Goal: Task Accomplishment & Management: Use online tool/utility

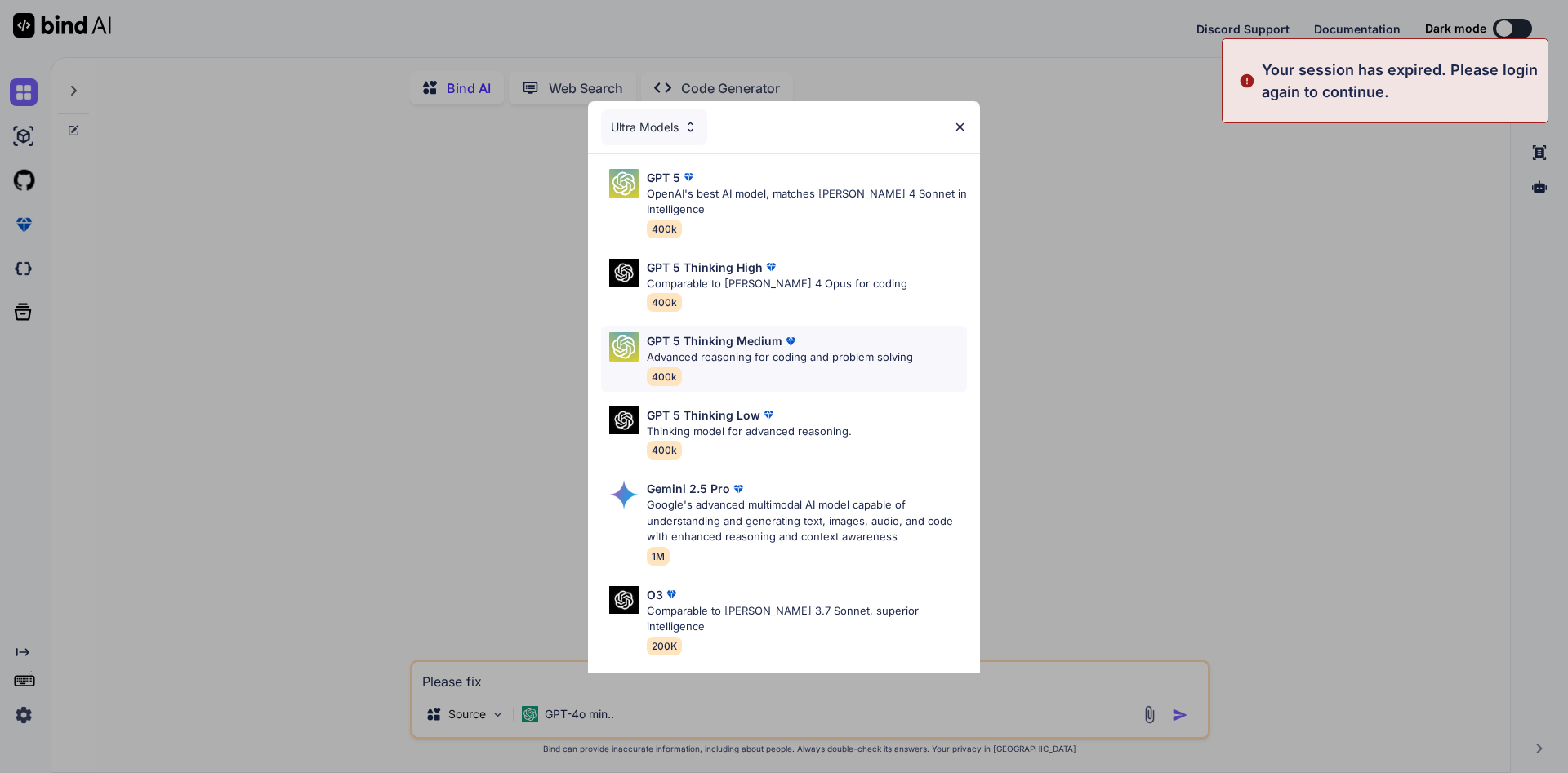
type textarea "x"
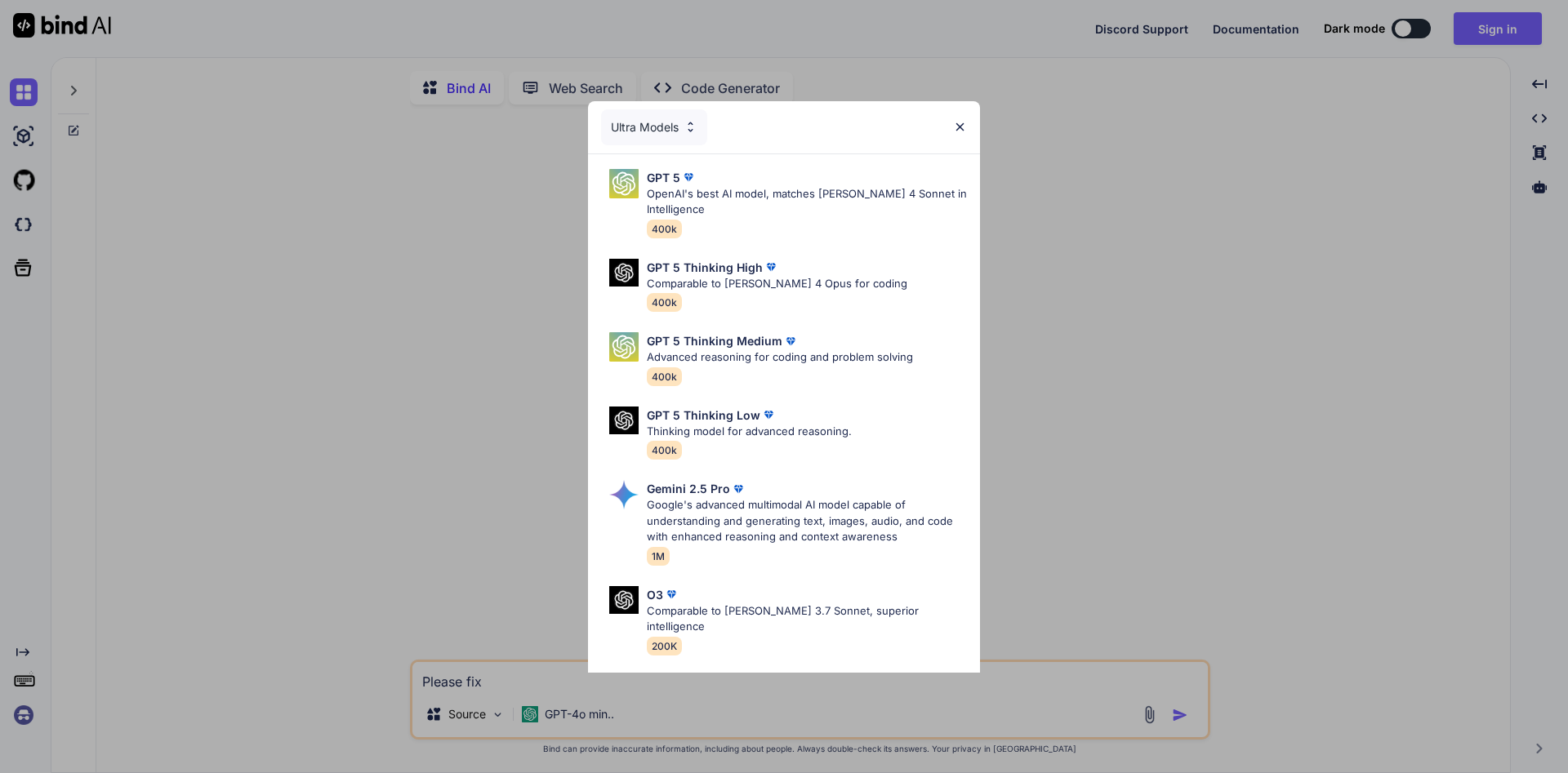
click at [1515, 29] on div "Ultra Models GPT 5 OpenAI's best AI model, matches [PERSON_NAME] 4 Sonnet in In…" at bounding box center [784, 386] width 1568 height 773
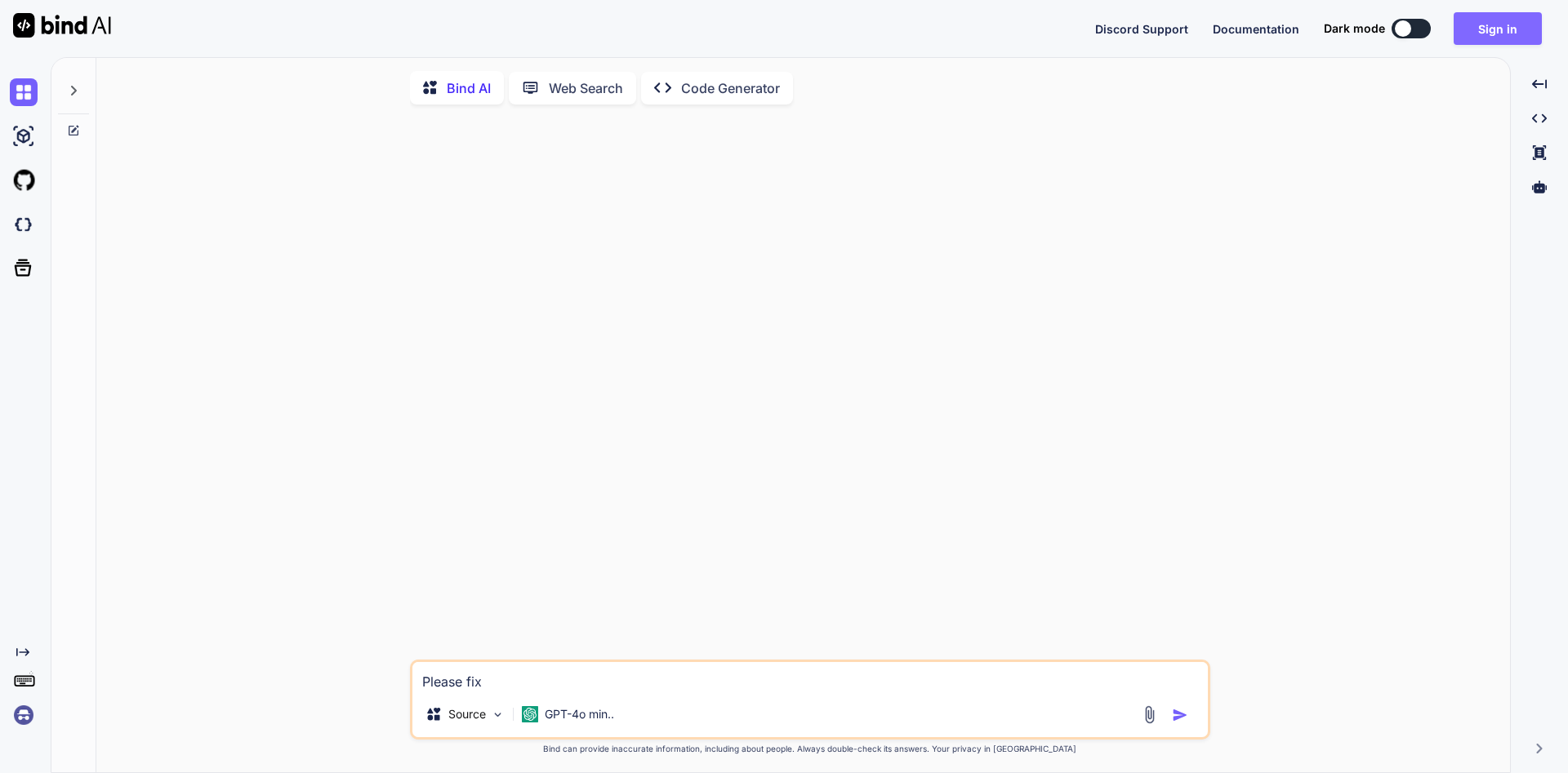
click at [1498, 32] on button "Sign in" at bounding box center [1497, 28] width 88 height 33
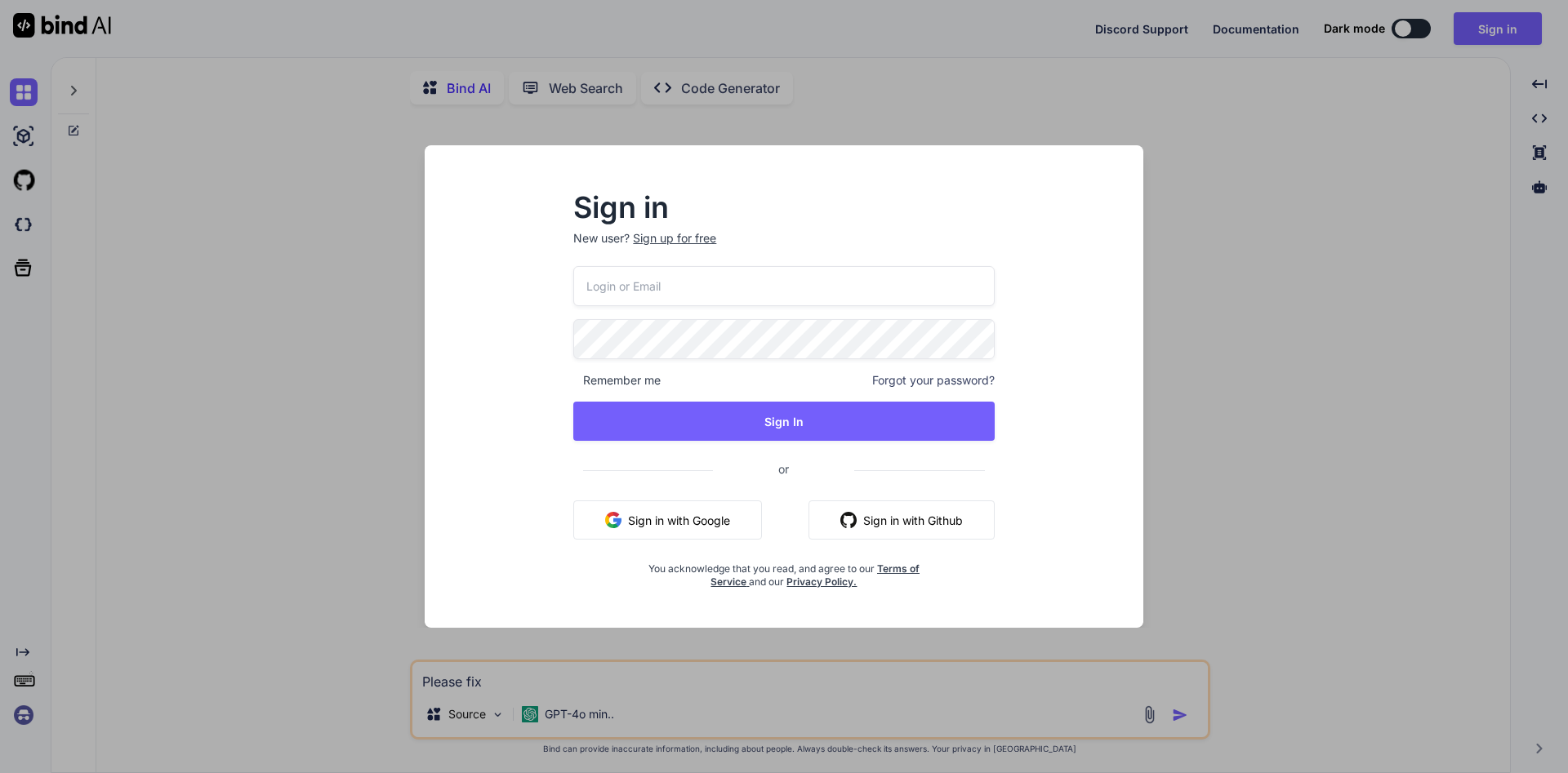
click at [925, 293] on input "email" at bounding box center [784, 285] width 420 height 40
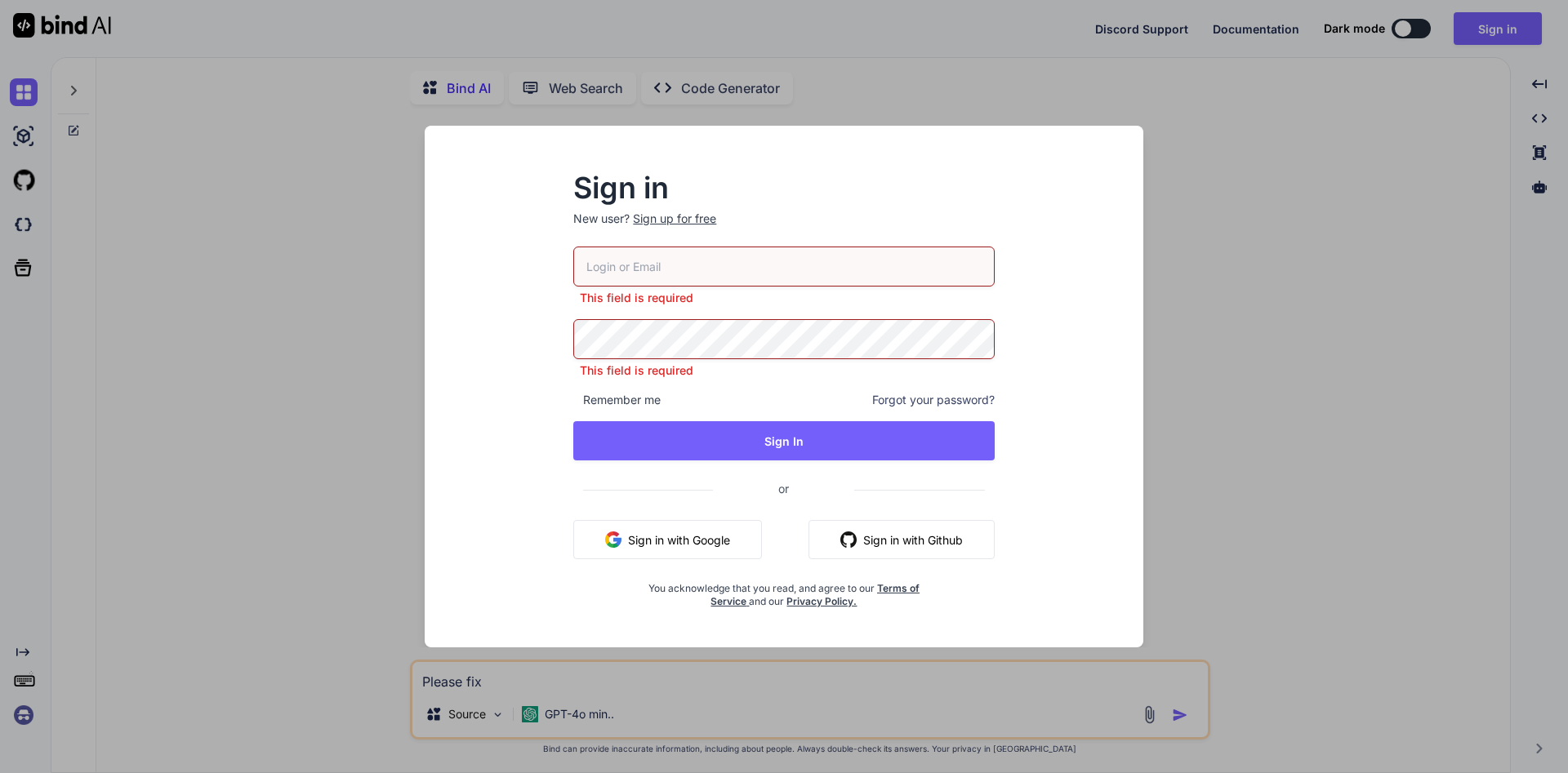
click at [698, 272] on input "email" at bounding box center [784, 266] width 420 height 40
paste input "fullservicesdigitalagency@gmail.com"
type input "fullservicesdigitalagency@gmail.com"
type textarea "x"
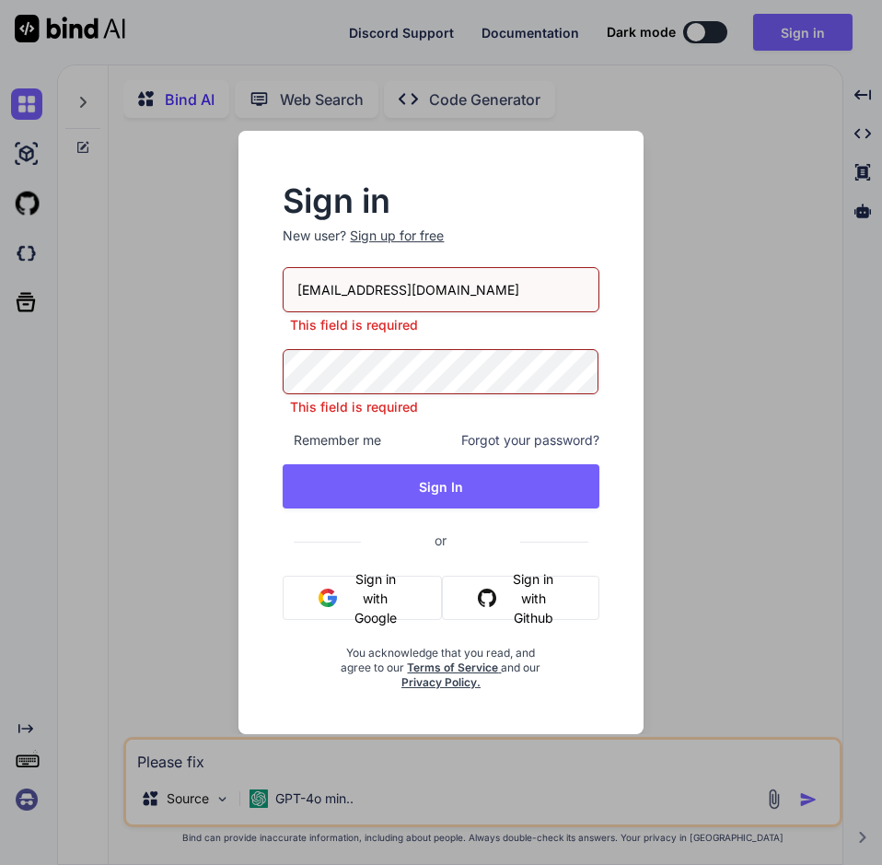
type input "fullservicesdigitalagency@gmail.com"
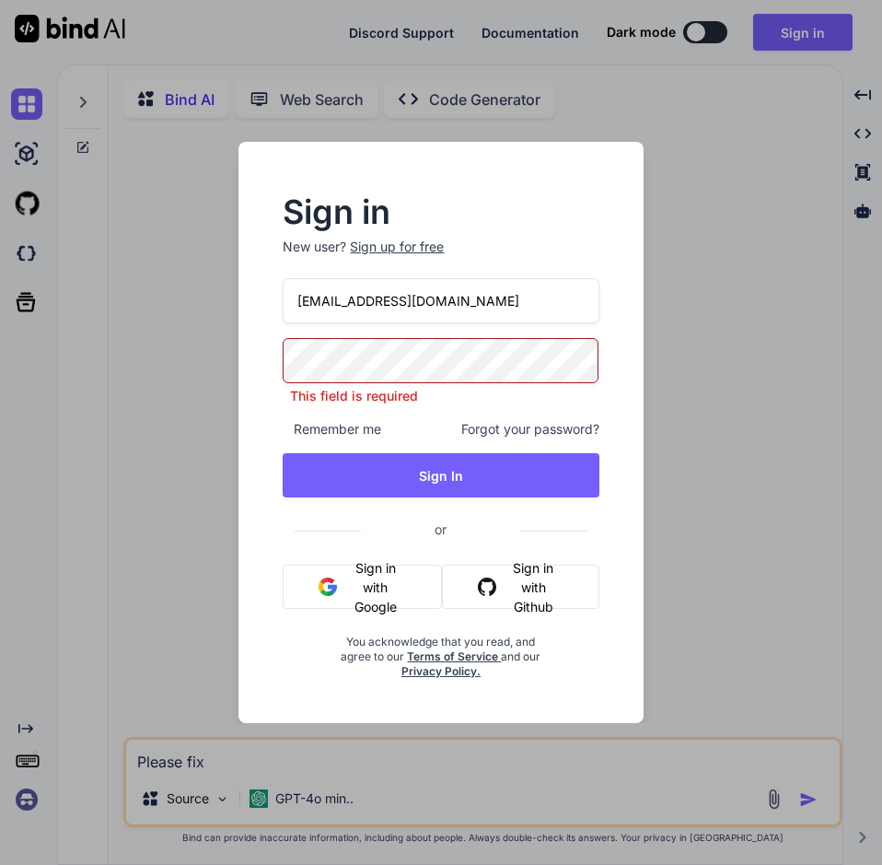
click at [377, 333] on div "fullservicesdigitalagency@gmail.com This field is required Remember me Forgot y…" at bounding box center [441, 478] width 316 height 401
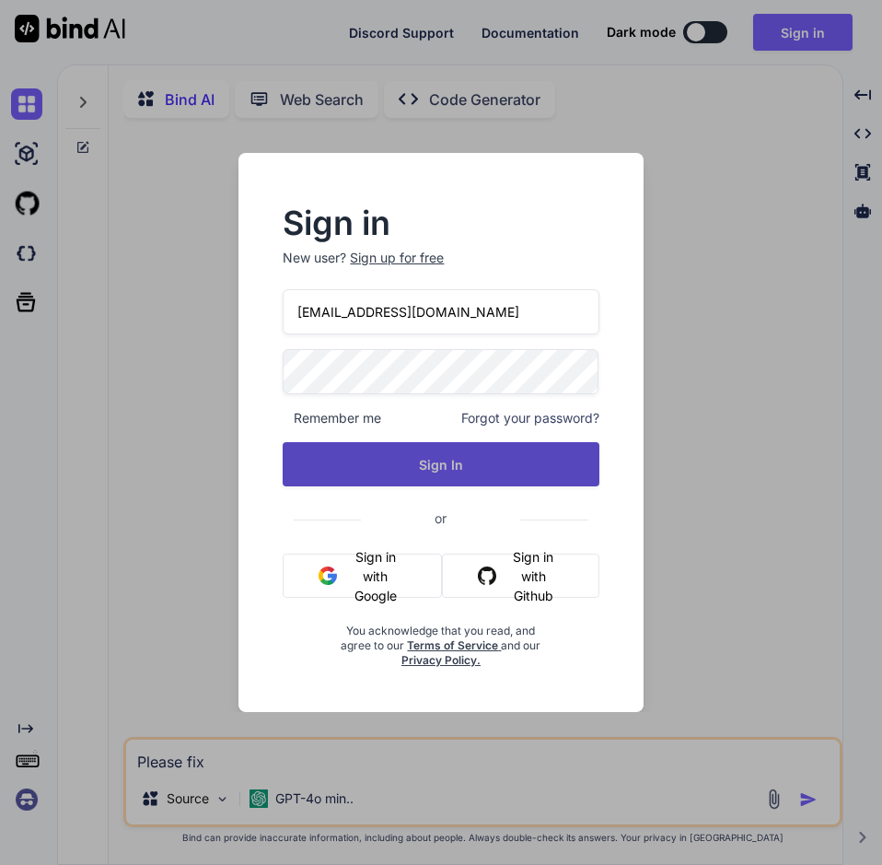
click at [473, 475] on button "Sign In" at bounding box center [441, 464] width 316 height 44
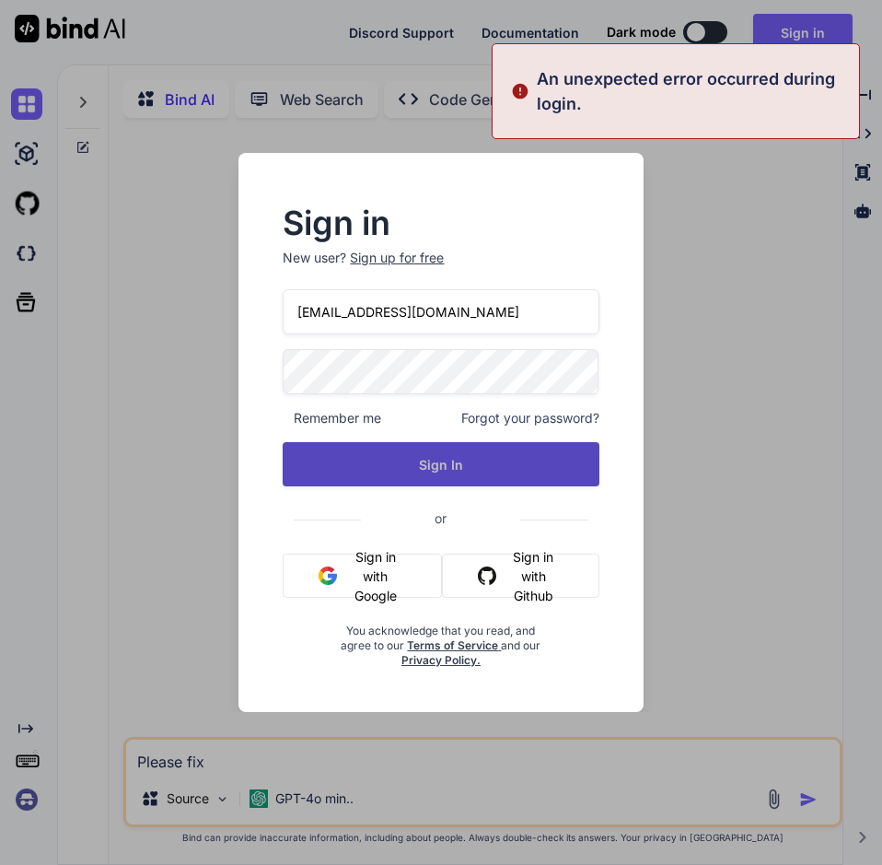
click at [462, 449] on button "Sign In" at bounding box center [441, 464] width 316 height 44
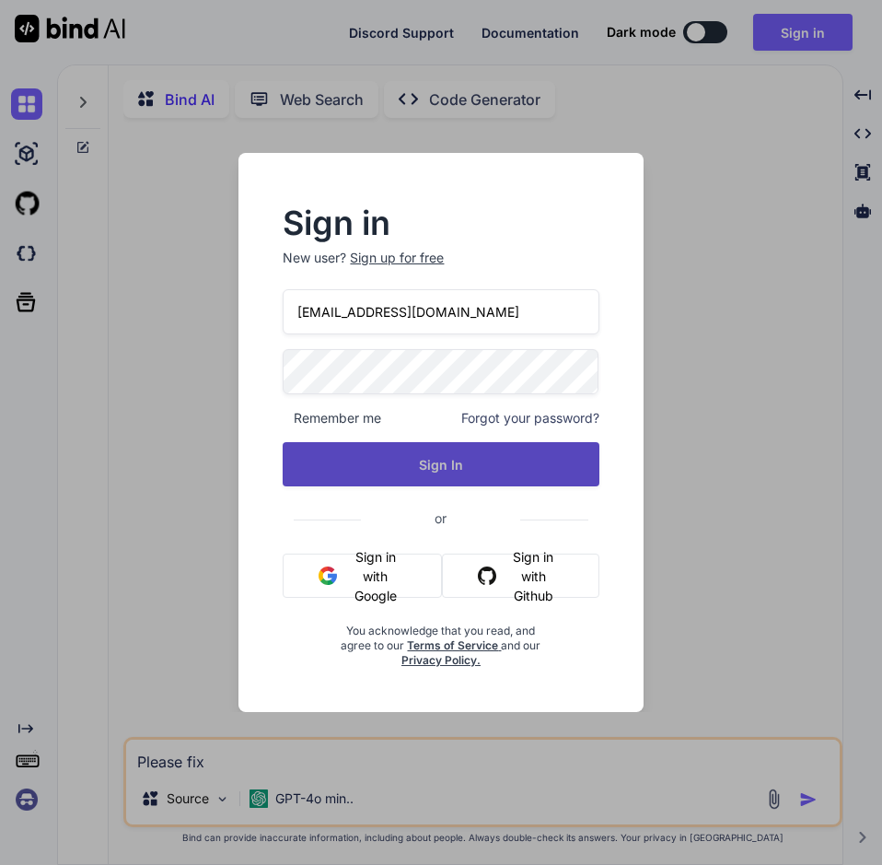
click at [440, 463] on button "Sign In" at bounding box center [441, 464] width 316 height 44
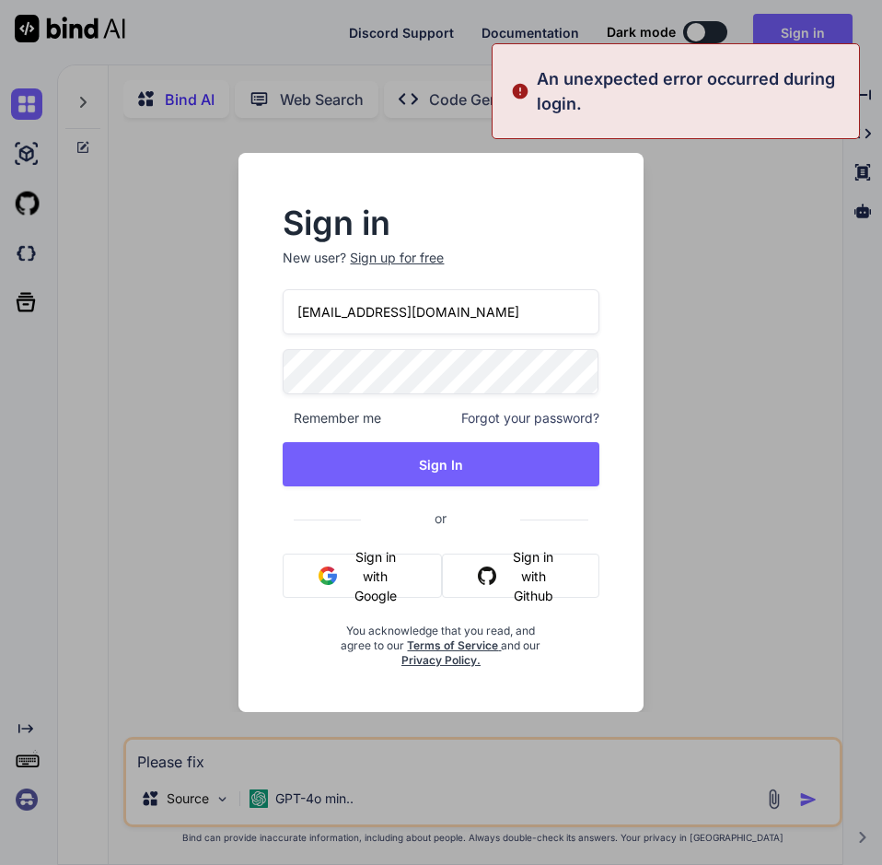
click at [379, 598] on button "Sign in with Google" at bounding box center [362, 576] width 159 height 44
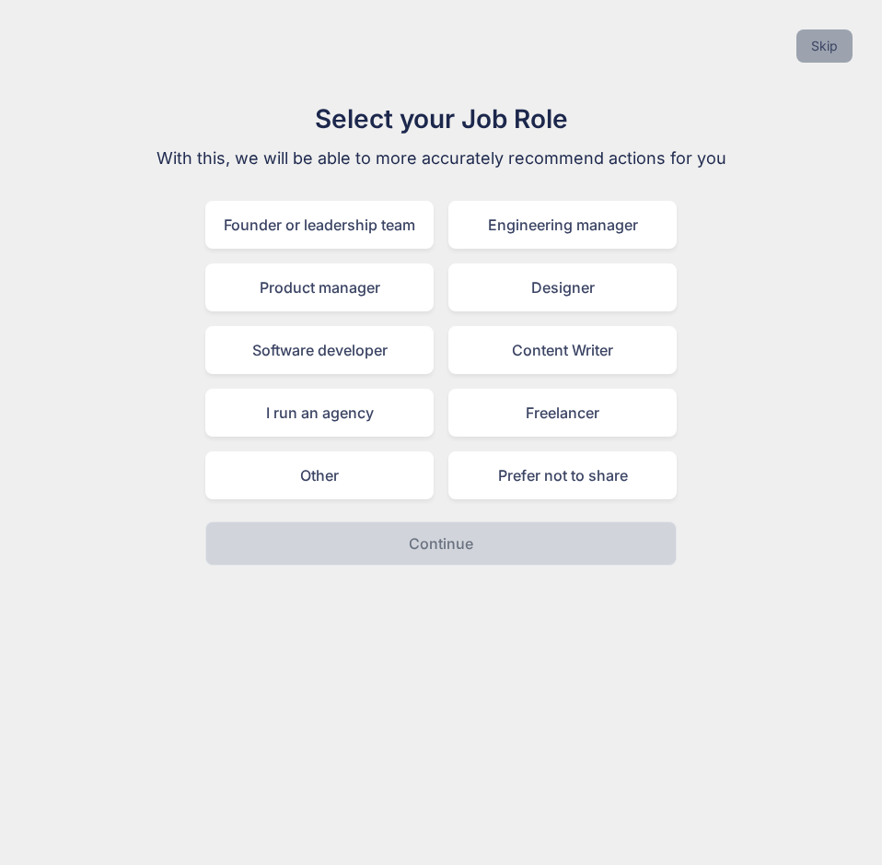
click at [815, 60] on button "Skip" at bounding box center [825, 45] width 56 height 33
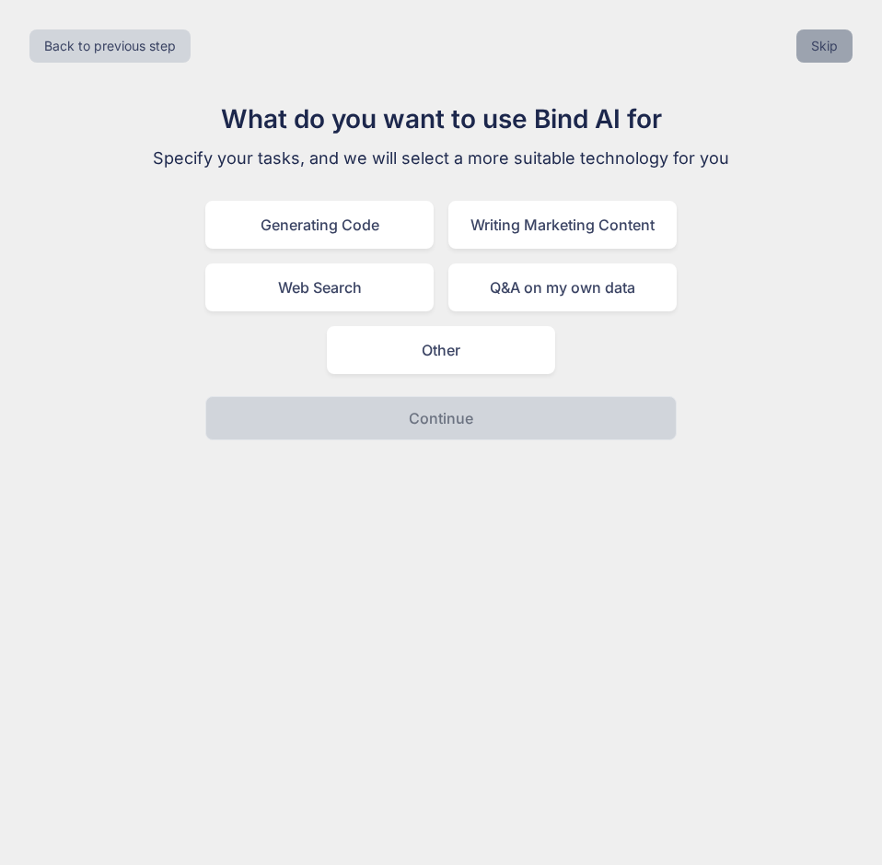
click at [815, 60] on button "Skip" at bounding box center [825, 45] width 56 height 33
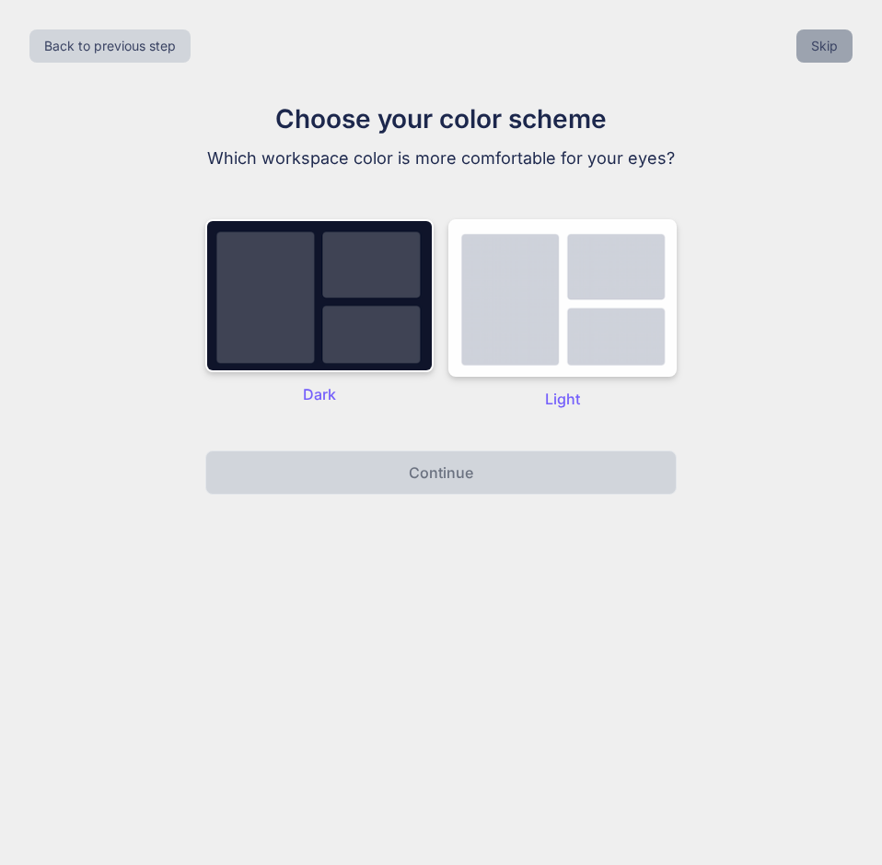
click at [815, 60] on button "Skip" at bounding box center [825, 45] width 56 height 33
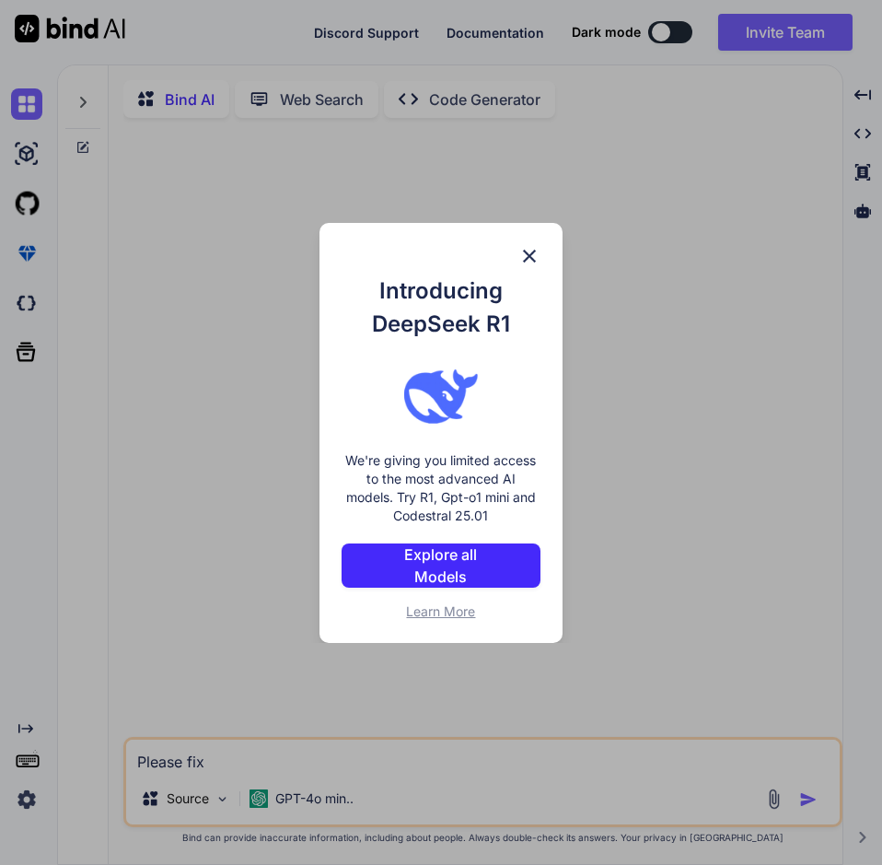
click at [527, 249] on img at bounding box center [530, 256] width 22 height 22
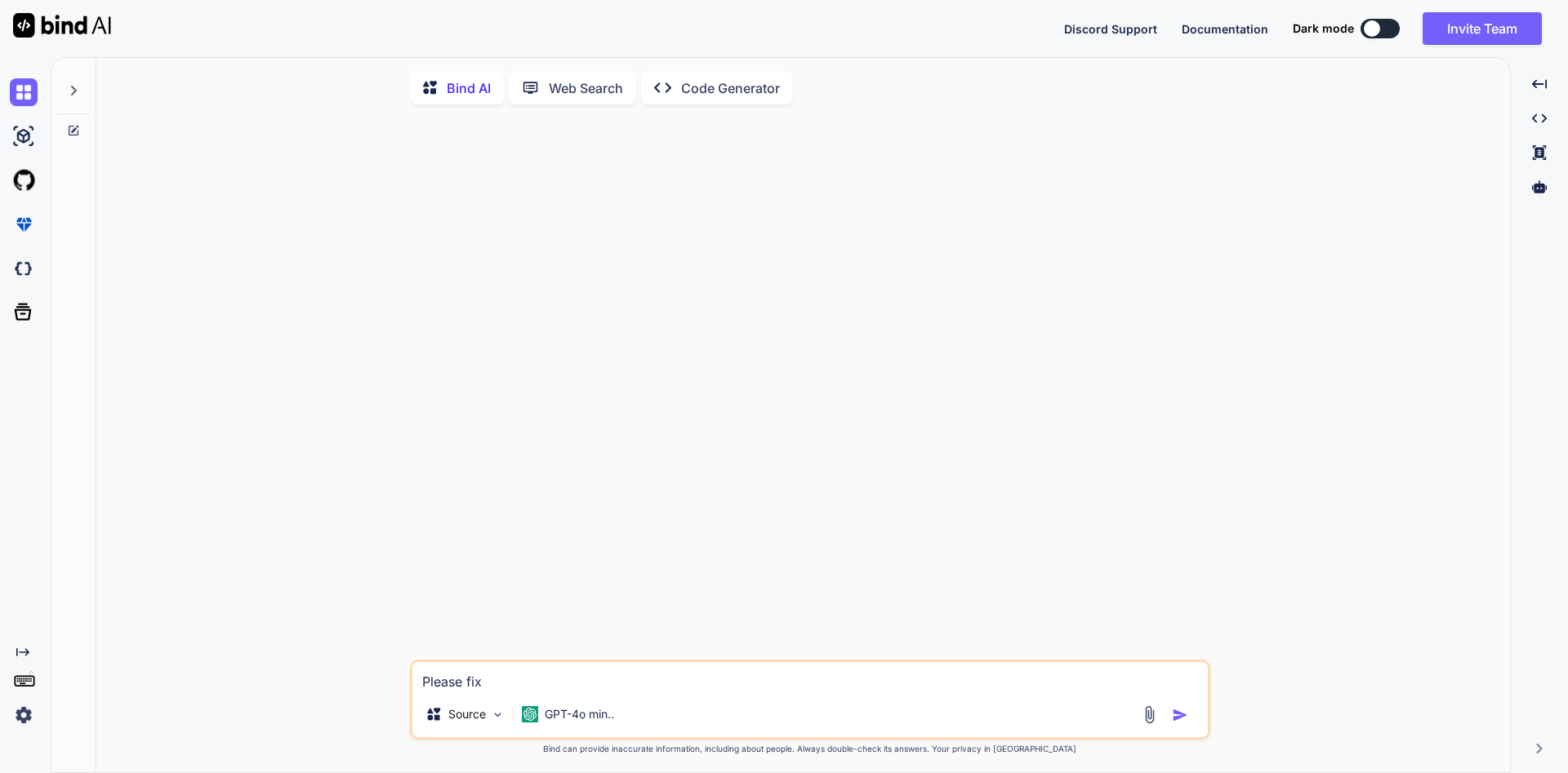
click at [31, 719] on img at bounding box center [23, 714] width 27 height 27
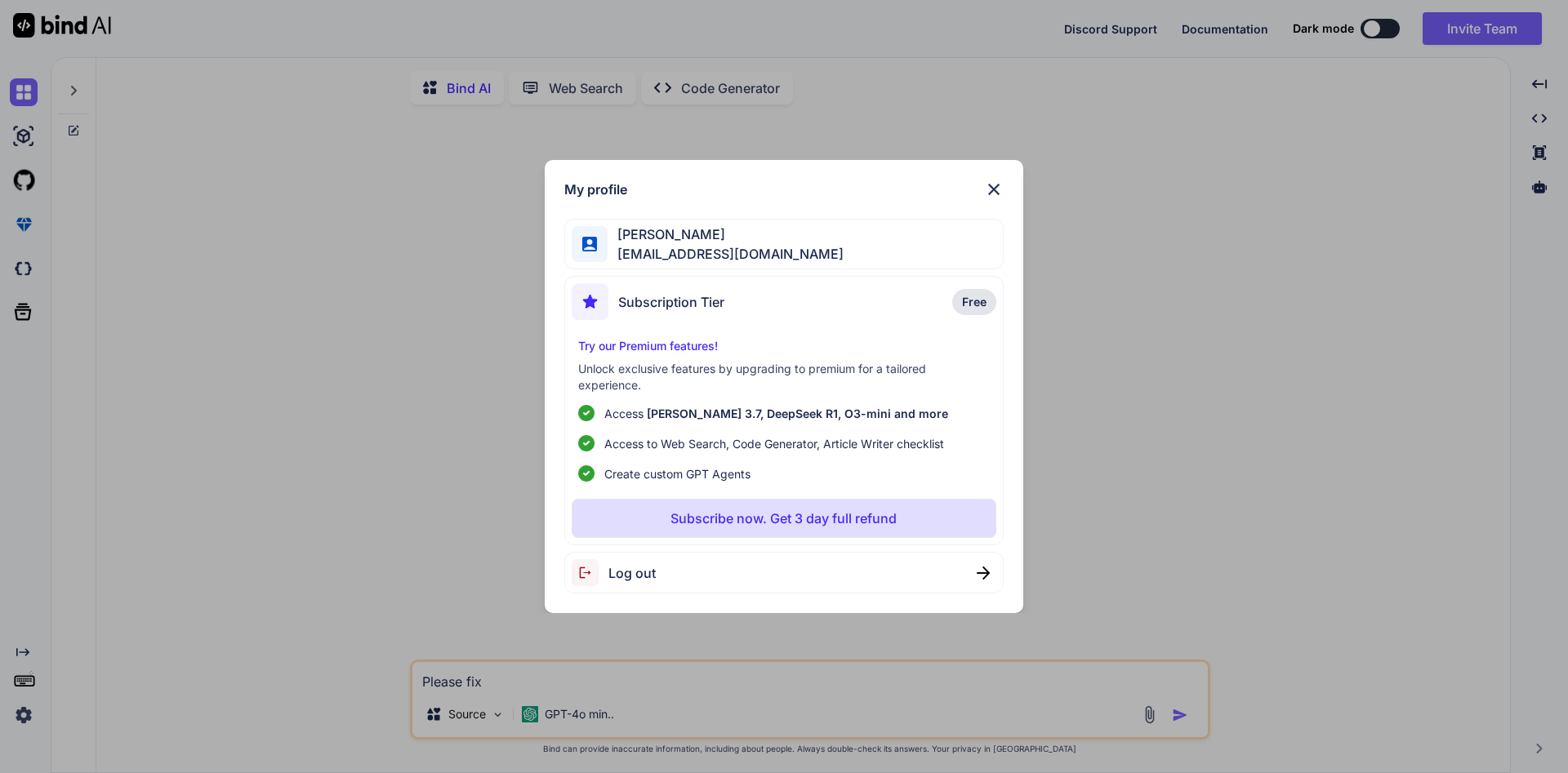
click at [982, 567] on img at bounding box center [983, 573] width 13 height 13
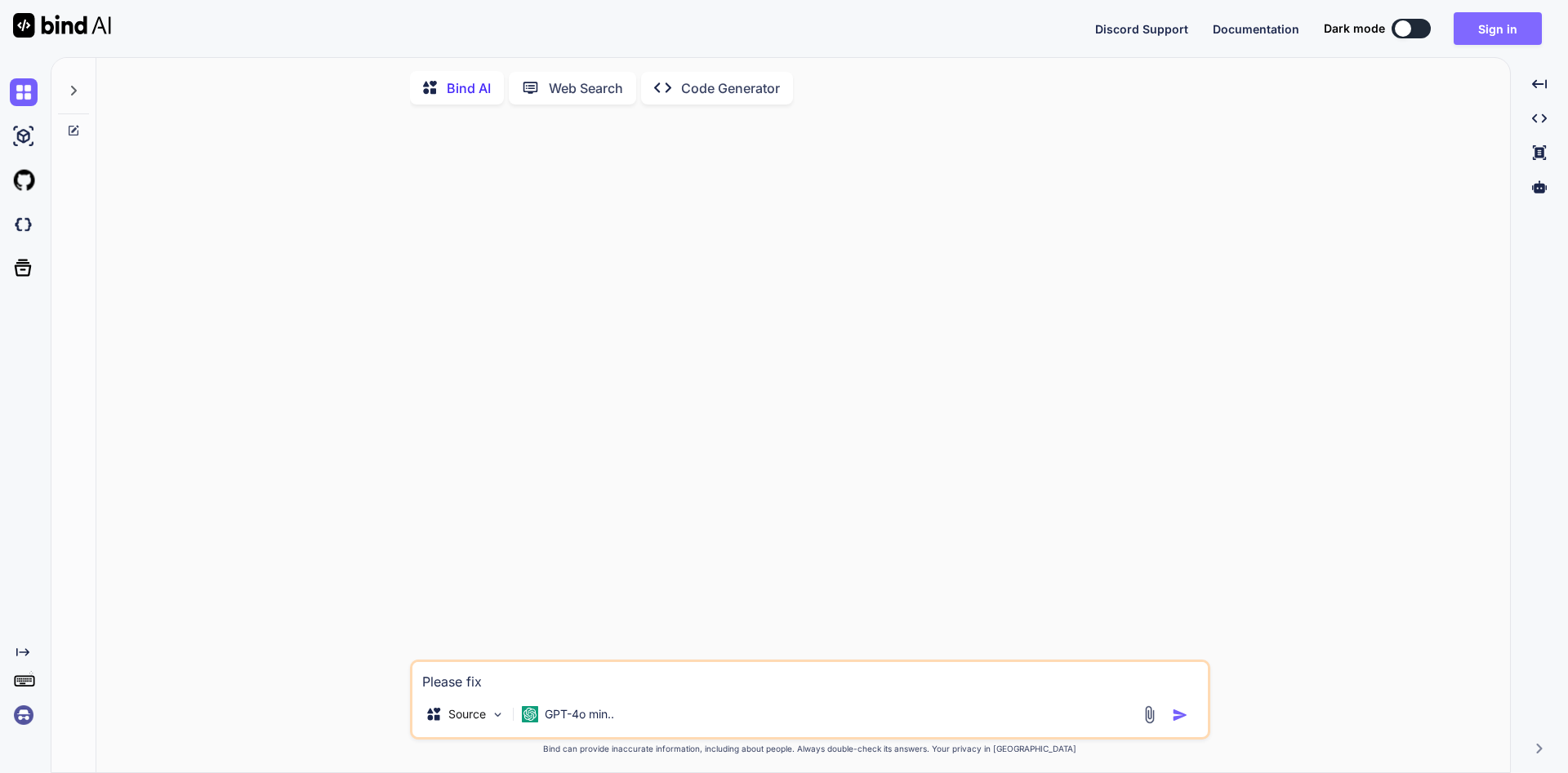
click at [1493, 34] on button "Sign in" at bounding box center [1497, 28] width 88 height 33
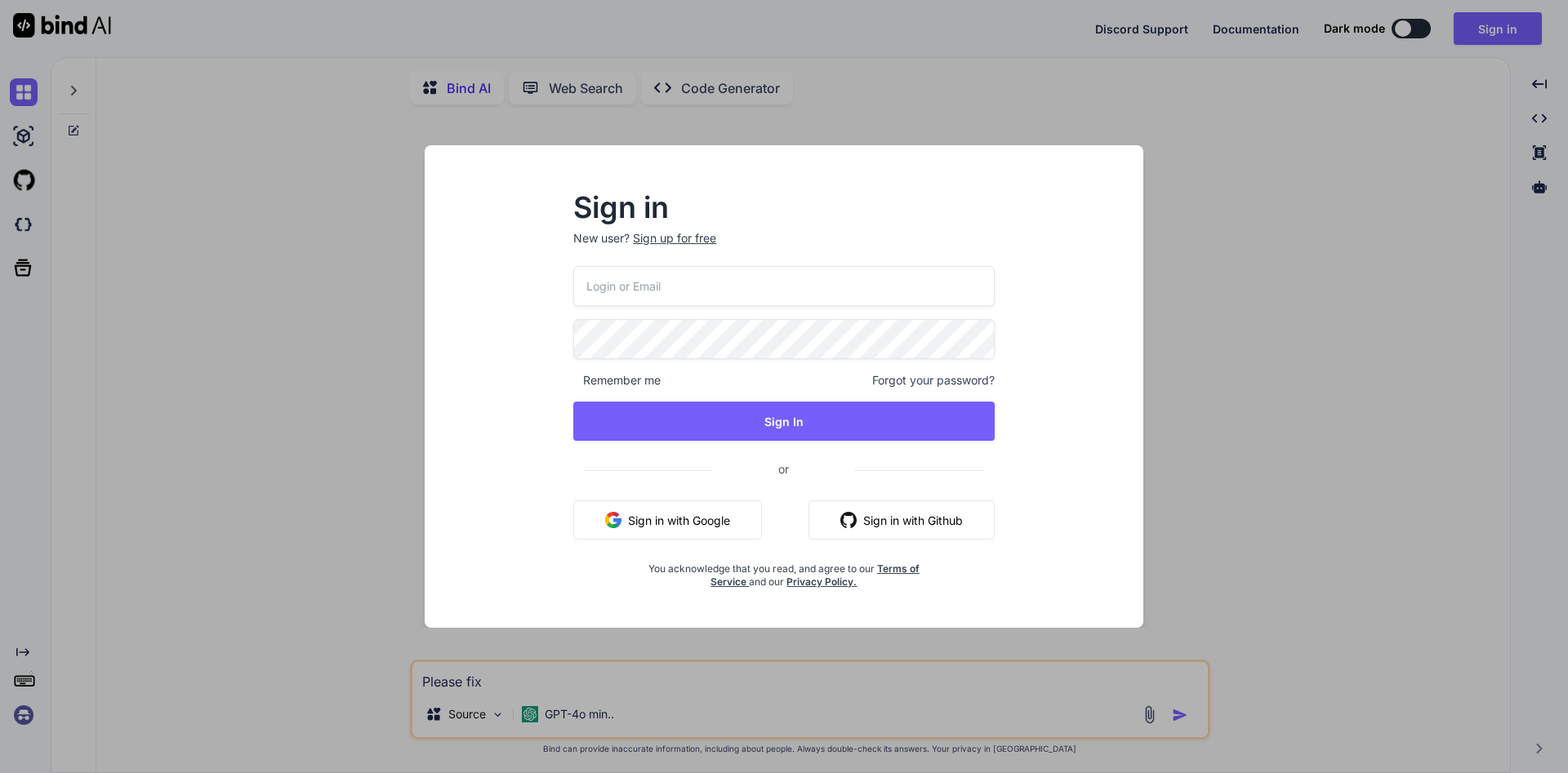
click at [930, 274] on input "email" at bounding box center [784, 285] width 420 height 40
type textarea "x"
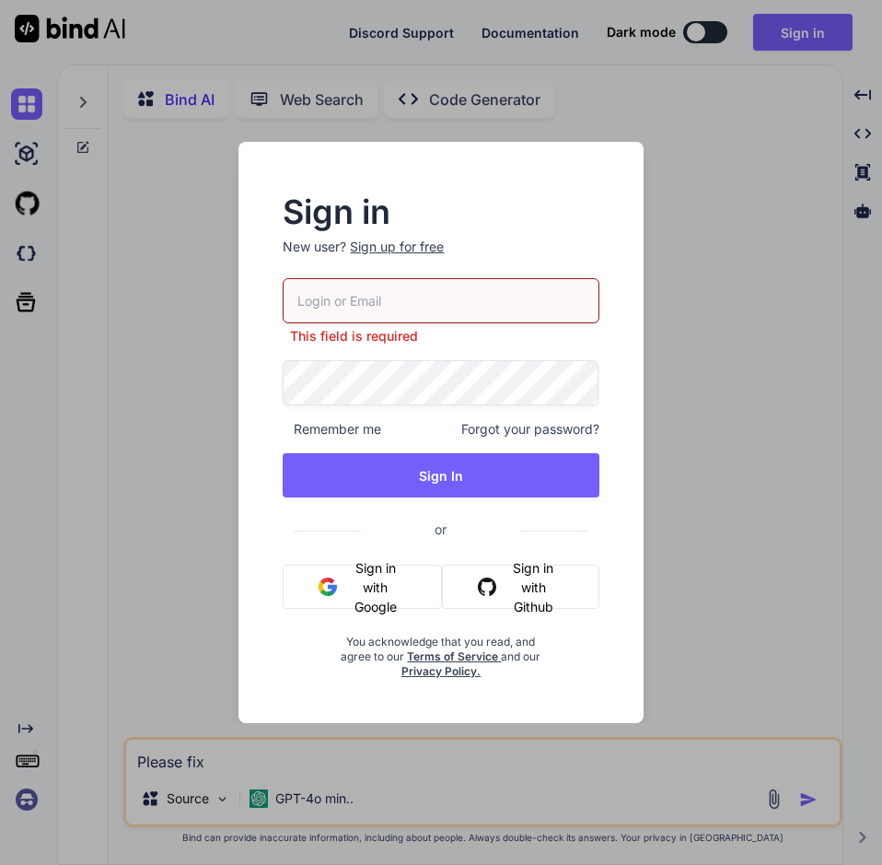
click at [458, 306] on input "email" at bounding box center [441, 300] width 316 height 45
paste input "[EMAIL_ADDRESS][DOMAIN_NAME]"
type input "[EMAIL_ADDRESS][DOMAIN_NAME]"
click at [367, 595] on button "Sign in with Google" at bounding box center [362, 587] width 159 height 44
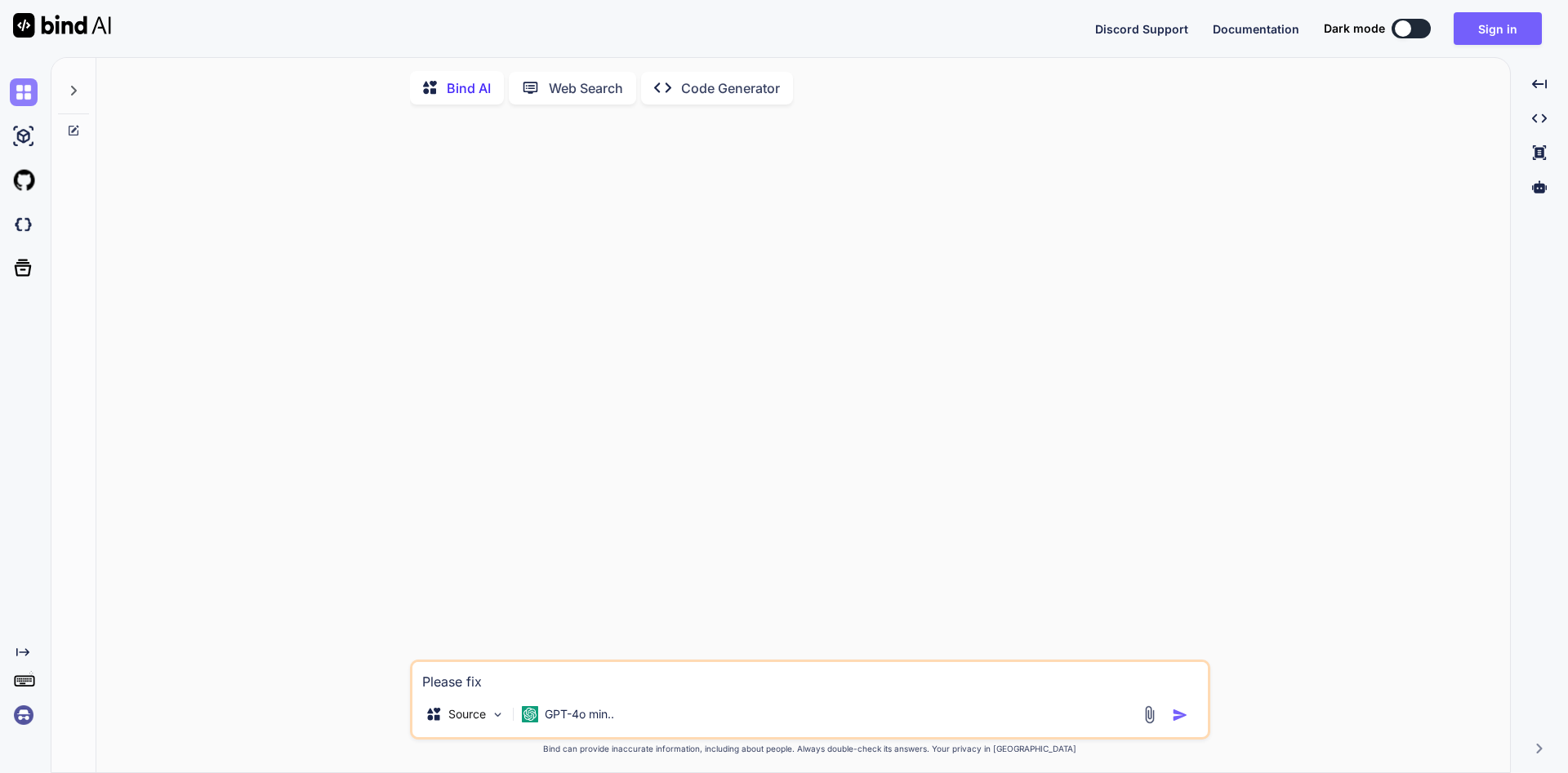
click at [27, 90] on img at bounding box center [23, 91] width 27 height 27
type textarea "x"
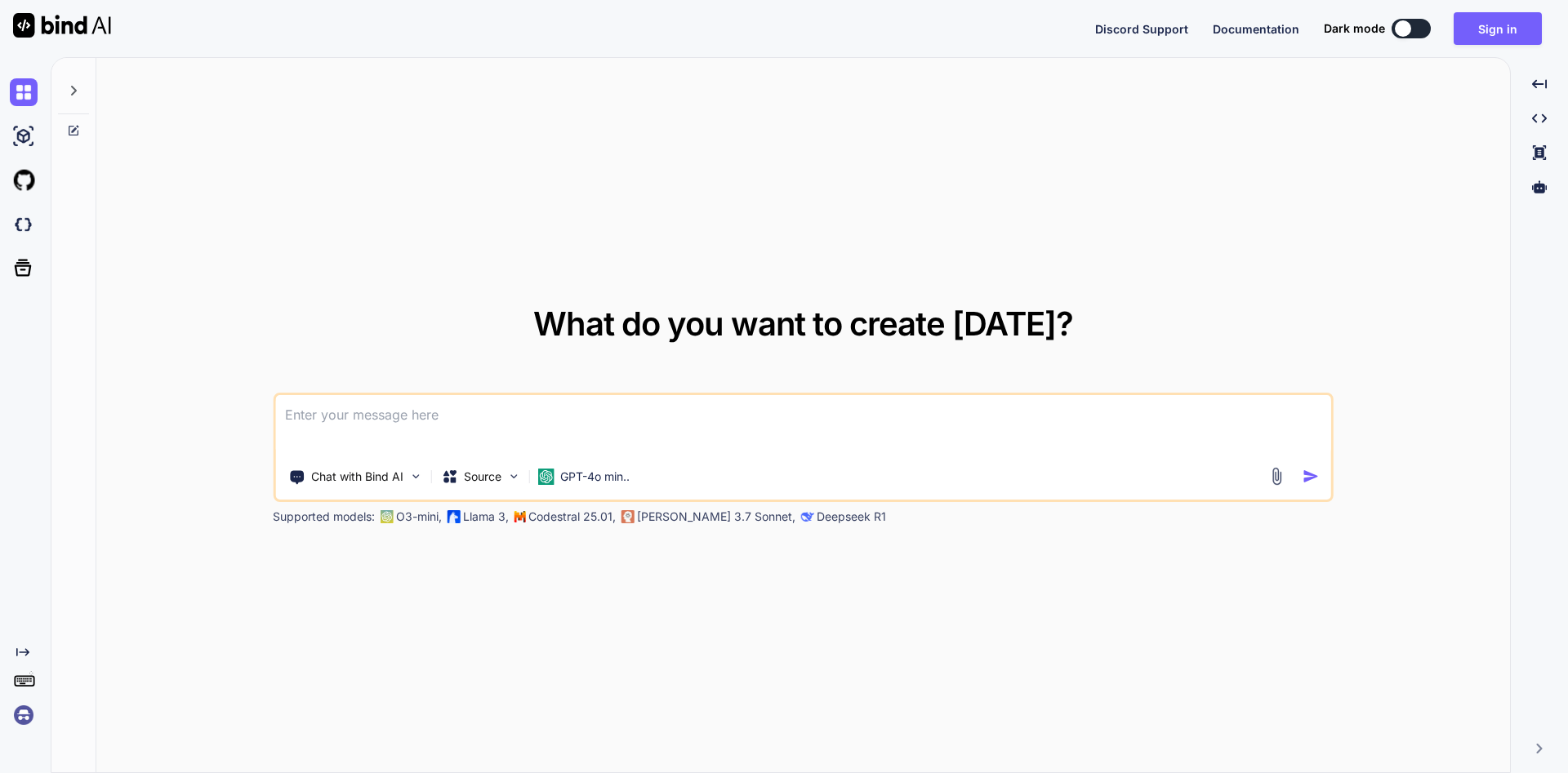
click at [20, 163] on div at bounding box center [27, 181] width 35 height 44
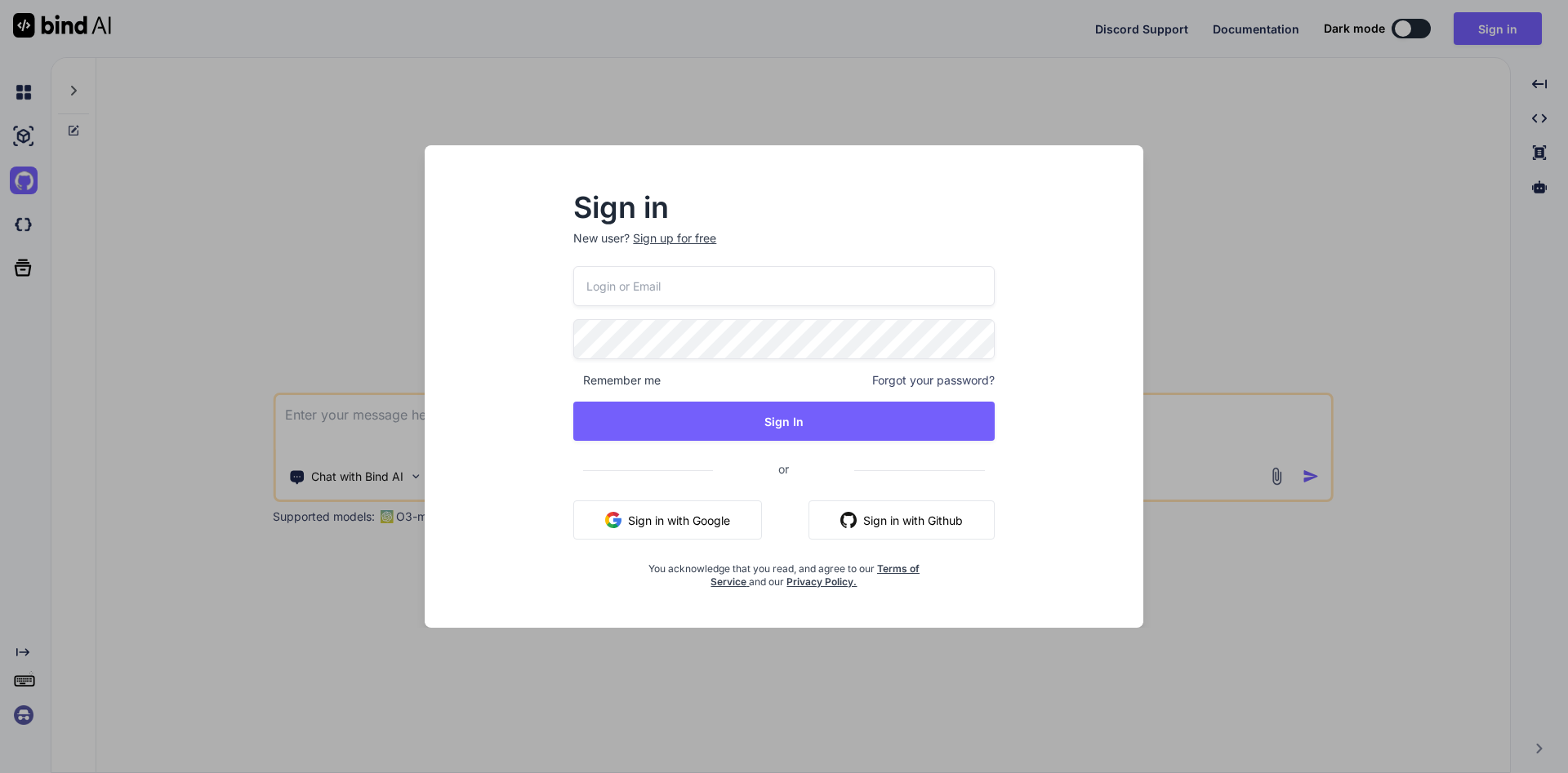
click at [31, 125] on div "Sign in New user? Sign up for free Remember me Forgot your password? Sign In or…" at bounding box center [784, 386] width 1568 height 773
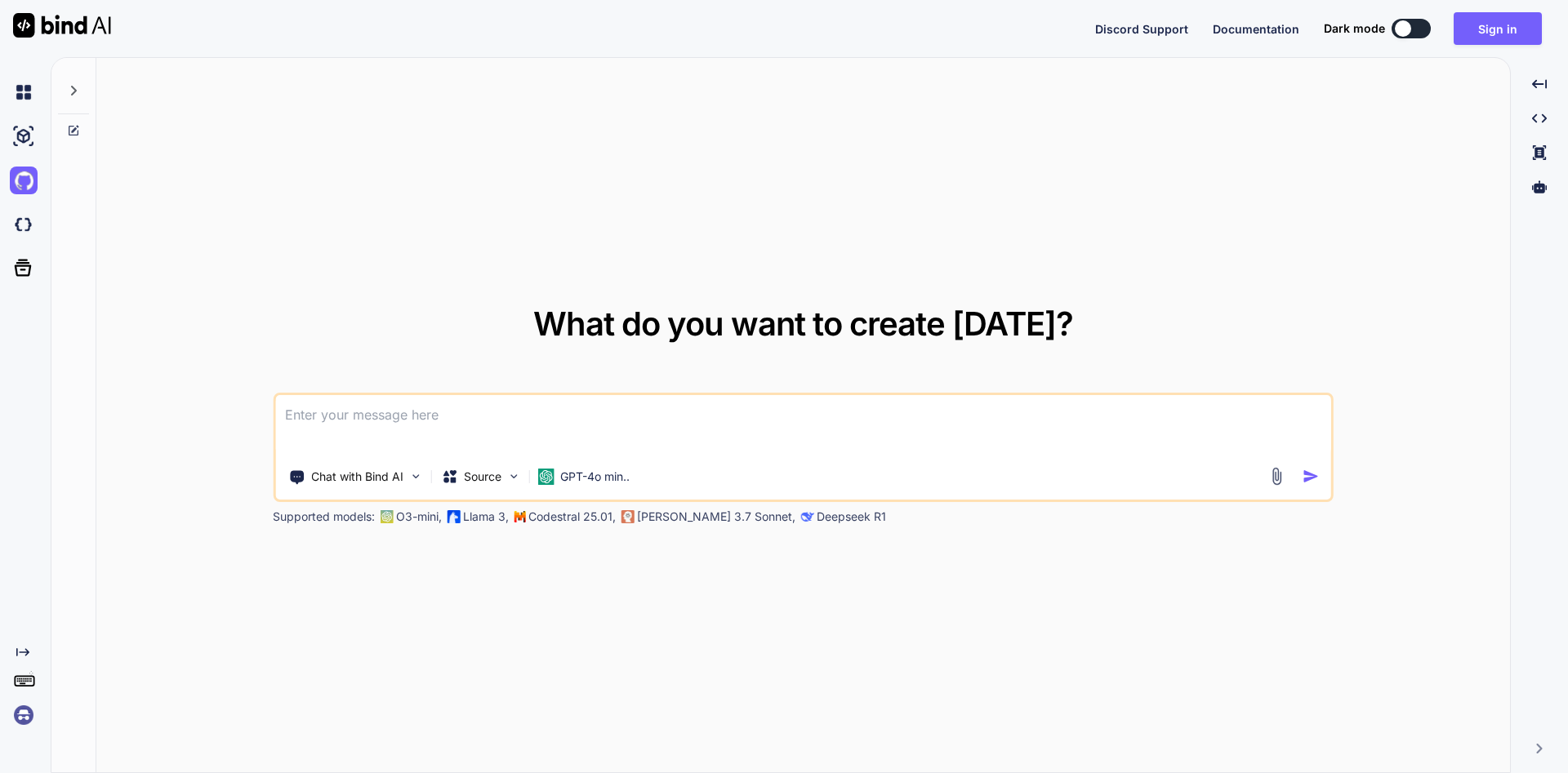
click at [31, 197] on div at bounding box center [27, 181] width 35 height 44
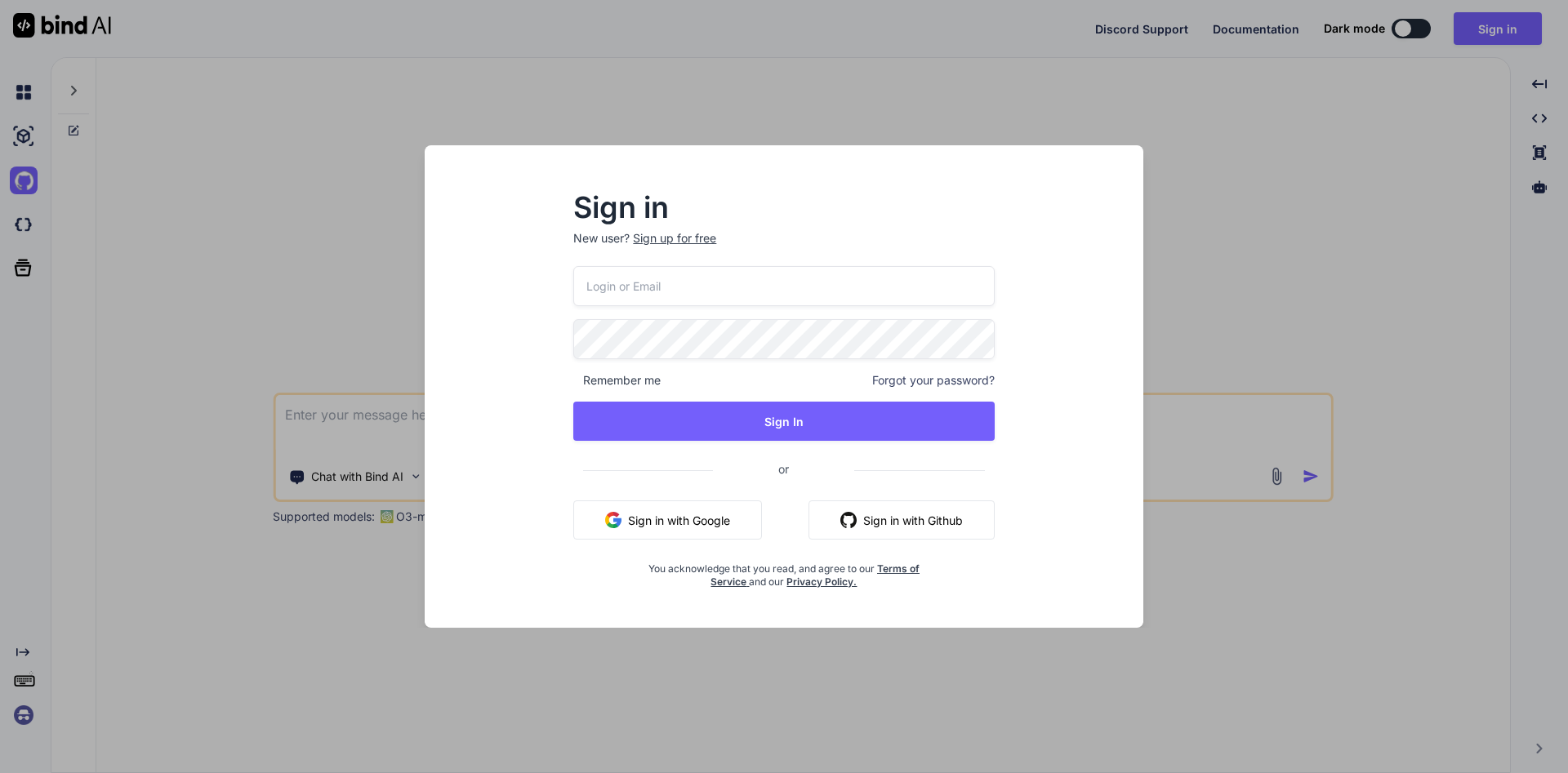
click at [628, 278] on input "email" at bounding box center [784, 285] width 420 height 40
paste input "[EMAIL_ADDRESS][DOMAIN_NAME]"
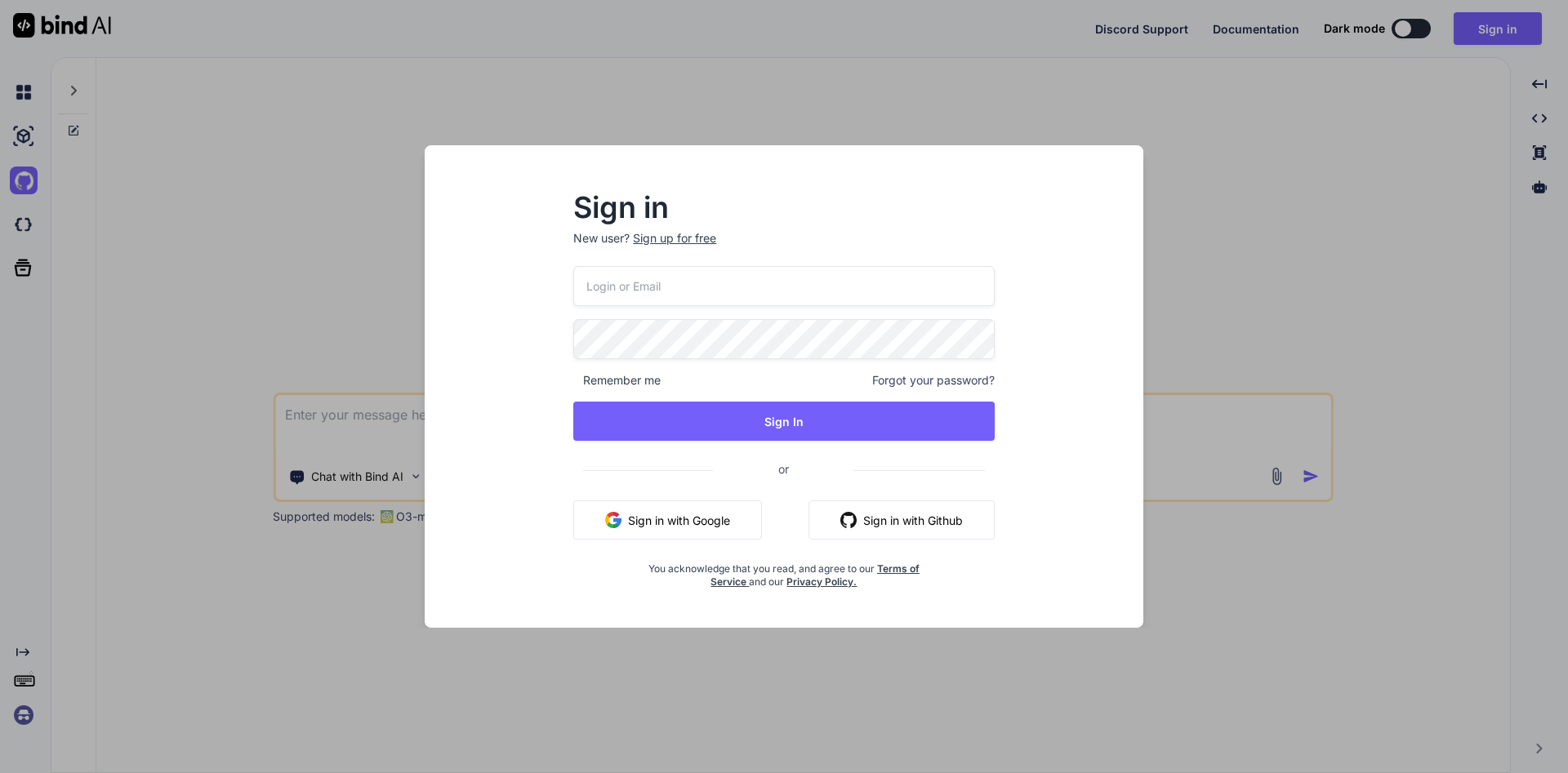
type input "[EMAIL_ADDRESS][DOMAIN_NAME]"
type textarea "x"
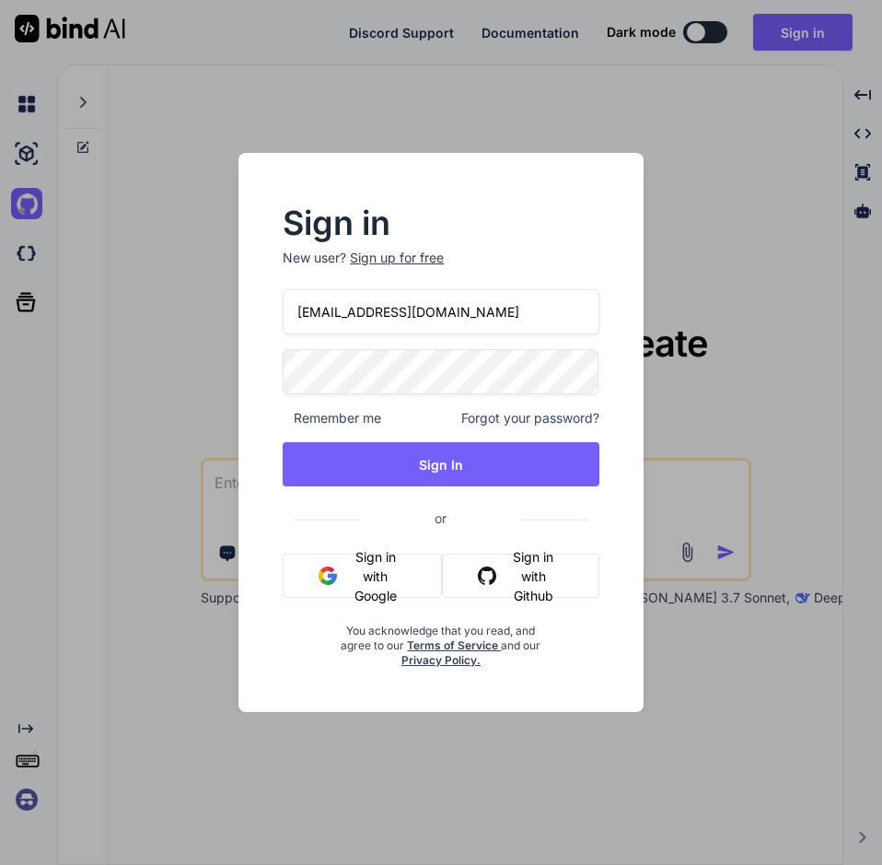
type input "[EMAIL_ADDRESS][DOMAIN_NAME]"
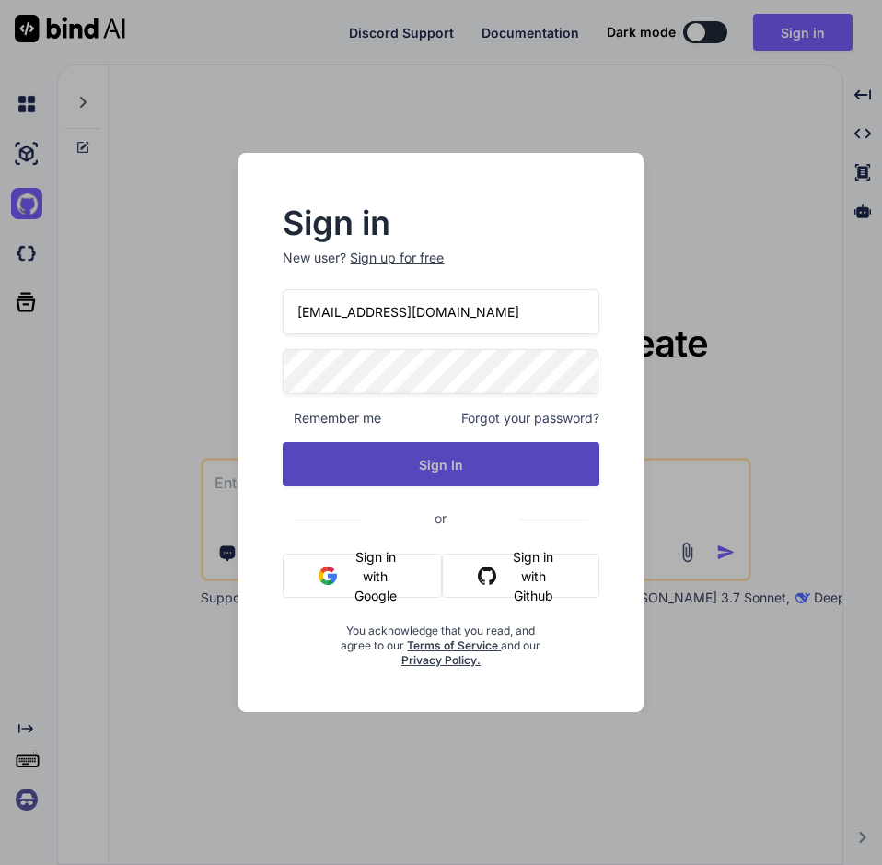
click at [494, 473] on button "Sign In" at bounding box center [441, 464] width 316 height 44
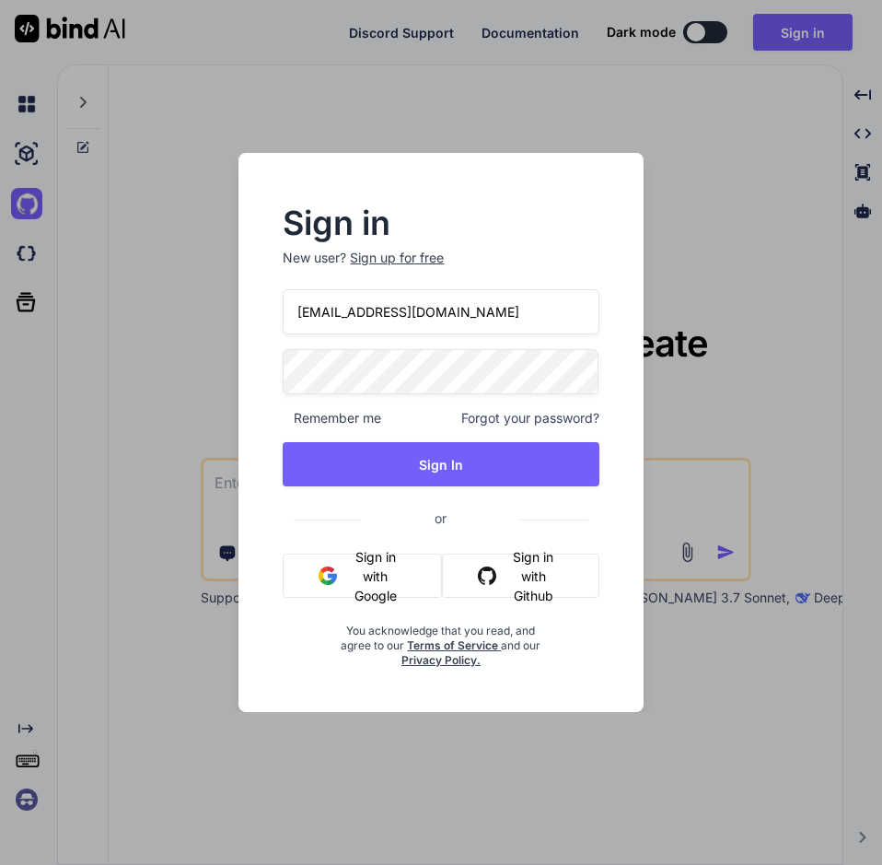
click at [372, 559] on button "Sign in with Google" at bounding box center [362, 576] width 159 height 44
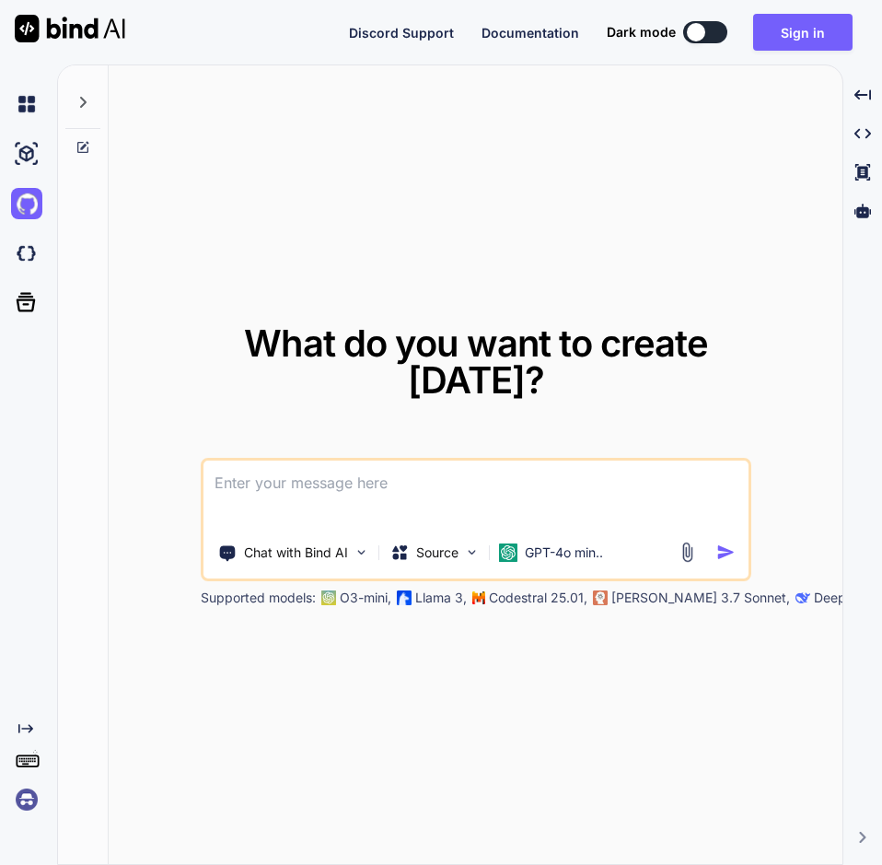
drag, startPoint x: 801, startPoint y: 35, endPoint x: 805, endPoint y: 88, distance: 53.6
click at [805, 88] on div "Discord Support Documentation Dark mode Sign in Created with Pixso. Created wit…" at bounding box center [441, 432] width 882 height 865
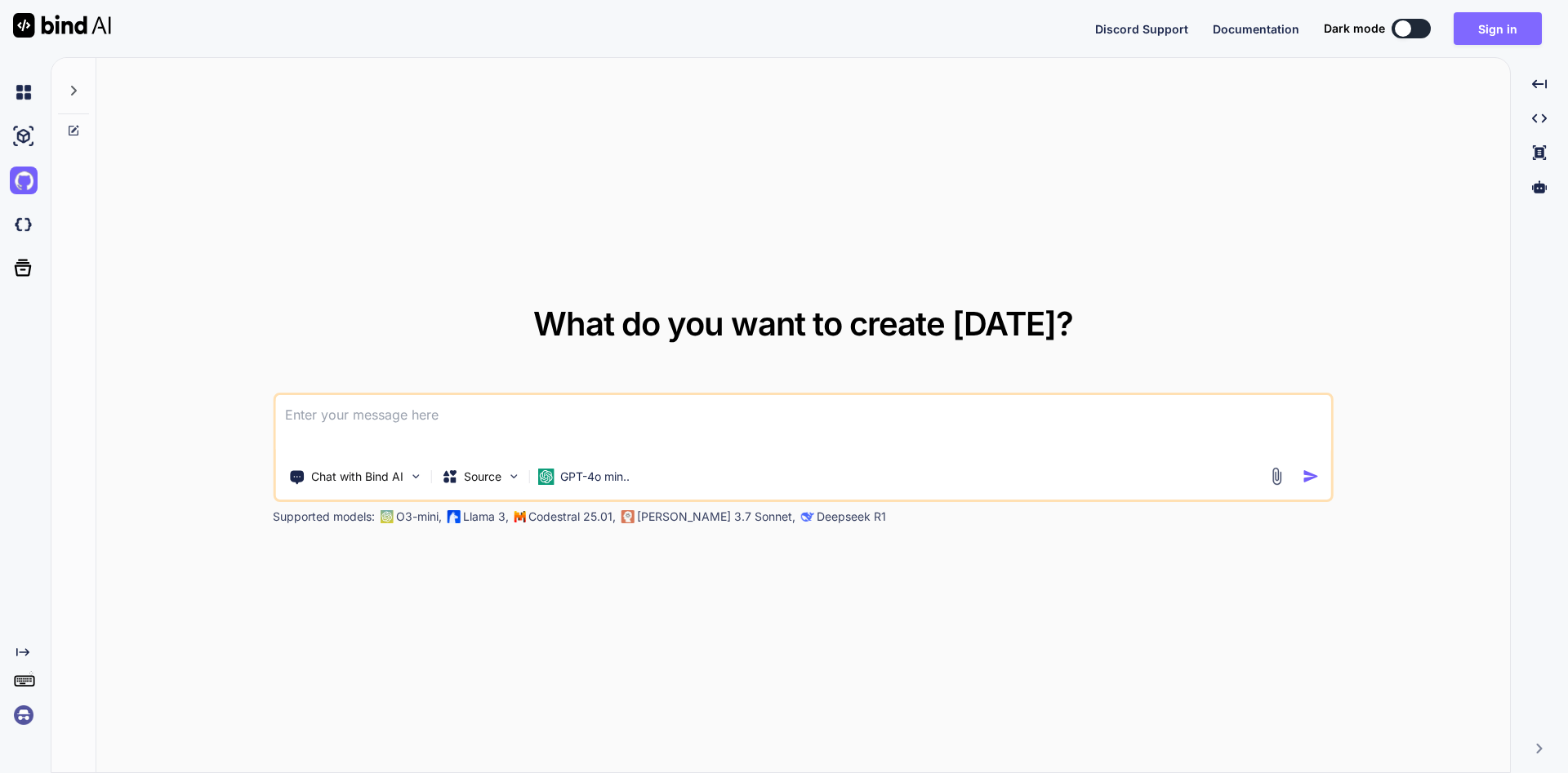
click at [1502, 32] on button "Sign in" at bounding box center [1497, 28] width 88 height 33
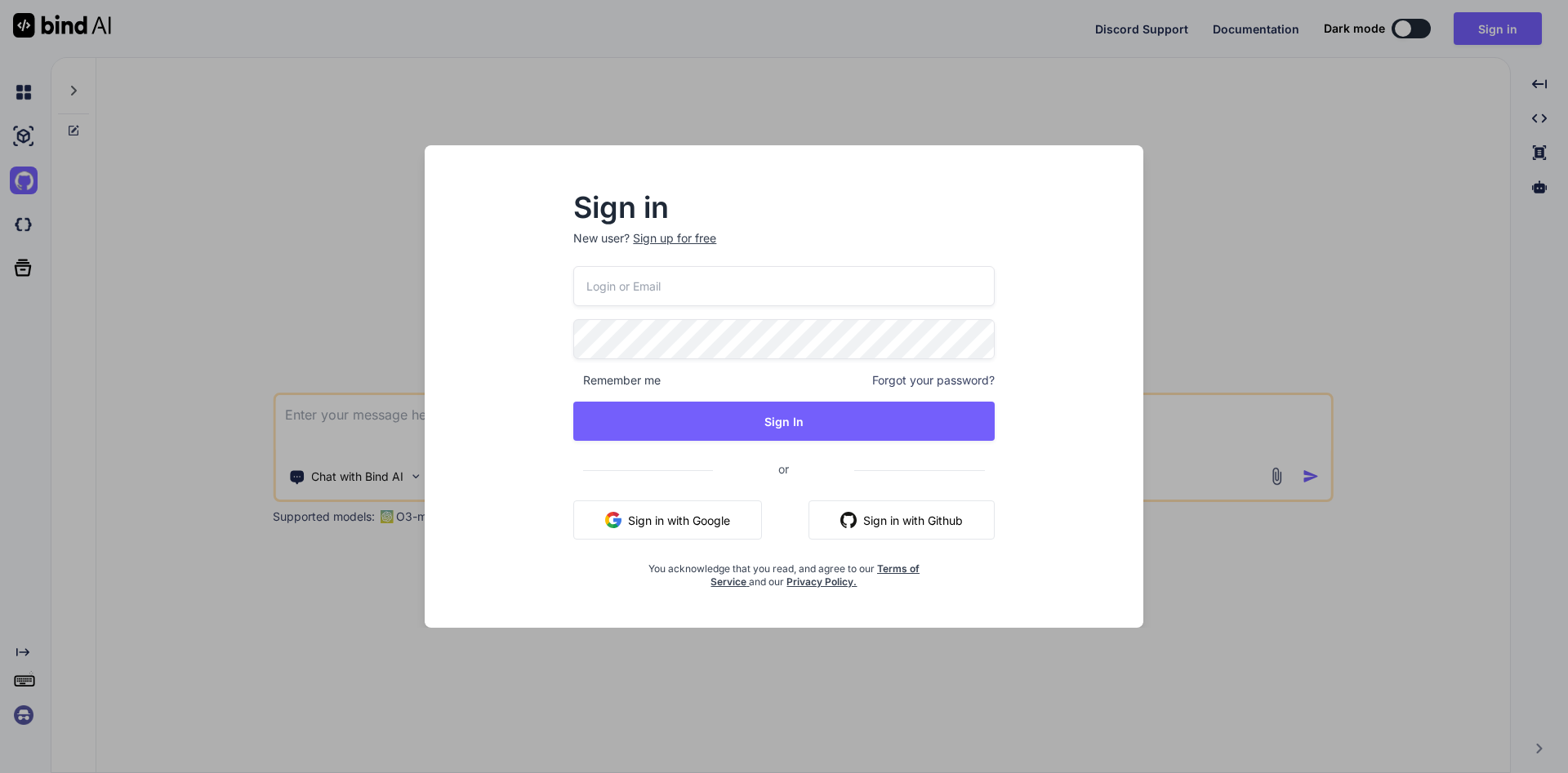
click at [674, 527] on button "Sign in with Google" at bounding box center [667, 520] width 189 height 39
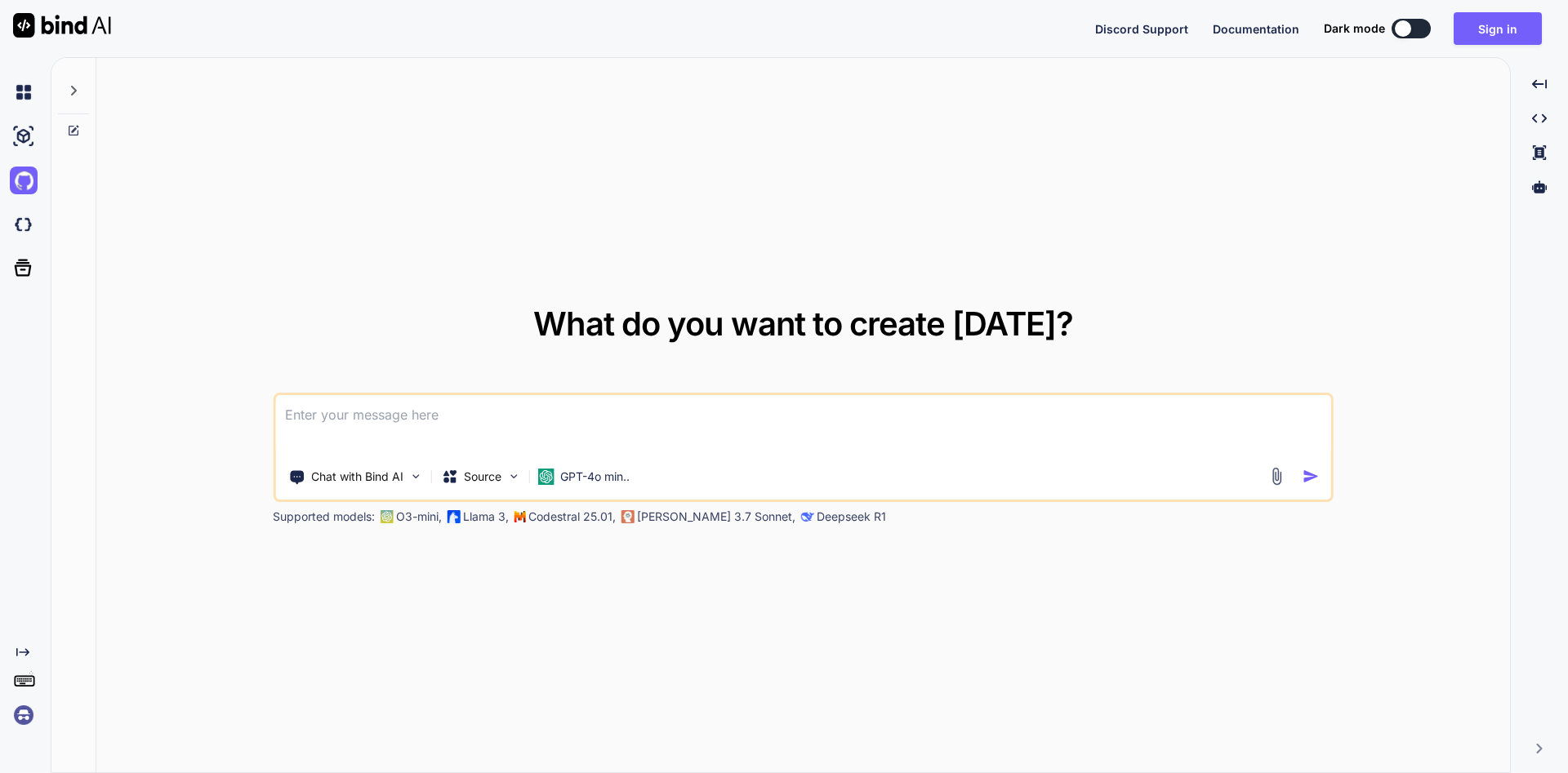
click at [22, 717] on img at bounding box center [23, 714] width 27 height 27
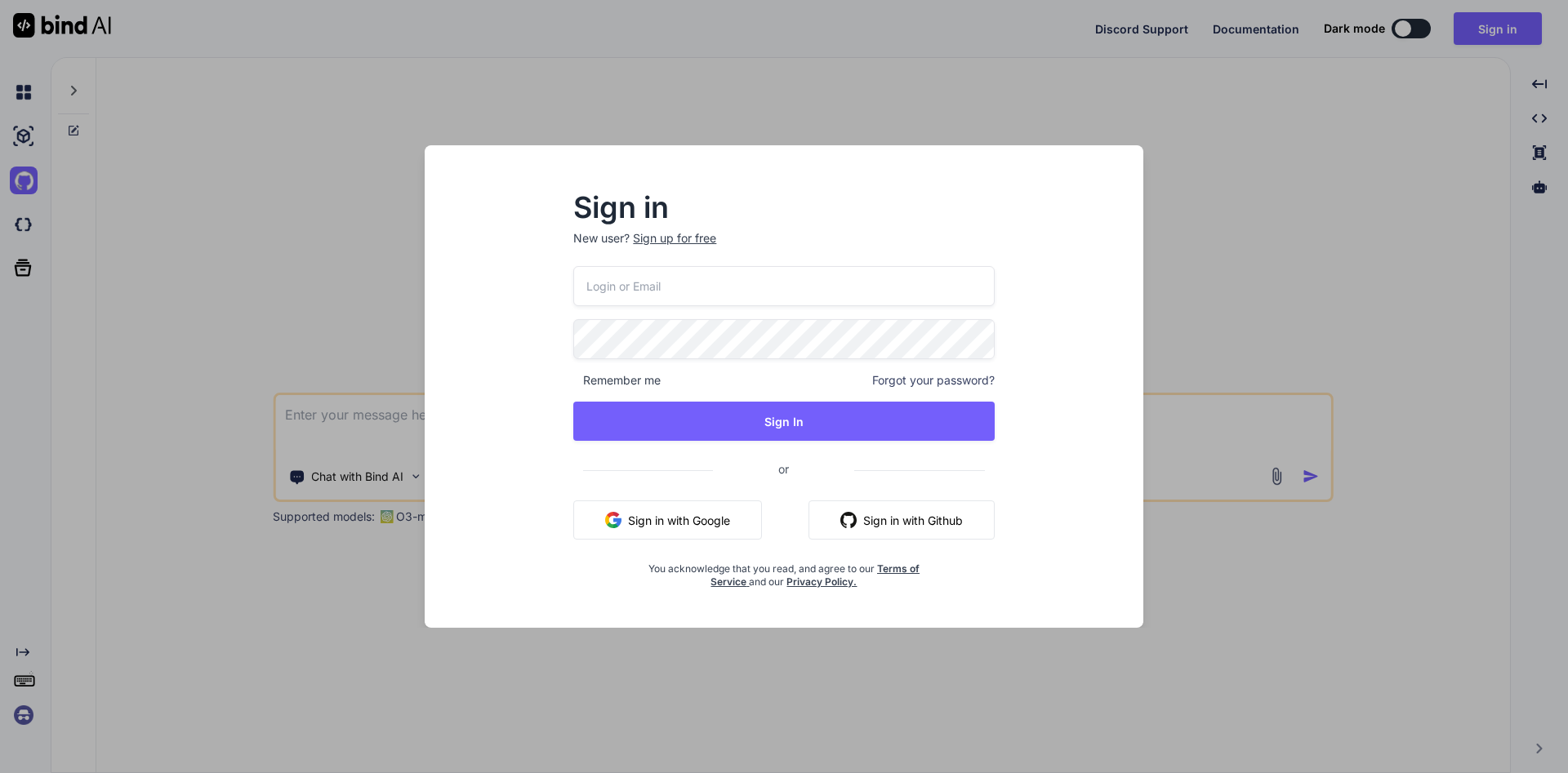
click at [29, 681] on div "Sign in New user? Sign up for free Remember me Forgot your password? Sign In or…" at bounding box center [784, 386] width 1568 height 773
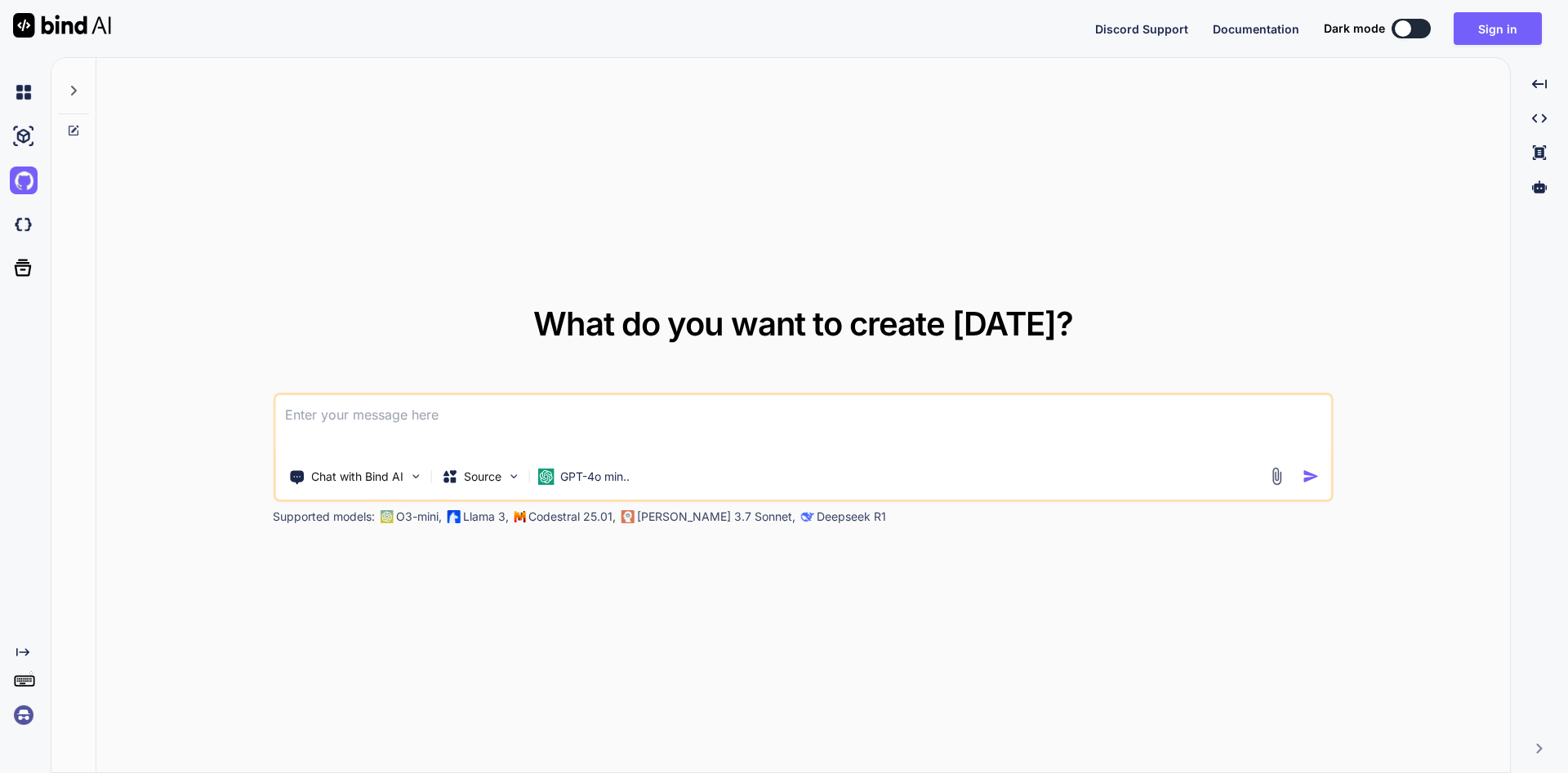
click at [26, 714] on img at bounding box center [23, 714] width 27 height 27
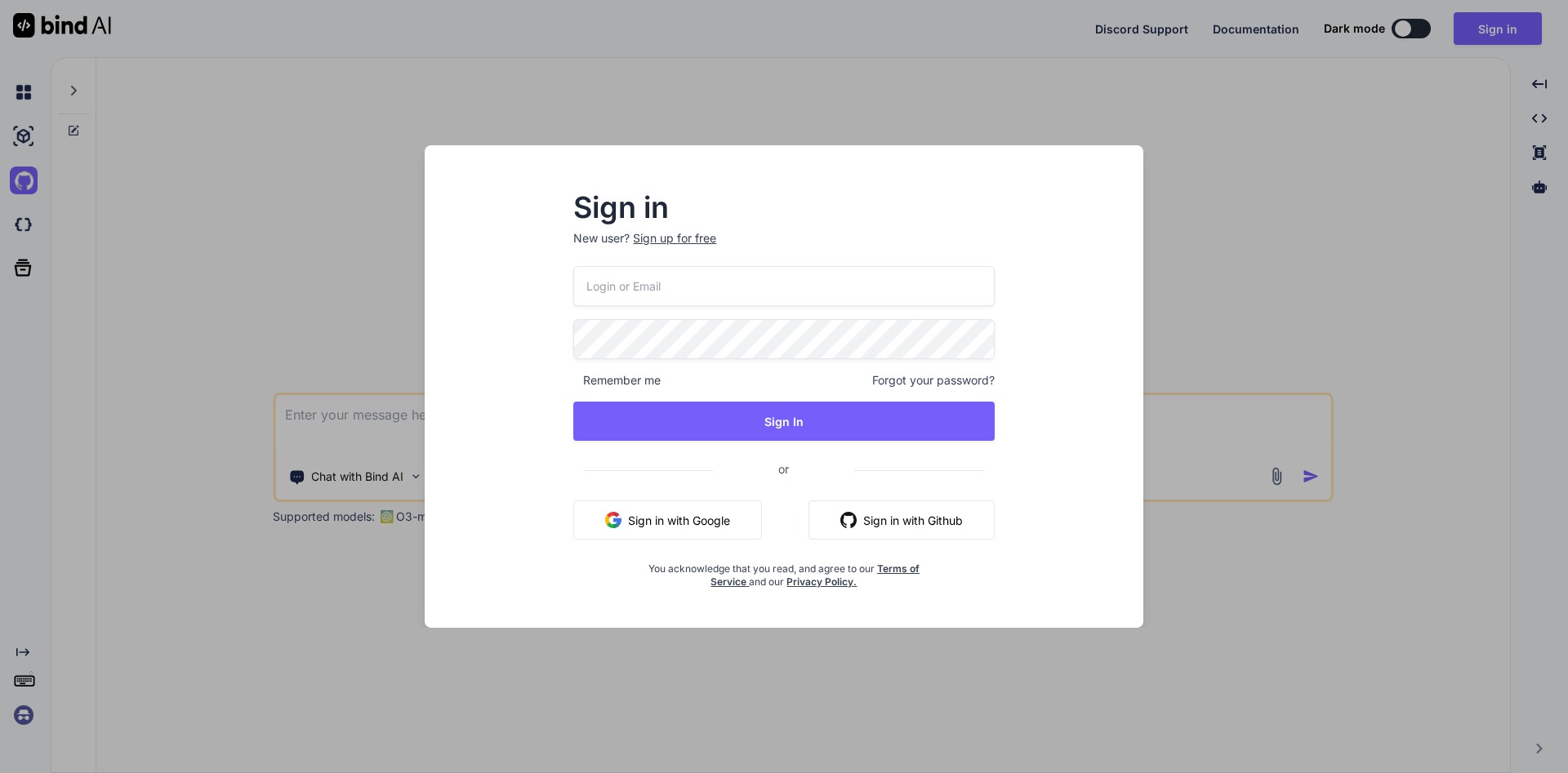
click at [761, 316] on div "Remember me Forgot your password? Sign In or Sign in with Google Sign in with G…" at bounding box center [784, 427] width 420 height 323
type textarea "x"
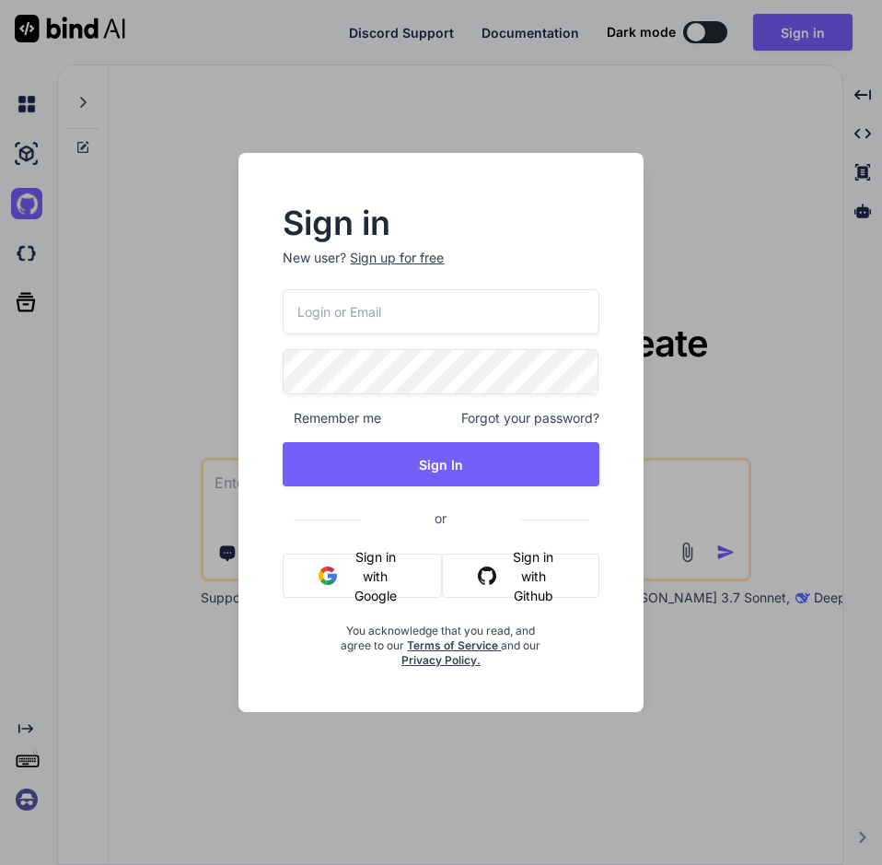
click at [354, 311] on input "email" at bounding box center [441, 311] width 316 height 45
paste input "[EMAIL_ADDRESS][DOMAIN_NAME]"
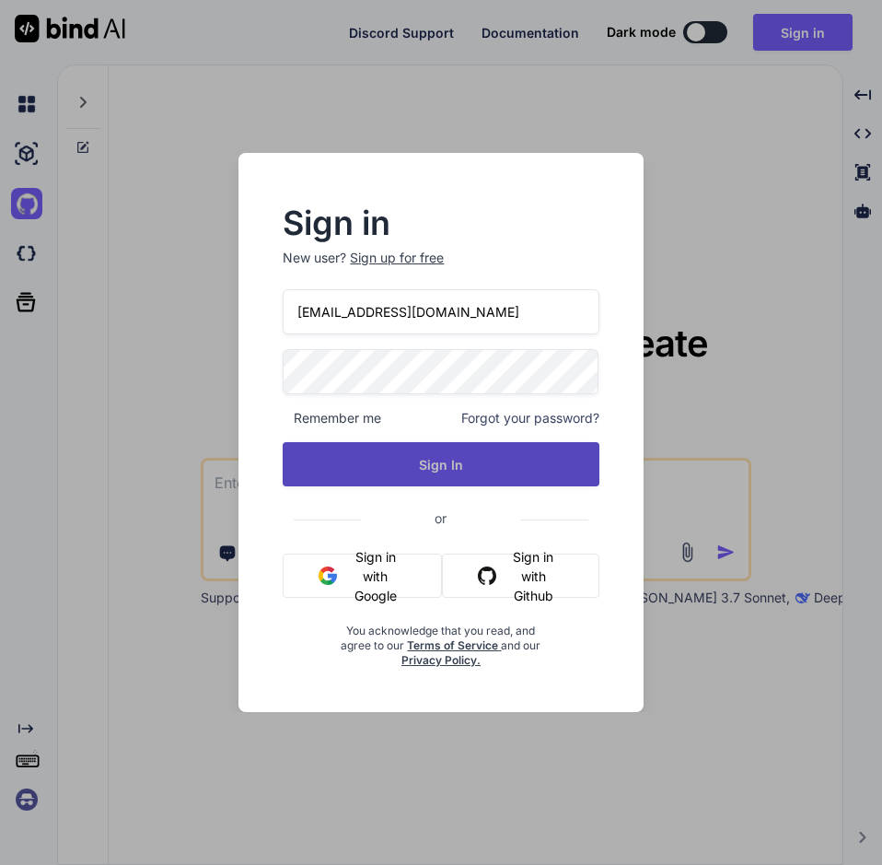
type input "[EMAIL_ADDRESS][DOMAIN_NAME]"
click at [402, 477] on button "Sign In" at bounding box center [441, 464] width 316 height 44
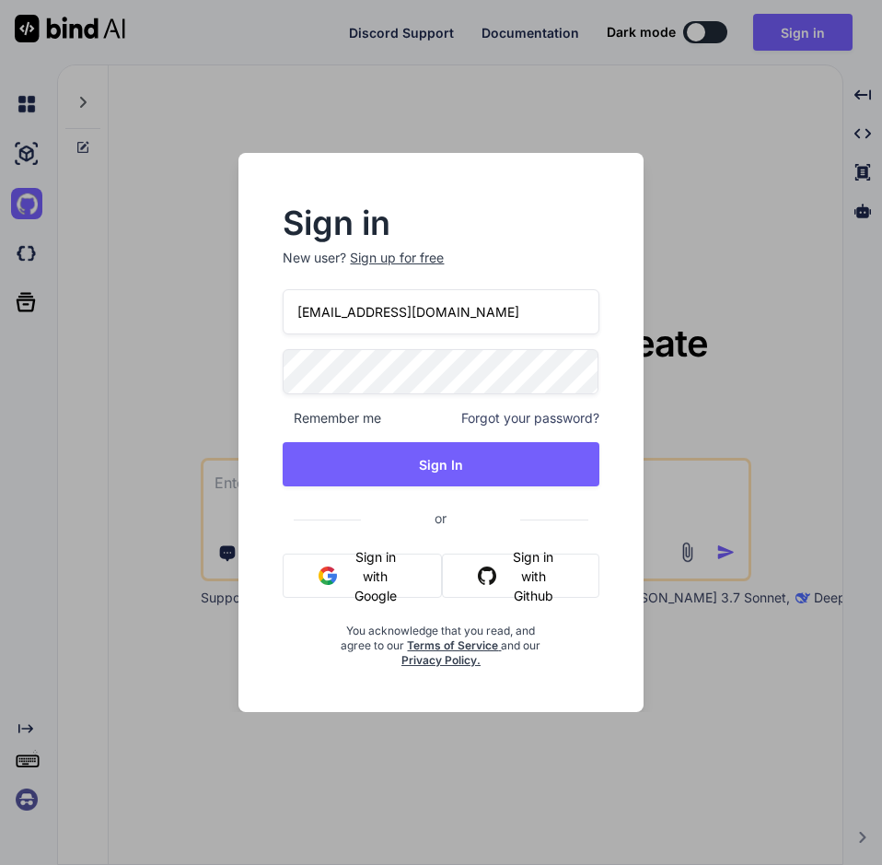
type textarea "x"
click at [520, 420] on span "Forgot your password?" at bounding box center [530, 418] width 138 height 18
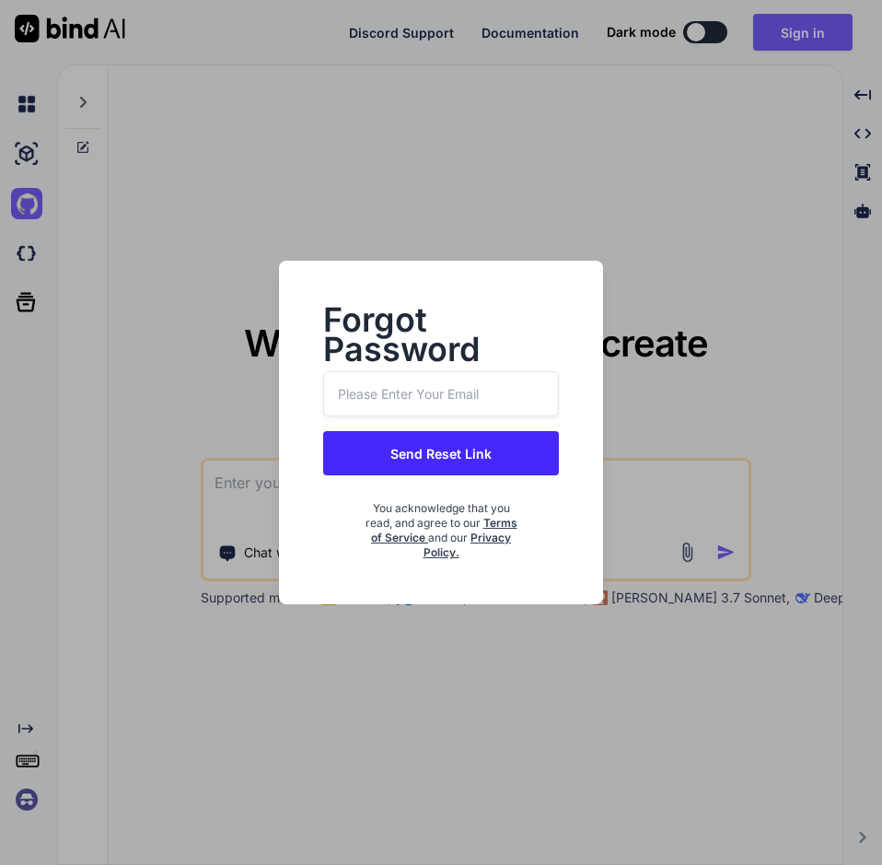
click at [483, 392] on input "email" at bounding box center [440, 393] width 235 height 45
click at [489, 387] on input "email" at bounding box center [440, 393] width 235 height 45
click at [487, 397] on input "email" at bounding box center [440, 393] width 235 height 45
paste input "[EMAIL_ADDRESS][DOMAIN_NAME]"
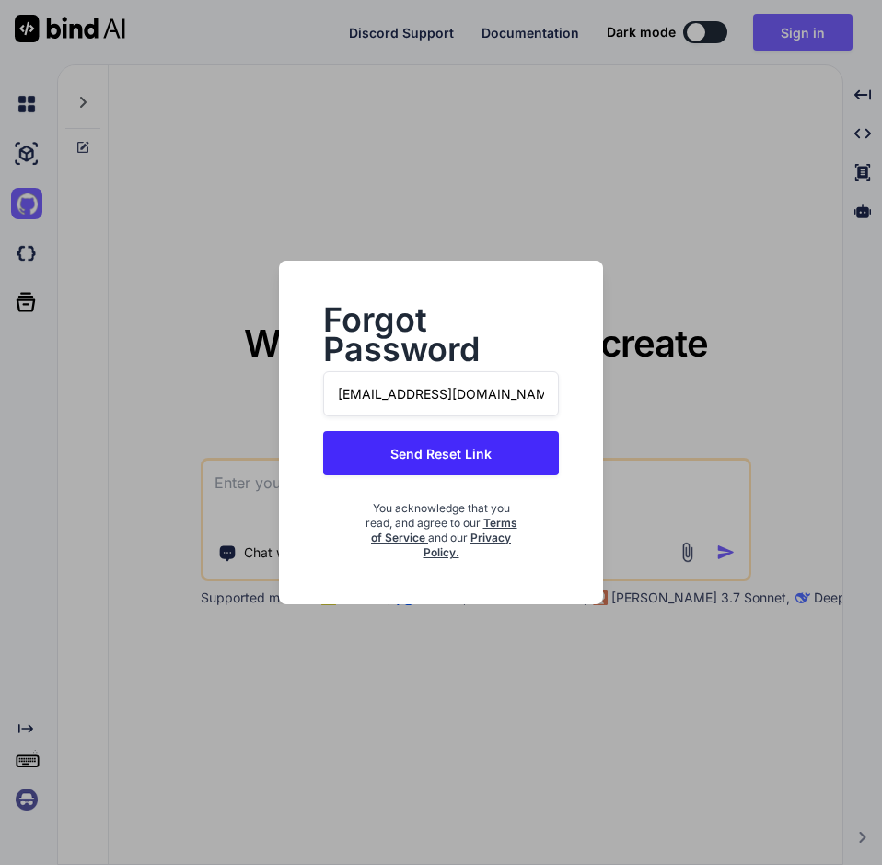
type input "[EMAIL_ADDRESS][DOMAIN_NAME]"
click at [518, 454] on button "Send Reset Link" at bounding box center [440, 453] width 235 height 44
click at [454, 462] on button "Send Reset Link" at bounding box center [440, 453] width 235 height 44
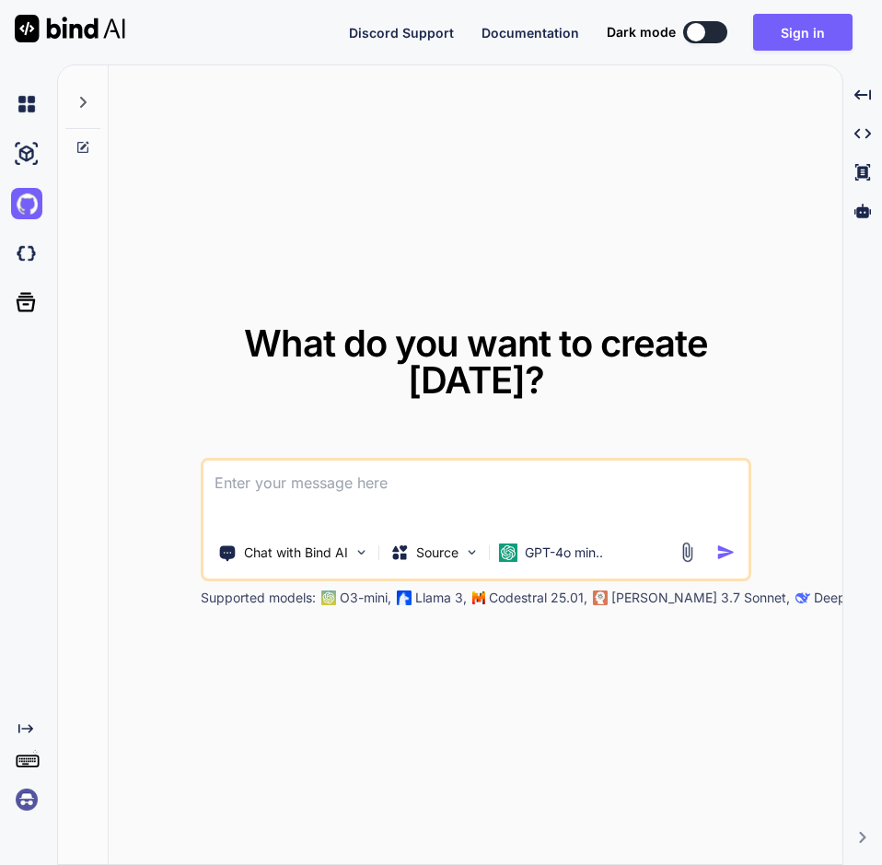
click at [258, 682] on div "What do you want to create today? Chat with Bind AI Source GPT-4o min.. Support…" at bounding box center [476, 465] width 734 height 800
click at [583, 88] on div "What do you want to create today? Chat with Bind AI Source GPT-4o min.. Support…" at bounding box center [476, 465] width 734 height 800
click at [790, 34] on button "Sign in" at bounding box center [802, 32] width 99 height 37
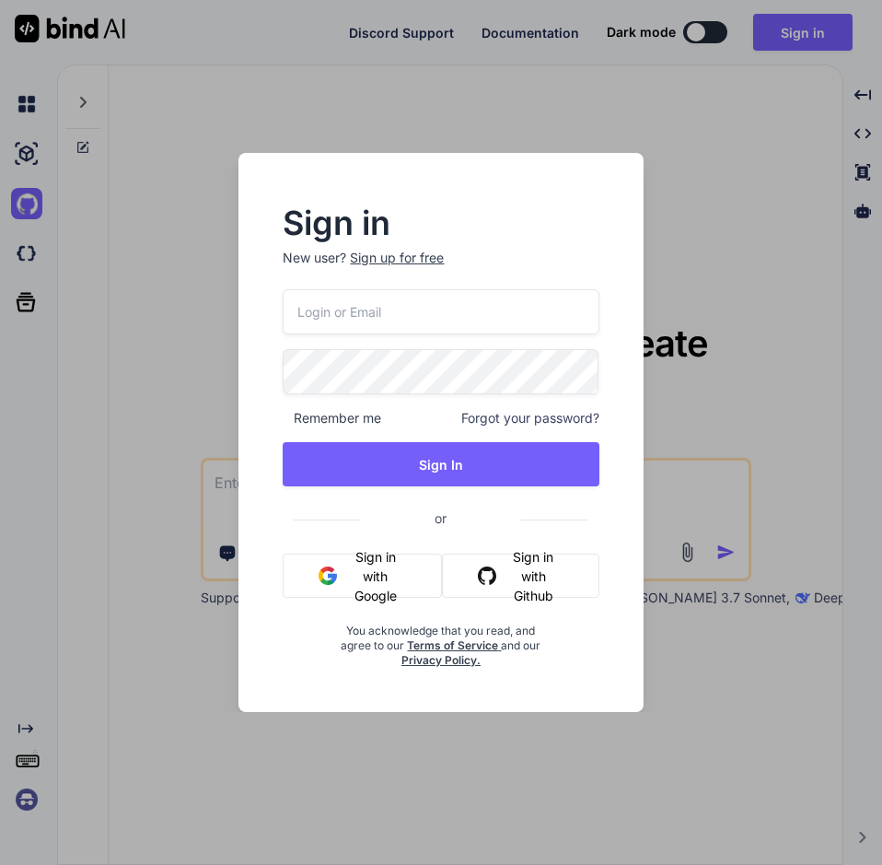
click at [402, 309] on input "email" at bounding box center [441, 311] width 316 height 45
paste input "[EMAIL_ADDRESS][DOMAIN_NAME]"
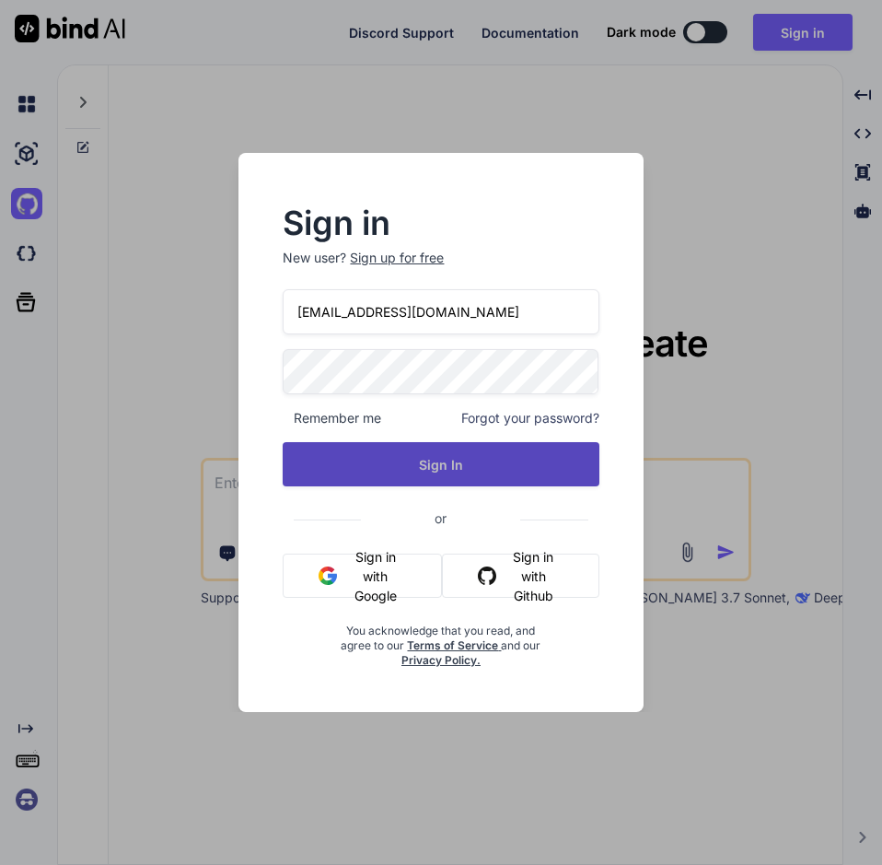
type input "[EMAIL_ADDRESS][DOMAIN_NAME]"
click at [452, 461] on button "Sign In" at bounding box center [441, 464] width 316 height 44
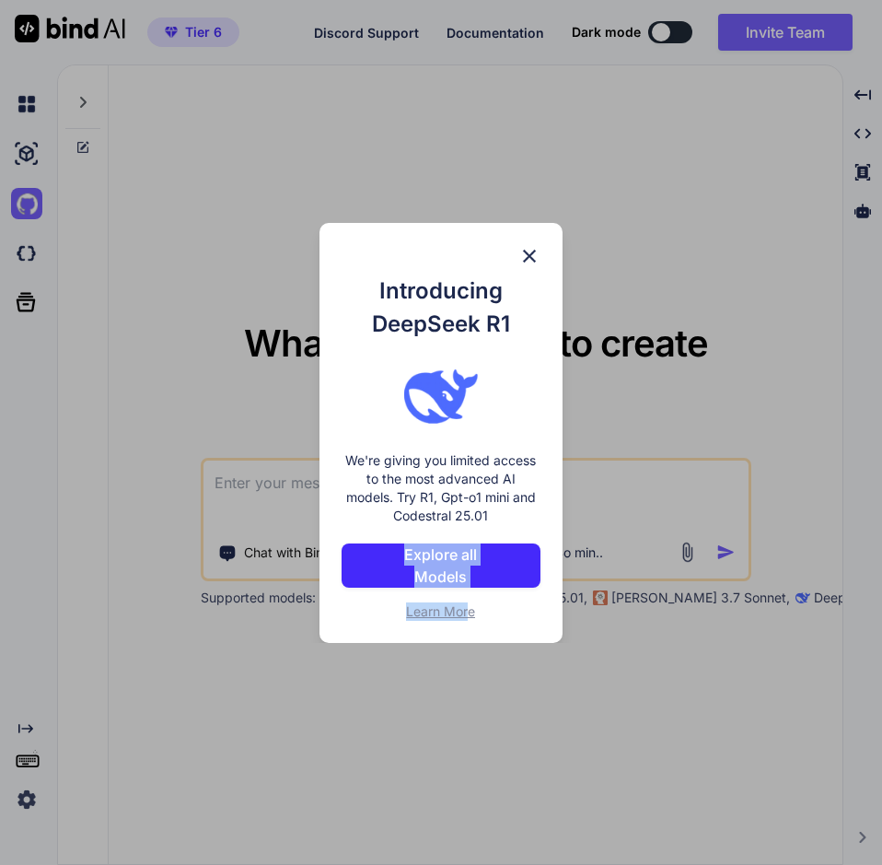
drag, startPoint x: 470, startPoint y: 609, endPoint x: 543, endPoint y: 581, distance: 78.7
click at [543, 581] on div "Introducing DeepSeek R1 We're giving you limited access to the most advanced AI…" at bounding box center [441, 433] width 242 height 420
click at [531, 251] on img at bounding box center [530, 256] width 22 height 22
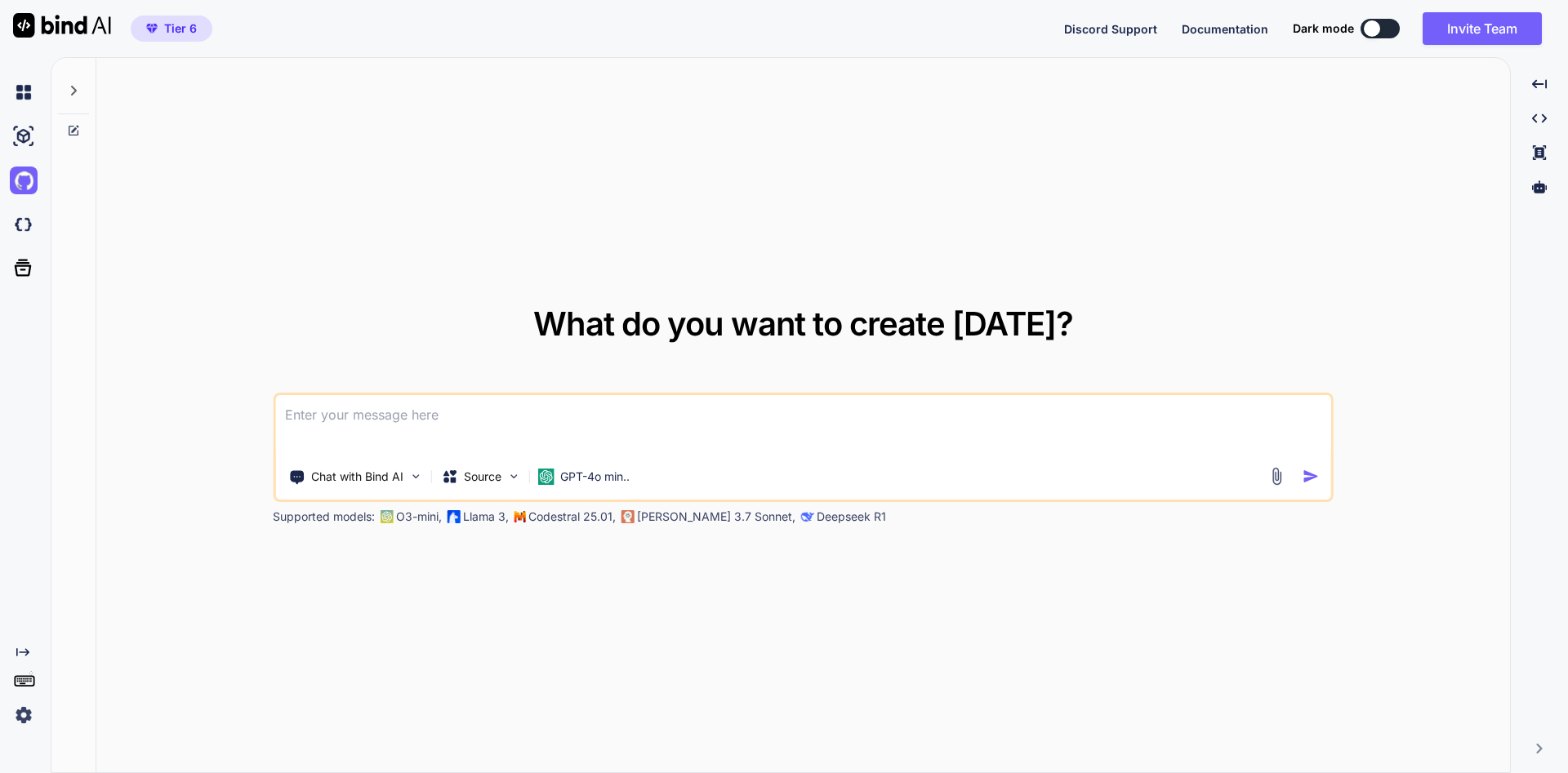
click at [173, 30] on span "Tier 6" at bounding box center [180, 28] width 33 height 16
click at [182, 40] on button "Tier 6" at bounding box center [171, 28] width 82 height 26
click at [176, 27] on span "Tier 6" at bounding box center [180, 28] width 33 height 16
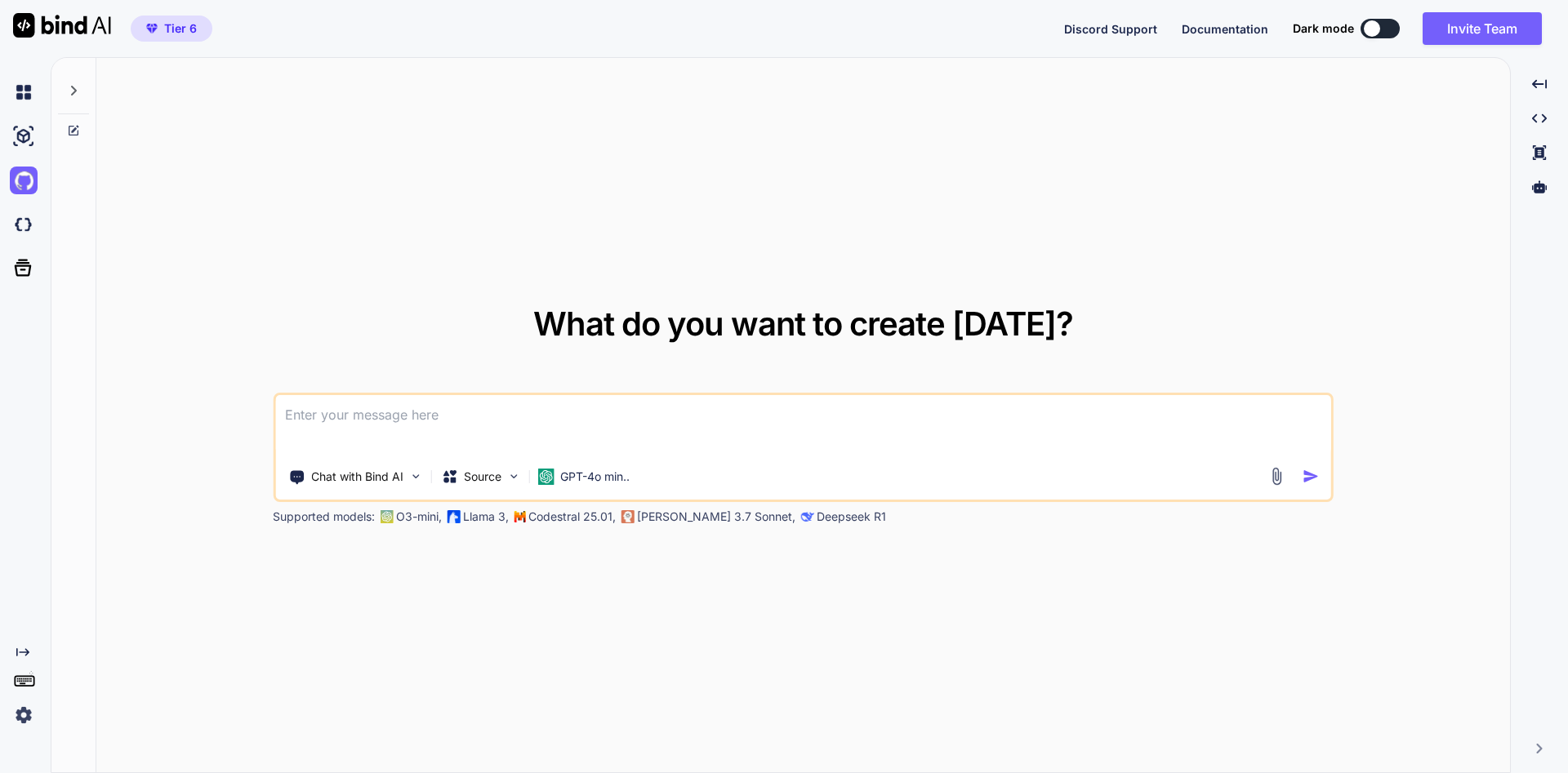
click at [182, 20] on span "Tier 6" at bounding box center [180, 28] width 33 height 16
click at [26, 711] on img at bounding box center [23, 714] width 27 height 27
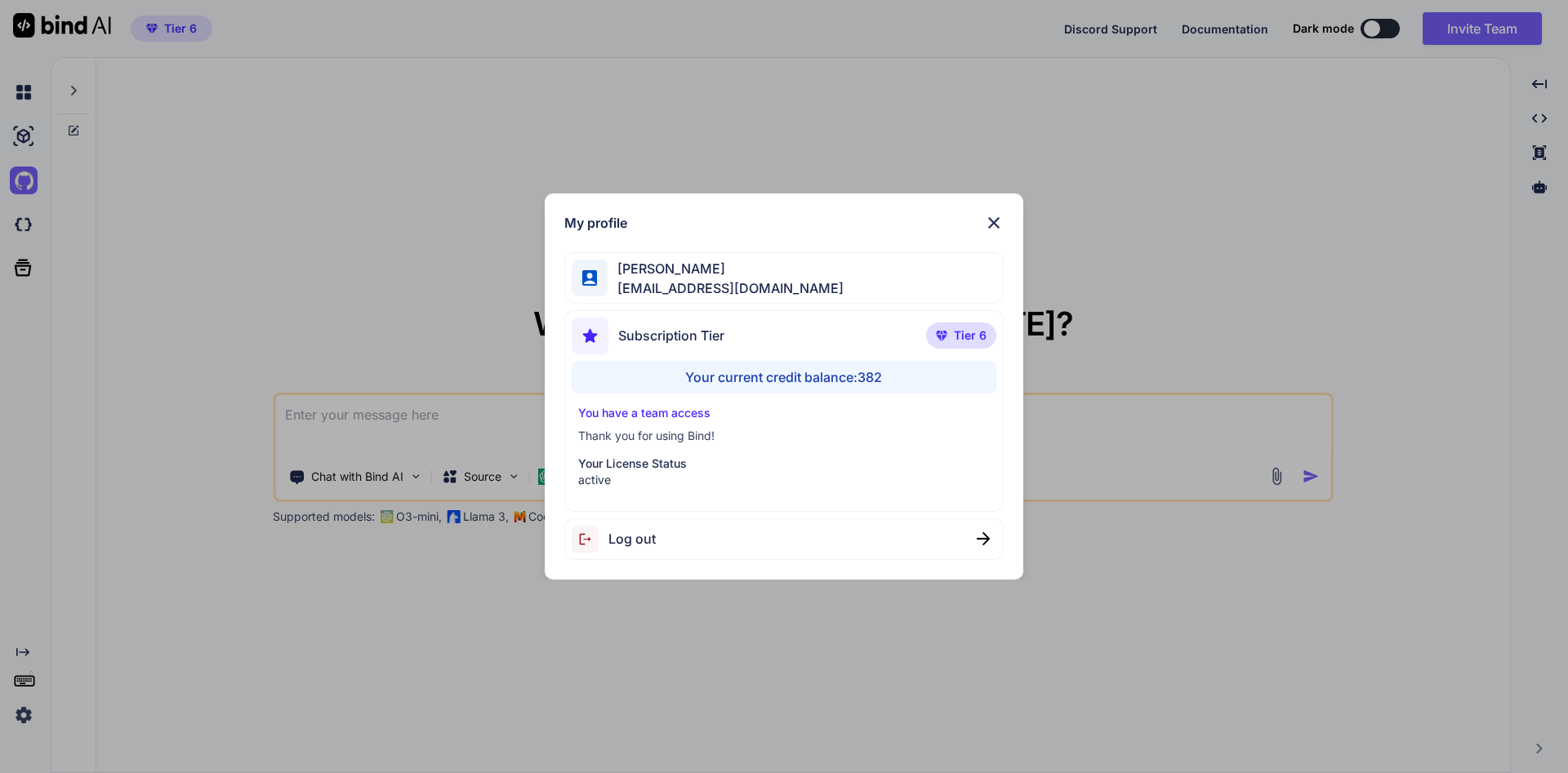
click at [999, 214] on img at bounding box center [994, 223] width 20 height 20
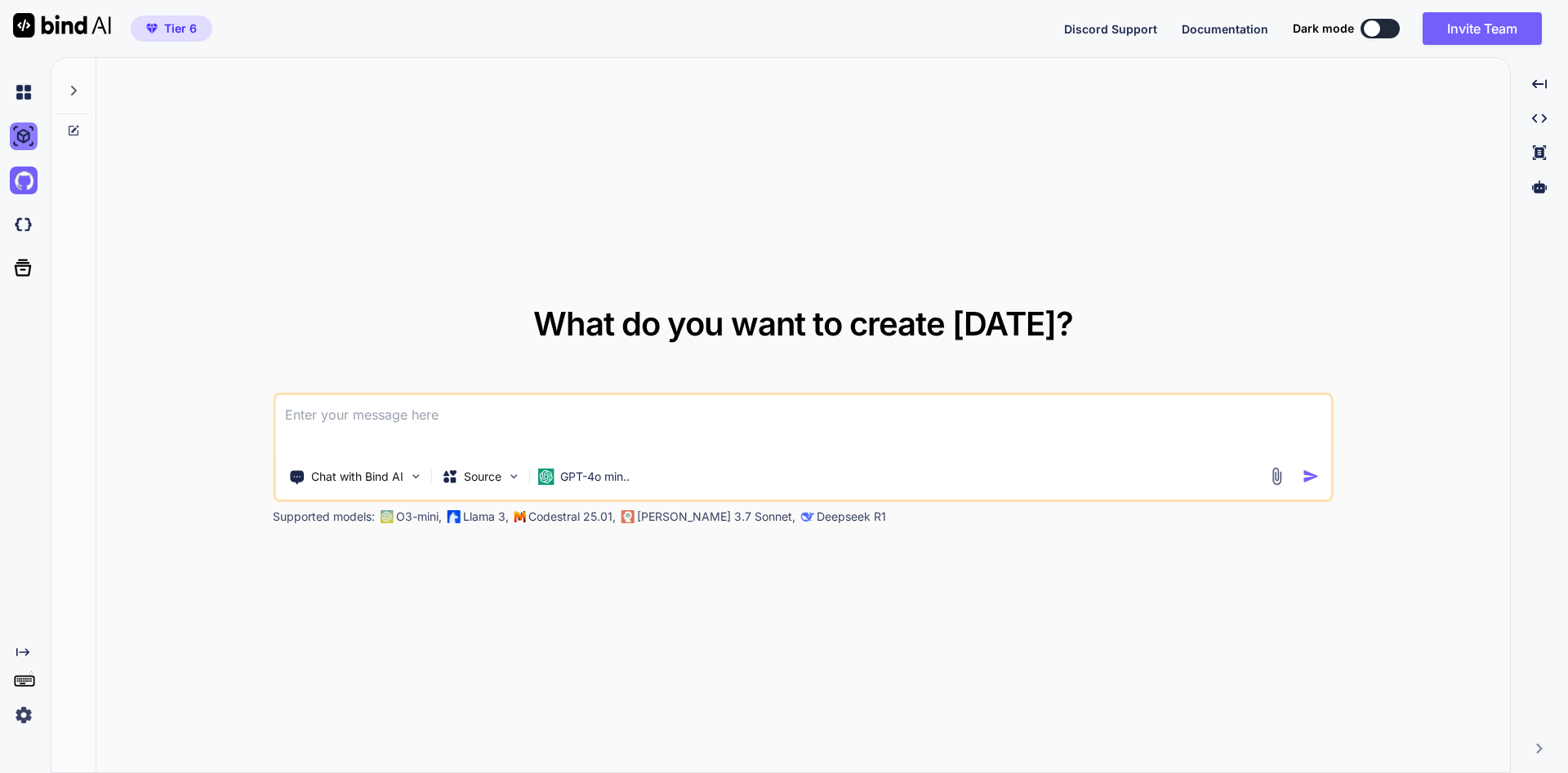
click at [19, 140] on img at bounding box center [23, 136] width 27 height 27
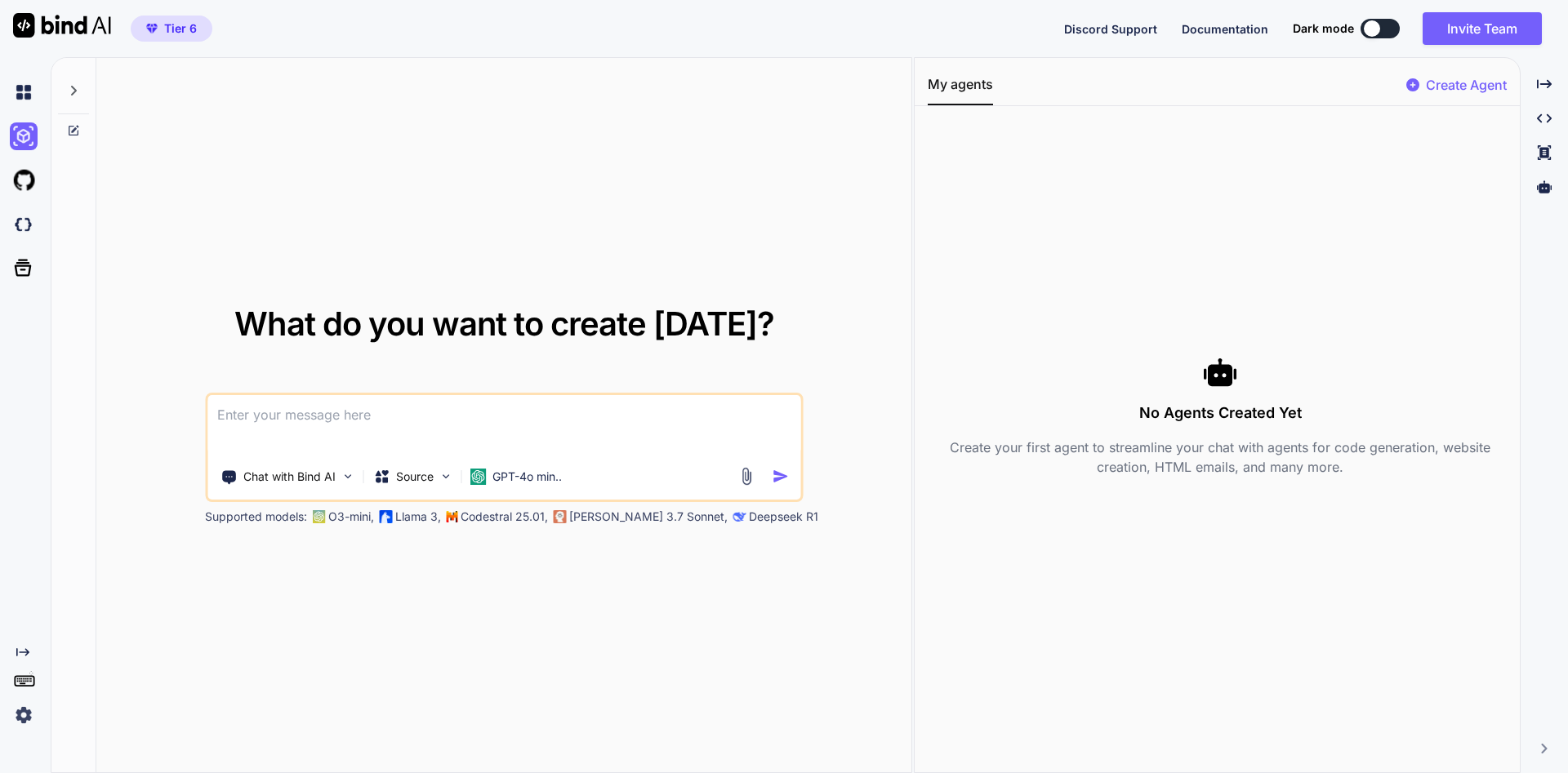
click at [90, 128] on div at bounding box center [74, 130] width 44 height 13
click at [22, 180] on img at bounding box center [23, 180] width 27 height 27
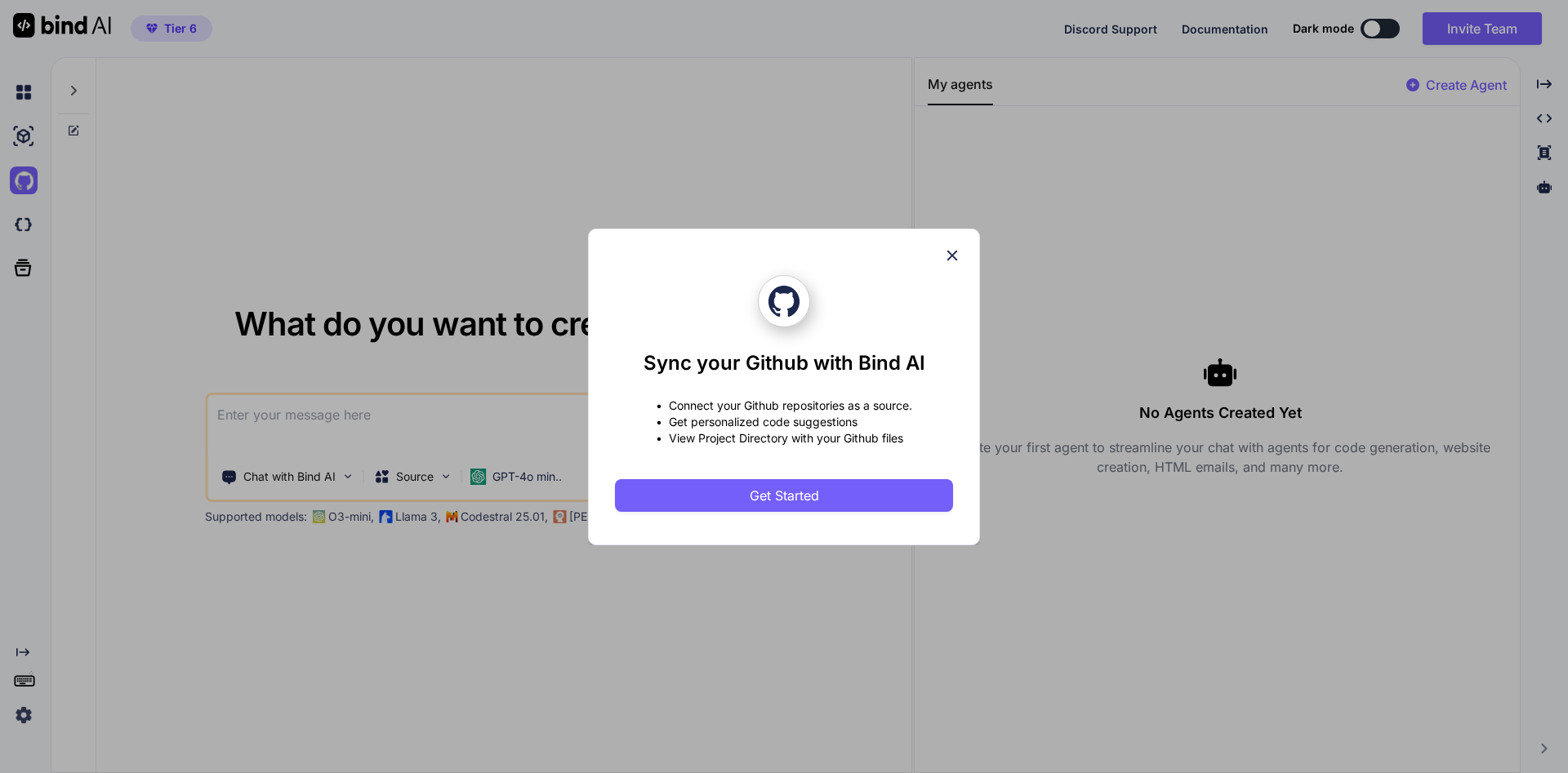
click at [26, 234] on div "Sync your Github with Bind AI • Connect your Github repositories as a source. •…" at bounding box center [784, 386] width 1568 height 773
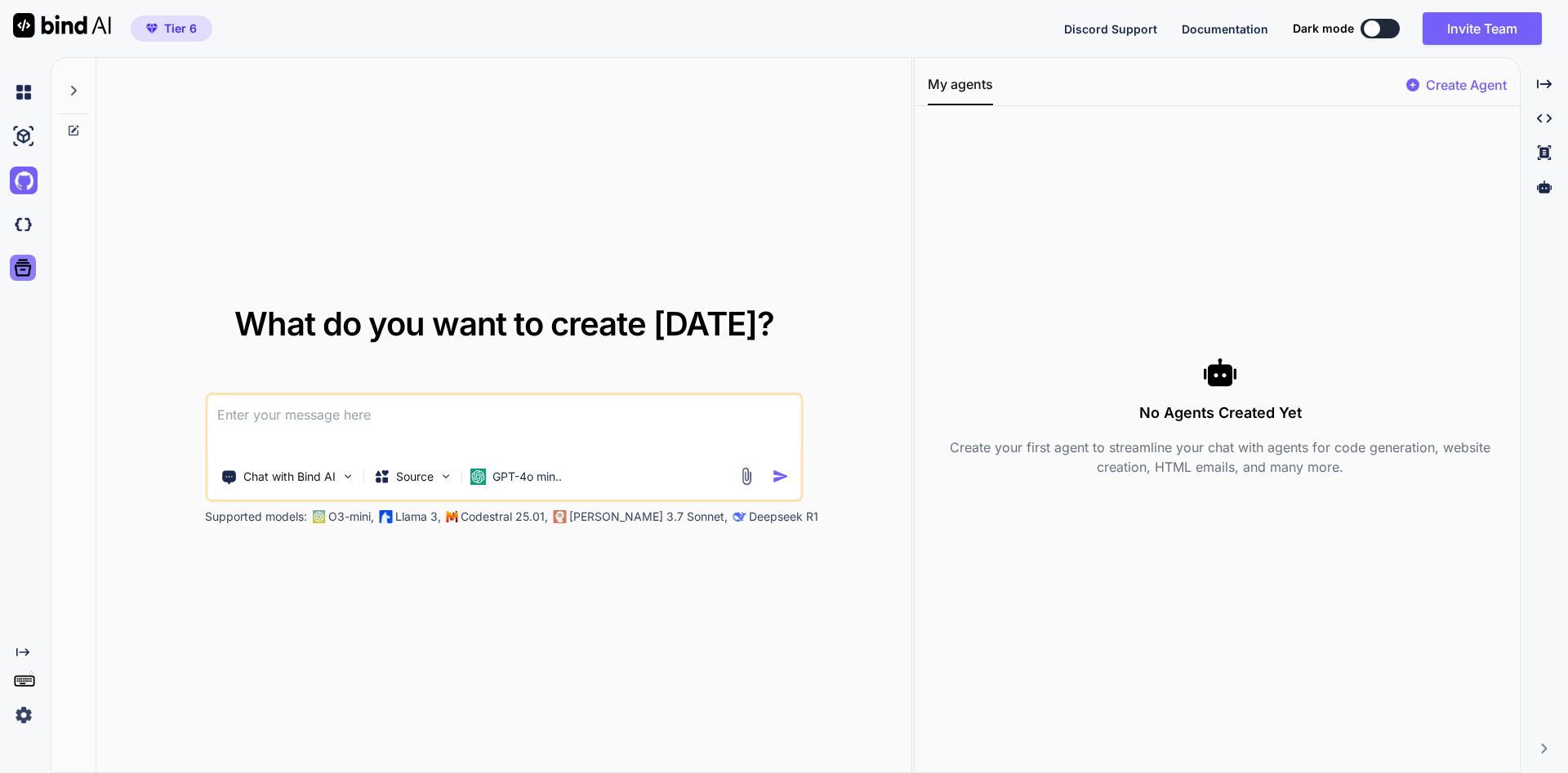
click at [32, 274] on icon at bounding box center [23, 268] width 23 height 23
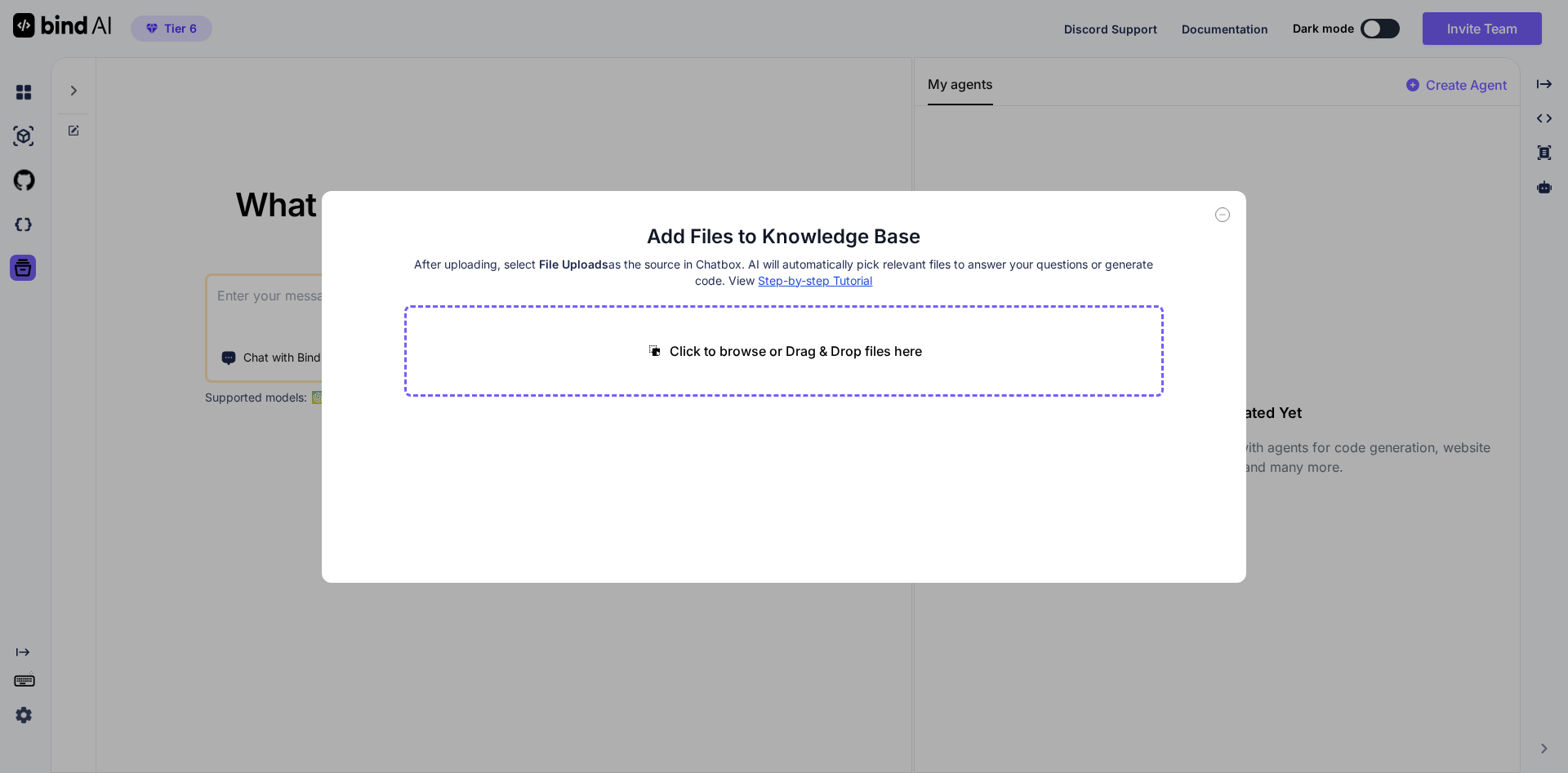
click at [1219, 213] on icon at bounding box center [1222, 215] width 15 height 15
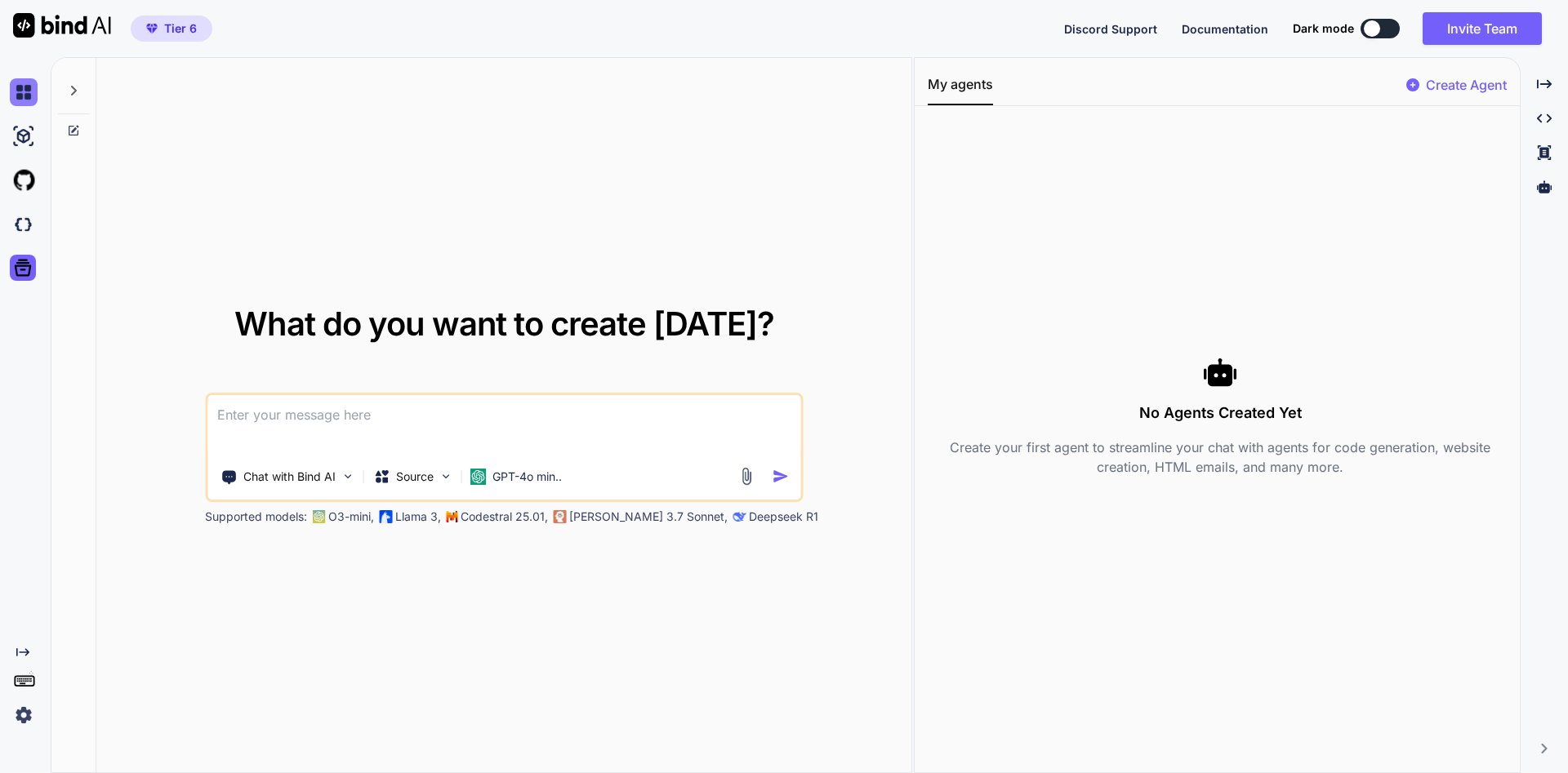
click at [26, 94] on img at bounding box center [23, 91] width 27 height 27
click at [28, 96] on img at bounding box center [23, 91] width 27 height 27
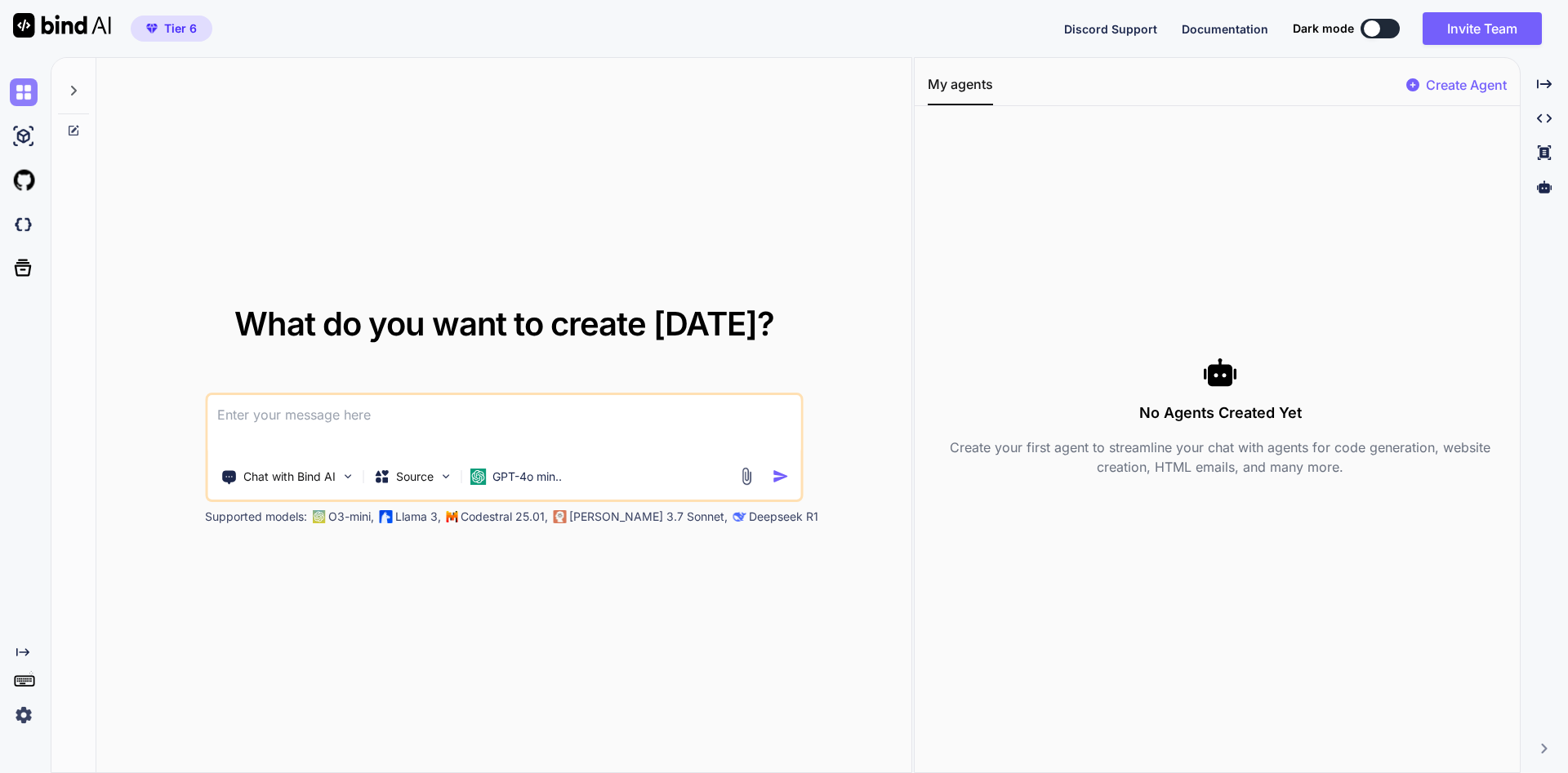
click at [28, 96] on img at bounding box center [23, 91] width 27 height 27
click at [30, 136] on img at bounding box center [23, 136] width 27 height 27
click at [31, 169] on img at bounding box center [23, 180] width 27 height 27
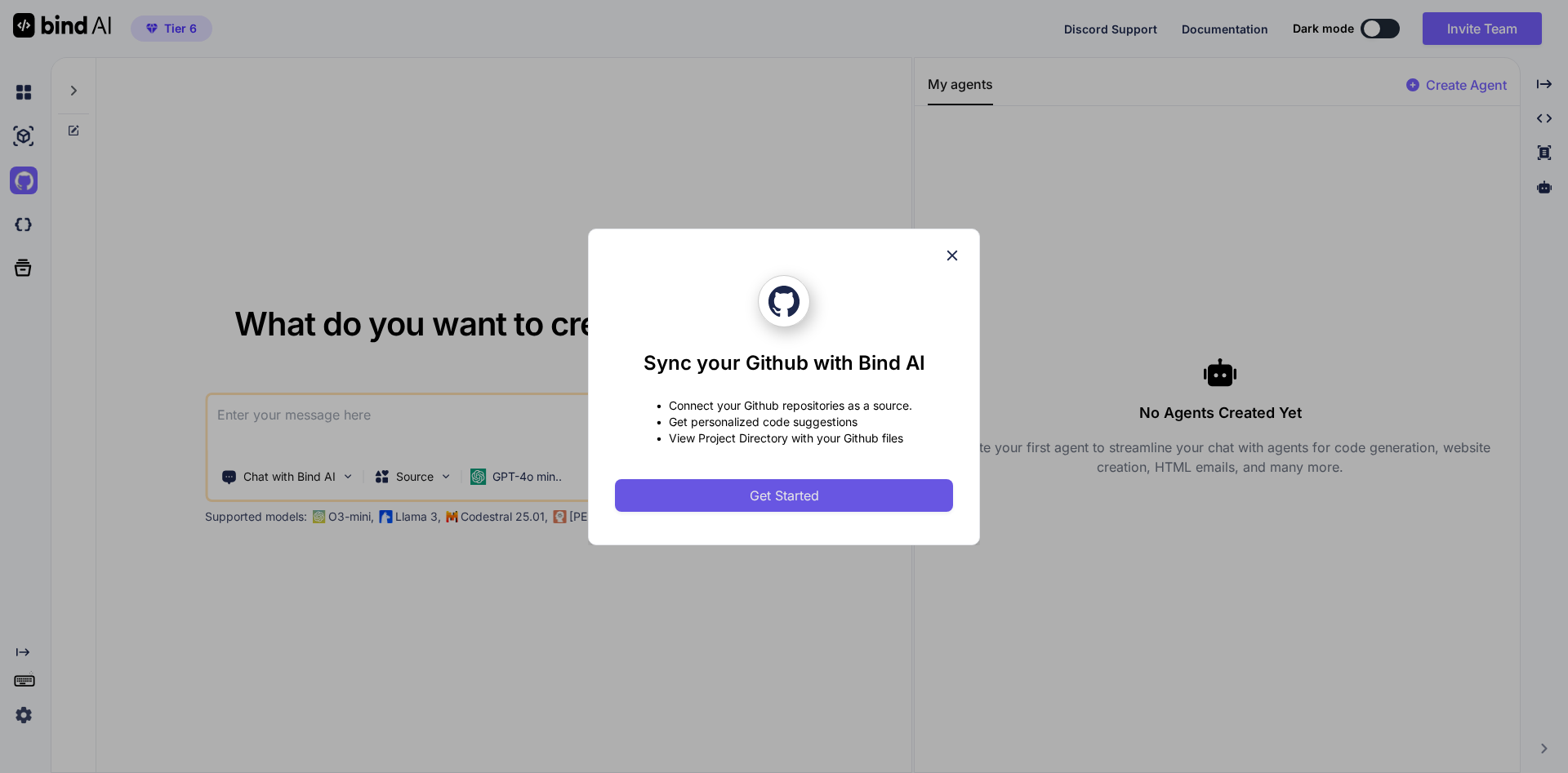
click at [797, 509] on button "Get Started" at bounding box center [784, 496] width 338 height 33
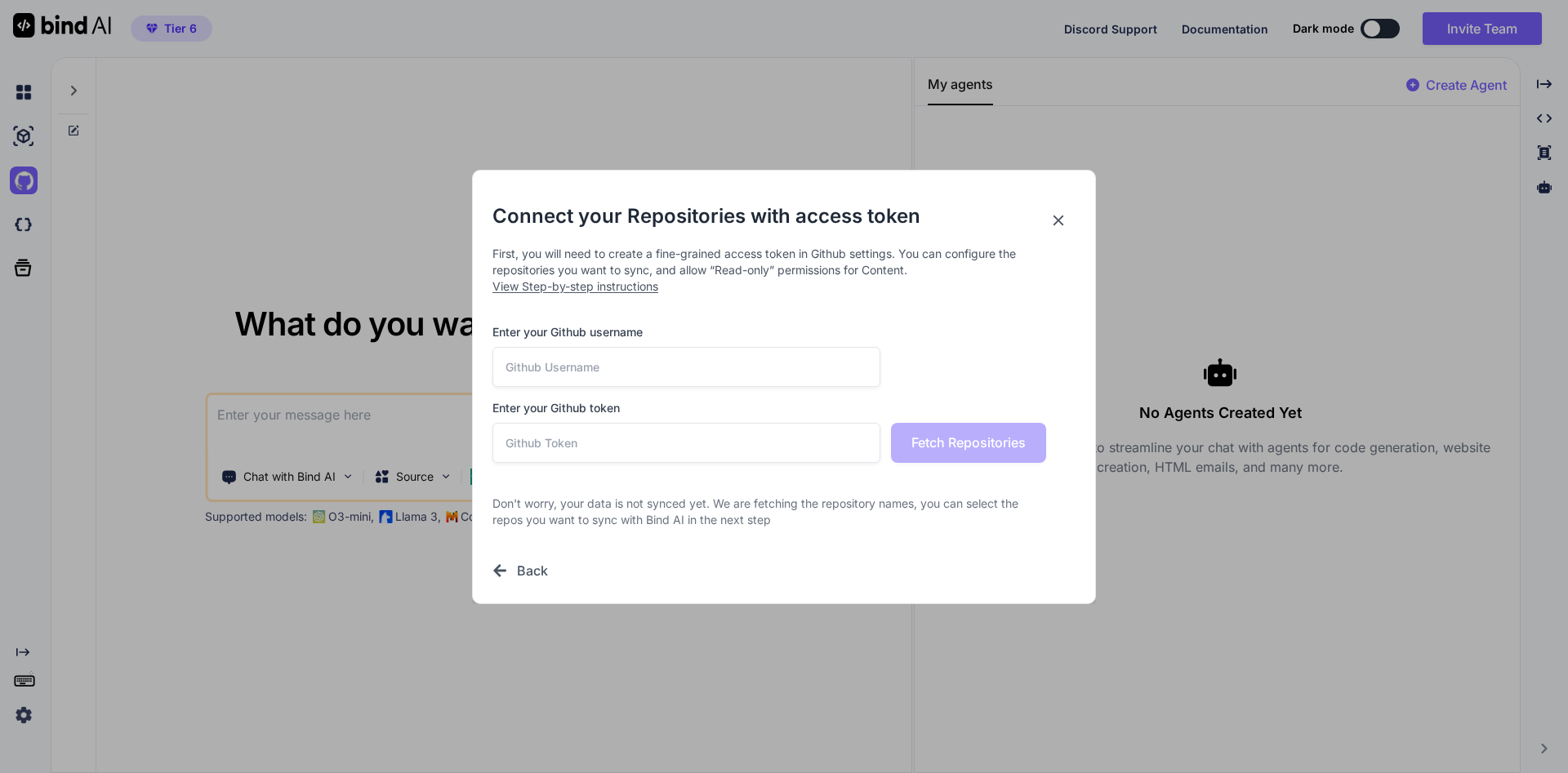
click at [705, 359] on input "text" at bounding box center [686, 366] width 388 height 40
type textarea "x"
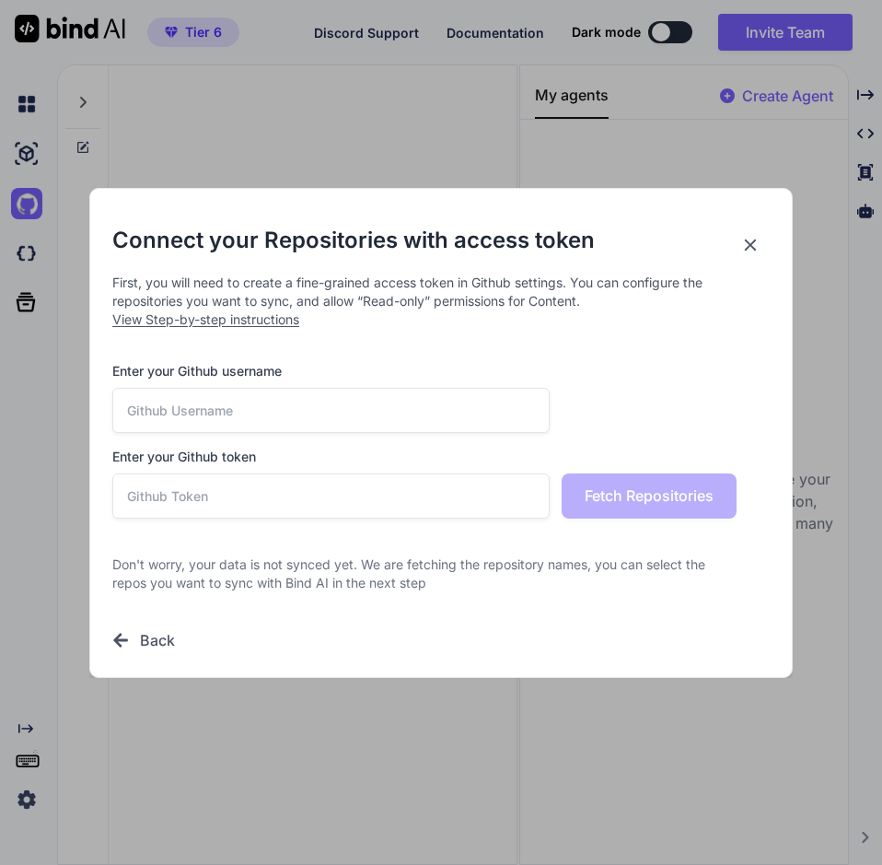
click at [405, 402] on input "text" at bounding box center [331, 410] width 438 height 45
paste input "[EMAIL_ADDRESS][DOMAIN_NAME]"
click at [293, 407] on input "[EMAIL_ADDRESS][DOMAIN_NAME]" at bounding box center [331, 410] width 438 height 45
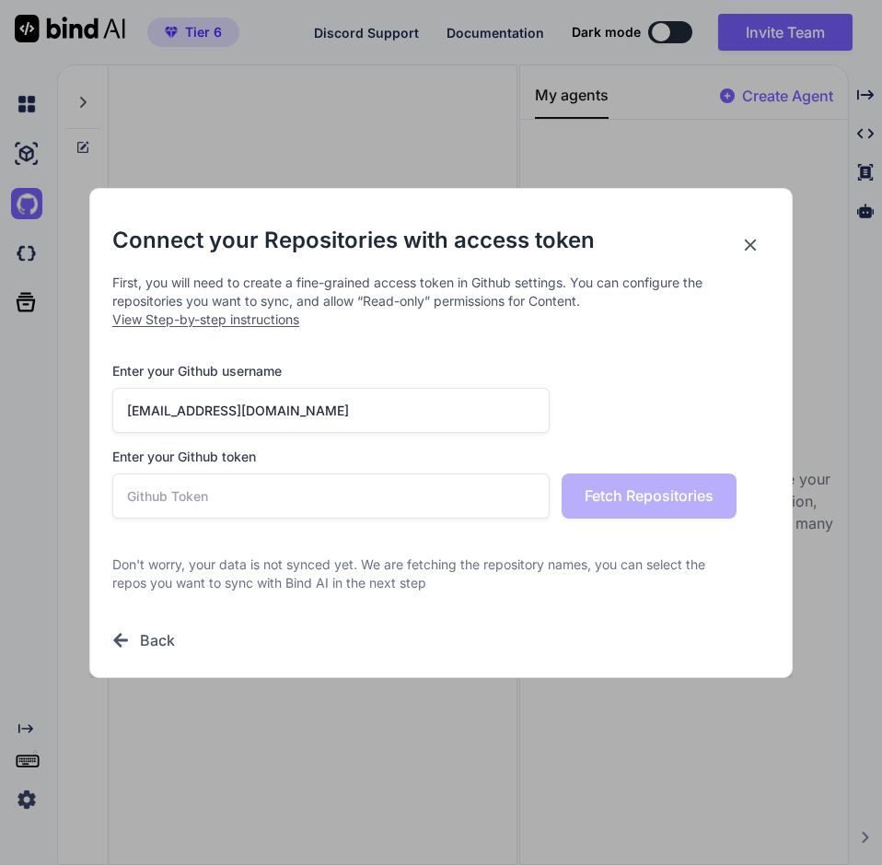
paste input "tdigitals"
type input "ftdigitals"
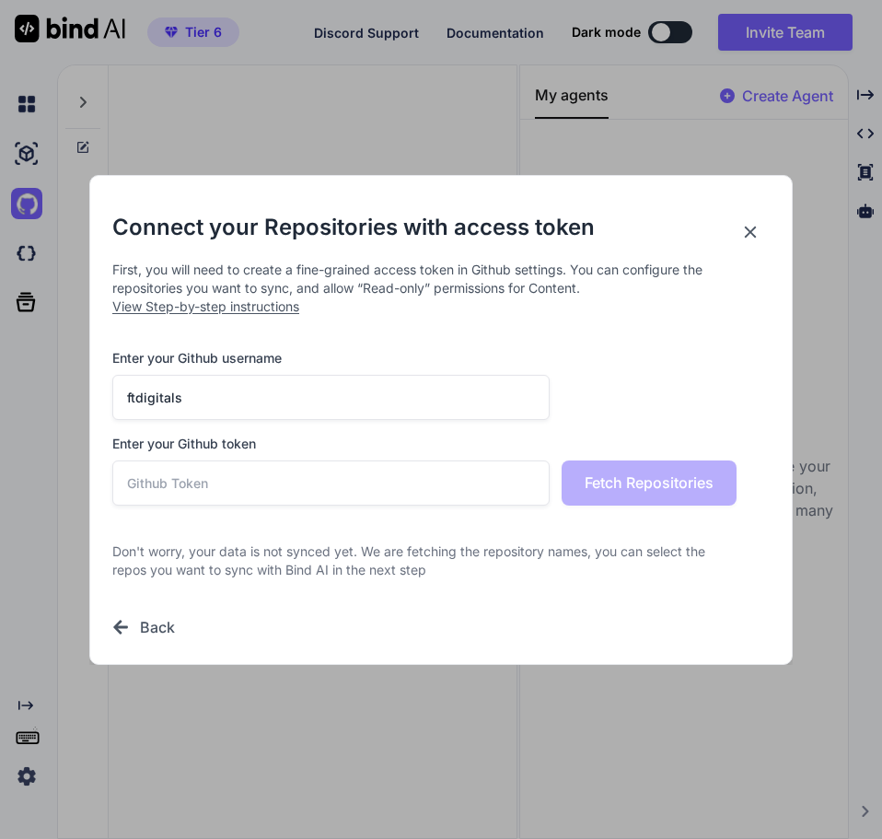
type textarea "x"
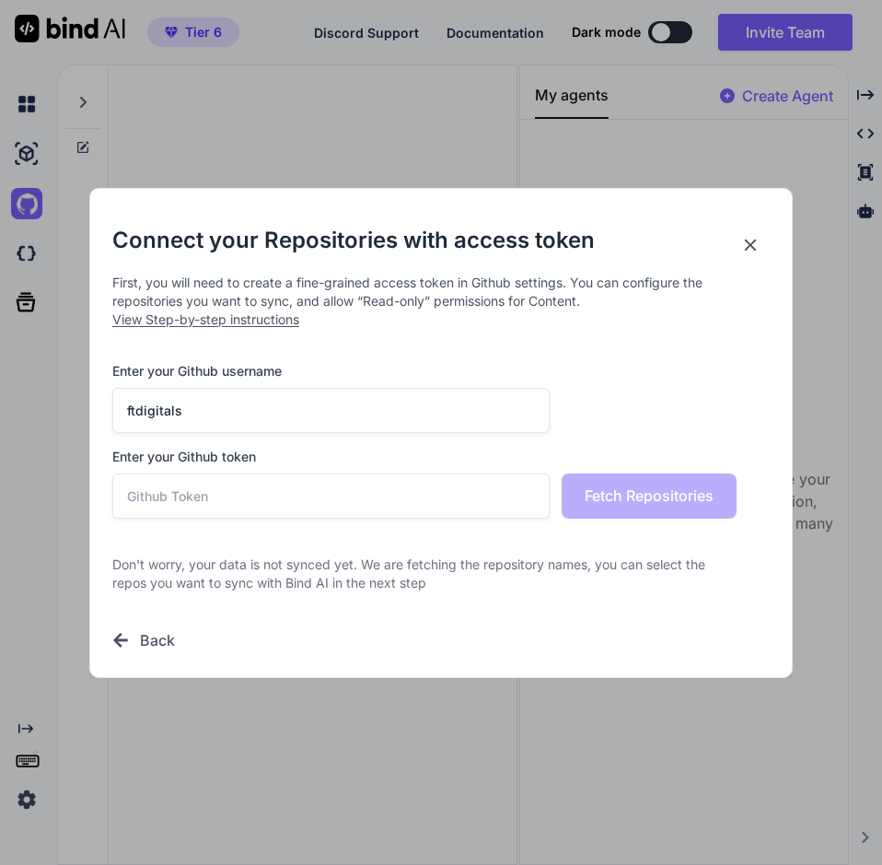
click at [260, 478] on input "text" at bounding box center [331, 495] width 438 height 45
paste input "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"
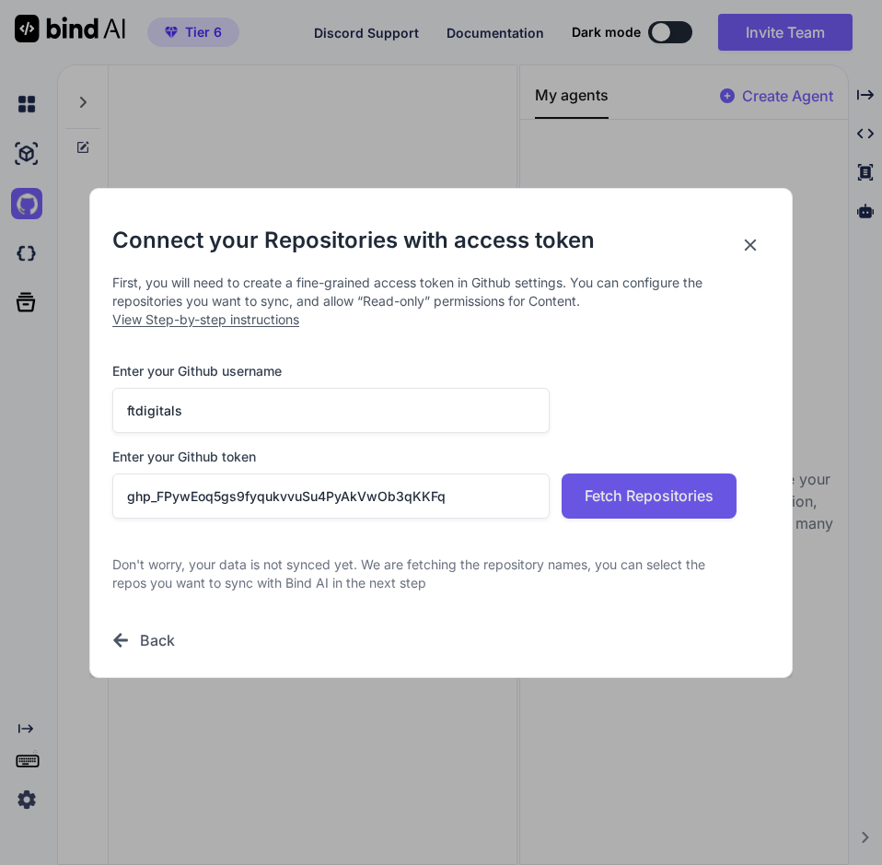
type input "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"
click at [676, 496] on span "Fetch Repositories" at bounding box center [649, 495] width 129 height 22
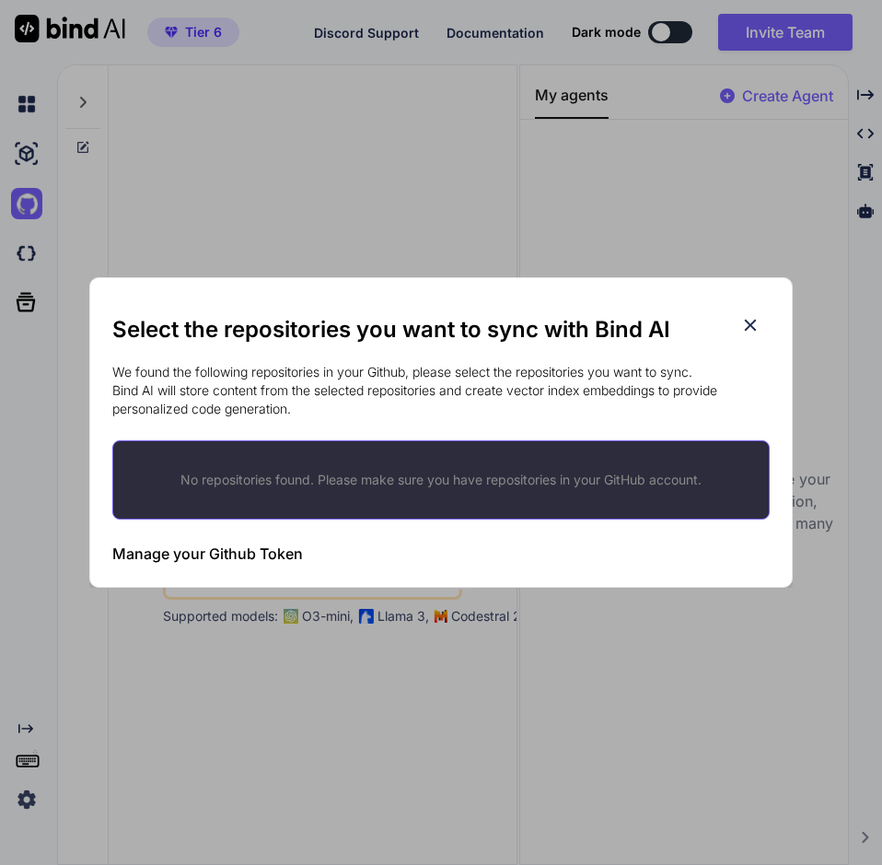
click at [246, 342] on h2 "Select the repositories you want to sync with Bind AI" at bounding box center [441, 329] width 658 height 29
click at [748, 321] on icon at bounding box center [751, 325] width 20 height 20
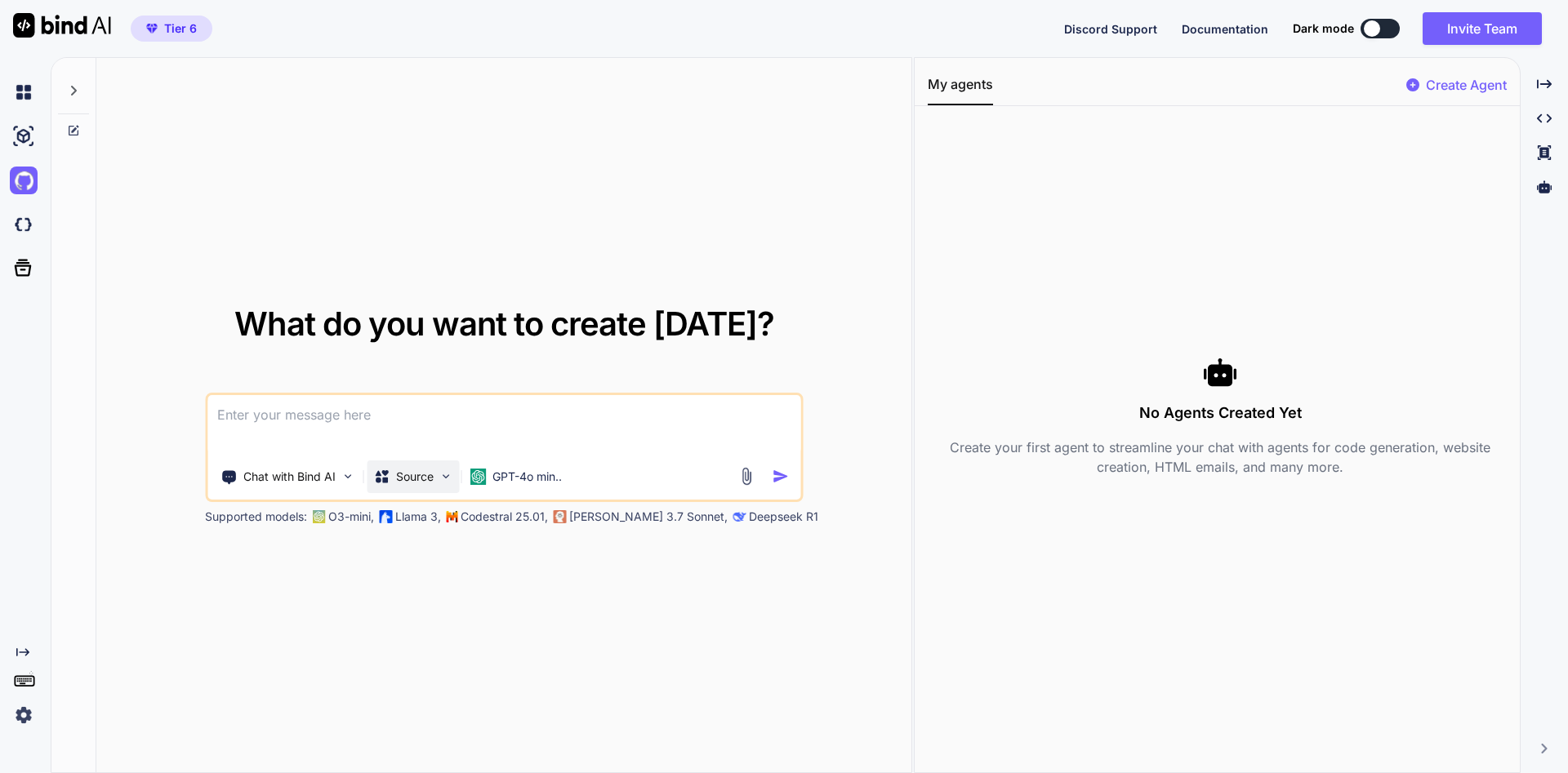
click at [449, 473] on img at bounding box center [446, 477] width 14 height 14
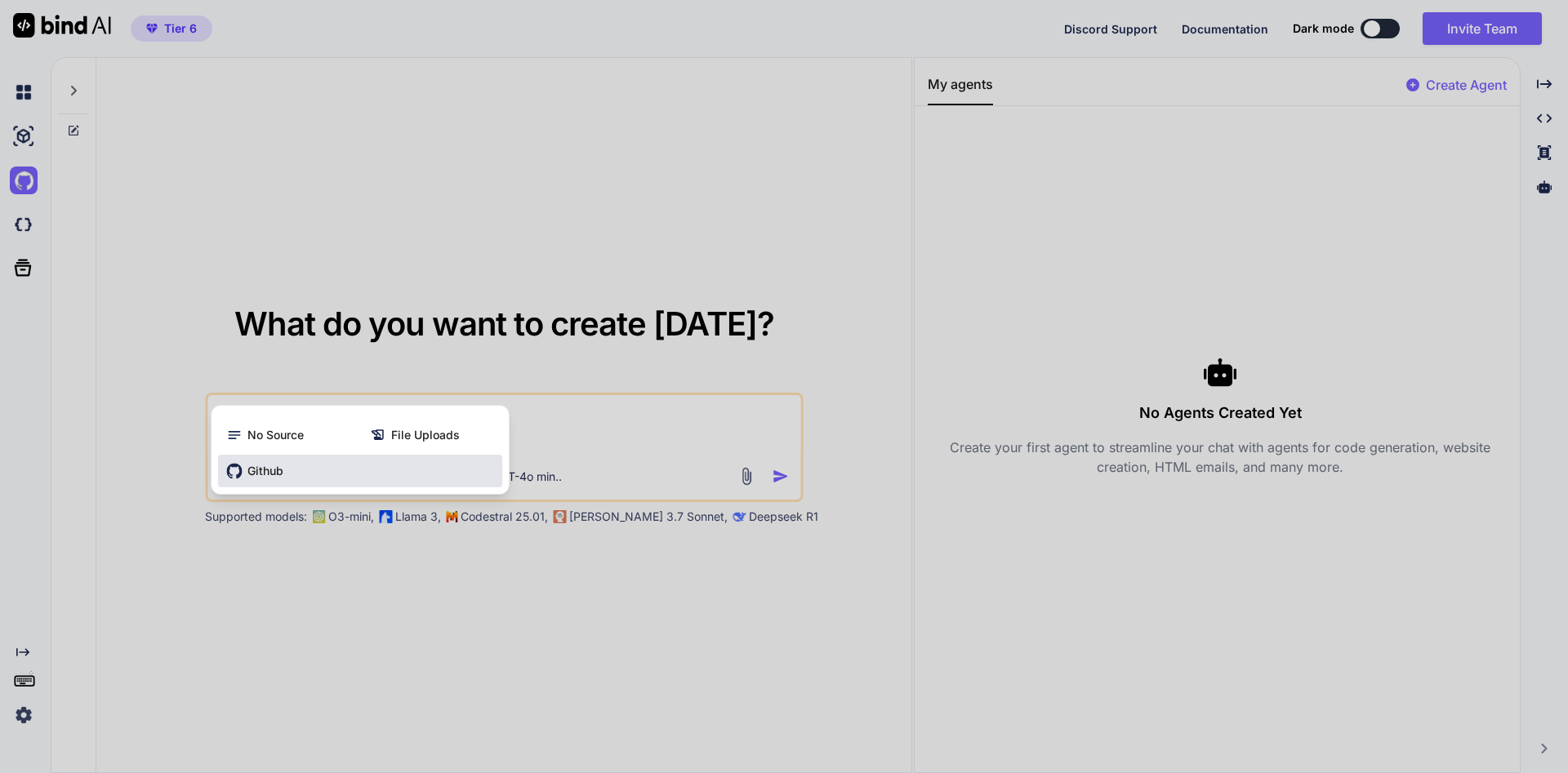
click at [284, 469] on div "Github" at bounding box center [360, 471] width 285 height 33
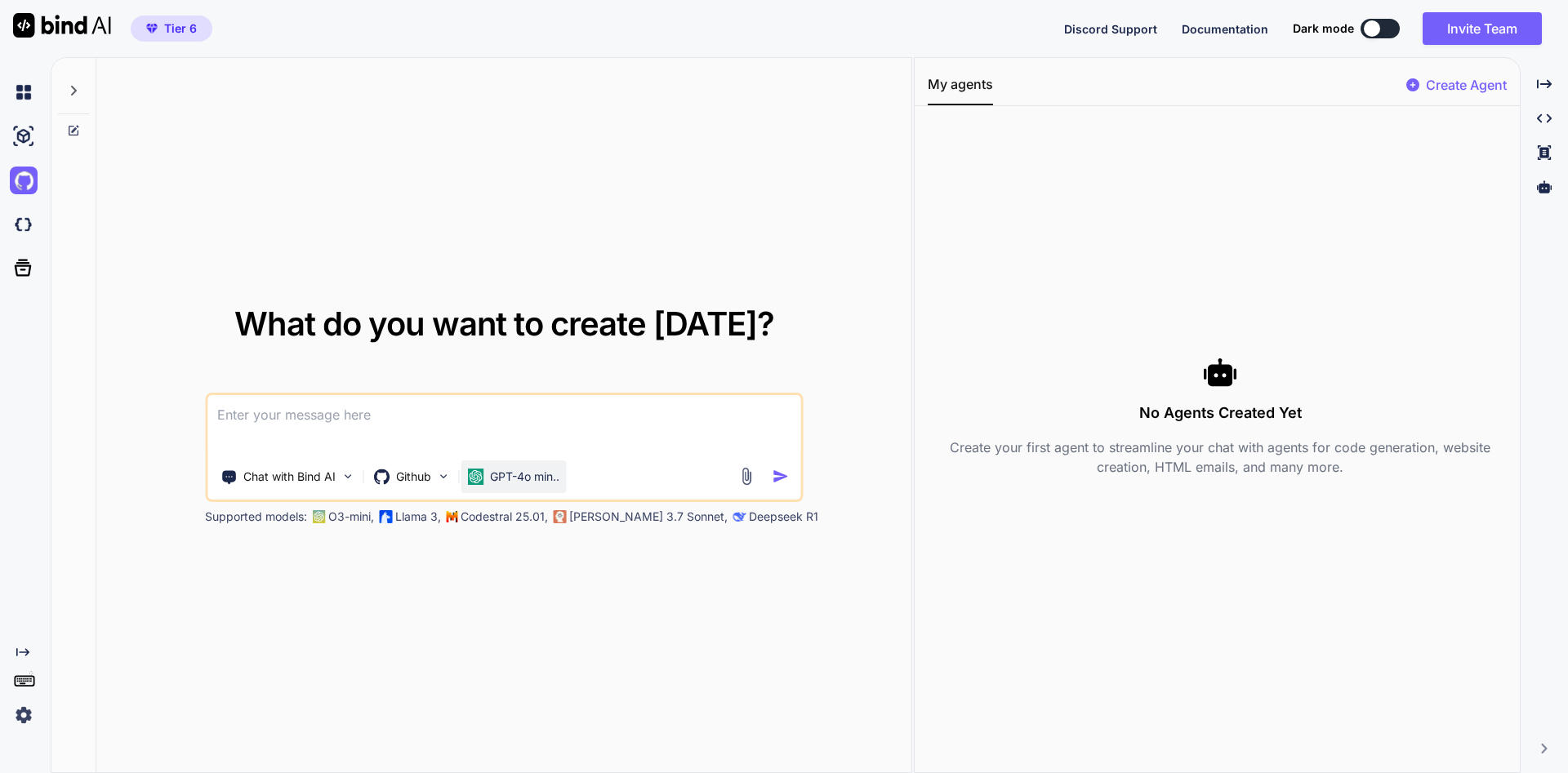
click at [554, 485] on div "GPT-4o min.." at bounding box center [513, 477] width 105 height 33
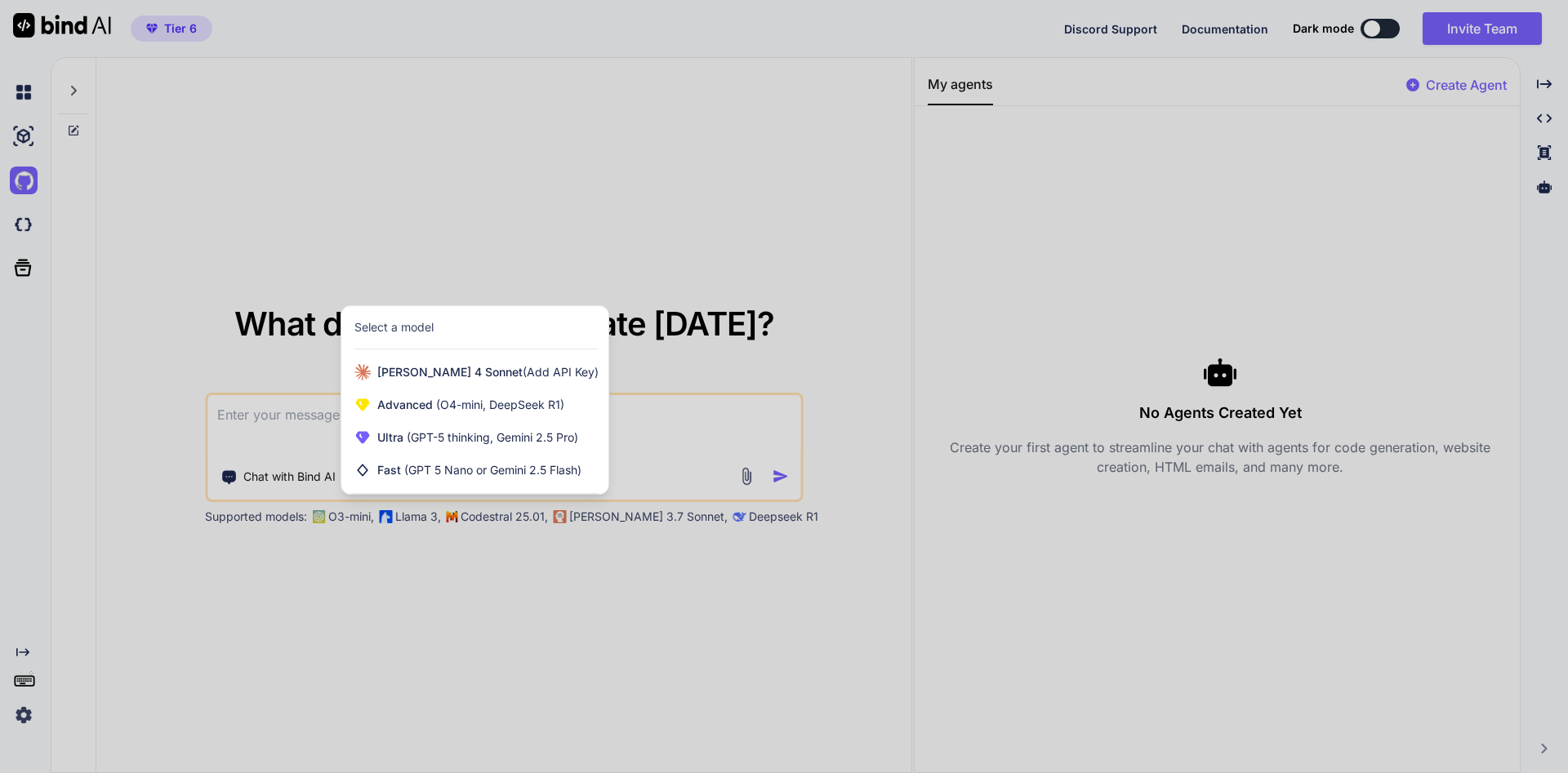
click at [572, 571] on div at bounding box center [784, 386] width 1568 height 773
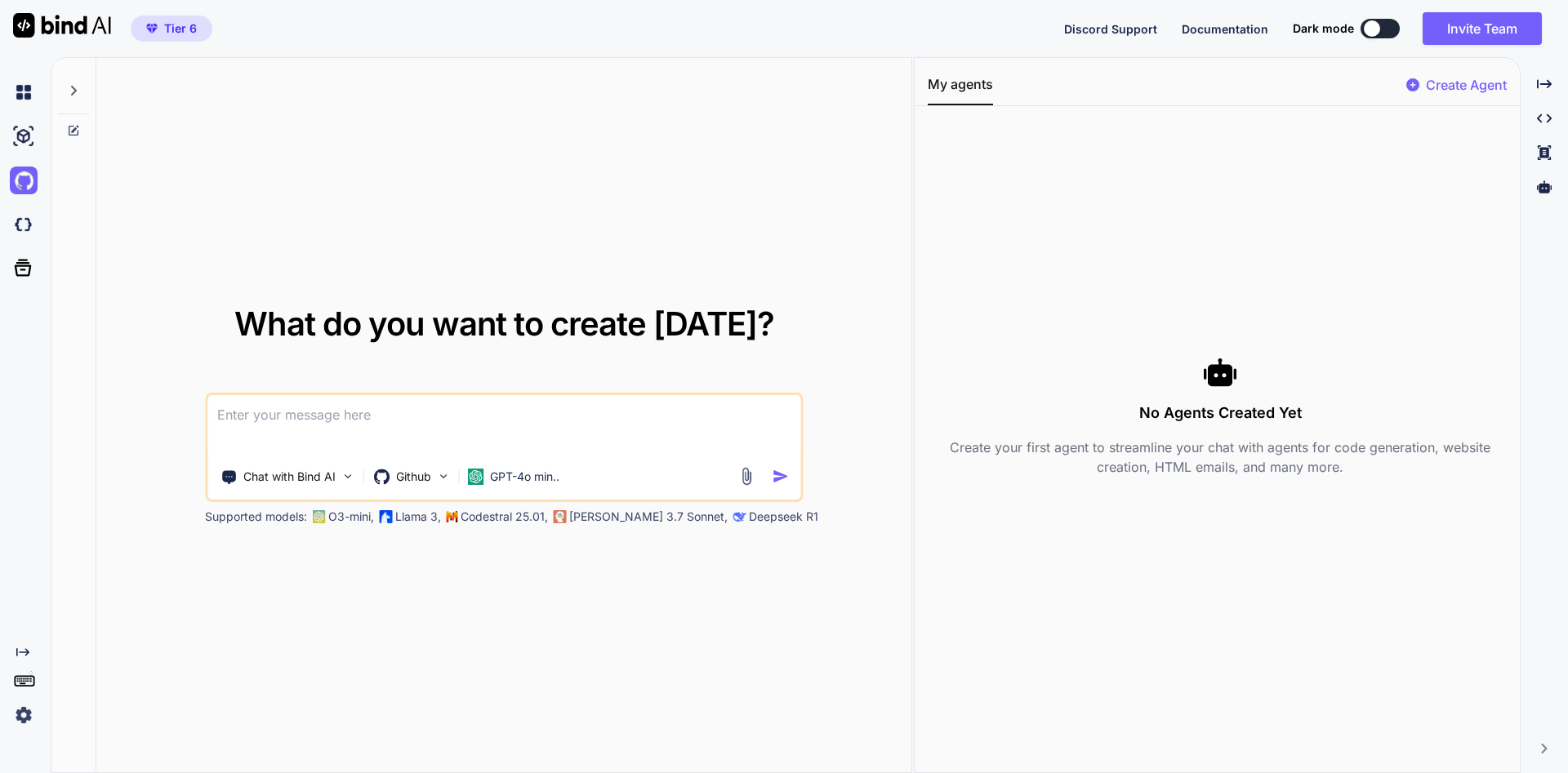
click at [586, 420] on textarea at bounding box center [503, 426] width 593 height 60
click at [587, 422] on textarea at bounding box center [503, 426] width 593 height 60
click at [560, 408] on textarea at bounding box center [503, 426] width 593 height 60
click at [496, 422] on textarea at bounding box center [503, 426] width 593 height 60
click at [519, 409] on textarea at bounding box center [503, 426] width 593 height 60
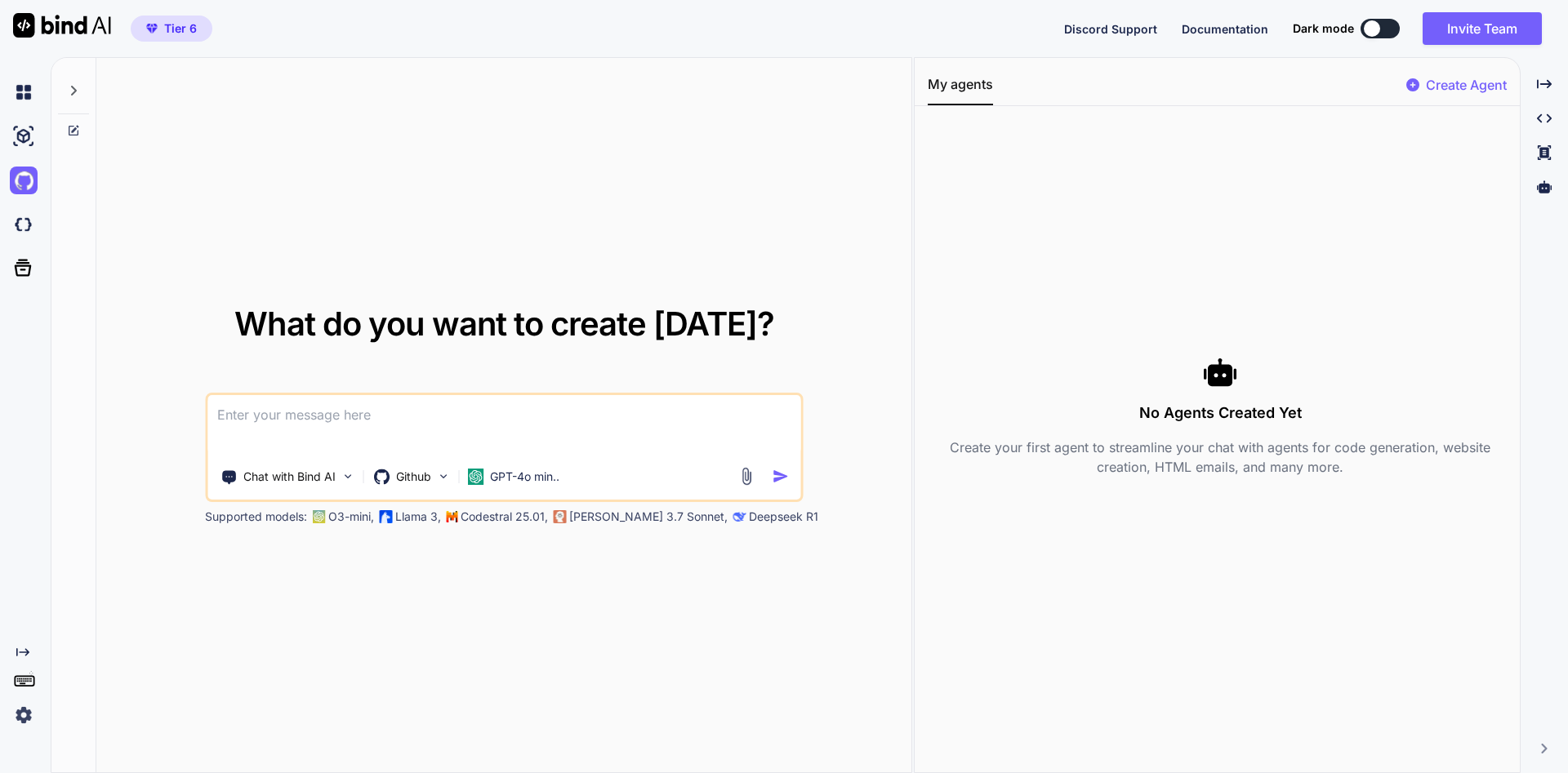
type textarea "x"
type textarea "M"
type textarea "x"
type textarea "Mo"
type textarea "x"
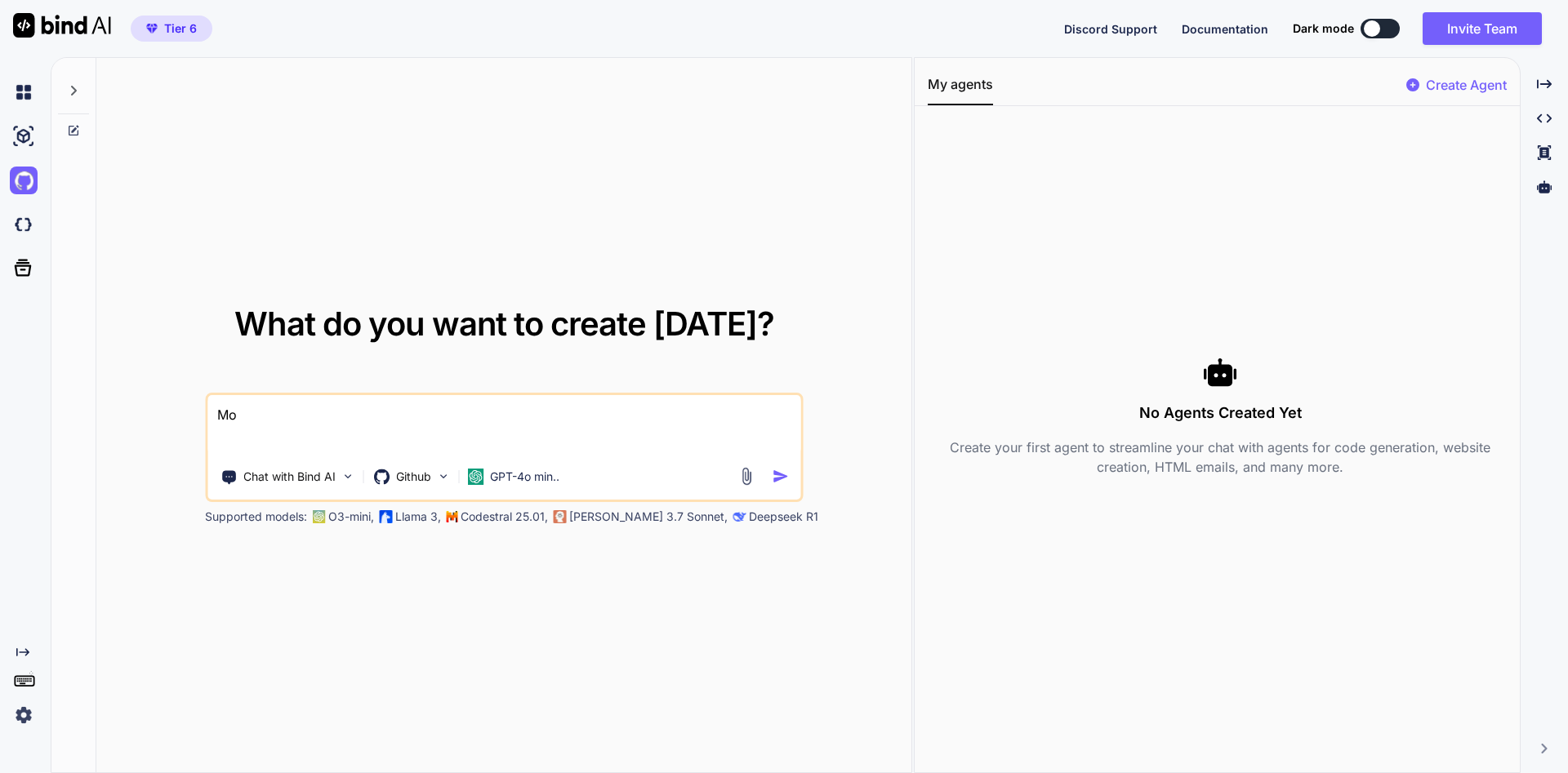
type textarea "Mob"
type textarea "x"
type textarea "Mobi"
type textarea "x"
type textarea "Mobil"
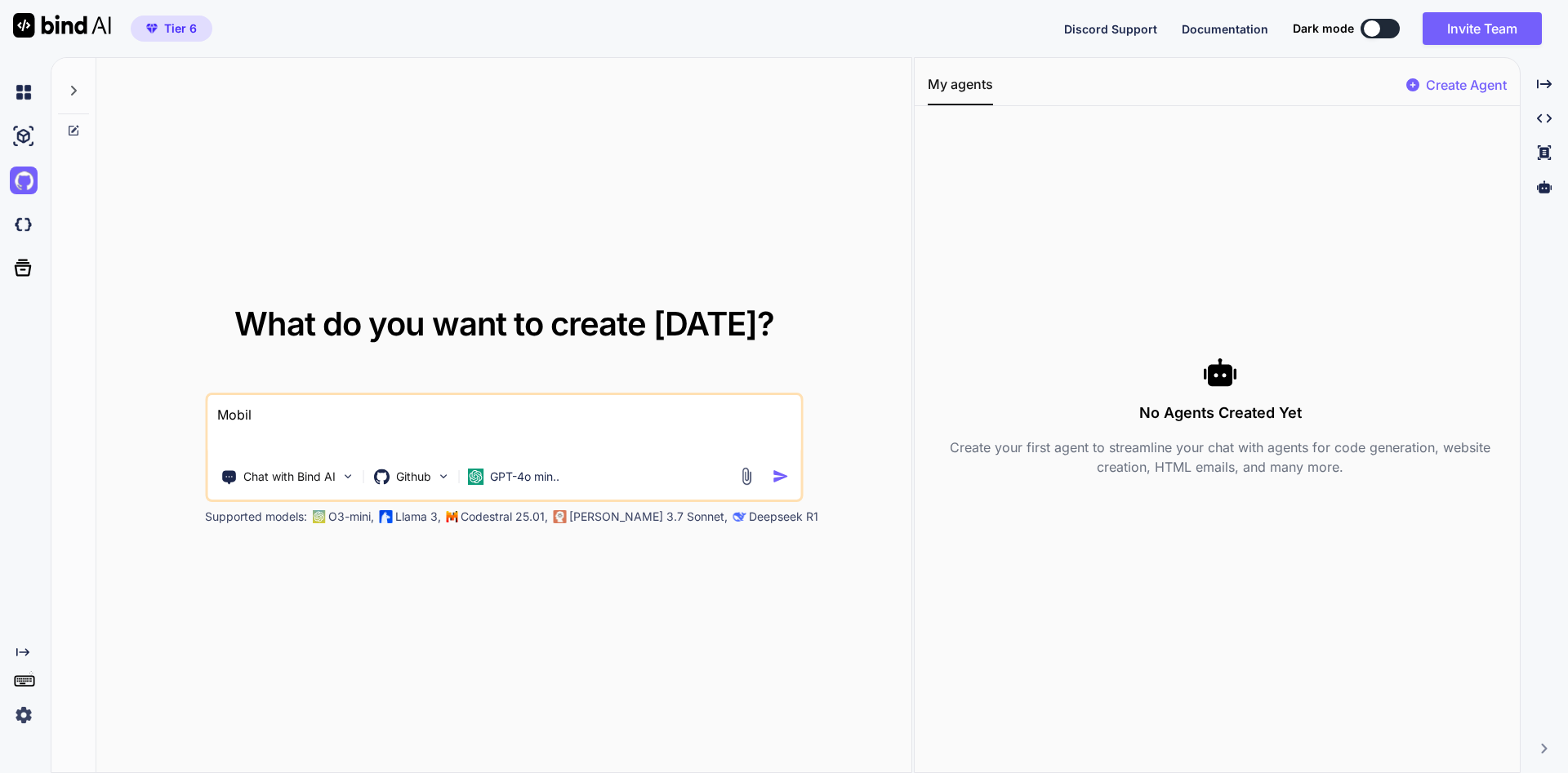
type textarea "x"
type textarea "Mobile"
type textarea "x"
type textarea "Mobile"
type textarea "x"
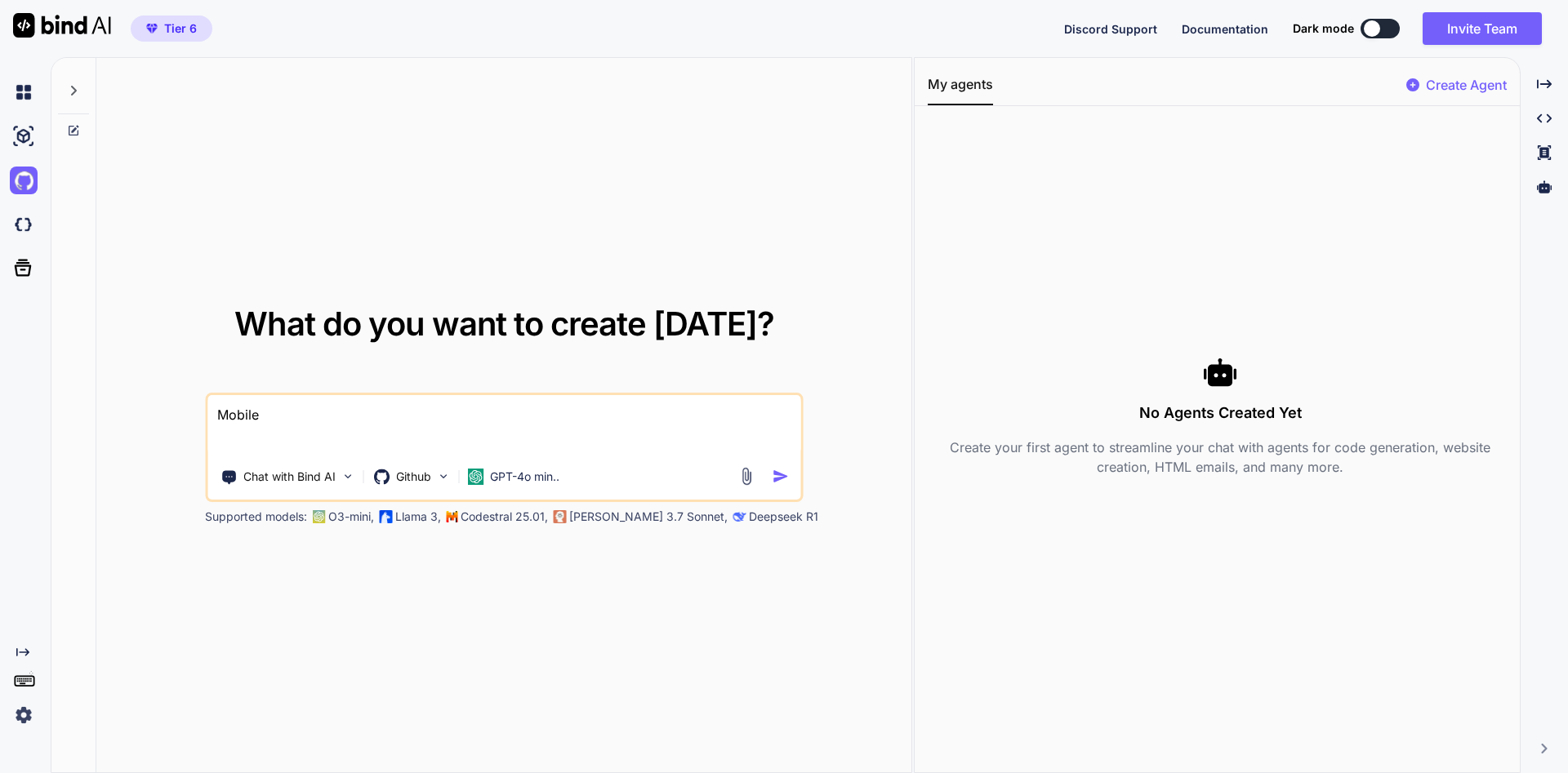
type textarea "CMobile"
type textarea "x"
type textarea "CrMobile"
type textarea "x"
type textarea "CreMobile"
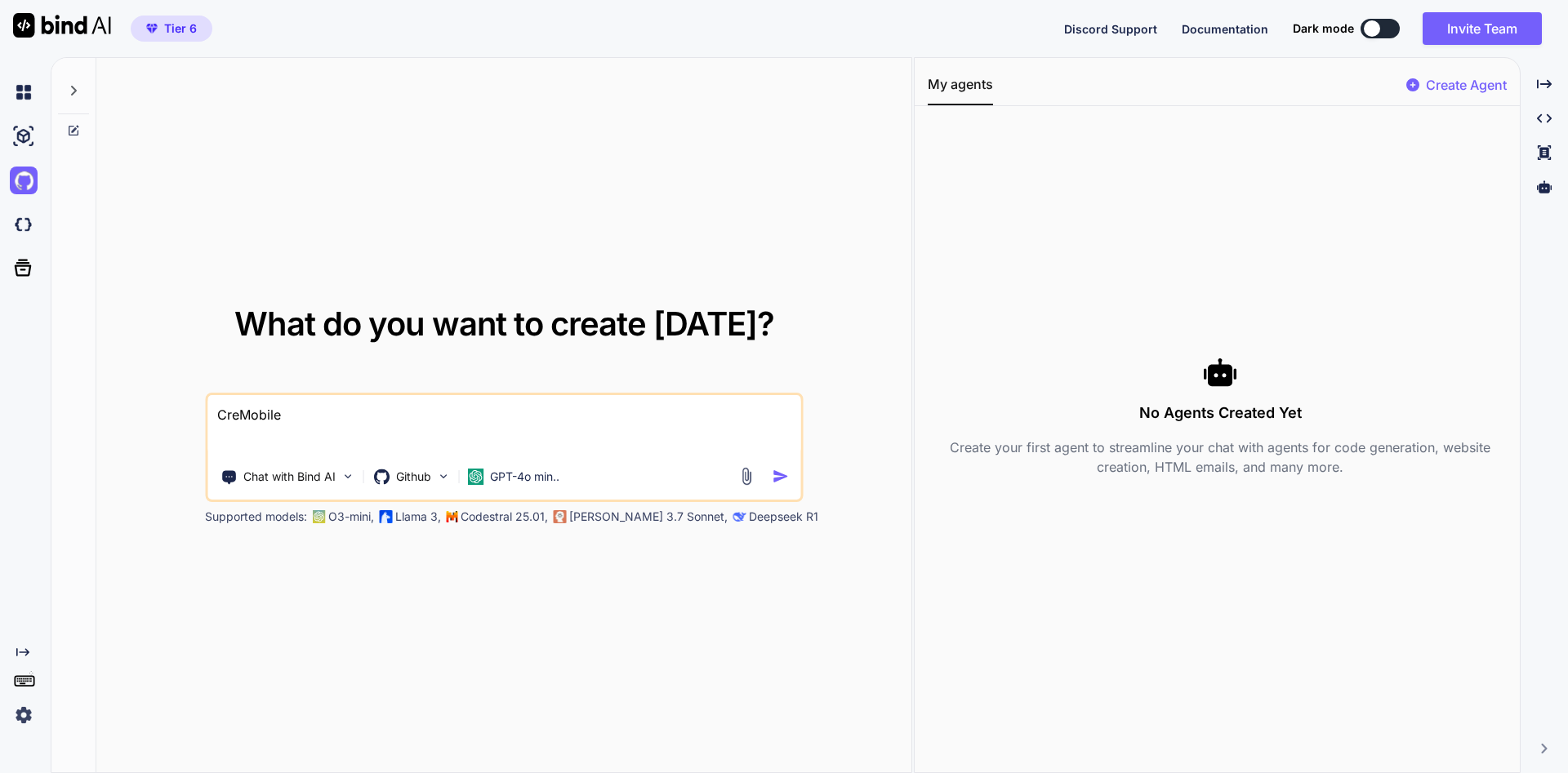
type textarea "x"
type textarea "CreaMobile"
type textarea "x"
type textarea "CreatMobile"
type textarea "x"
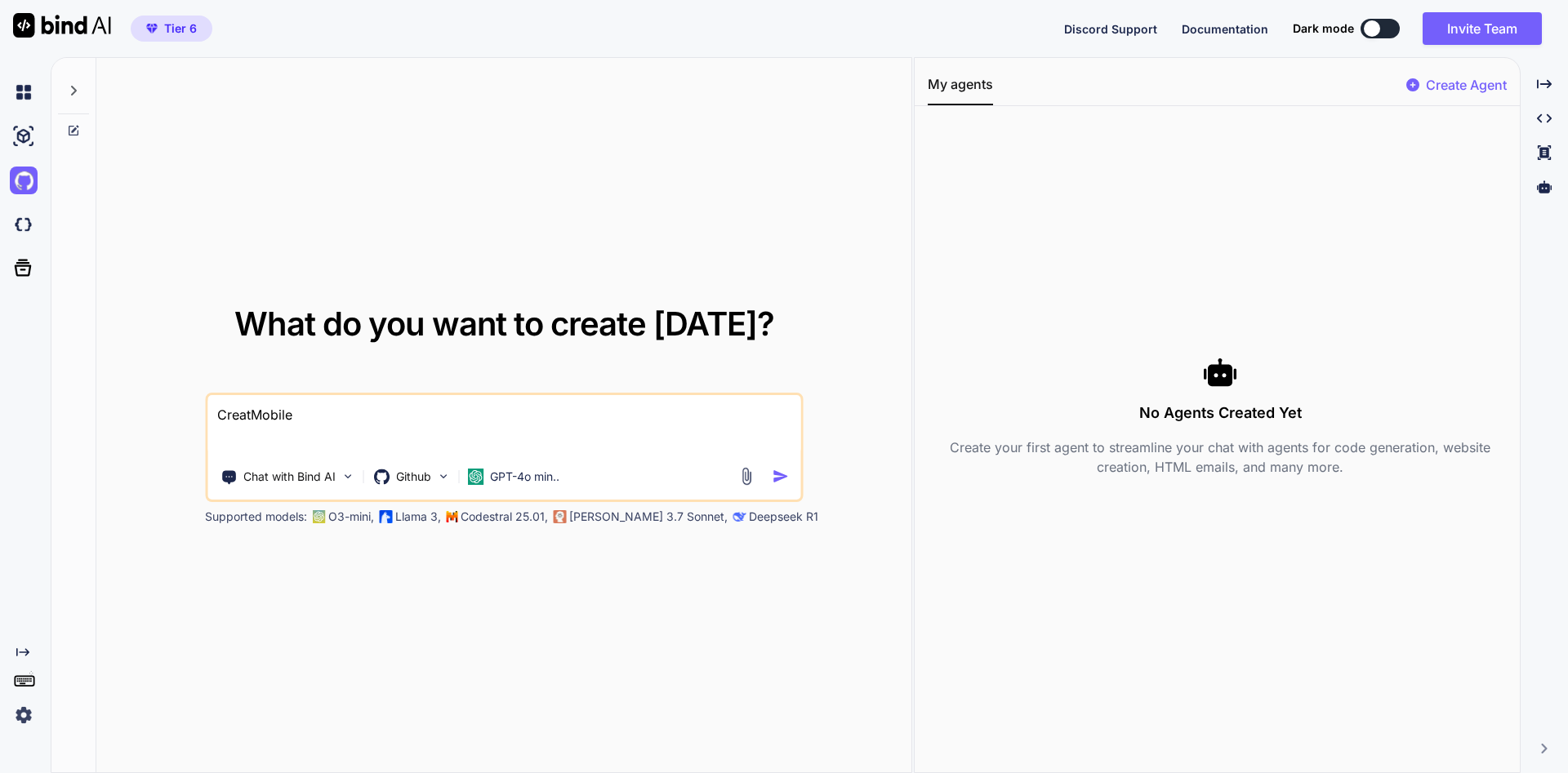
type textarea "CreateMobile"
type textarea "x"
type textarea "Create Mobile"
type textarea "x"
type textarea "Create aMobile"
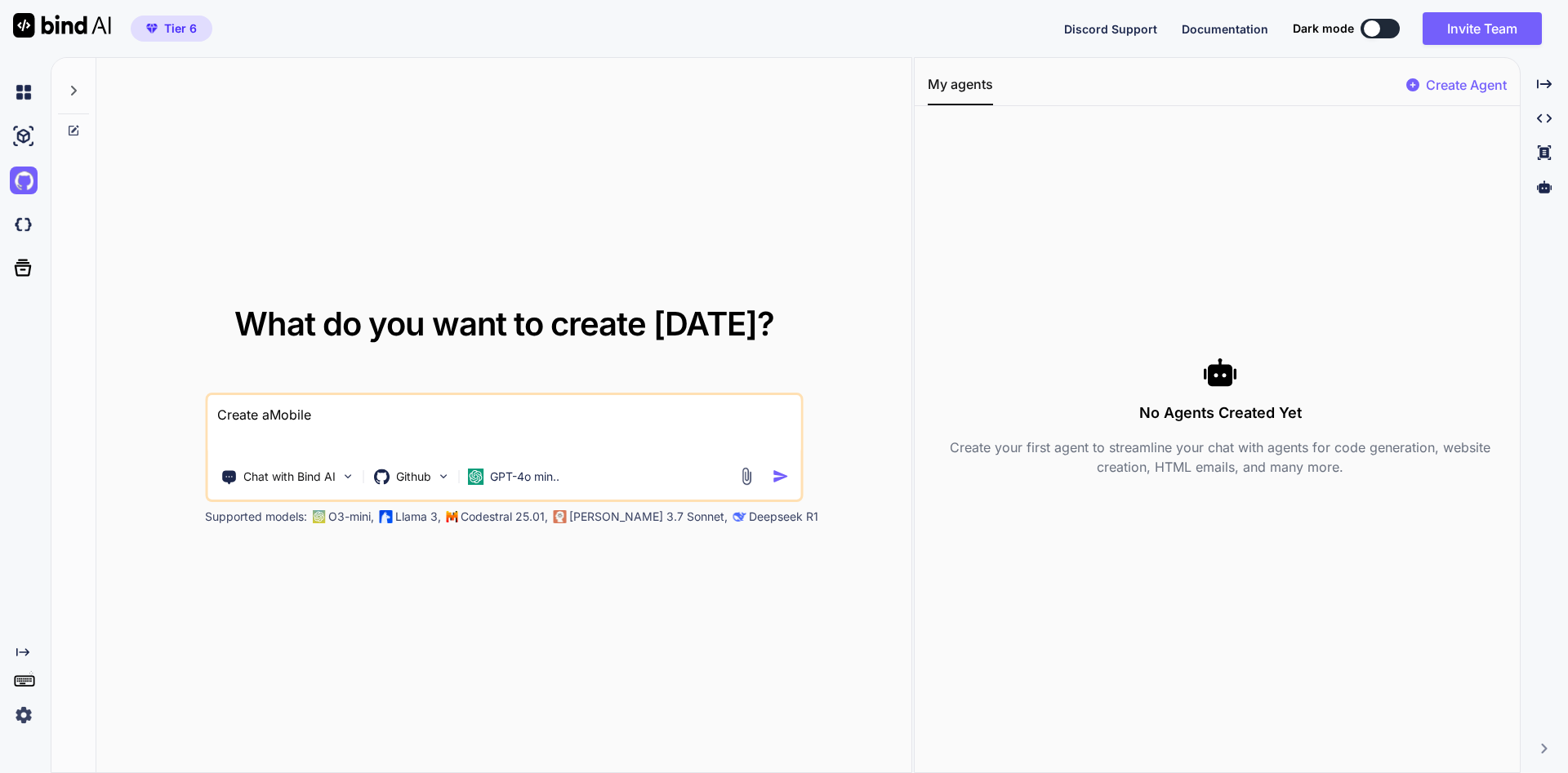
type textarea "x"
type textarea "Create a Mobile"
click at [314, 418] on textarea "Create a Mobile" at bounding box center [503, 426] width 593 height 60
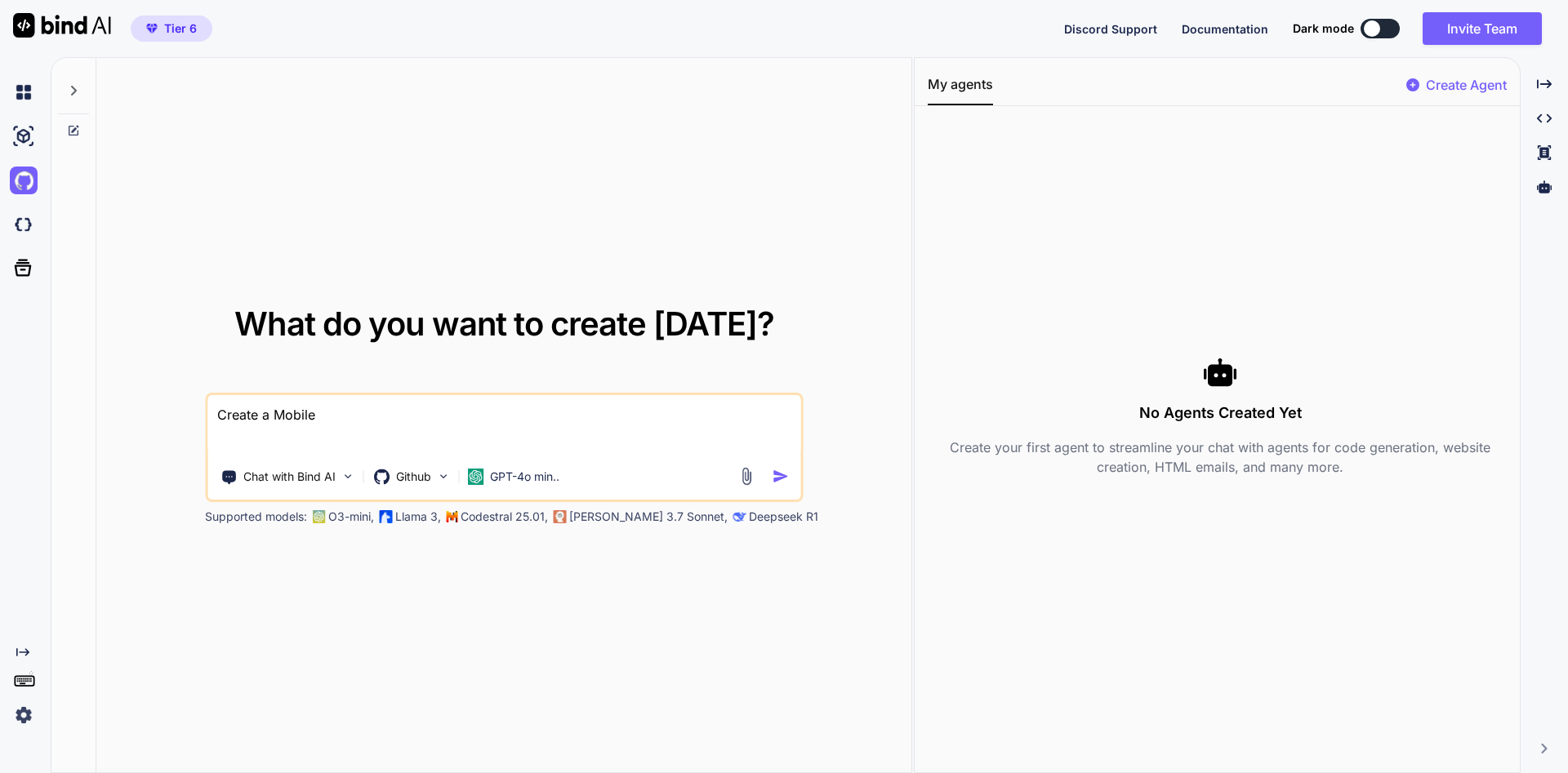
paste textarea "import React, { useMemo, useState } from "react"; // OnDemand Drug Testing (by …"
type textarea "x"
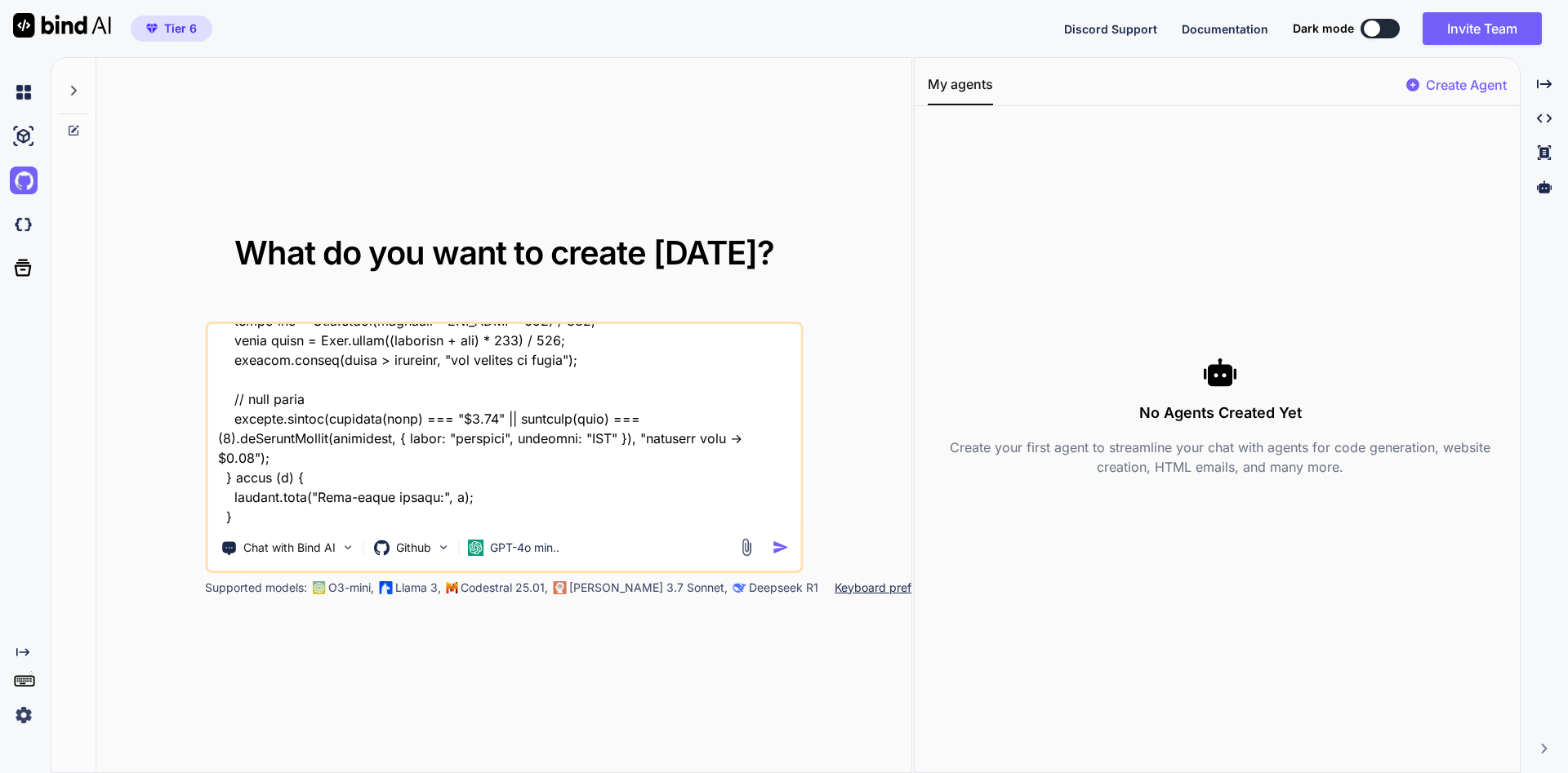
type textarea "import React, { useMemo, useState } from "react"; // OnDemand Drug Testing (by …"
click at [782, 543] on img "button" at bounding box center [779, 547] width 17 height 17
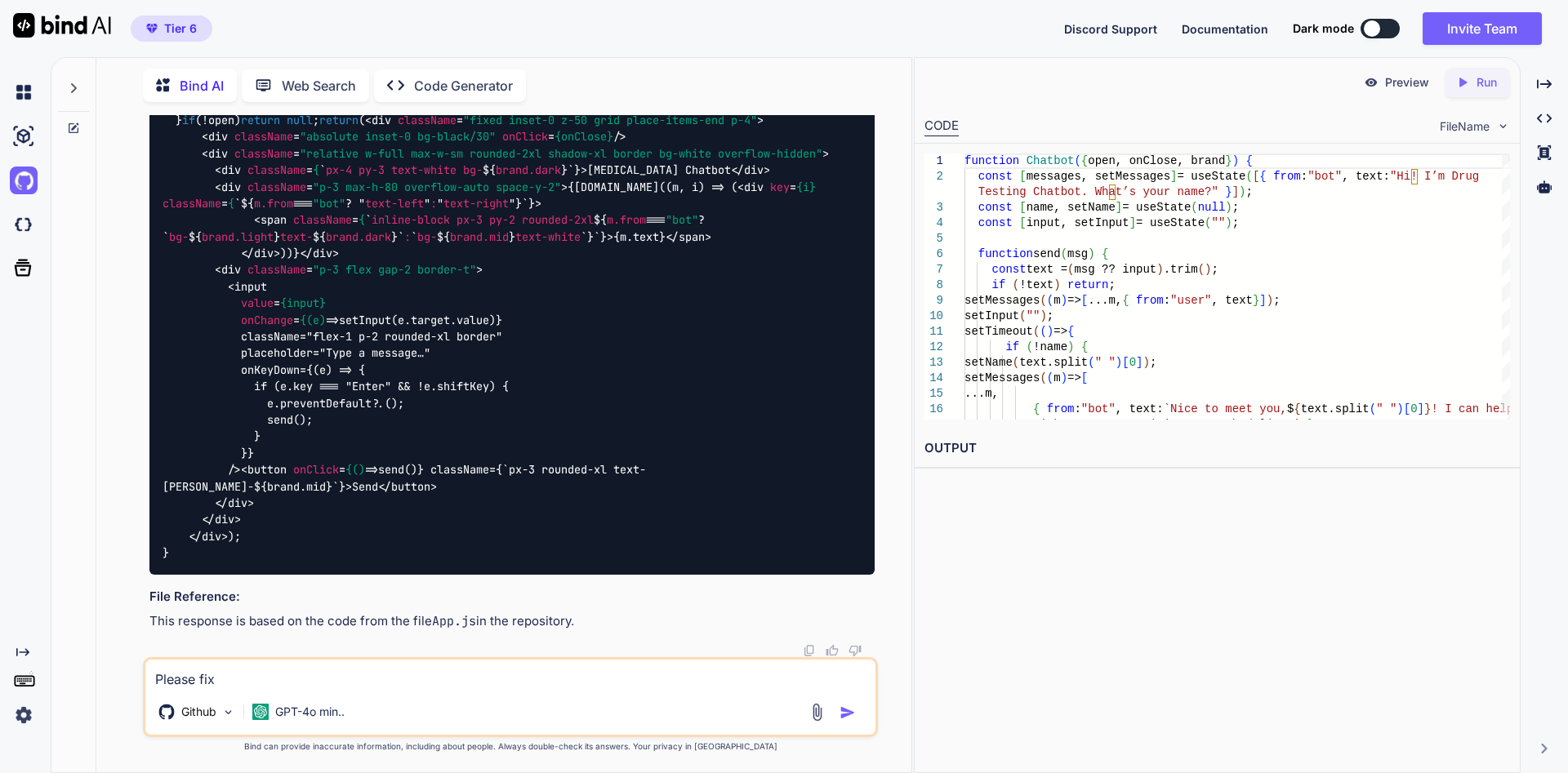
scroll to position [7747, 0]
click at [1489, 86] on p "Run" at bounding box center [1486, 82] width 20 height 16
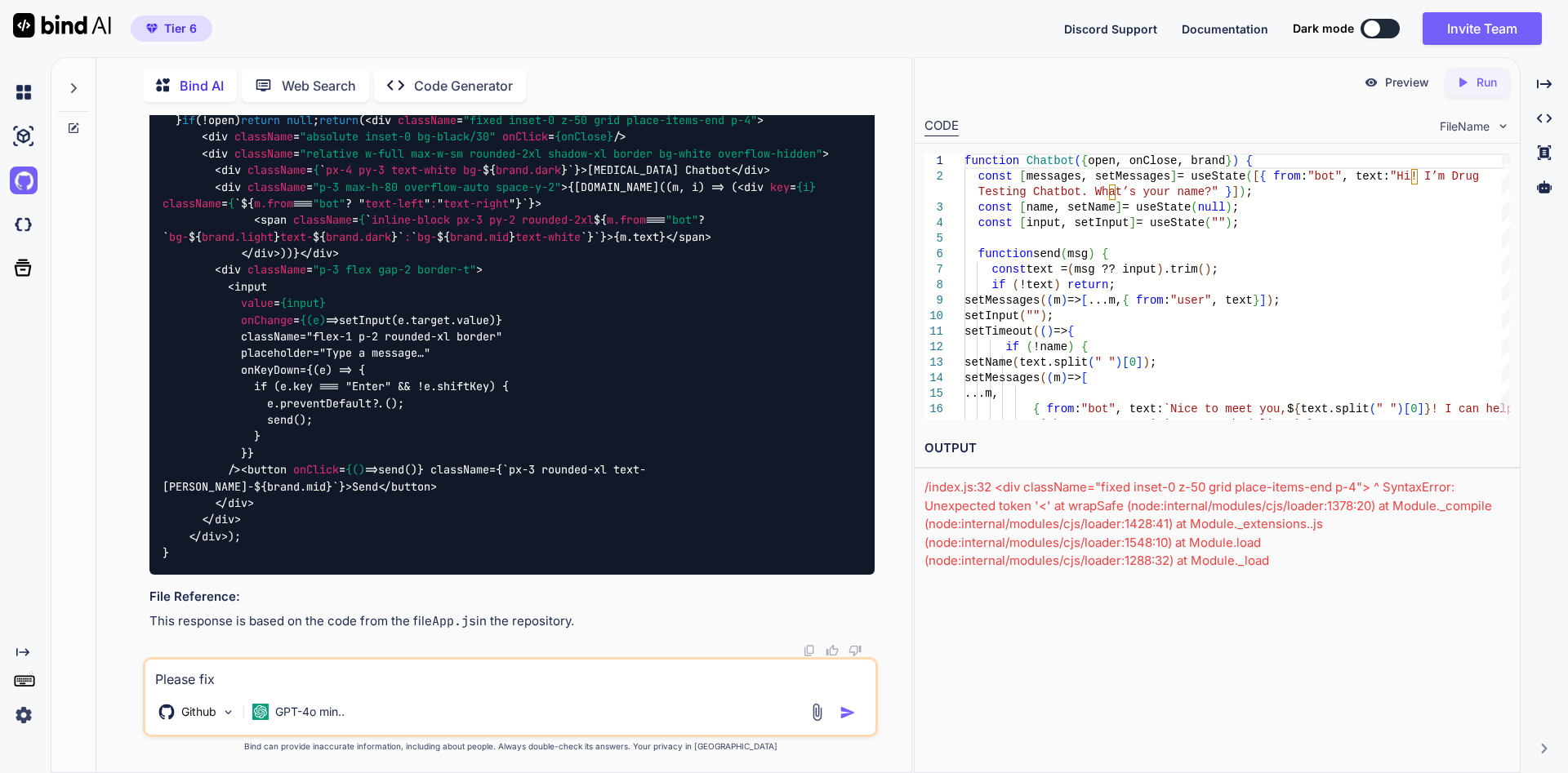
click at [849, 707] on img "button" at bounding box center [847, 713] width 16 height 16
type textarea "x"
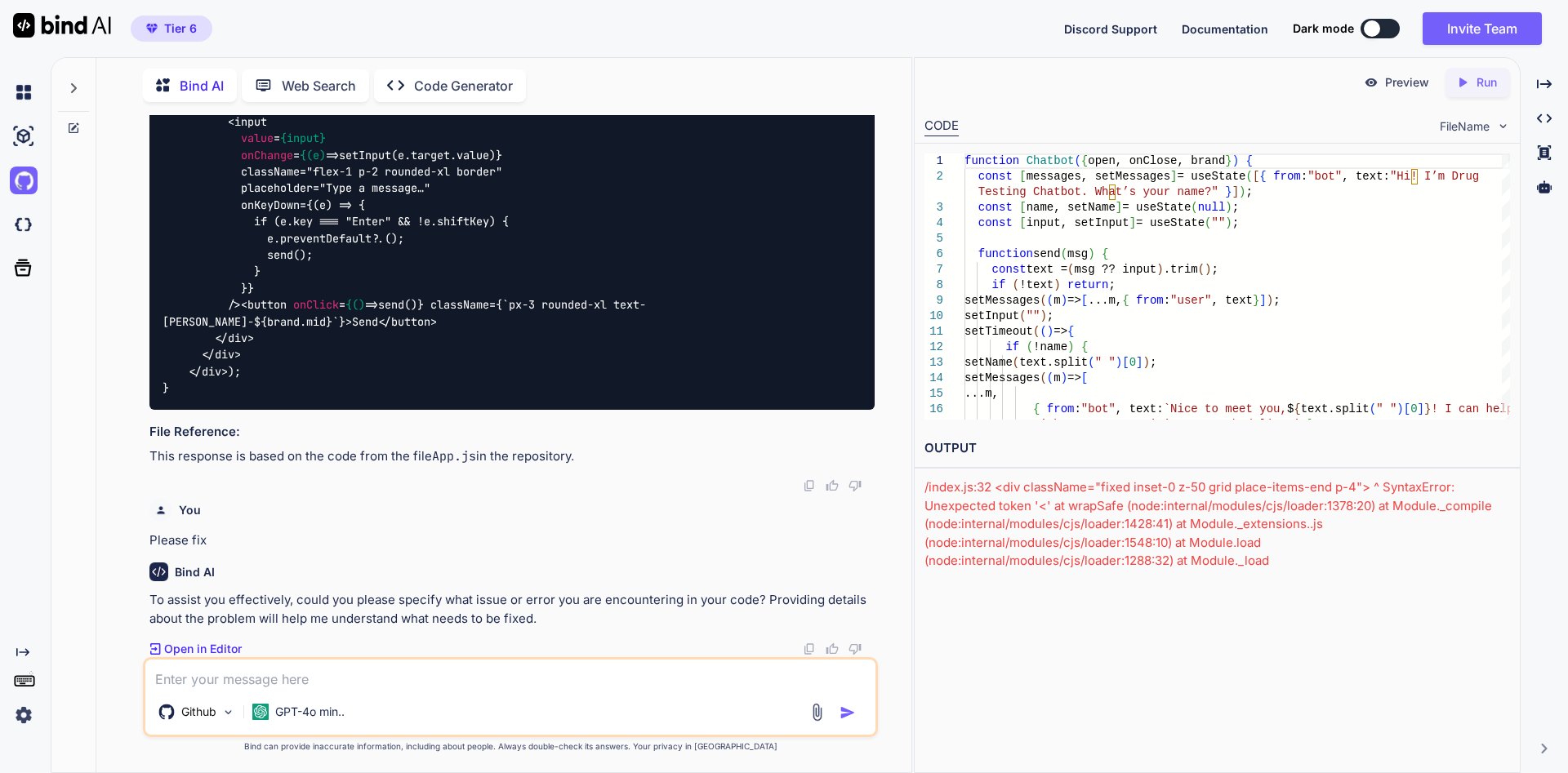
scroll to position [7912, 0]
click at [542, 683] on textarea at bounding box center [510, 674] width 729 height 29
type textarea "x"
type textarea "U"
type textarea "x"
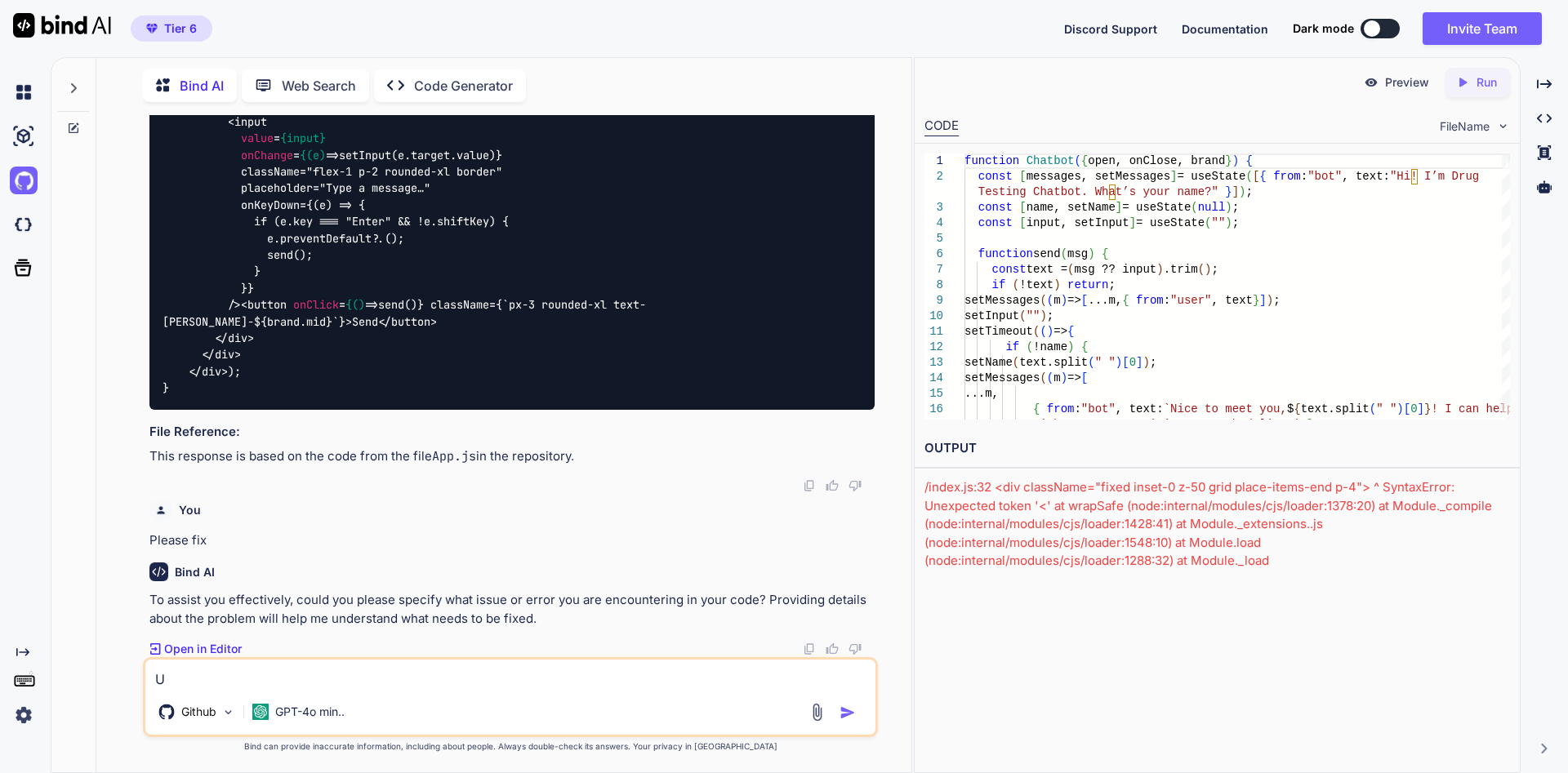
type textarea "U"
type textarea "x"
type textarea "I"
type textarea "x"
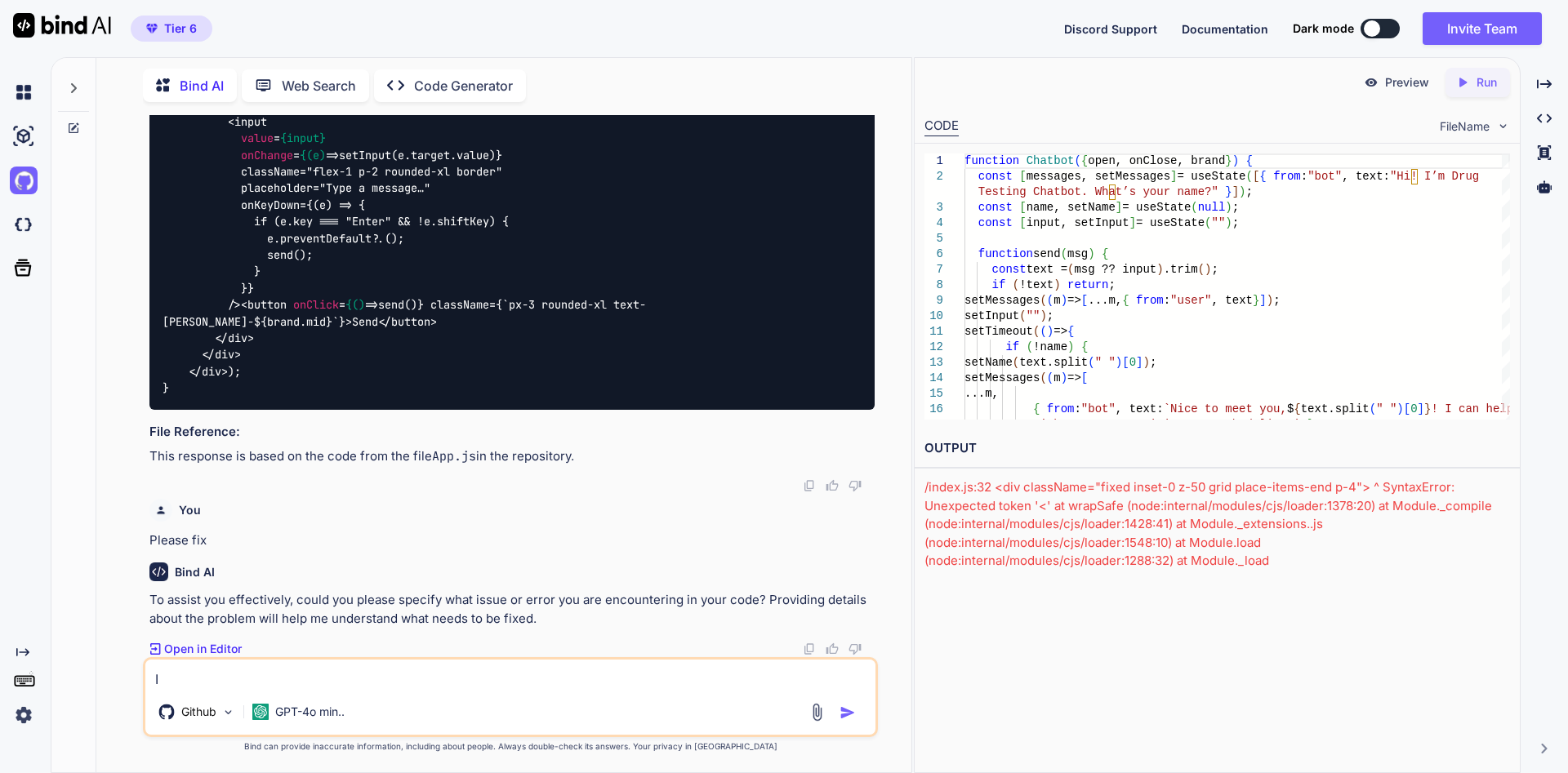
type textarea "In"
type textarea "x"
type textarea "In"
type textarea "x"
type textarea "In"
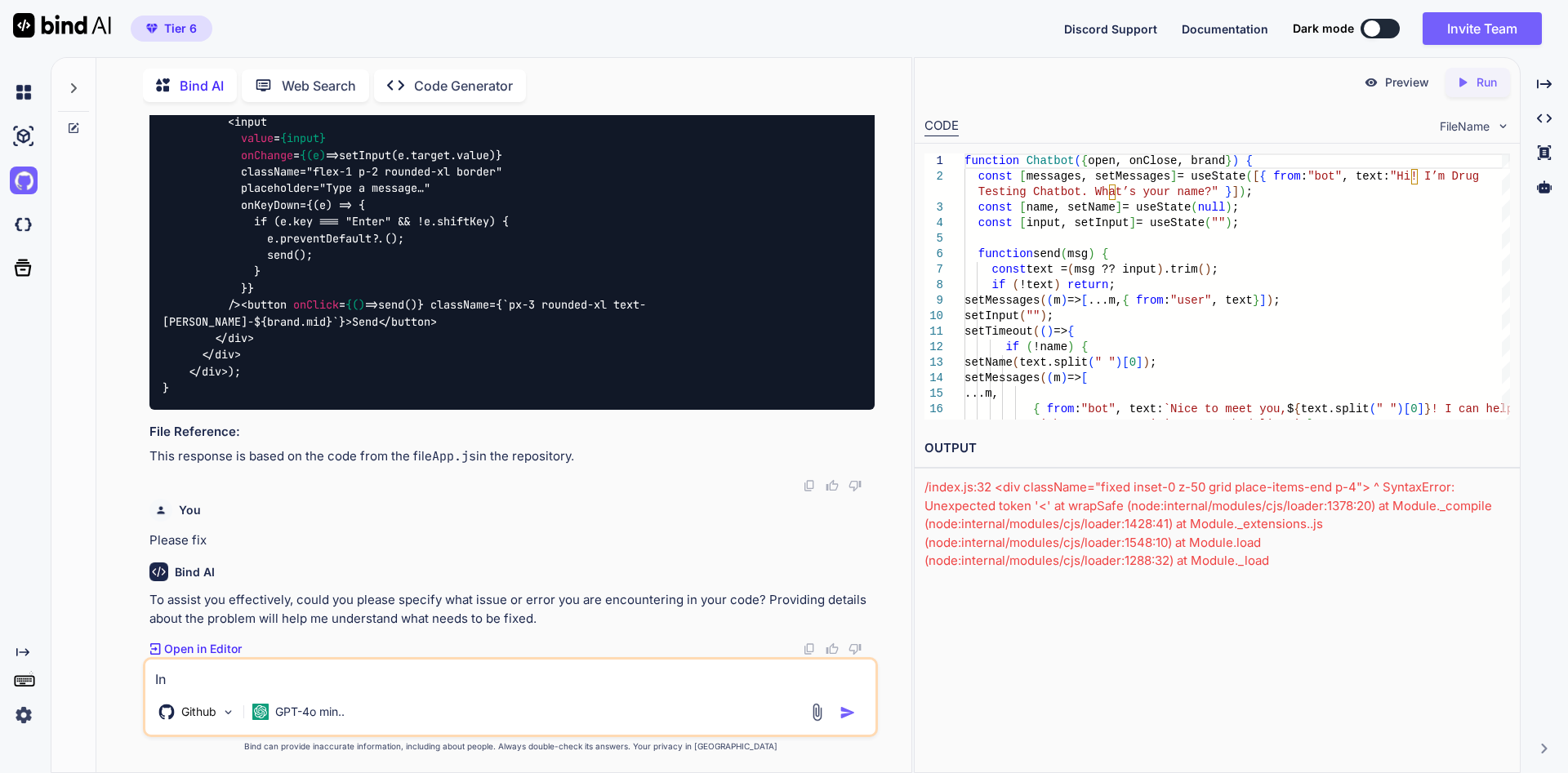
type textarea "x"
type textarea "I"
type textarea "x"
type textarea "I"
type textarea "x"
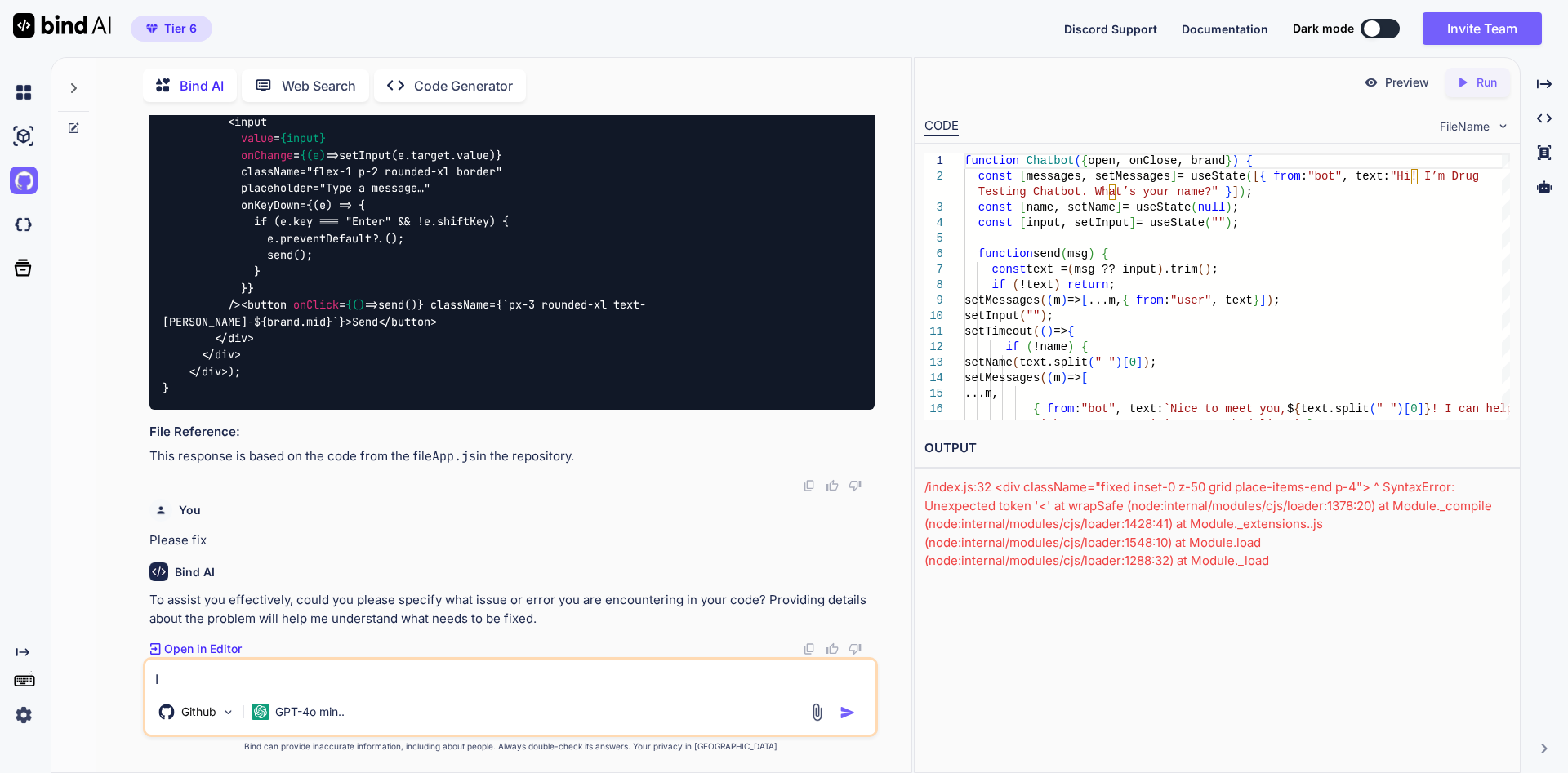
type textarea "I n"
type textarea "x"
type textarea "I ne"
type textarea "x"
type textarea "I nee"
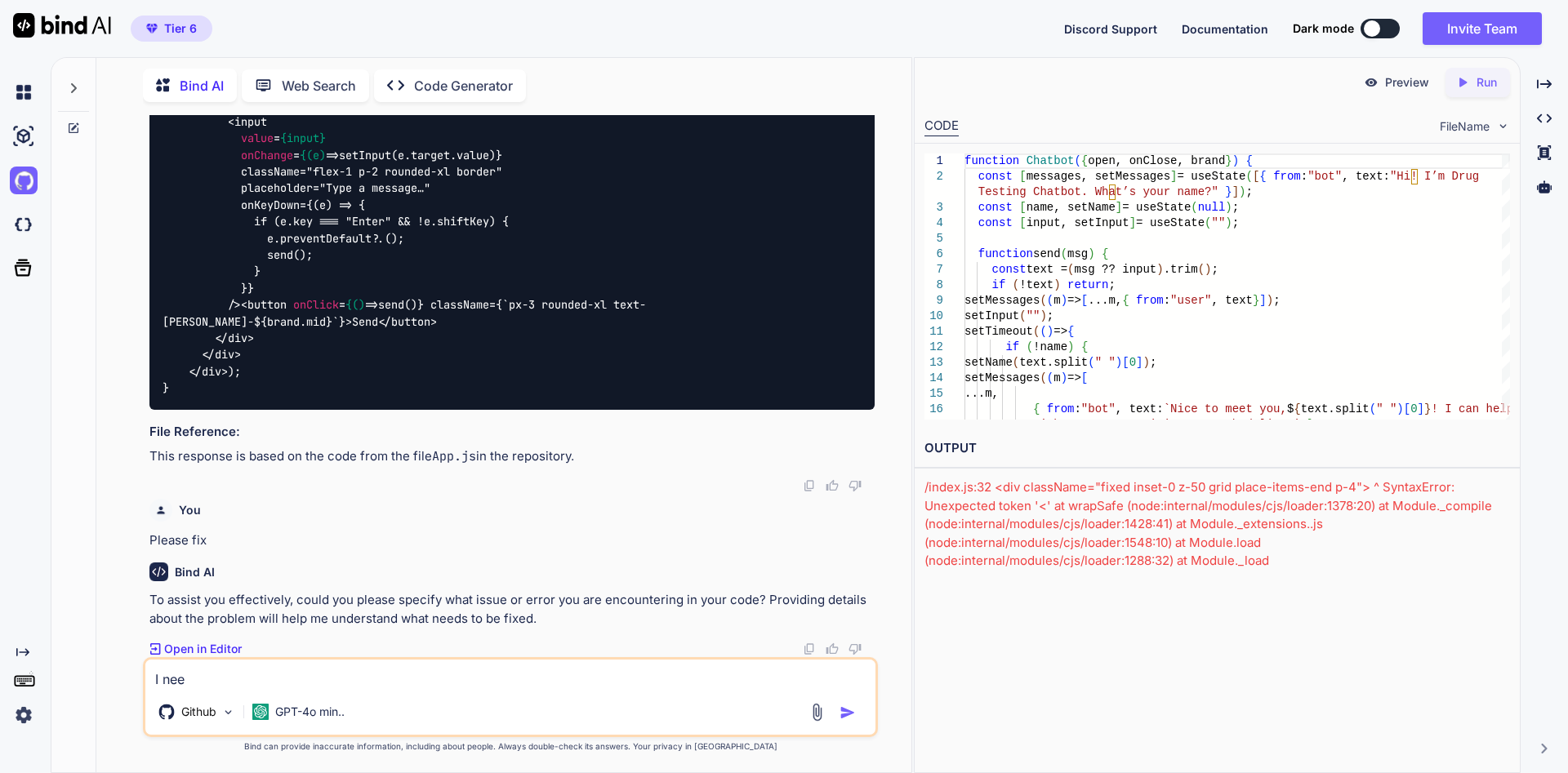
type textarea "x"
type textarea "I need"
type textarea "x"
type textarea "I need"
type textarea "x"
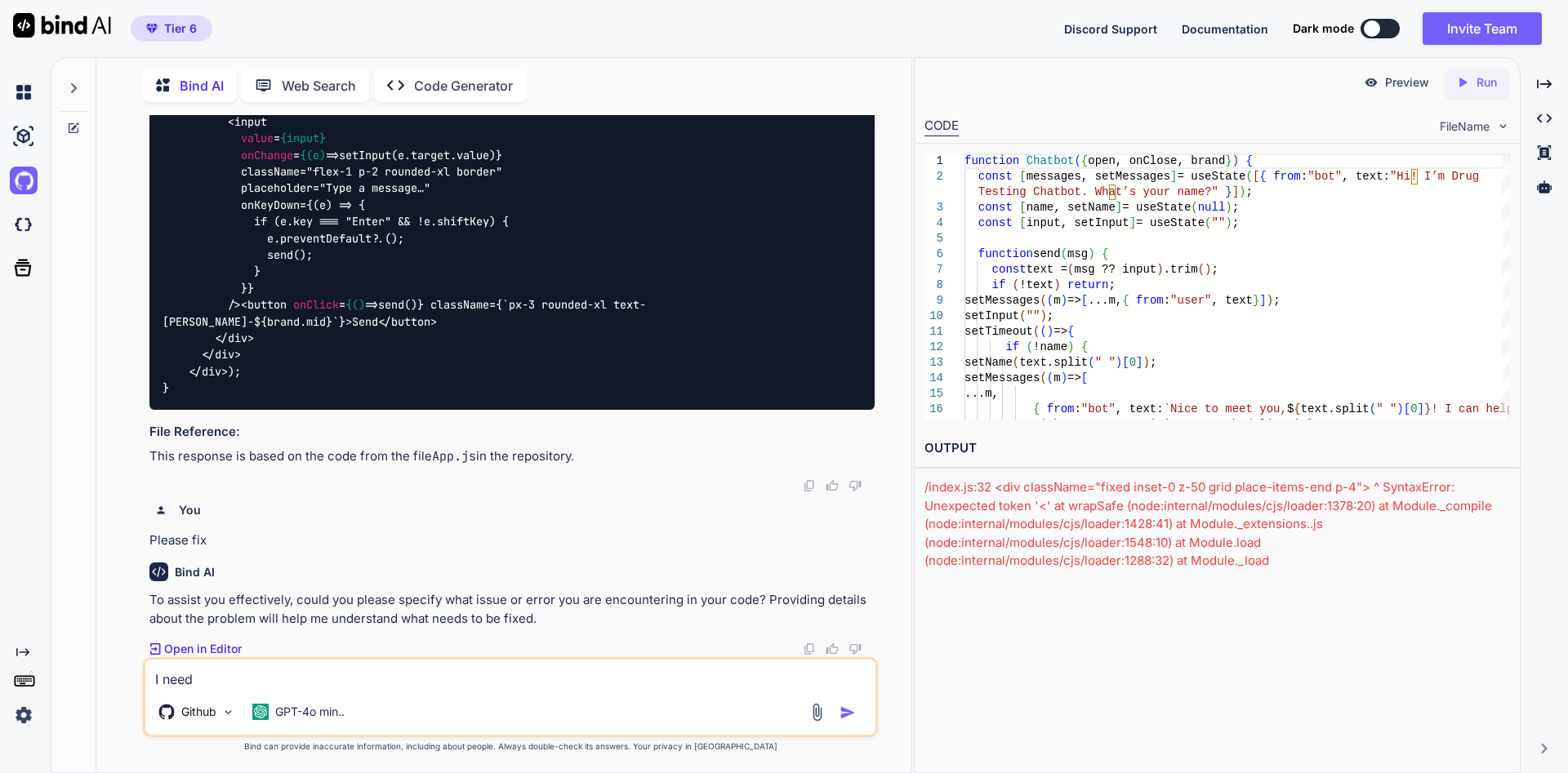
type textarea "I need y"
type textarea "x"
type textarea "I need yo"
type textarea "x"
type textarea "I need you"
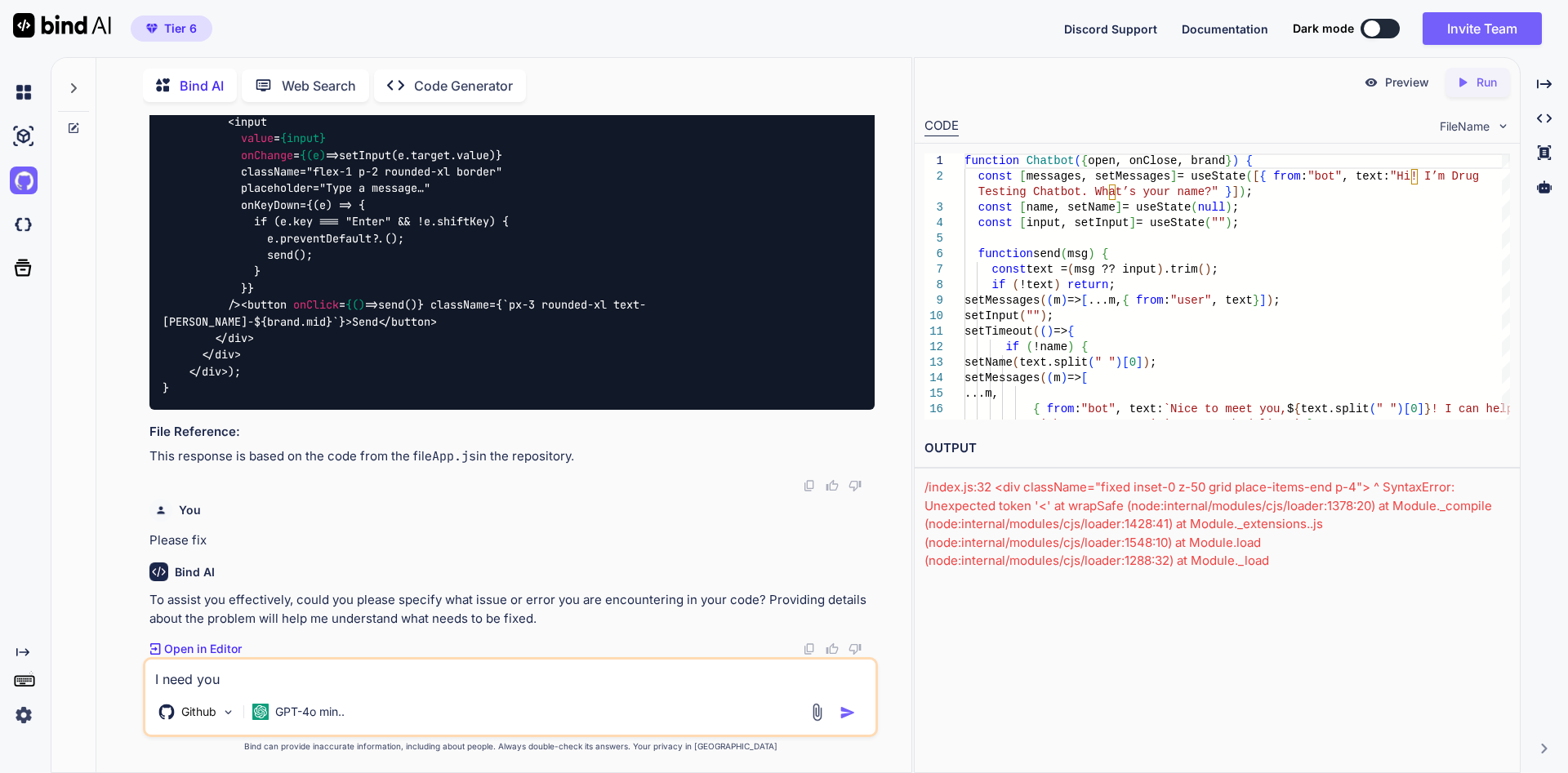
type textarea "x"
type textarea "I need you"
type textarea "x"
type textarea "I need you t"
type textarea "x"
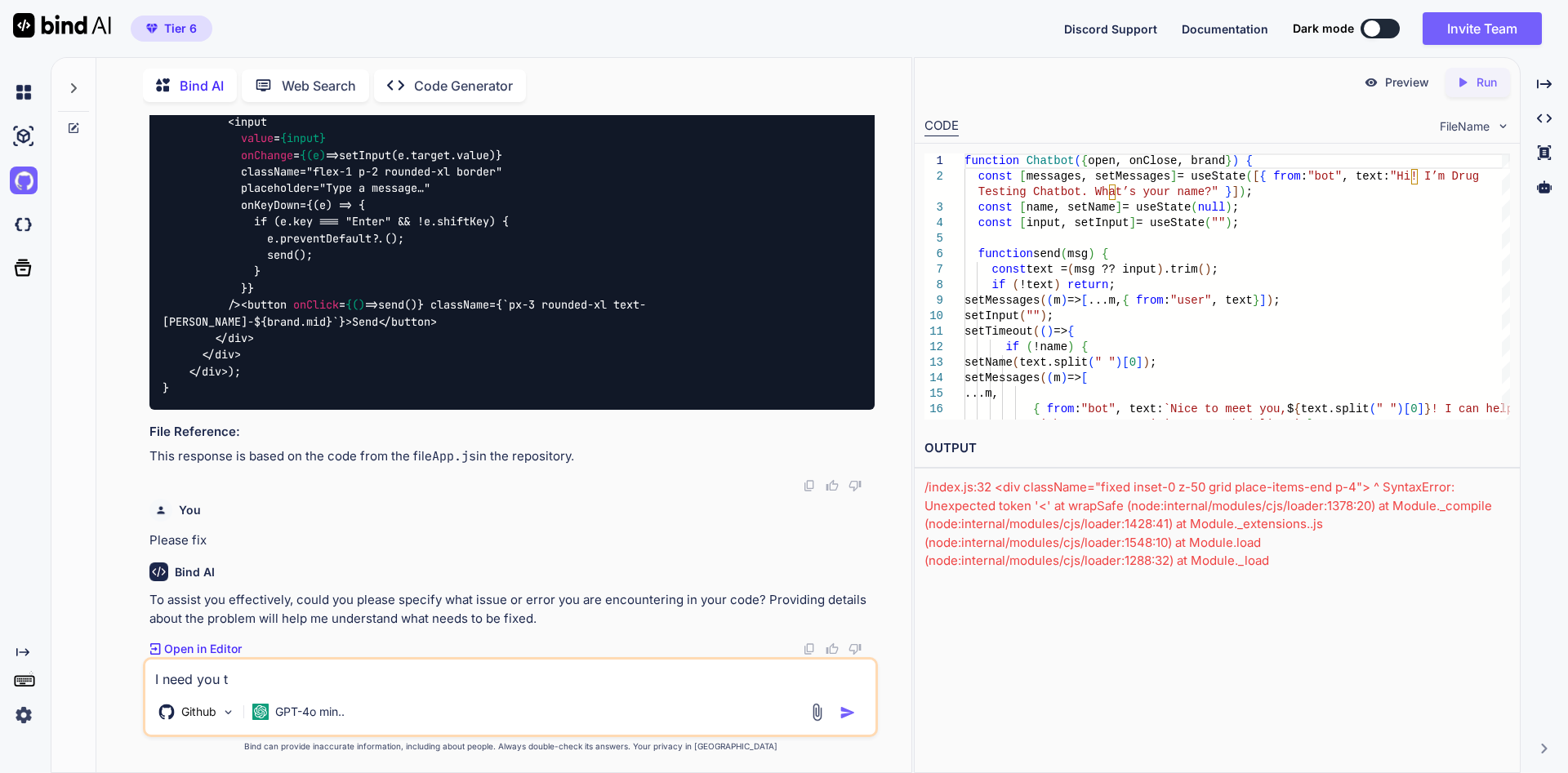
type textarea "I need you to"
type textarea "x"
type textarea "I need you to"
type textarea "x"
type textarea "I need you to f"
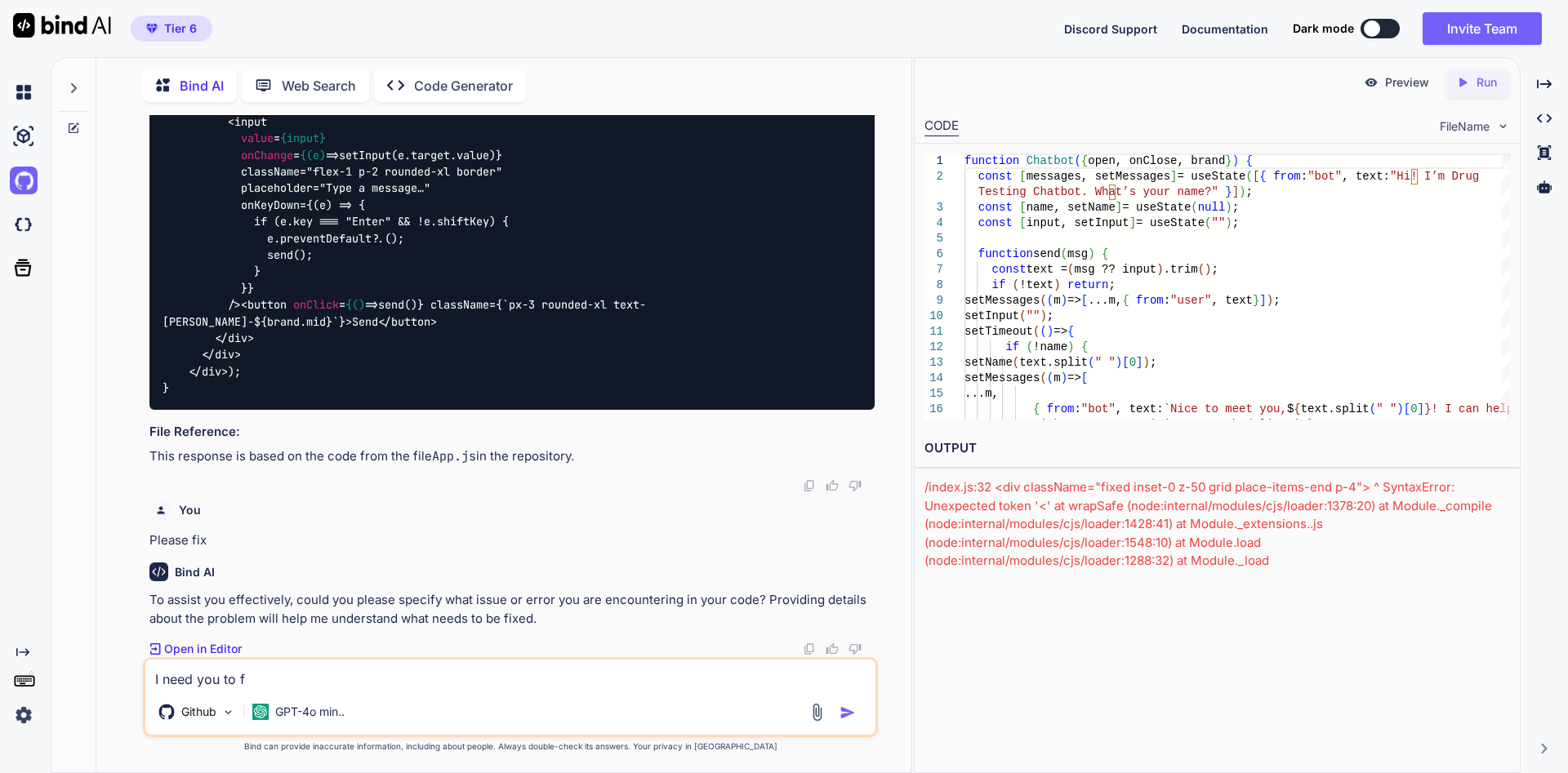
type textarea "x"
type textarea "I need you to fi"
type textarea "x"
type textarea "I need you to fix"
type textarea "x"
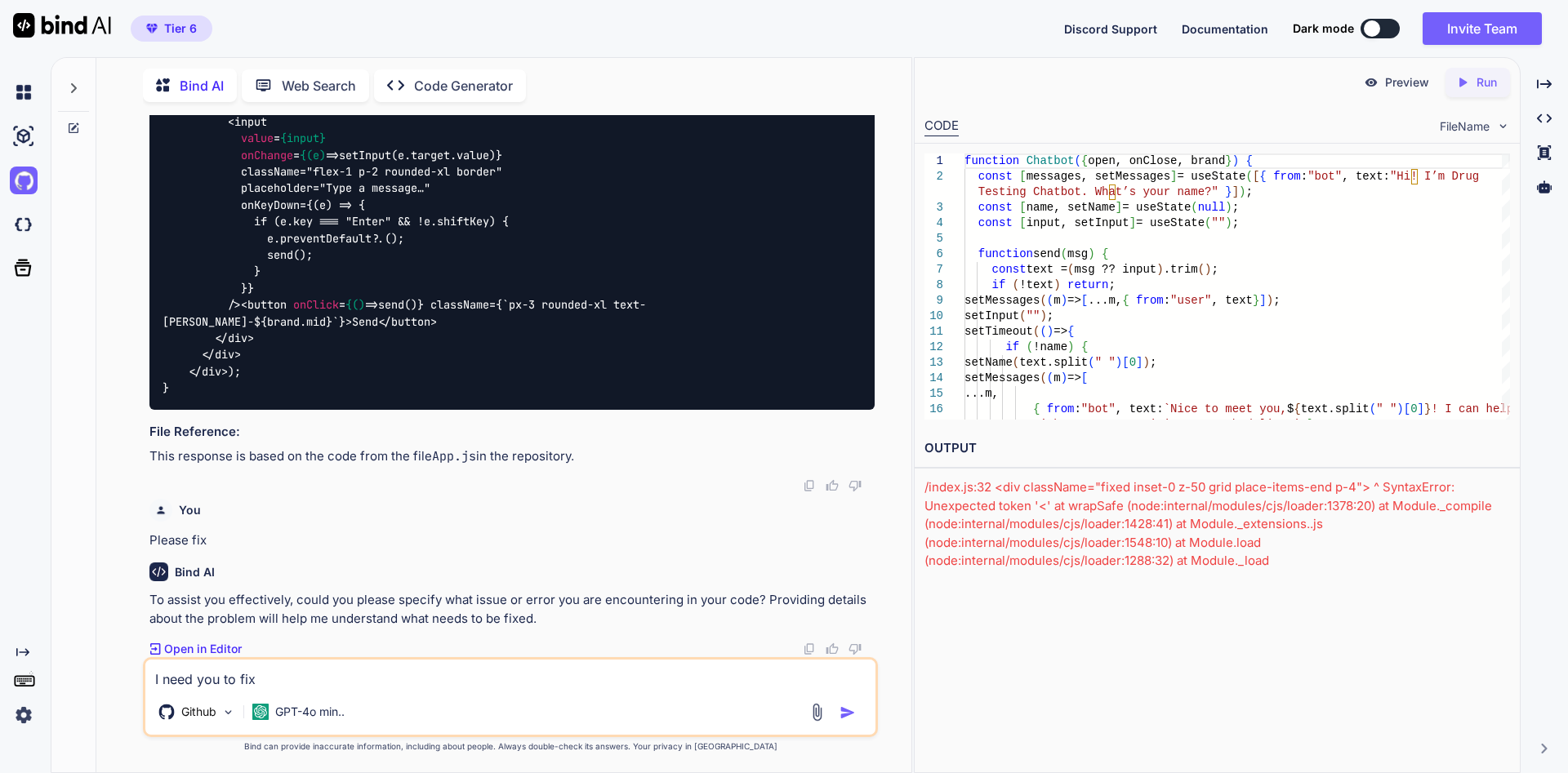
type textarea "I need you to fix t"
type textarea "x"
type textarea "I need you to fix th"
type textarea "x"
type textarea "I need you to fix thi"
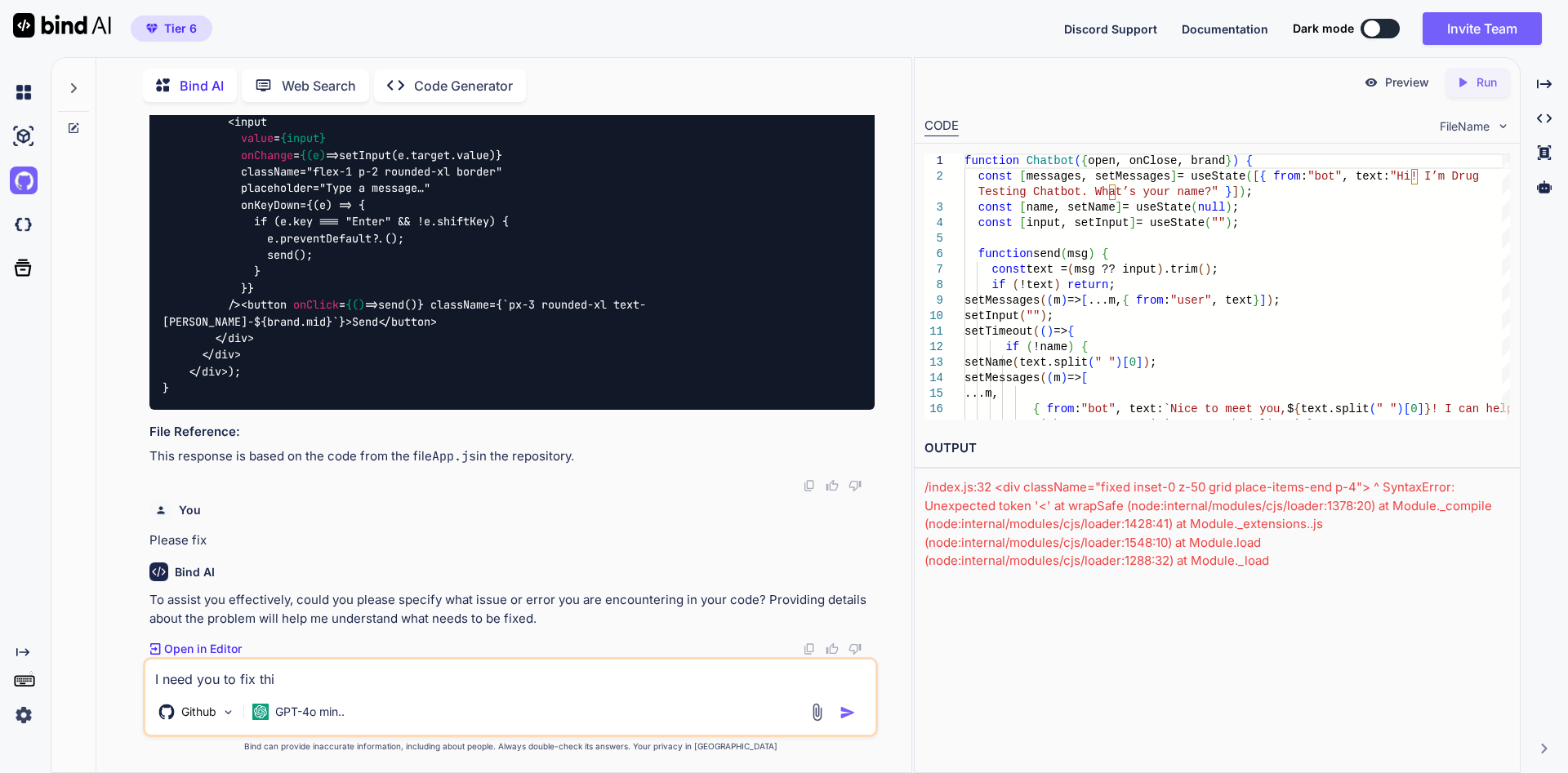
type textarea "x"
type textarea "I need you to fix this"
type textarea "x"
type textarea "I need you to fix this"
type textarea "x"
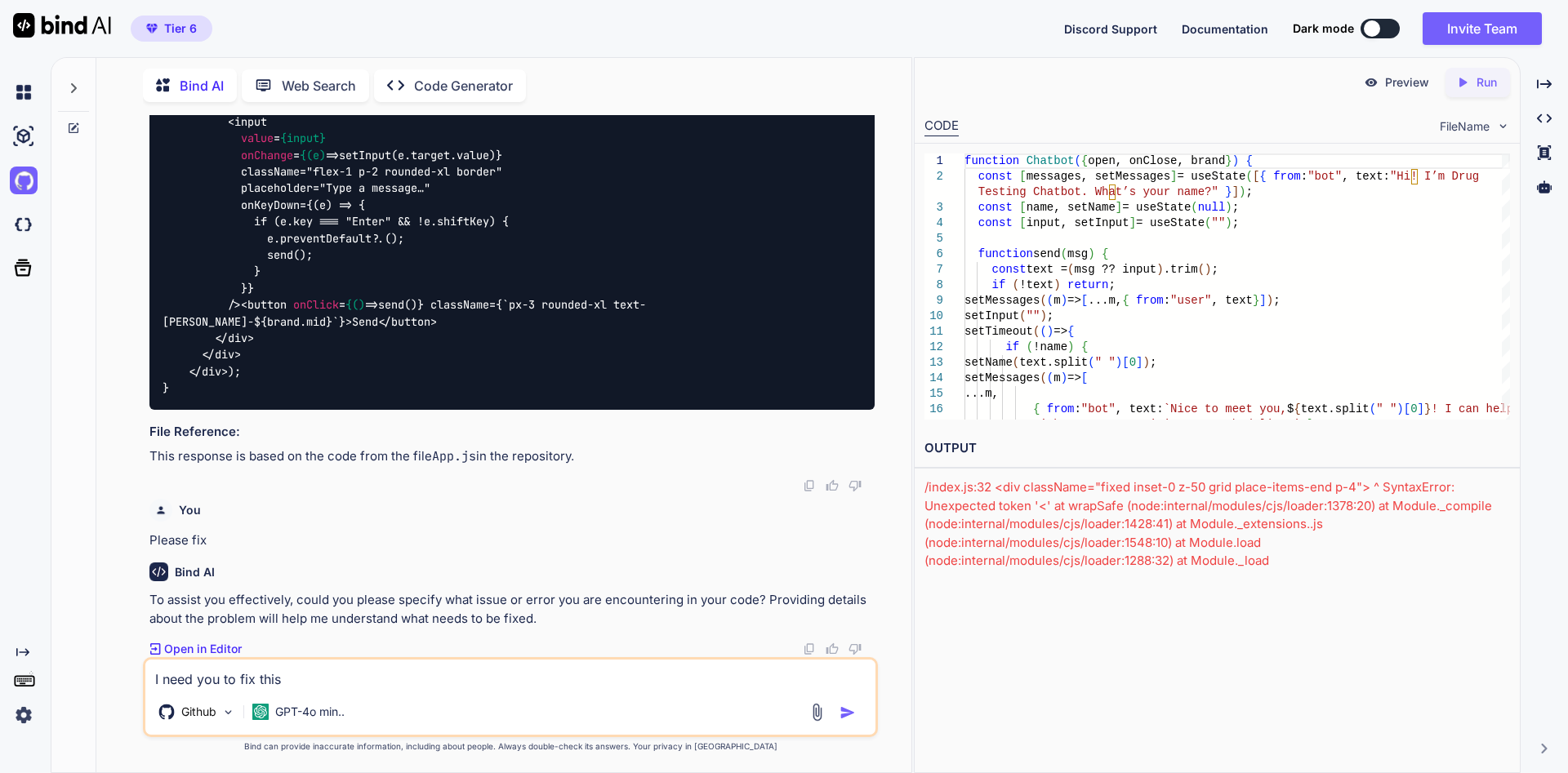
type textarea "I need you to fix this i"
type textarea "x"
type textarea "I need you to fix this is"
type textarea "x"
type textarea "I need you to fix this iss"
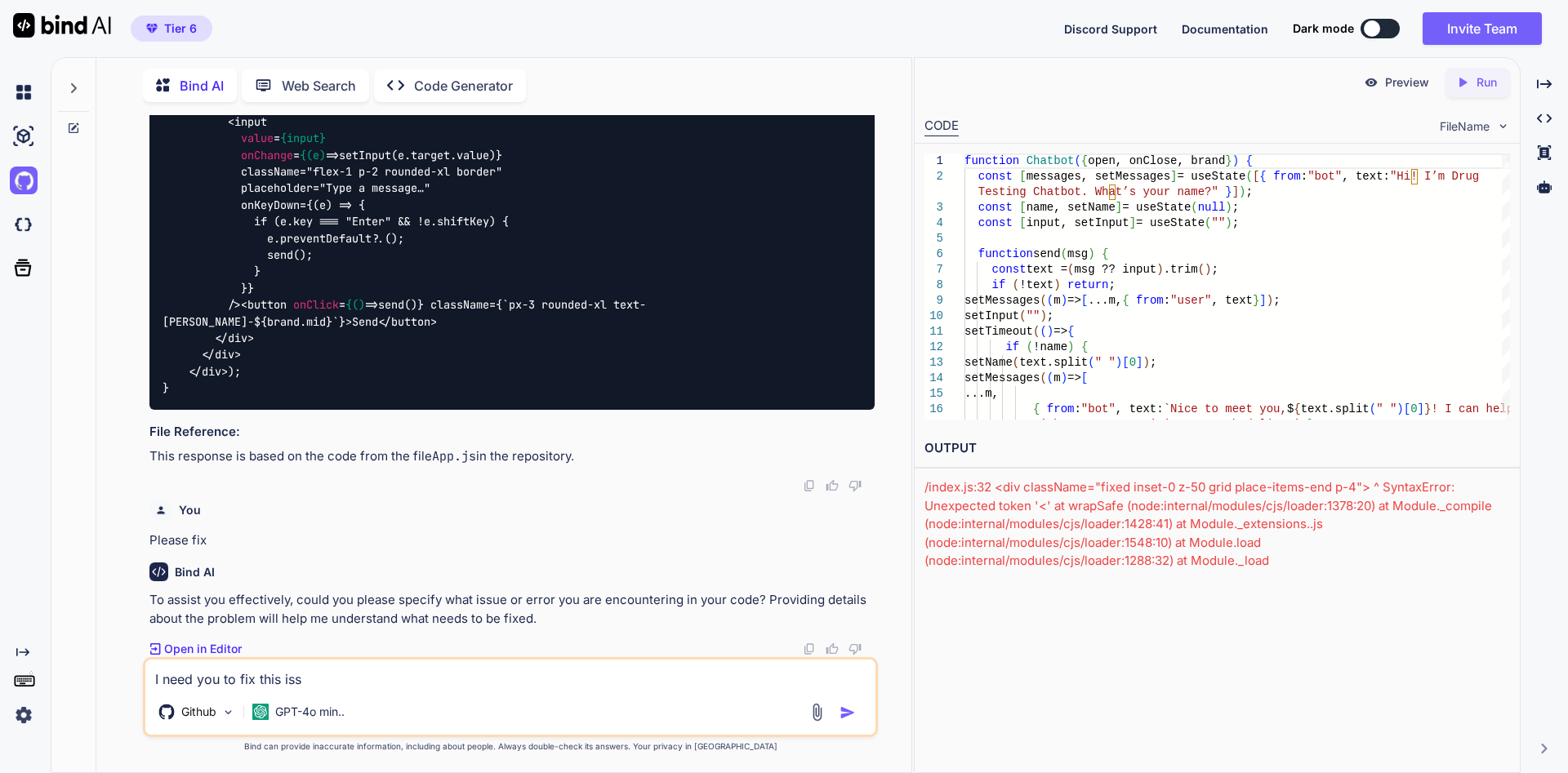
type textarea "x"
type textarea "I need you to fix this issu"
type textarea "x"
type textarea "I need you to fix this issue"
type textarea "x"
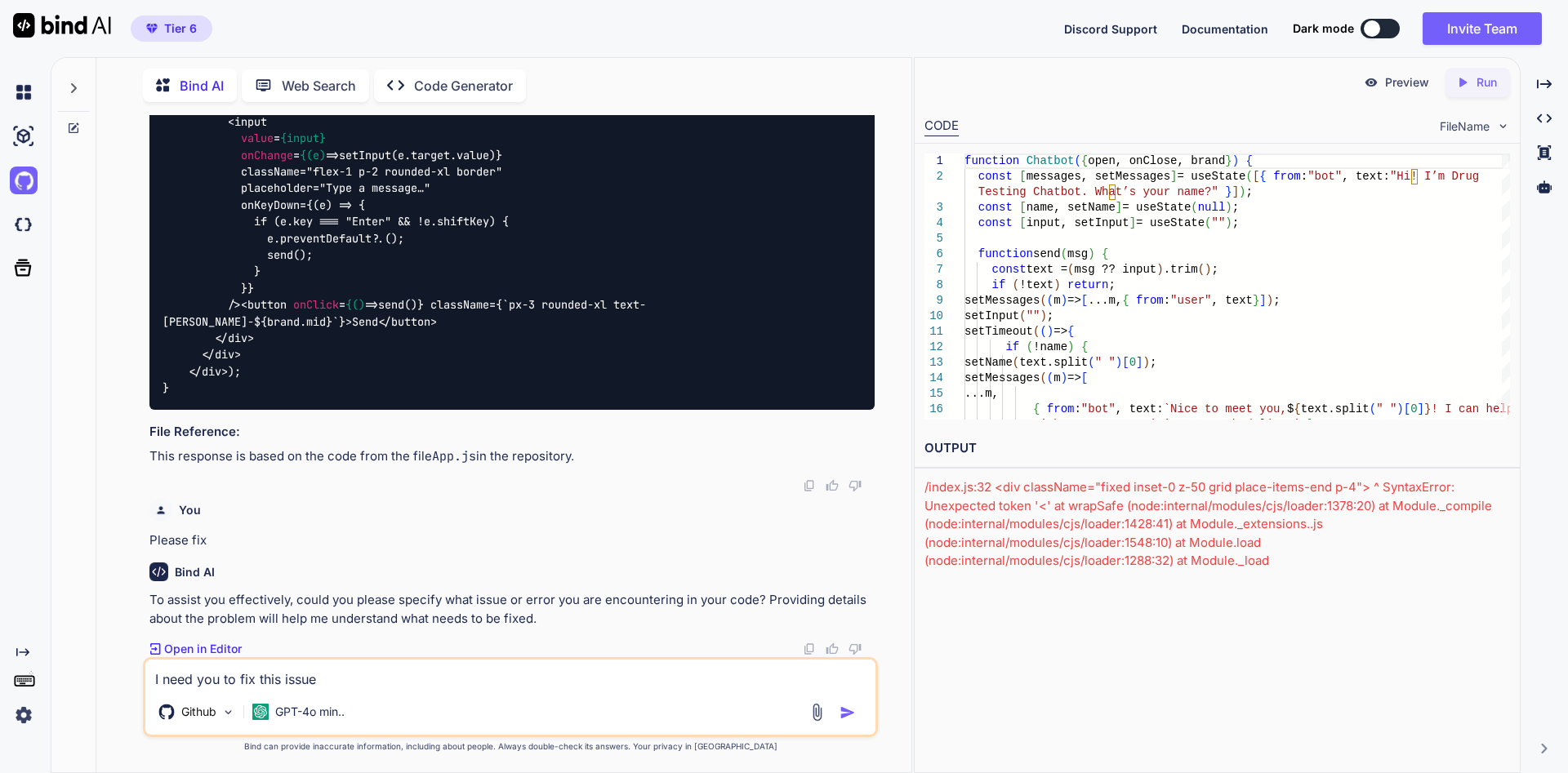
type textarea "I need you to fix this issues"
type textarea "x"
type textarea "I need you to fix this issues/"
type textarea "x"
type textarea "I need you to fix this issues/e"
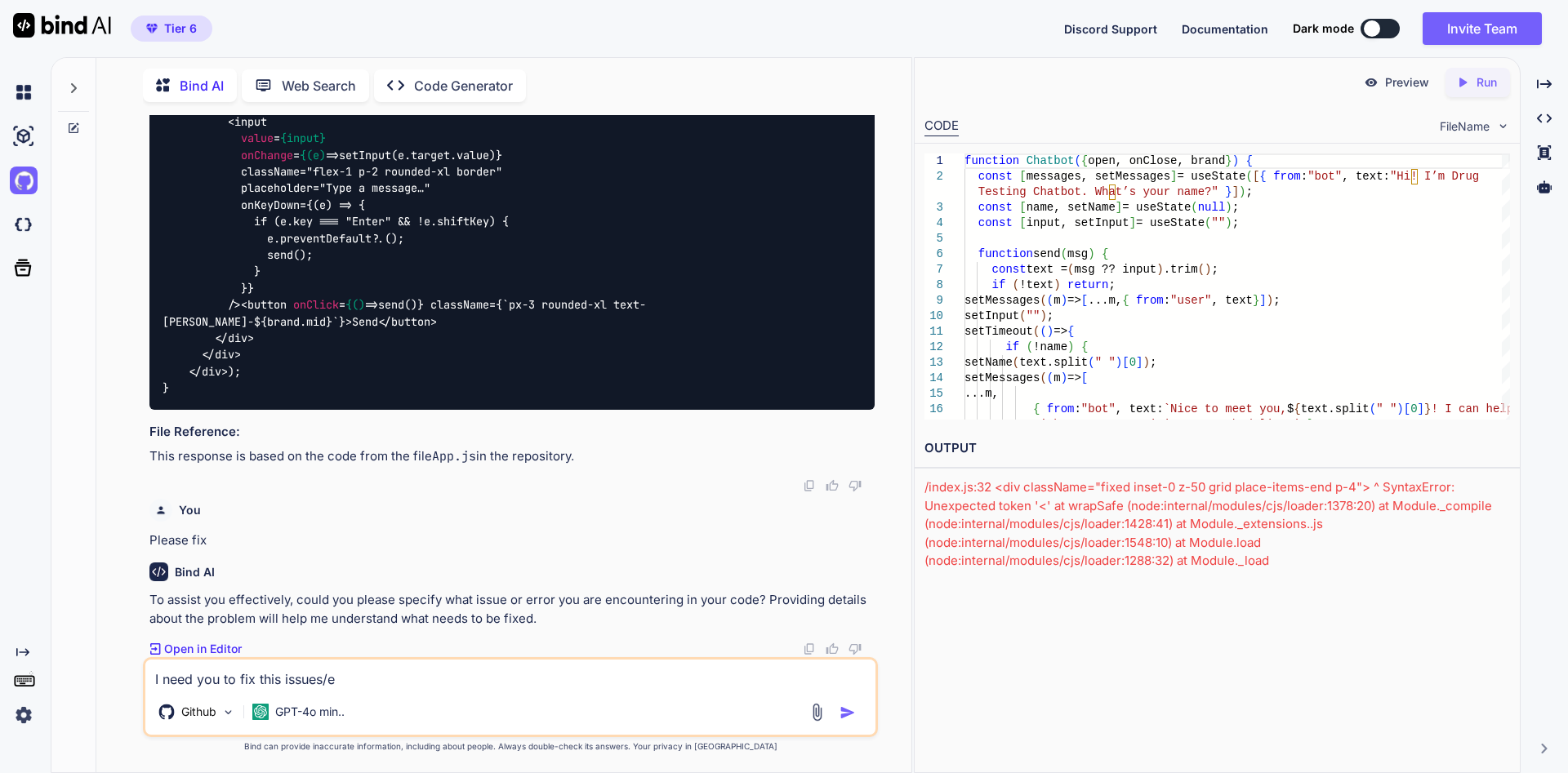
click at [238, 678] on textarea "I need you to fix this issues/e" at bounding box center [510, 674] width 729 height 29
type textarea "x"
type textarea "I need you to ffix this issues/e"
type textarea "x"
type textarea "I need you to fifix this issues/e"
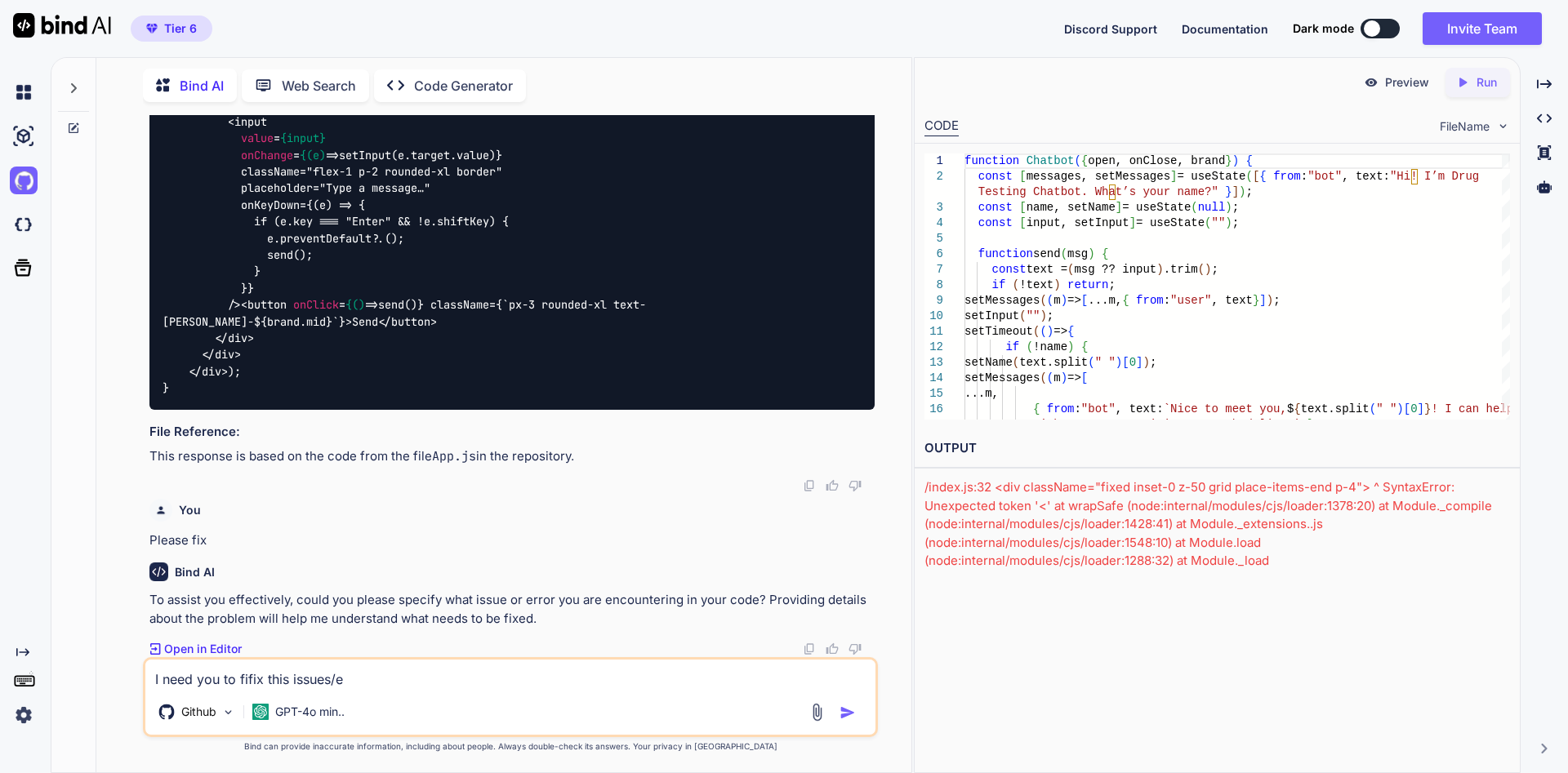
type textarea "x"
type textarea "I need you to finfix this issues/e"
type textarea "x"
type textarea "I need you to findfix this issues/e"
type textarea "x"
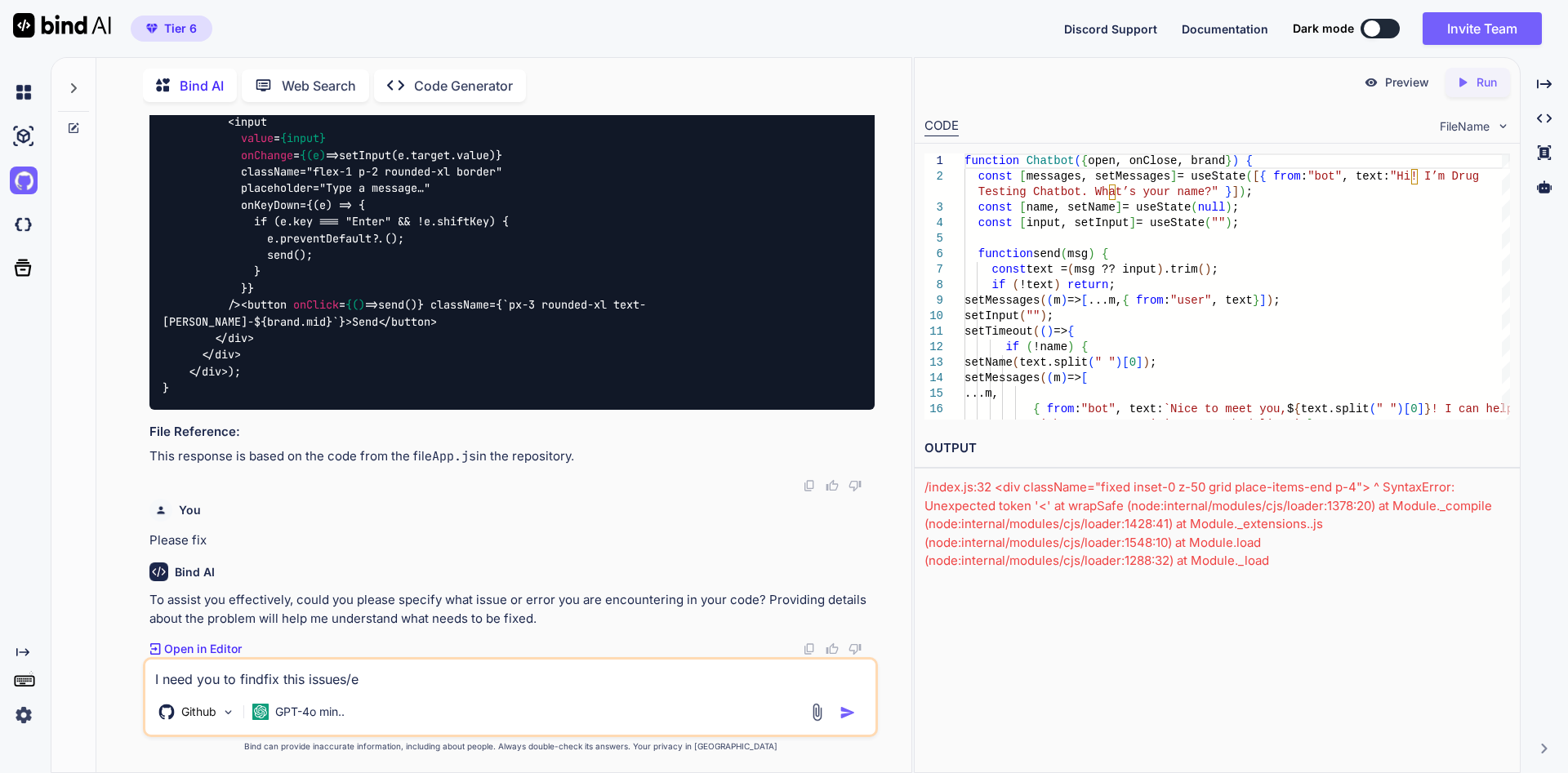
type textarea "I need you to find fix this issues/e"
type textarea "x"
type textarea "I need you to find afix this issues/e"
type textarea "x"
type textarea "I need you to find anfix this issues/e"
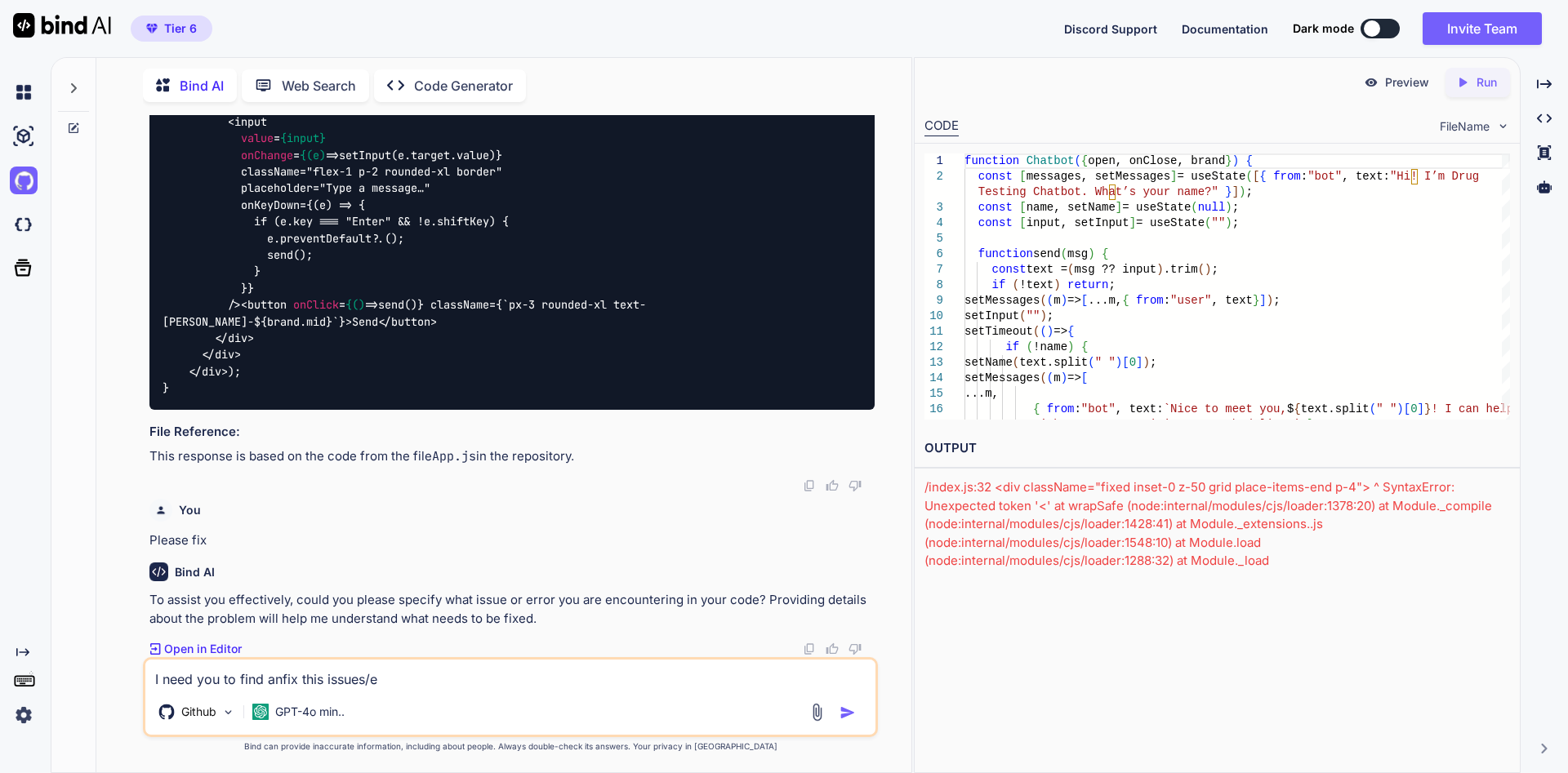
type textarea "x"
type textarea "I need you to find andfix this issues/e"
type textarea "x"
type textarea "I need you to find and fix this issues/e"
click at [415, 678] on textarea "I need you to find and fix this issues/e" at bounding box center [510, 674] width 729 height 29
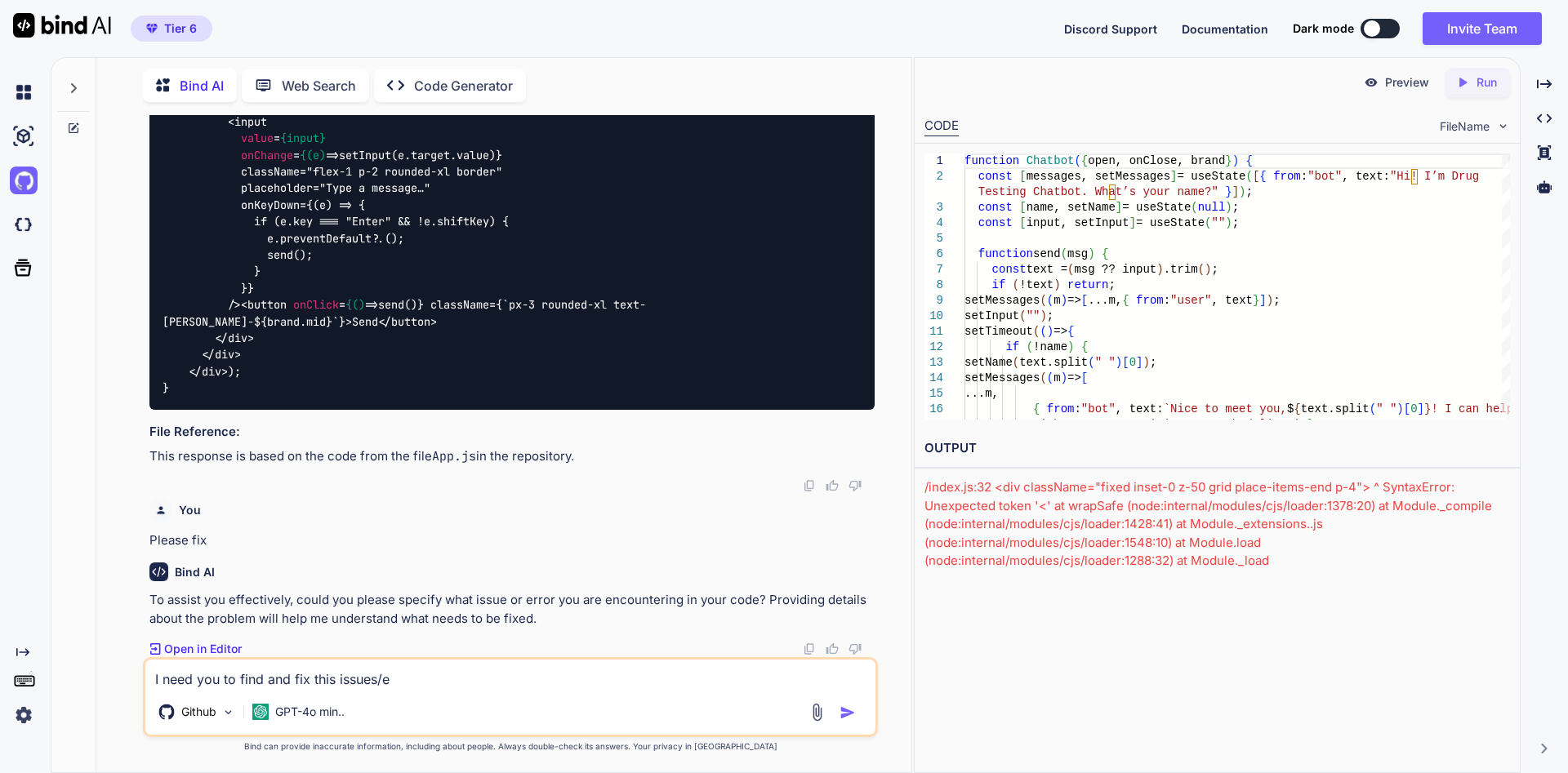
type textarea "x"
type textarea "I need you to find and fix this issues/er"
type textarea "x"
type textarea "I need you to find and fix this issues/err"
type textarea "x"
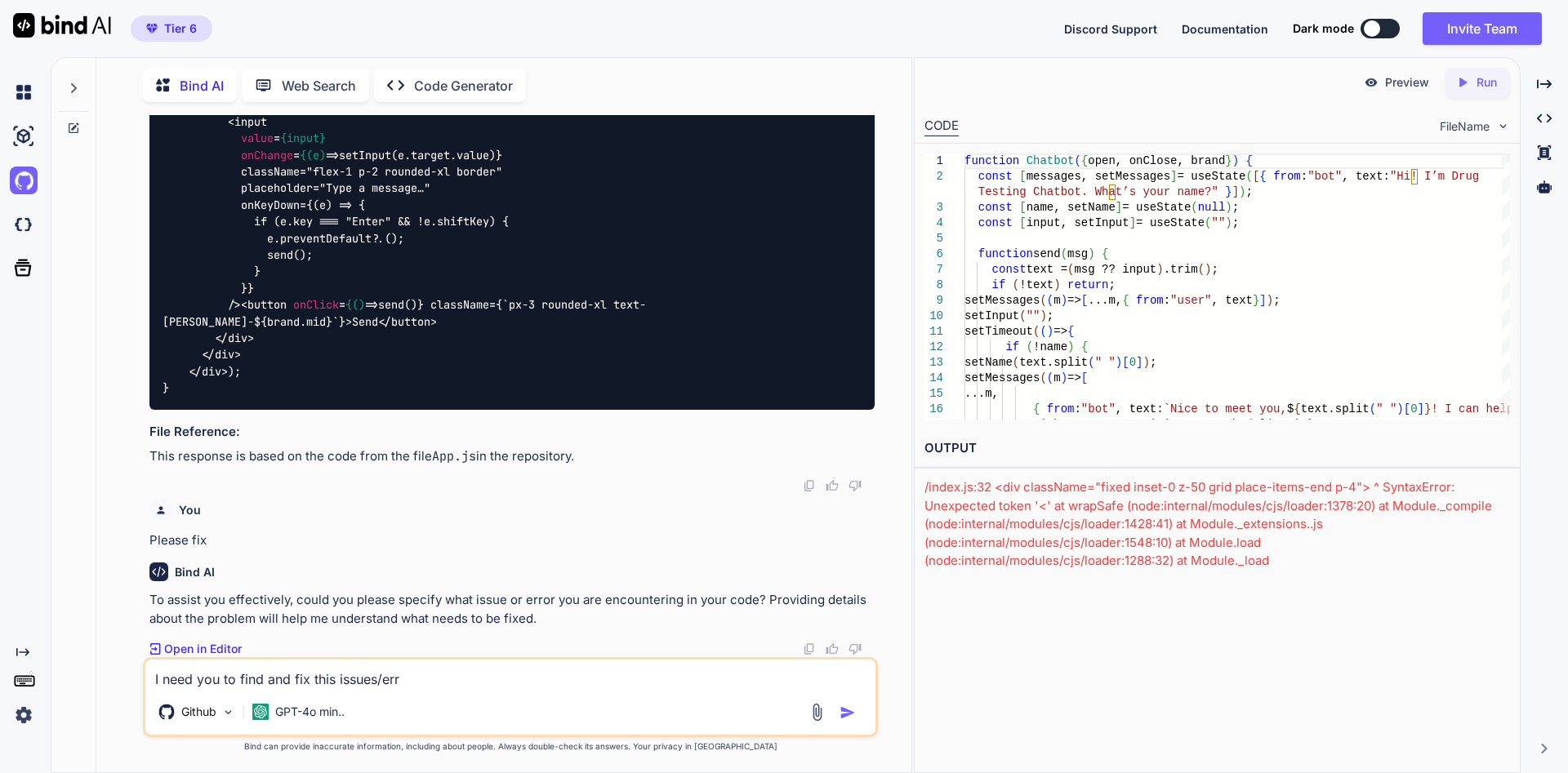
type textarea "I need you to find and fix this issues/erro"
type textarea "x"
type textarea "I need you to find and fix this issues/error"
type textarea "x"
type textarea "I need you to find and fix this issues/error"
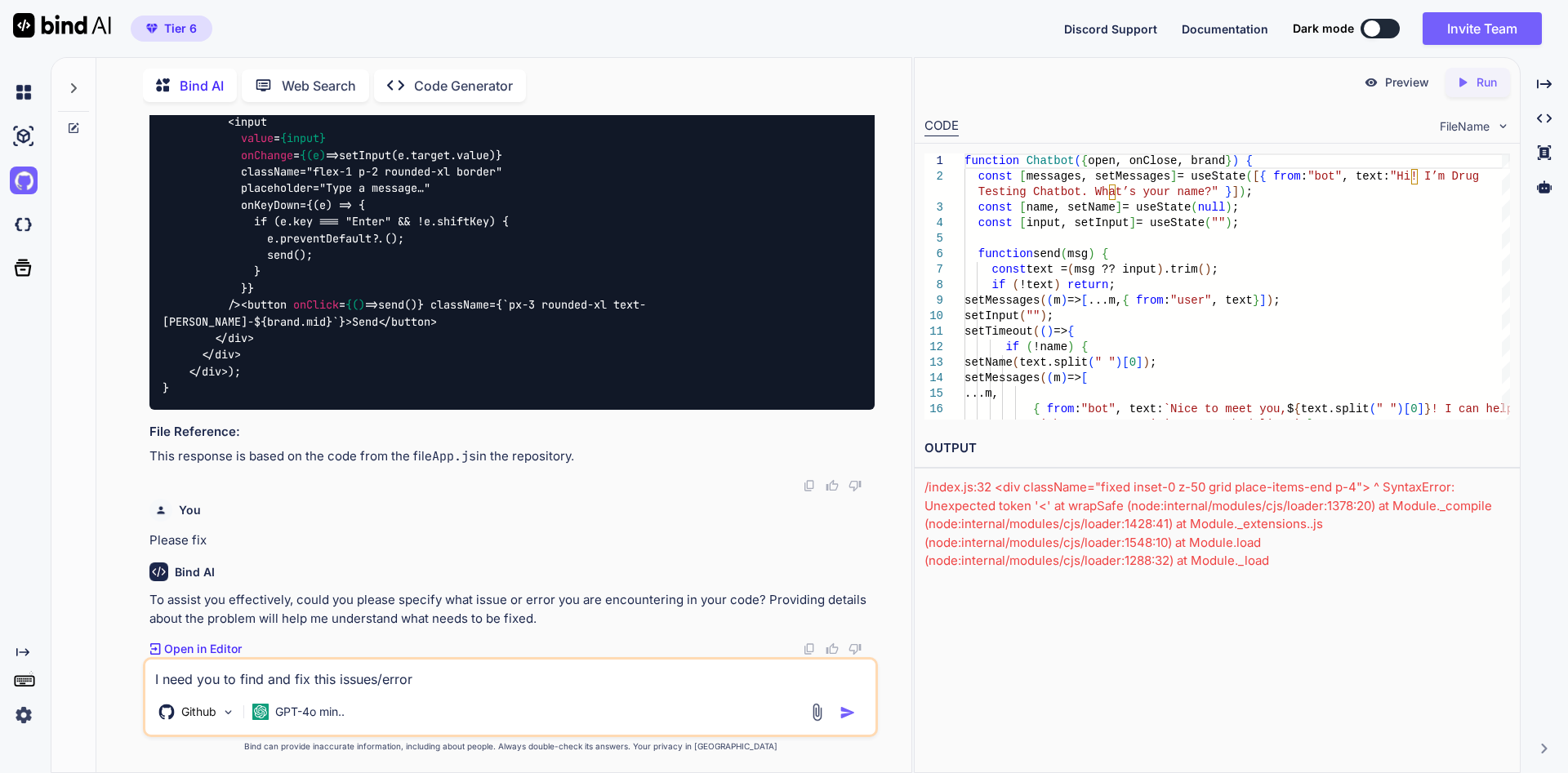
type textarea "x"
type textarea "I need you to find and fix this issues/error t"
type textarea "x"
type textarea "I need you to find and fix this issues/error th"
type textarea "x"
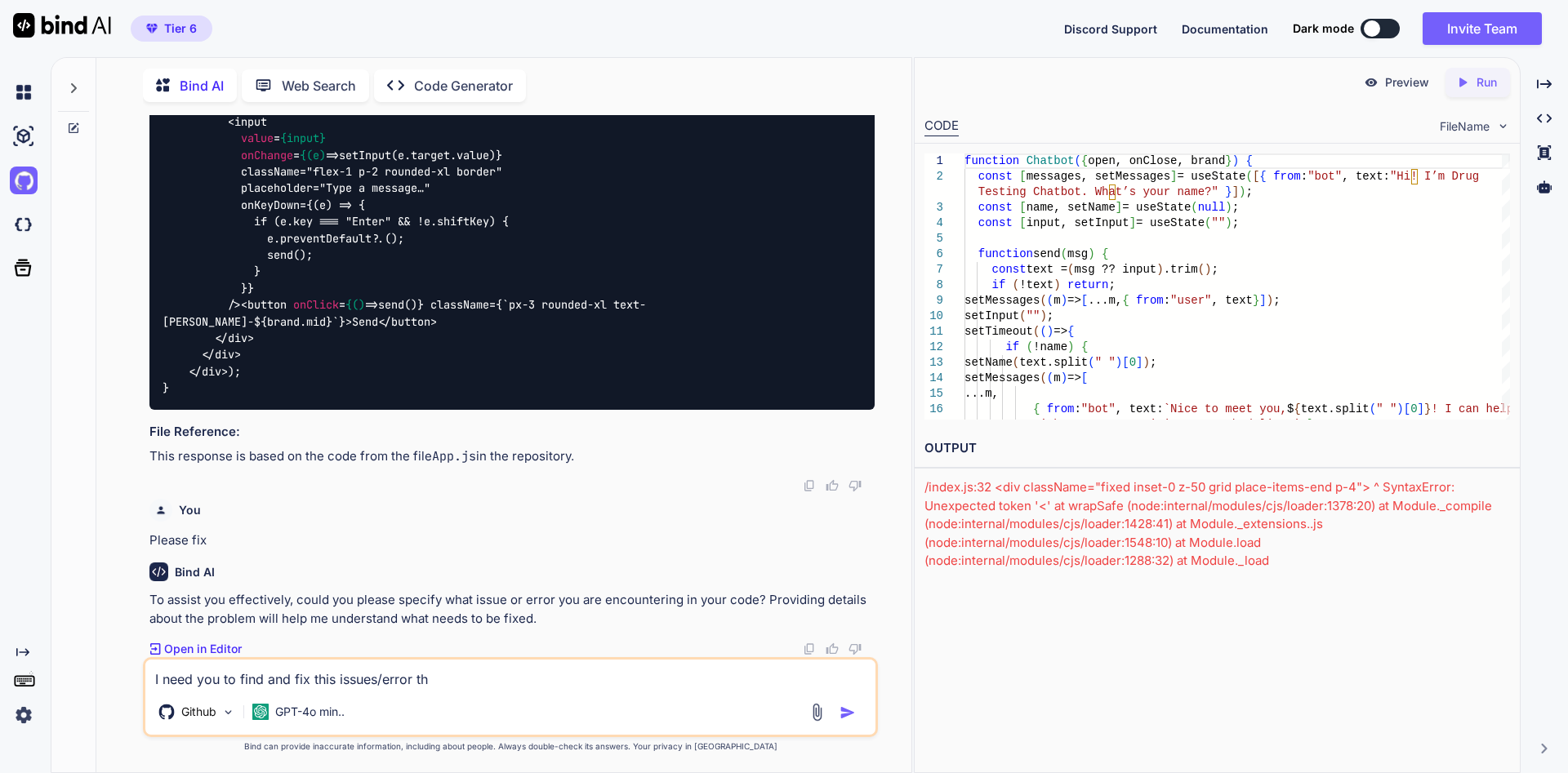
type textarea "I need you to find and fix this issues/error tha"
type textarea "x"
type textarea "I need you to find and fix this issues/error that"
type textarea "x"
type textarea "I need you to find and fix this issues/error that"
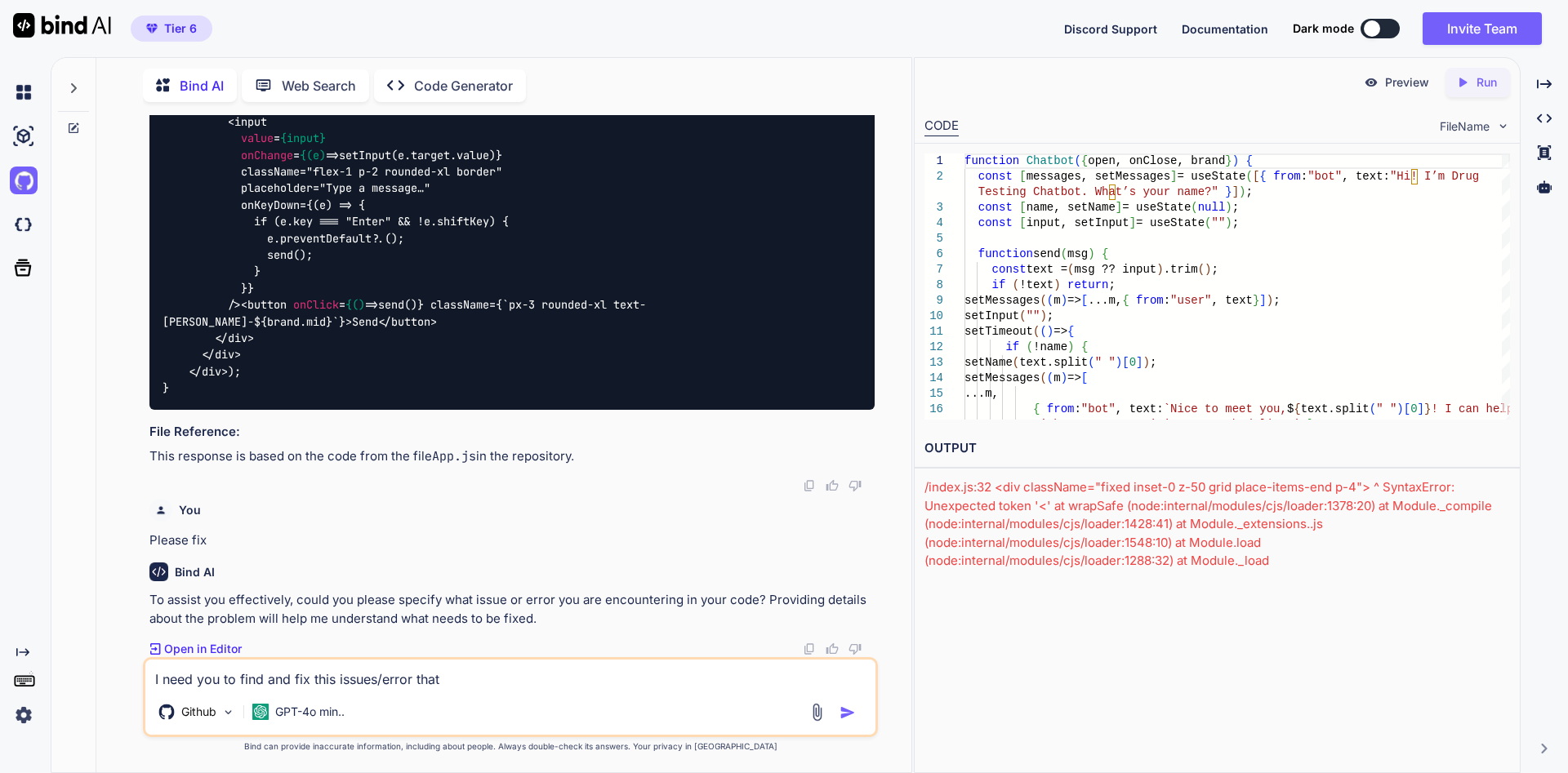
type textarea "x"
type textarea "I need you to find and fix this issues/error that i"
type textarea "x"
type textarea "I need you to find and fix this issues/error that is"
type textarea "x"
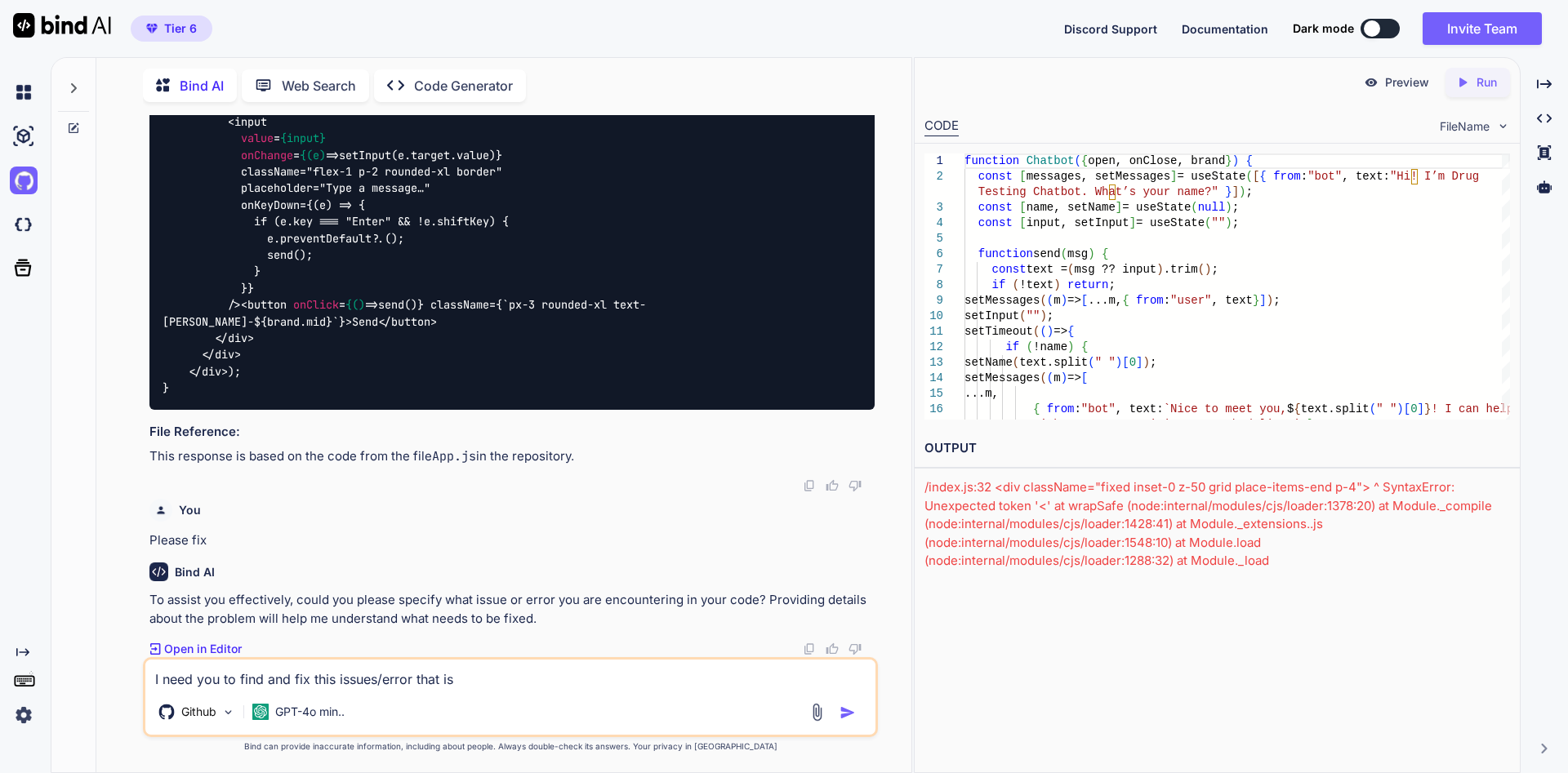
type textarea "I need you to find and fix this issues/error that is"
type textarea "x"
type textarea "I need you to find and fix this issues/error that is o"
type textarea "x"
type textarea "I need you to find and fix this issues/error that is oc"
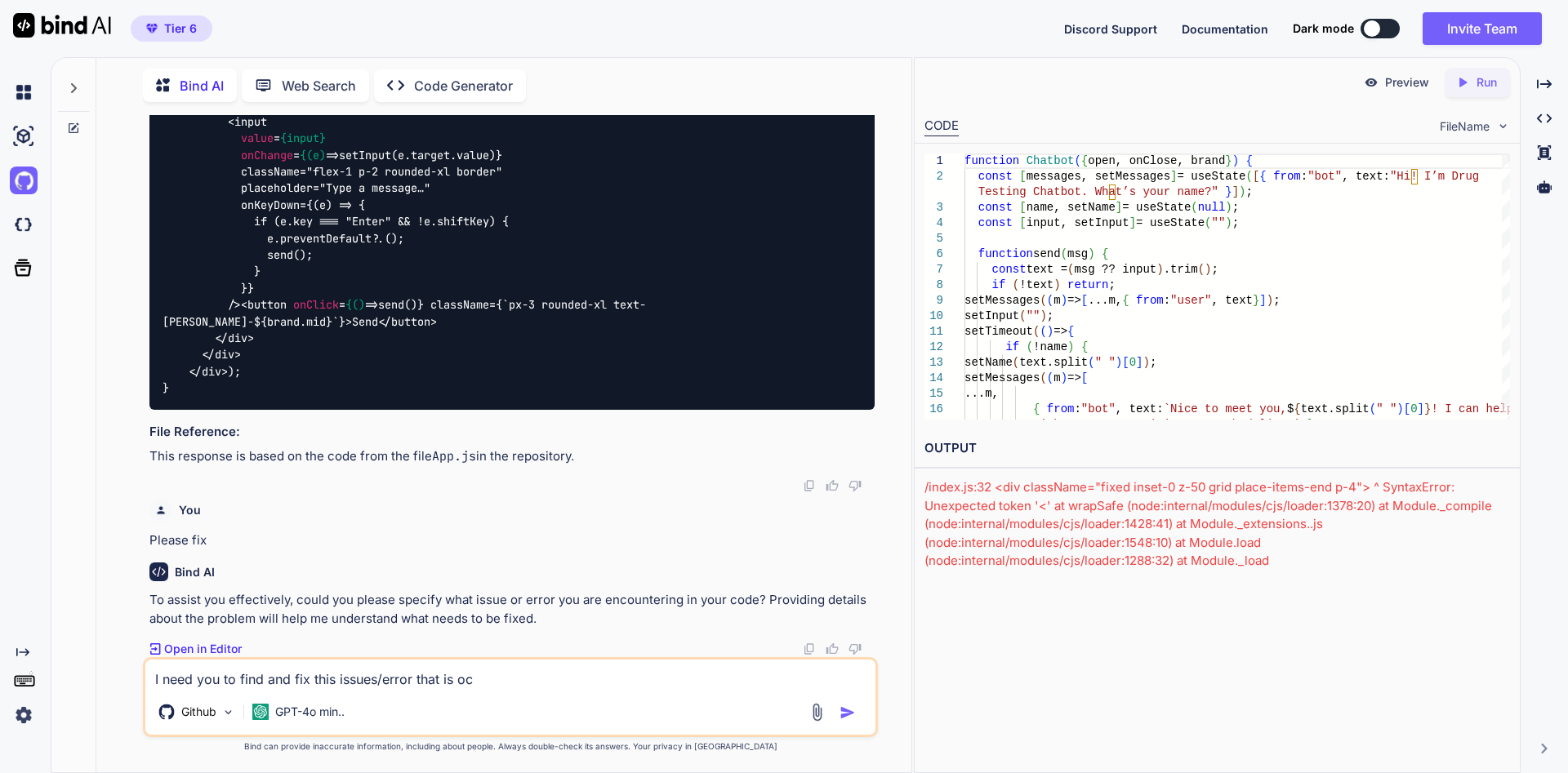
type textarea "x"
type textarea "I need you to find and fix this issues/error that is ocu"
type textarea "x"
type textarea "I need you to find and fix this issues/error that is oc"
type textarea "x"
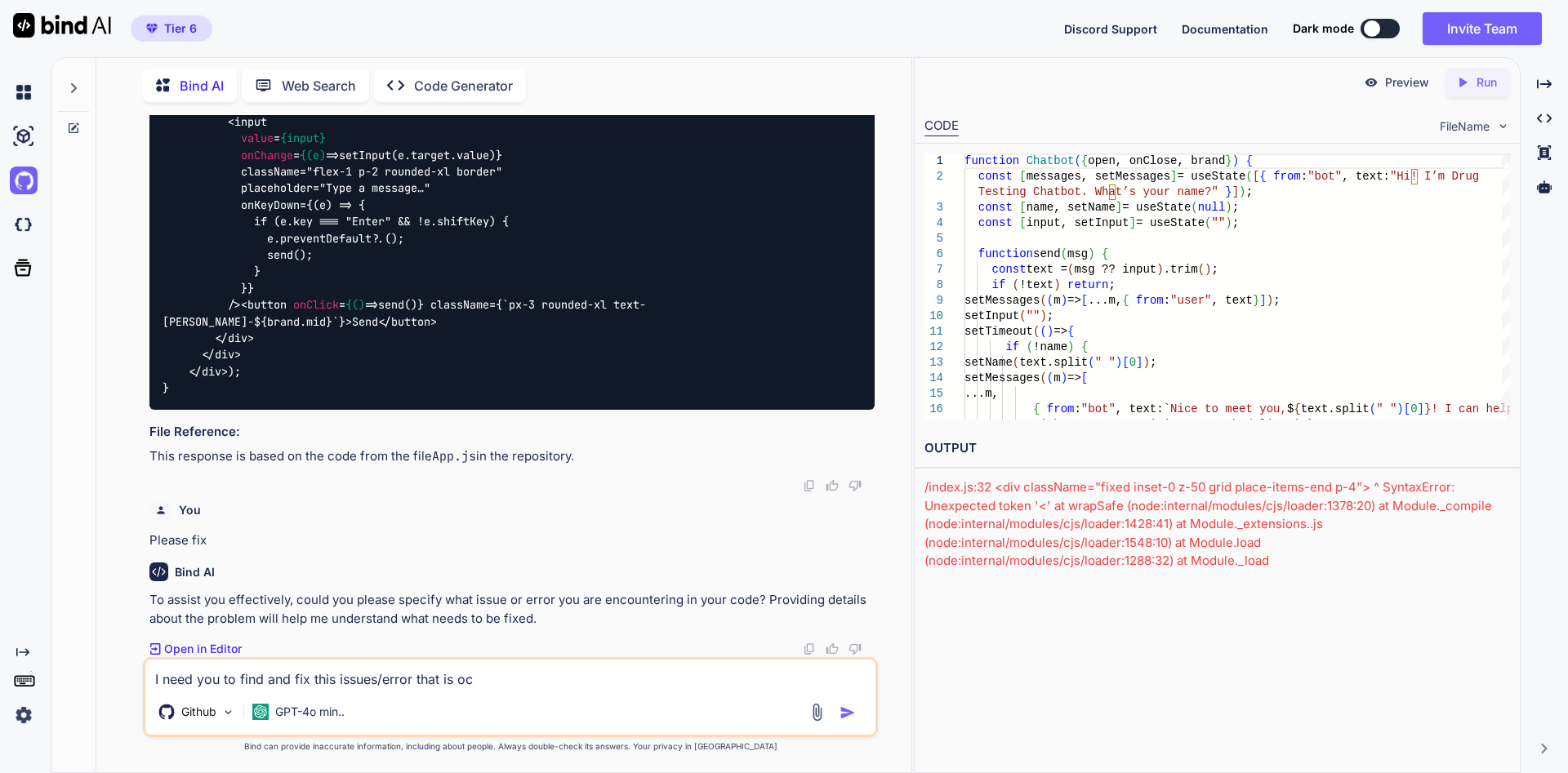
type textarea "I need you to find and fix this issues/error that is ocf"
type textarea "x"
type textarea "I need you to find and fix this issues/error that is oc"
type textarea "x"
type textarea "I need you to find and fix this issues/error that is occ"
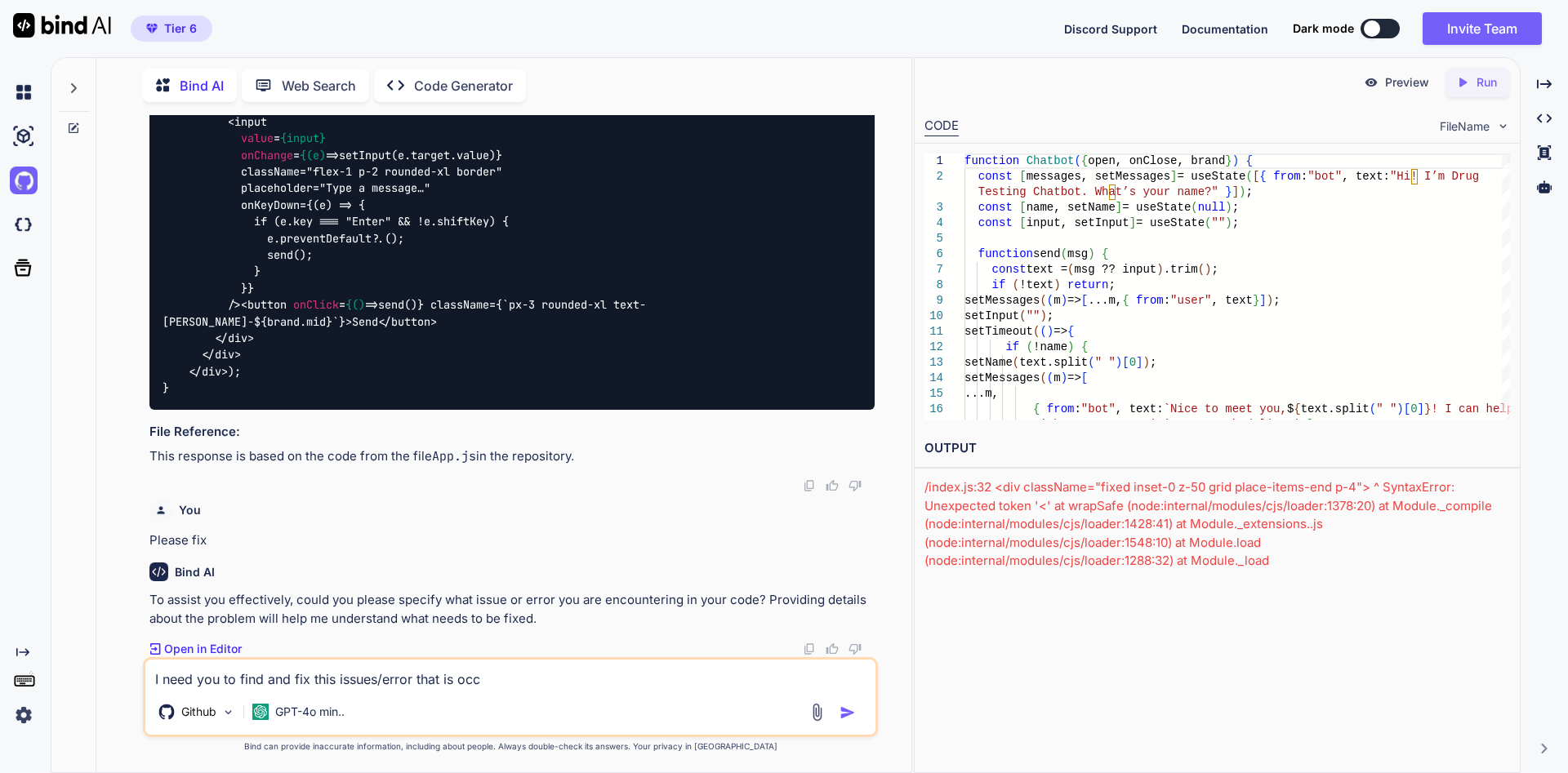
type textarea "x"
type textarea "I need you to find and fix this issues/error that is occu"
type textarea "x"
type textarea "I need you to find and fix this issues/error that is occur"
type textarea "x"
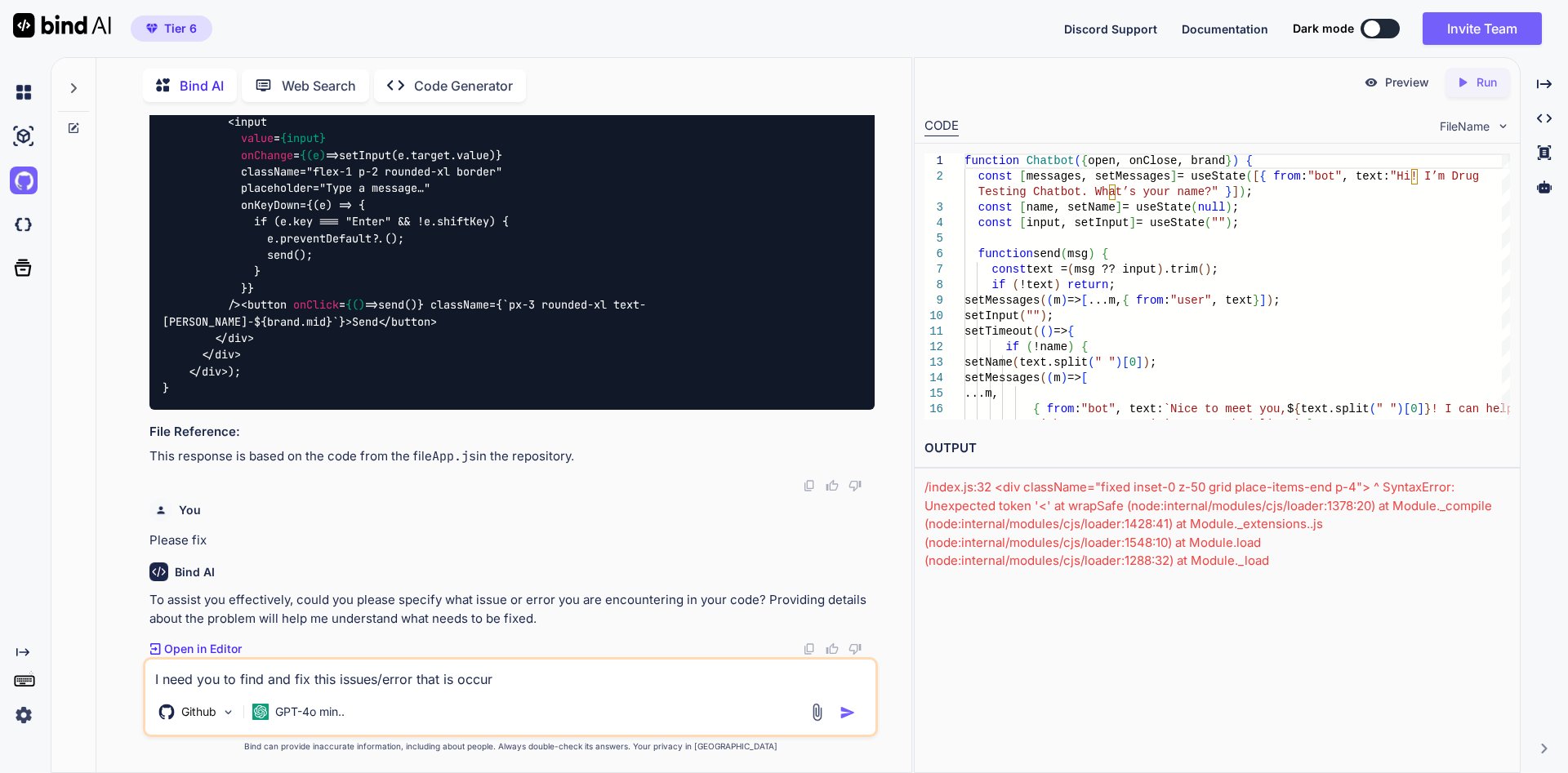
type textarea "I need you to find and fix this issues/error that is occurr"
type textarea "x"
type textarea "I need you to find and fix this issues/error that is occurri"
type textarea "x"
type textarea "I need you to find and fix this issues/error that is occurrin"
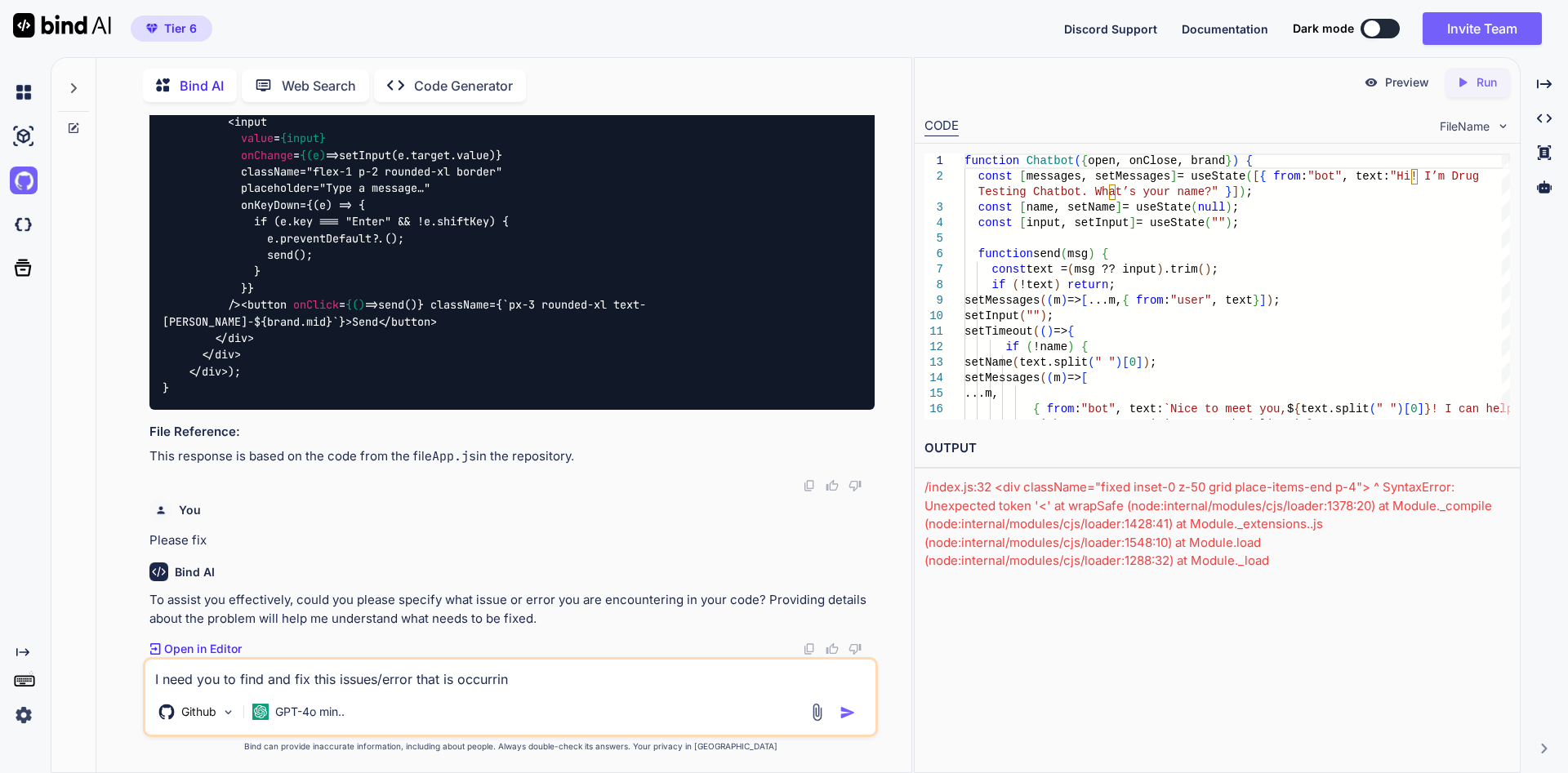
type textarea "x"
type textarea "I need you to find and fix this issues/error that is occurring"
type textarea "x"
click at [334, 683] on textarea "I need you to find and fix this issues/error that is occurring" at bounding box center [510, 674] width 729 height 29
click at [843, 709] on img "button" at bounding box center [847, 713] width 16 height 16
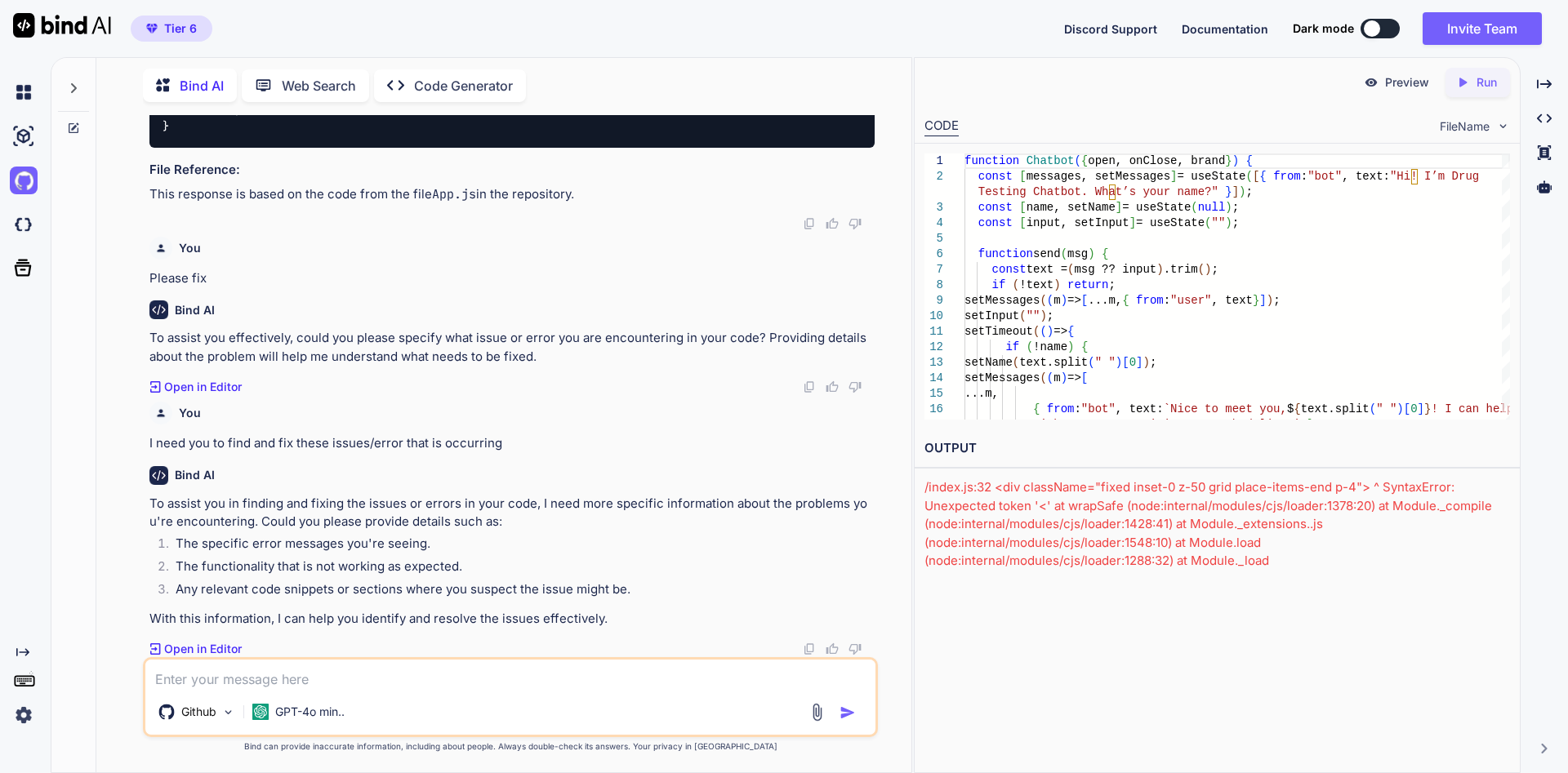
scroll to position [8174, 0]
click at [530, 666] on textarea at bounding box center [510, 674] width 729 height 29
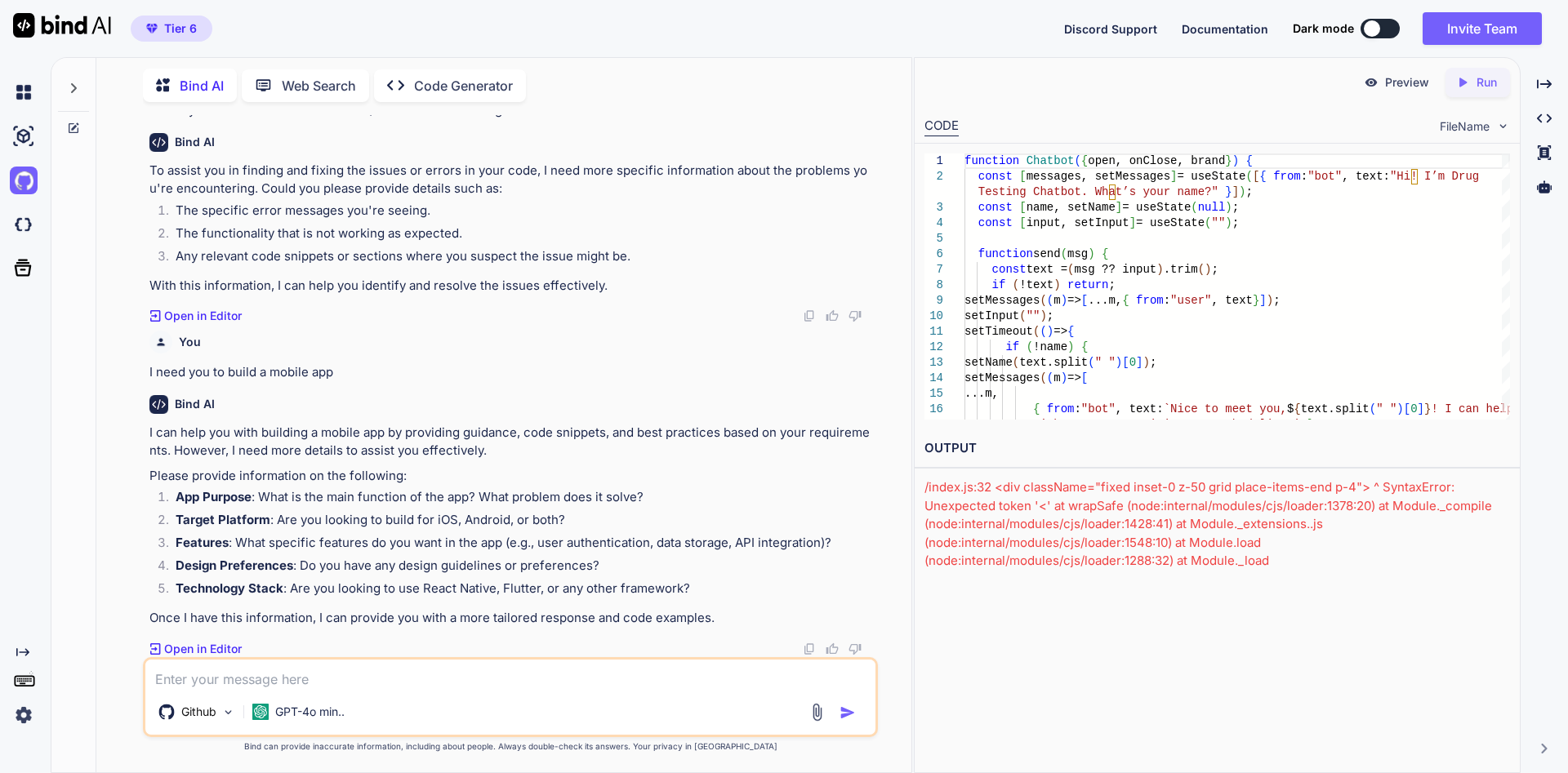
scroll to position [8507, 0]
click at [346, 681] on textarea at bounding box center [510, 674] width 729 height 29
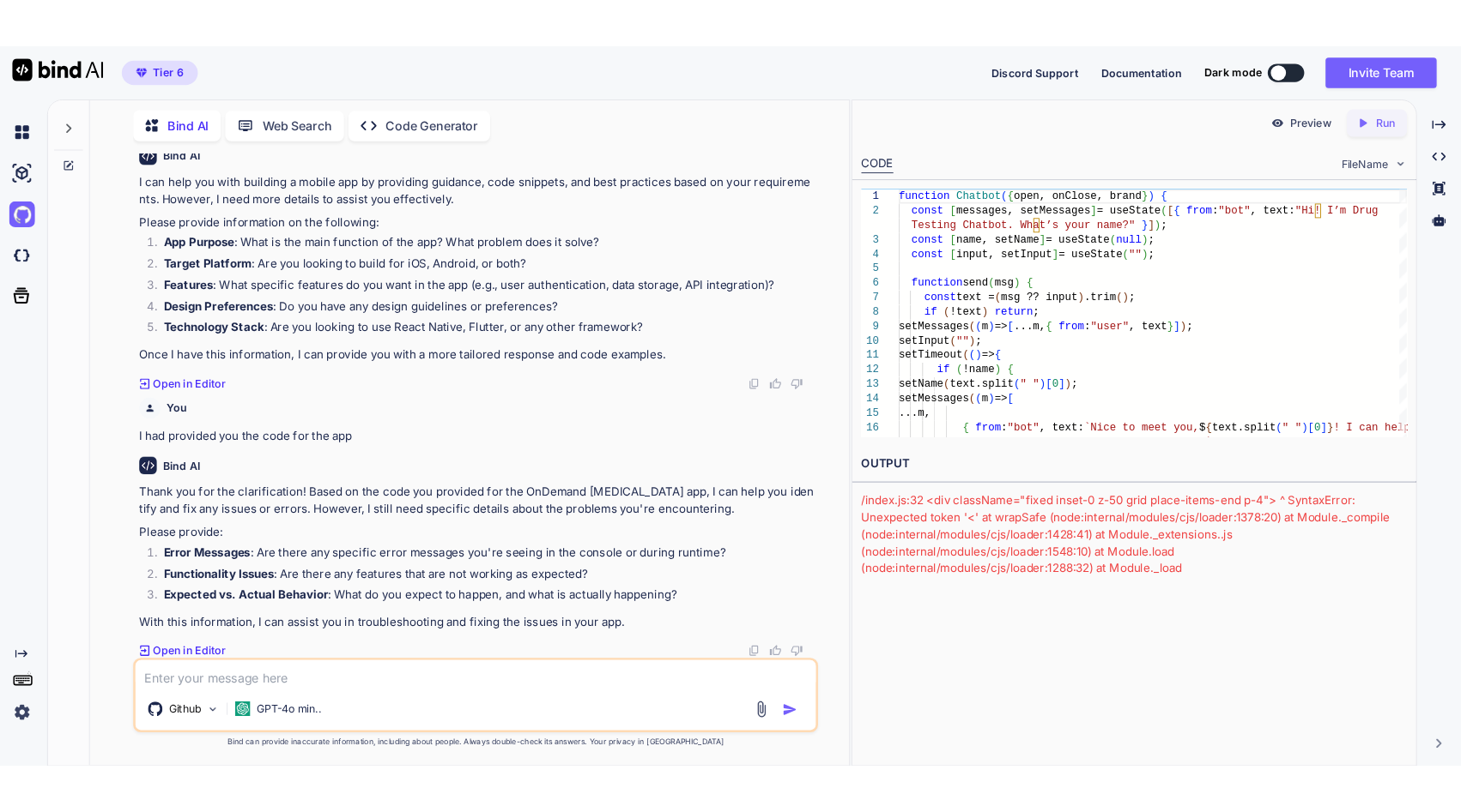
scroll to position [9237, 0]
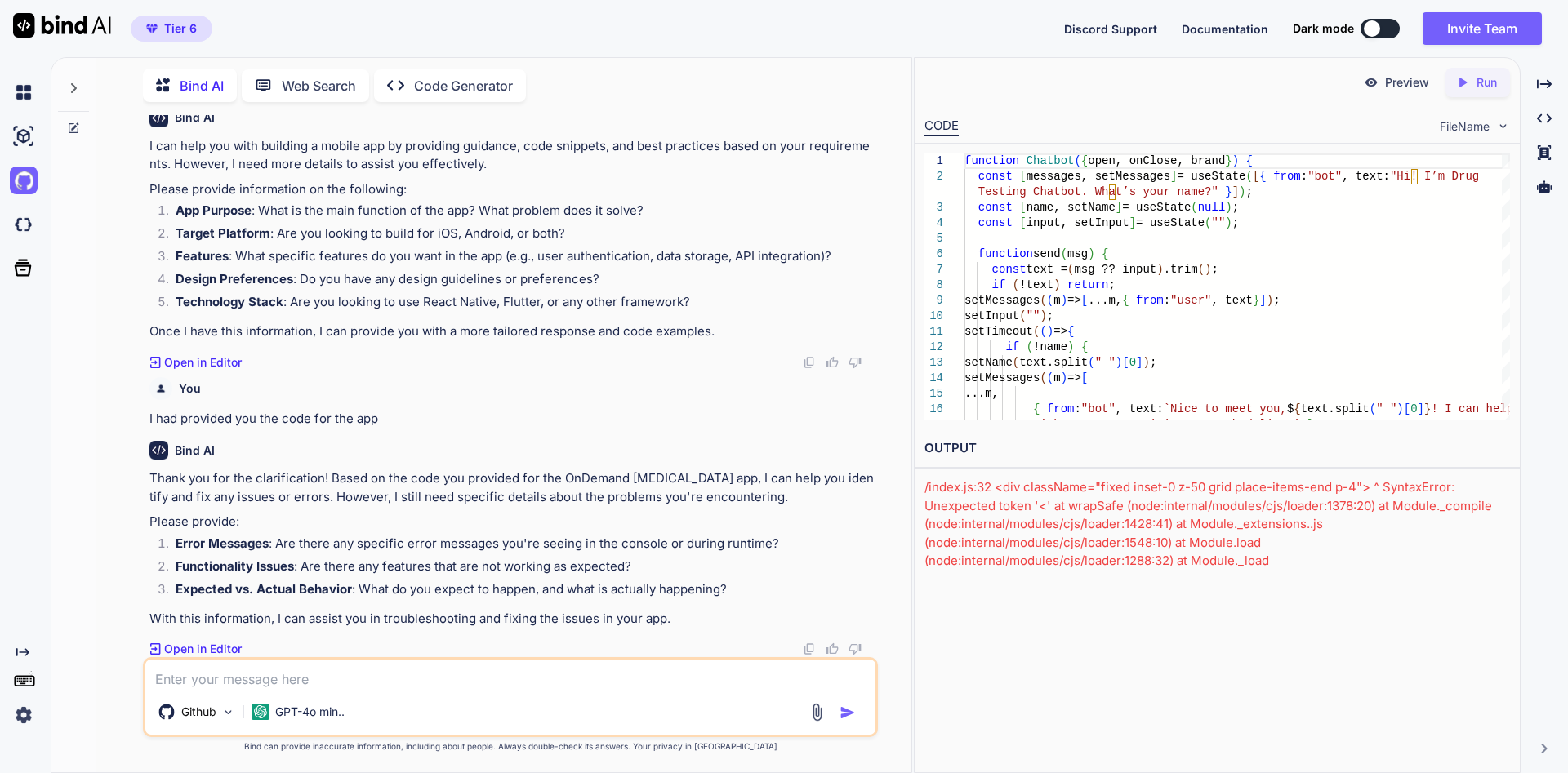
click at [504, 688] on textarea at bounding box center [510, 674] width 729 height 29
click at [244, 674] on textarea "No error," at bounding box center [510, 674] width 729 height 29
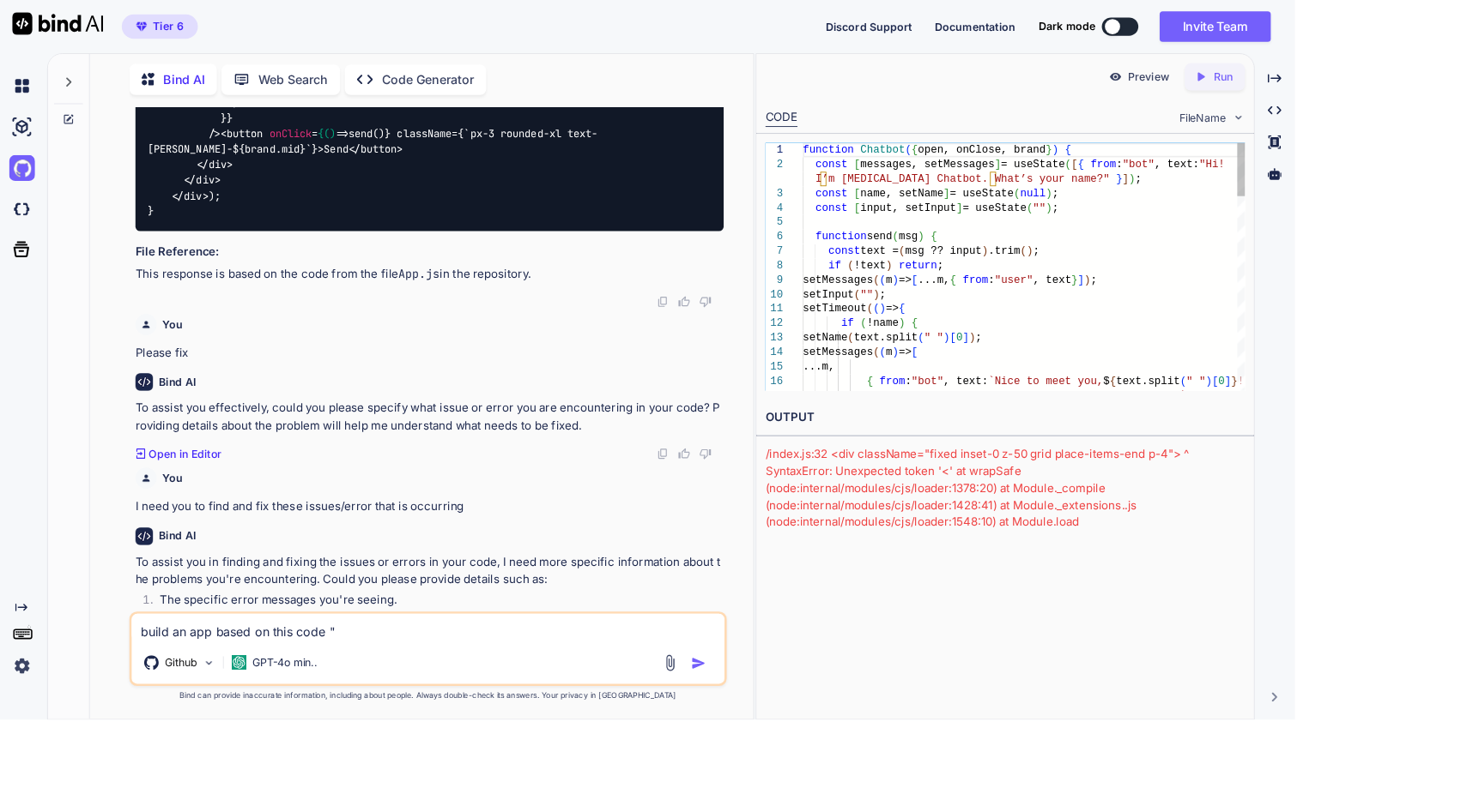
scroll to position [10398, 0]
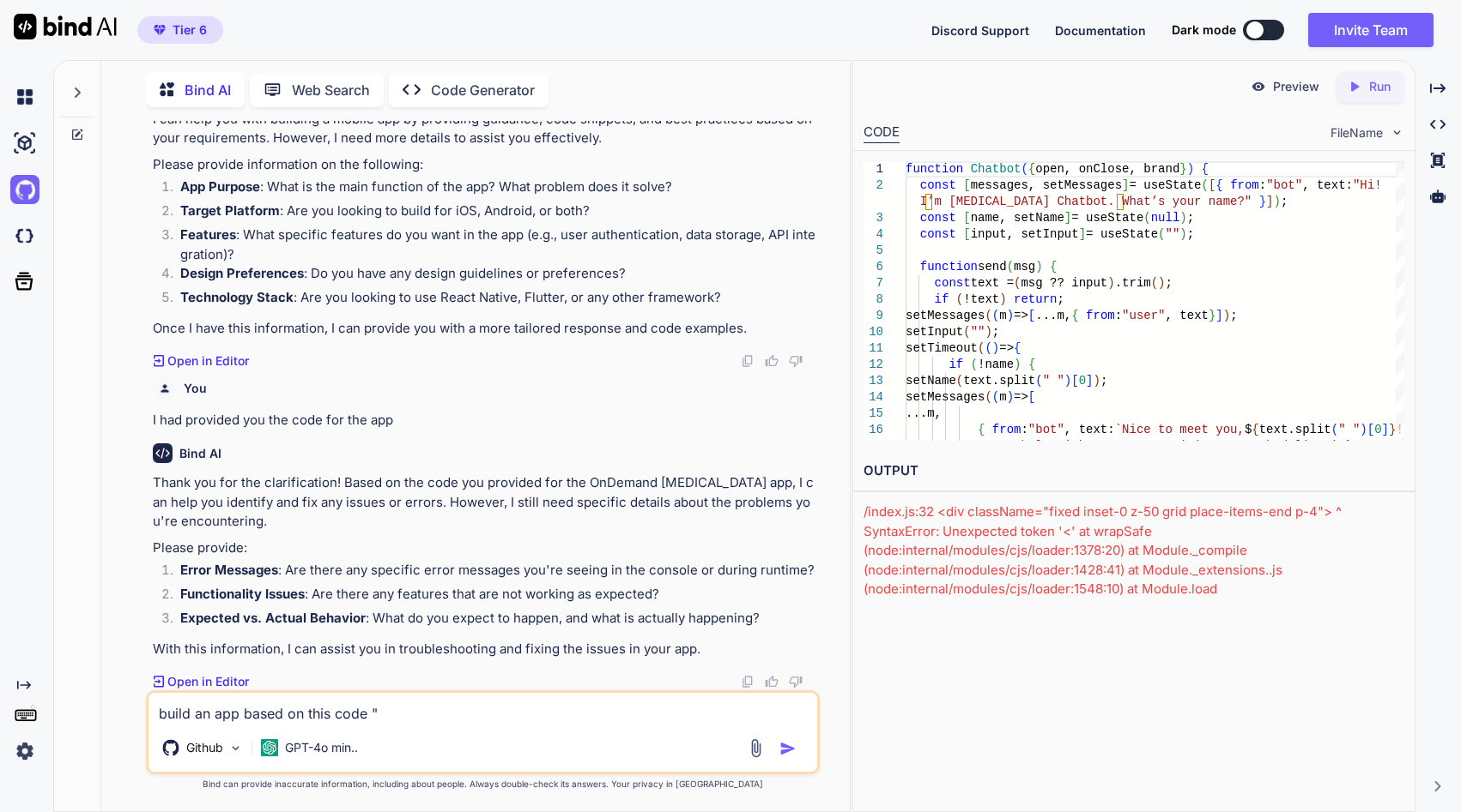
click at [398, 717] on textarea "build an app based on this code "" at bounding box center [483, 708] width 669 height 31
click at [403, 713] on textarea "build an app based on this code "" at bounding box center [483, 708] width 669 height 31
paste textarea "import React, { useMemo, useState } from "react"; // OnDemand Drug Testing (by …"
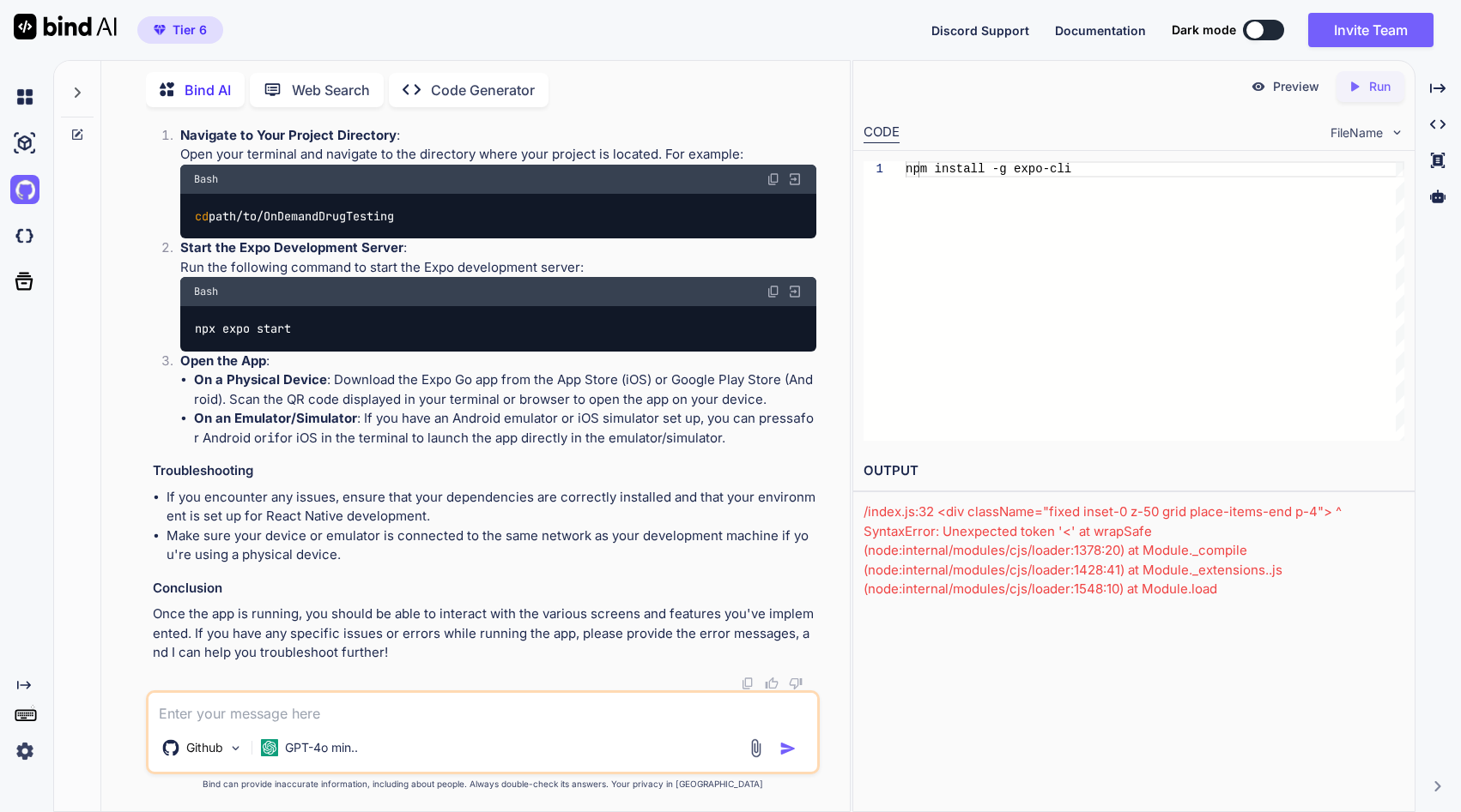
scroll to position [21968, 0]
click at [1376, 81] on p "Run" at bounding box center [1379, 87] width 21 height 17
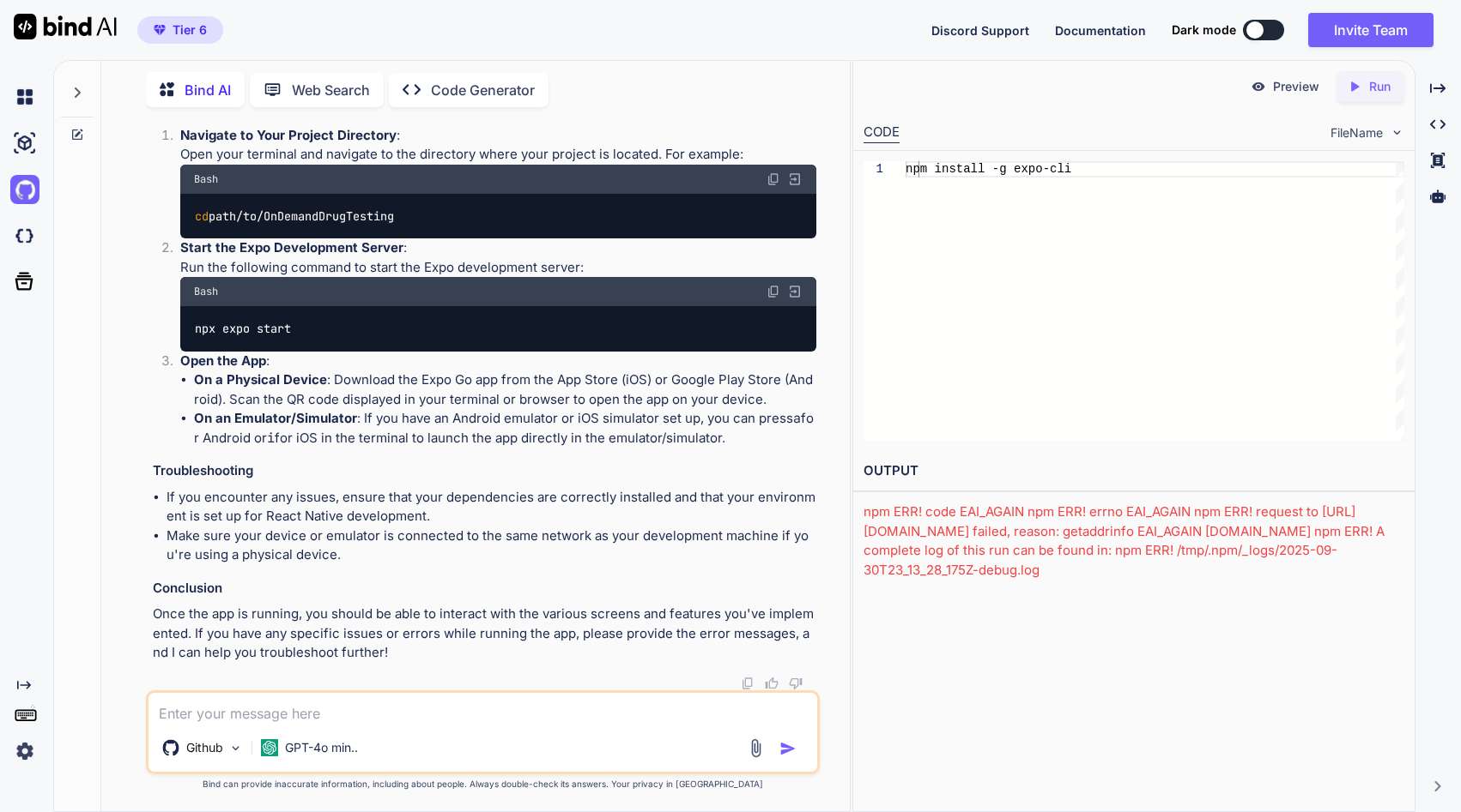
click at [335, 93] on p "Web Search" at bounding box center [331, 90] width 78 height 20
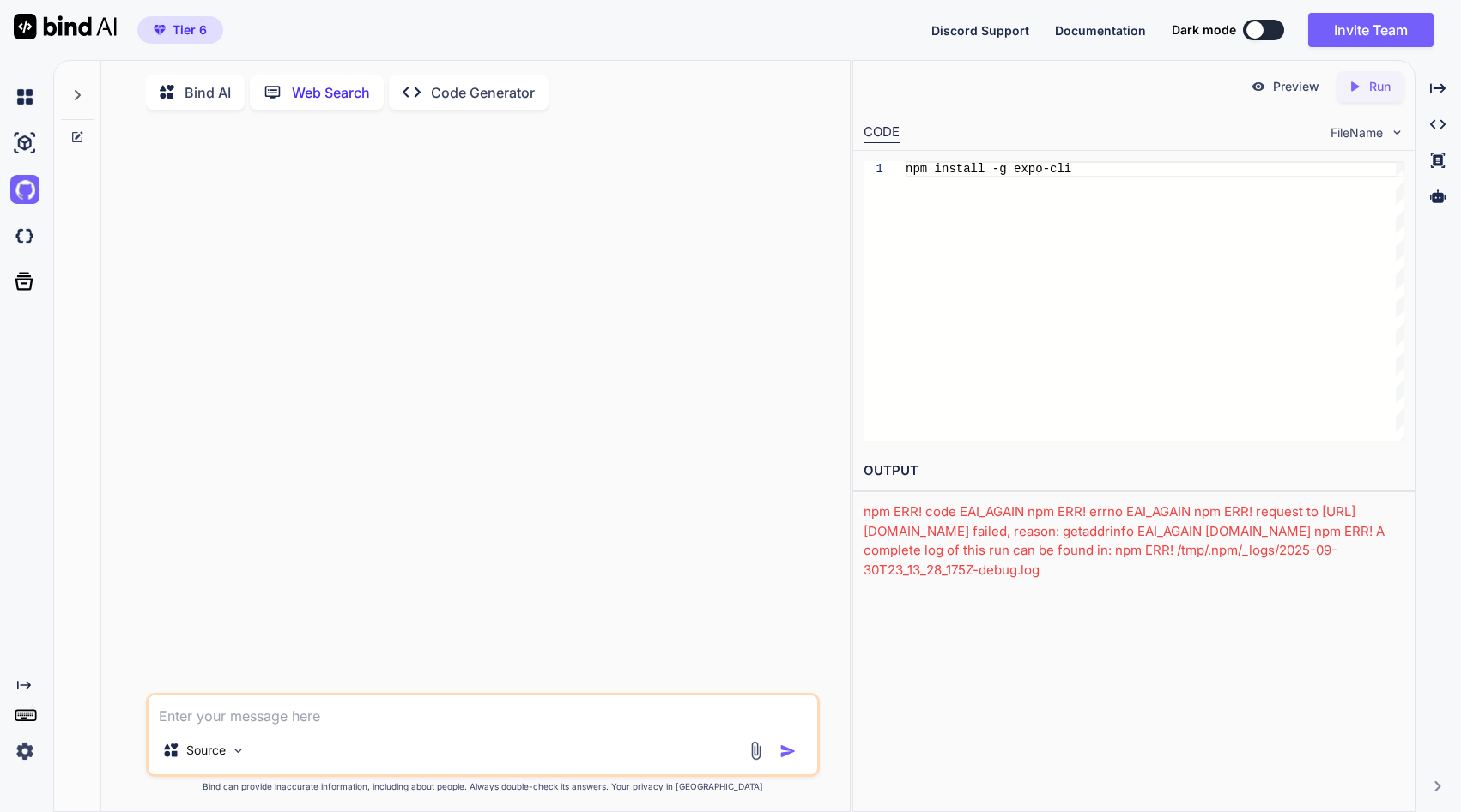
scroll to position [3, 0]
click at [492, 96] on p "Code Generator" at bounding box center [482, 90] width 103 height 20
click at [200, 100] on p "Bind AI" at bounding box center [208, 92] width 47 height 20
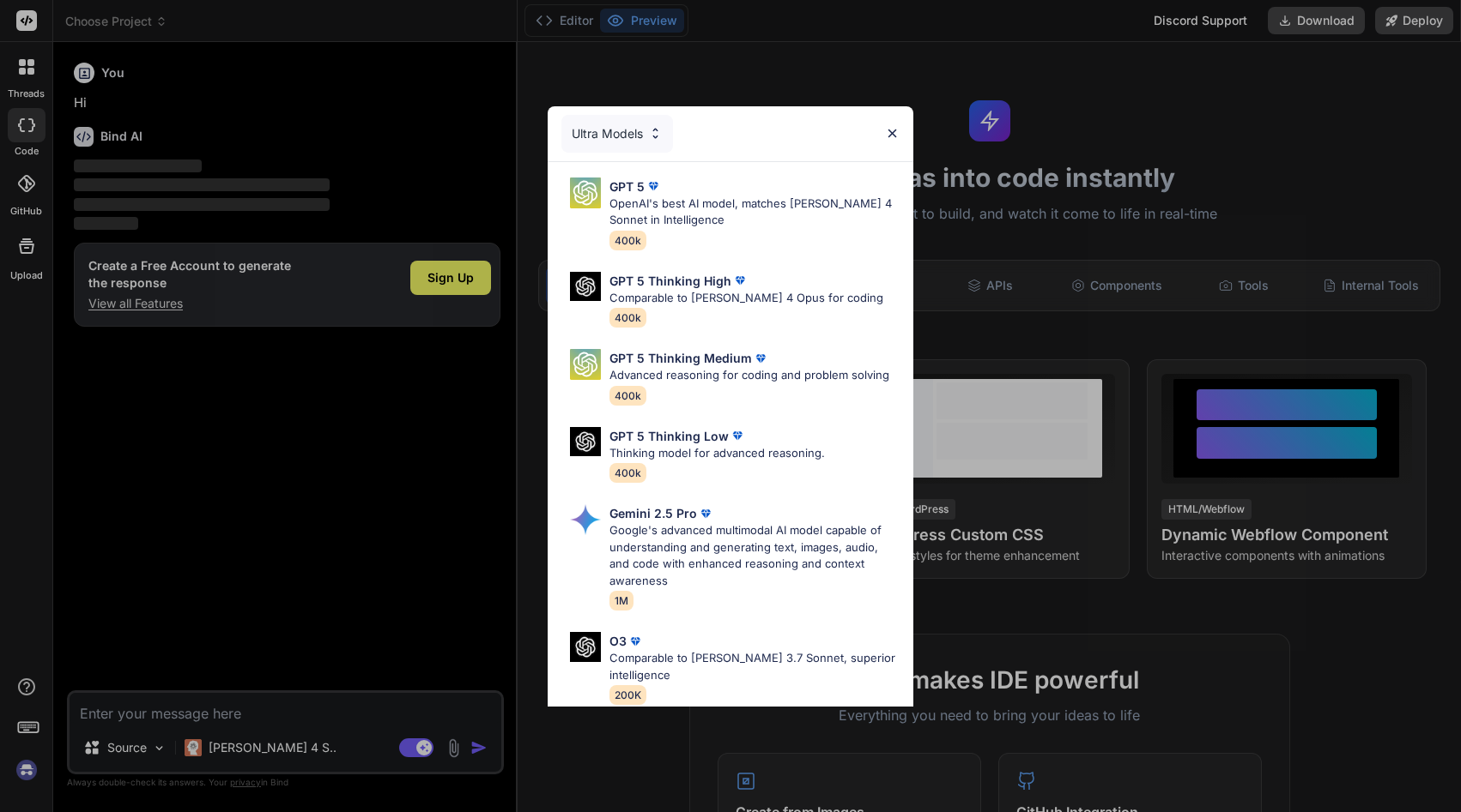
click at [893, 125] on div "Ultra Models" at bounding box center [730, 133] width 365 height 55
click at [894, 136] on img at bounding box center [893, 133] width 15 height 15
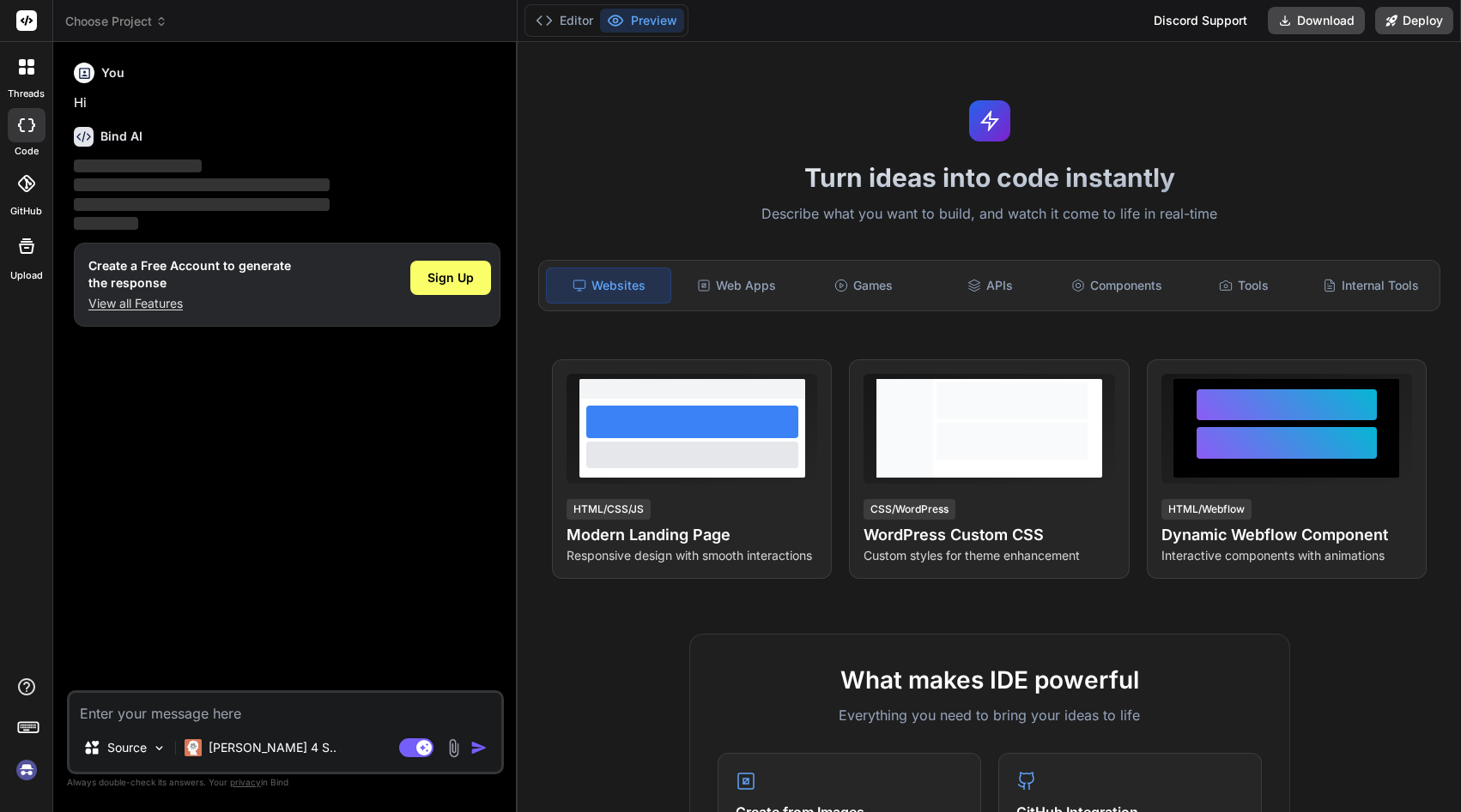
click at [249, 722] on textarea at bounding box center [285, 708] width 431 height 31
click at [169, 749] on div "Source" at bounding box center [125, 748] width 97 height 34
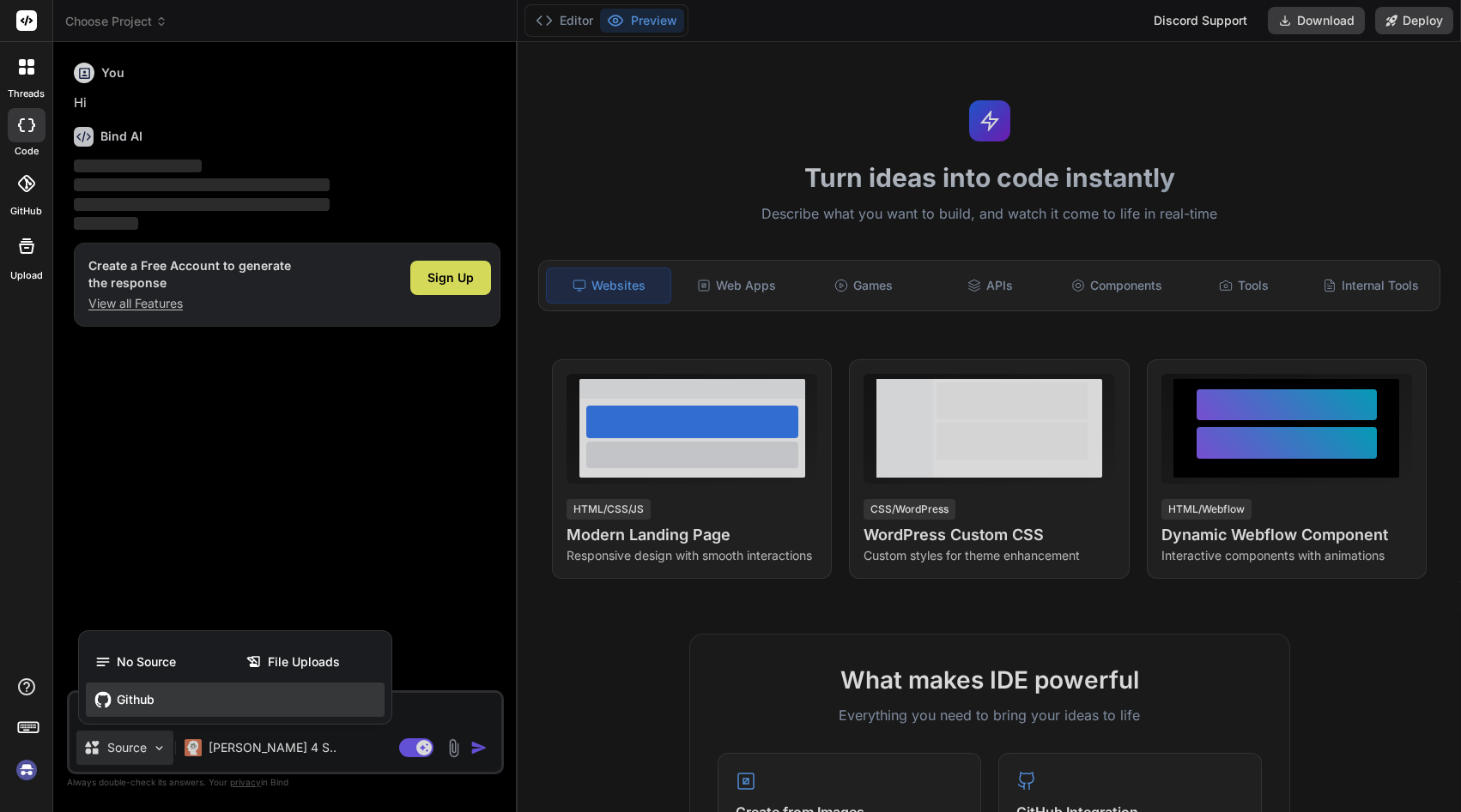
click at [151, 708] on span "Github" at bounding box center [135, 699] width 38 height 17
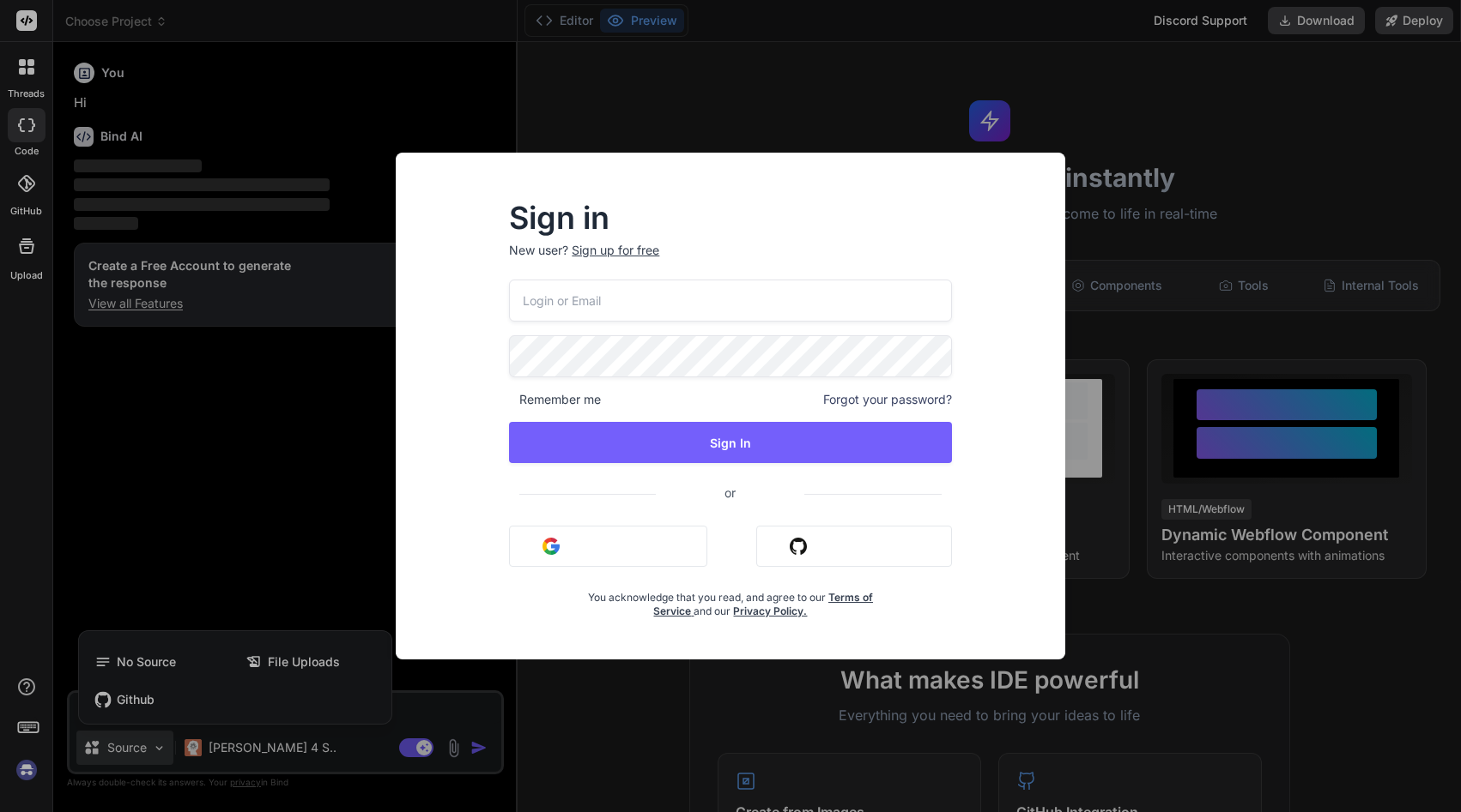
click at [735, 325] on div "Remember me Forgot your password? Sign In or Sign in with Google Sign in with G…" at bounding box center [730, 449] width 442 height 339
click at [739, 310] on input "email" at bounding box center [730, 300] width 442 height 42
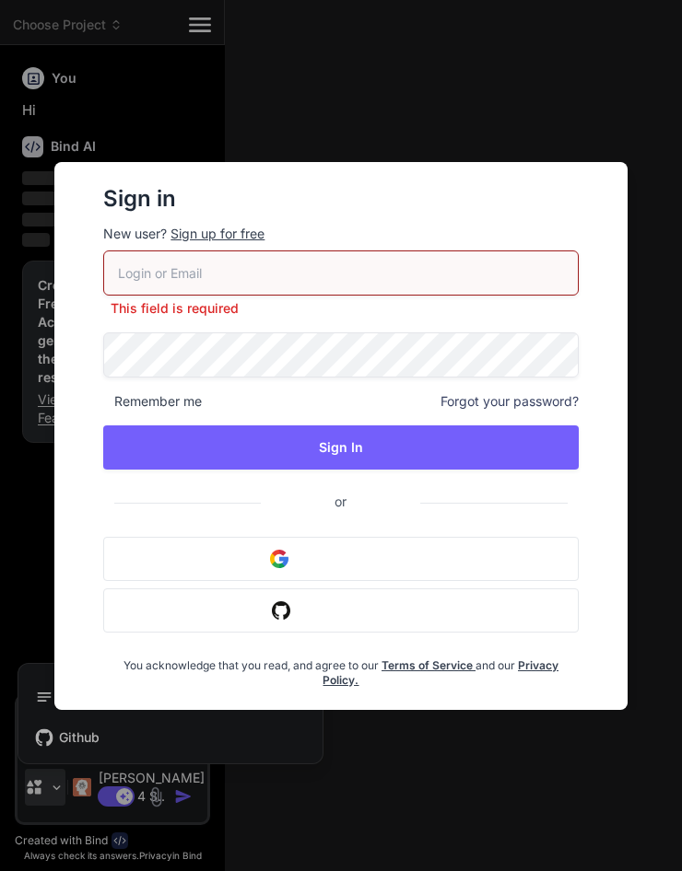
click at [562, 613] on button "Sign in with Github" at bounding box center [340, 611] width 474 height 44
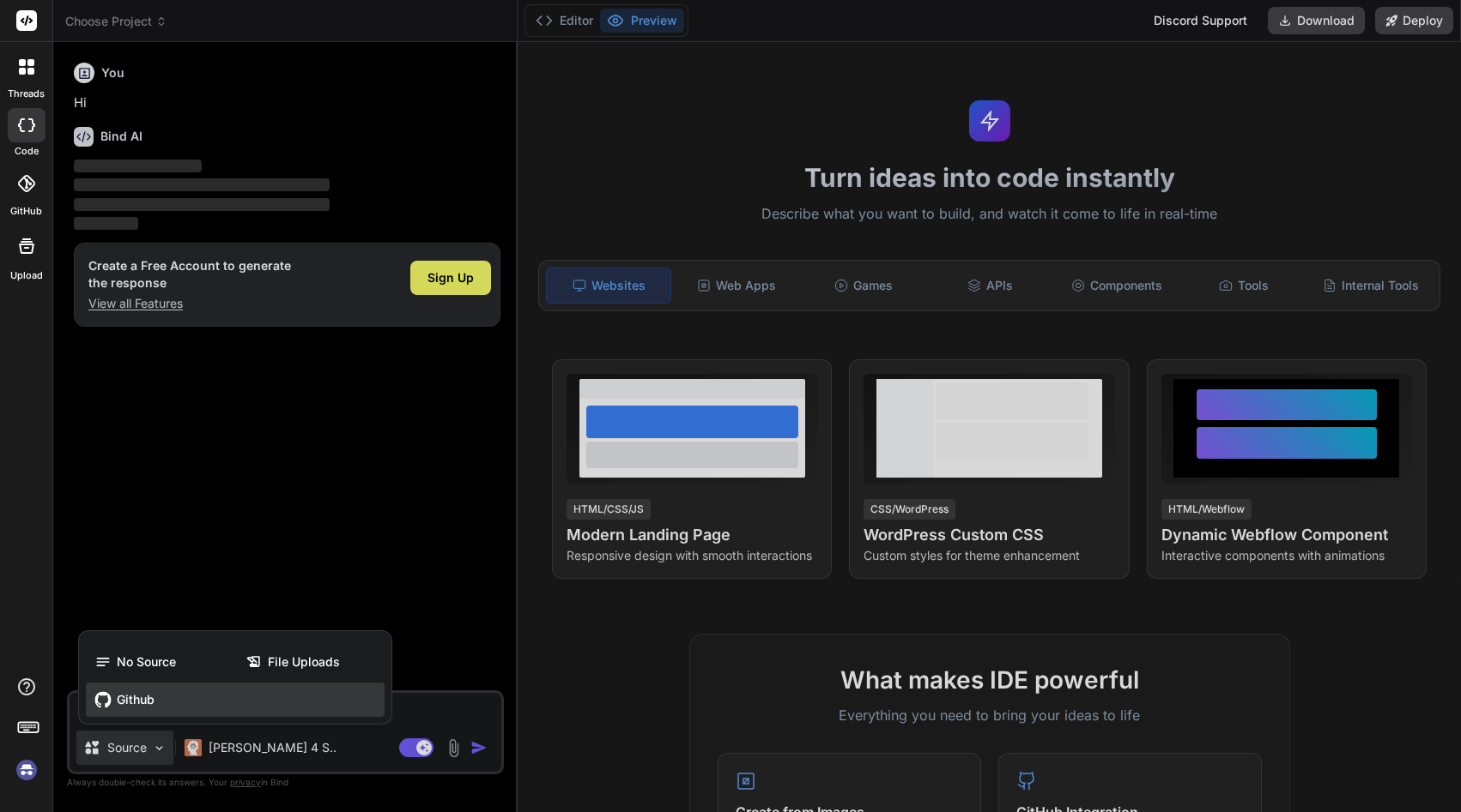
click at [134, 701] on span "Github" at bounding box center [135, 699] width 38 height 17
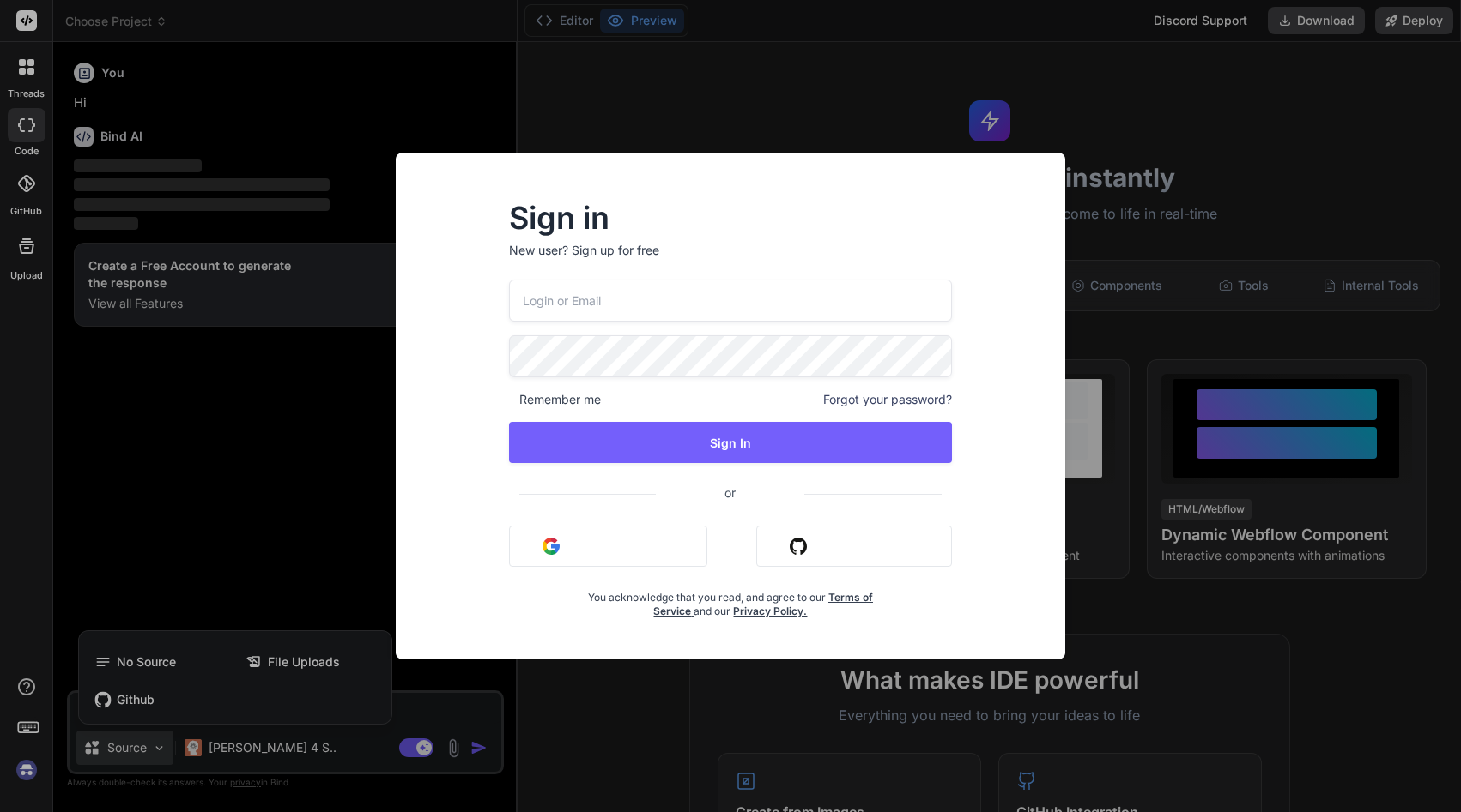
click at [660, 306] on input "email" at bounding box center [730, 300] width 442 height 42
type textarea "x"
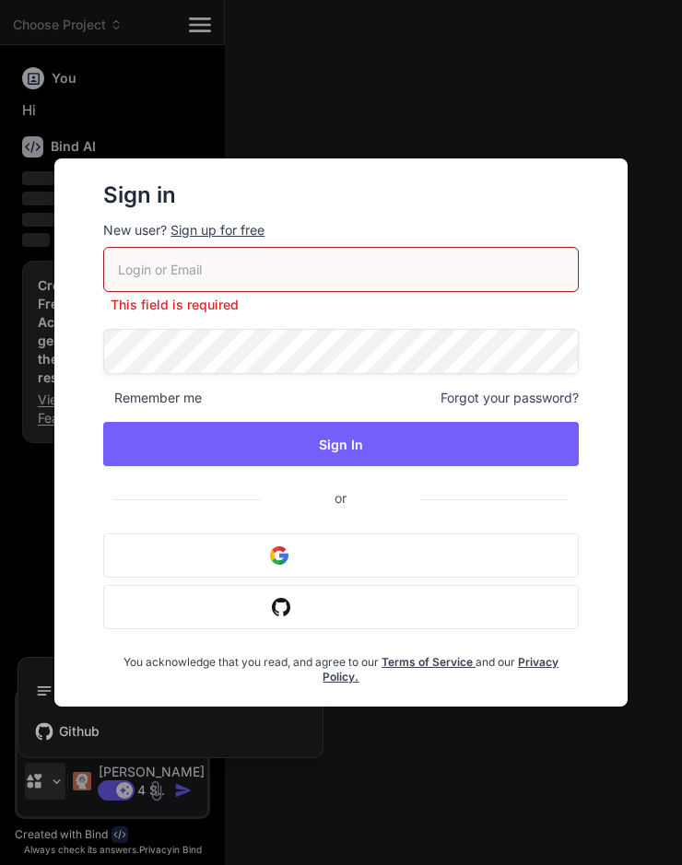
click at [321, 259] on input "email" at bounding box center [340, 269] width 474 height 45
paste input "[EMAIL_ADDRESS][DOMAIN_NAME]"
click at [428, 272] on input "[EMAIL_ADDRESS][DOMAIN_NAME]" at bounding box center [340, 269] width 474 height 45
click at [412, 258] on input "[EMAIL_ADDRESS][DOMAIN_NAME]" at bounding box center [340, 269] width 474 height 45
click at [283, 253] on input "[EMAIL_ADDRESS][DOMAIN_NAME]" at bounding box center [340, 269] width 474 height 45
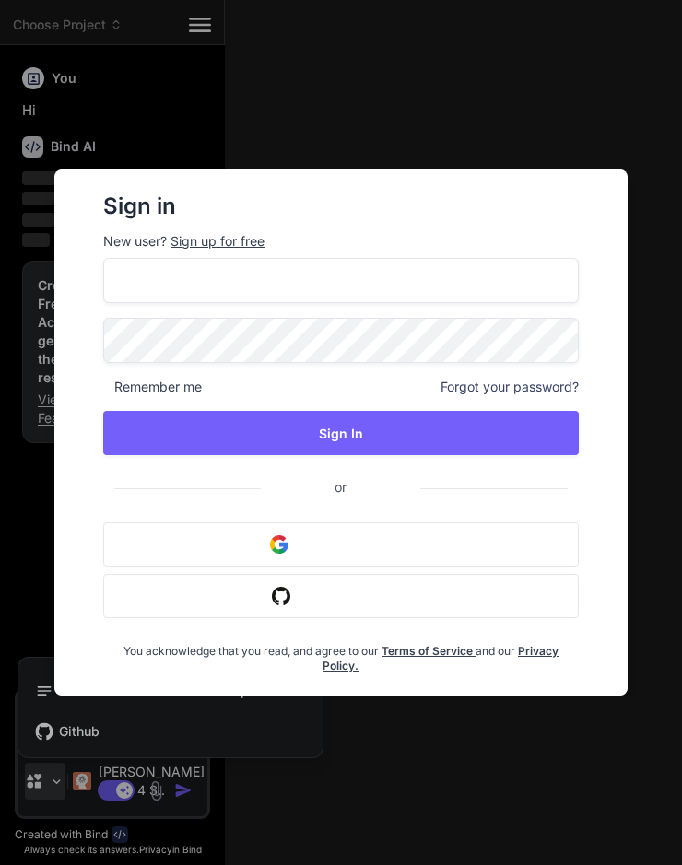
click at [277, 402] on div "fulltimedigitalagency@gmail.com Remember me Forgot your password? Sign In or Si…" at bounding box center [340, 465] width 474 height 415
click at [285, 274] on input "[EMAIL_ADDRESS][DOMAIN_NAME]" at bounding box center [340, 280] width 474 height 45
click at [283, 273] on input "[EMAIL_ADDRESS][DOMAIN_NAME]" at bounding box center [340, 280] width 474 height 45
paste input "[EMAIL_ADDRESS][DOMAIN_NAME]"
click at [283, 273] on input "fulltimedigitalagency@gmafulltimedigitalagency@gmail.comil.com" at bounding box center [340, 280] width 474 height 45
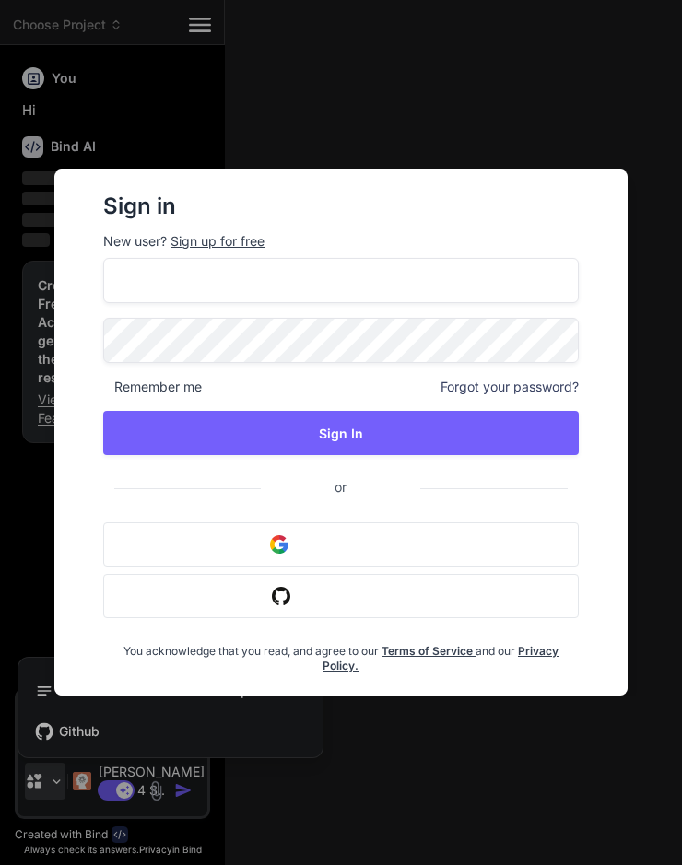
click at [235, 260] on input "fulltimedigitalagency@gmafulltimedigitalagency@gmail.comil.com" at bounding box center [340, 280] width 474 height 45
click at [235, 296] on input "fulltimedigitalagencdvvy@gmafulltimedigitalagency@gmail.comil.com" at bounding box center [340, 280] width 474 height 45
type input "fulltimedigitalagencdvvy@gmafulltimedigitalagency@gmail.comil.com"
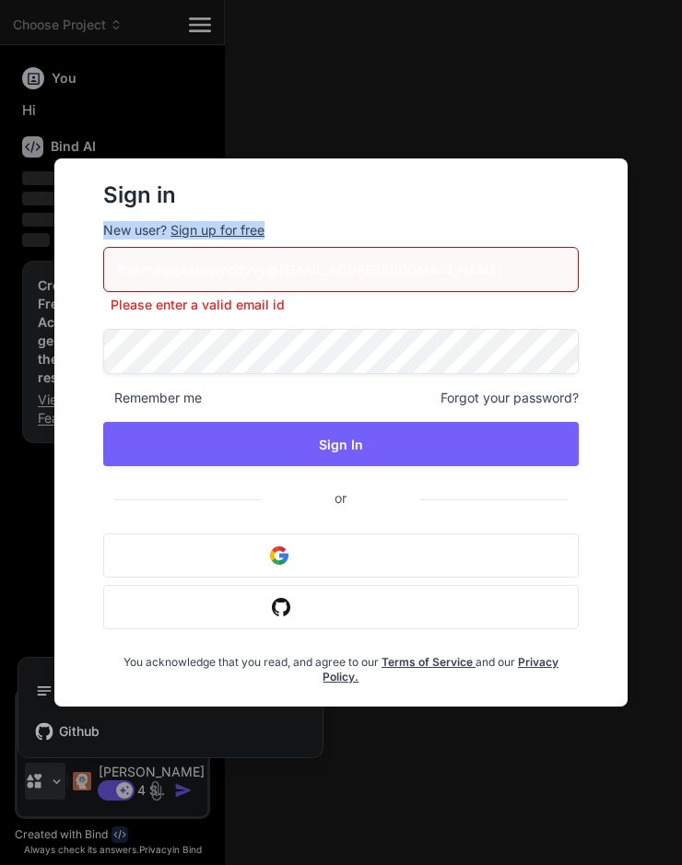
drag, startPoint x: 475, startPoint y: 216, endPoint x: 632, endPoint y: 272, distance: 166.1
click at [632, 272] on div "Sign in New user? Sign up for free fulltimedigitalagencdvvy@gmafulltimedigitala…" at bounding box center [341, 432] width 625 height 548
type textarea "x"
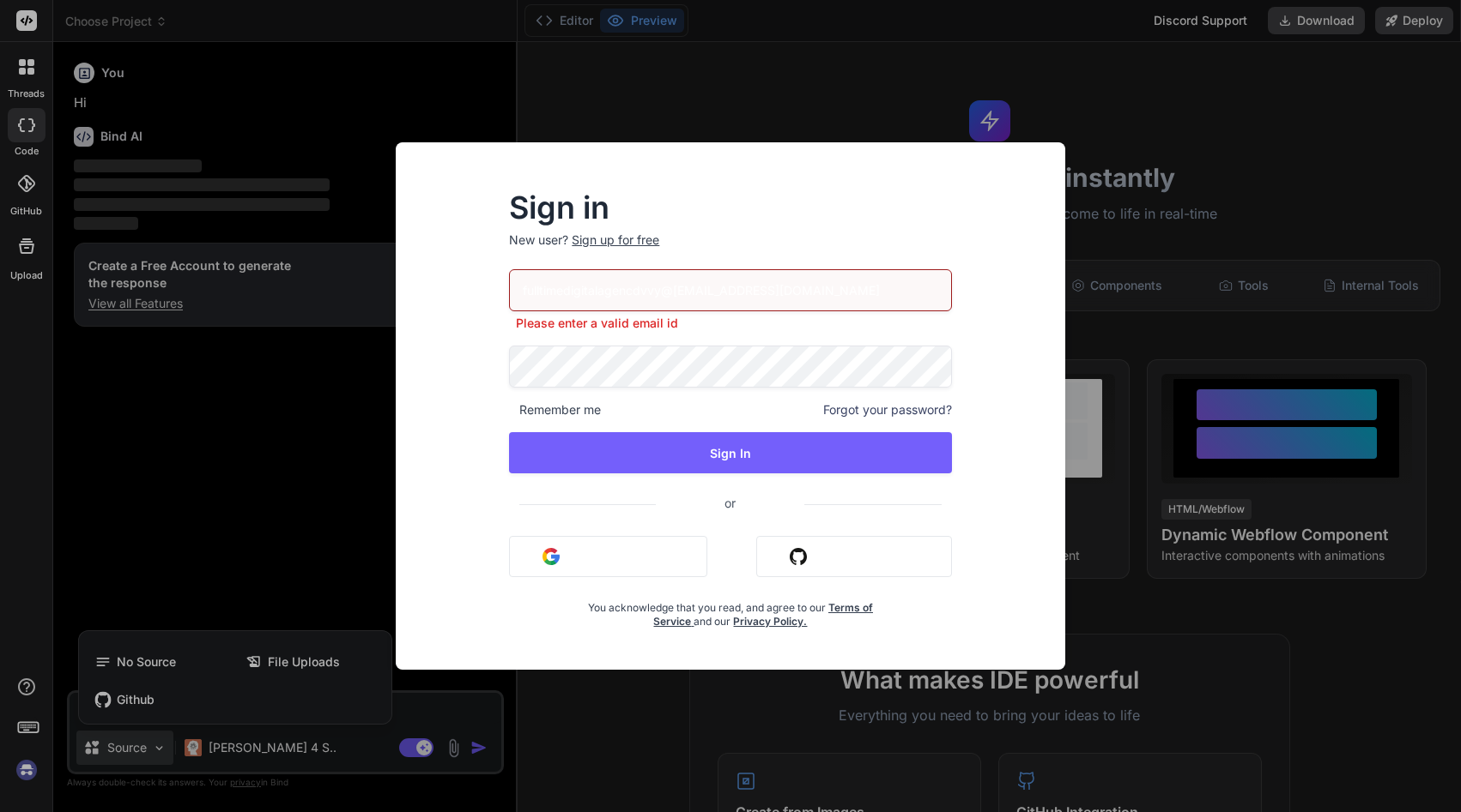
click at [594, 288] on input "fulltimedigitalagencdvvy@gmafulltimedigitalagency@gmail.comil.com" at bounding box center [730, 290] width 442 height 42
paste input "[EMAIL_ADDRESS][DOMAIN_NAME]"
type input "fulltimedigitafulltimedigitalagency@gmail.comlagencdvvy@gmafulltimedigitalagenc…"
click at [594, 288] on input "fulltimedigitafulltimedigitalagency@gmail.comlagencdvvy@gmafulltimedigitalagenc…" at bounding box center [730, 290] width 442 height 42
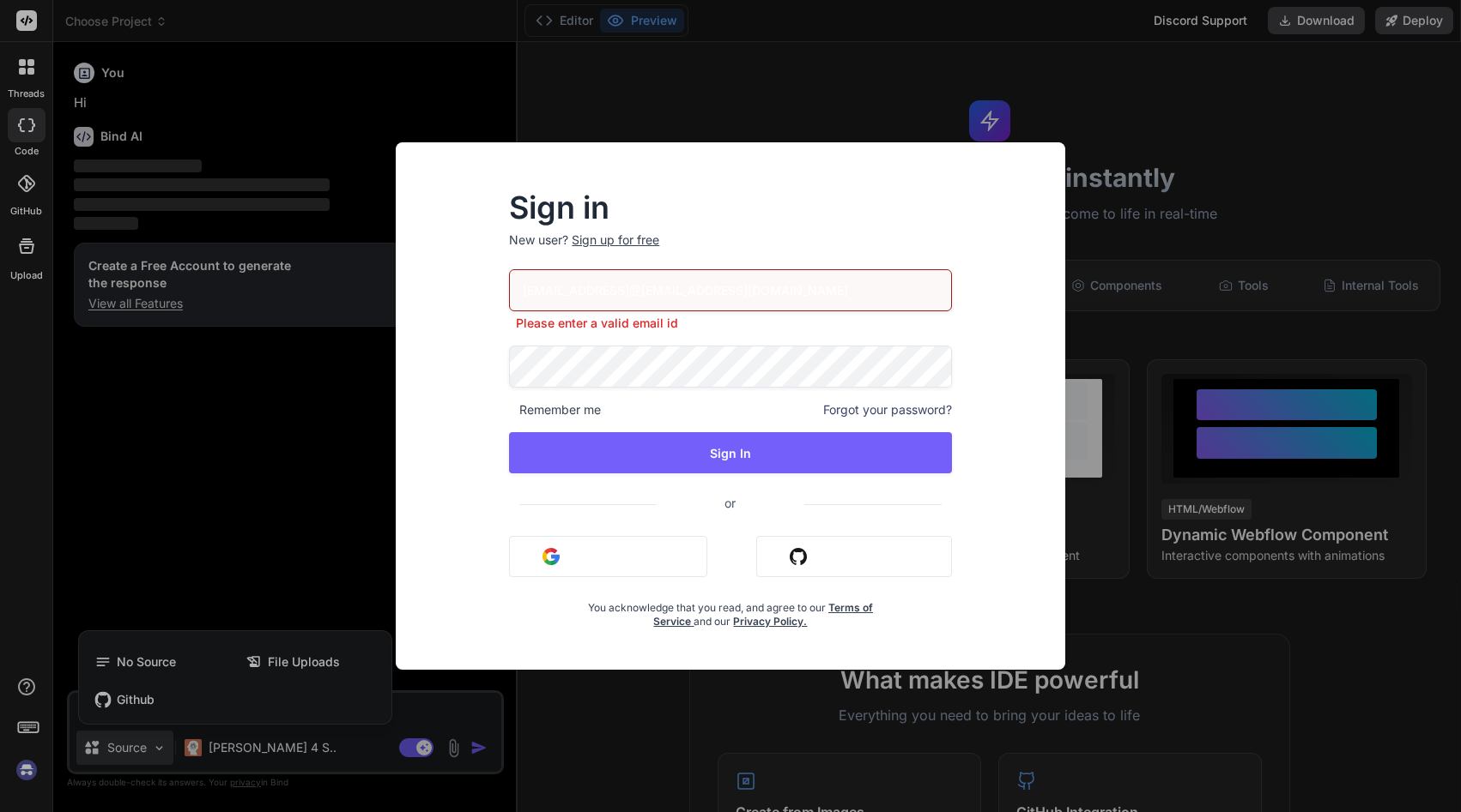
click at [772, 280] on input "fulltimedigitafulltimedigitalagency@gmail.comlagencdvvy@gmafulltimedigitalagenc…" at bounding box center [730, 290] width 442 height 42
click at [664, 277] on input "fulltimedigitafulltimedigitalagency@gmail.comlagencdvvy@gmafulltimedigitalagenc…" at bounding box center [730, 290] width 442 height 42
click at [664, 277] on input "email" at bounding box center [730, 290] width 442 height 42
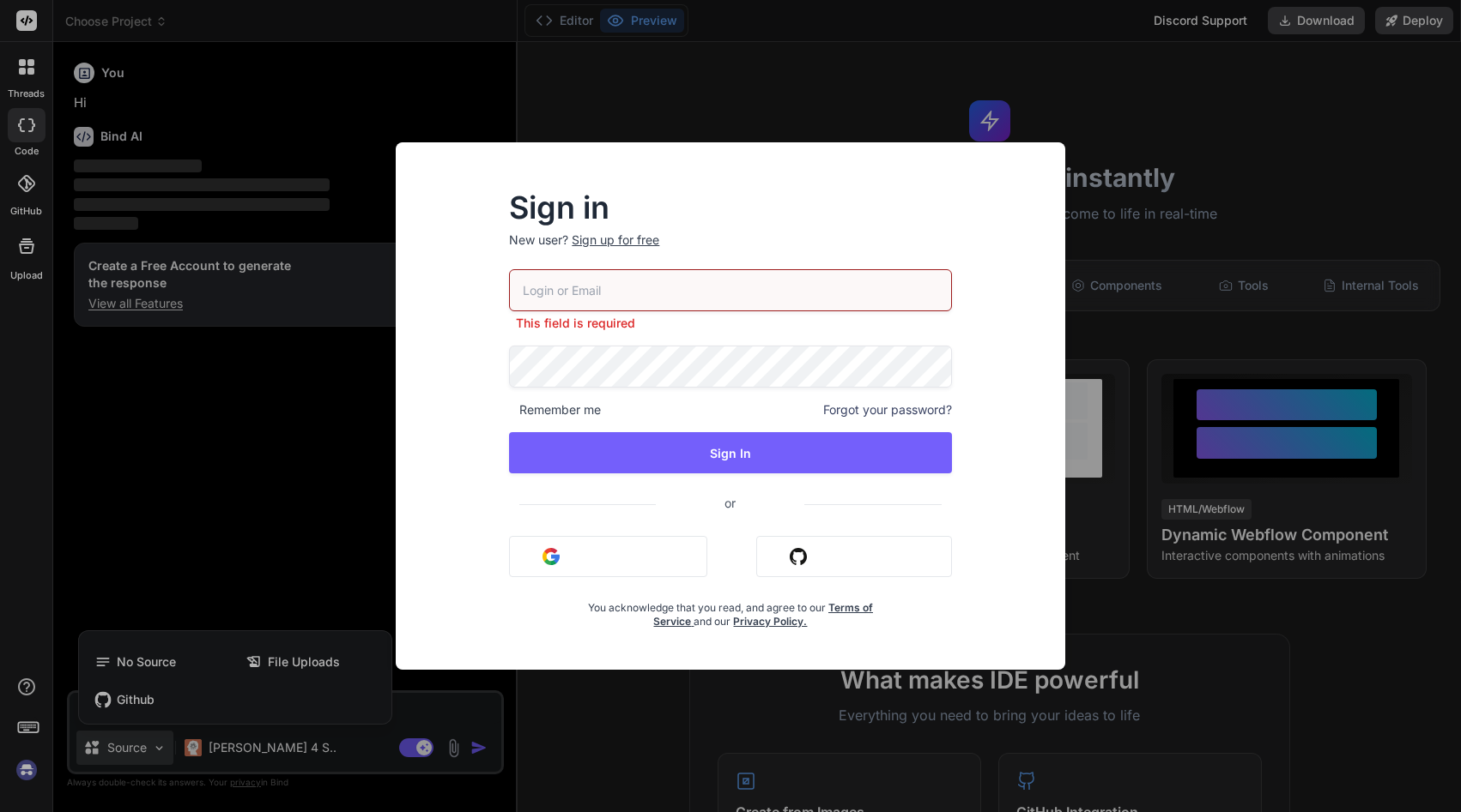
click at [648, 261] on p "New user? Sign up for free" at bounding box center [730, 250] width 442 height 38
click at [648, 301] on input "email" at bounding box center [730, 290] width 442 height 42
paste input "[EMAIL_ADDRESS][DOMAIN_NAME]"
type input "[EMAIL_ADDRESS][DOMAIN_NAME]"
type textarea "x"
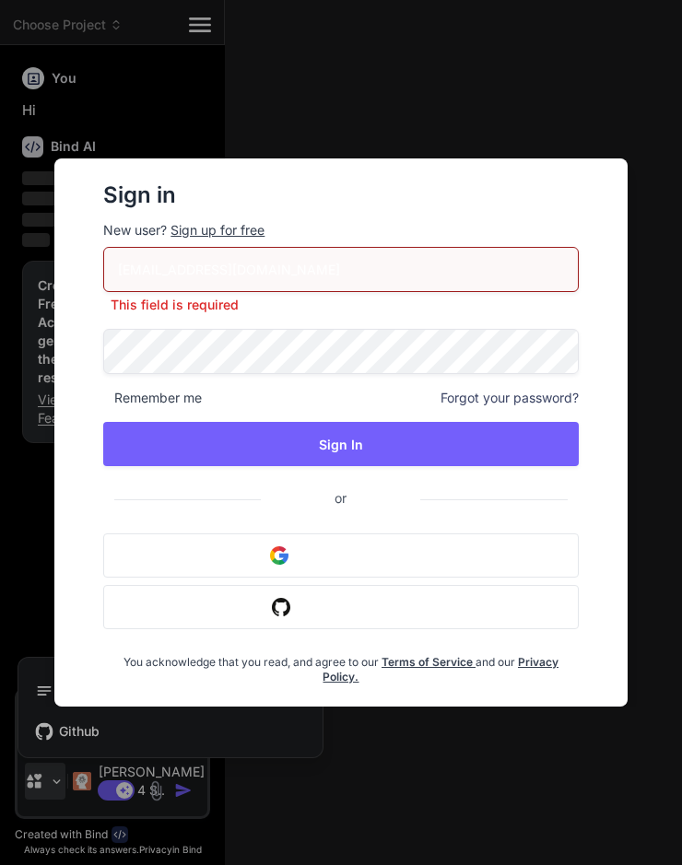
type input "[EMAIL_ADDRESS][DOMAIN_NAME]"
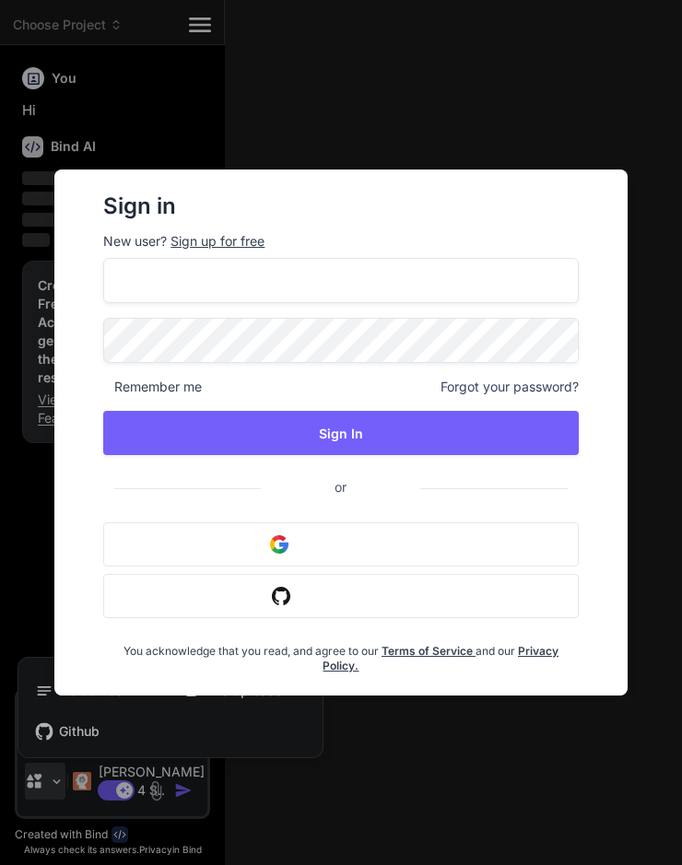
click at [515, 221] on div "Sign in New user? Sign up for free" at bounding box center [340, 225] width 474 height 66
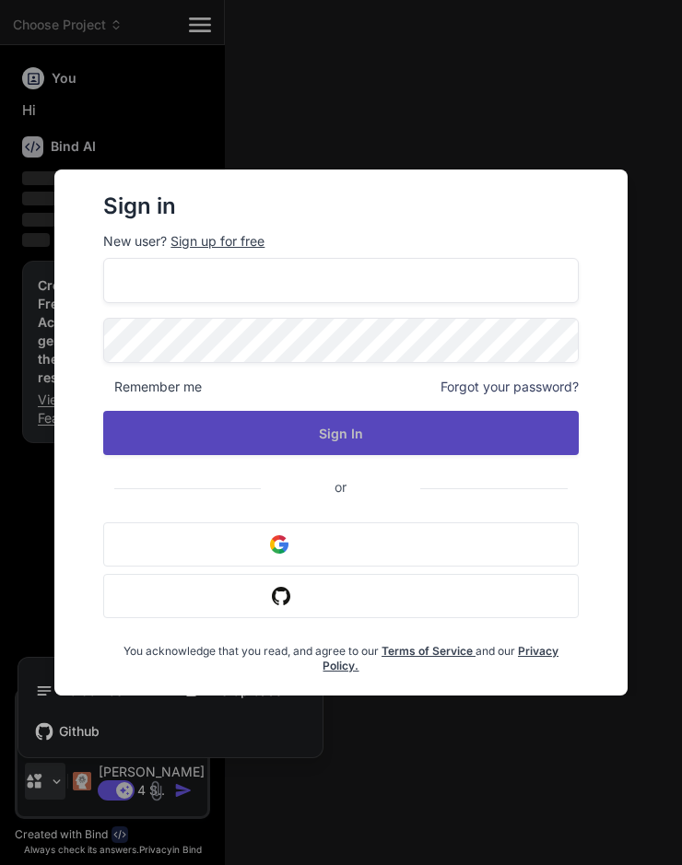
click at [325, 442] on button "Sign In" at bounding box center [340, 433] width 474 height 44
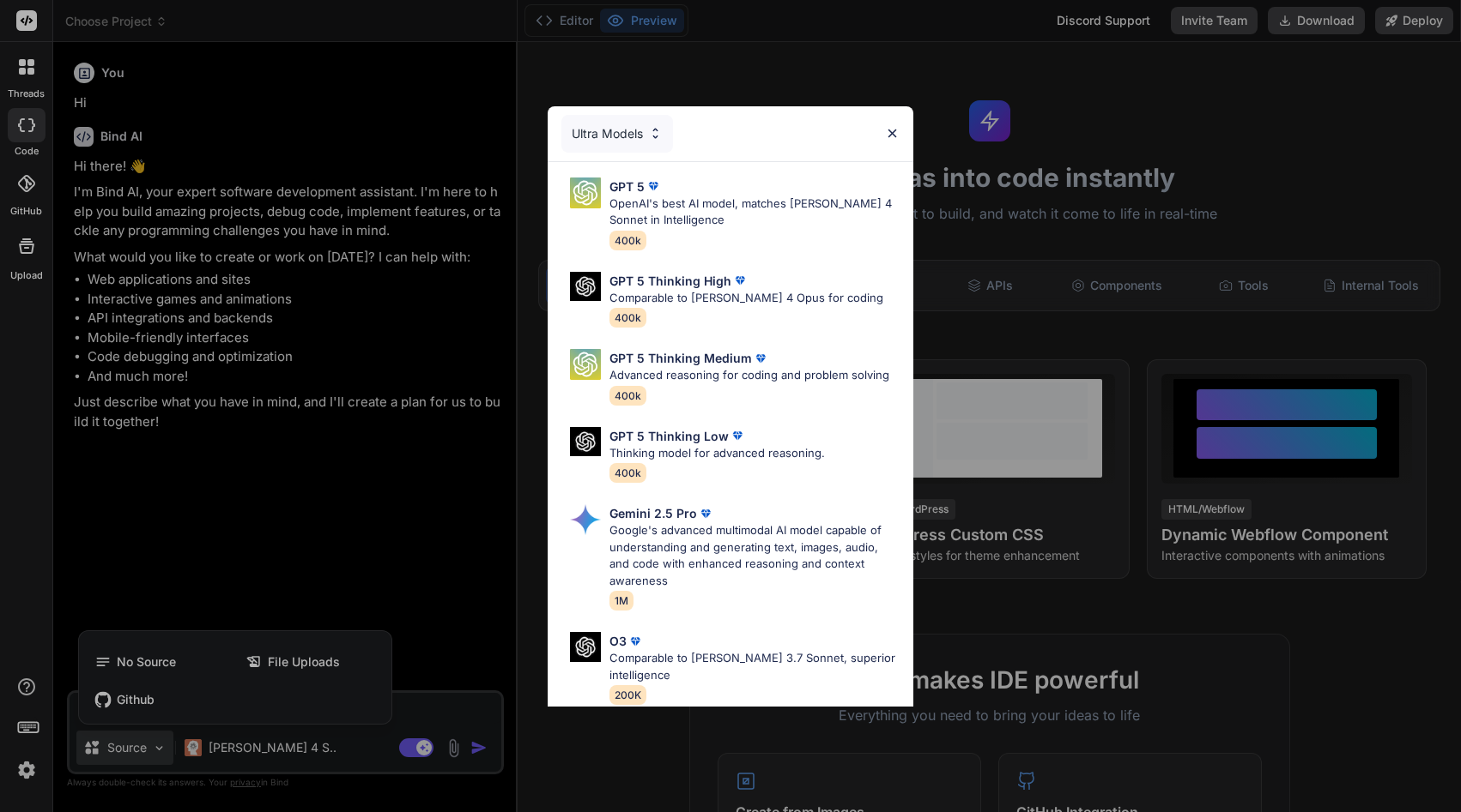
click at [897, 126] on img at bounding box center [893, 133] width 15 height 15
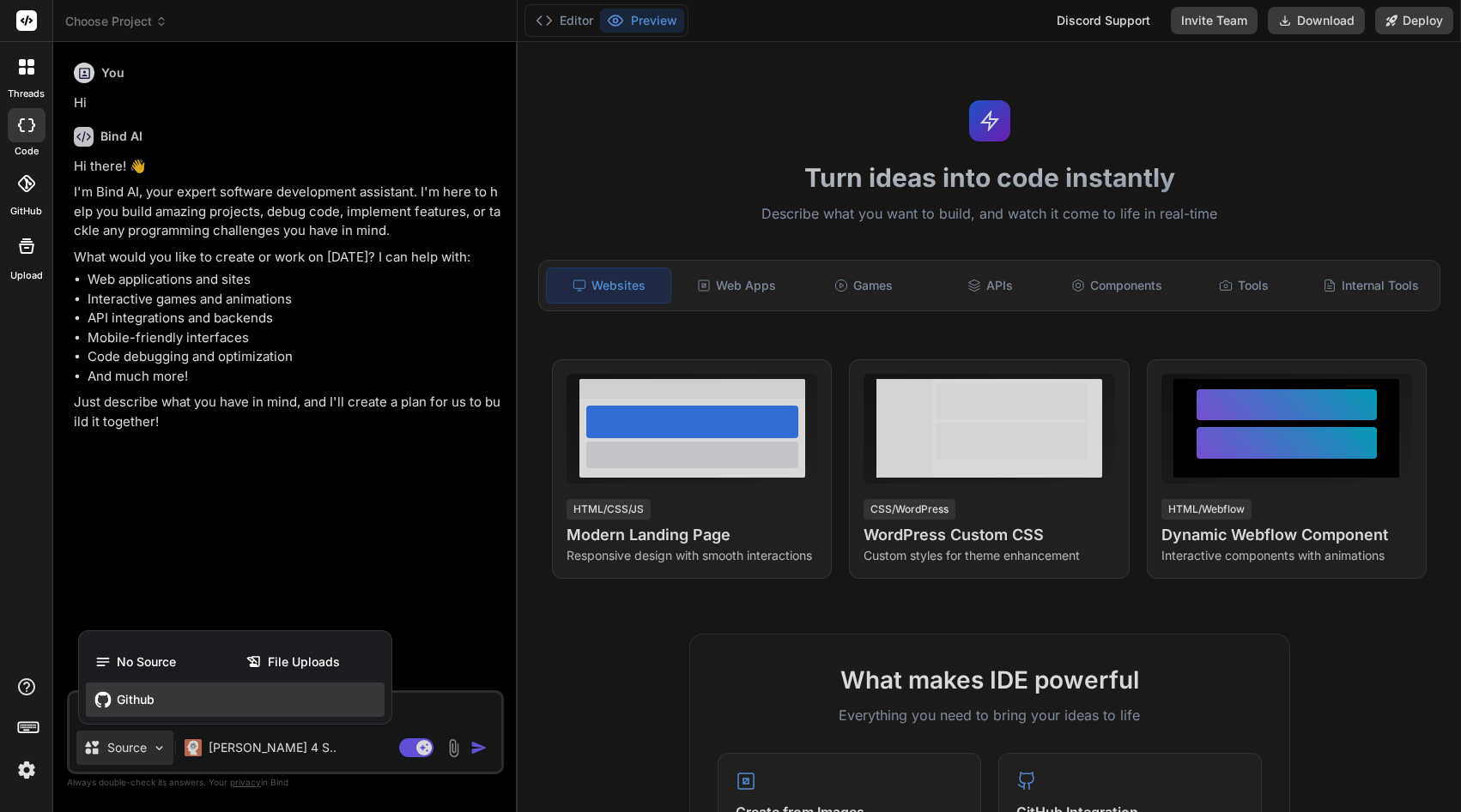
click at [148, 705] on span "Github" at bounding box center [135, 699] width 38 height 17
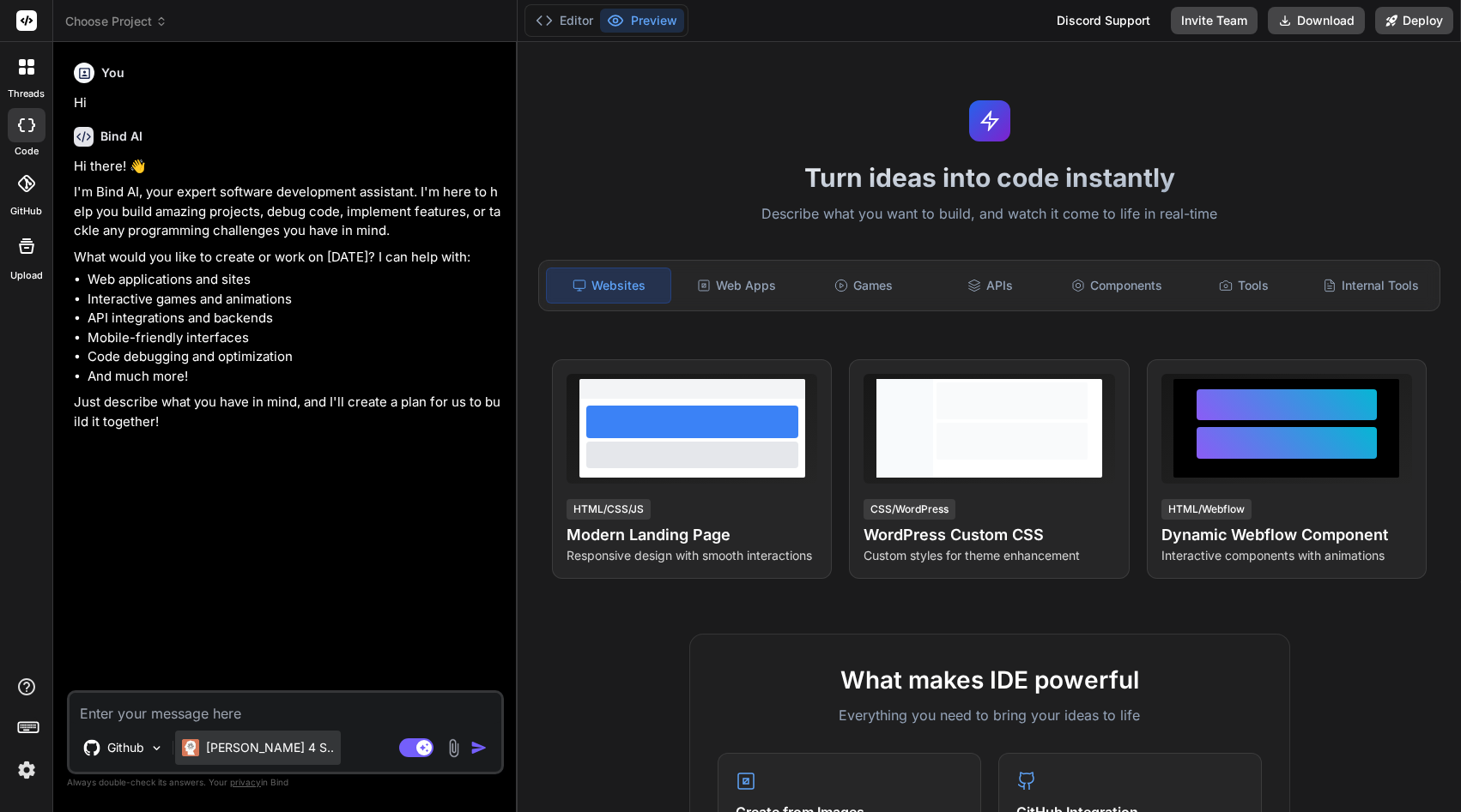
click at [269, 750] on p "[PERSON_NAME] 4 S.." at bounding box center [269, 748] width 128 height 17
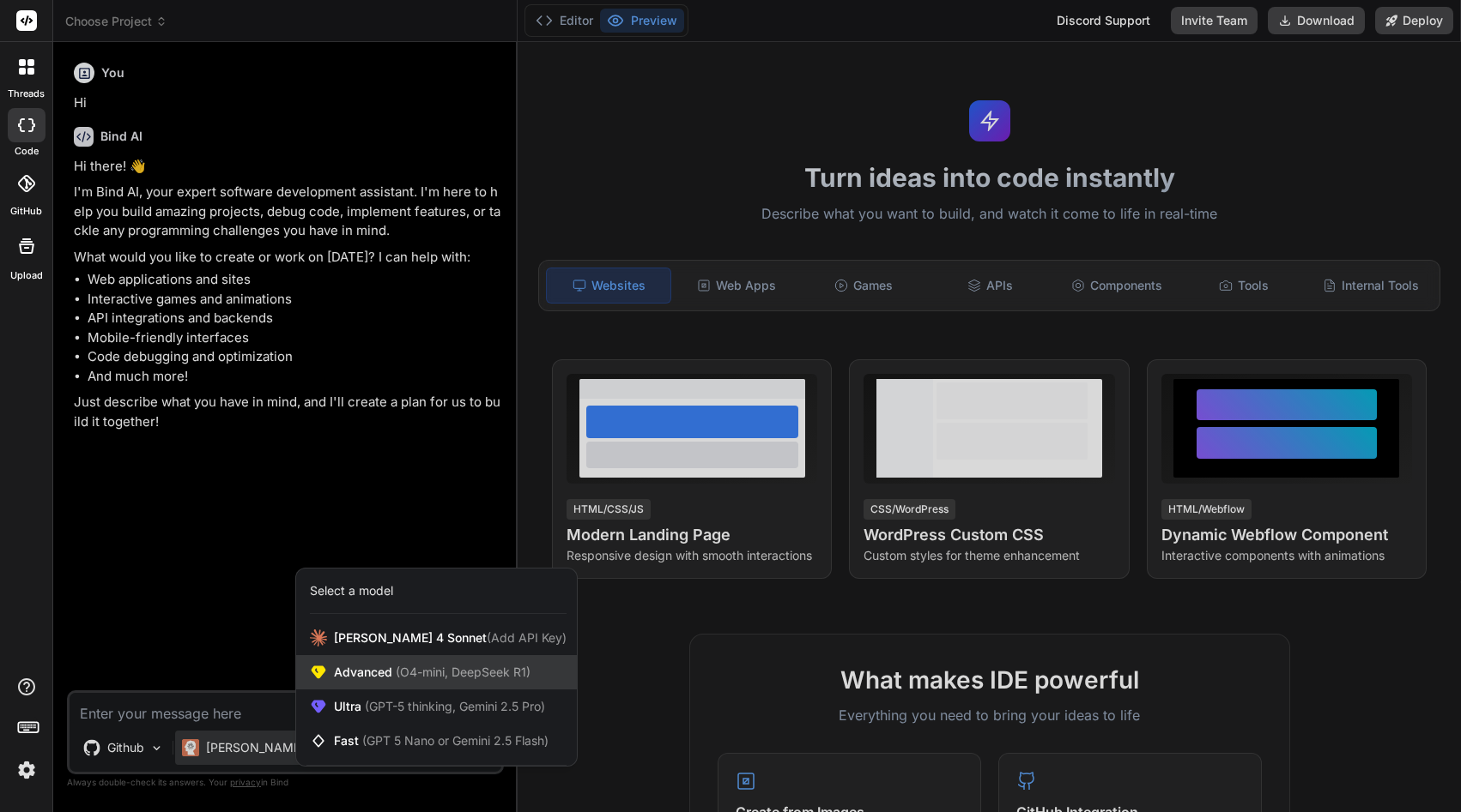
click at [482, 668] on span "(O4-mini, DeepSeek R1)" at bounding box center [461, 672] width 138 height 15
type textarea "x"
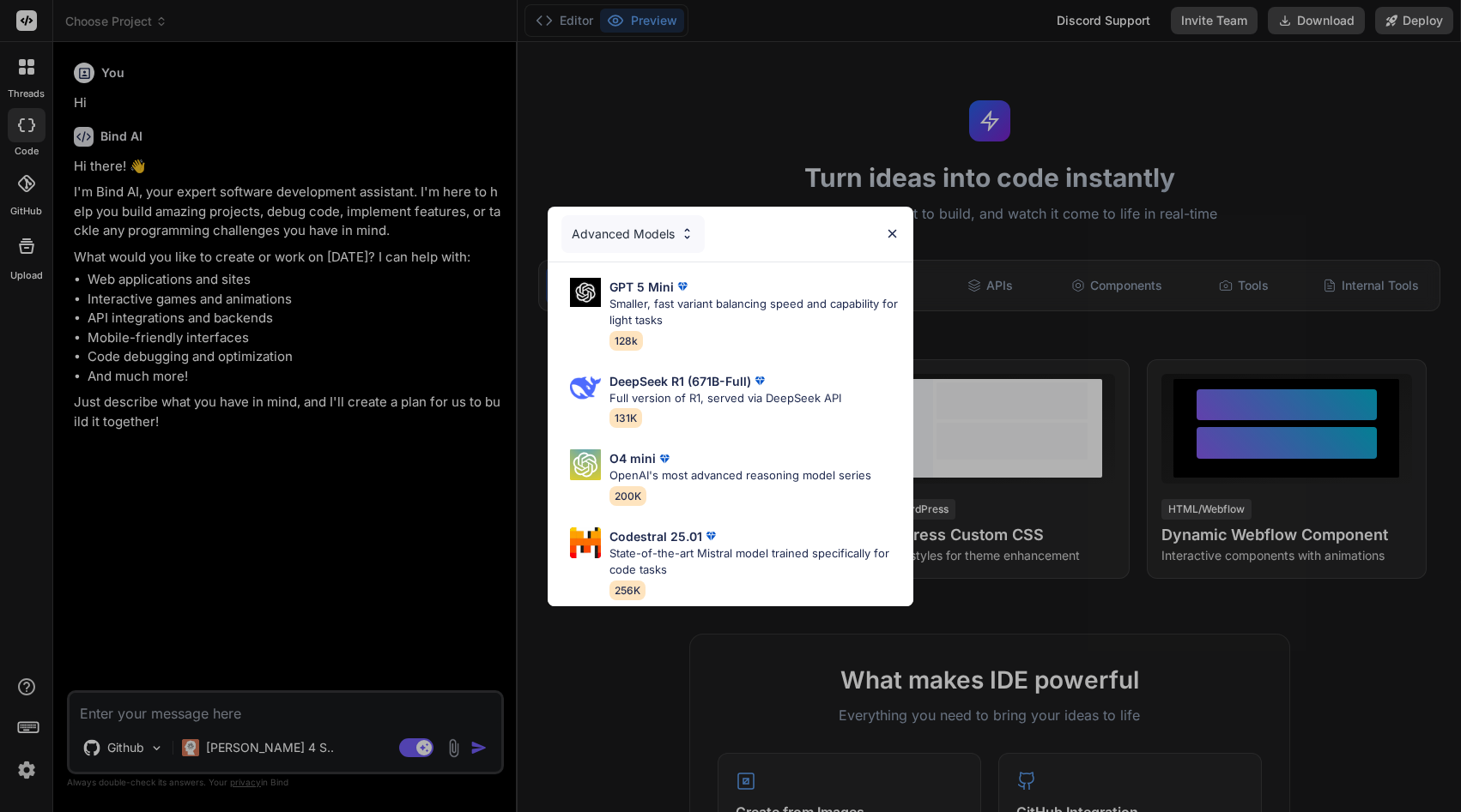
click at [897, 229] on img at bounding box center [893, 234] width 15 height 15
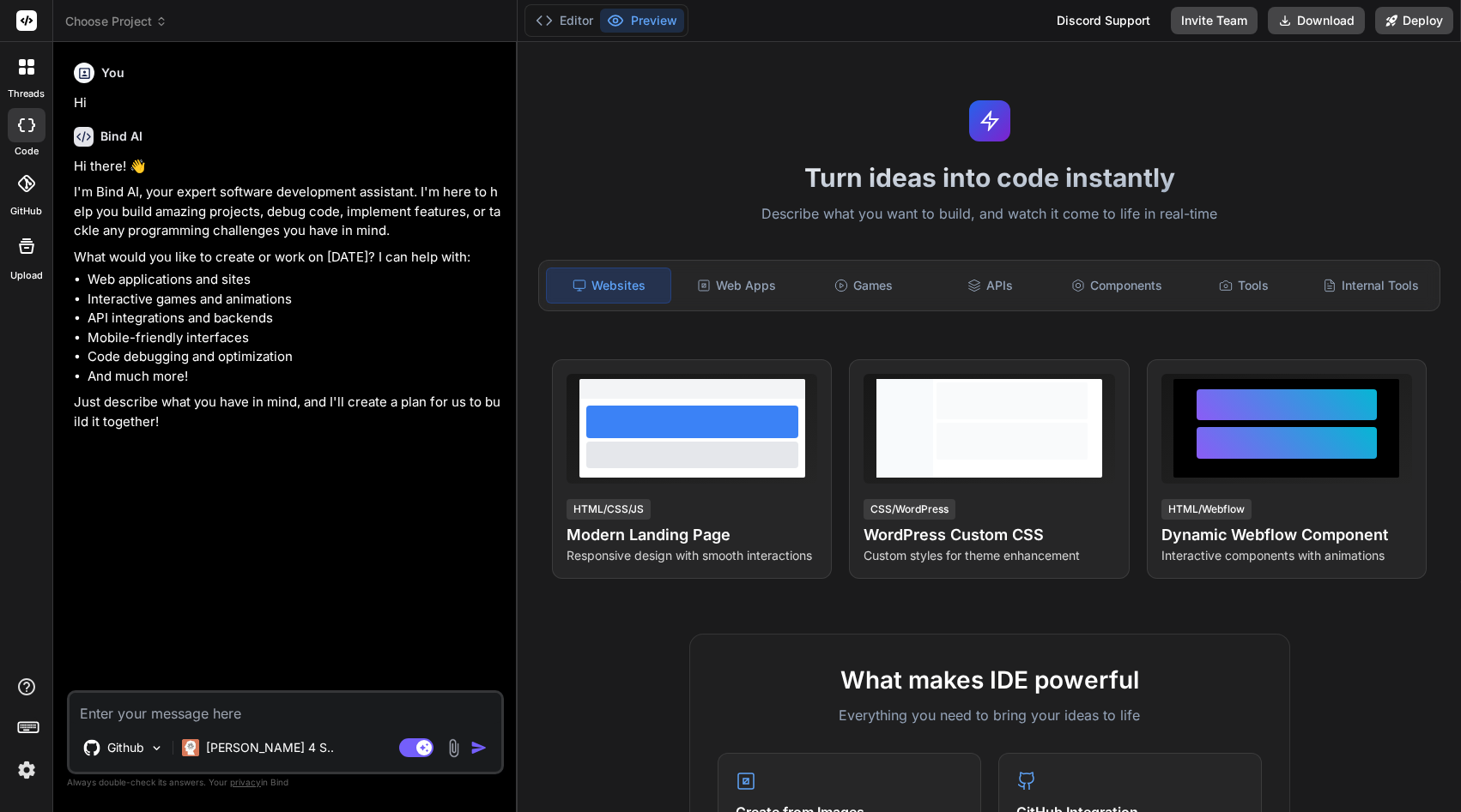
click at [28, 199] on div at bounding box center [26, 183] width 38 height 38
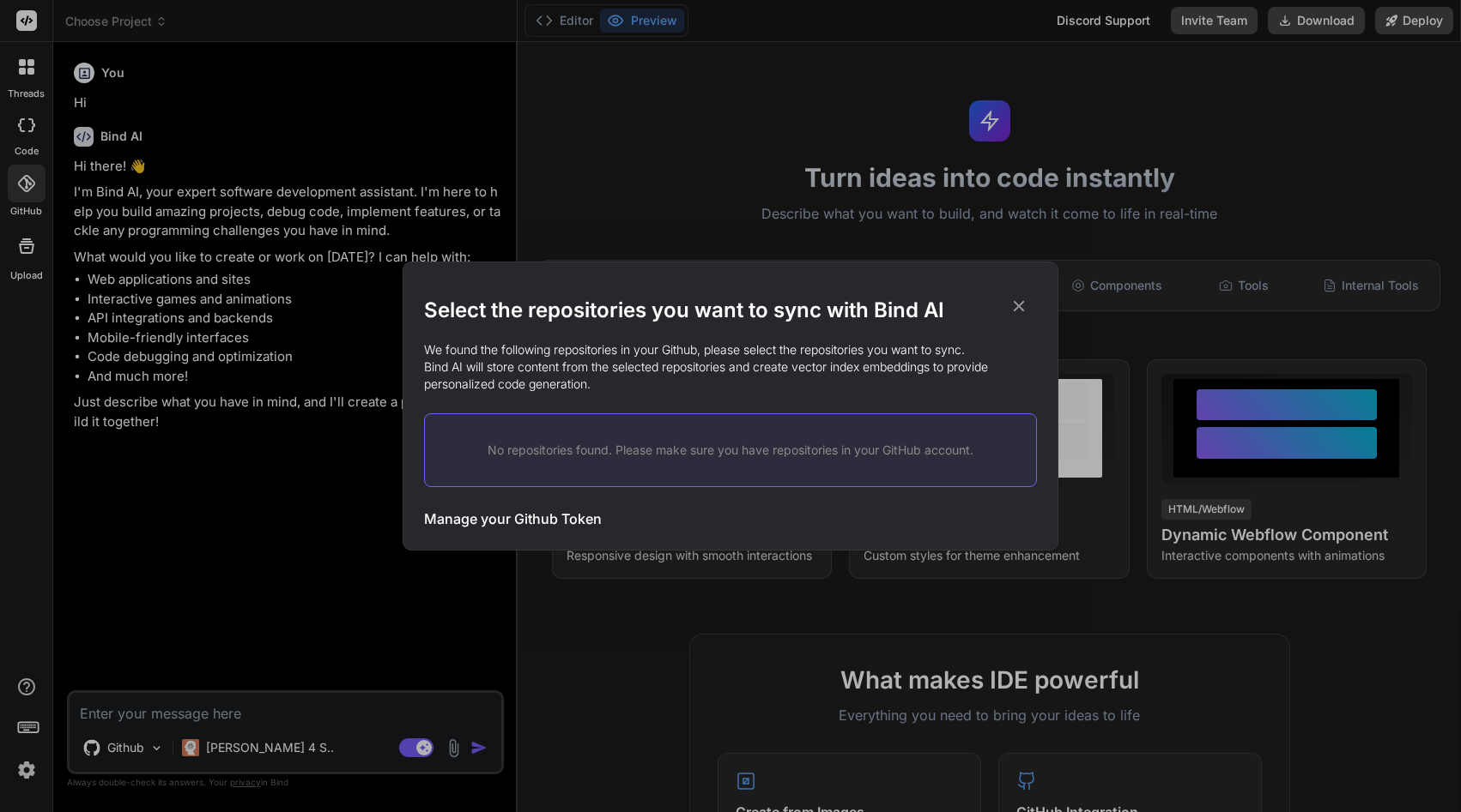
click at [1021, 299] on icon at bounding box center [1018, 306] width 19 height 19
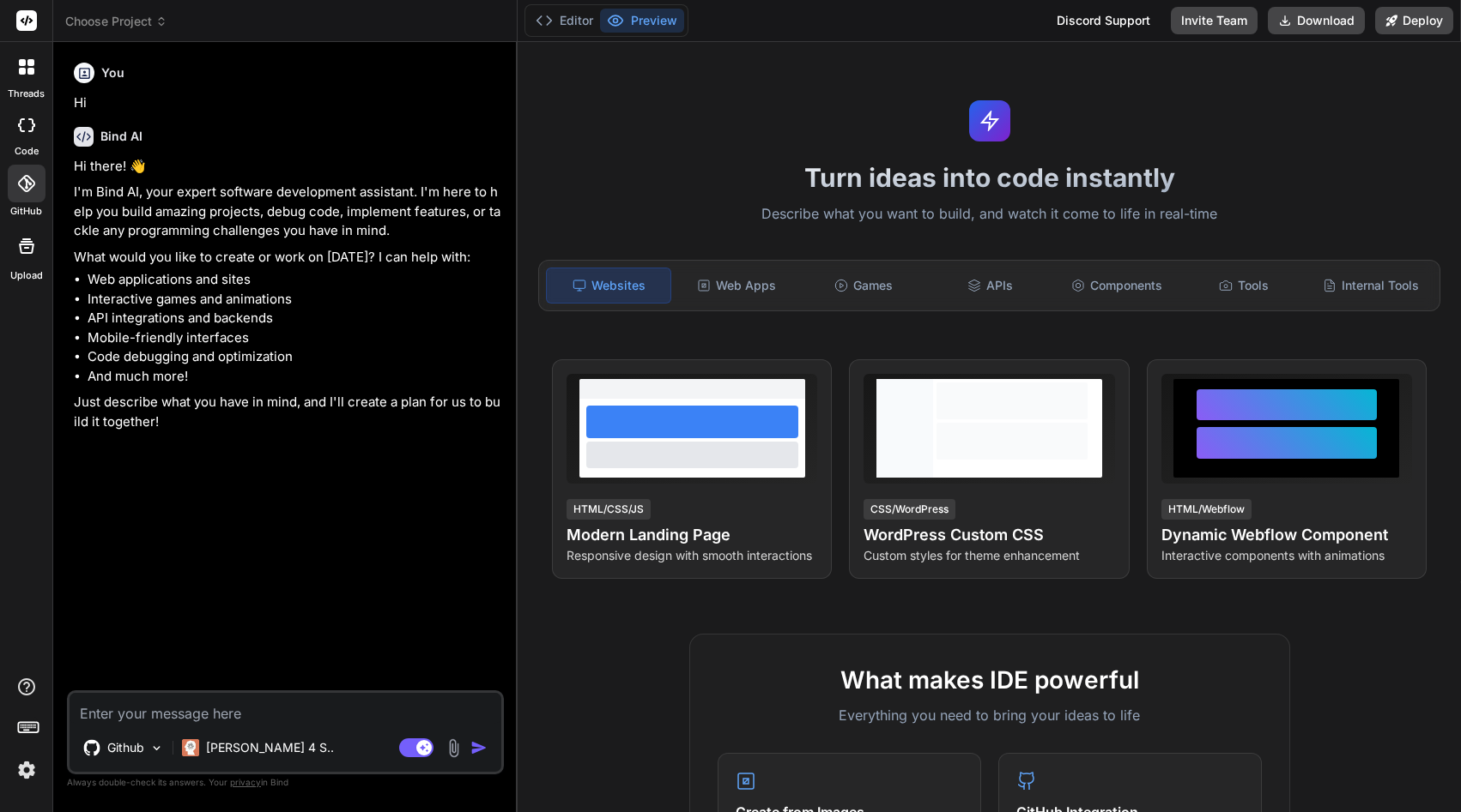
click at [210, 714] on textarea at bounding box center [285, 708] width 431 height 31
type textarea "c"
type textarea "x"
type textarea "cr"
type textarea "x"
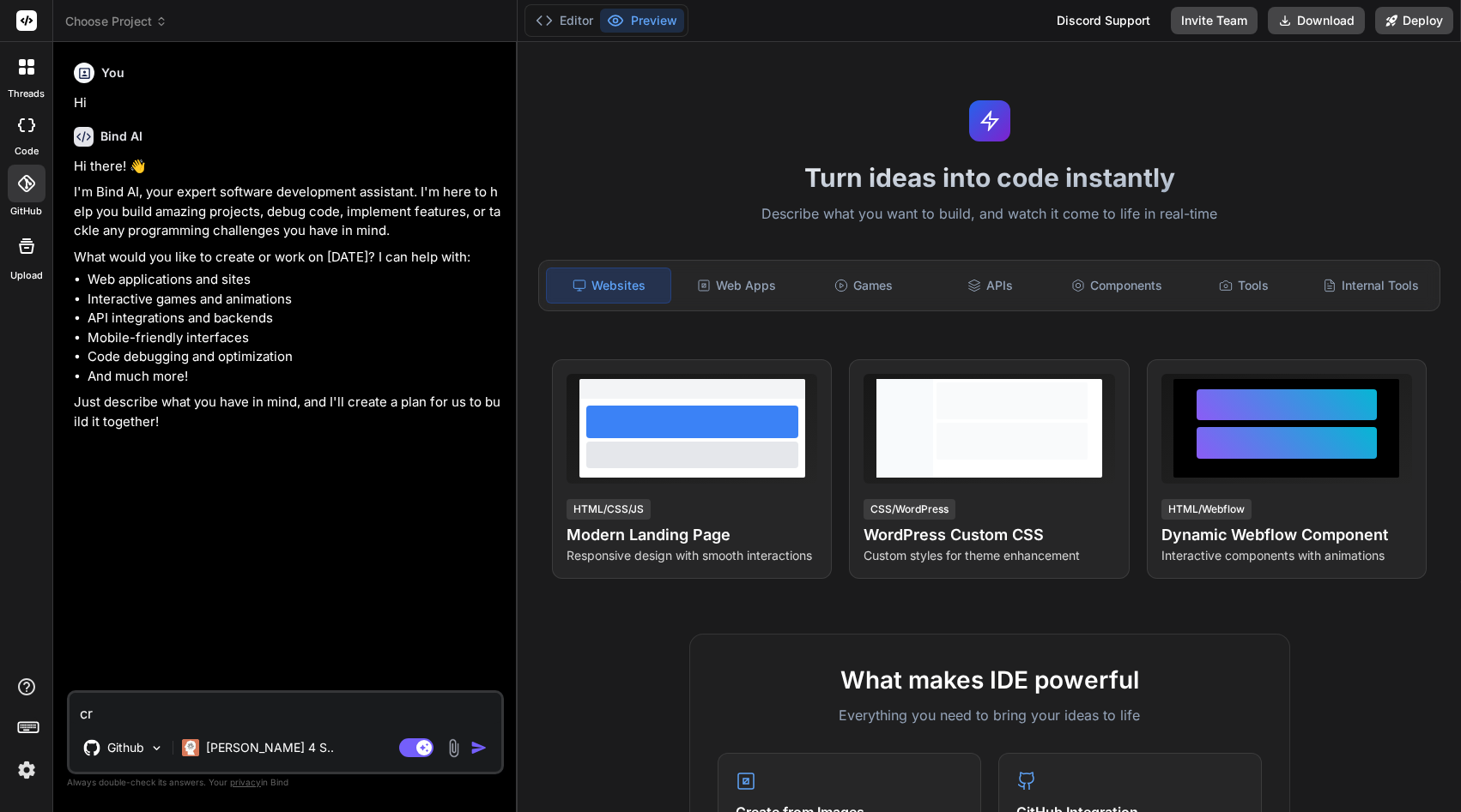
type textarea "cre"
type textarea "x"
type textarea "crea"
type textarea "x"
type textarea "creat"
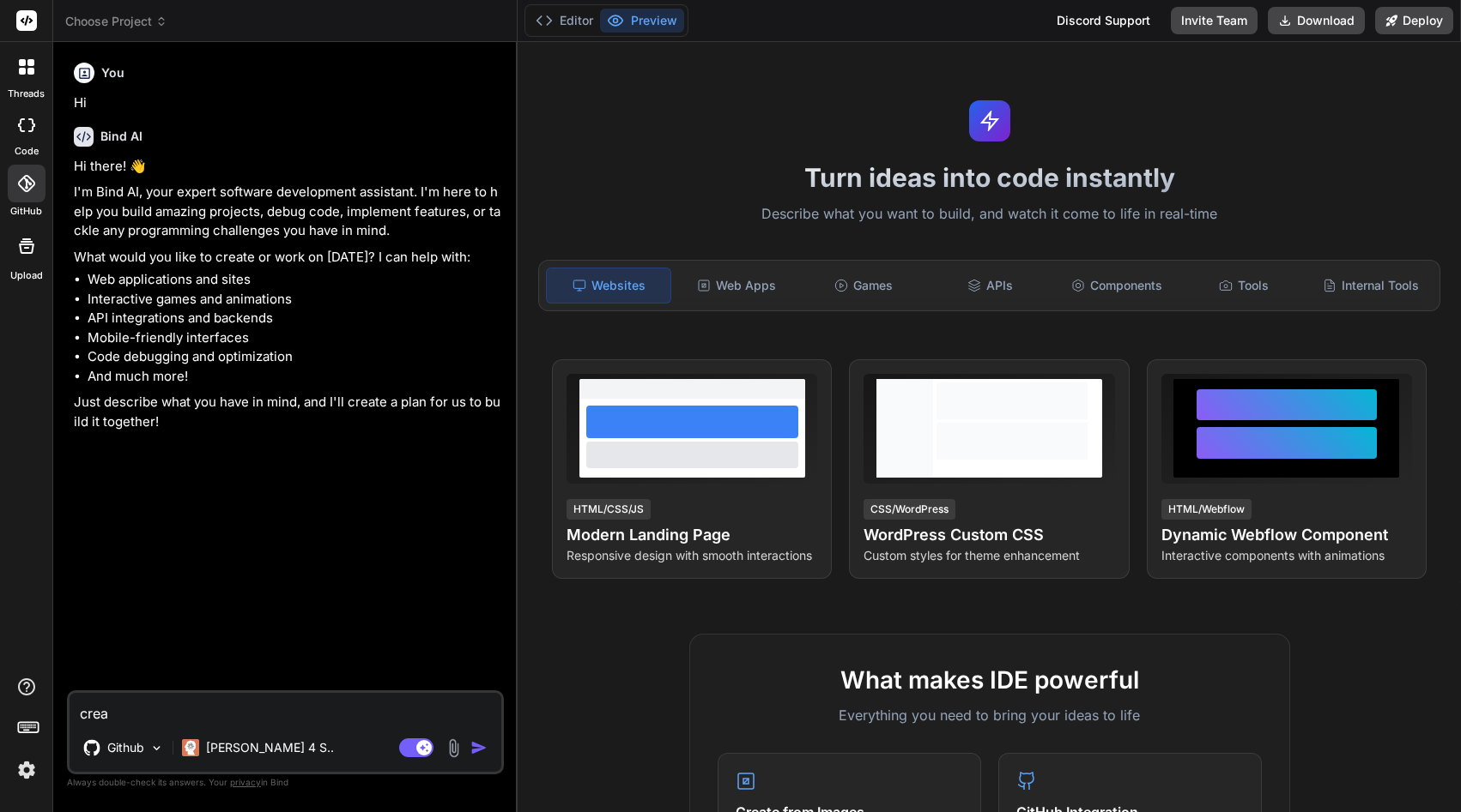
type textarea "x"
type textarea "create"
type textarea "x"
type textarea "create"
type textarea "x"
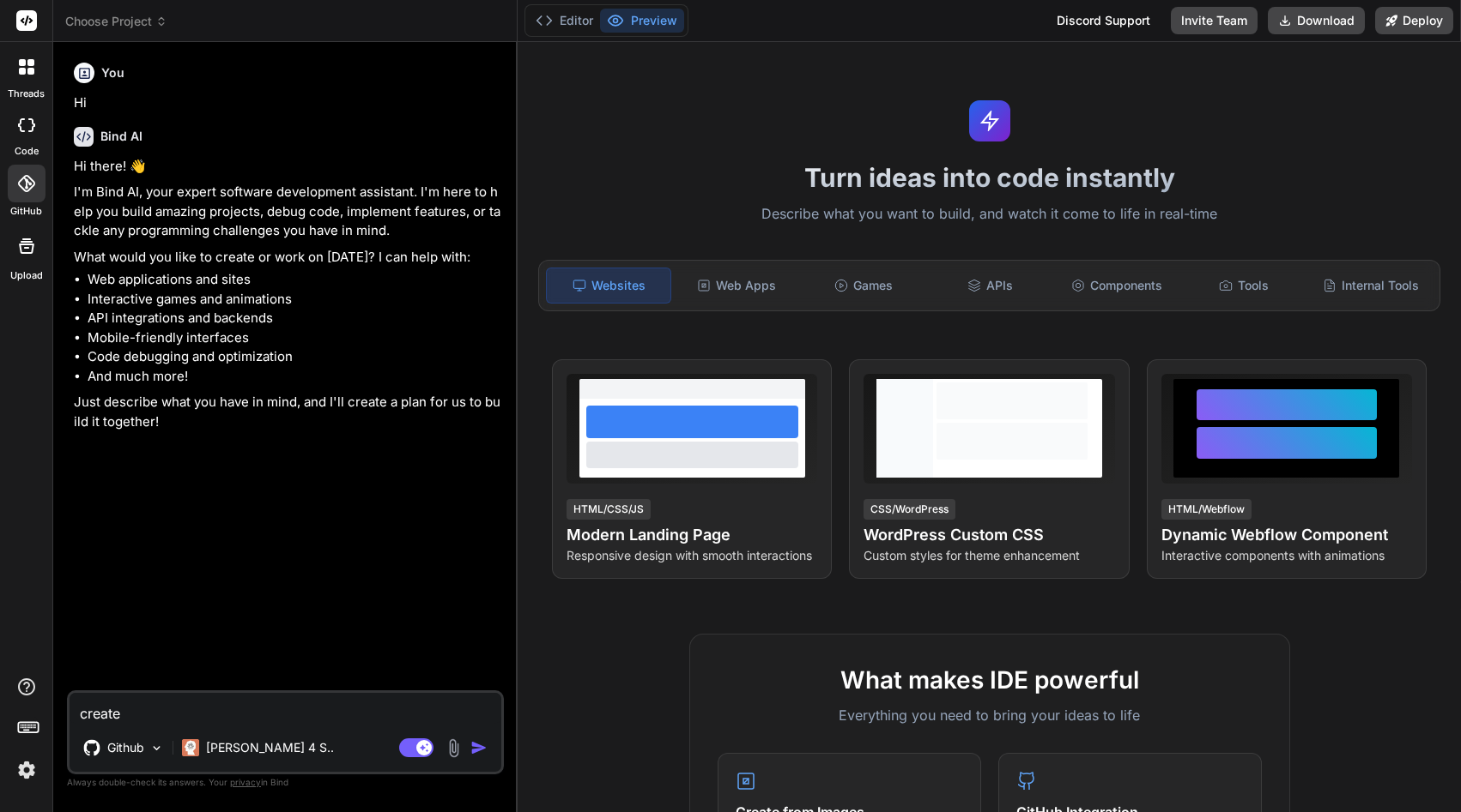
type textarea "create a"
type textarea "x"
type textarea "create an"
type textarea "x"
type textarea "create an"
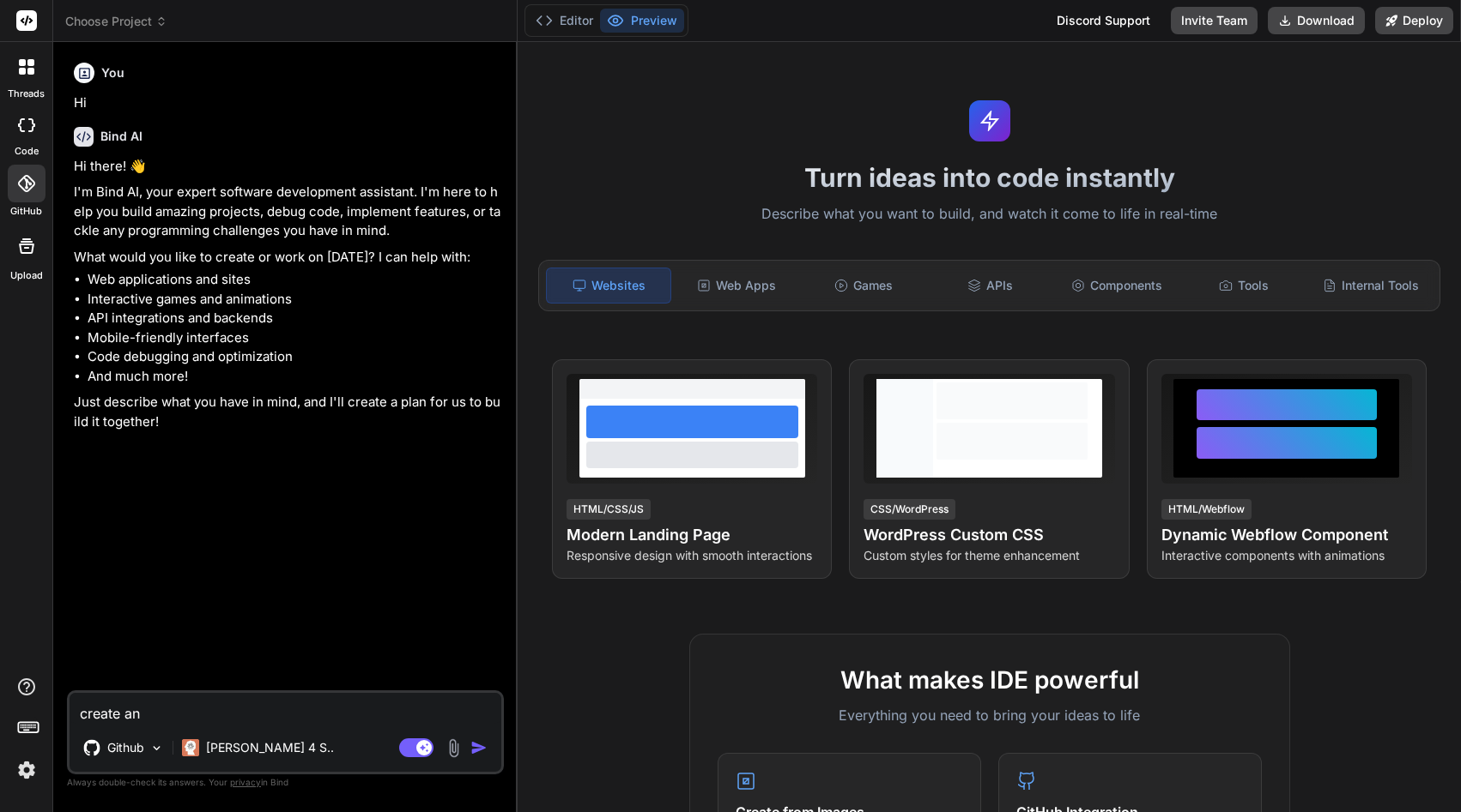
type textarea "x"
type textarea "create an a"
type textarea "x"
type textarea "create an ap"
type textarea "x"
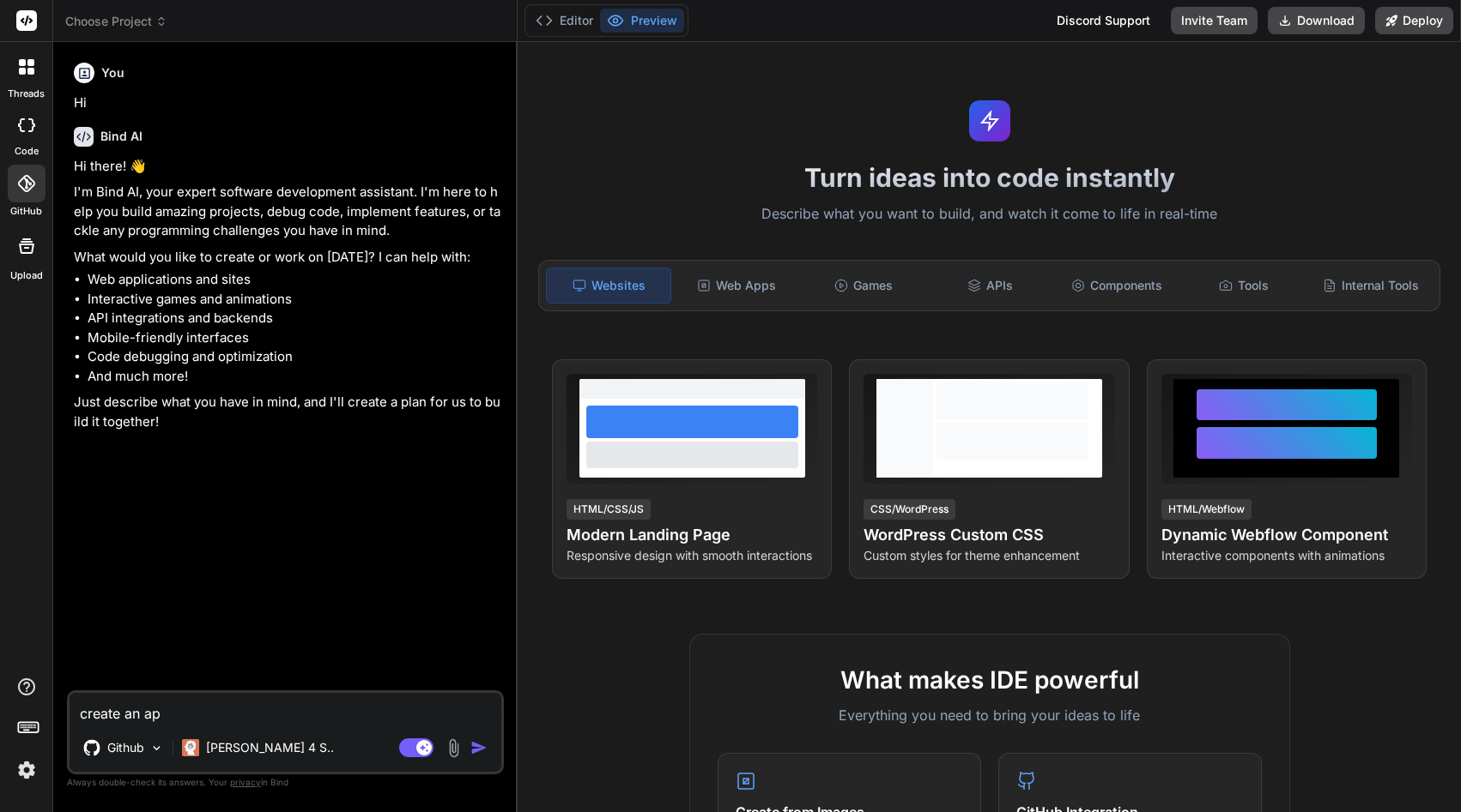
type textarea "create an app"
type textarea "x"
type textarea "create an ap"
type textarea "x"
type textarea "create an a"
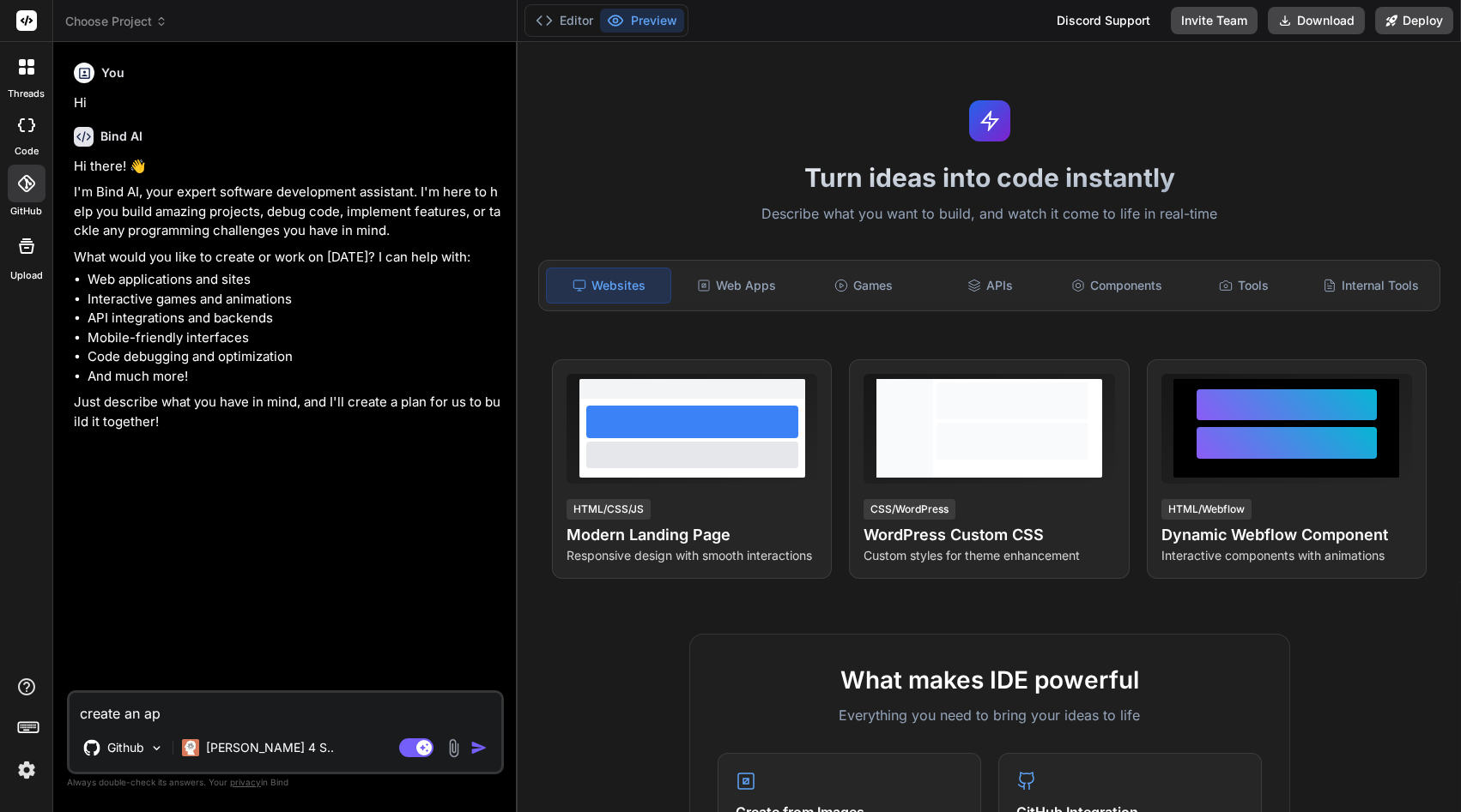
type textarea "x"
type textarea "create an"
type textarea "x"
type textarea "create an m"
type textarea "x"
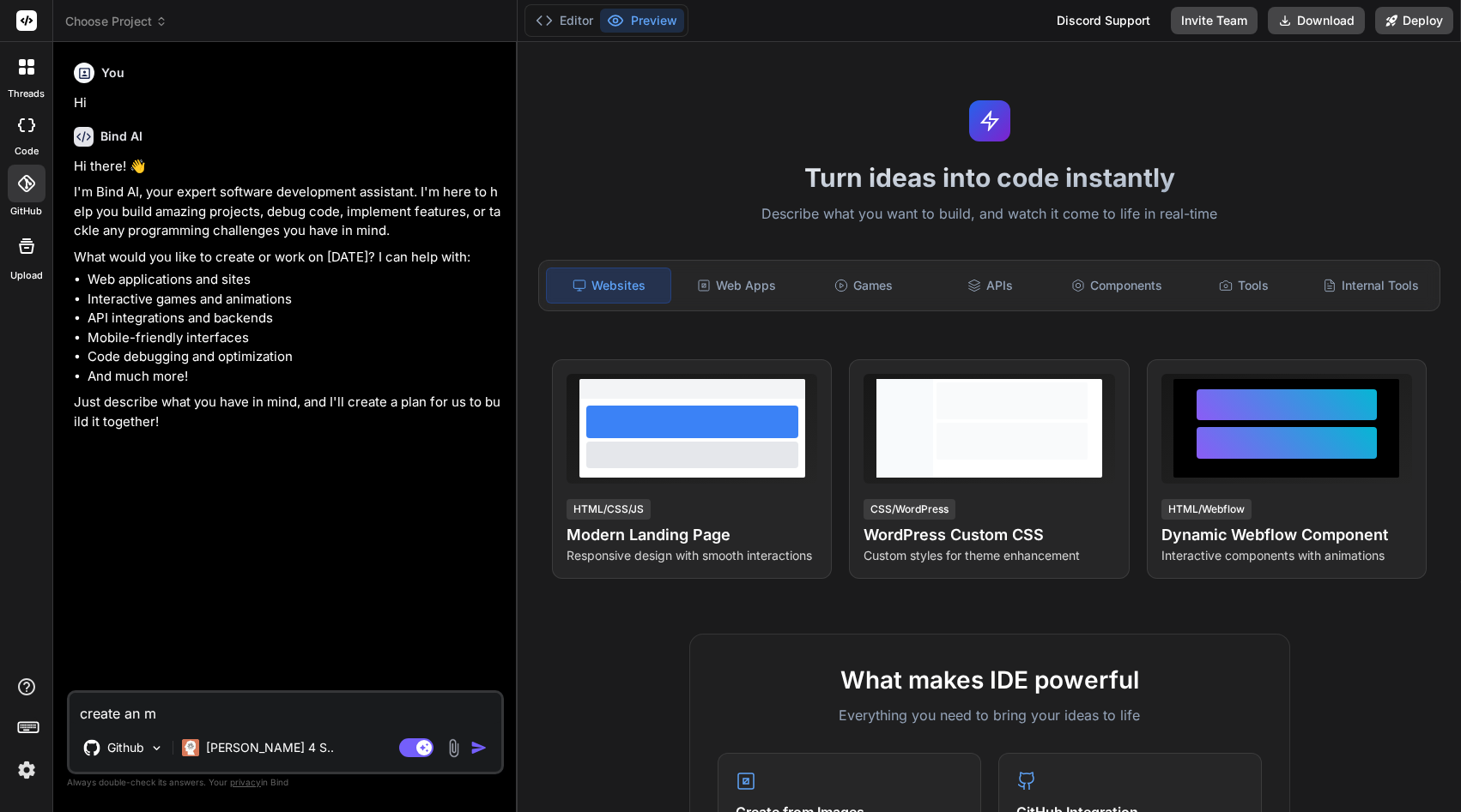
type textarea "create an mo"
type textarea "x"
type textarea "create an moi"
type textarea "x"
type textarea "create an mo"
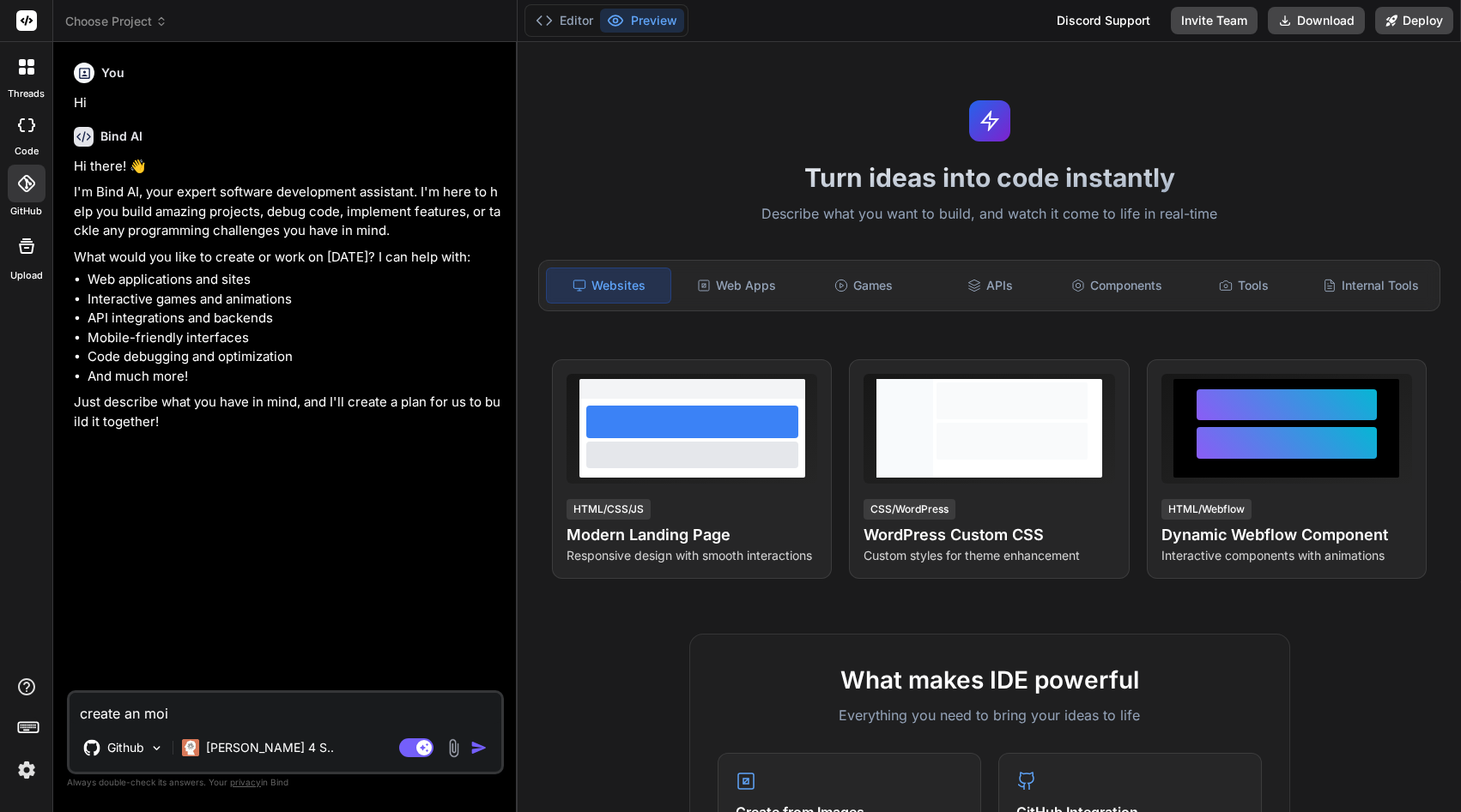
type textarea "x"
type textarea "create an mob"
type textarea "x"
type textarea "create an mobl"
type textarea "x"
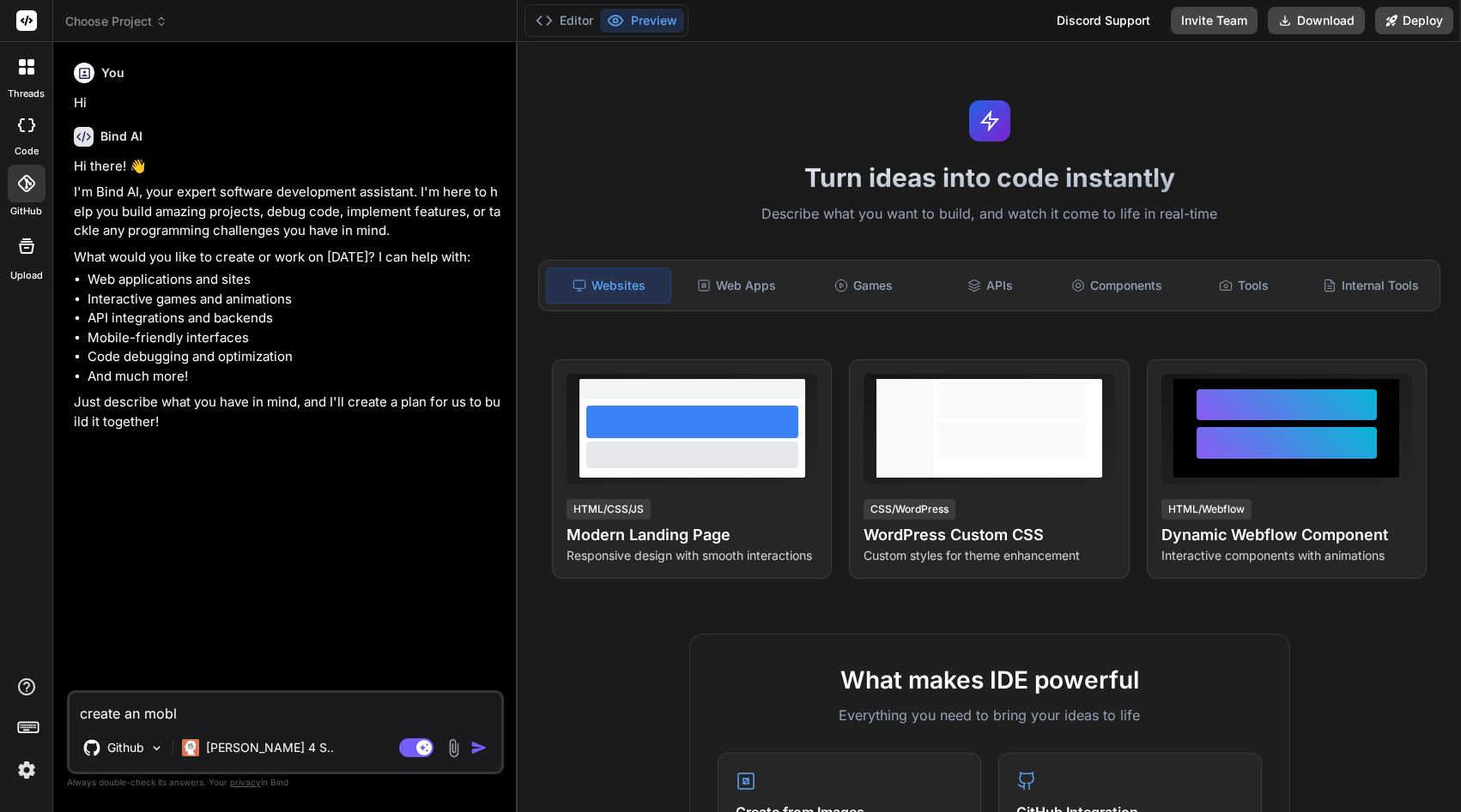
type textarea "create an mob"
type textarea "x"
type textarea "create an mobi"
type textarea "x"
type textarea "create an mobil"
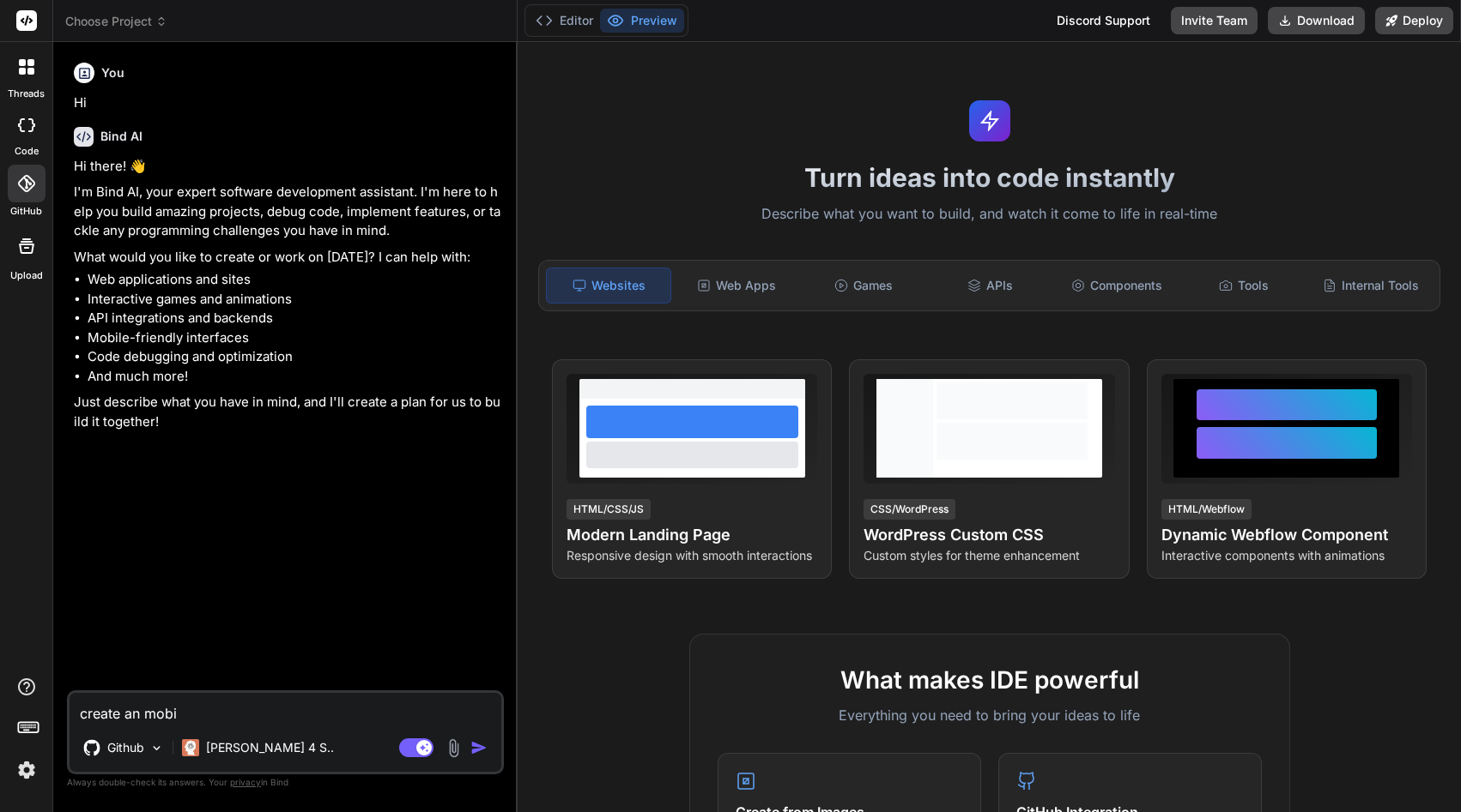
type textarea "x"
type textarea "create an mobile"
type textarea "x"
type textarea "create an mobile"
type textarea "x"
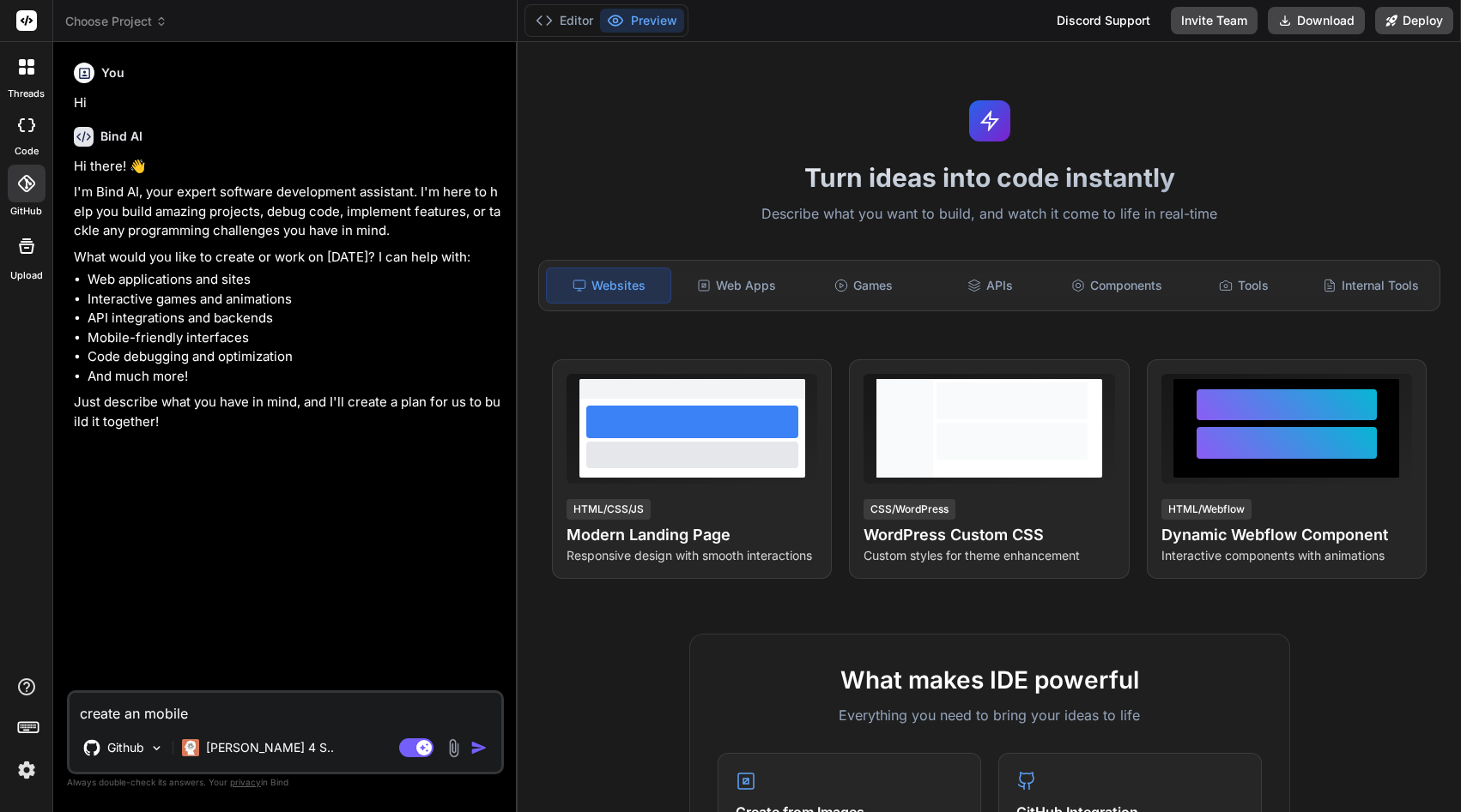
type textarea "create an mobile a"
type textarea "x"
type textarea "create an mobile ap"
type textarea "x"
type textarea "create an mobile app"
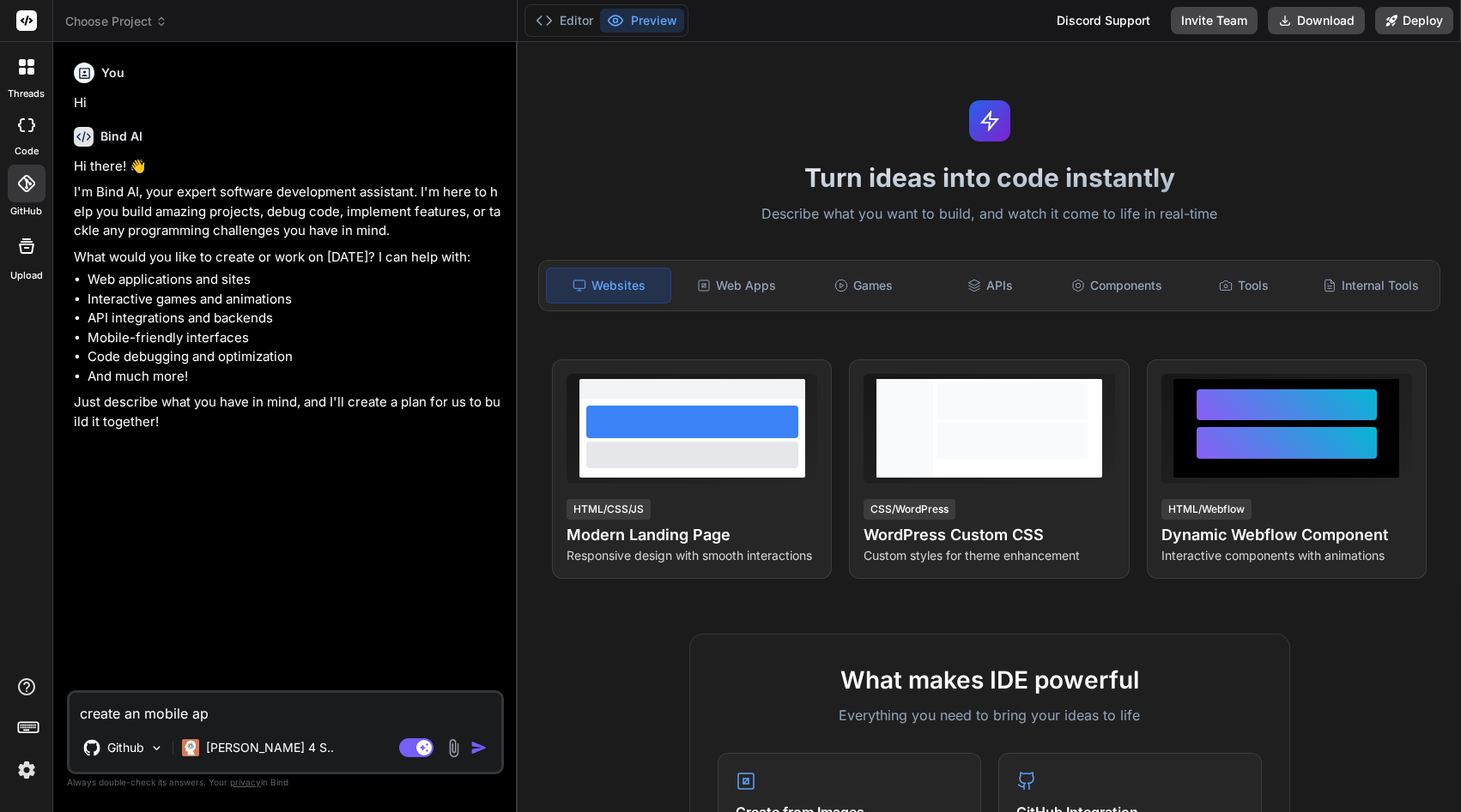
type textarea "x"
type textarea "create an mobile app"
type textarea "x"
type textarea "create an mobile app a"
type textarea "x"
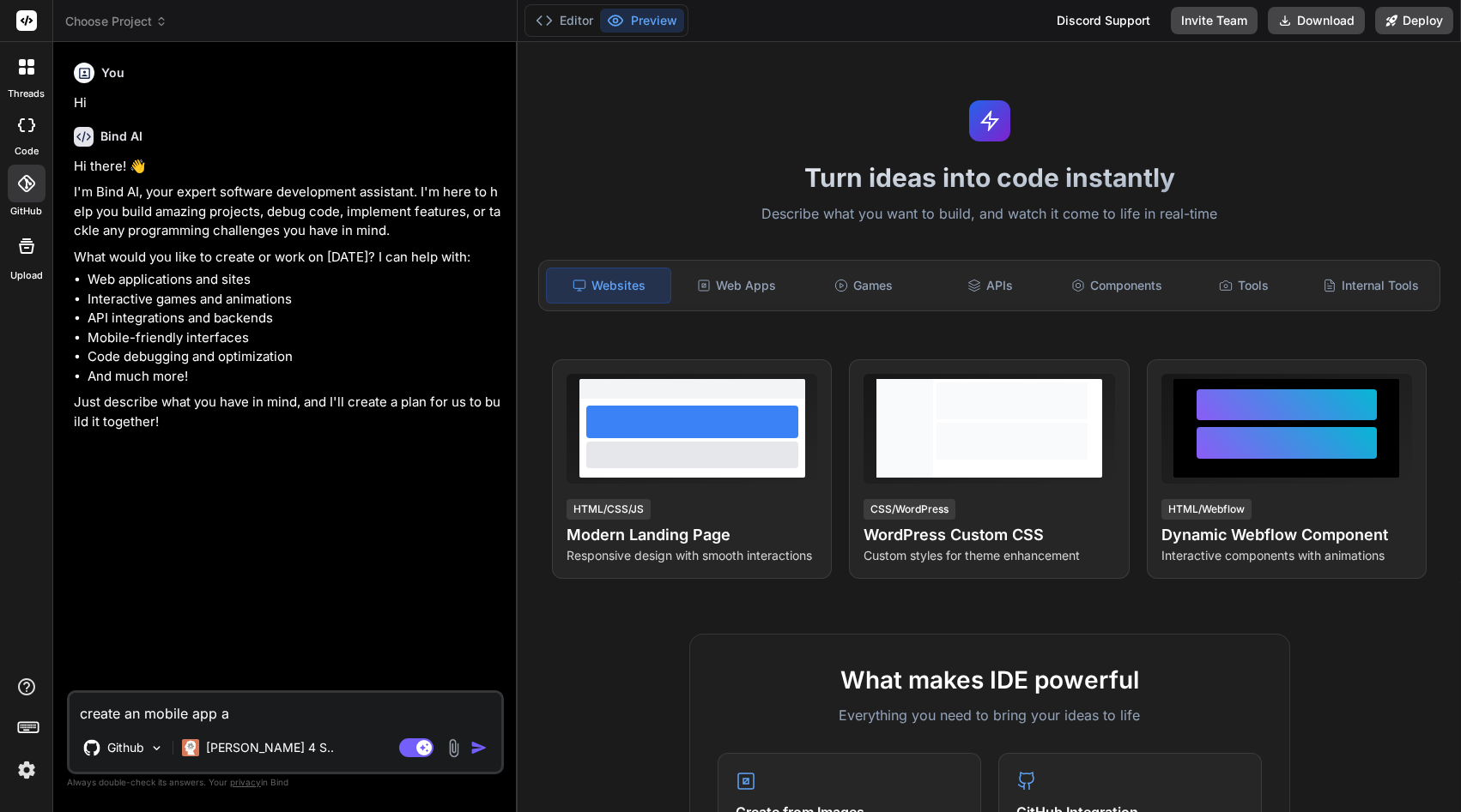
type textarea "create an mobile app as"
type textarea "x"
type textarea "create an mobile app a"
type textarea "x"
type textarea "create an mobile app"
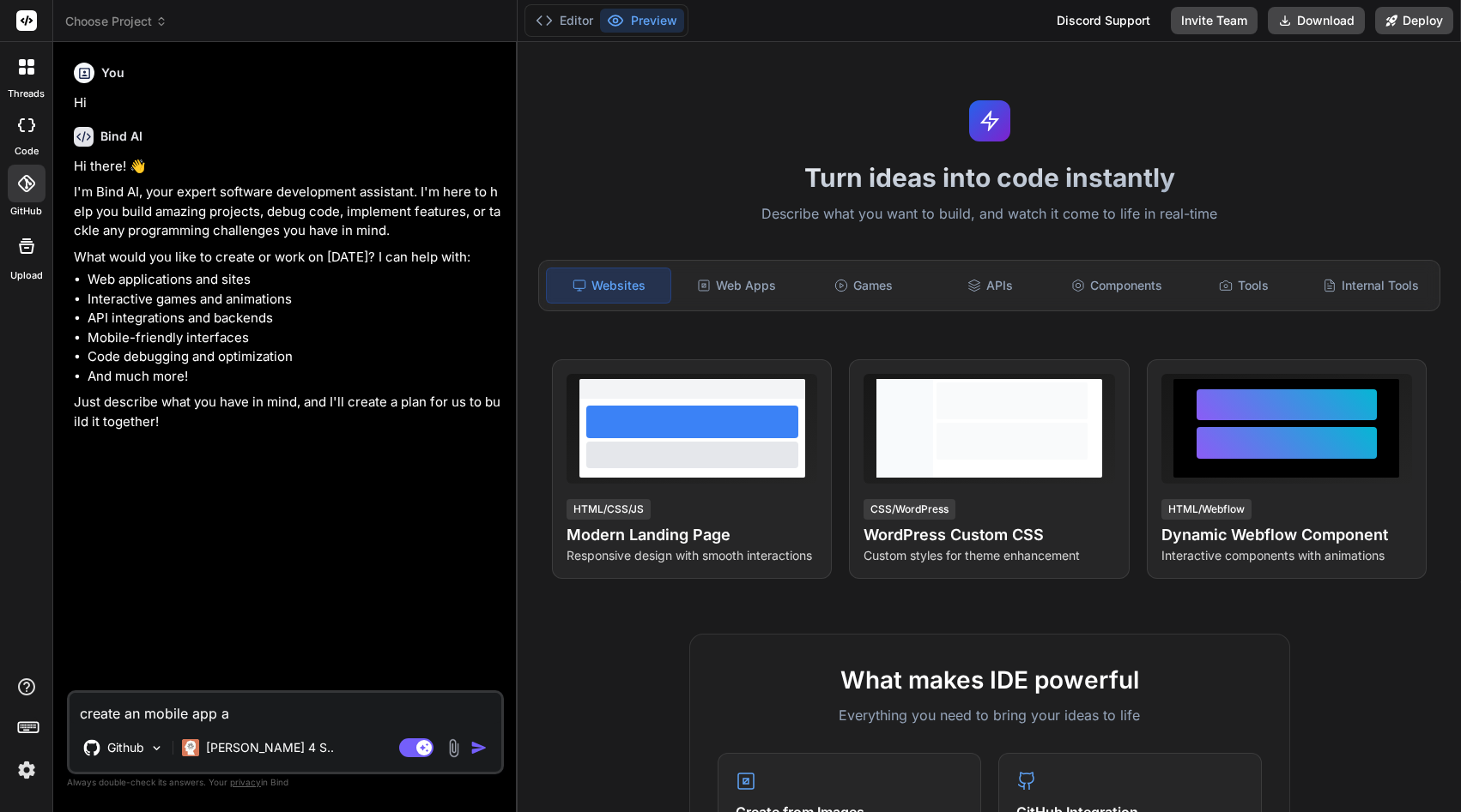
type textarea "x"
type textarea "create an mobile app b"
type textarea "x"
type textarea "create an mobile app ba"
type textarea "x"
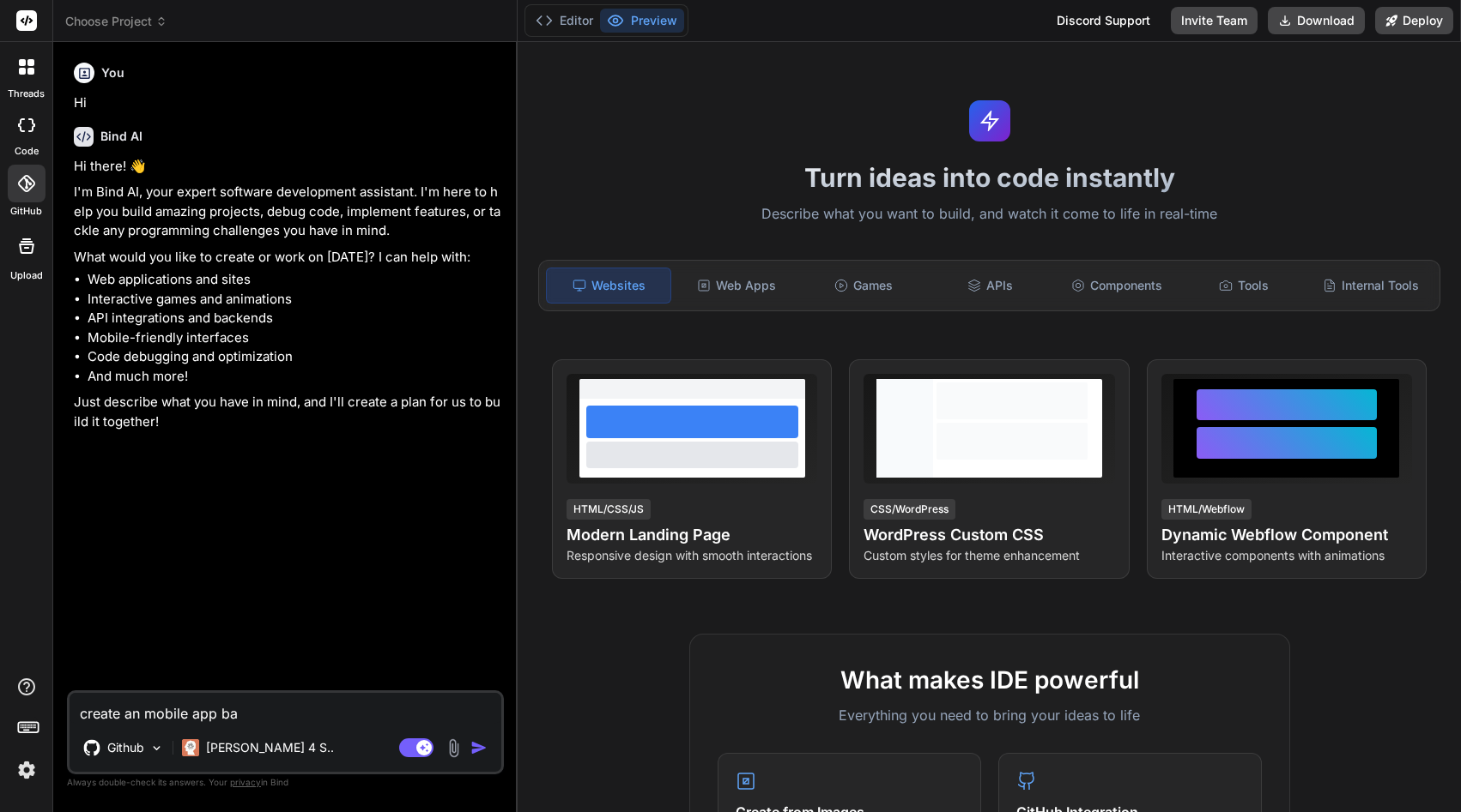
type textarea "create an mobile app bas"
type textarea "x"
type textarea "create an mobile app base"
type textarea "x"
type textarea "create an mobile app base"
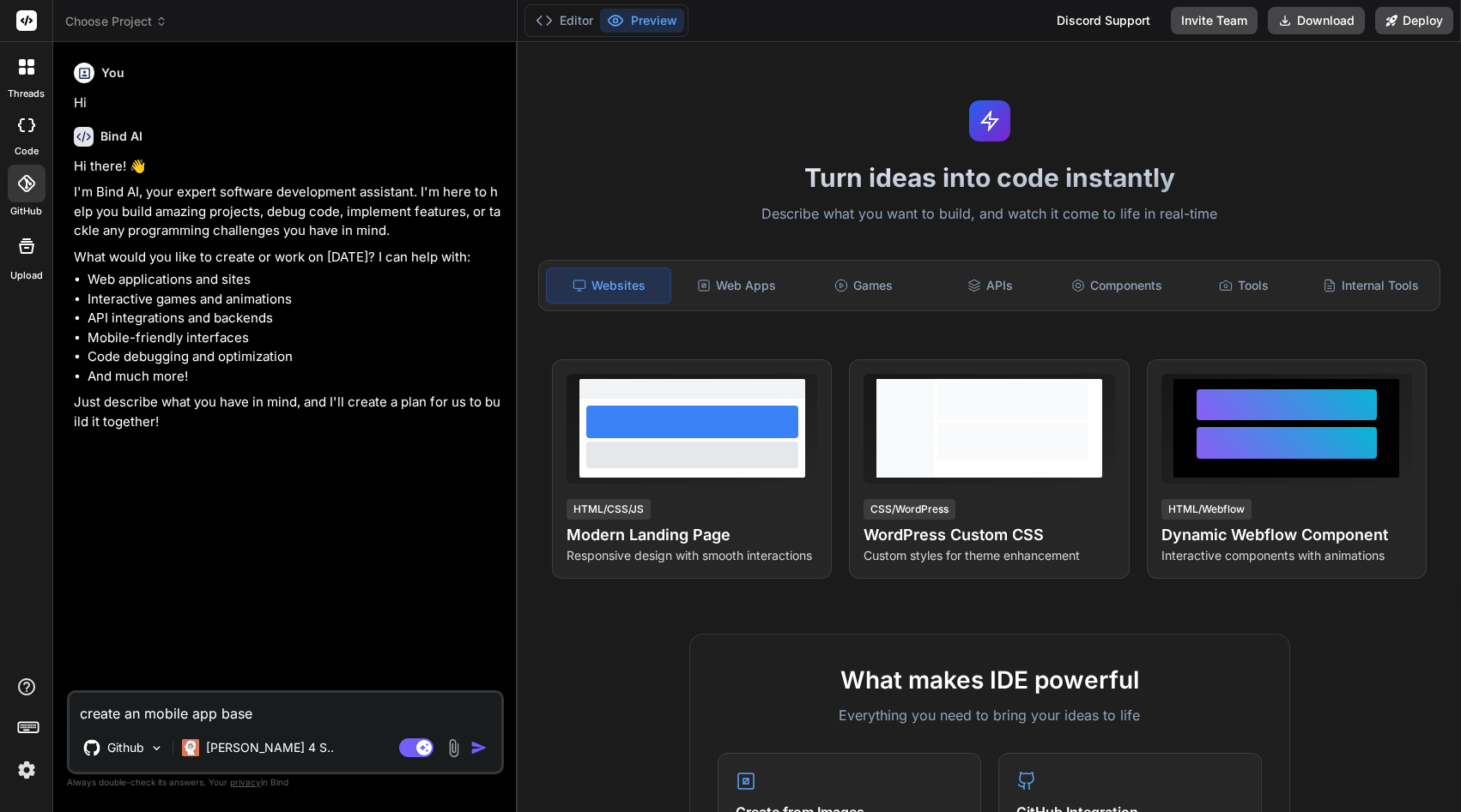
type textarea "x"
type textarea "create an mobile app base o"
type textarea "x"
type textarea "create an mobile app base on"
type textarea "x"
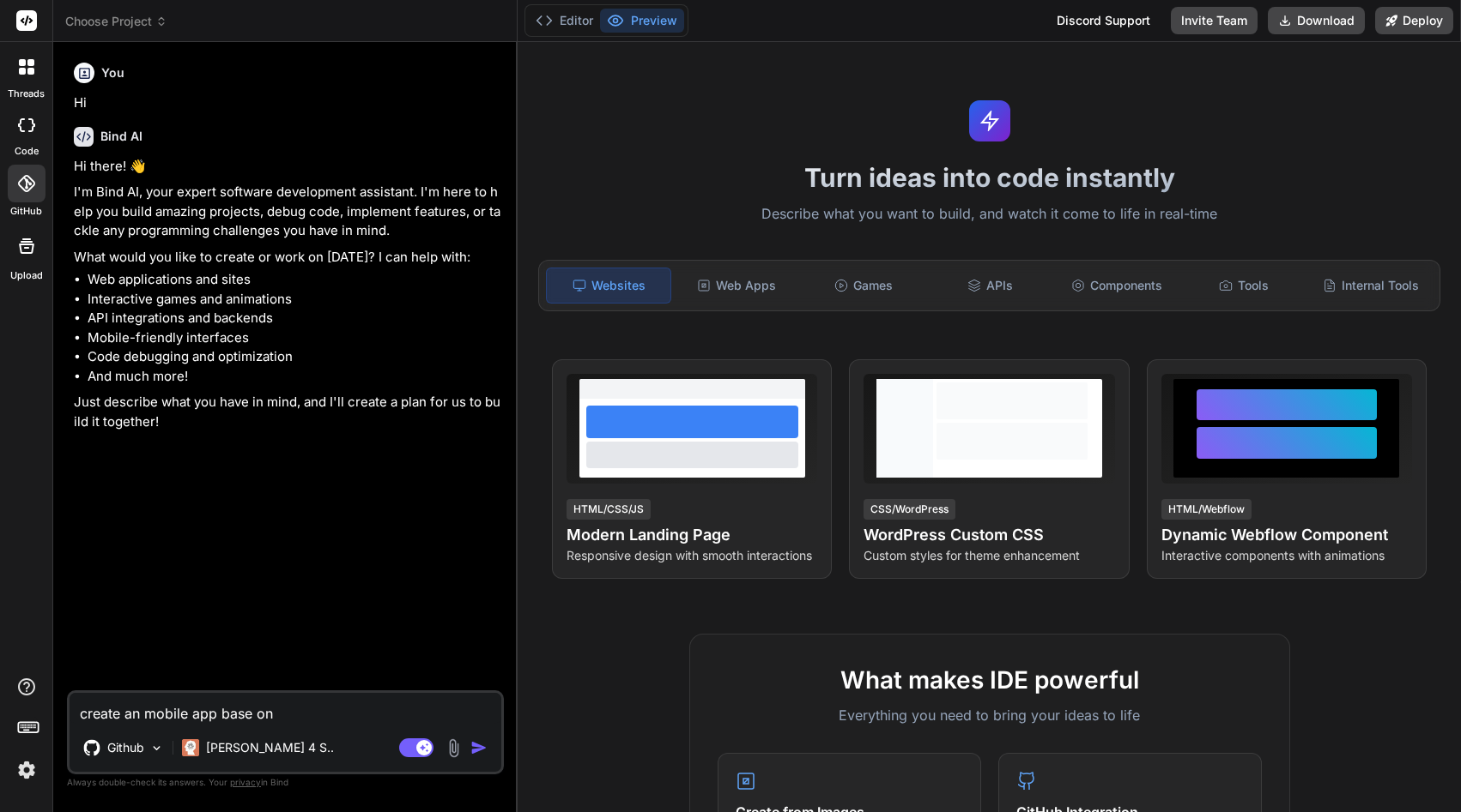
type textarea "create an mobile app base o"
type textarea "x"
type textarea "create an mobile app base"
type textarea "x"
type textarea "create an mobile app base"
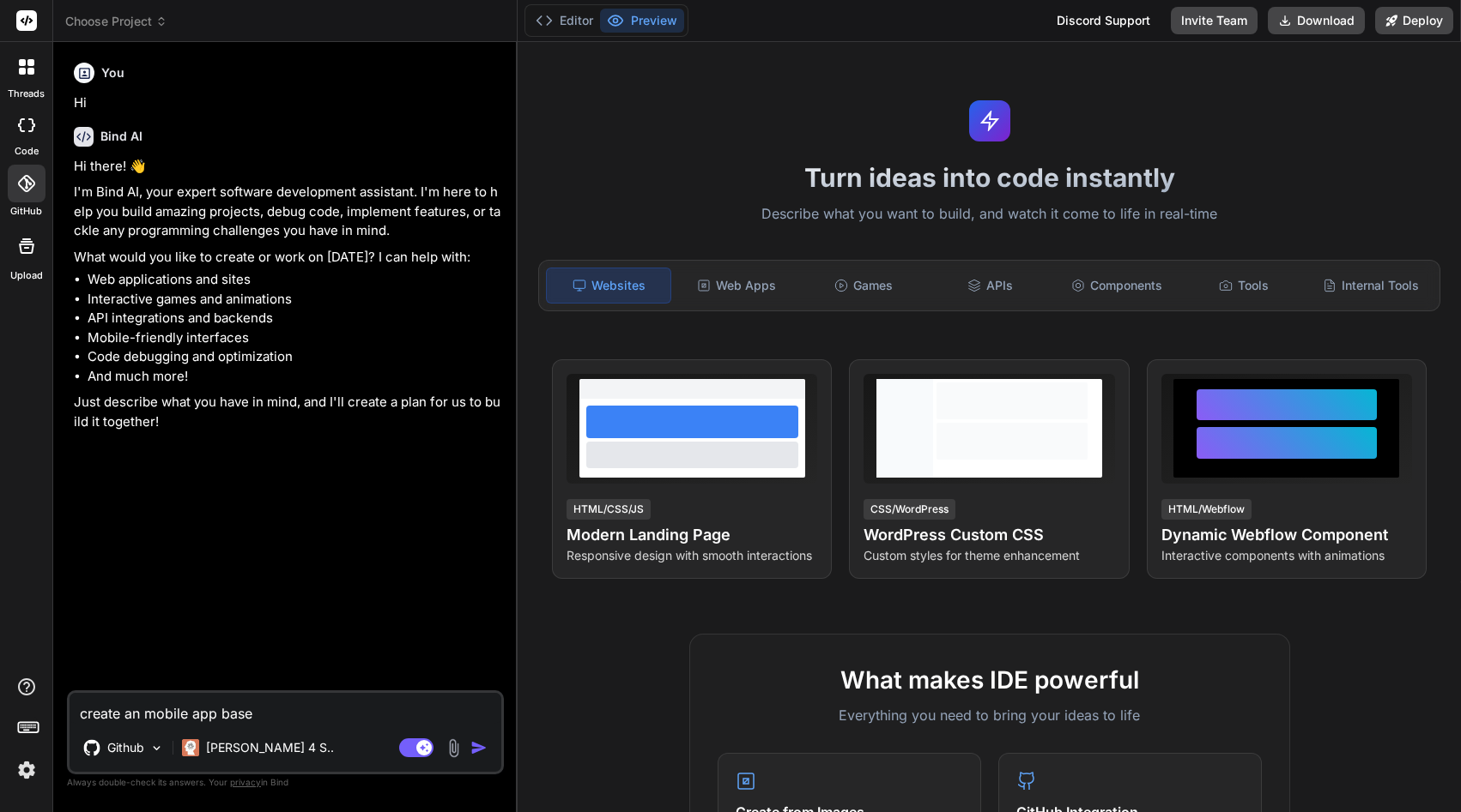
type textarea "x"
type textarea "create an mobile app based"
type textarea "x"
type textarea "create an mobile app based"
type textarea "x"
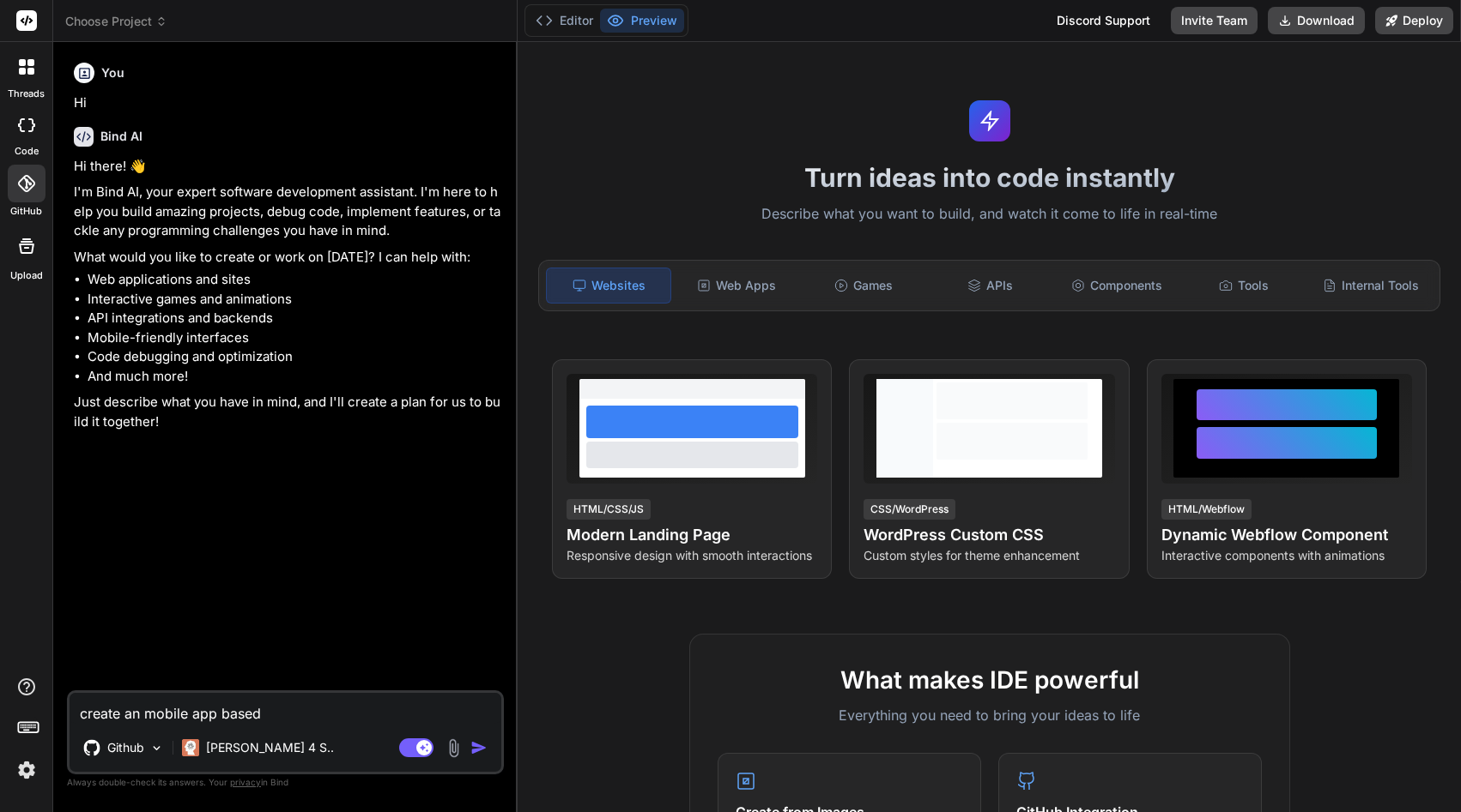
type textarea "create an mobile app based o"
type textarea "x"
type textarea "create an mobile app based on"
type textarea "x"
type textarea "create an mobile app based on"
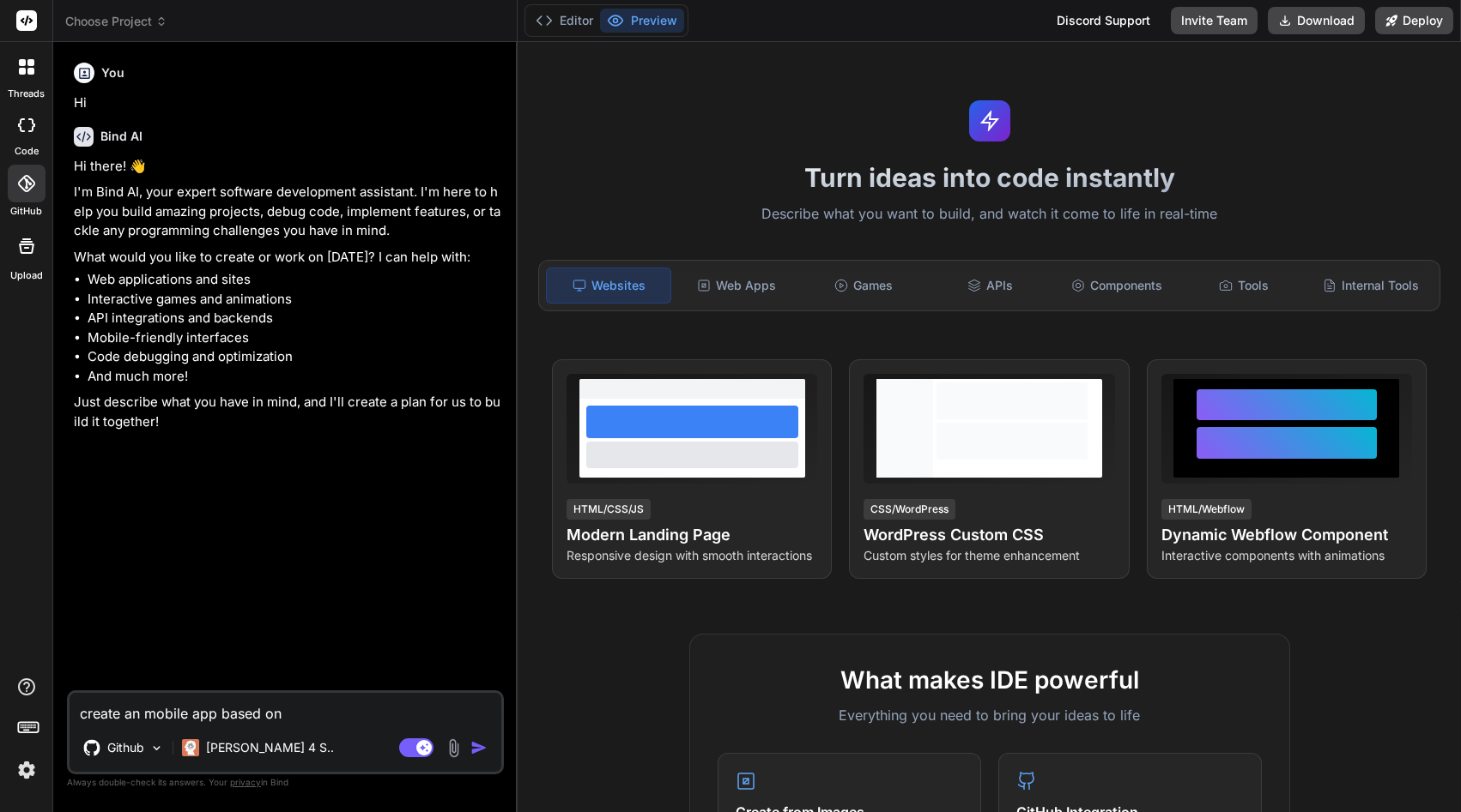
type textarea "x"
type textarea "create an mobile app based on t"
type textarea "x"
type textarea "create an mobile app based on th"
type textarea "x"
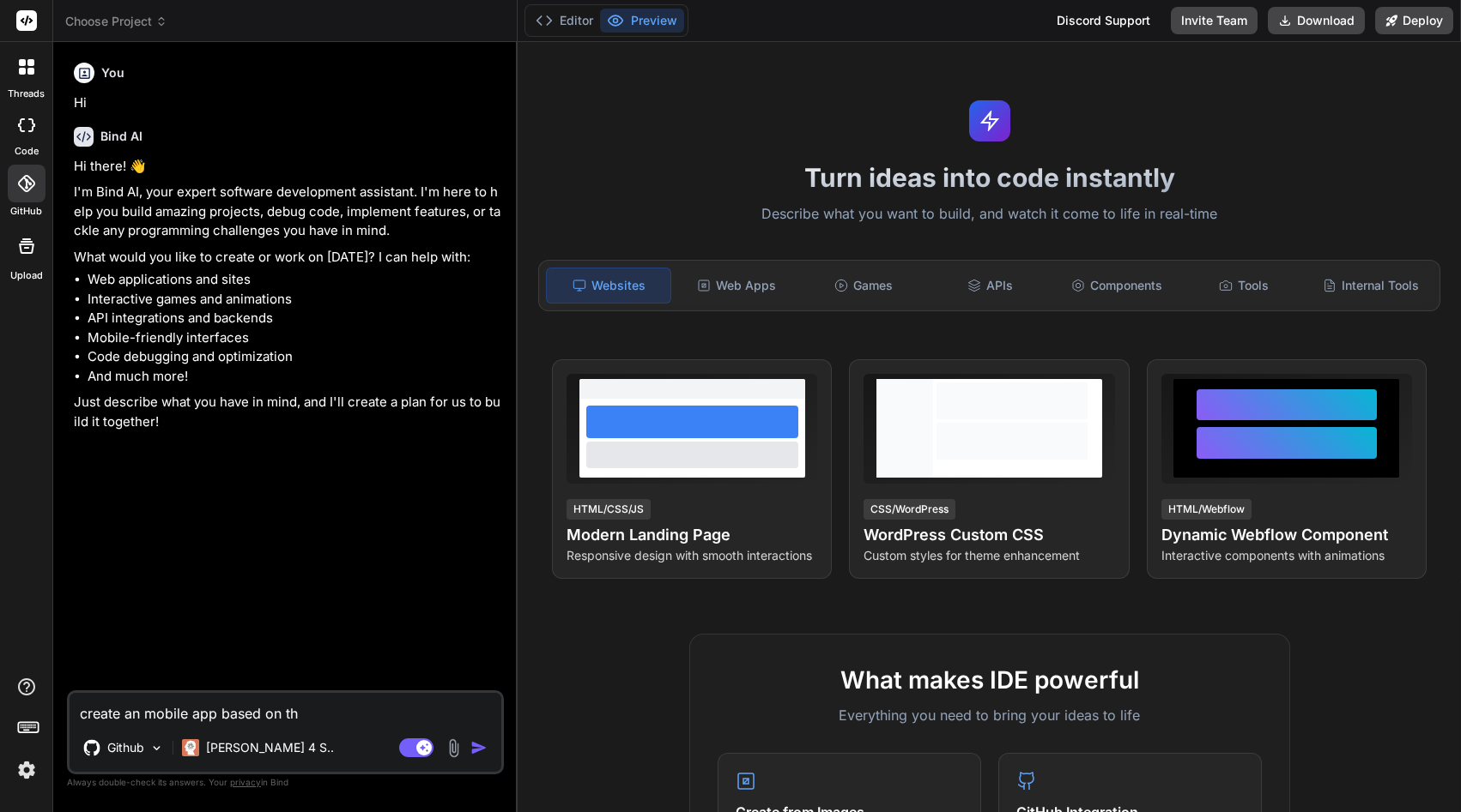
type textarea "create an mobile app based on thi"
type textarea "x"
type textarea "create an mobile app based on this"
type textarea "x"
type textarea "create an mobile app based on this"
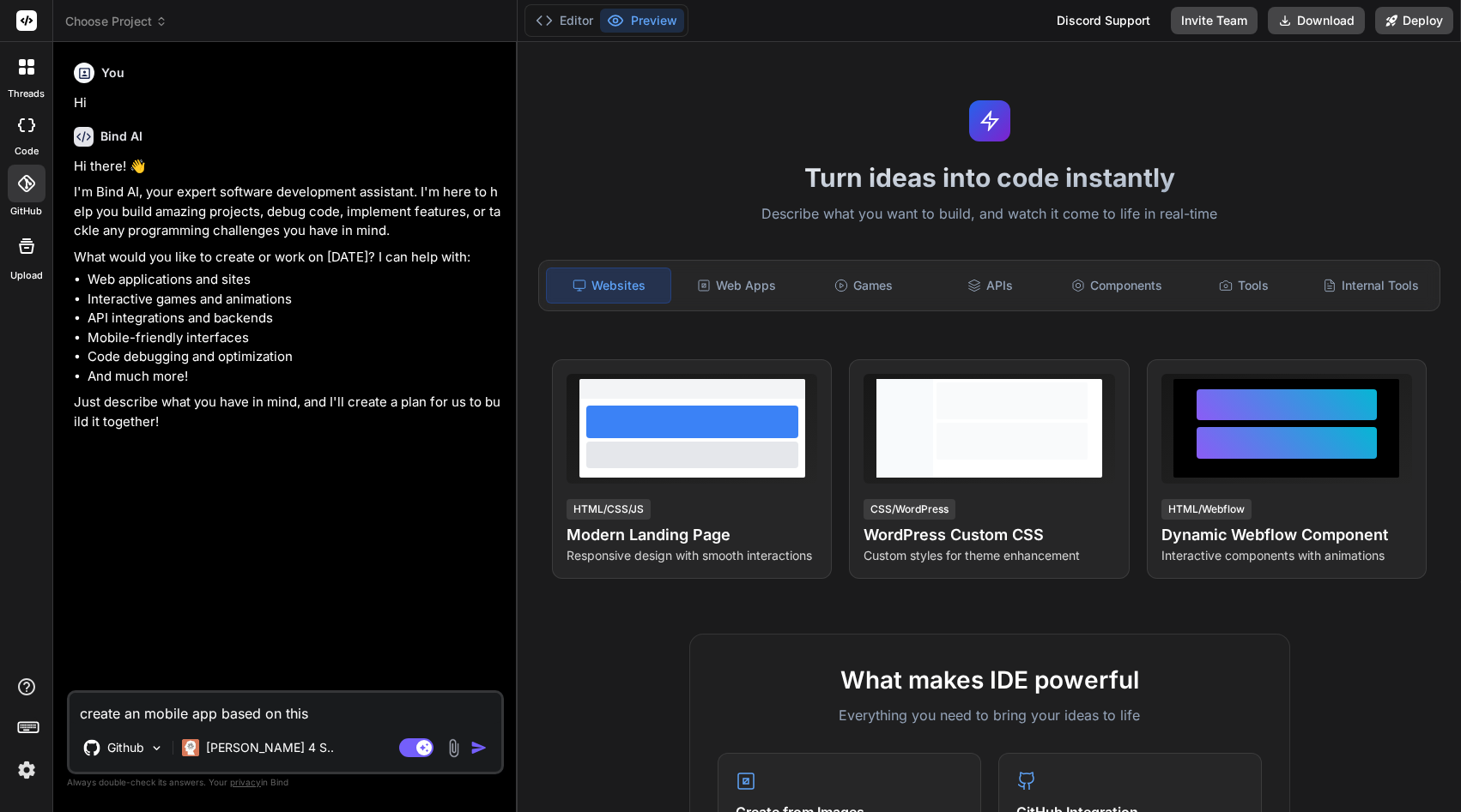
type textarea "x"
type textarea "create an mobile app based on this c"
type textarea "x"
type textarea "create an mobile app based on this co"
type textarea "x"
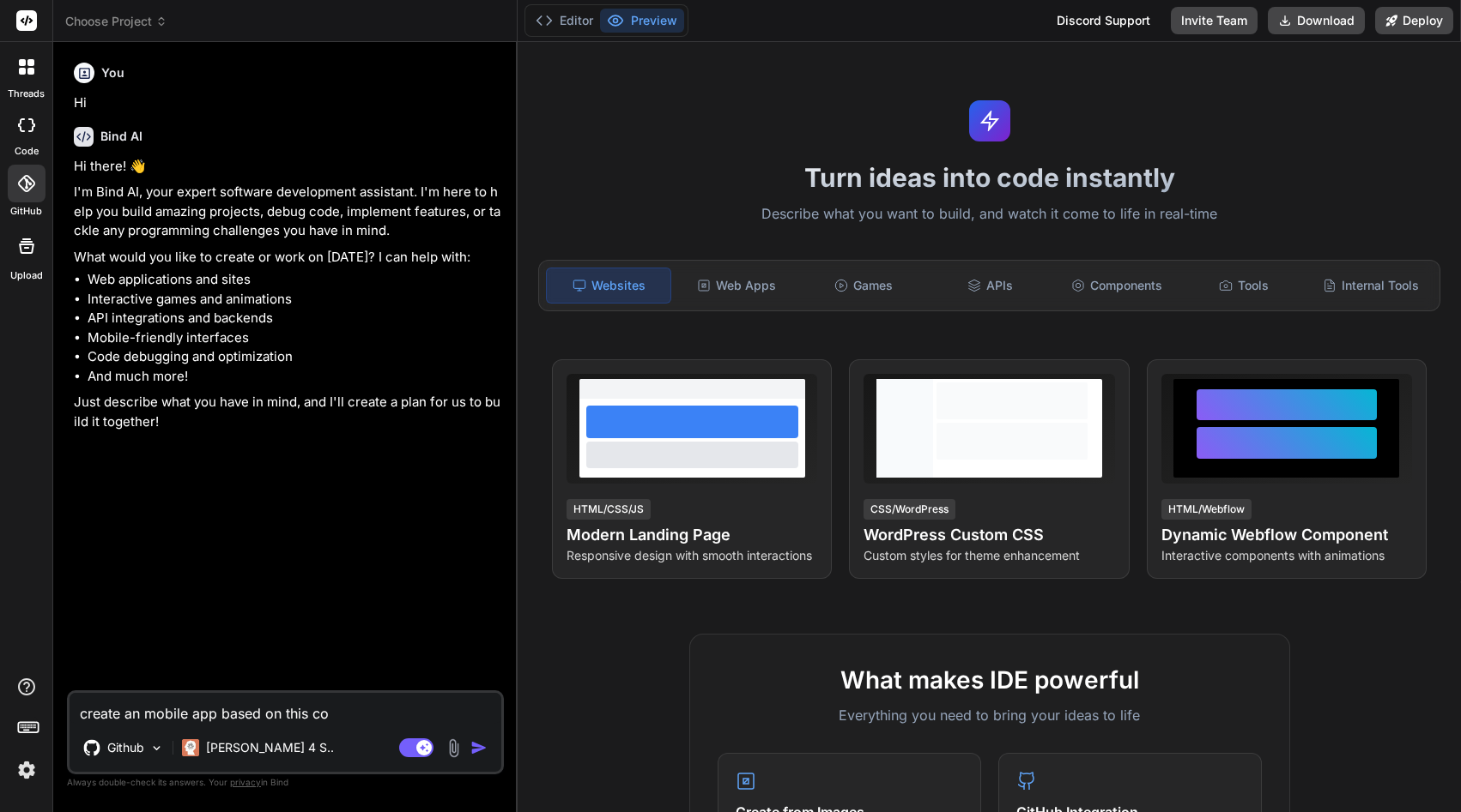
type textarea "create an mobile app based on this cod"
type textarea "x"
type textarea "create an mobile app based on this code"
type textarea "x"
type textarea "create an mobile app based on this code"
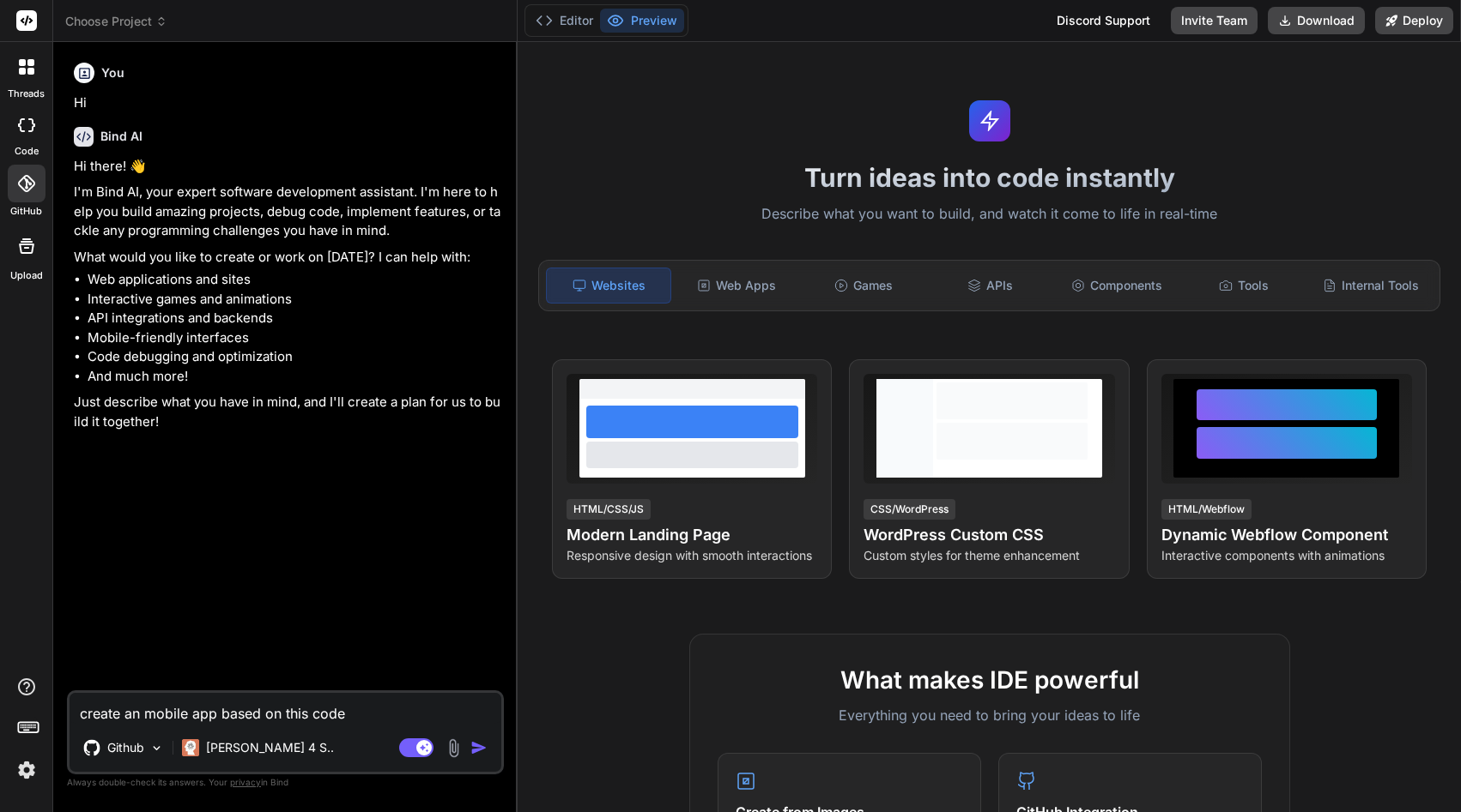
type textarea "x"
type textarea "create an mobile app based on this code ""
type textarea "x"
paste textarea "import React, { useMemo, useState } from "react"; // OnDemand Drug Testing (by …"
type textarea "create an mobile app based on this code "import React, { useMemo, useState } fr…"
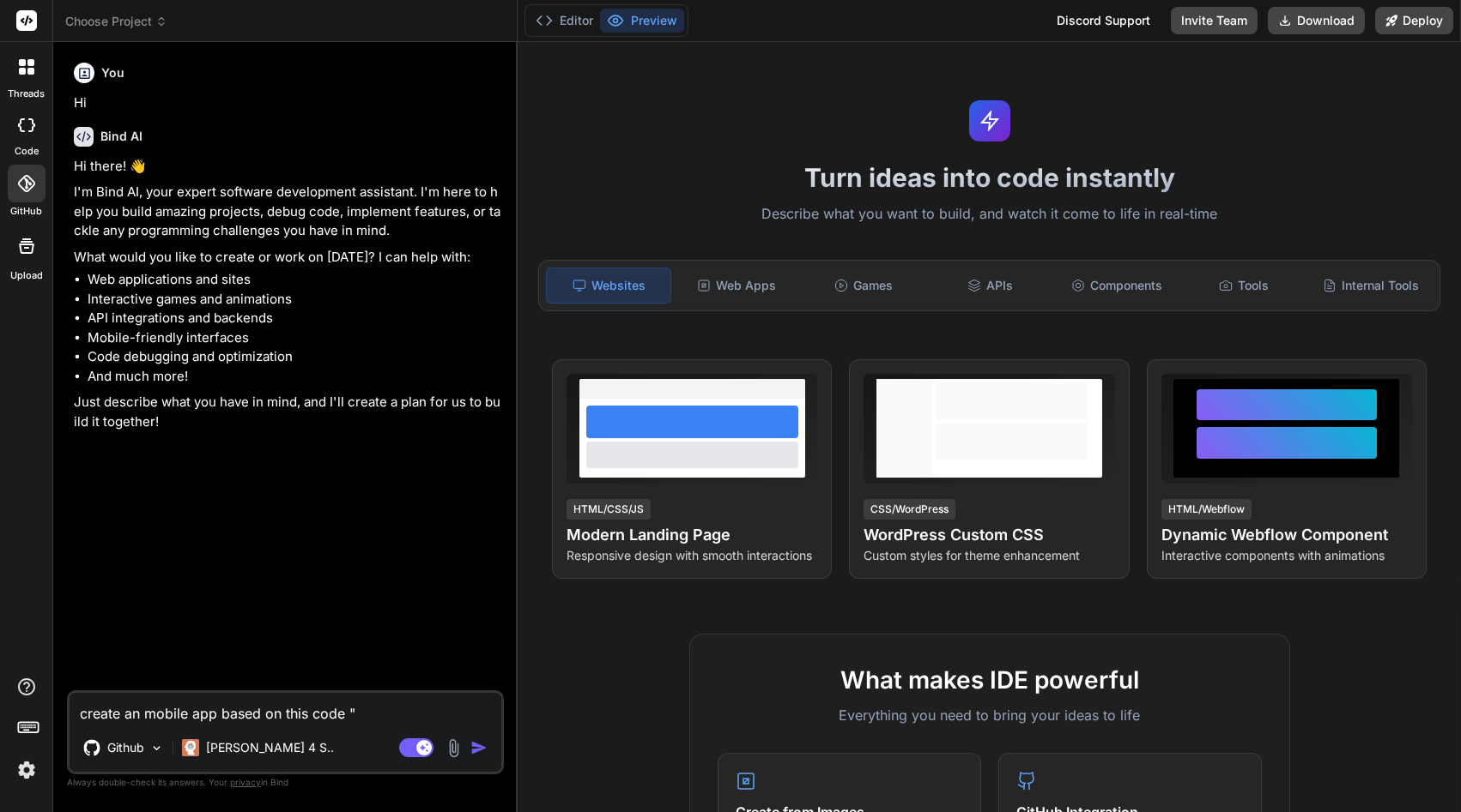
type textarea "x"
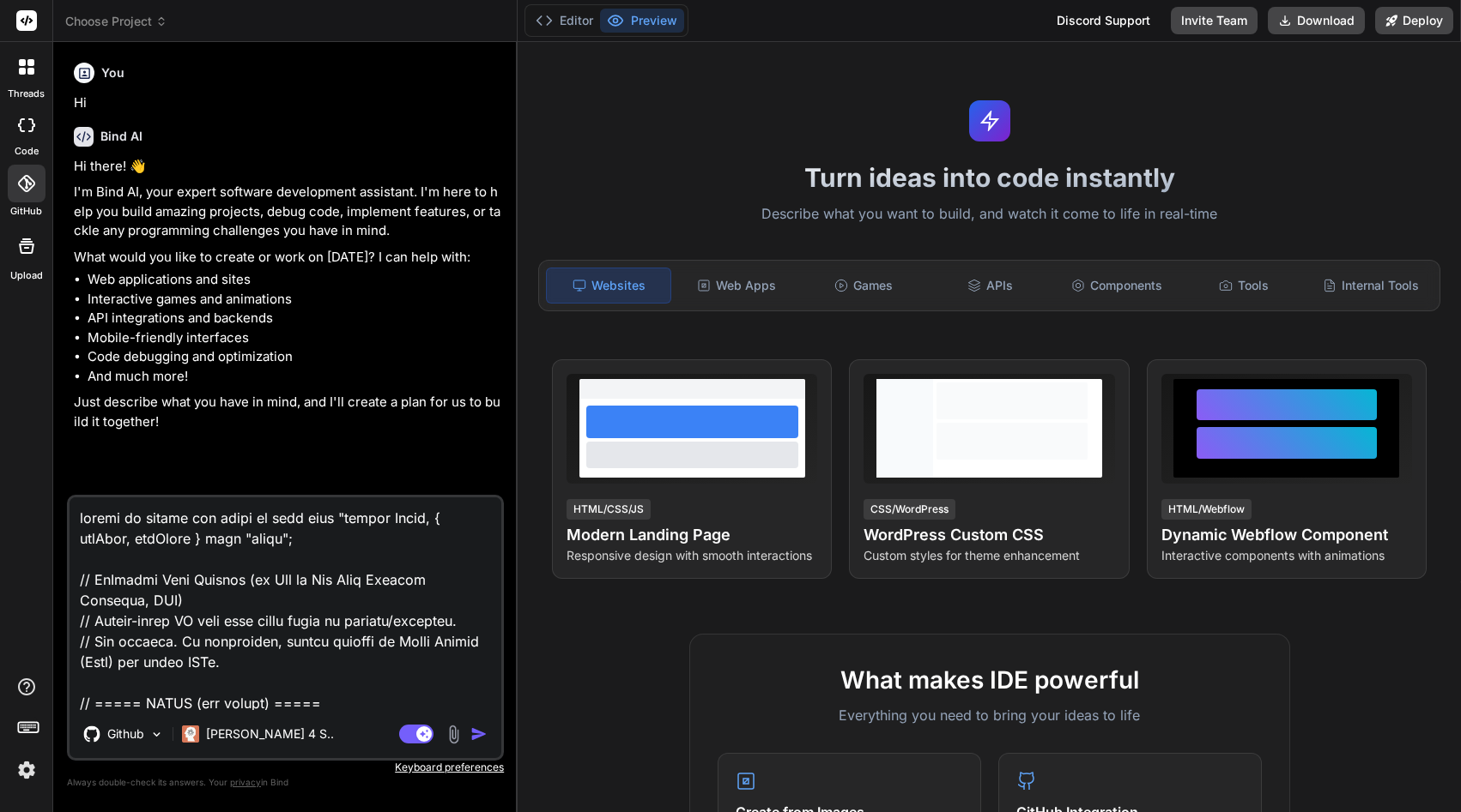
scroll to position [31808, 0]
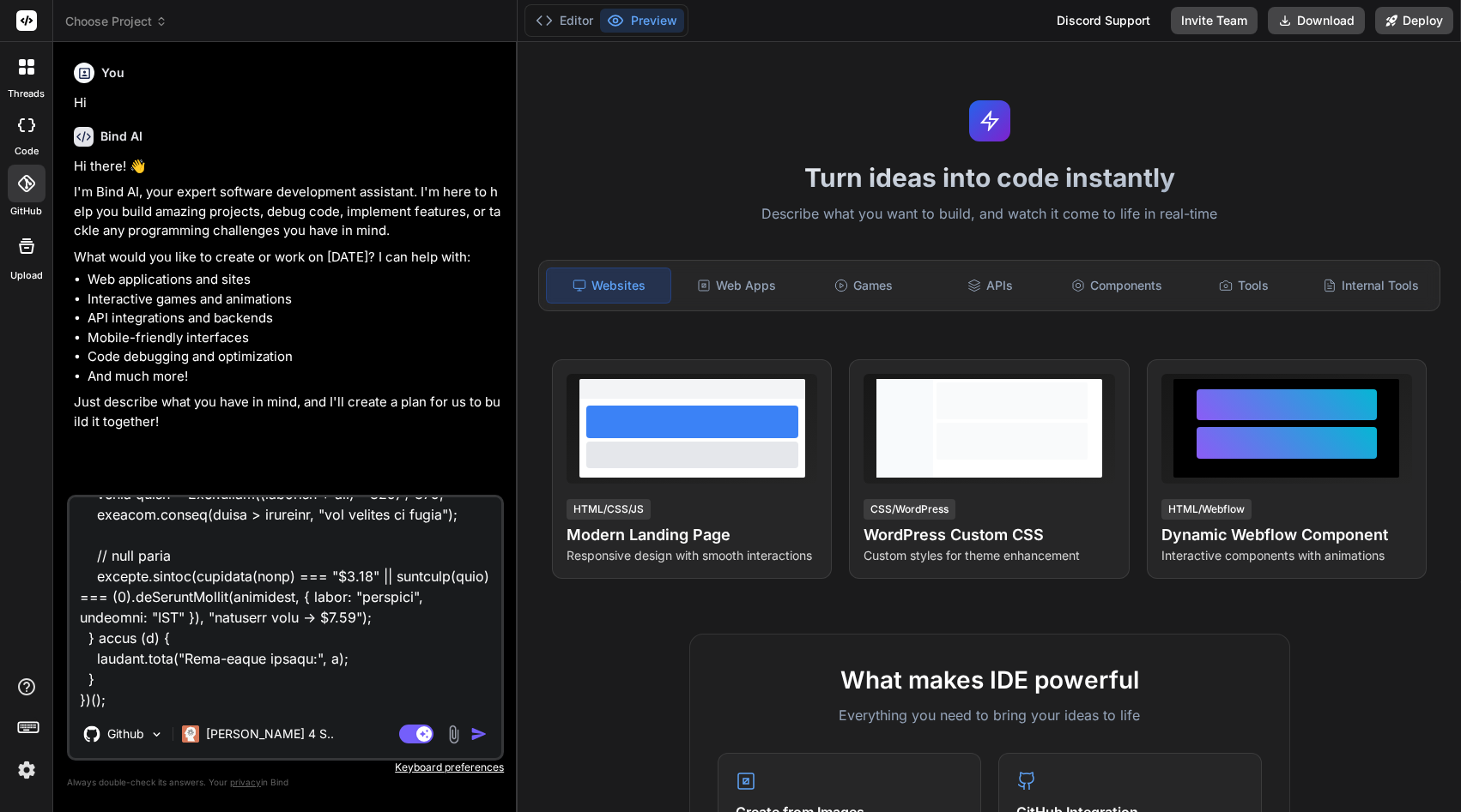
type textarea "create an mobile app based on this code "import React, { useMemo, useState } fr…"
type textarea "x"
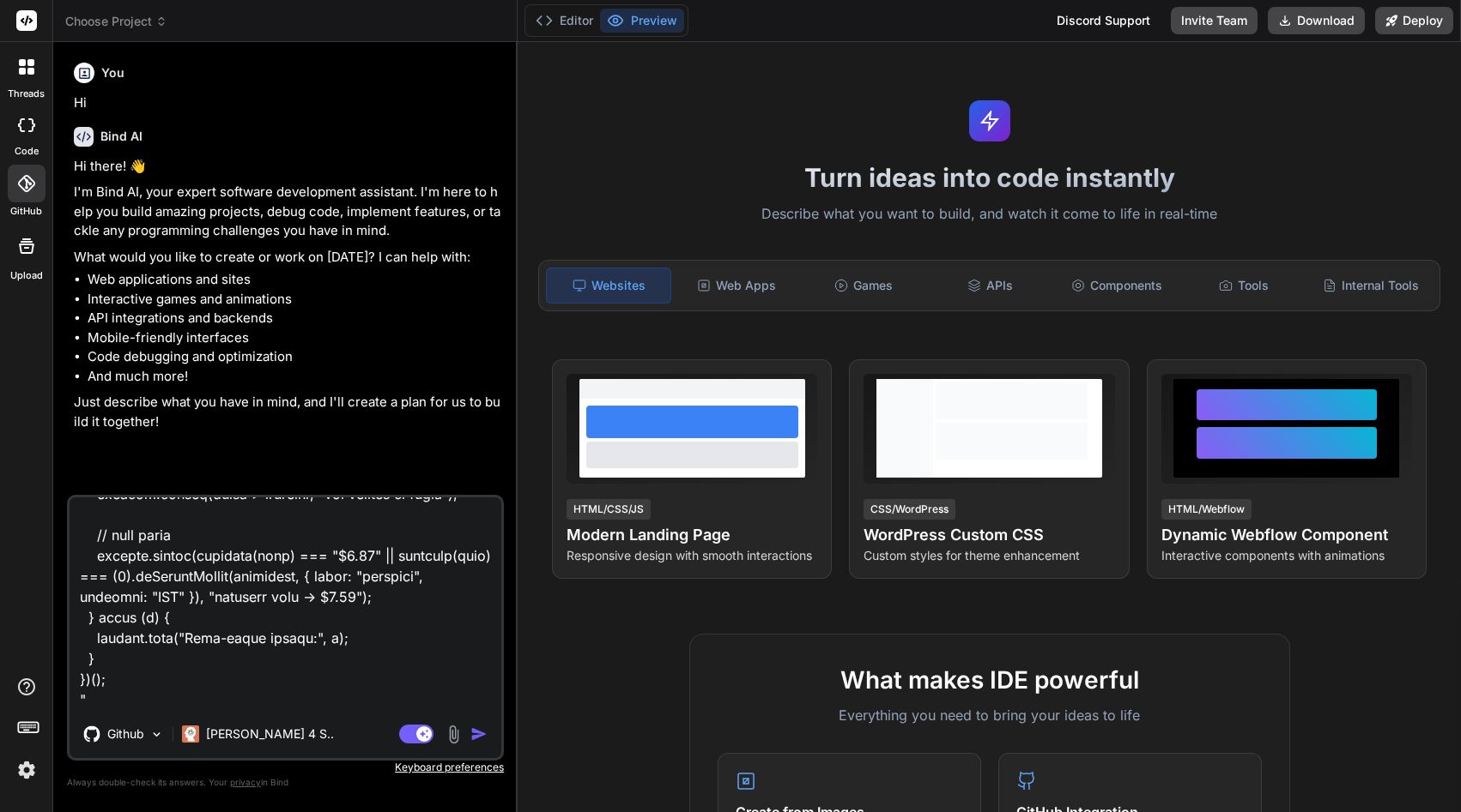
type textarea "create an mobile app based on this code "import React, { useMemo, useState } fr…"
click at [479, 738] on img "button" at bounding box center [479, 734] width 17 height 17
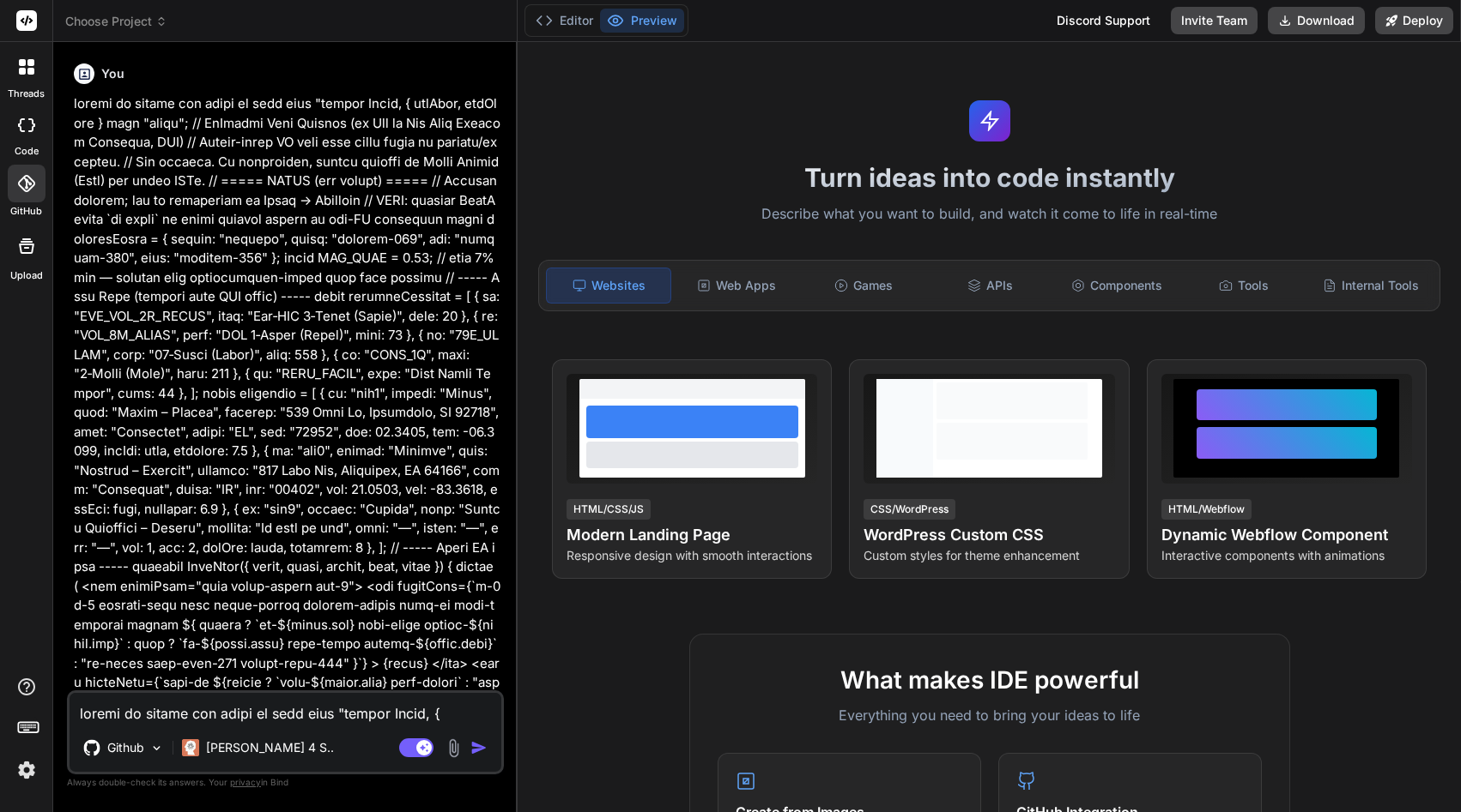
scroll to position [379, 0]
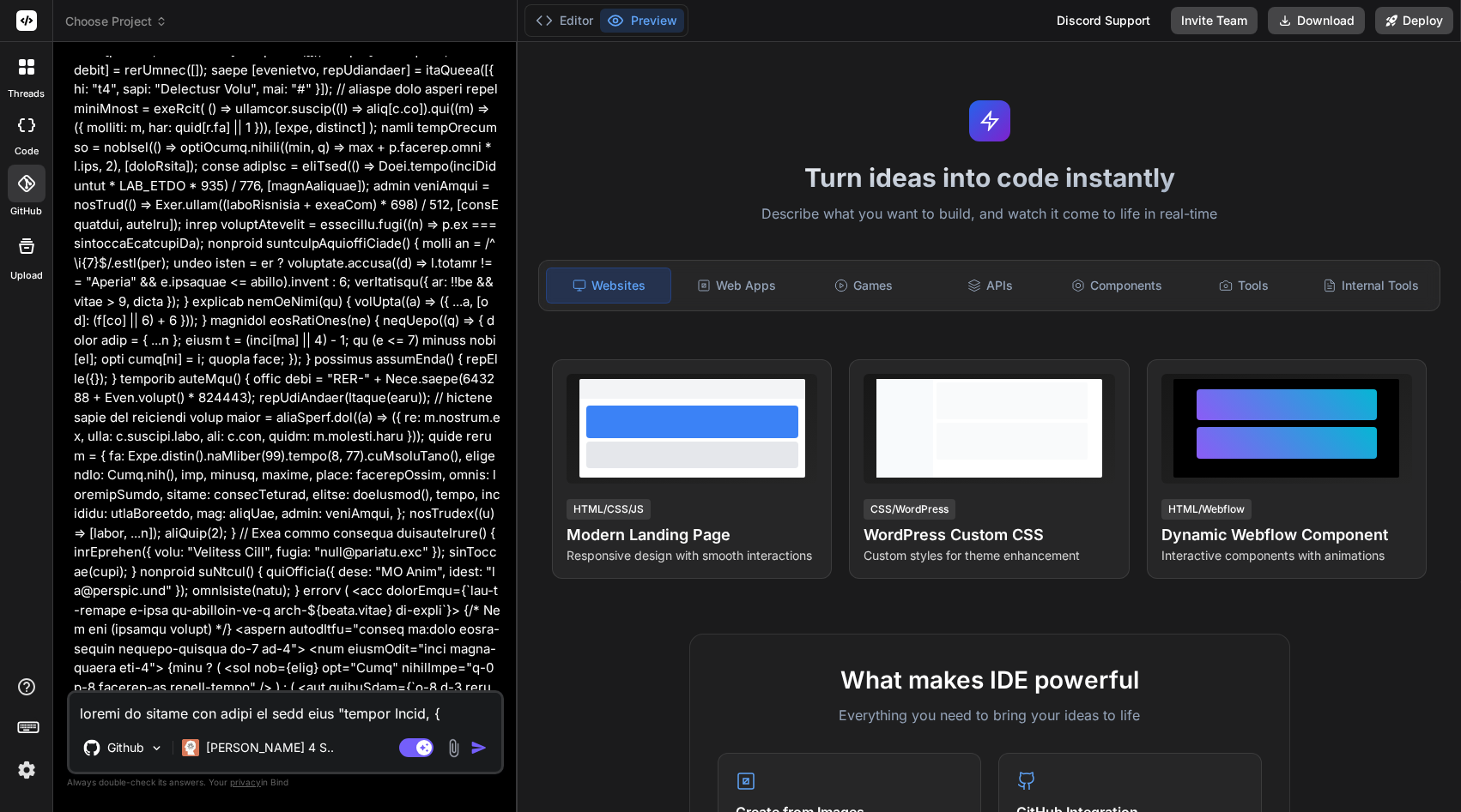
type textarea "x"
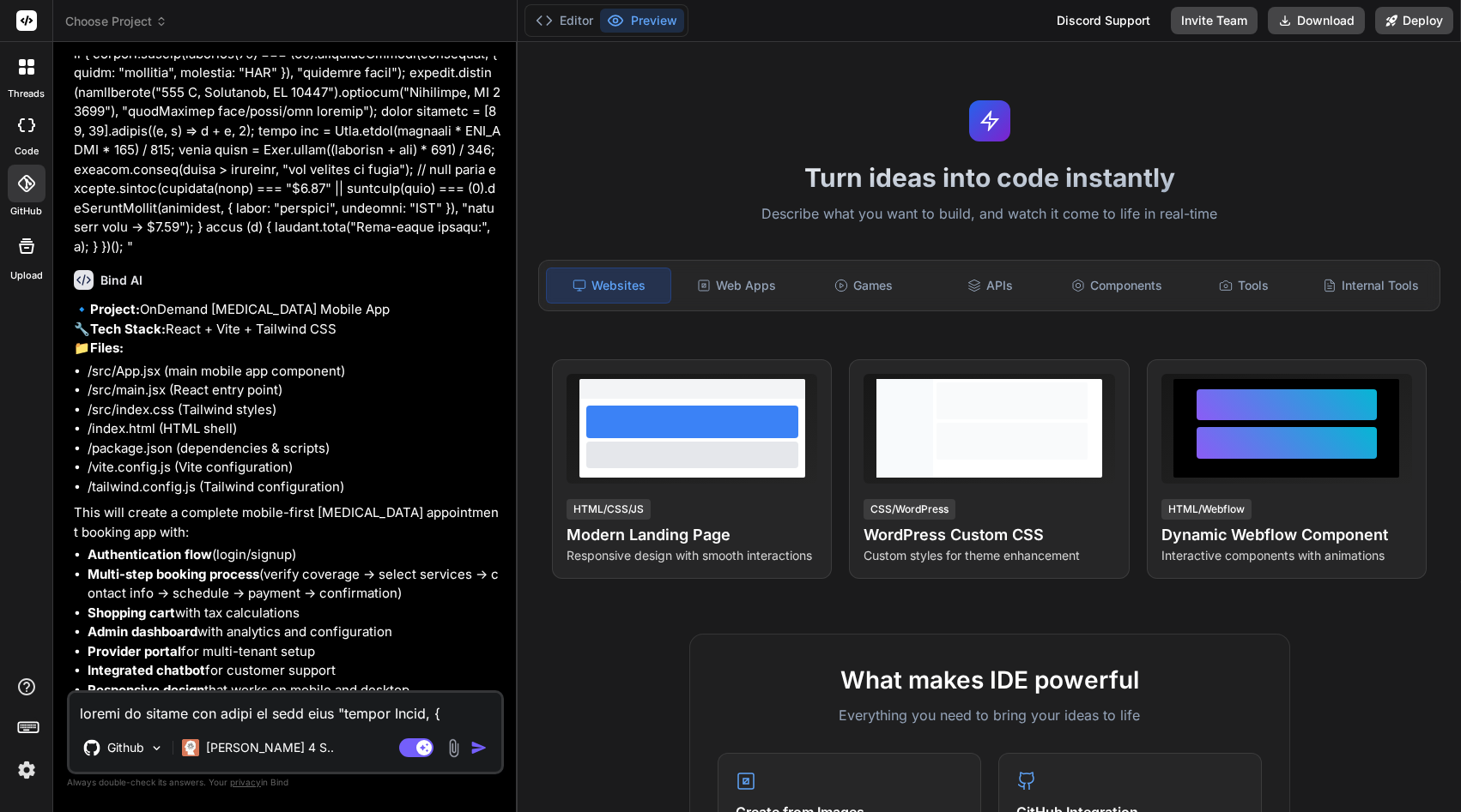
scroll to position [12510, 0]
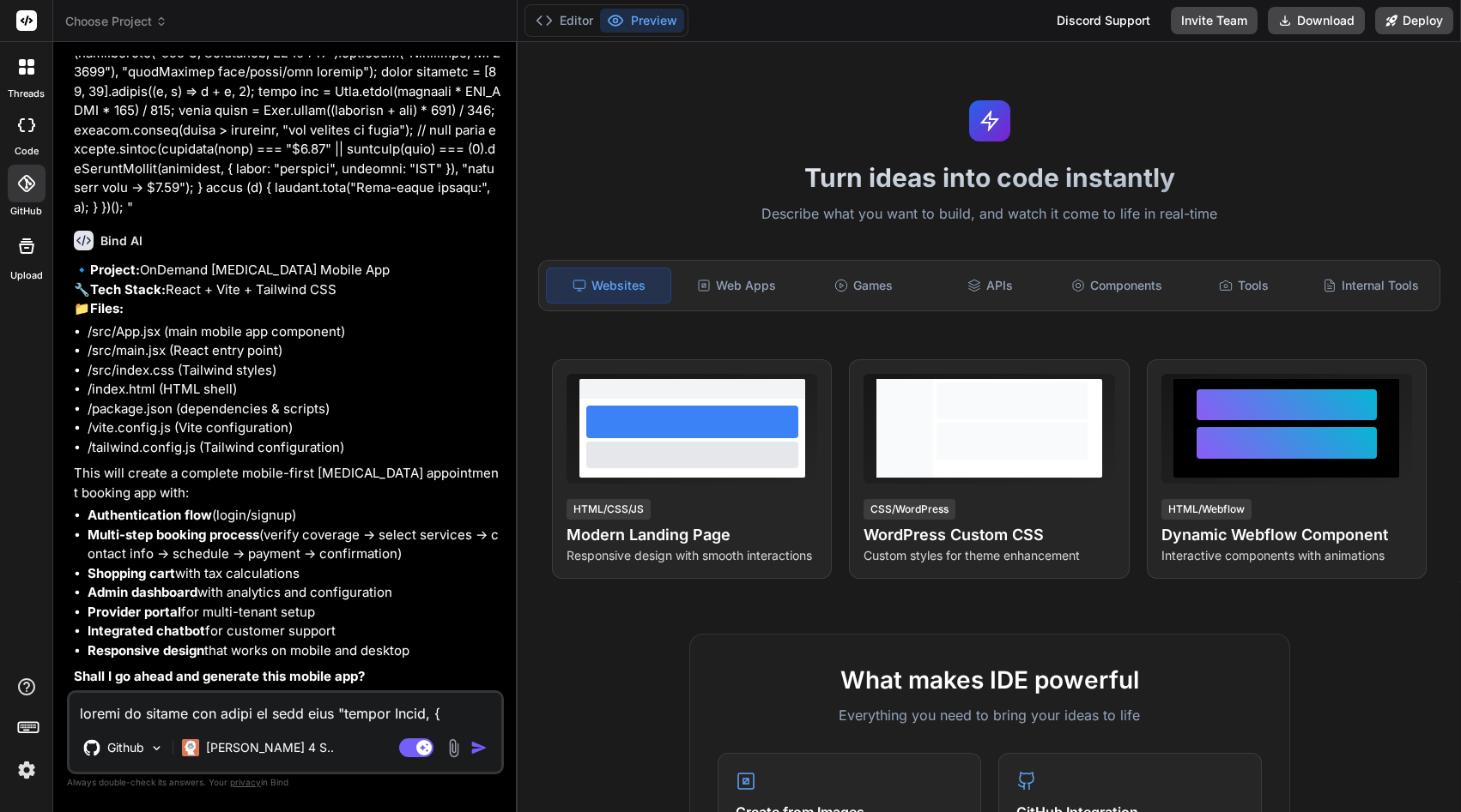
click at [147, 703] on textarea at bounding box center [285, 708] width 431 height 31
type textarea "y"
type textarea "x"
type textarea "ye"
type textarea "x"
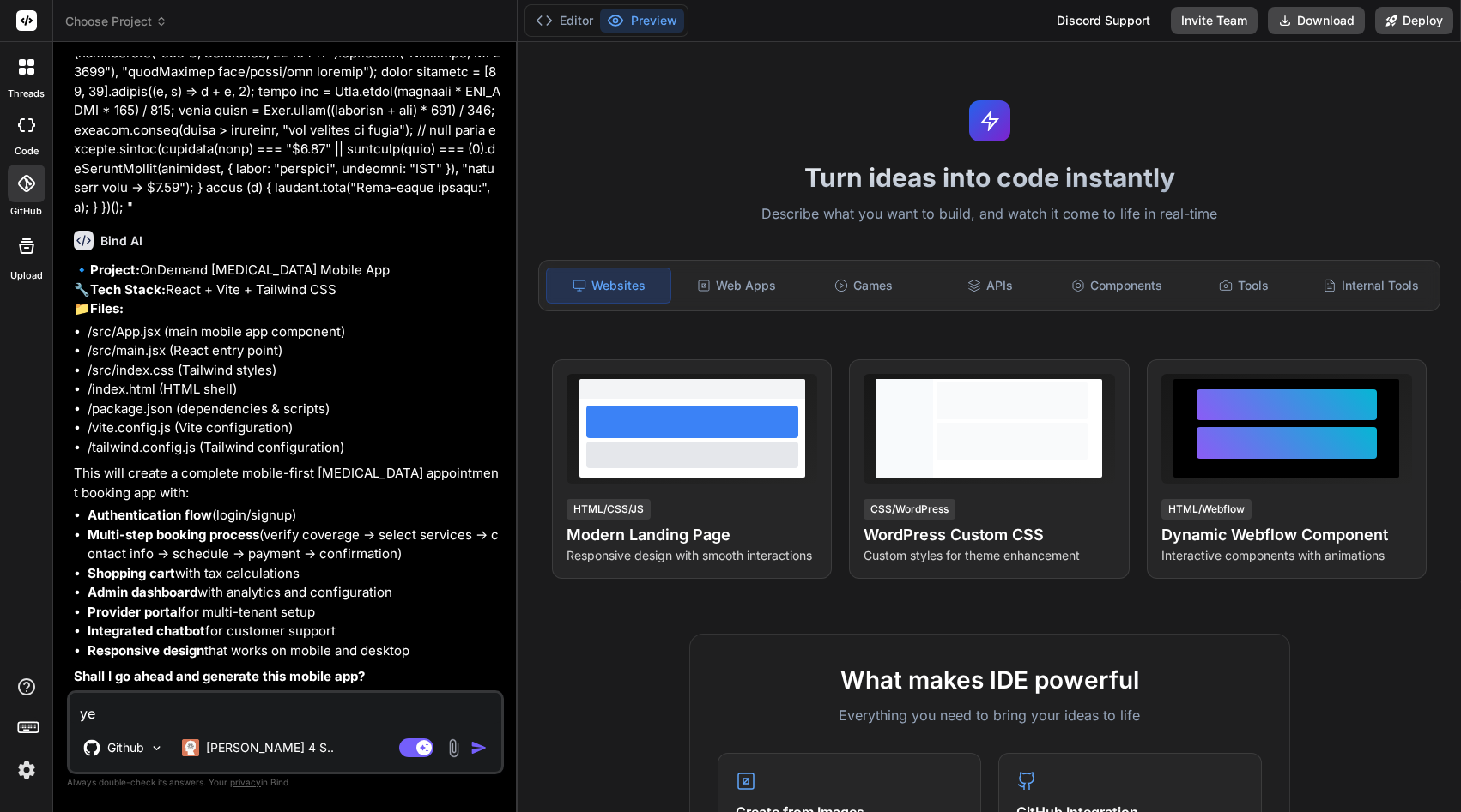
type textarea "yes"
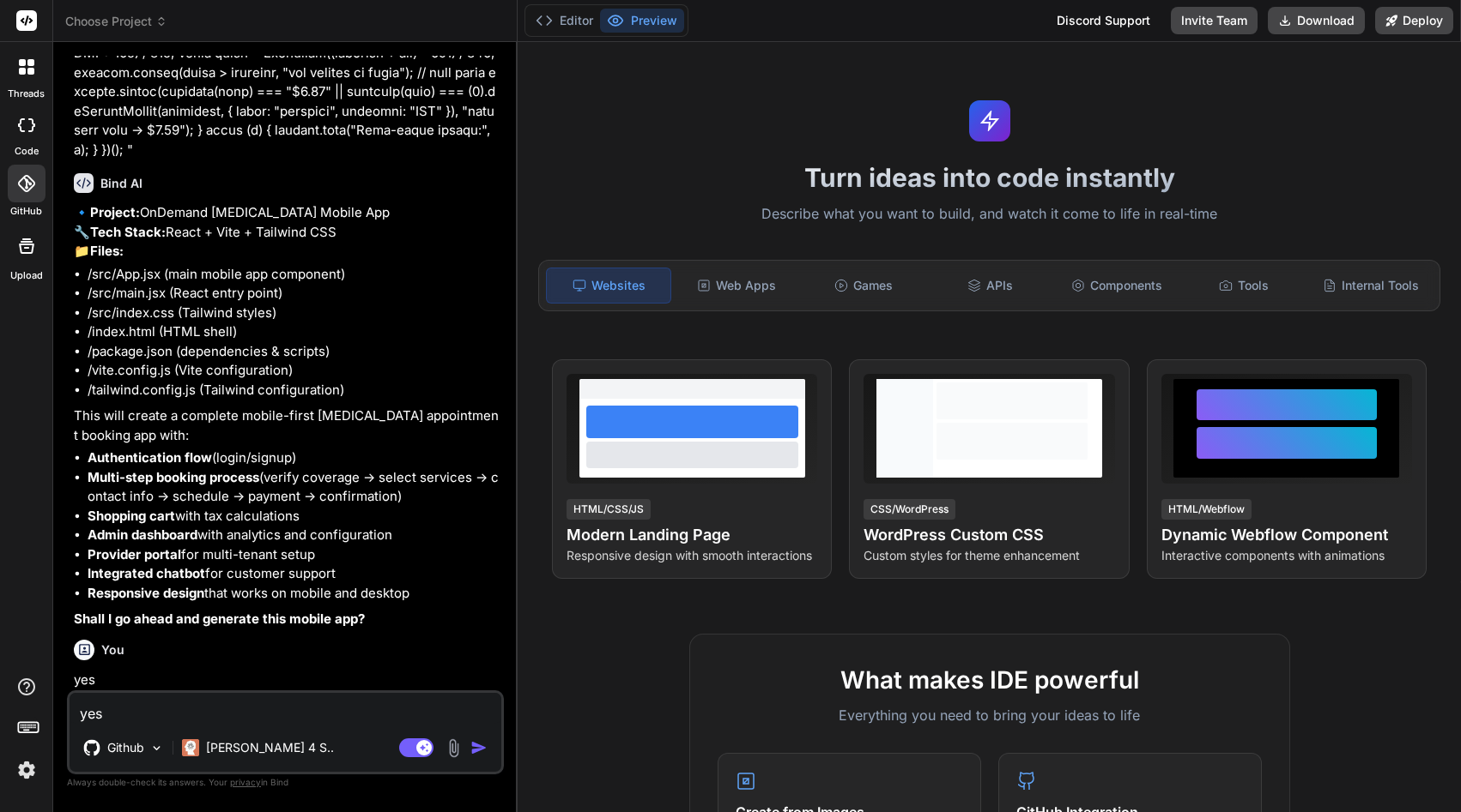
type textarea "x"
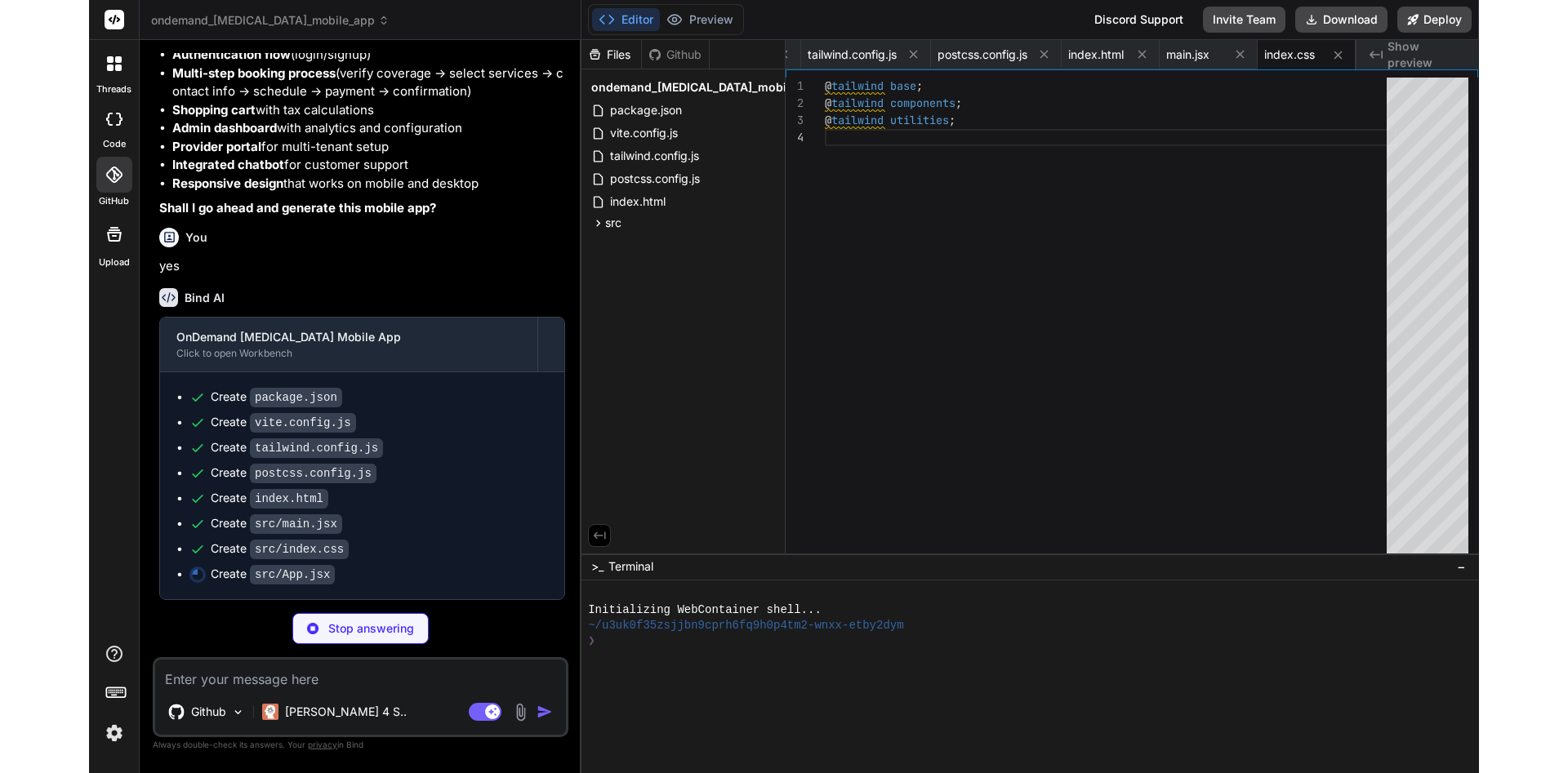
scroll to position [0, 92]
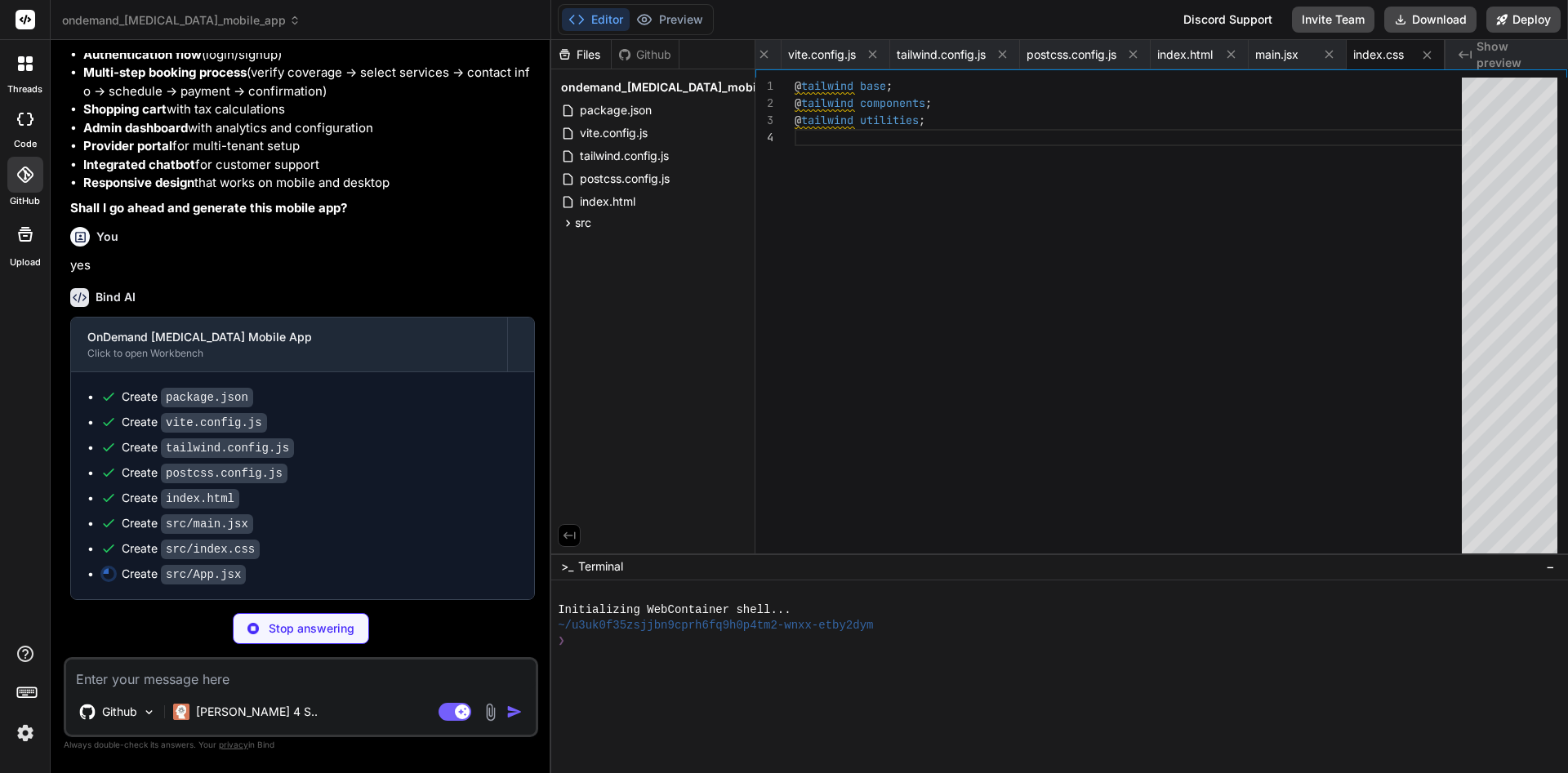
click at [18, 591] on div "threads code GitHub Upload" at bounding box center [25, 386] width 51 height 773
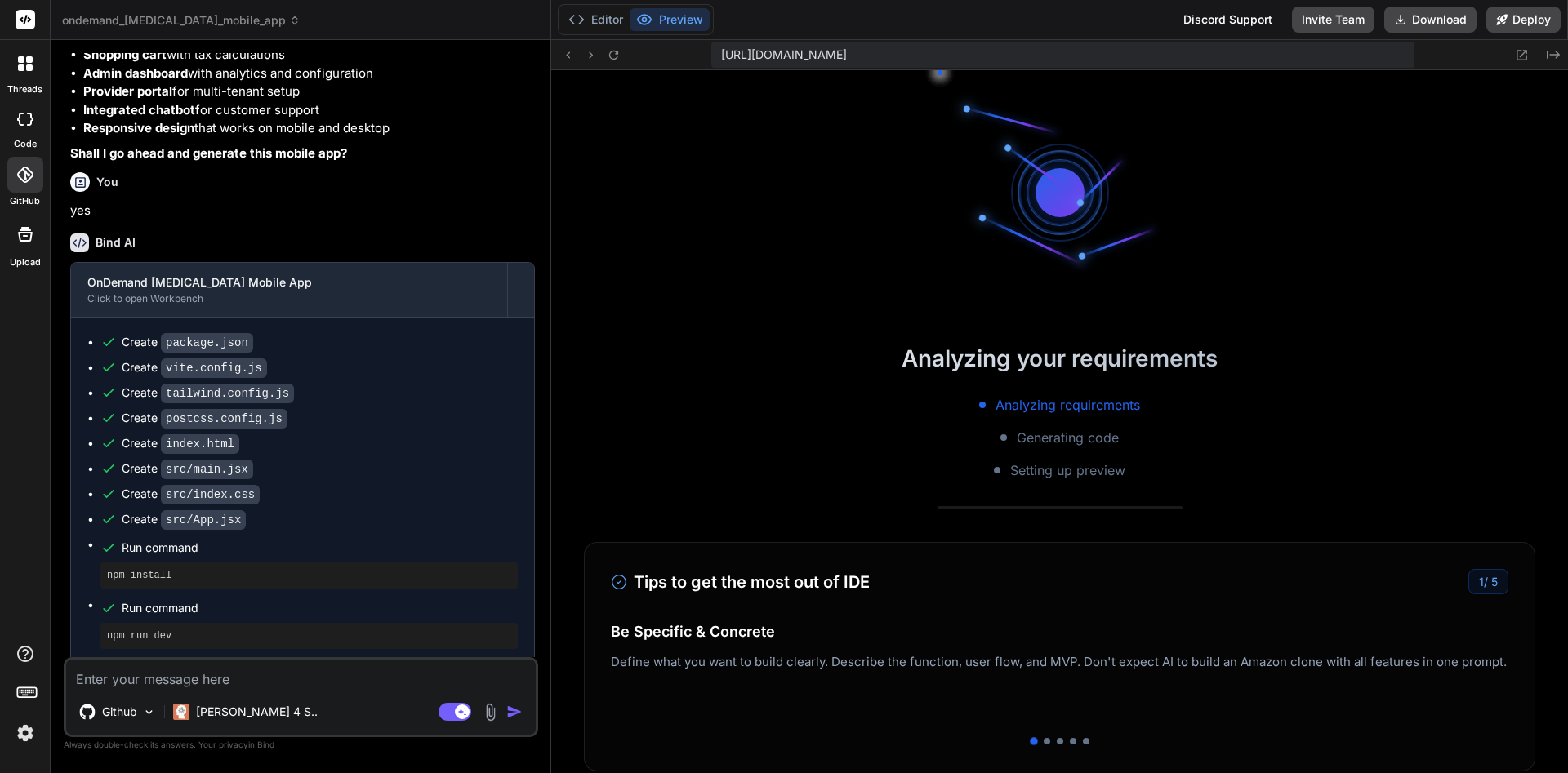
scroll to position [465, 0]
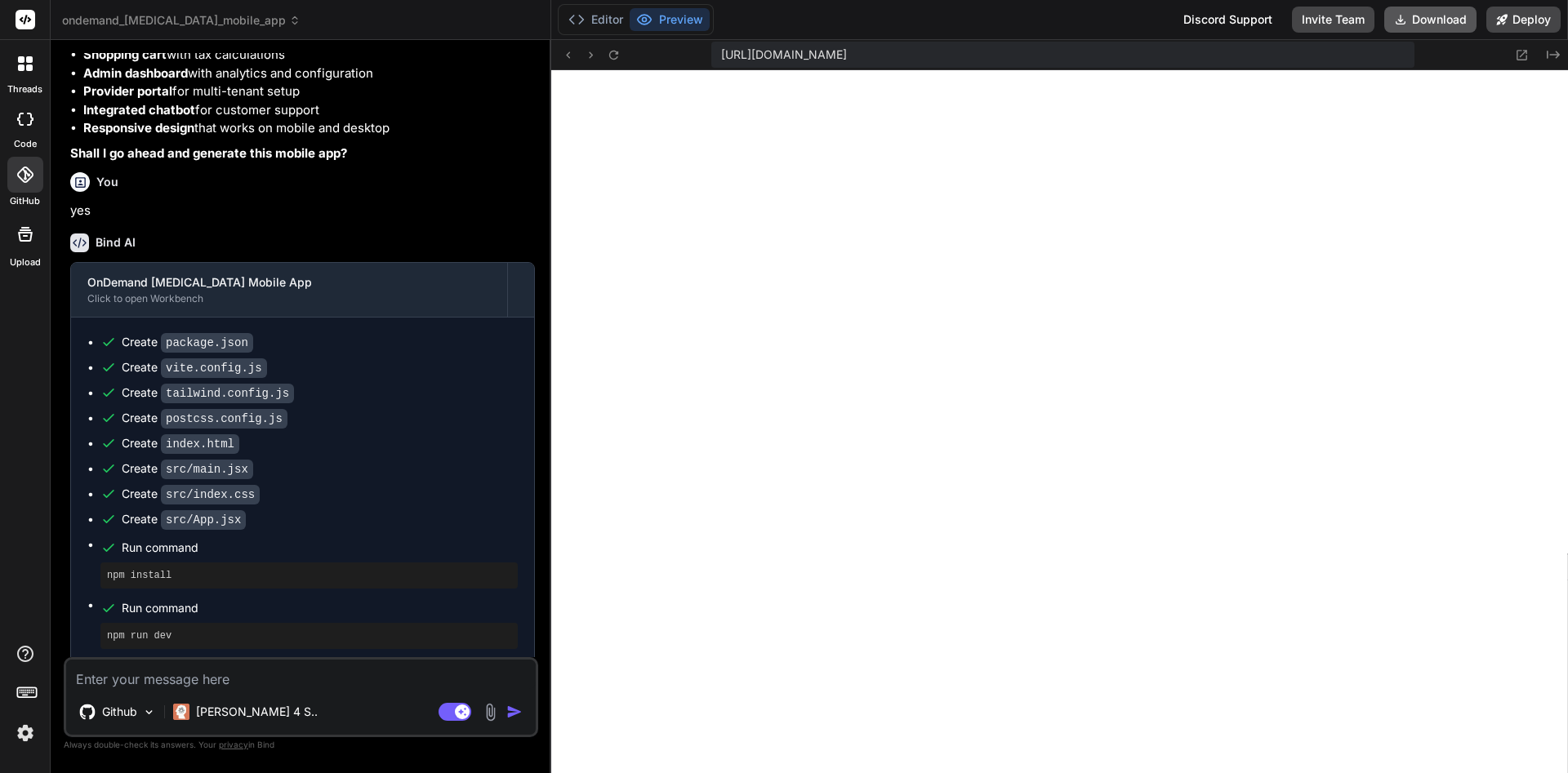
click at [1389, 23] on button "Download" at bounding box center [1430, 19] width 92 height 26
click at [1389, 26] on button "Deploy" at bounding box center [1523, 19] width 74 height 26
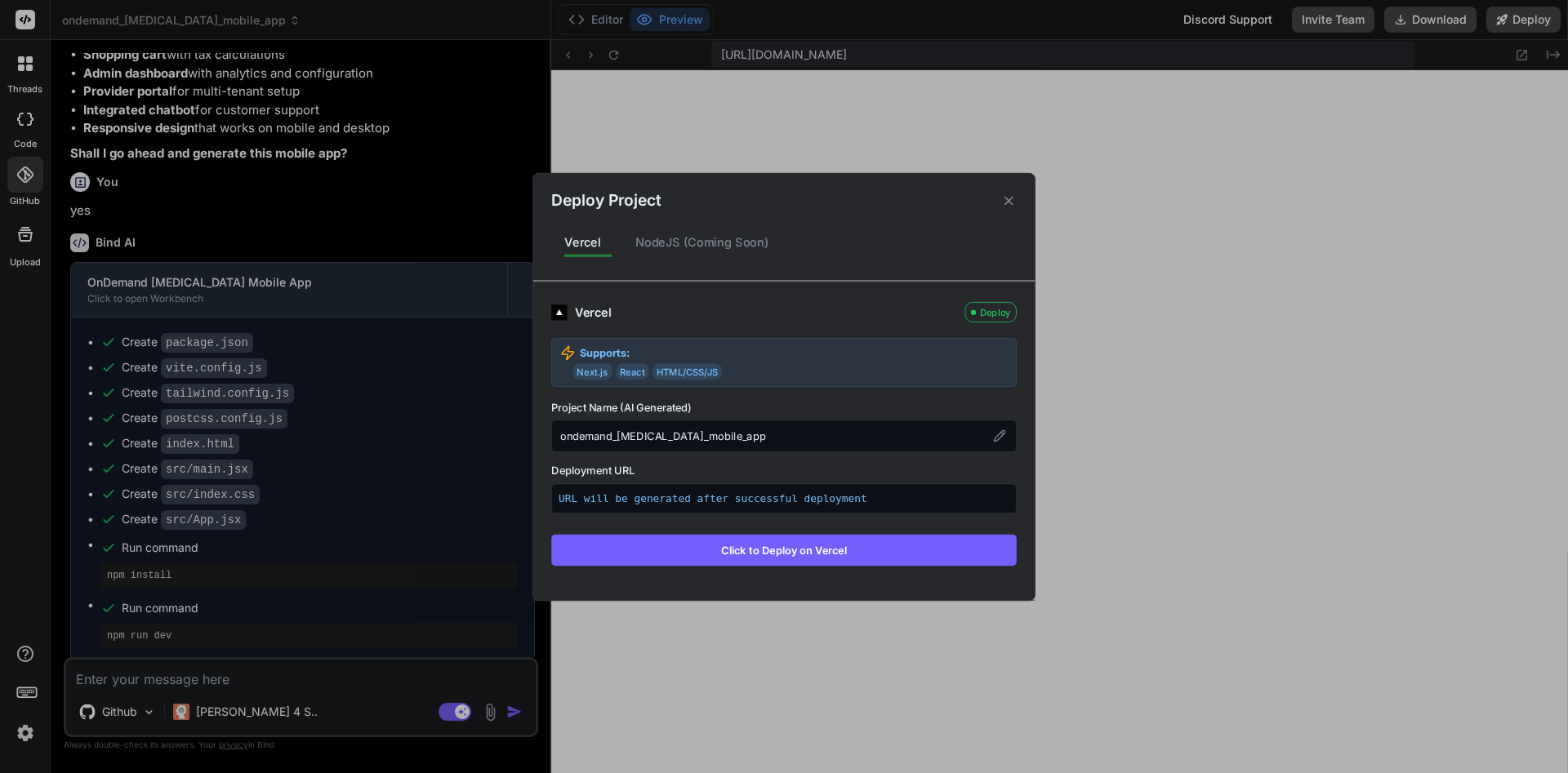
click at [824, 550] on button "Click to Deploy on Vercel" at bounding box center [784, 549] width 465 height 31
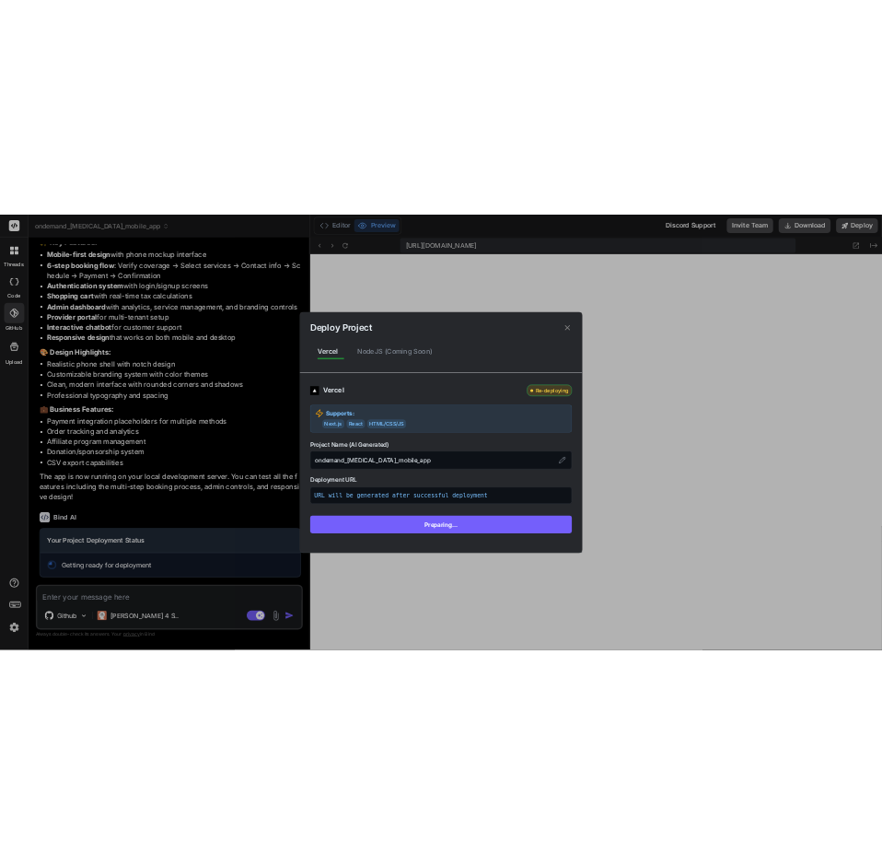
scroll to position [13070, 0]
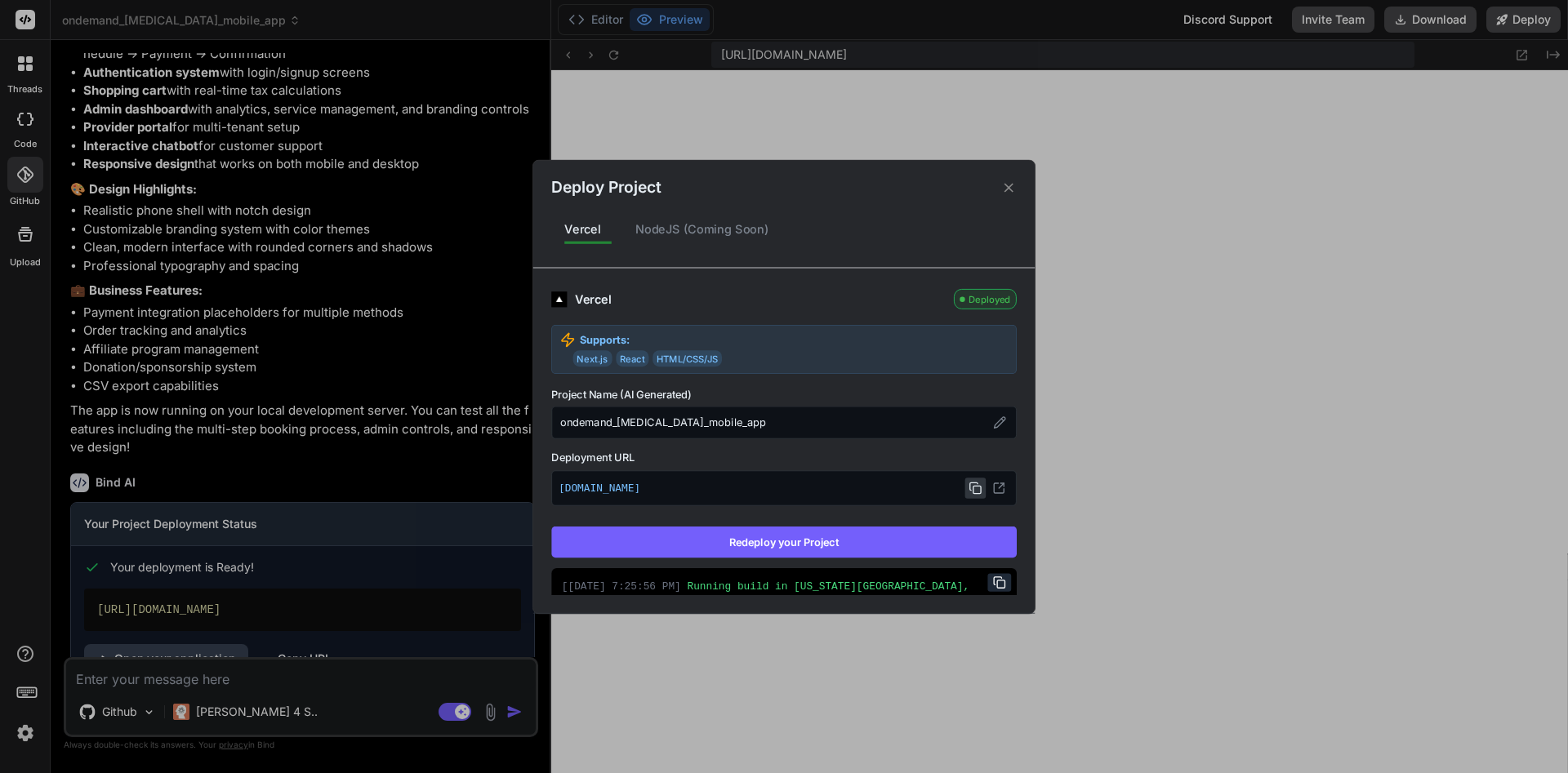
click at [969, 488] on icon at bounding box center [974, 488] width 13 height 13
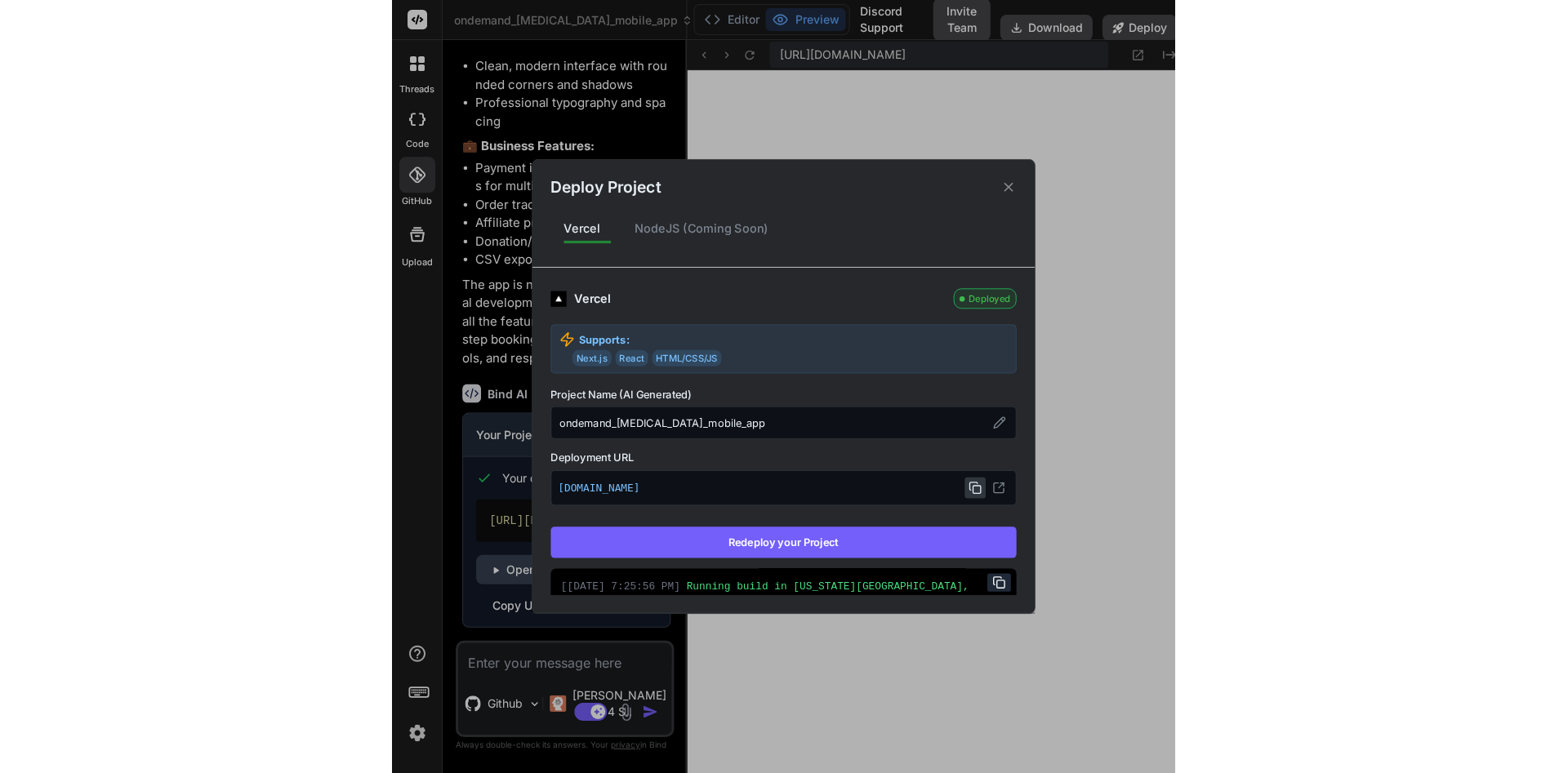
scroll to position [464, 0]
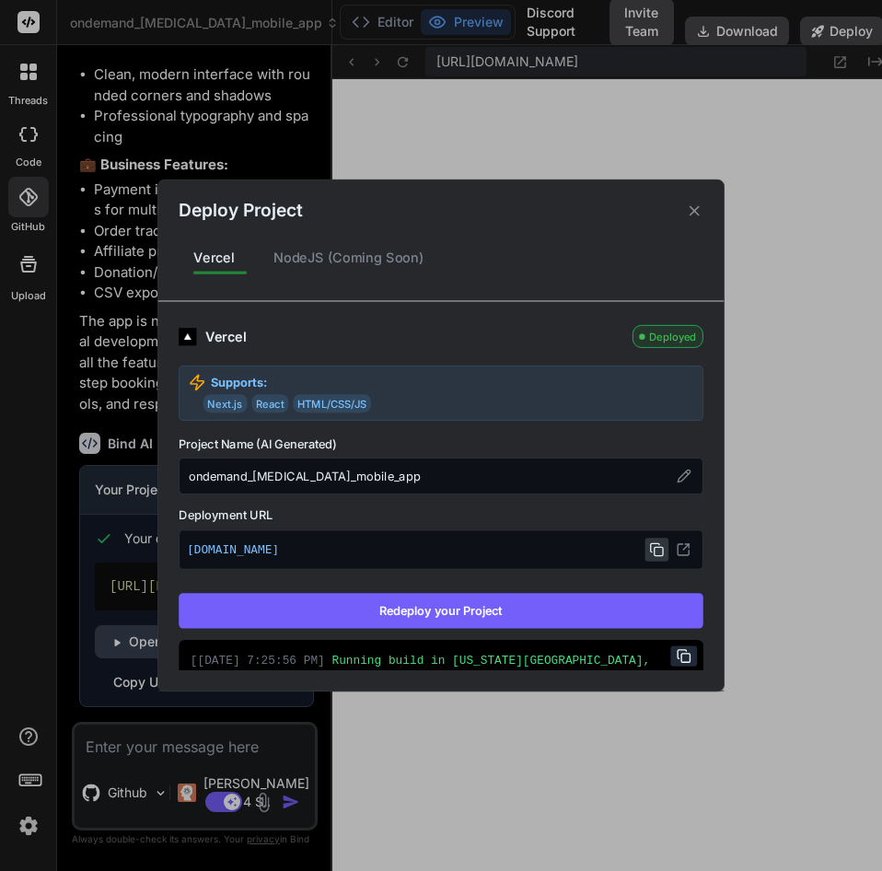
type textarea "x"
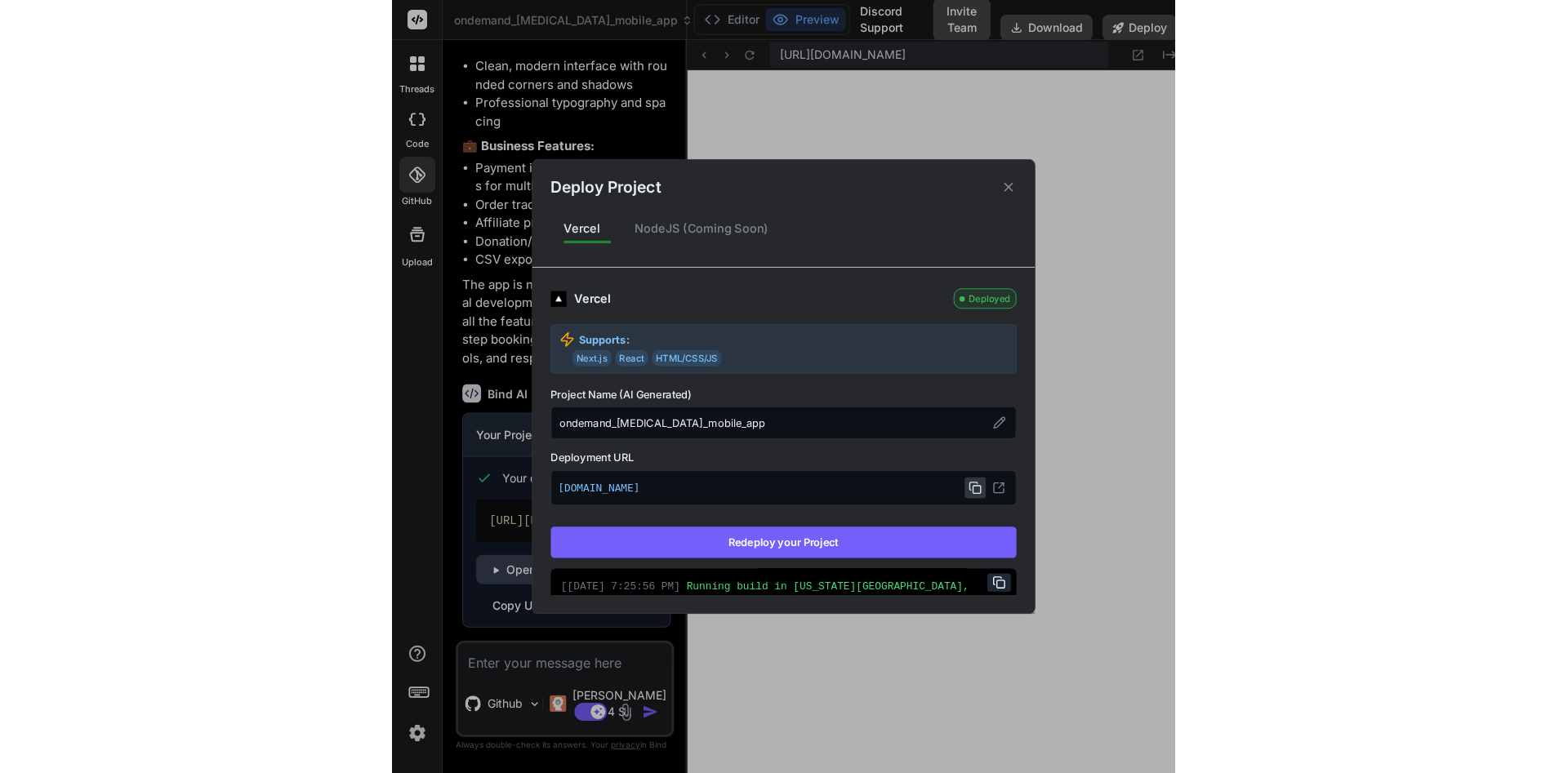
scroll to position [465, 0]
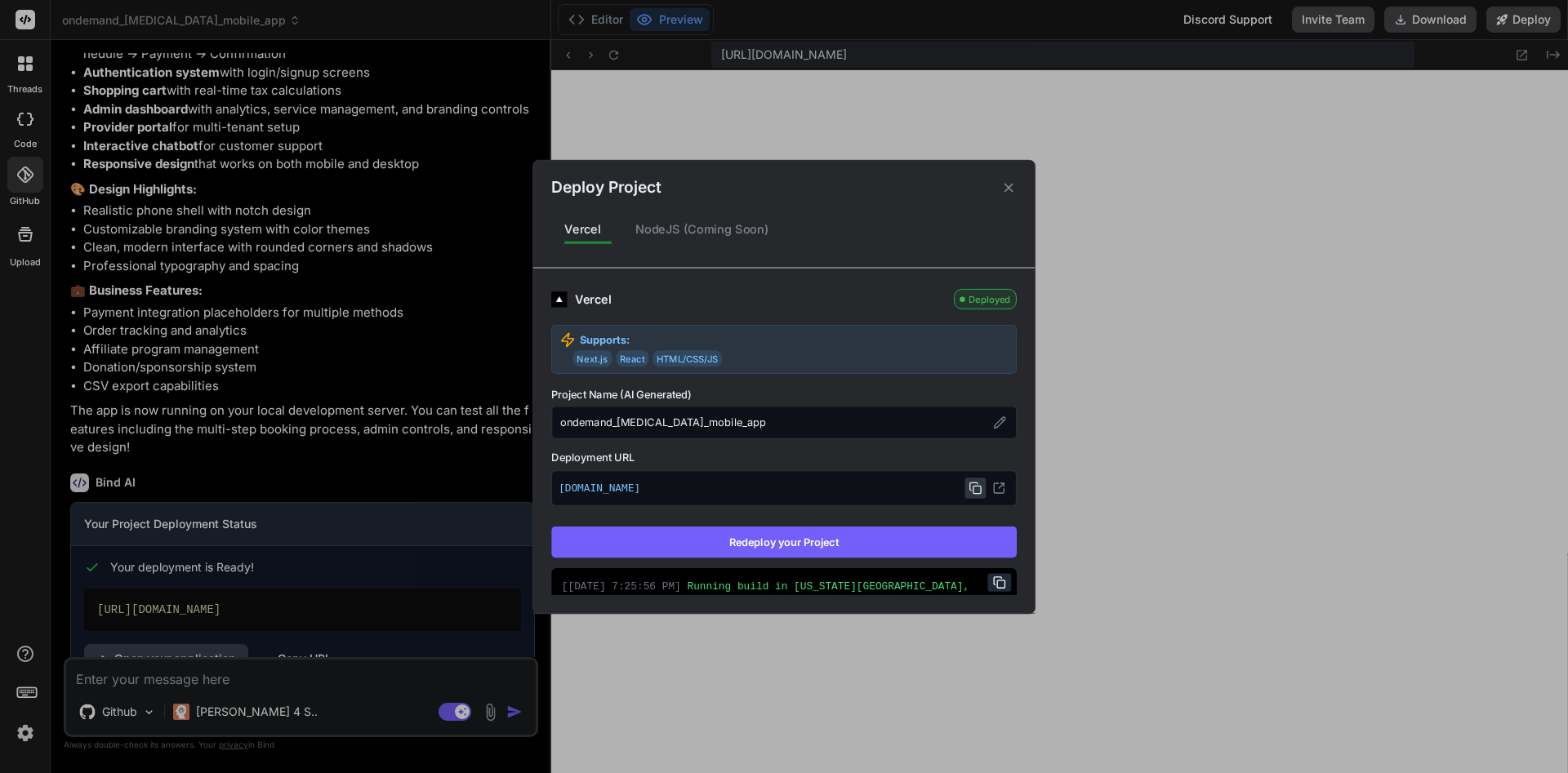
click at [1009, 185] on icon at bounding box center [1009, 188] width 16 height 16
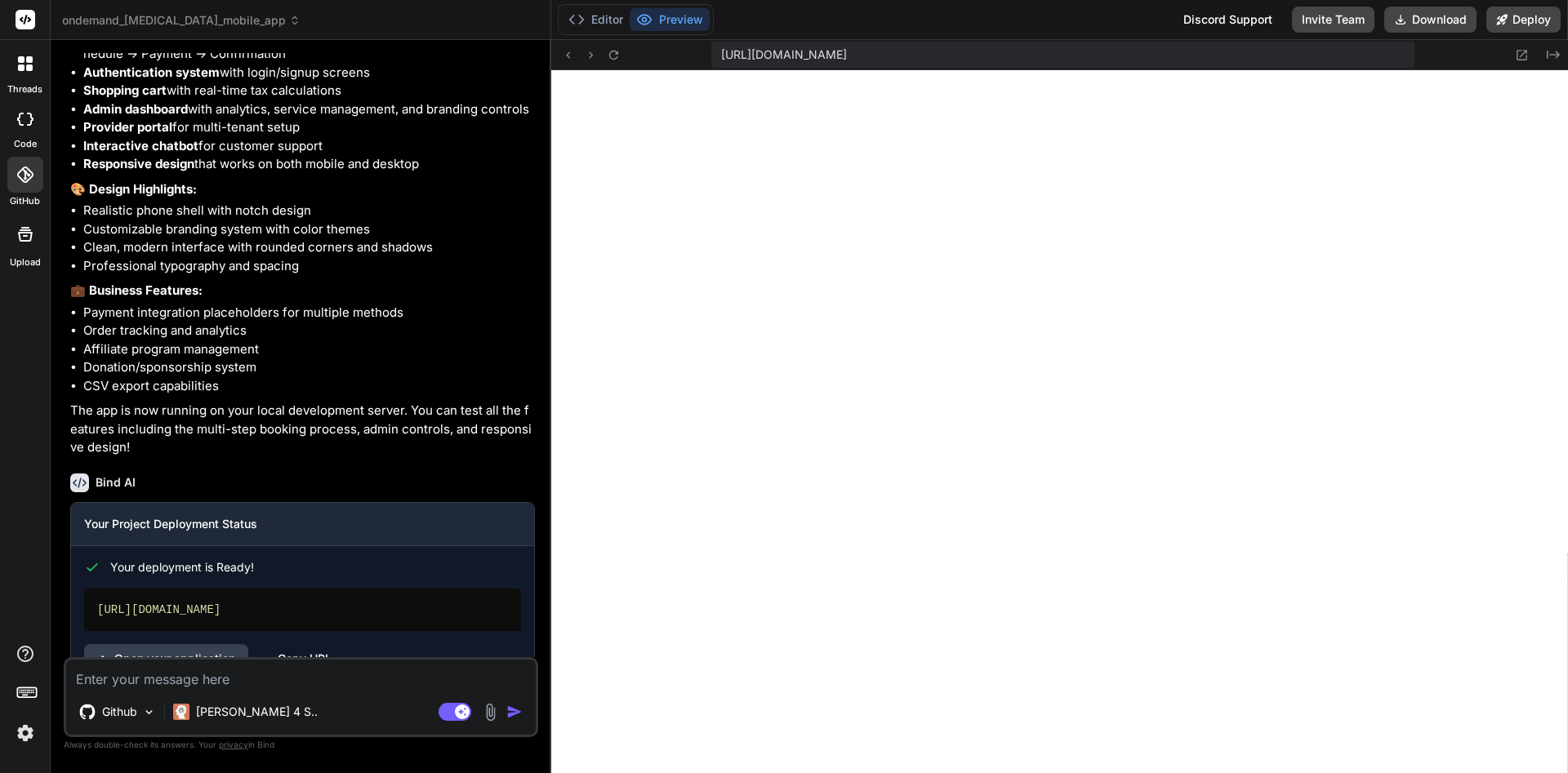
click at [222, 678] on textarea at bounding box center [301, 674] width 470 height 29
click at [360, 690] on div "Github Claude 4 S.. Agent Mode. When this toggle is activated, AI automatically…" at bounding box center [300, 697] width 474 height 80
click at [300, 681] on textarea at bounding box center [301, 674] width 470 height 29
type textarea "I"
type textarea "x"
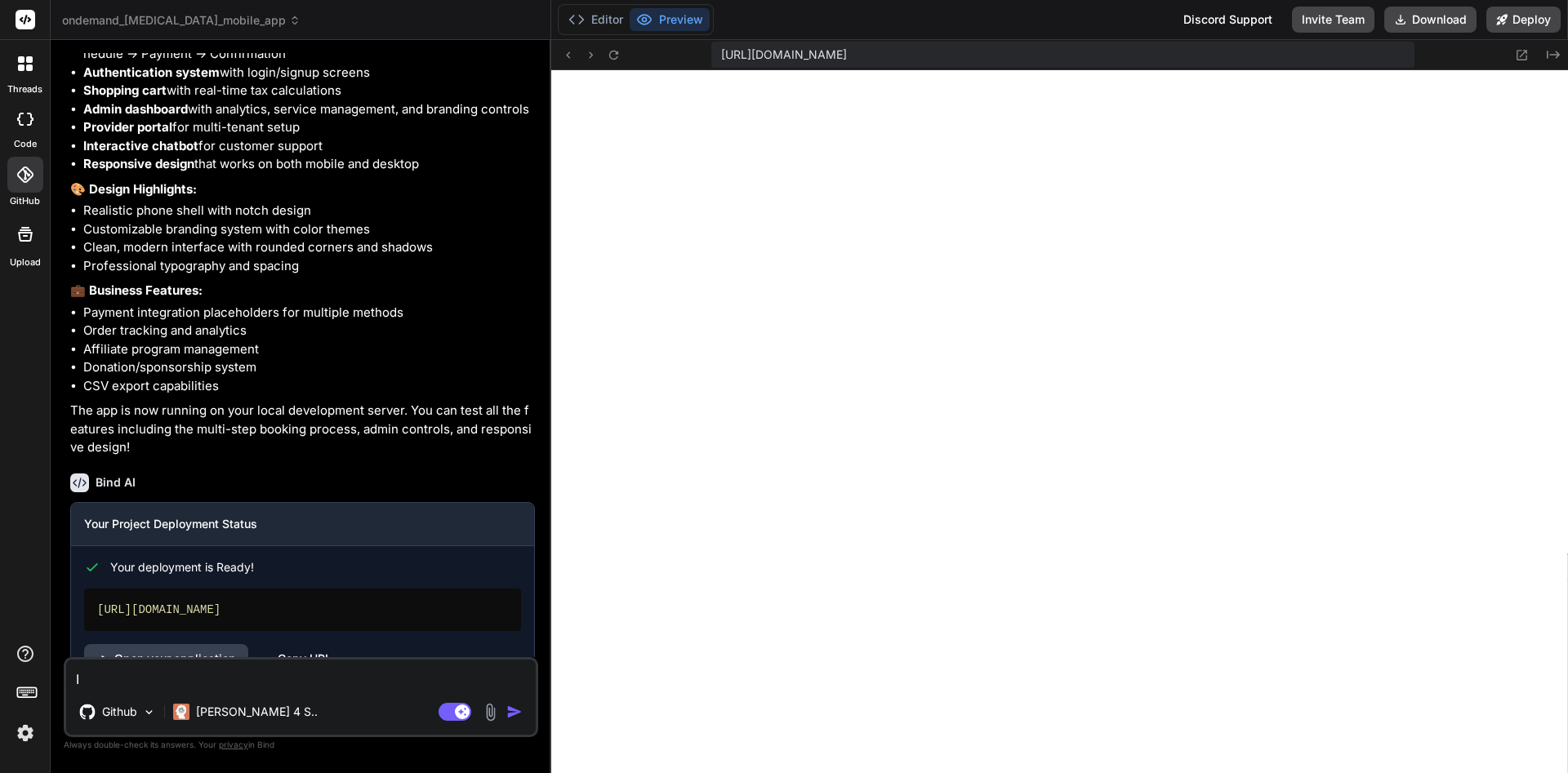
type textarea "I"
type textarea "x"
type textarea "I n"
type textarea "x"
type textarea "I ne"
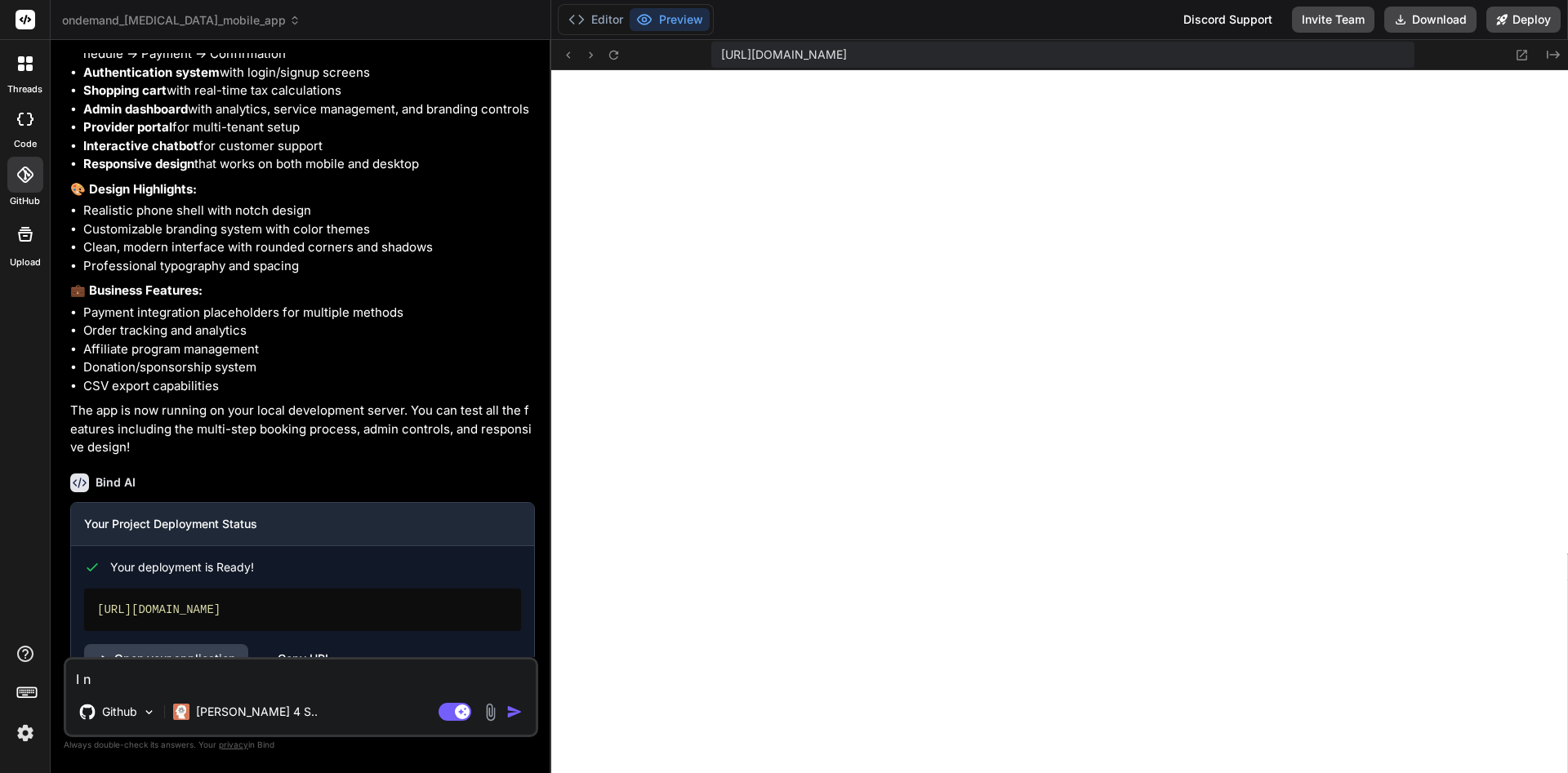
type textarea "x"
type textarea "I nee"
type textarea "x"
type textarea "I need"
type textarea "x"
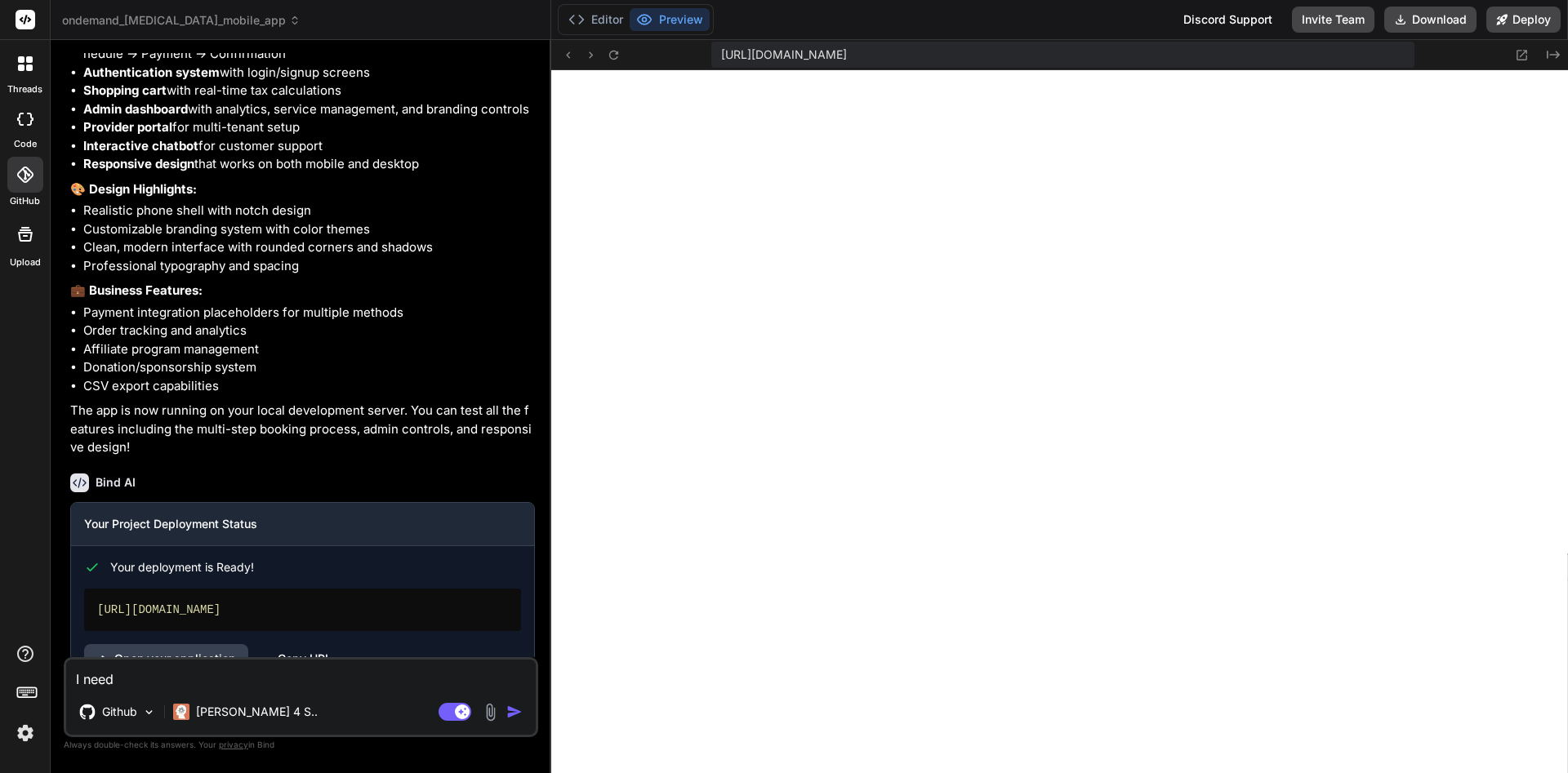
type textarea "I need"
type textarea "x"
type textarea "I need t"
type textarea "x"
type textarea "I need th"
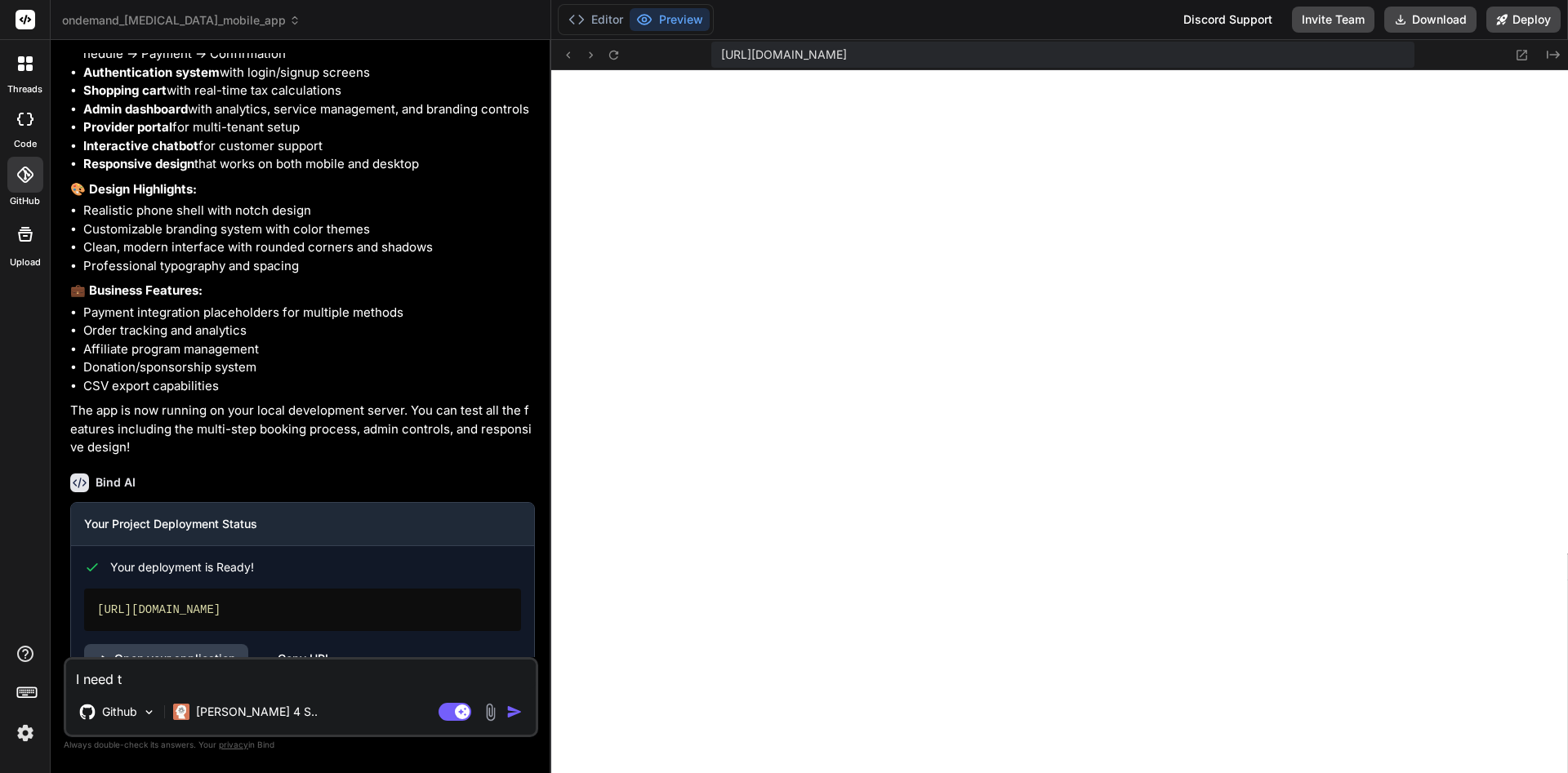
type textarea "x"
type textarea "I need the"
type textarea "x"
type textarea "I need the"
type textarea "x"
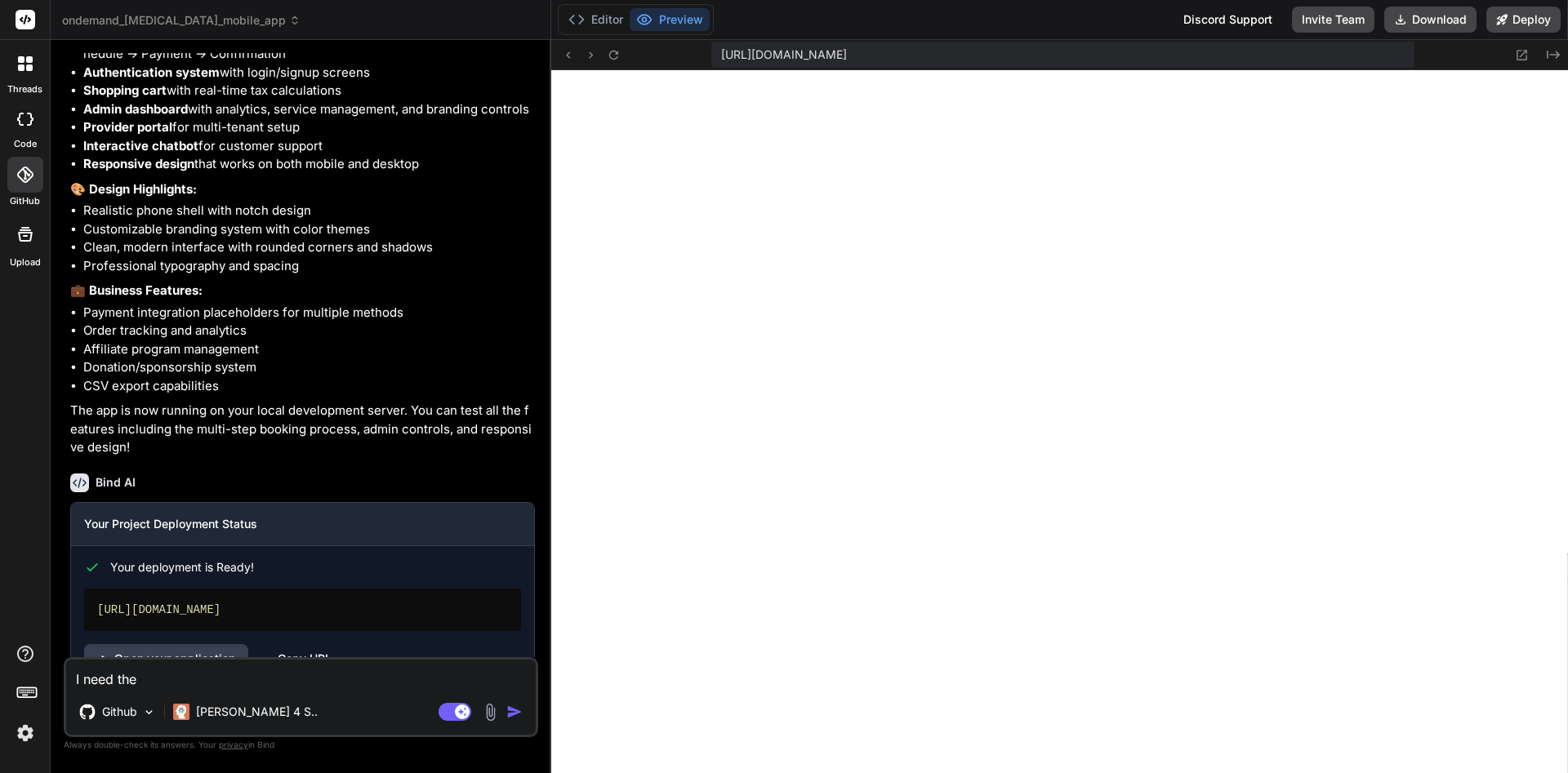
type textarea "I need the"
type textarea "x"
type textarea "I need th"
type textarea "x"
type textarea "I need t"
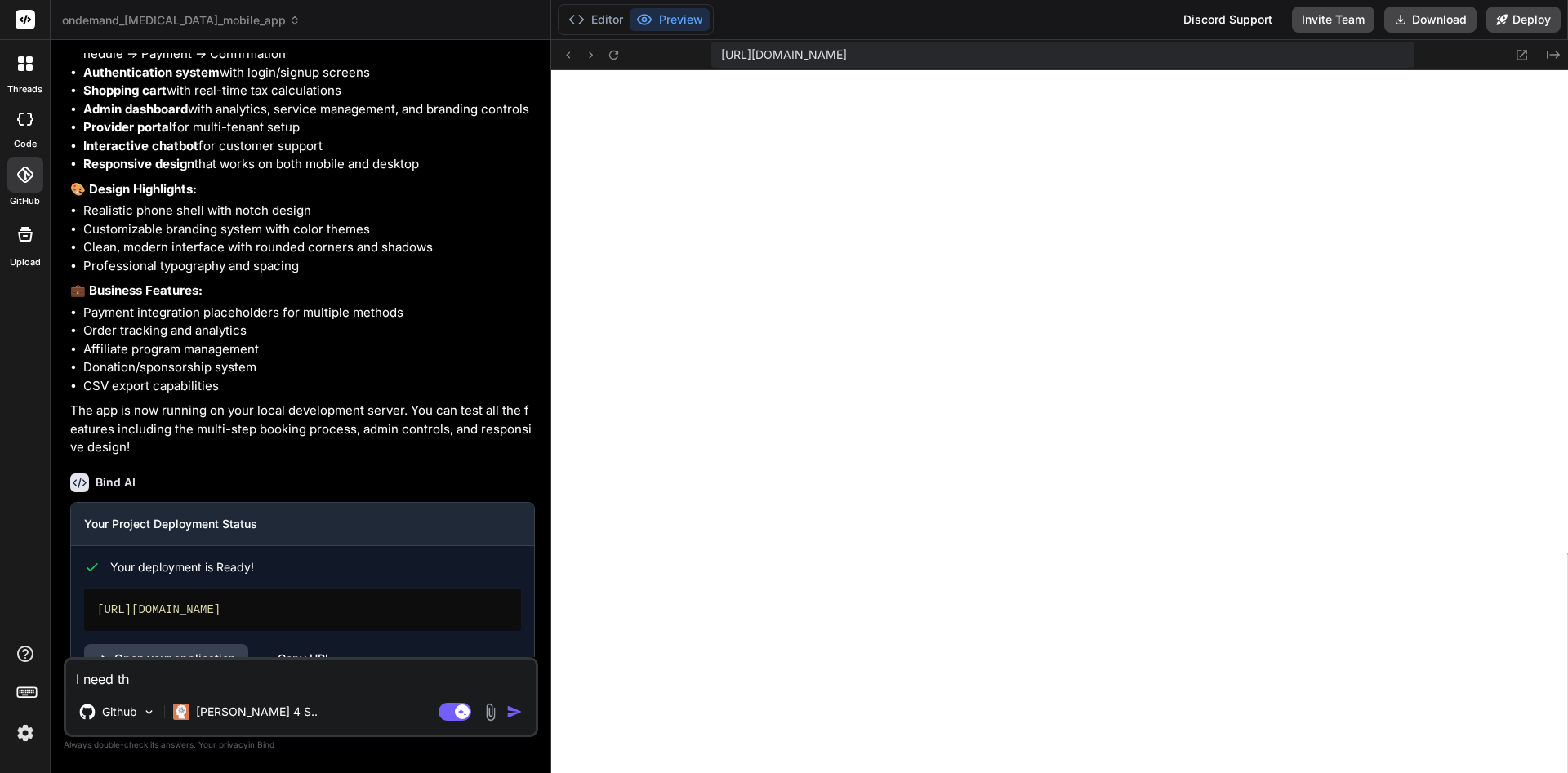
type textarea "x"
type textarea "I need"
type textarea "x"
type textarea "I need a"
type textarea "x"
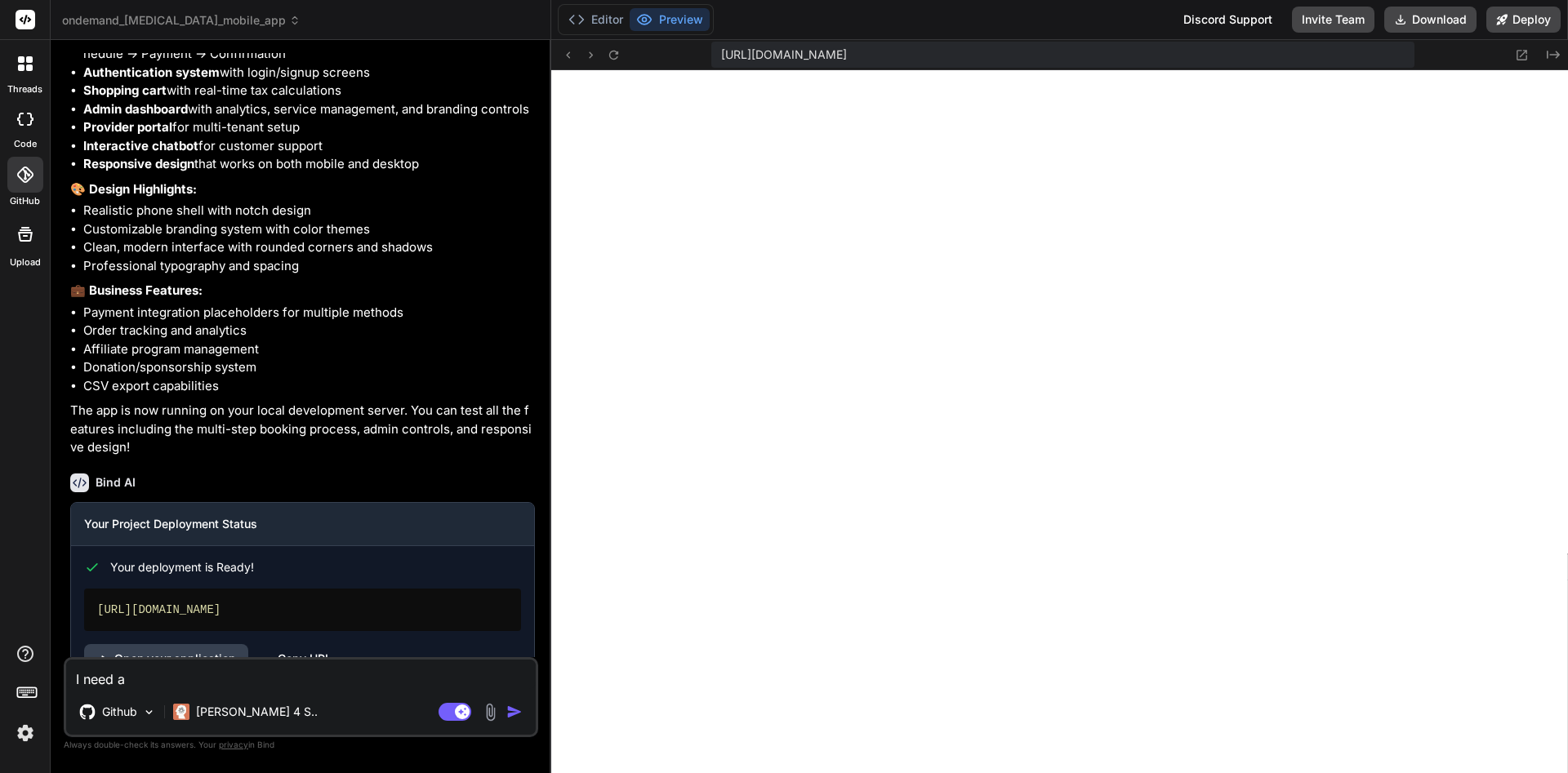
type textarea "I need a"
type textarea "x"
type textarea "I need a b"
type textarea "x"
type textarea "I need a ba"
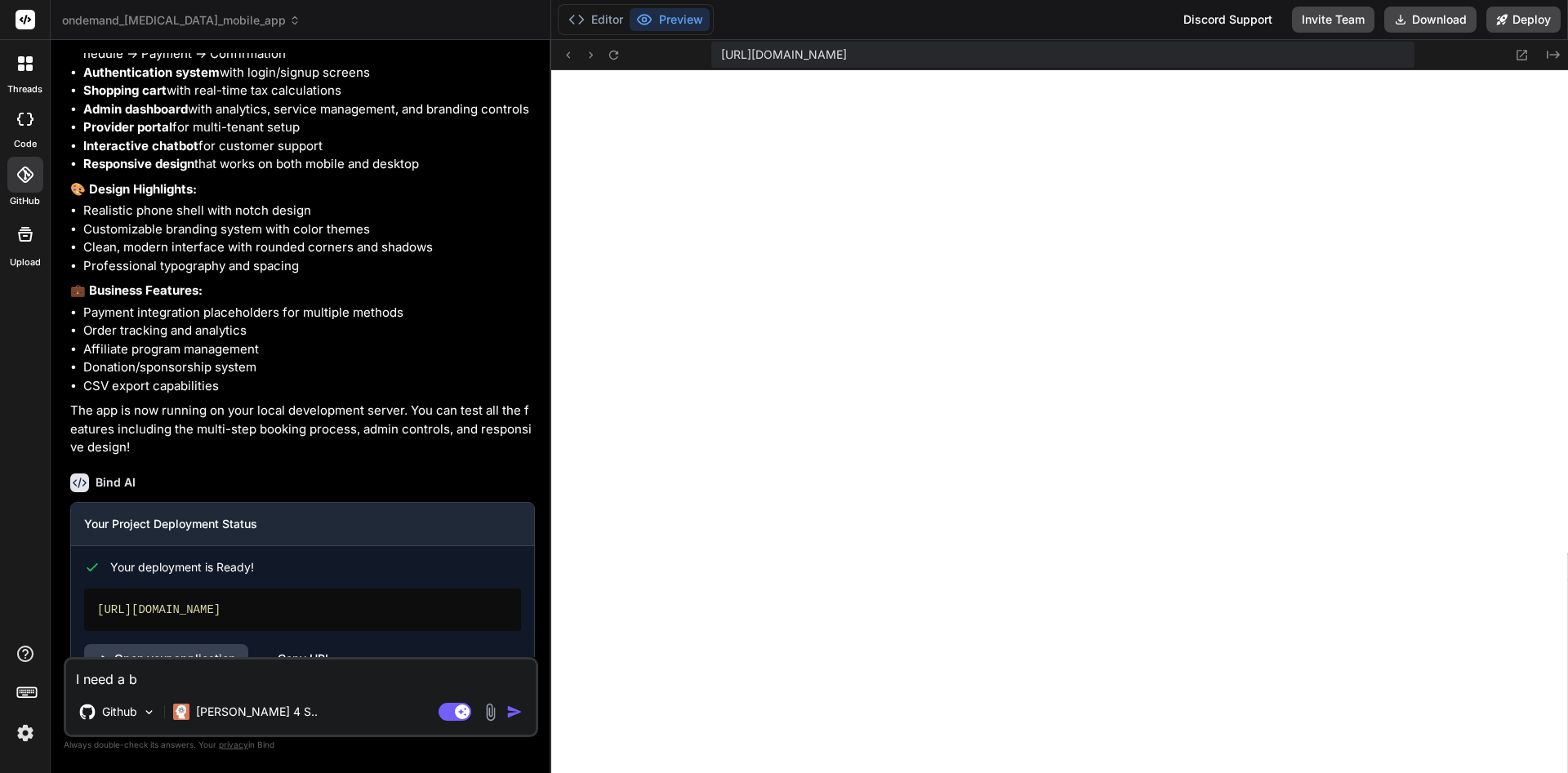
type textarea "x"
type textarea "I need a bac"
type textarea "x"
type textarea "I need a back"
type textarea "x"
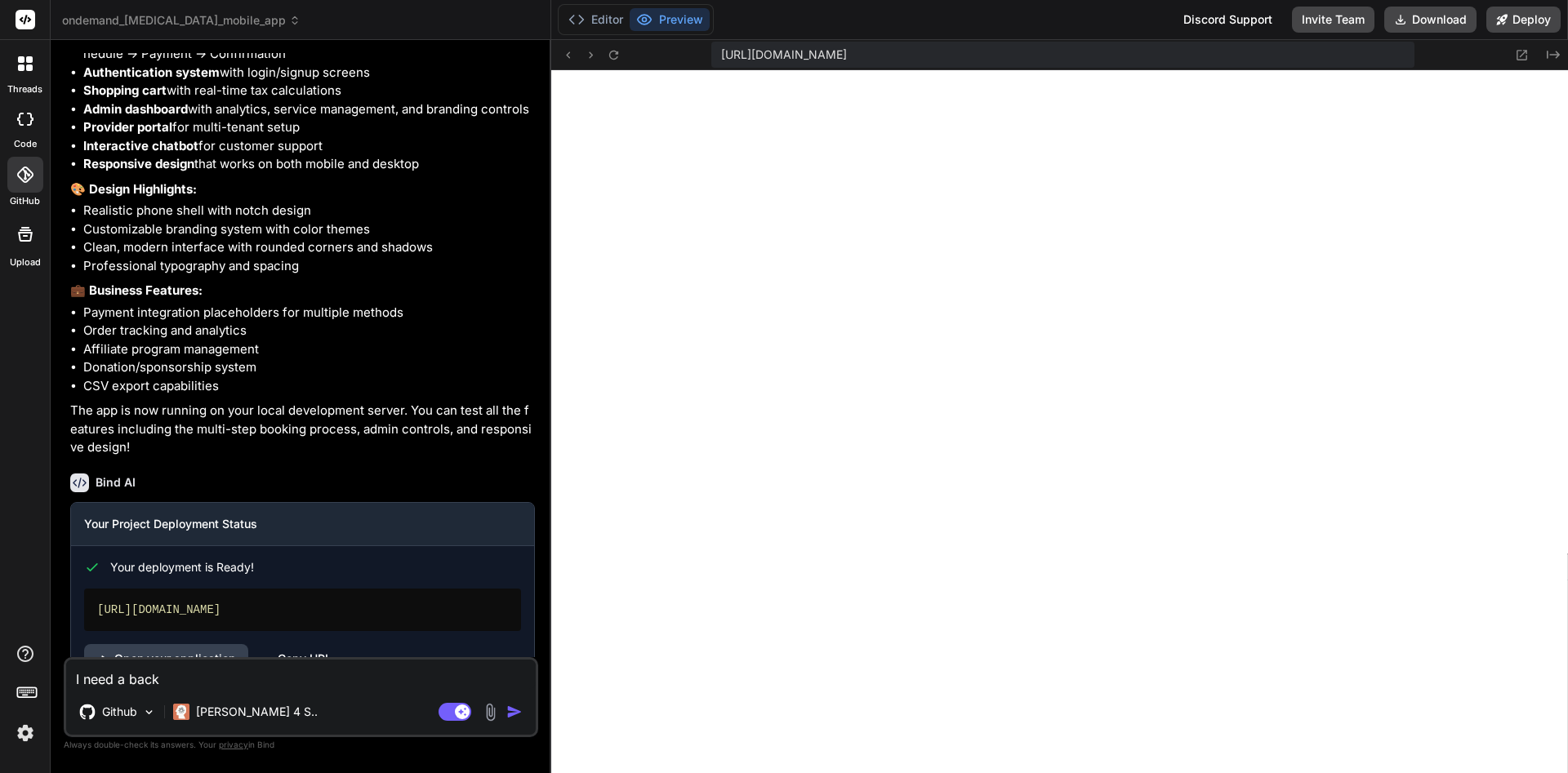
type textarea "I need a backa"
type textarea "x"
type textarea "I need a back"
type textarea "x"
click at [354, 675] on textarea "I need a back" at bounding box center [301, 674] width 470 height 29
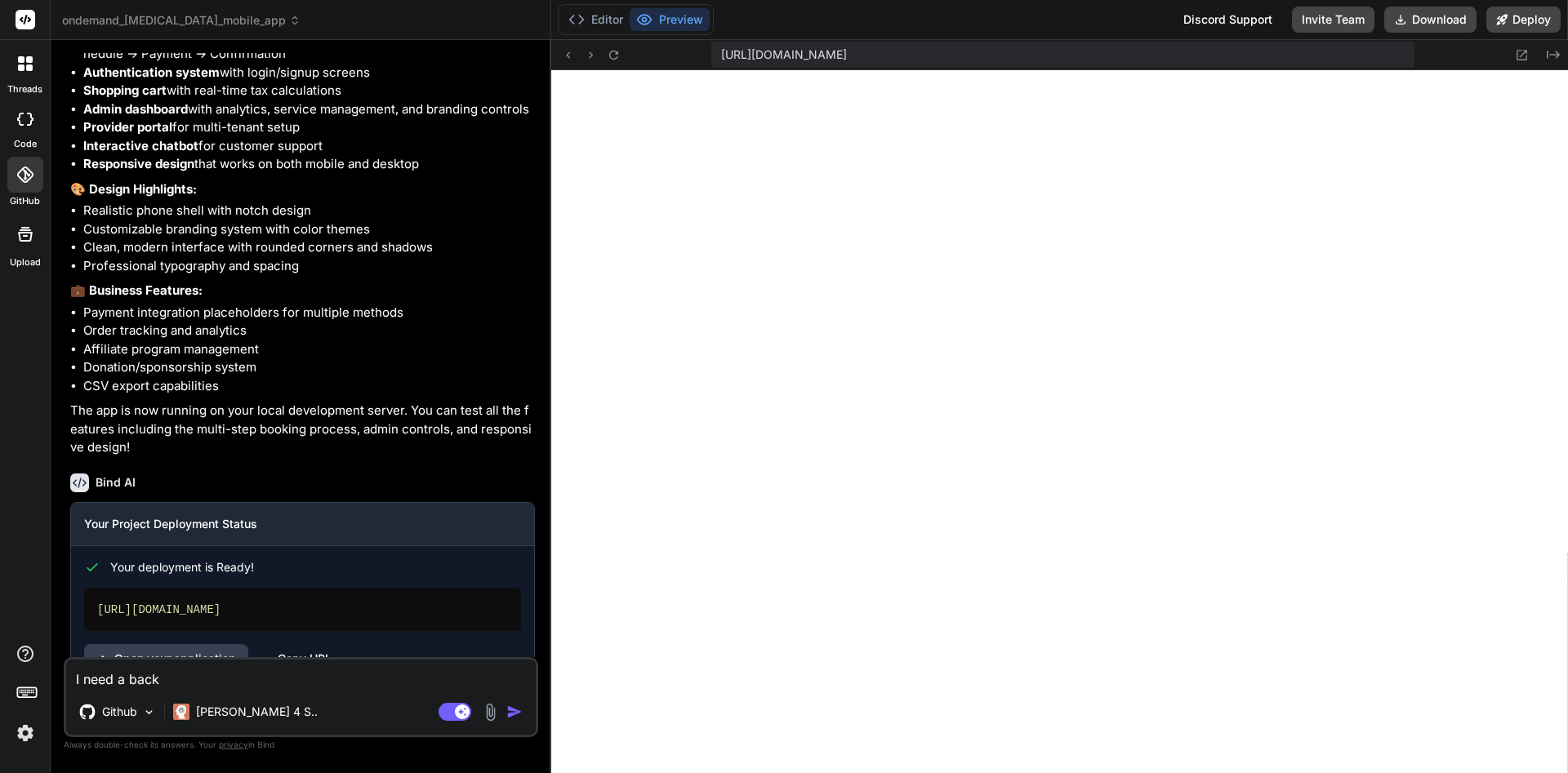
click at [257, 675] on textarea "I need a back" at bounding box center [301, 674] width 470 height 29
paste textarea "w"
type textarea "I need a backw"
type textarea "x"
type textarea "I need a back"
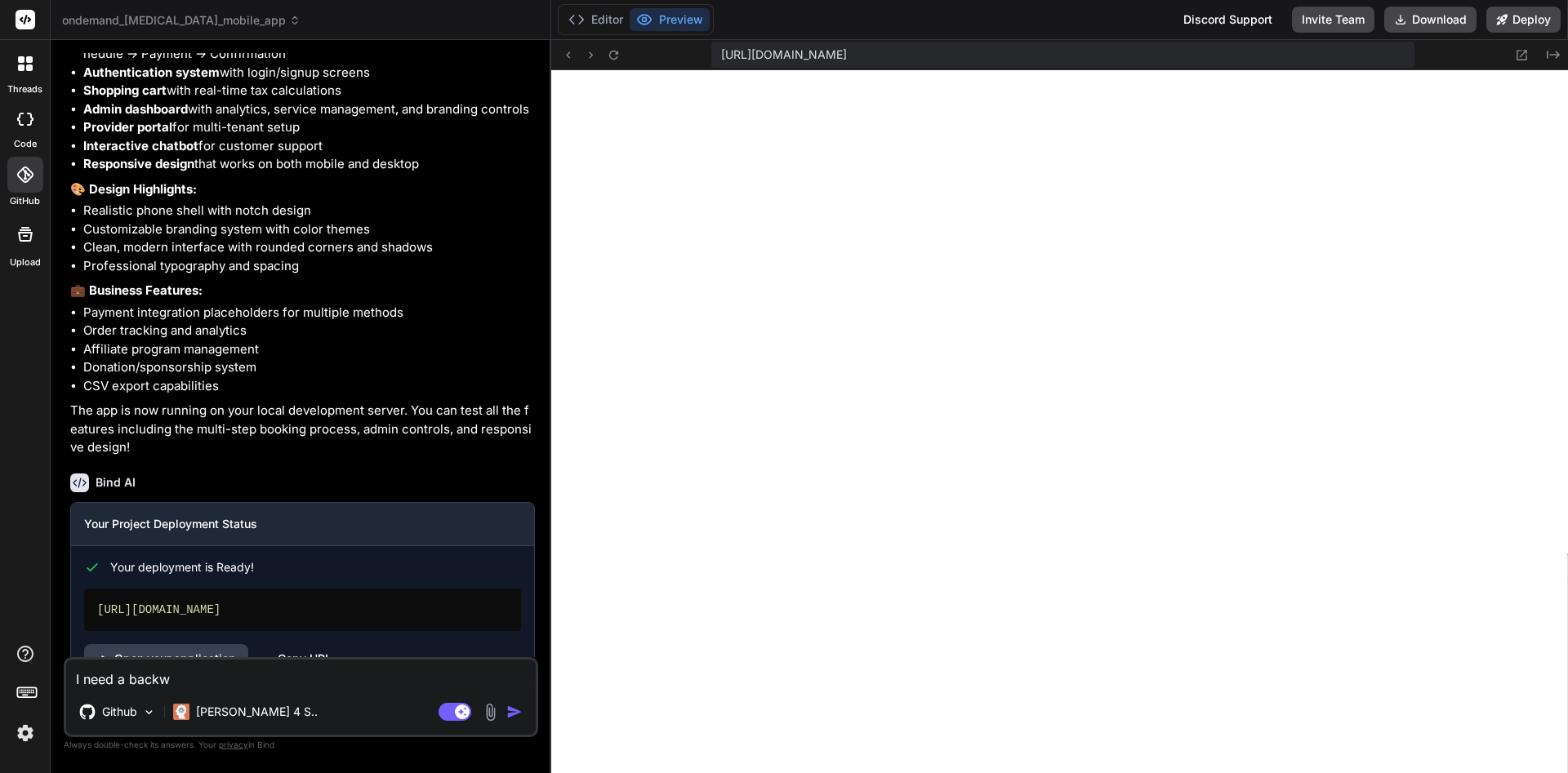
type textarea "x"
paste textarea "w"
type textarea "I need a backw"
type textarea "x"
type textarea "I need a backws"
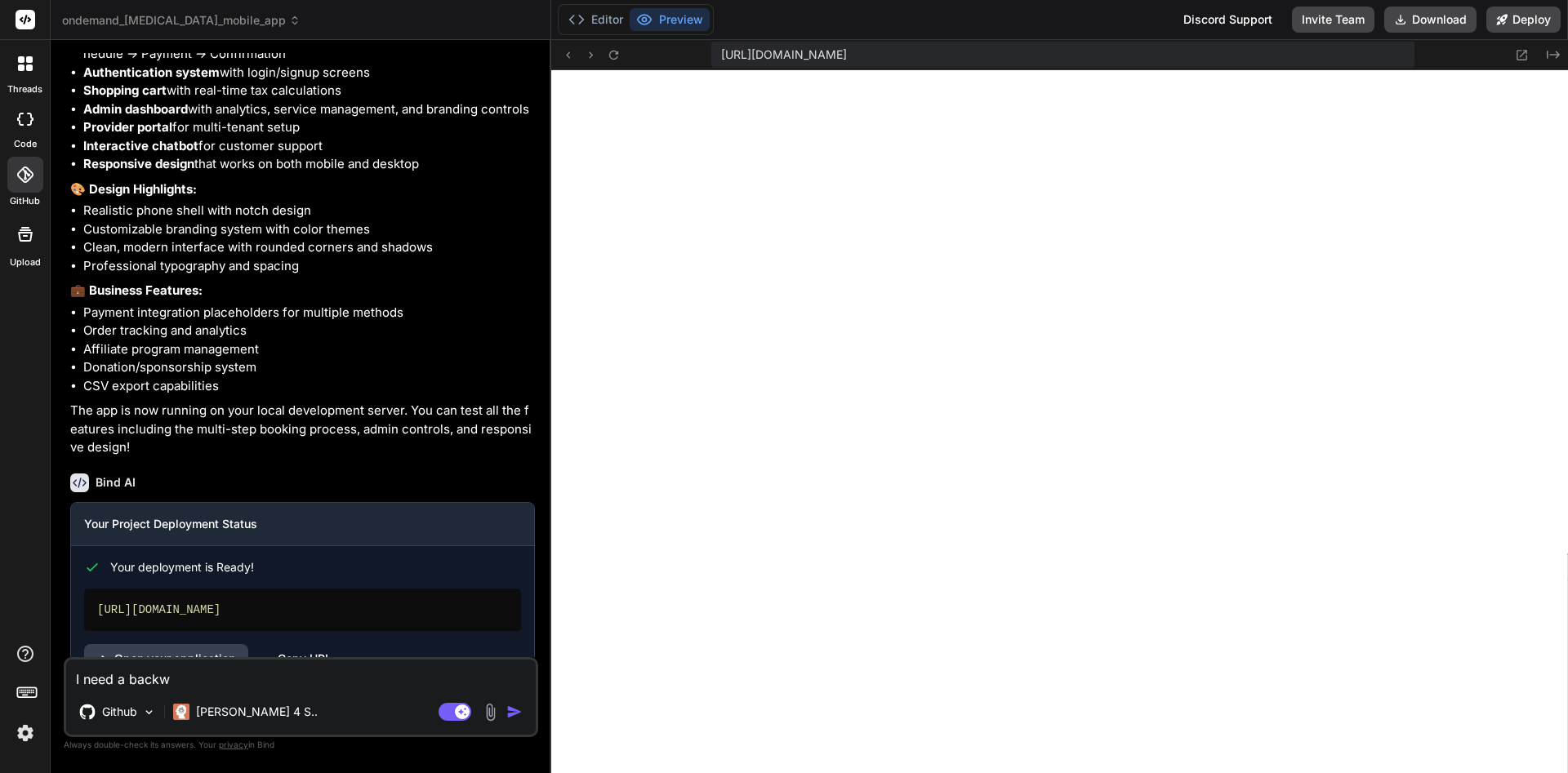
type textarea "x"
type textarea "I need a backw"
type textarea "x"
click at [171, 675] on textarea "I need a backwark button on all pages except the front page" at bounding box center [301, 674] width 470 height 29
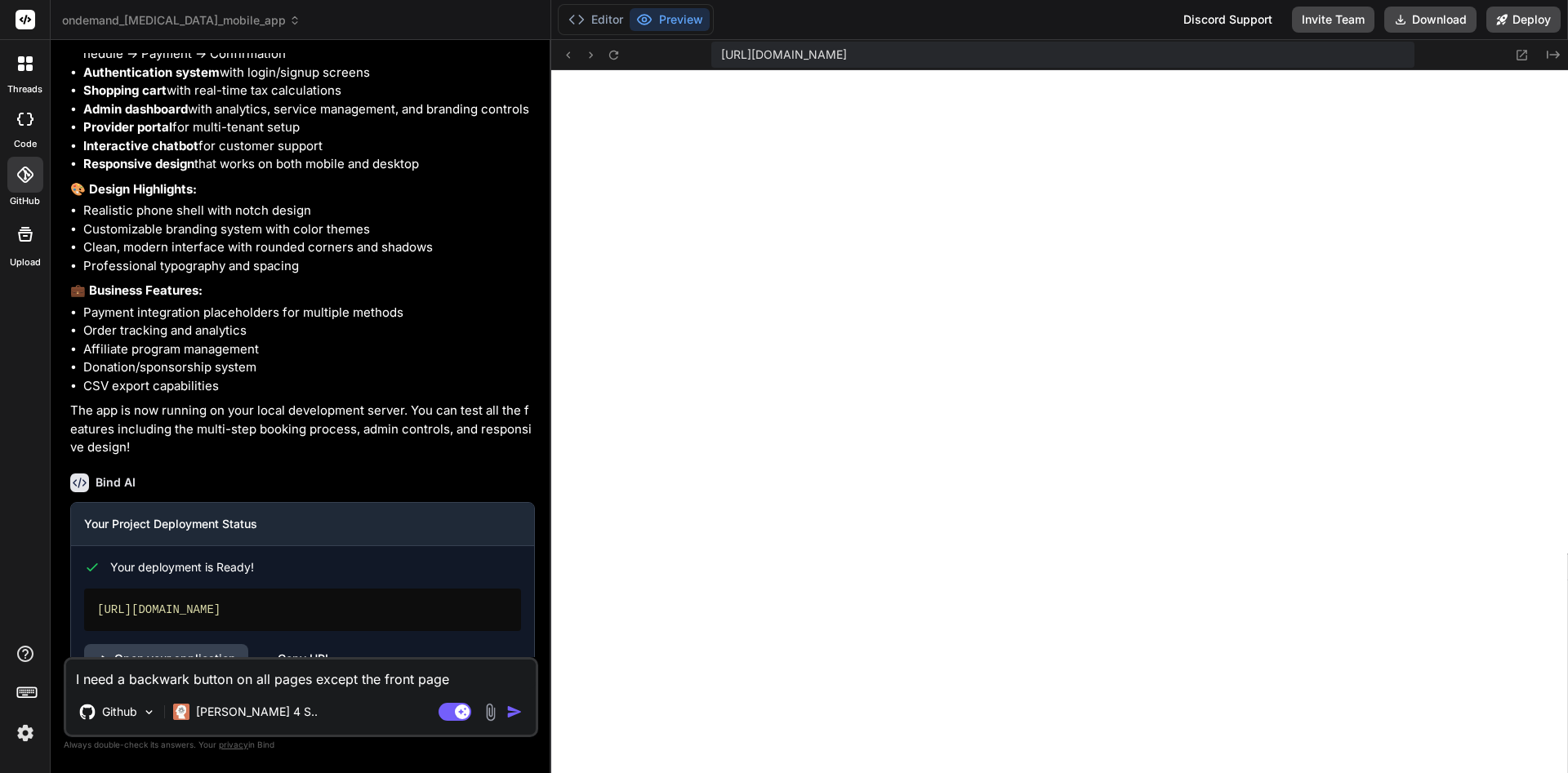
click at [171, 675] on textarea "I need a backwark button on all pages except the front page" at bounding box center [301, 674] width 470 height 29
click at [169, 683] on textarea "I need a backwark button on all pages except the front page" at bounding box center [301, 674] width 470 height 29
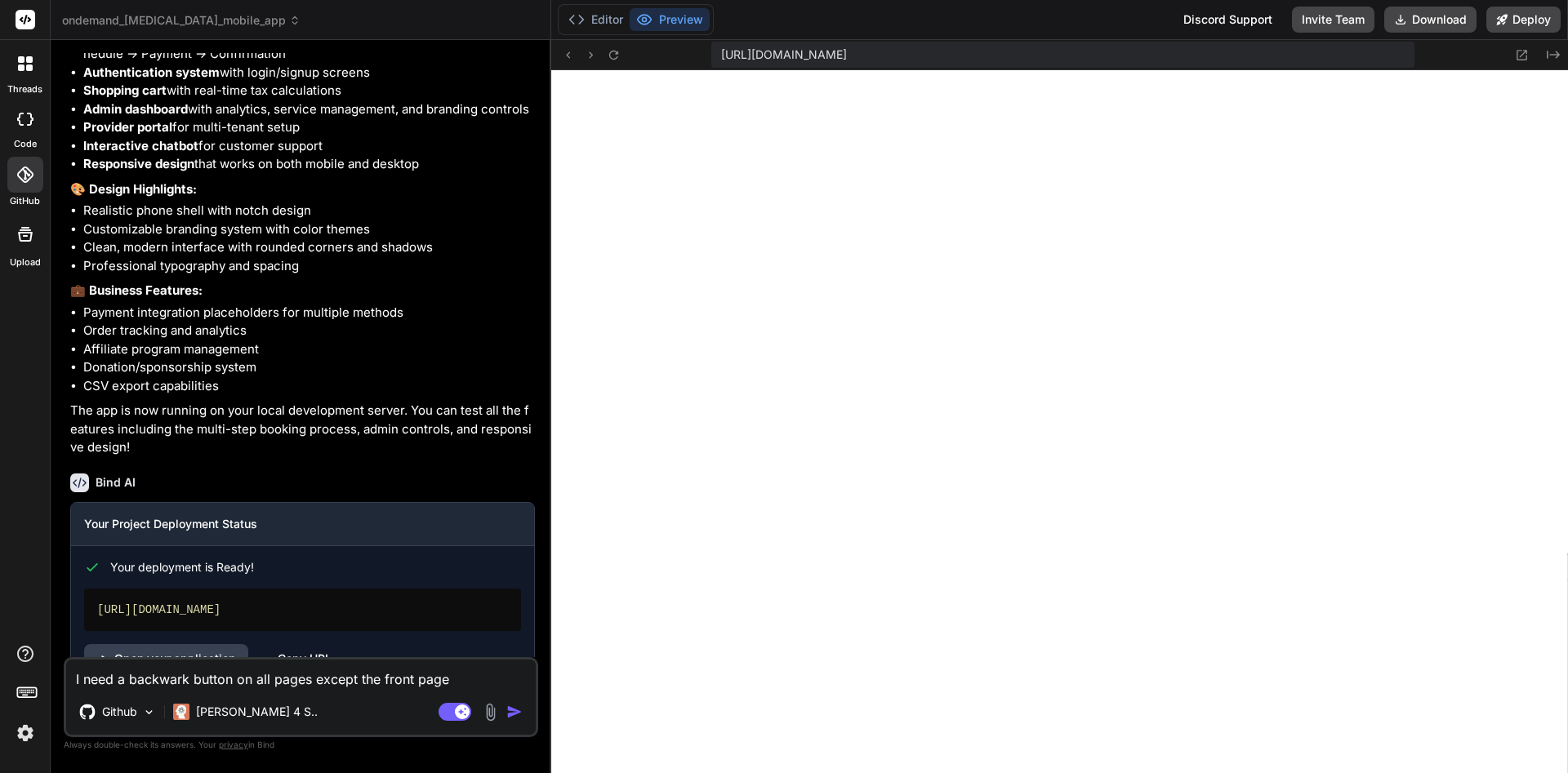
click at [175, 681] on textarea "I need a backwark button on all pages except the front page" at bounding box center [301, 674] width 470 height 29
click at [518, 711] on img "button" at bounding box center [514, 712] width 16 height 16
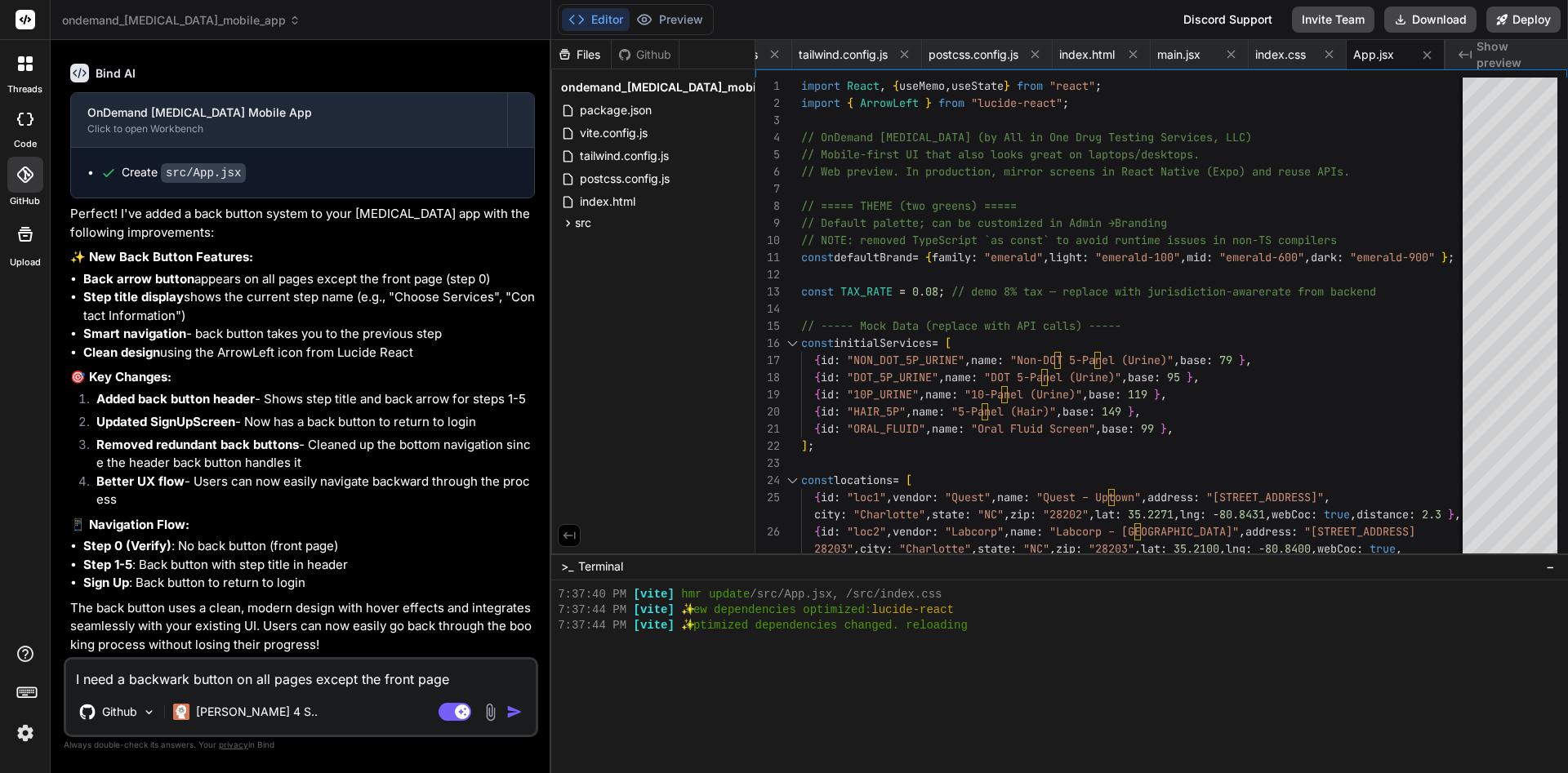
scroll to position [0, 191]
click at [1389, 16] on button "Deploy" at bounding box center [1523, 19] width 74 height 26
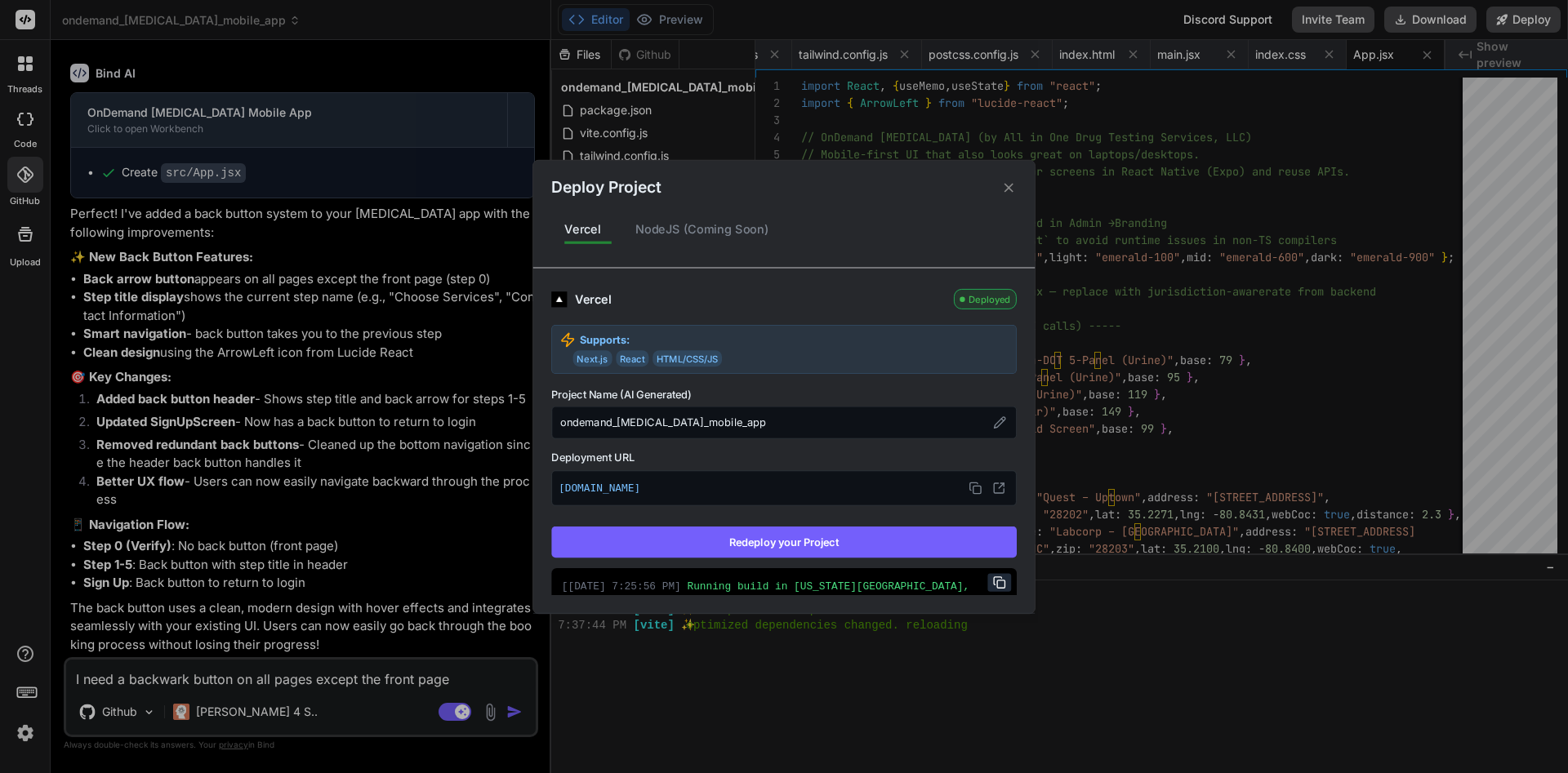
click at [885, 549] on button "Redeploy your Project" at bounding box center [784, 542] width 465 height 31
click at [1006, 186] on icon at bounding box center [1009, 188] width 16 height 16
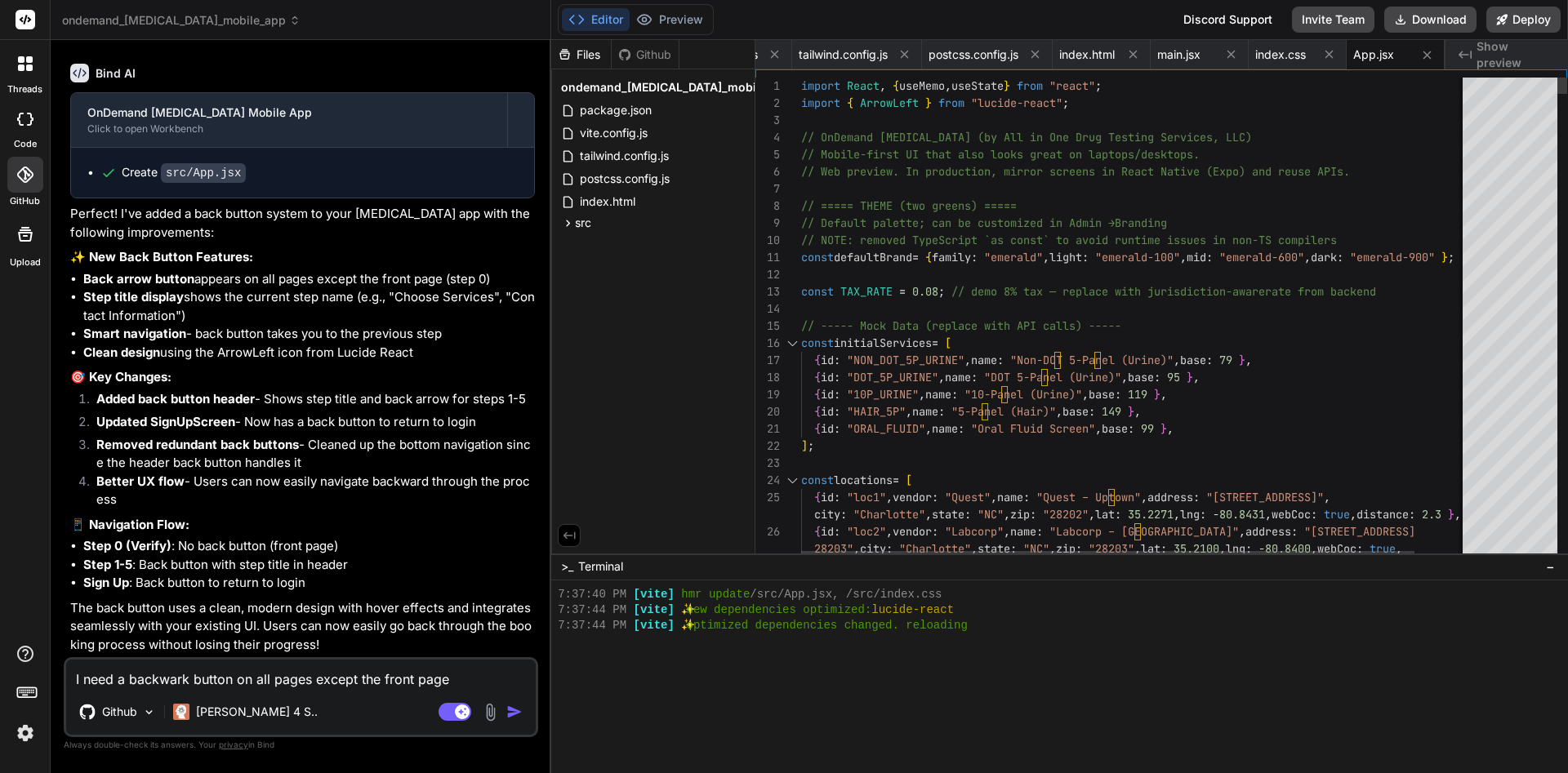
scroll to position [0, 191]
click at [696, 11] on button "Preview" at bounding box center [669, 20] width 80 height 23
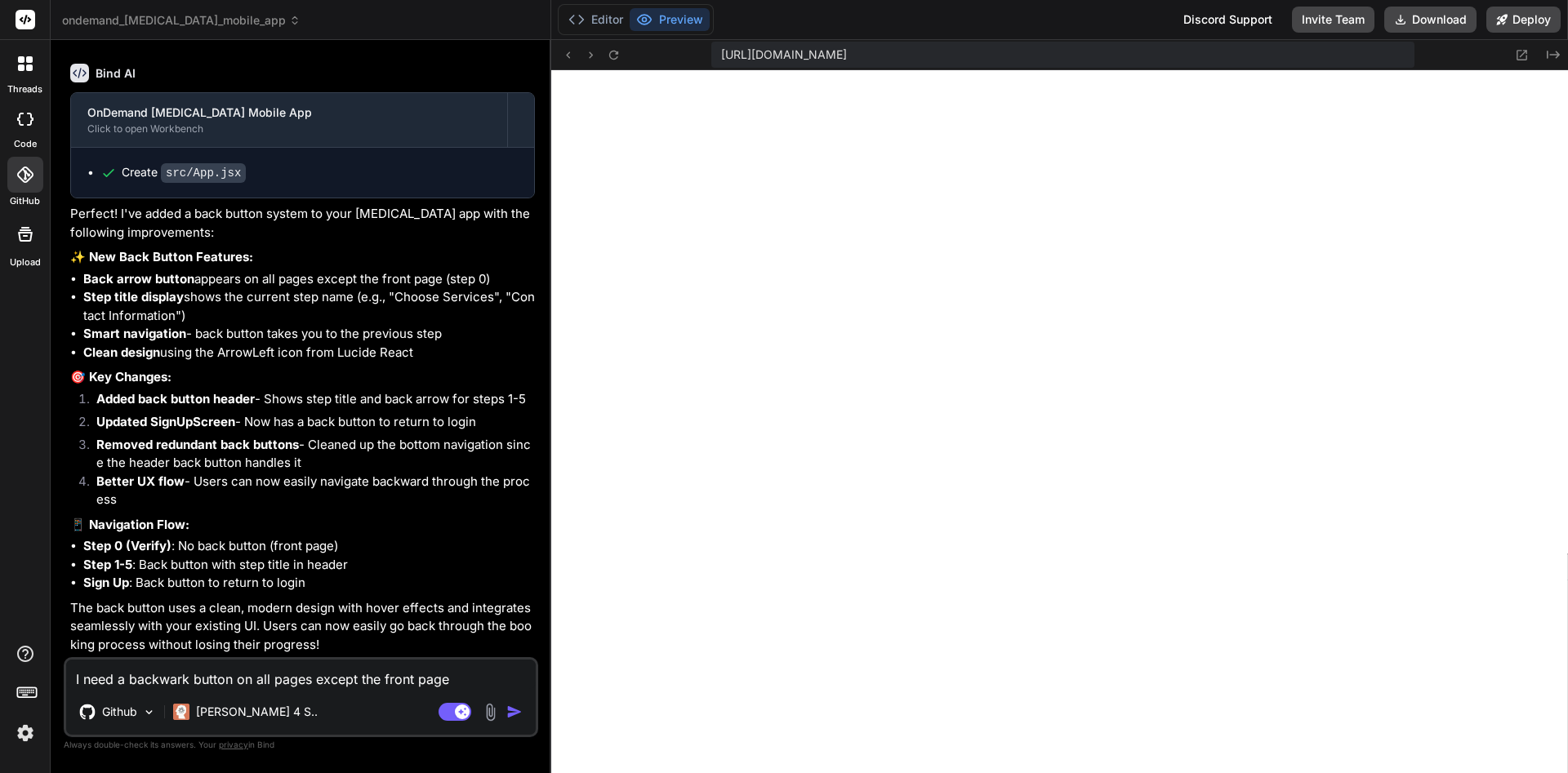
click at [534, 488] on li "Better UX flow - Users can now easily navigate backward through the process" at bounding box center [308, 490] width 451 height 36
click at [261, 676] on textarea "I need a backwark button on all pages except the front page" at bounding box center [301, 674] width 470 height 29
click at [321, 678] on textarea "Please send any emails to support" at bounding box center [301, 674] width 470 height 29
paste textarea "@"
click at [173, 678] on textarea "Please send any emails to support@allinonedrugtestingservices.com" at bounding box center [301, 674] width 470 height 29
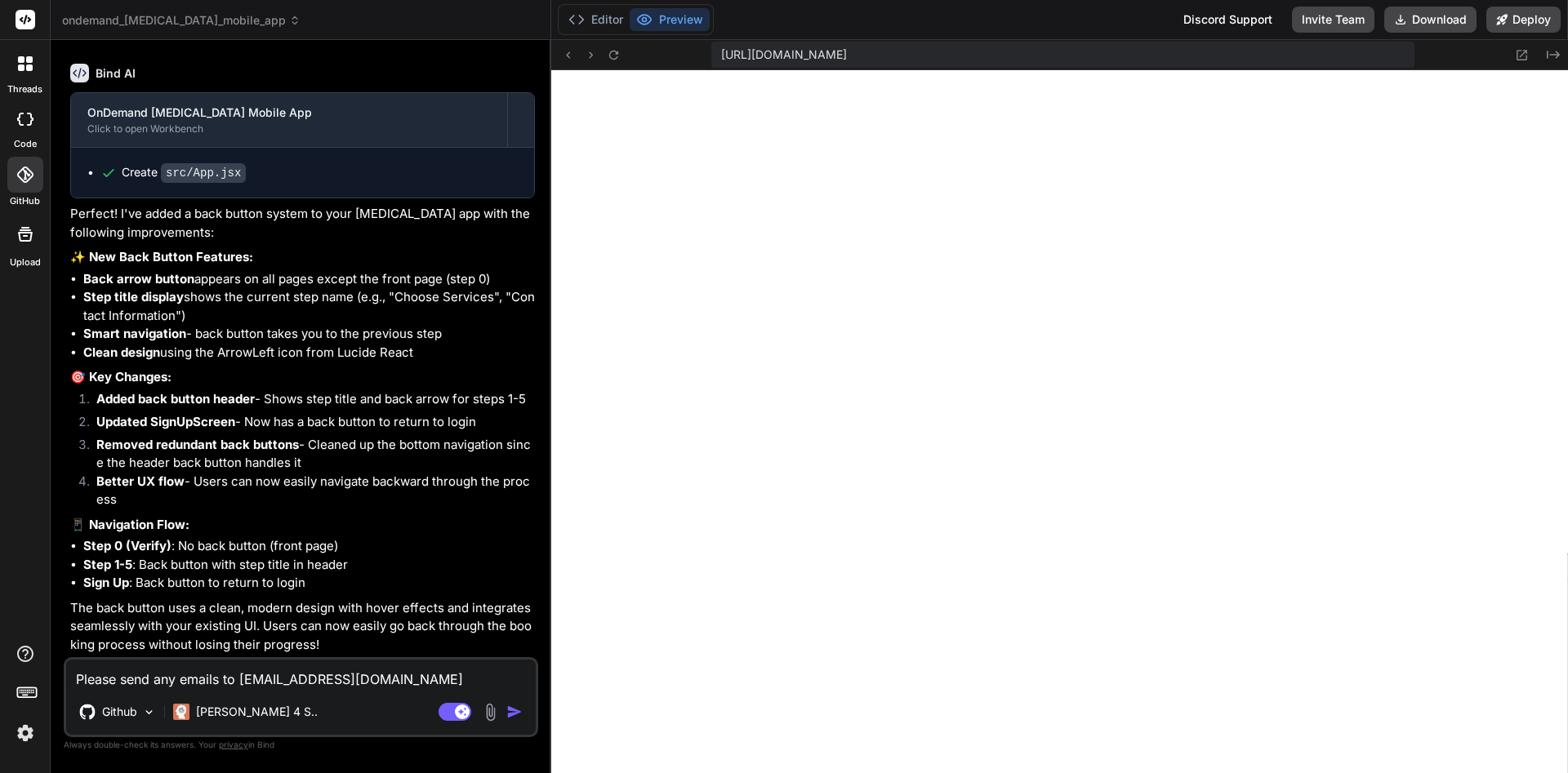
click at [509, 678] on textarea "Please send any emails to support@allinonedrugtestingservices.com" at bounding box center [301, 674] width 470 height 29
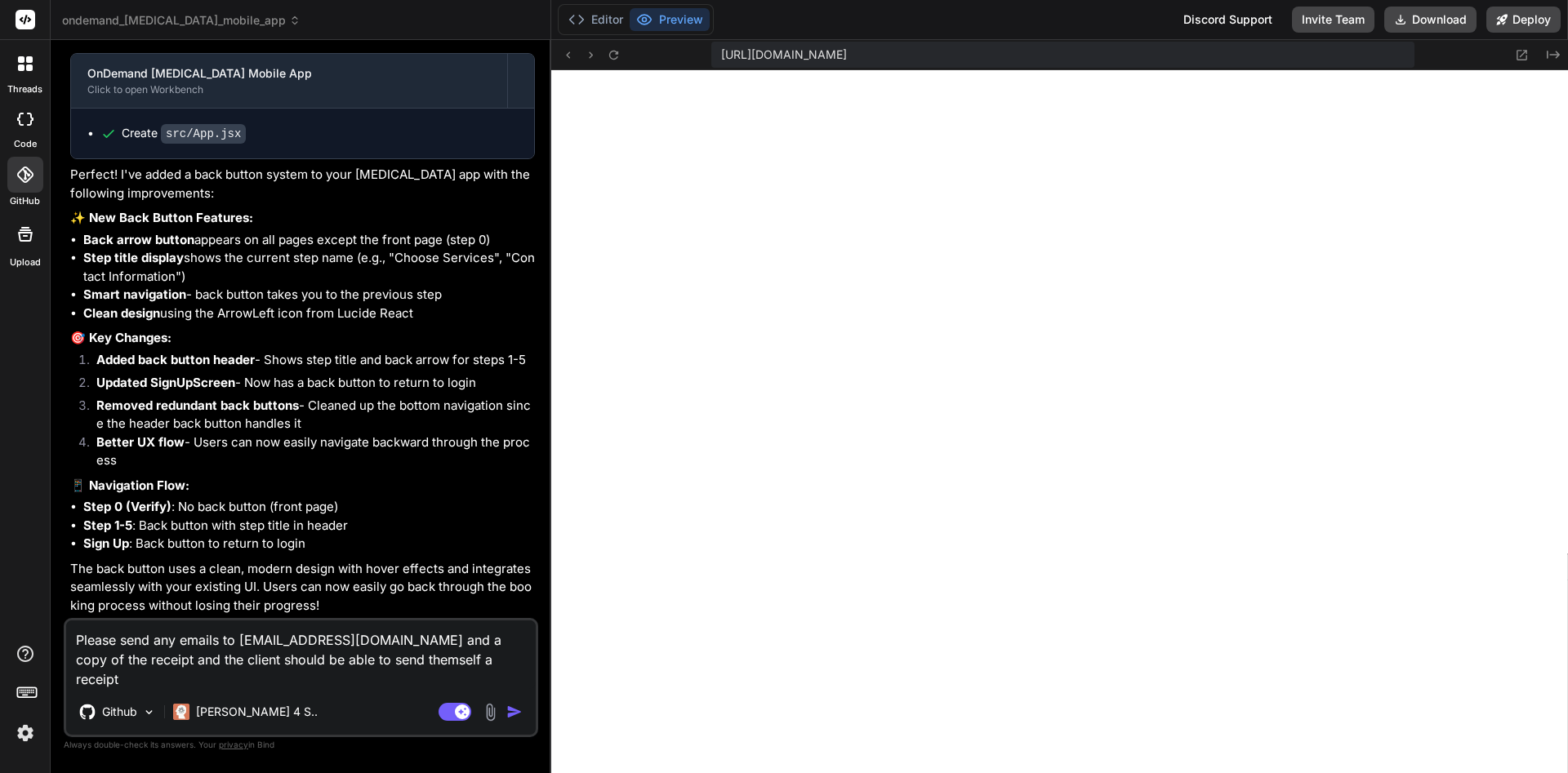
click at [520, 654] on textarea "Please send any emails to support@allinonedrugtestingservices.com and a copy of…" at bounding box center [301, 654] width 470 height 68
click at [259, 660] on textarea "Please send any emails to support@allinonedrugtestingservices.com and a copy of…" at bounding box center [301, 654] width 470 height 68
click at [125, 672] on textarea "Please send any emails to support@allinonedrugtestingservices.com and a copy of…" at bounding box center [301, 654] width 470 height 68
click at [244, 672] on textarea "Please send any emails to support@allinonedrugtestingservices.com and a copy of…" at bounding box center [301, 654] width 470 height 68
click at [250, 659] on textarea "Please send any emails to support@allinonedrugtestingservices.com and a copy of…" at bounding box center [301, 654] width 470 height 68
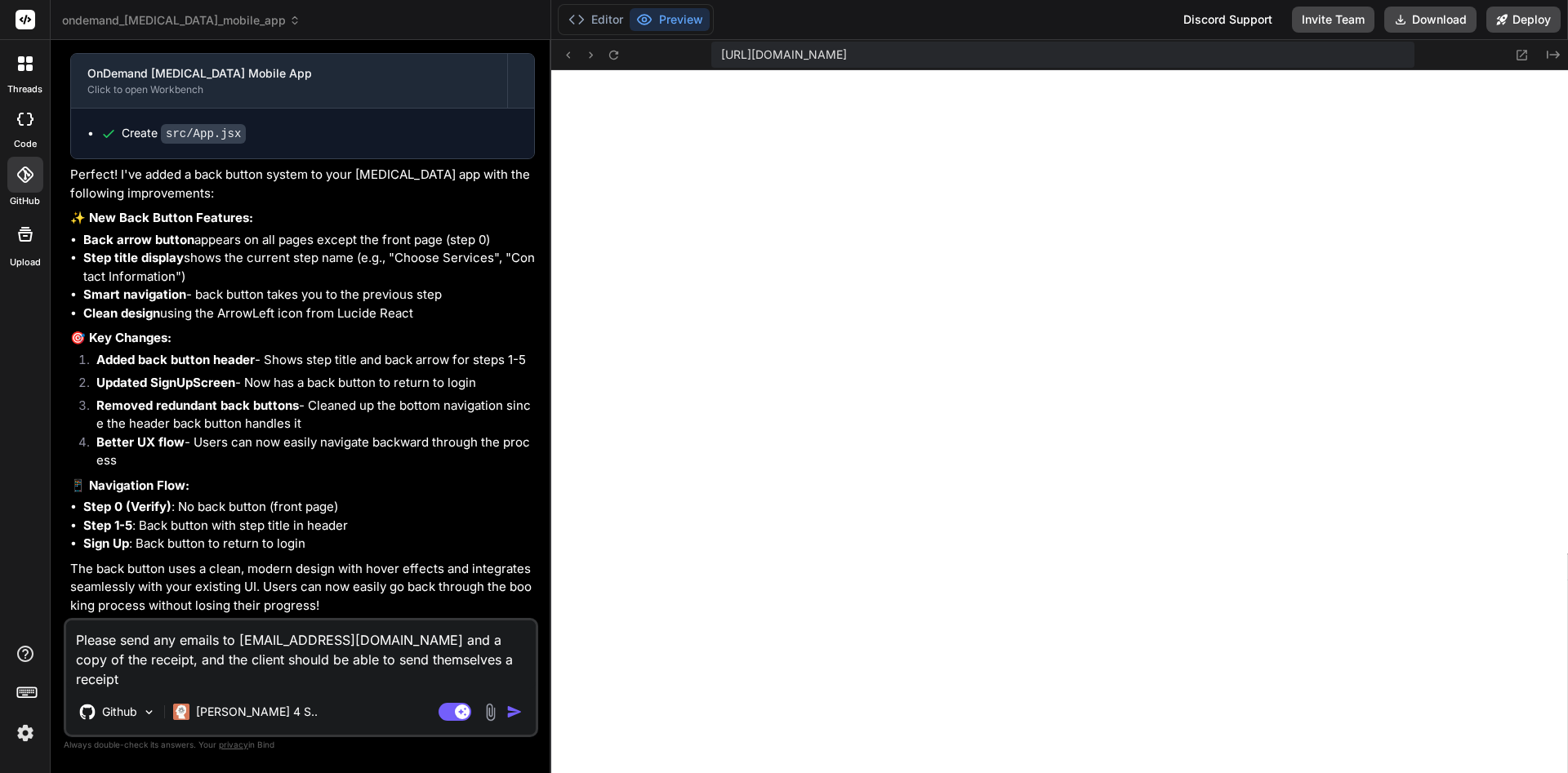
click at [239, 688] on textarea "Please send any emails to support@allinonedrugtestingservices.com and a copy of…" at bounding box center [301, 654] width 470 height 68
click at [425, 679] on textarea "Please send any emails to support@allinonedrugtestingservices.com and a copy of…" at bounding box center [301, 654] width 470 height 68
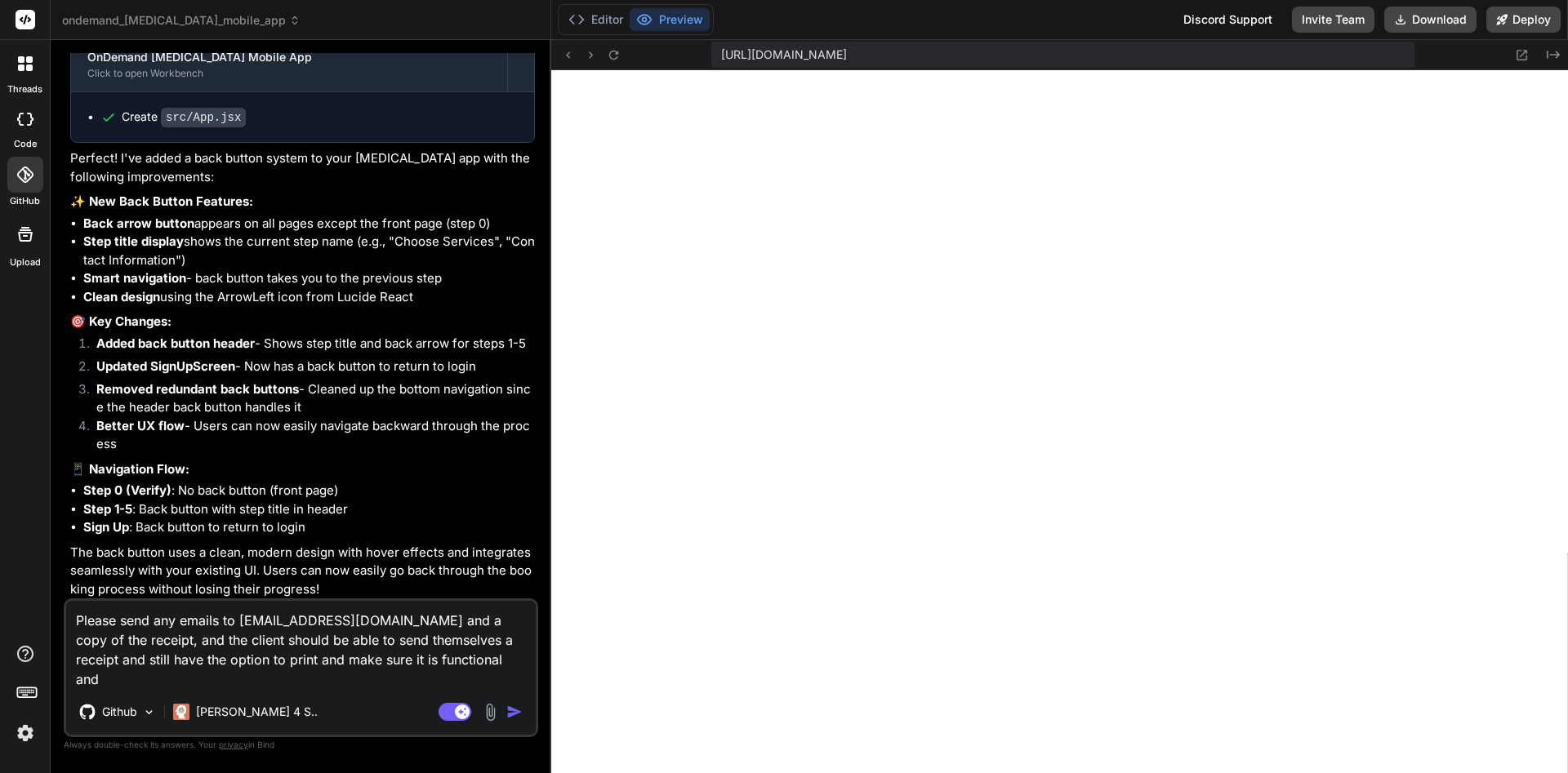
click at [320, 683] on textarea "Please send any emails to support@allinonedrugtestingservices.com and a copy of…" at bounding box center [301, 644] width 470 height 88
paste textarea "w"
click at [399, 678] on textarea "Please send any emails to support@allinonedrugtestingservices.com and a copy of…" at bounding box center [301, 644] width 470 height 88
click at [498, 679] on textarea "Please send any emails to support@allinonedrugtestingservices.com and a copy of…" at bounding box center [301, 644] width 470 height 88
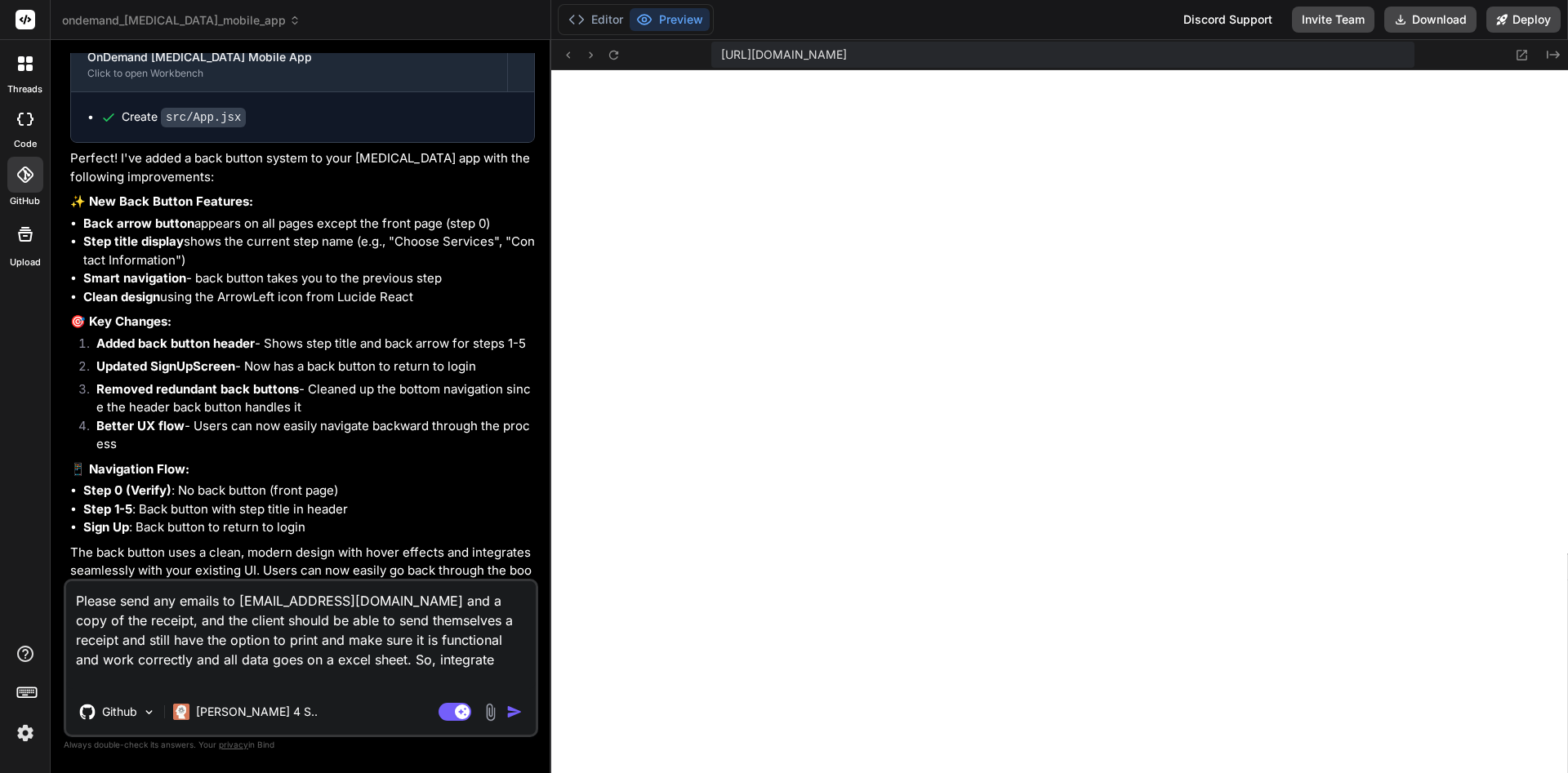
paste textarea "w"
click at [426, 658] on textarea "Please send any emails to support@allinonedrugtestingservices.com and a copy of…" at bounding box center [301, 636] width 470 height 108
click at [480, 661] on textarea "Please send any emails to support@allinonedrugtestingservices.com and a copy of…" at bounding box center [301, 636] width 470 height 108
click at [474, 662] on textarea "Please send any emails to support@allinonedrugtestingservices.com and a copy of…" at bounding box center [301, 636] width 470 height 108
click at [334, 672] on textarea "Please send any emails to support@allinonedrugtestingservices.com and a copy of…" at bounding box center [301, 636] width 470 height 108
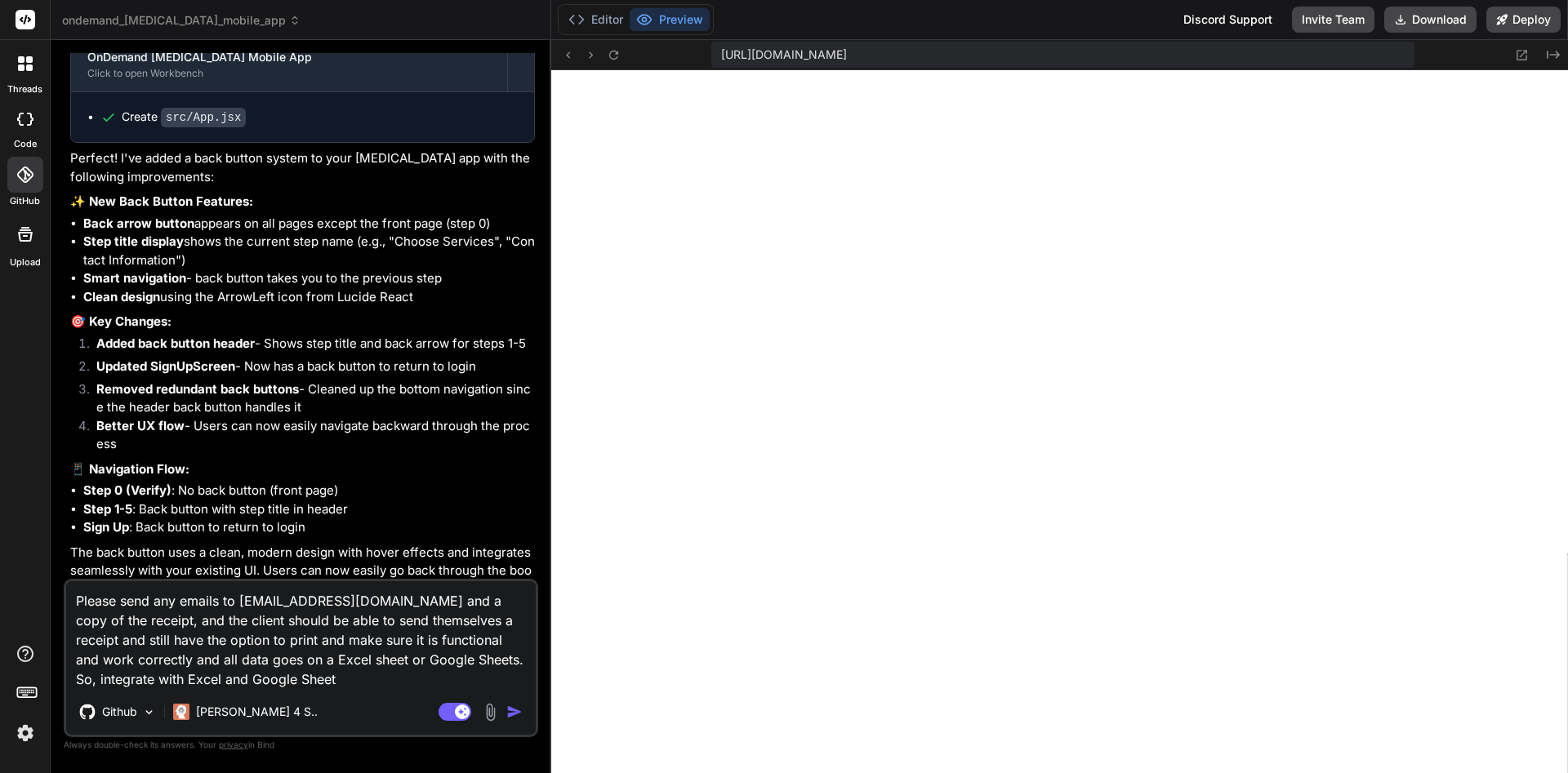
click at [266, 668] on textarea "Please send any emails to support@allinonedrugtestingservices.com and a copy of…" at bounding box center [301, 636] width 470 height 108
click at [213, 666] on textarea "Please send any emails to support@allinonedrugtestingservices.com and a copy of…" at bounding box center [301, 636] width 470 height 108
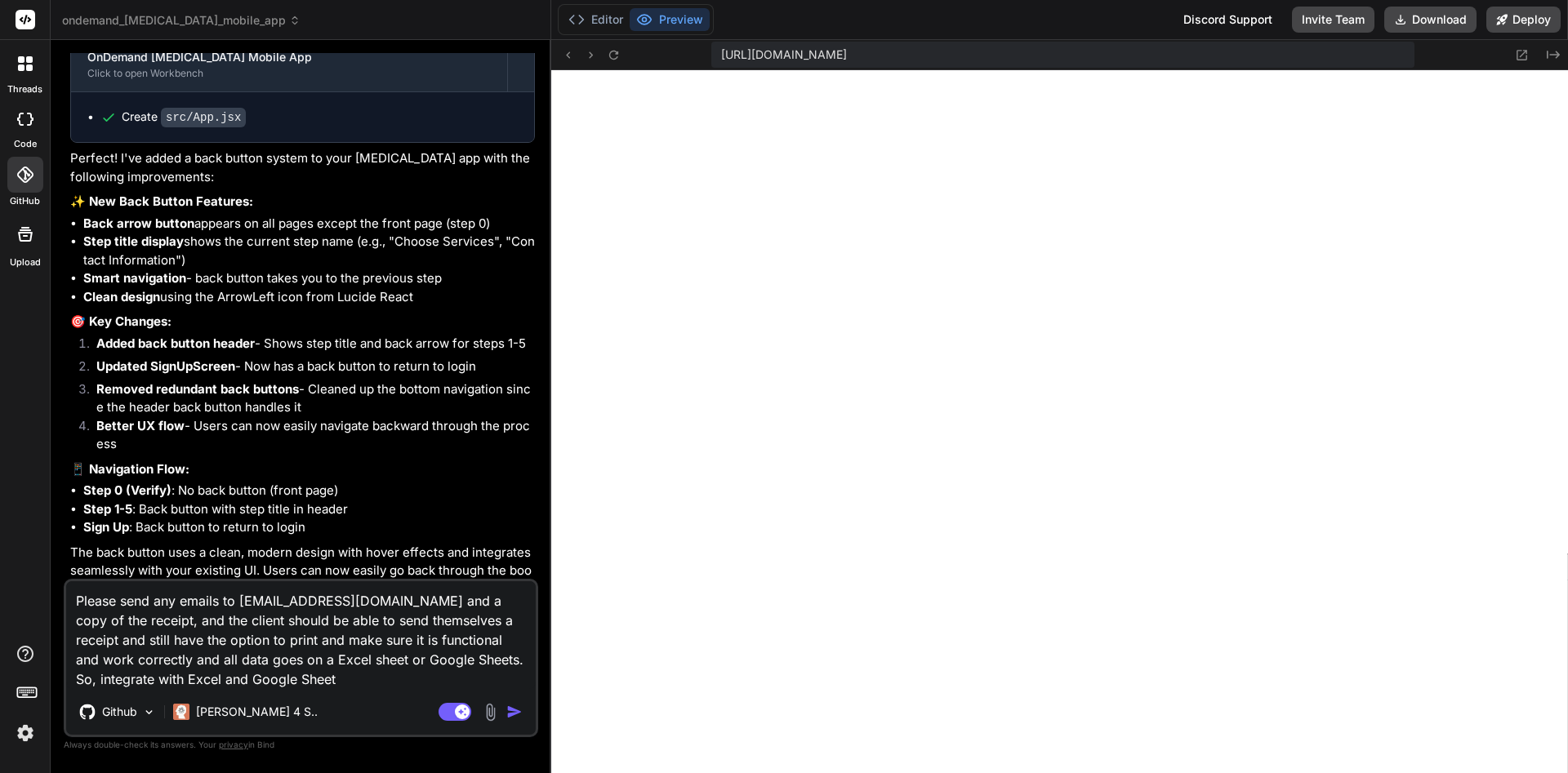
click at [213, 666] on textarea "Please send any emails to support@allinonedrugtestingservices.com and a copy of…" at bounding box center [301, 636] width 470 height 108
click at [327, 601] on textarea "Please send any emails to support@allinonedrugtestingservices.com and a copy of…" at bounding box center [301, 636] width 470 height 108
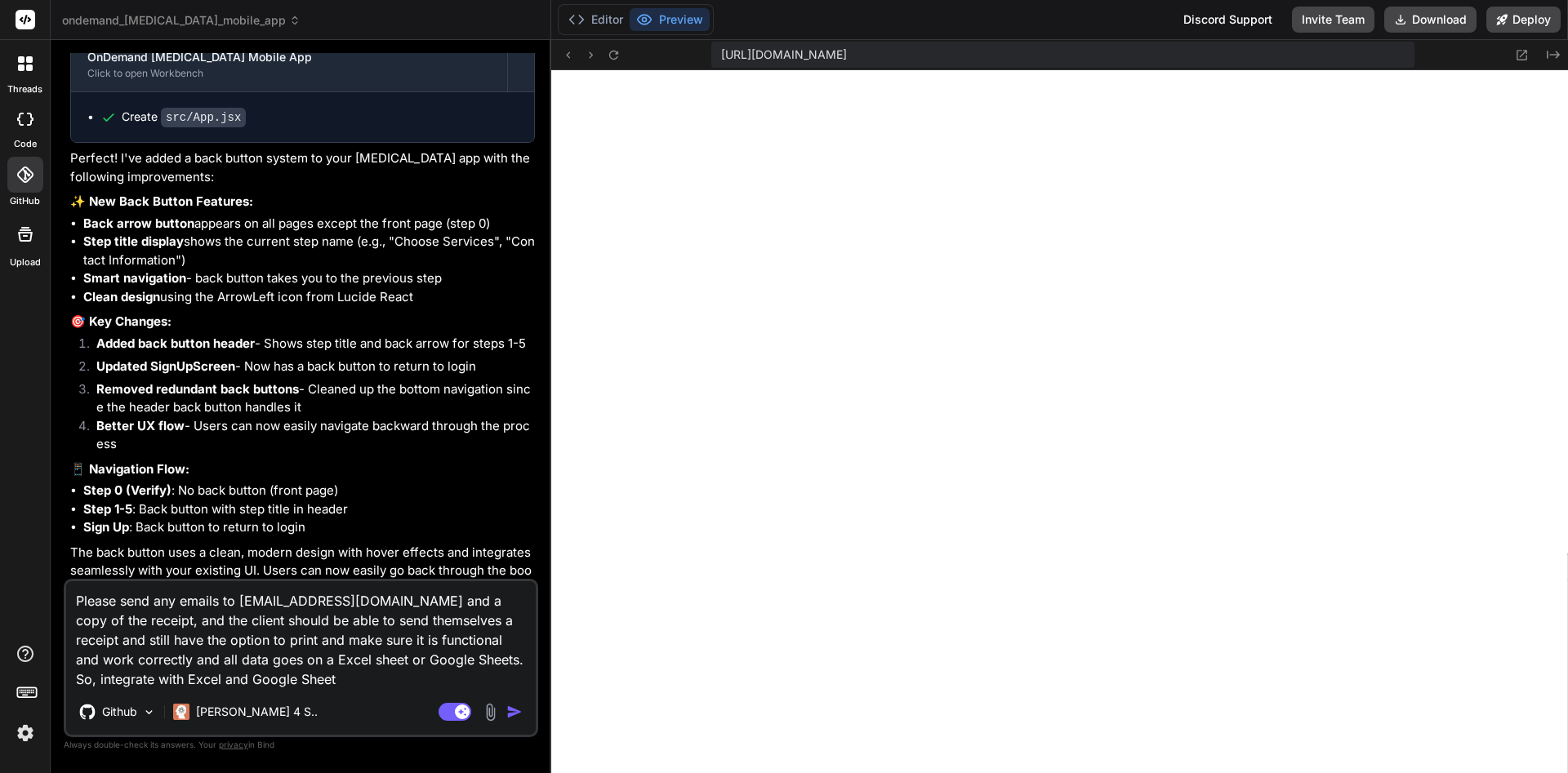
paste textarea "Create a receipt workflow that does the following: when a client completes a pa…"
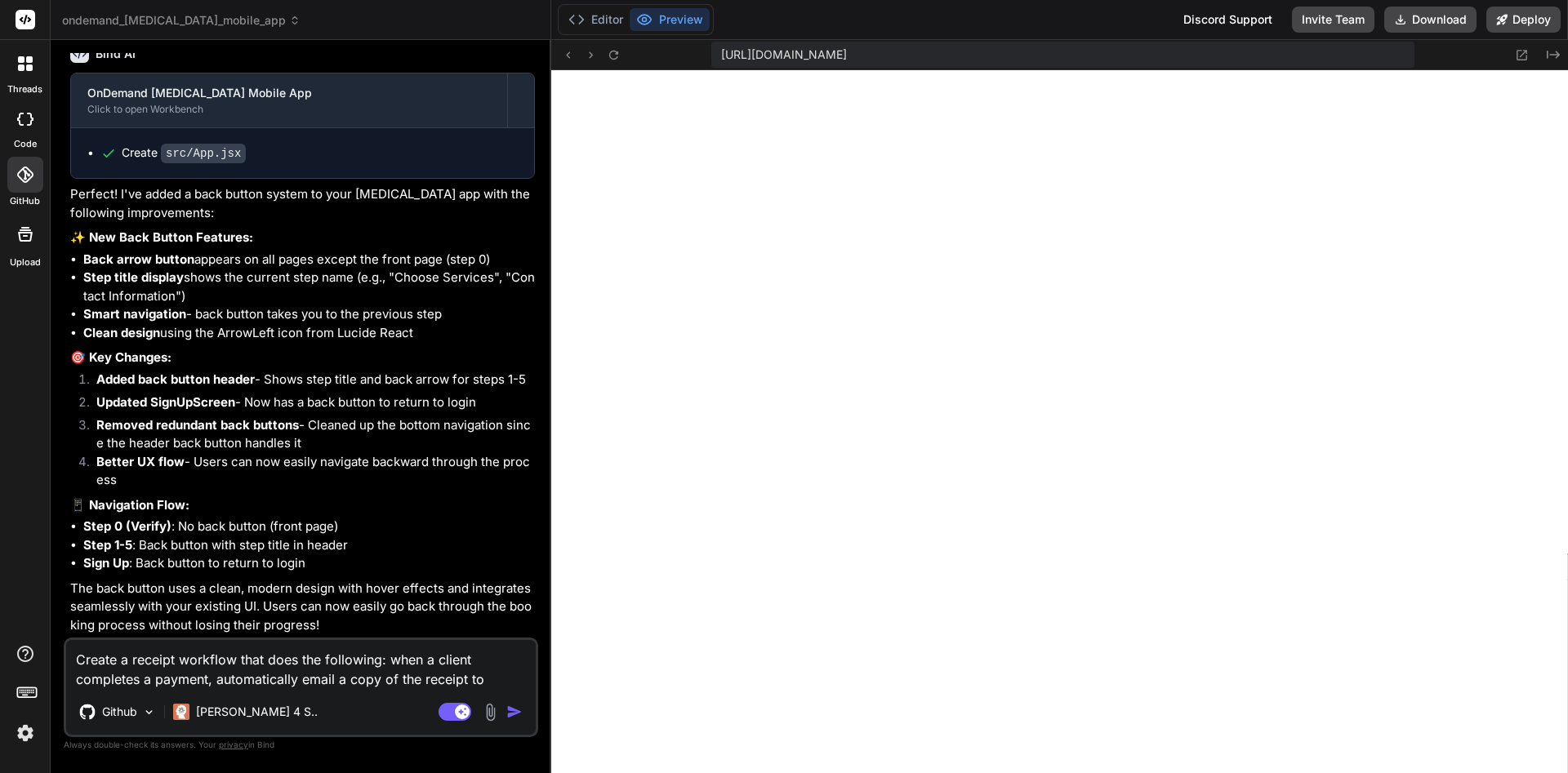
click at [517, 711] on img "button" at bounding box center [514, 712] width 16 height 16
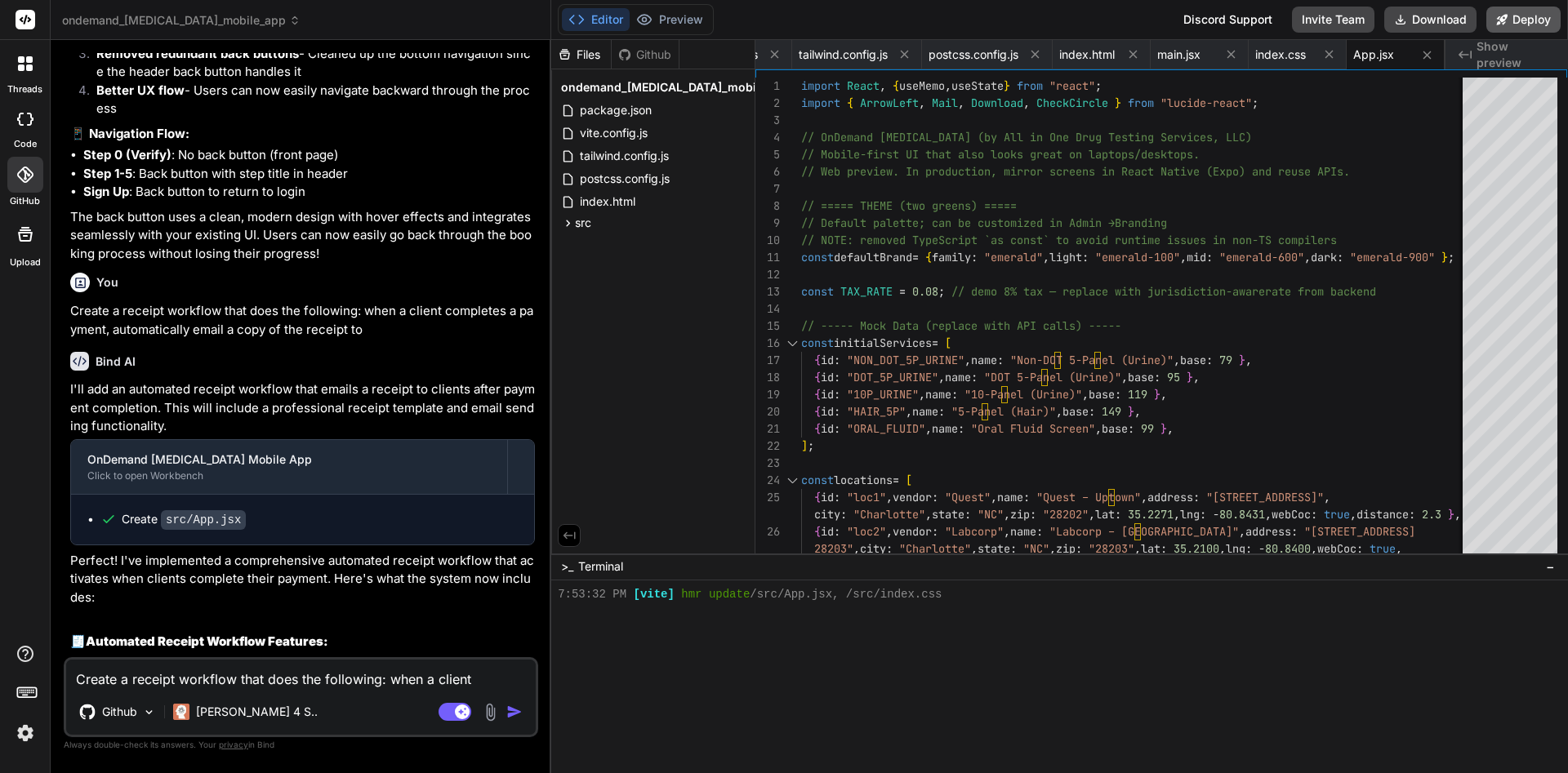
click at [1389, 24] on button "Deploy" at bounding box center [1523, 19] width 74 height 26
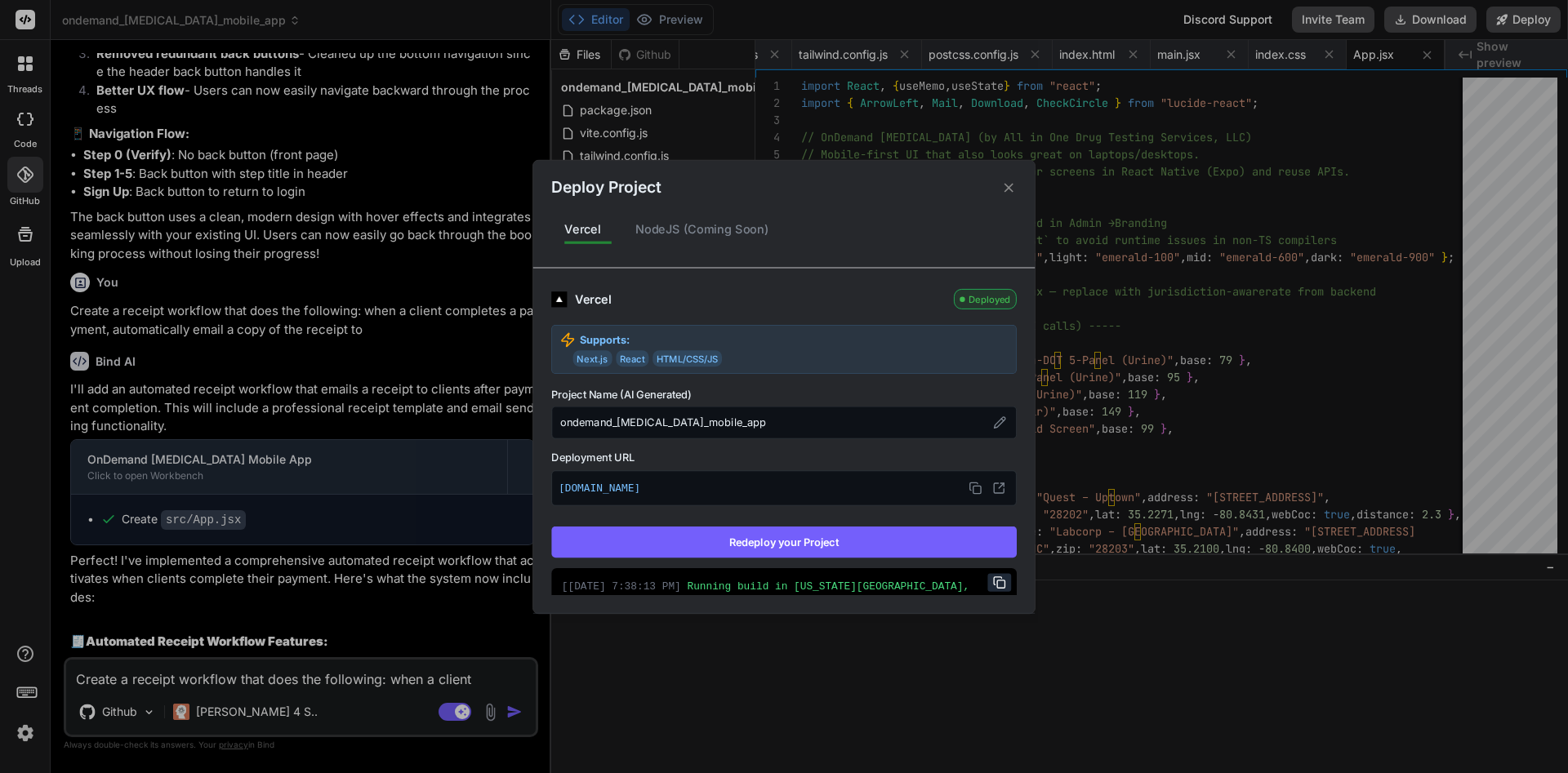
click at [874, 549] on button "Redeploy your Project" at bounding box center [784, 542] width 465 height 31
click at [1011, 190] on icon at bounding box center [1009, 188] width 16 height 16
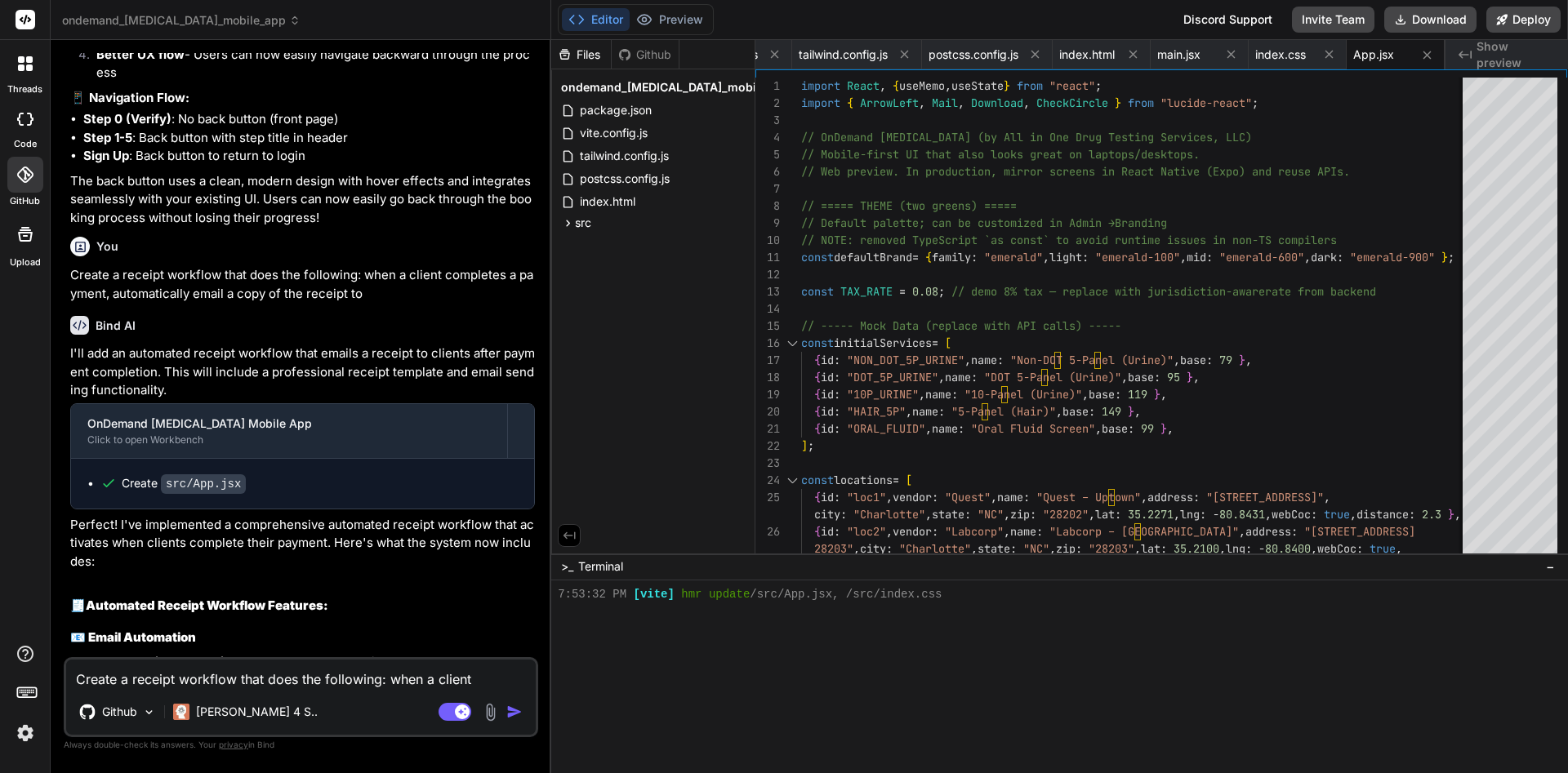
scroll to position [12726, 0]
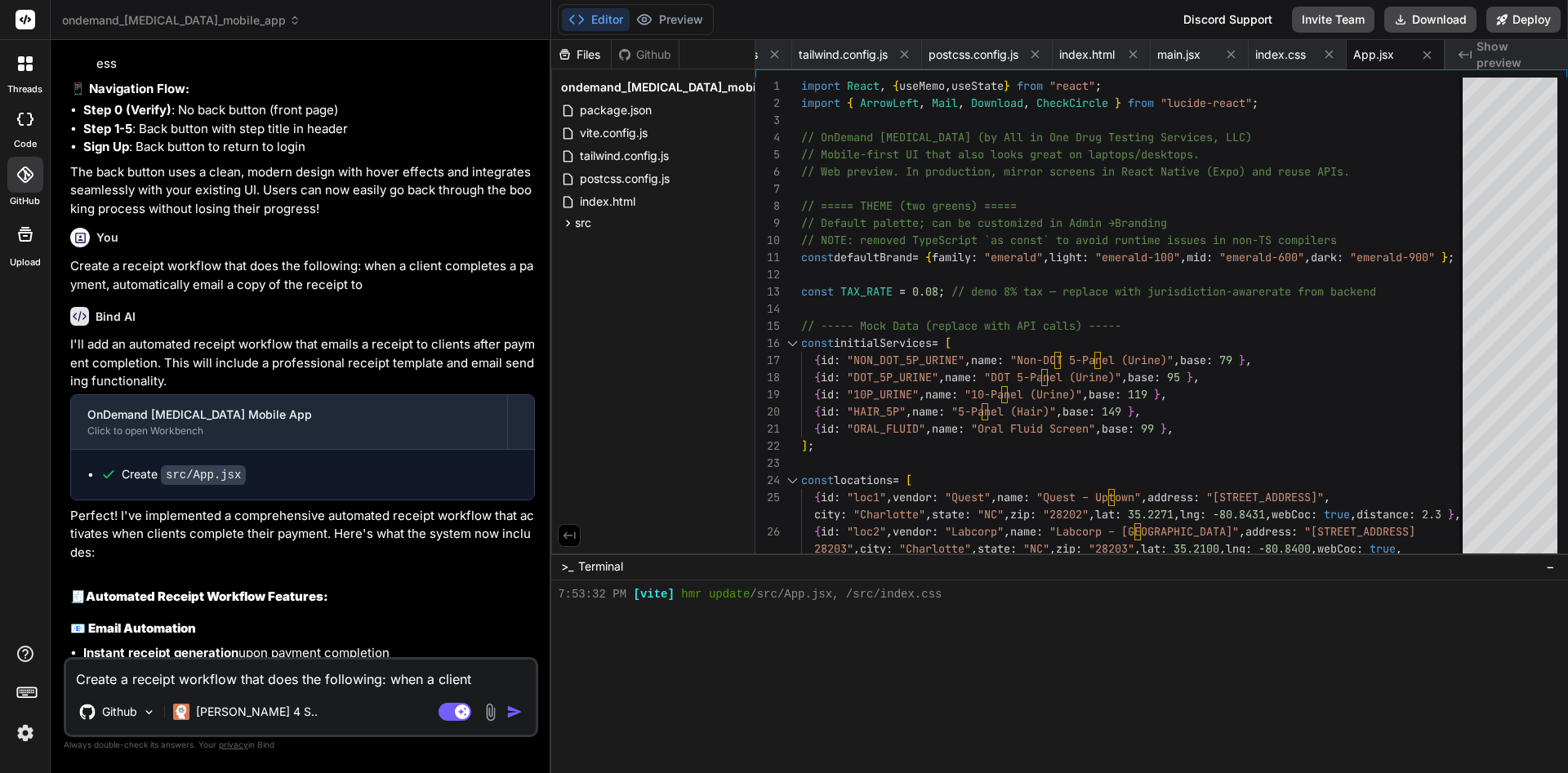
click at [87, 563] on p "Perfect! I've implemented a comprehensive automated receipt workflow that activ…" at bounding box center [302, 535] width 464 height 56
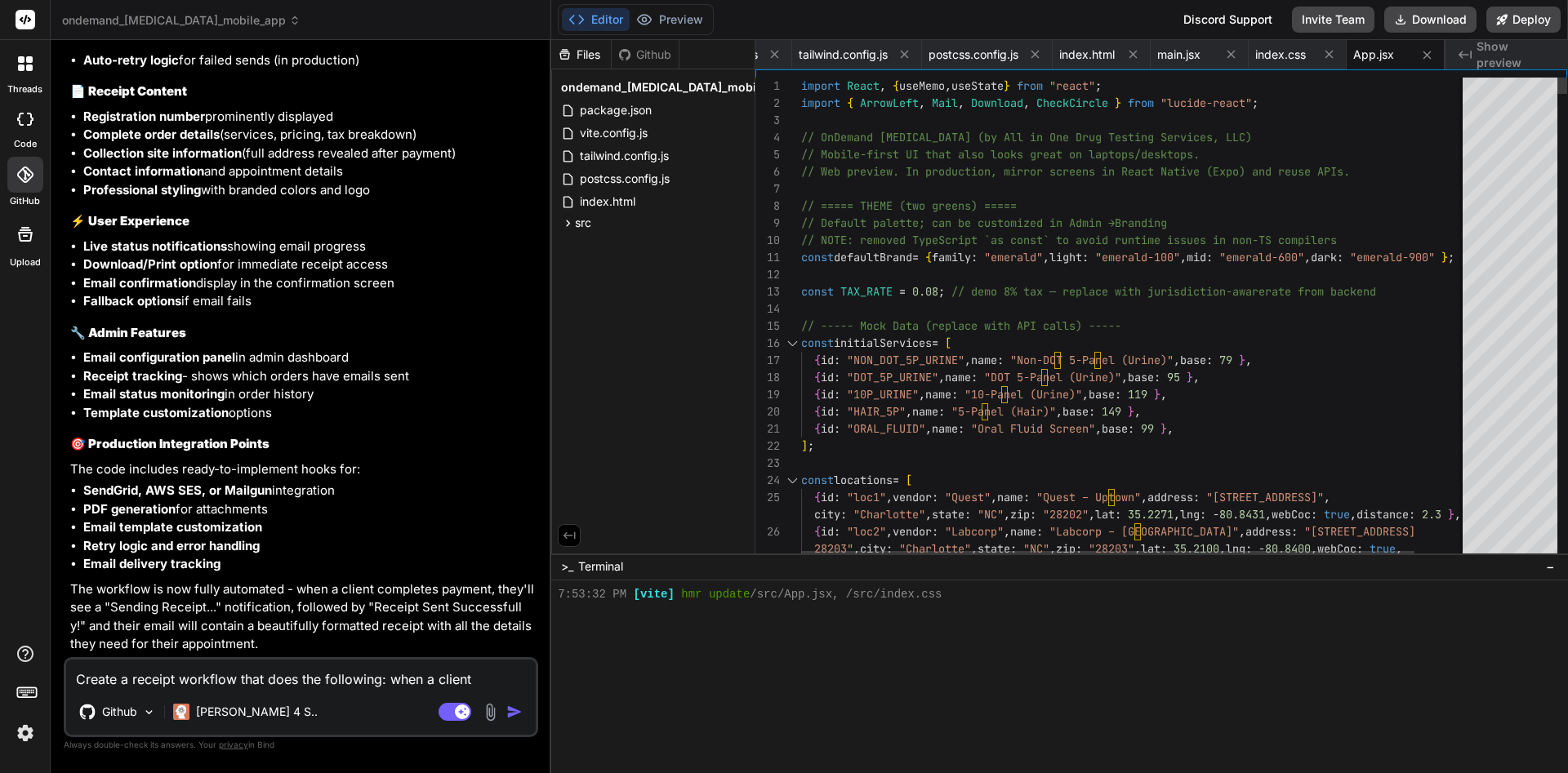
scroll to position [0, 191]
click at [278, 676] on textarea "Create a receipt workflow that does the following: when a client completes a pa…" at bounding box center [301, 674] width 470 height 29
click at [265, 683] on textarea "Make this linkable for the folloing" at bounding box center [301, 674] width 470 height 29
click at [274, 682] on textarea "Make this linkable for the folloing" at bounding box center [301, 674] width 470 height 29
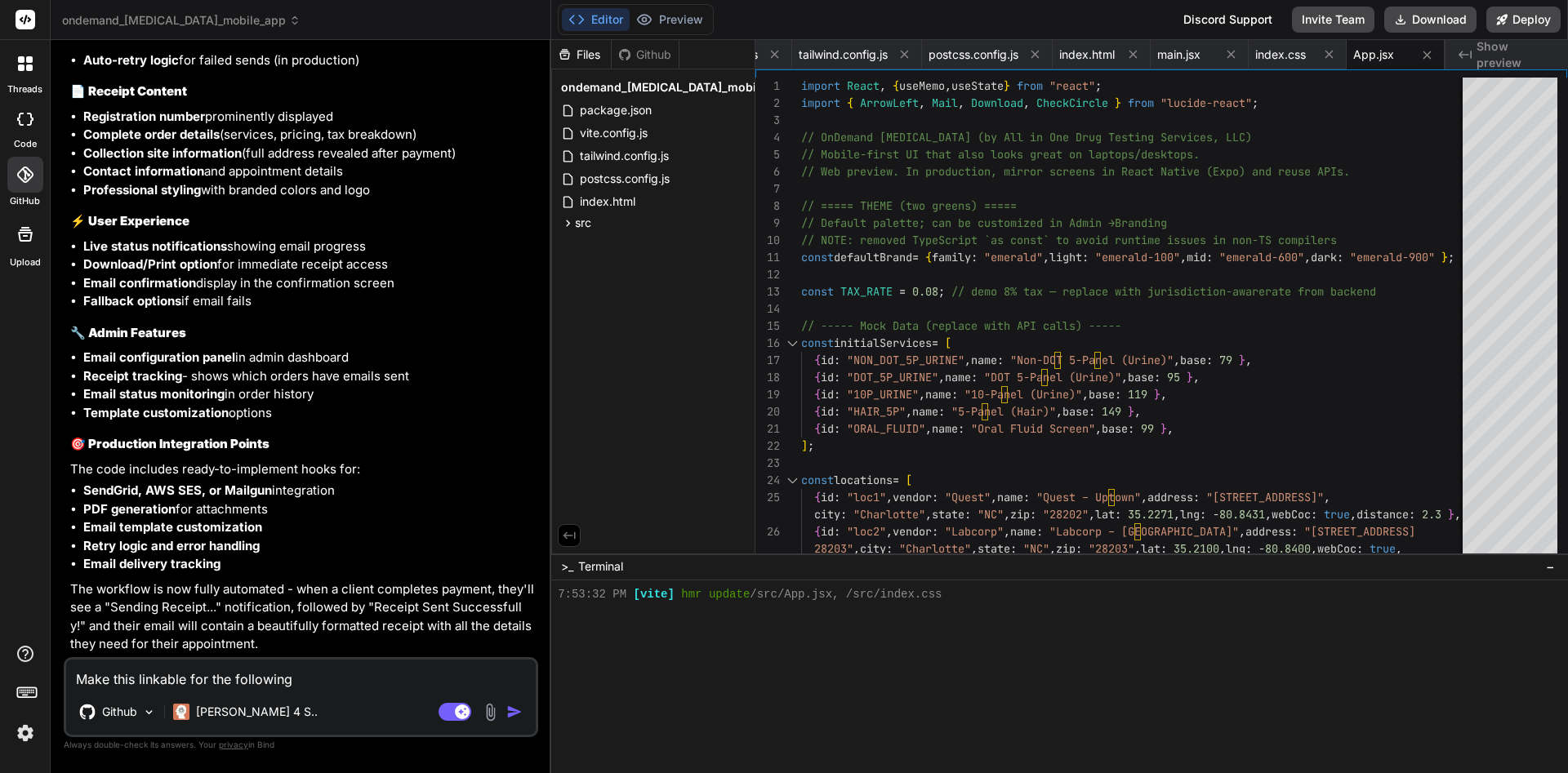
click at [163, 683] on textarea "Make this linkable for the following" at bounding box center [301, 674] width 470 height 29
click at [364, 687] on textarea "Make this linkable for the following" at bounding box center [301, 674] width 470 height 29
click at [170, 678] on textarea "Make this linkable for the following" at bounding box center [301, 674] width 470 height 29
click at [191, 682] on textarea "Make this linkable for the following" at bounding box center [301, 674] width 470 height 29
click at [324, 679] on textarea "Make this linkable for the following" at bounding box center [301, 674] width 470 height 29
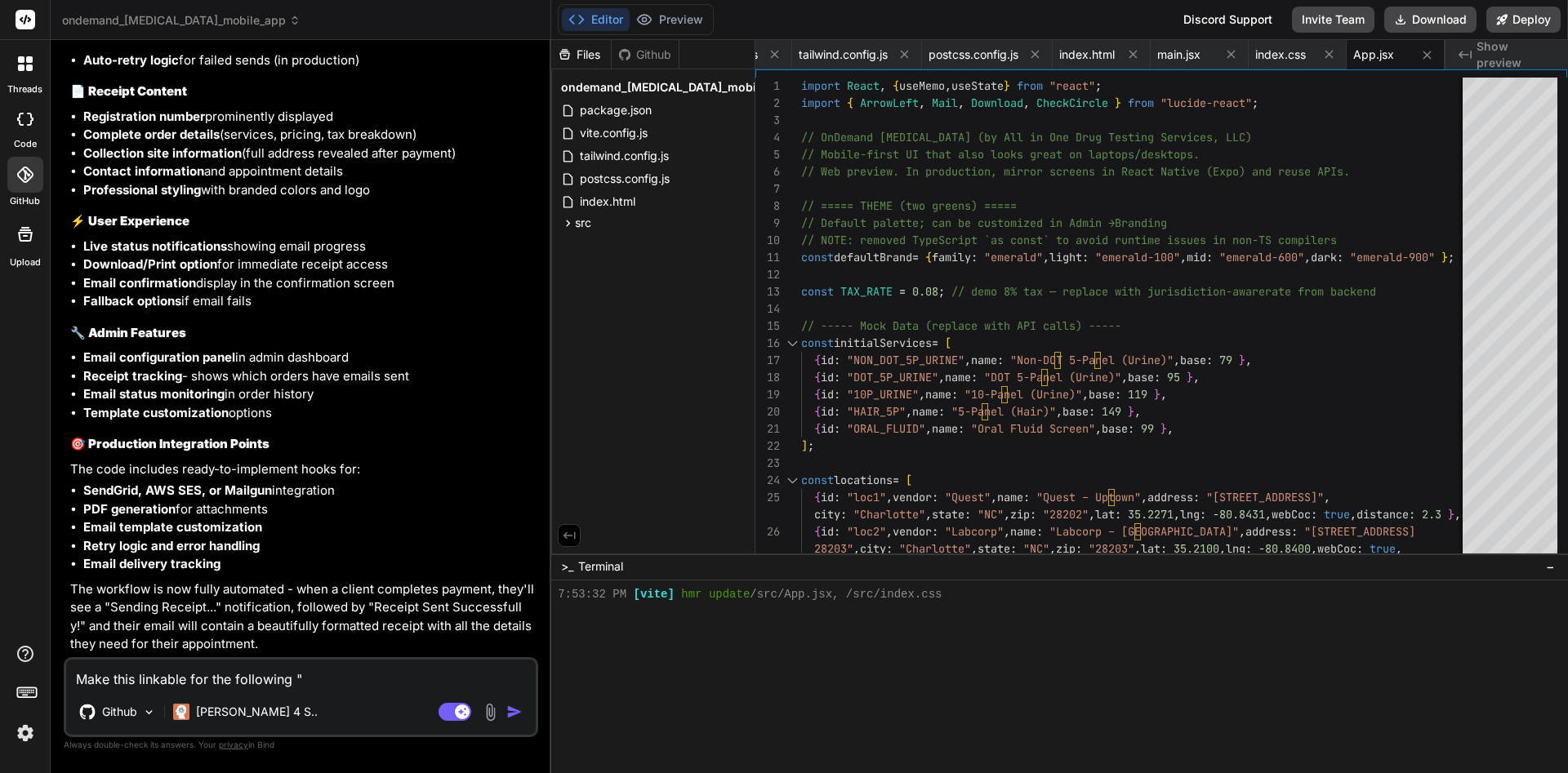
paste textarea "Provider Portal Terms & Agreement HIPAA & Security Kiosk Mode (in-facility)"
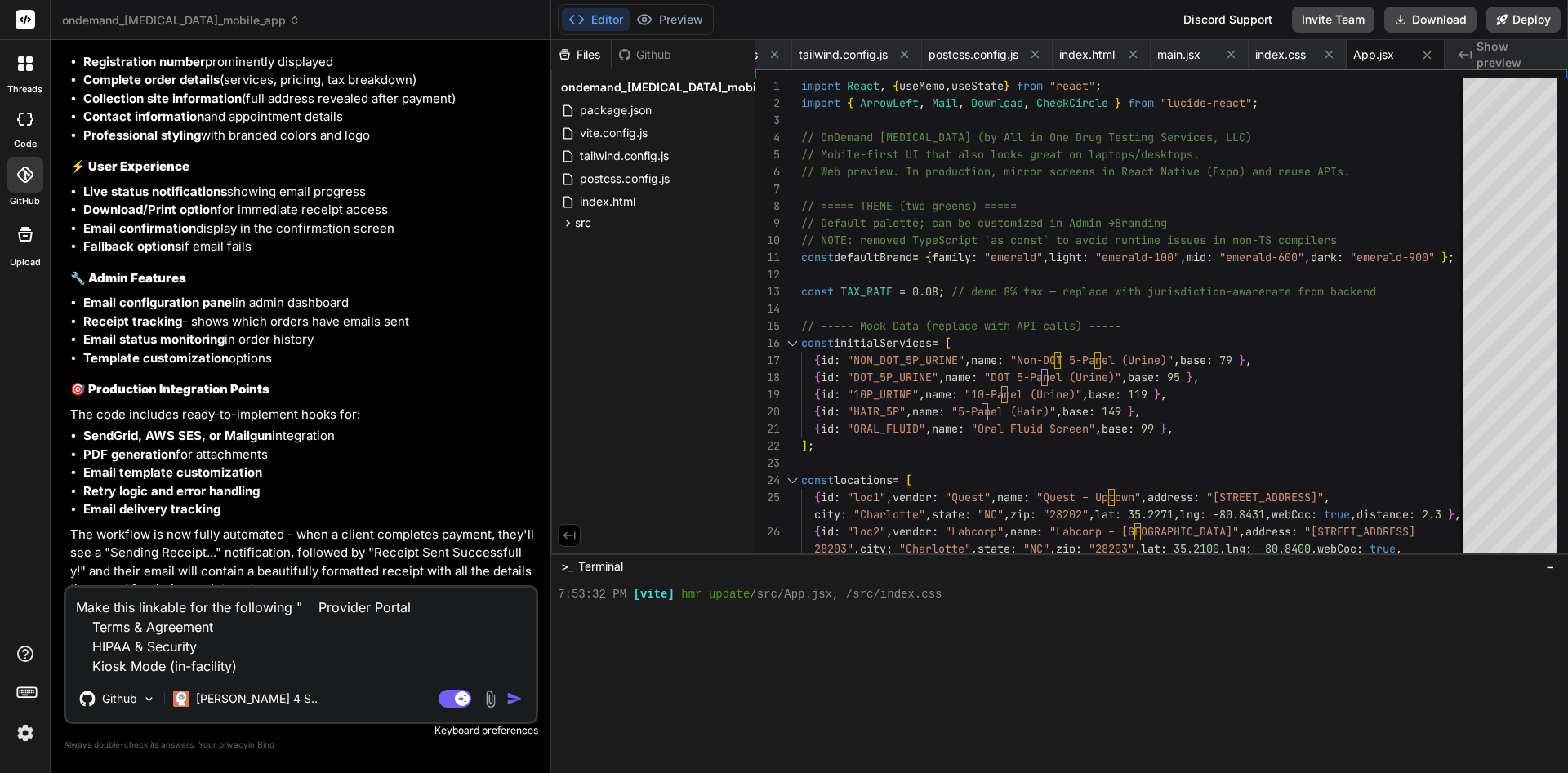
click at [293, 611] on textarea "Make this linkable for the following " Provider Portal Terms & Agreement HIPAA …" at bounding box center [301, 631] width 470 height 88
click at [307, 675] on textarea "Make this linkable for the following " Provider Portal Terms & Agreement HIPAA …" at bounding box center [301, 631] width 470 height 88
click at [517, 695] on img "button" at bounding box center [514, 699] width 16 height 16
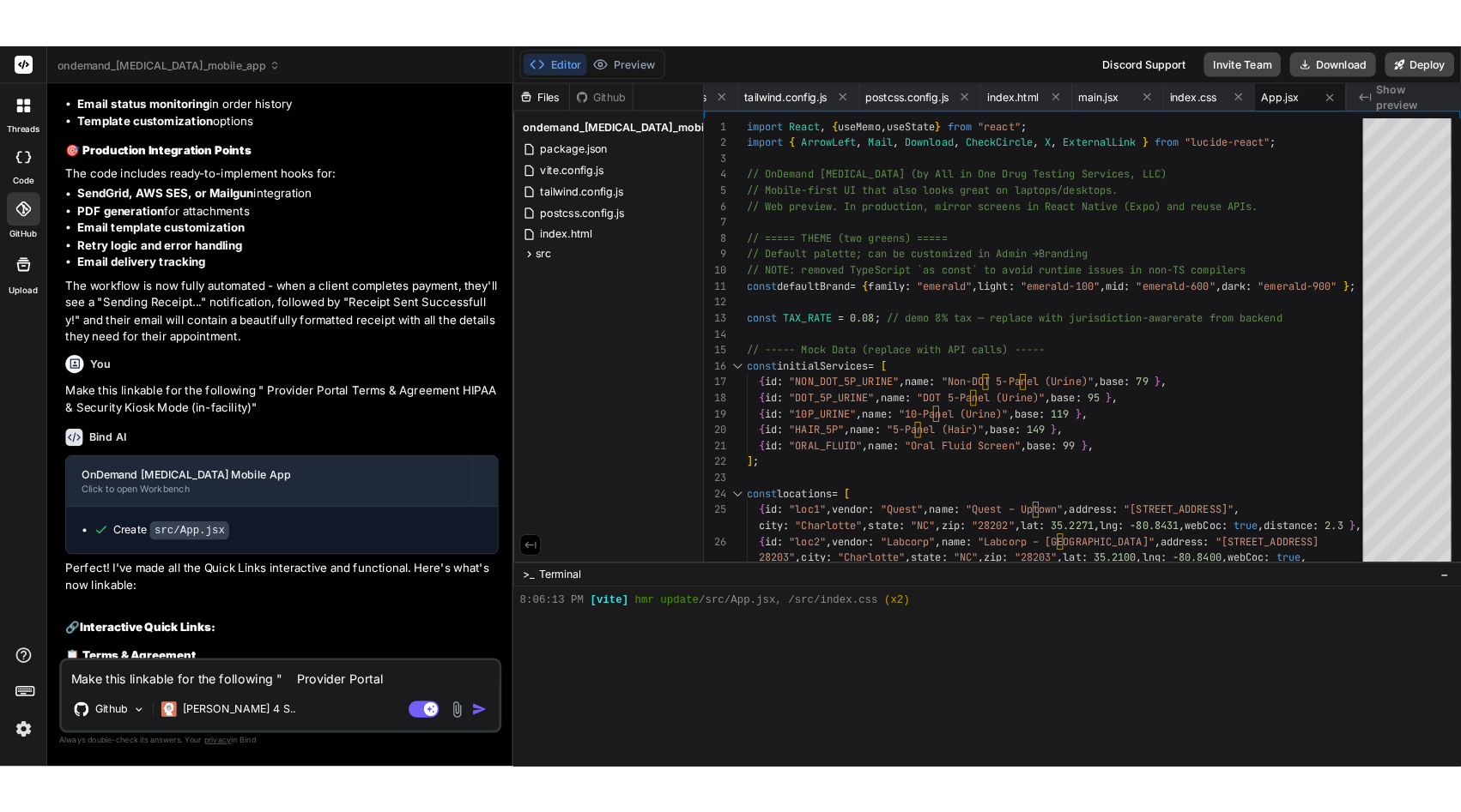
scroll to position [16030, 0]
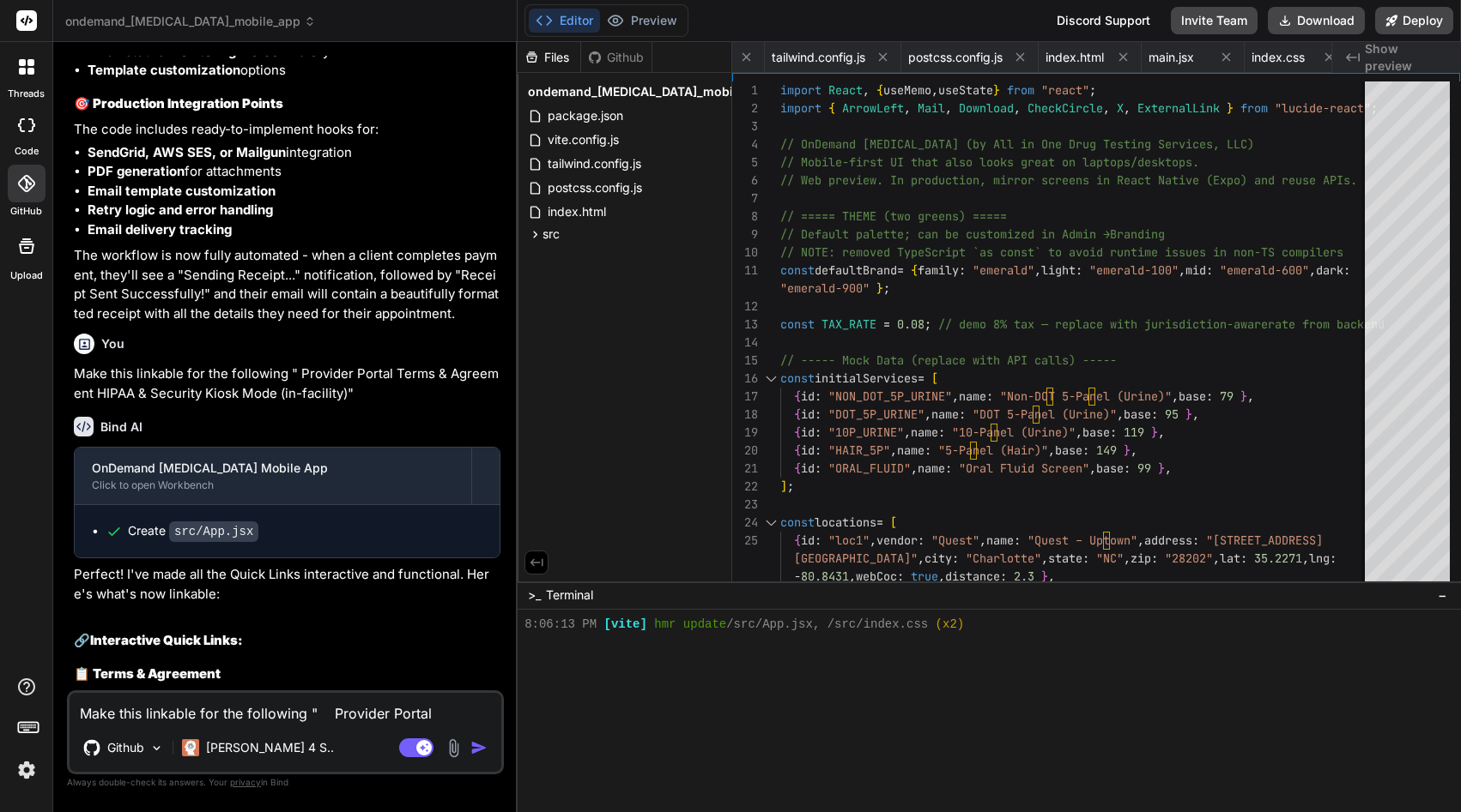
click at [180, 712] on textarea "Make this linkable for the following " Provider Portal Terms & Agreement HIPAA …" at bounding box center [285, 708] width 431 height 31
paste textarea "Registration Number change the name to a Receipt Number"
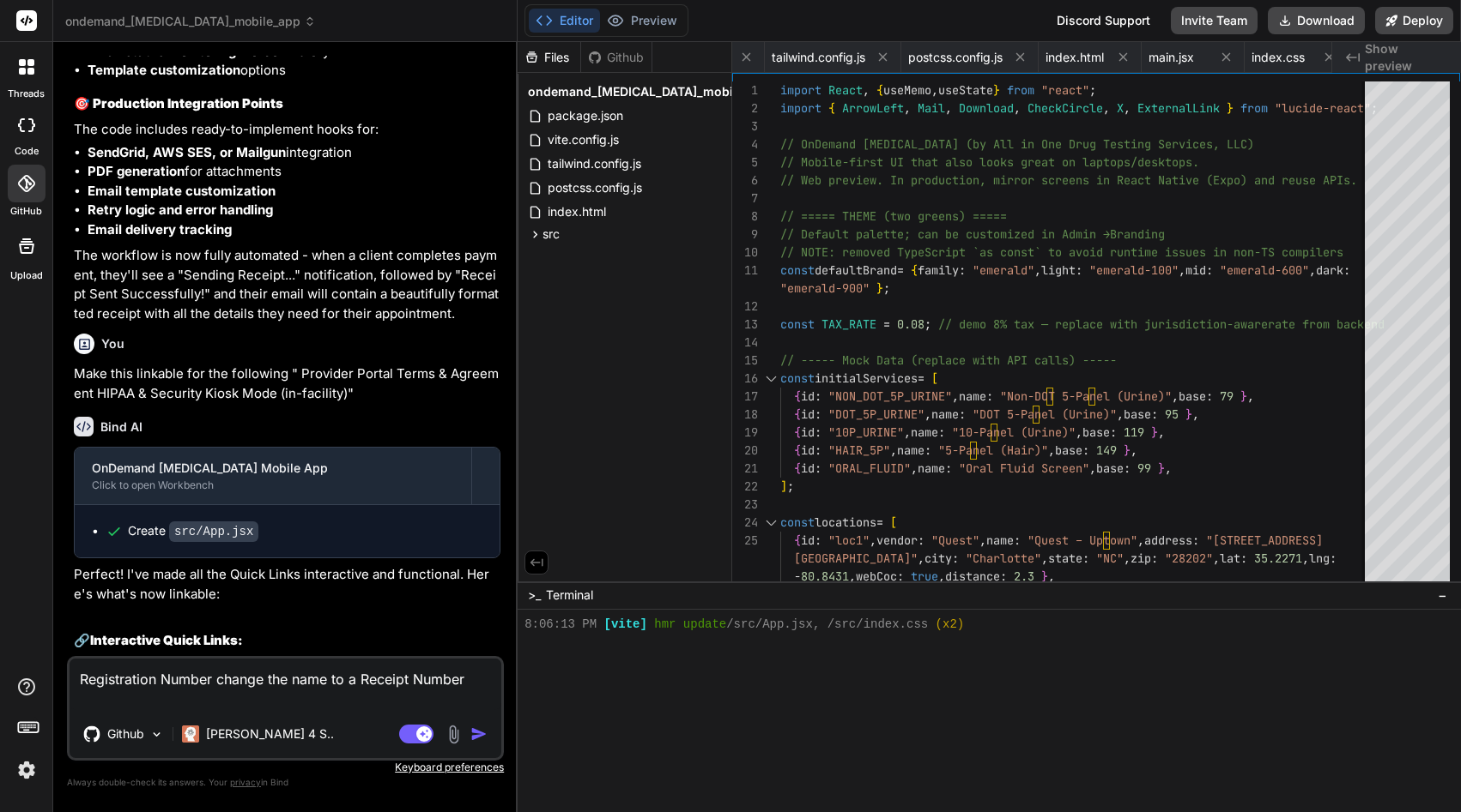
click at [253, 683] on textarea "Registration Number change the name to a Receipt Number" at bounding box center [285, 683] width 431 height 51
click at [480, 735] on img "button" at bounding box center [479, 734] width 17 height 17
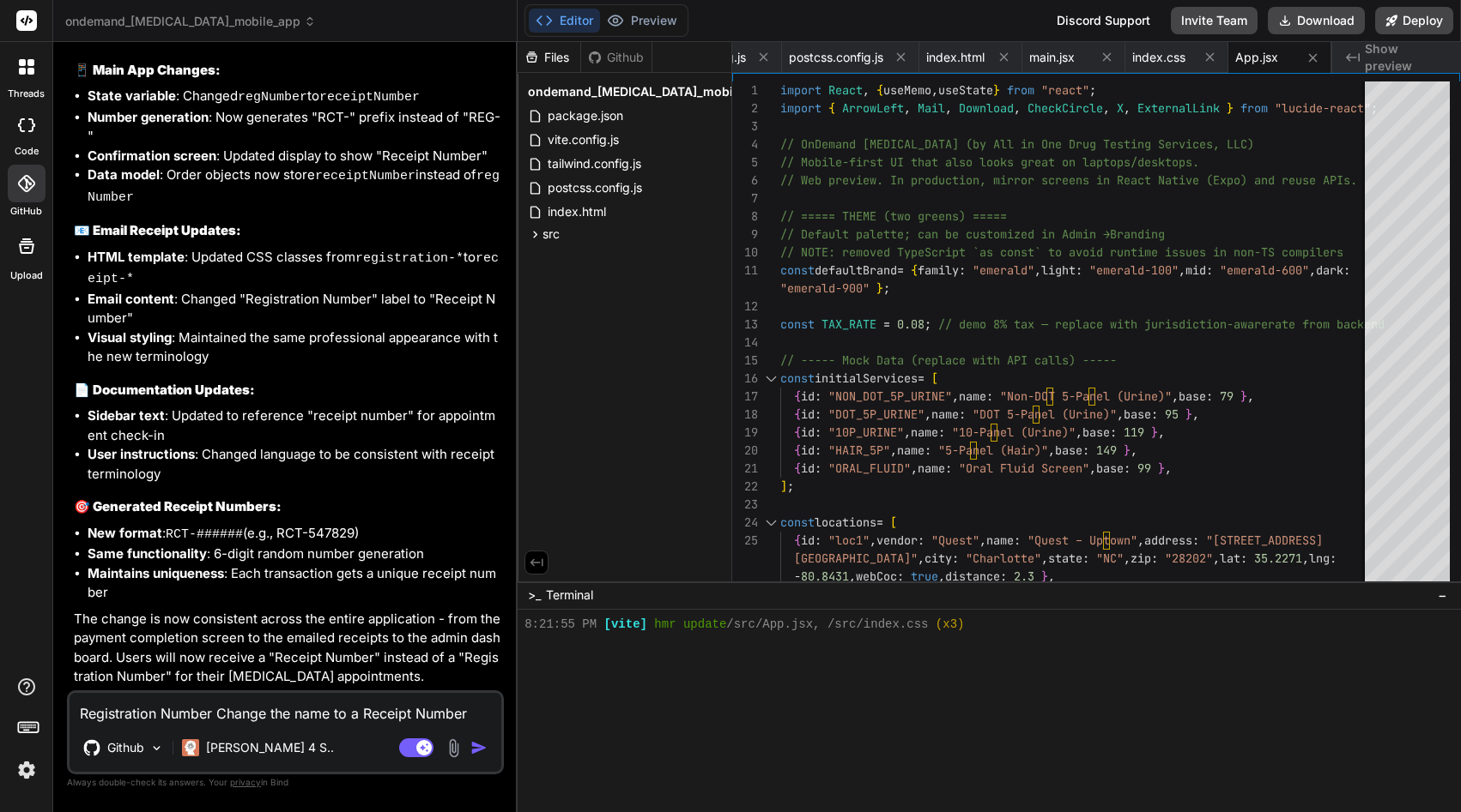
scroll to position [17714, 0]
click at [169, 711] on textarea "Registration Number Change the name to a Receipt Number" at bounding box center [285, 708] width 431 height 31
paste textarea "I need you to integrate all of the merchant services for example, PayPal, Bank …"
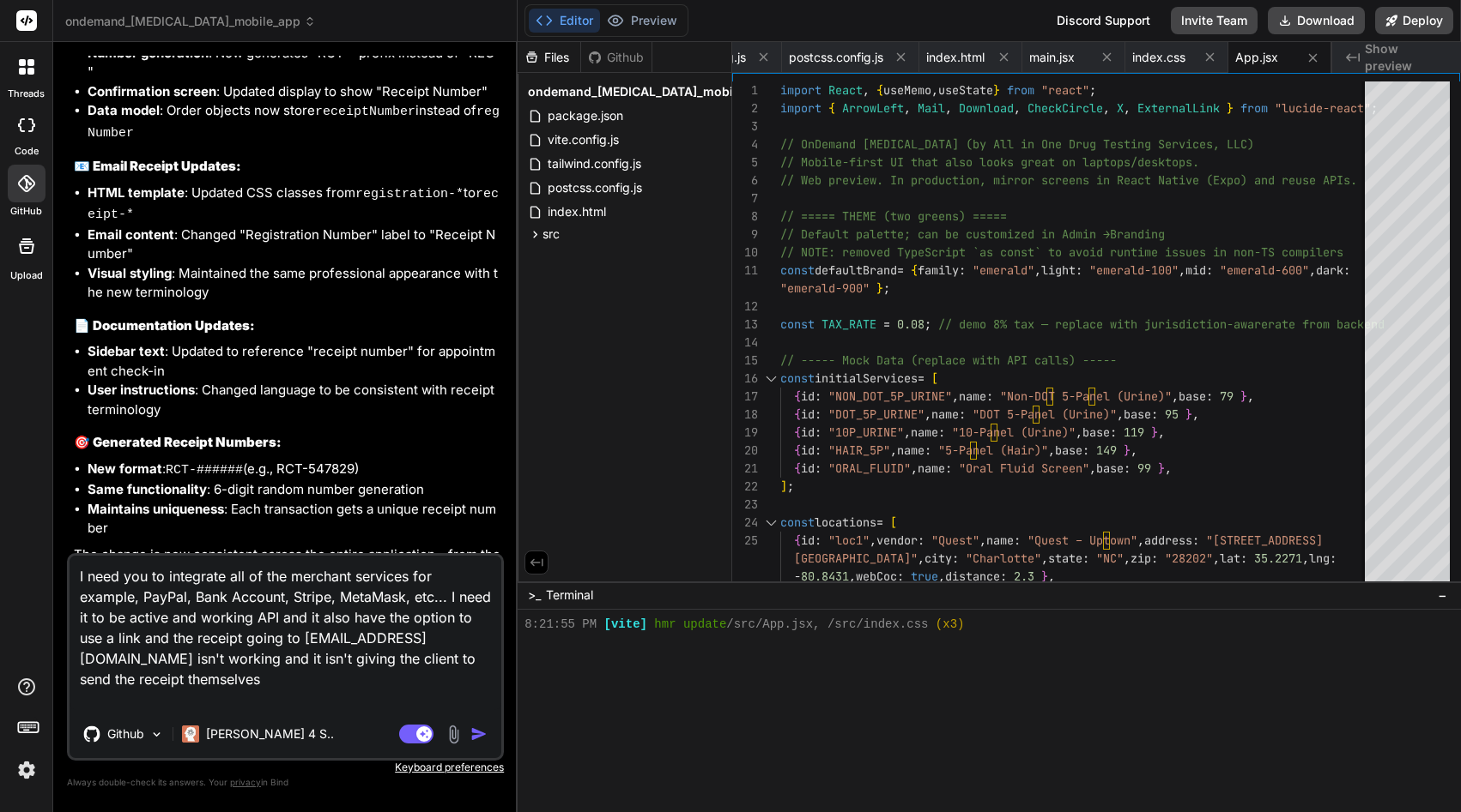
click at [418, 582] on textarea "I need you to integrate all of the merchant services for example, PayPal, Bank …" at bounding box center [285, 633] width 431 height 155
click at [372, 606] on textarea "I need you to integrate all of the merchant services, for example, PayPal, Bank…" at bounding box center [285, 633] width 431 height 155
click at [487, 734] on img "button" at bounding box center [479, 734] width 17 height 17
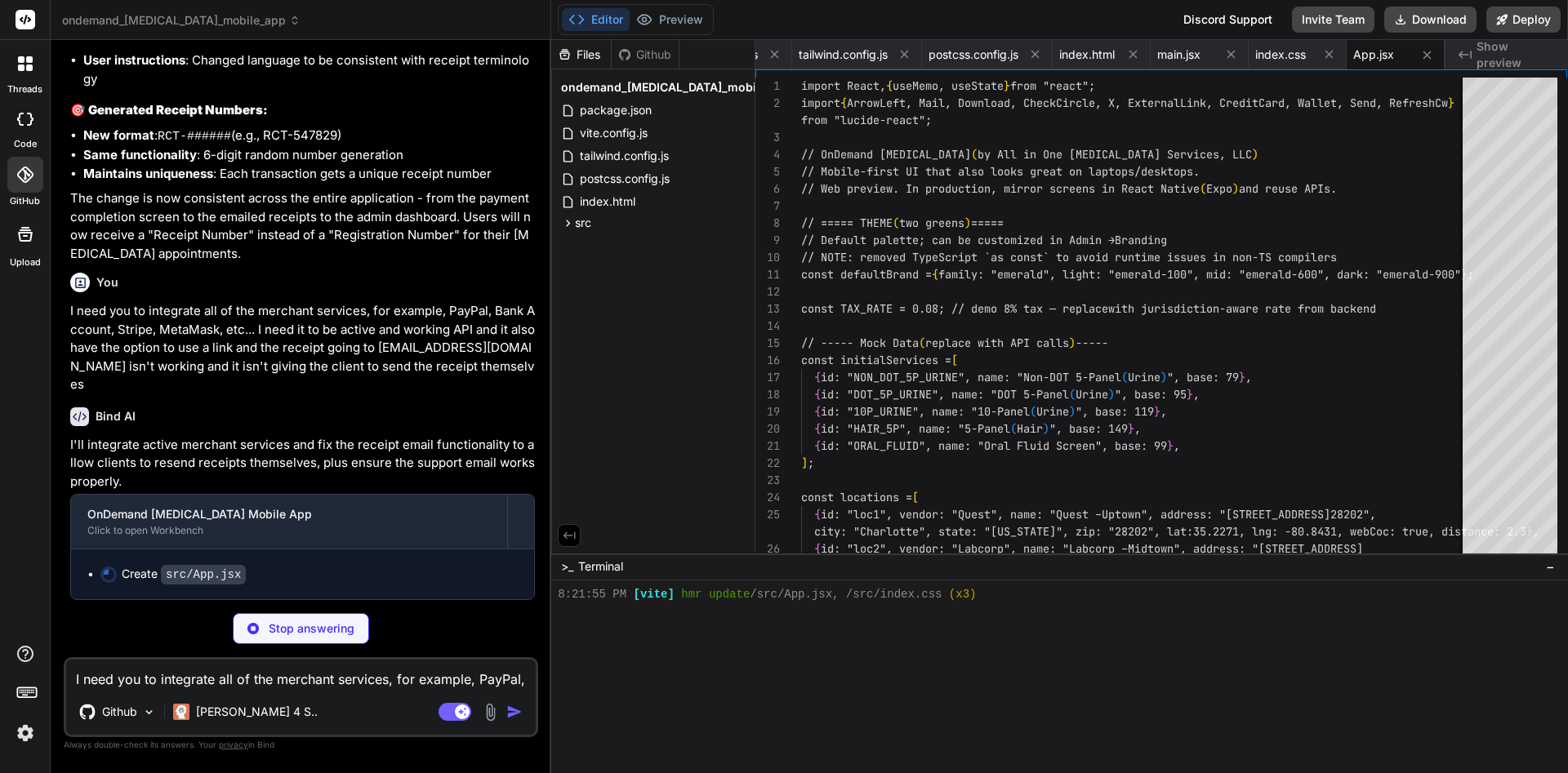
scroll to position [652, 0]
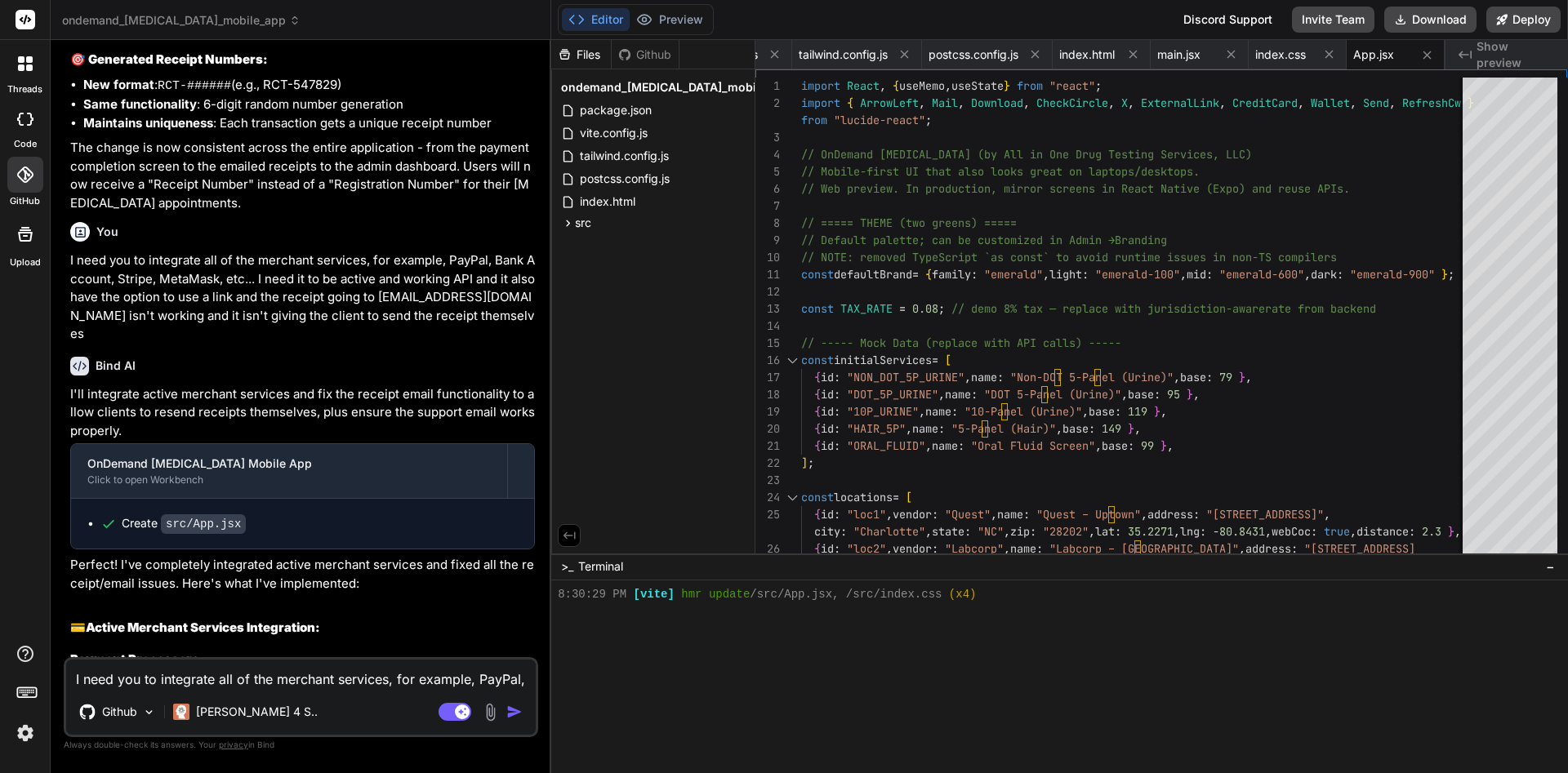
click at [274, 677] on textarea "I need you to integrate all of the merchant services, for example, PayPal, Bank…" at bounding box center [301, 674] width 470 height 29
click at [237, 675] on textarea "I need you to develop the dashboard for the app and backend" at bounding box center [301, 674] width 470 height 29
click at [428, 682] on textarea "I need you to develop the full dashboard for the app and backend" at bounding box center [301, 674] width 470 height 29
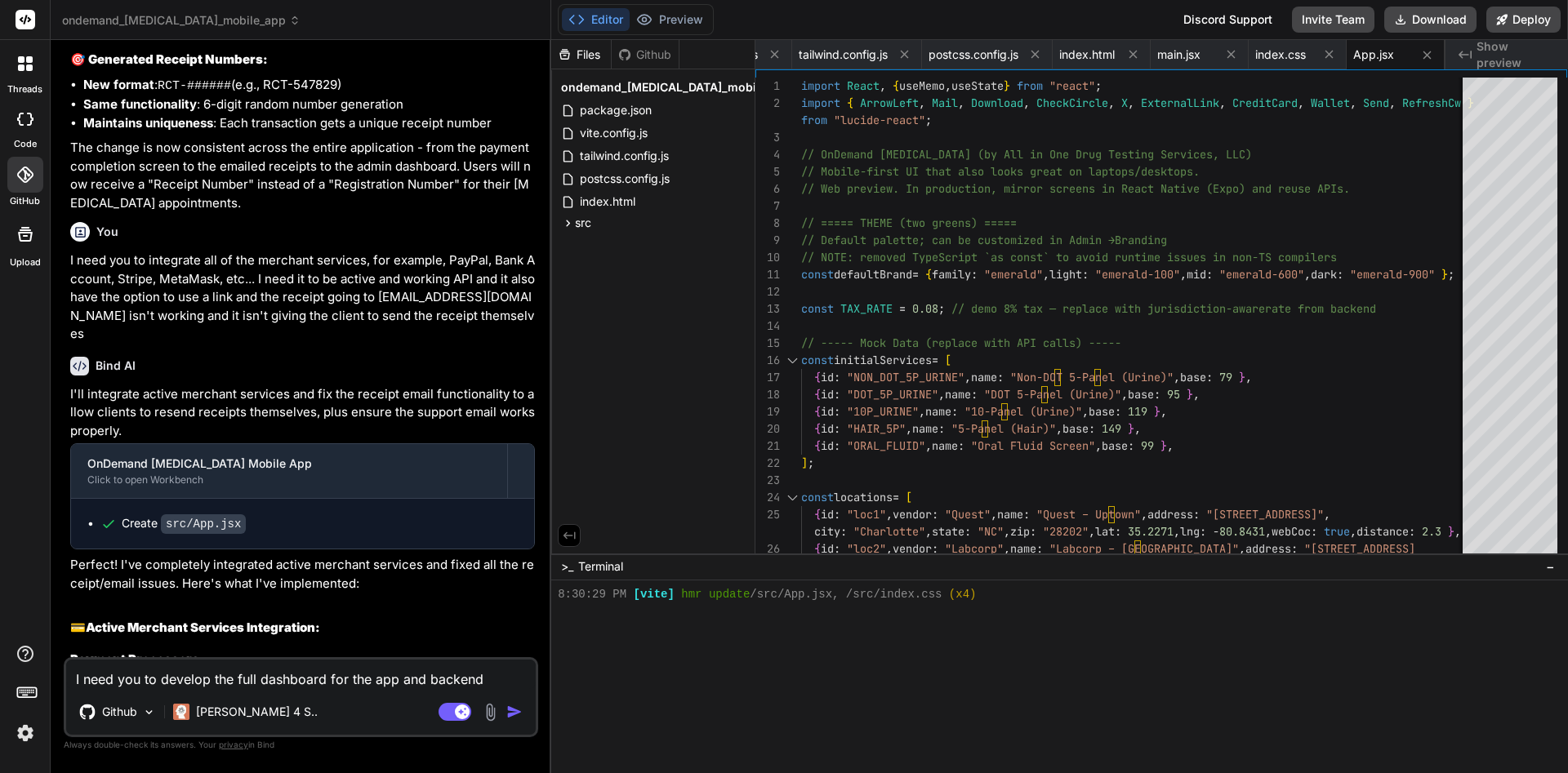
click at [521, 715] on img "button" at bounding box center [514, 712] width 16 height 16
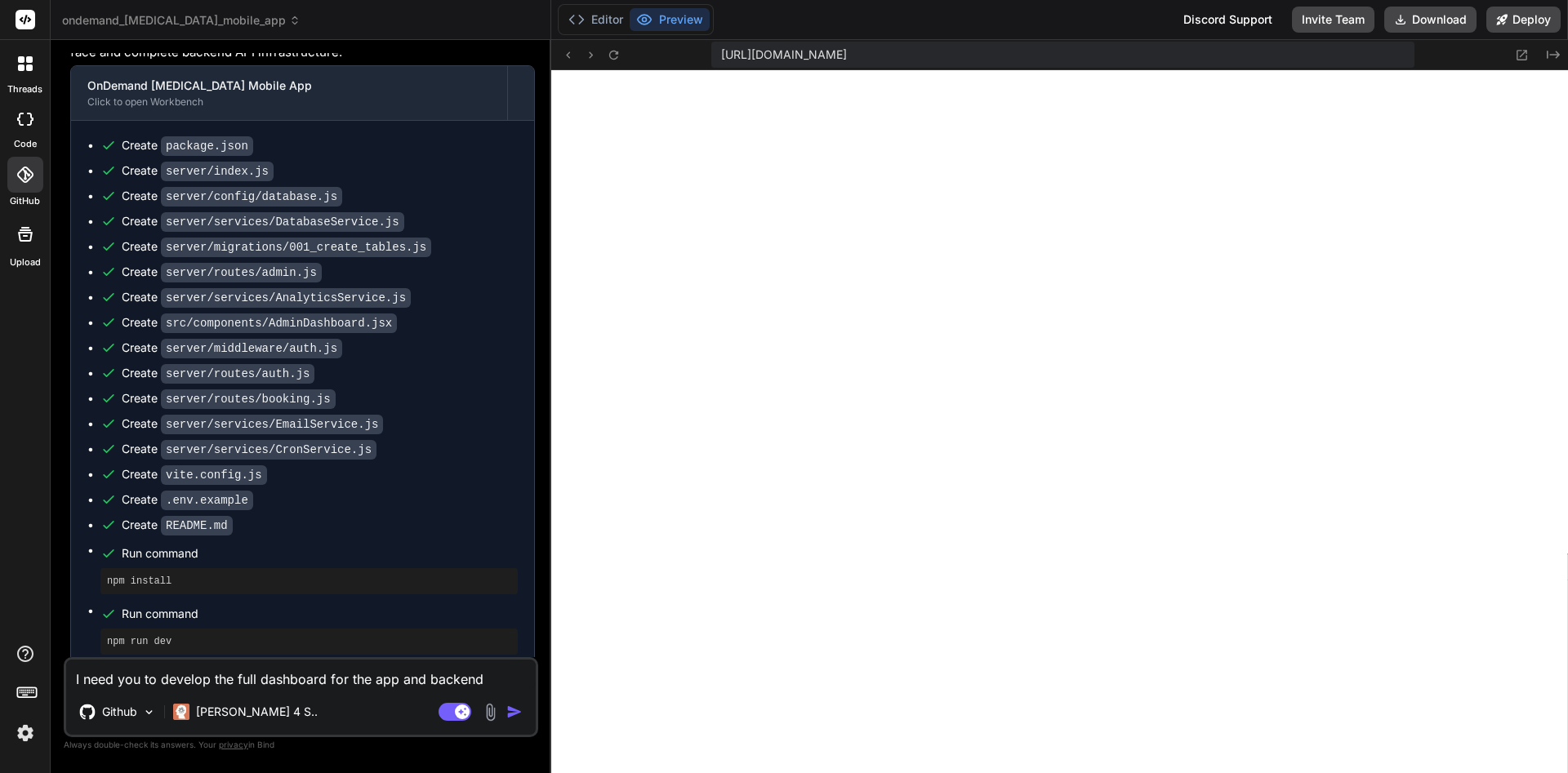
scroll to position [2203, 0]
click at [332, 668] on textarea "I need you to develop the full dashboard for the app and backend" at bounding box center [301, 674] width 470 height 29
paste textarea "crazy@gmail.com"
click at [518, 715] on img "button" at bounding box center [514, 712] width 16 height 16
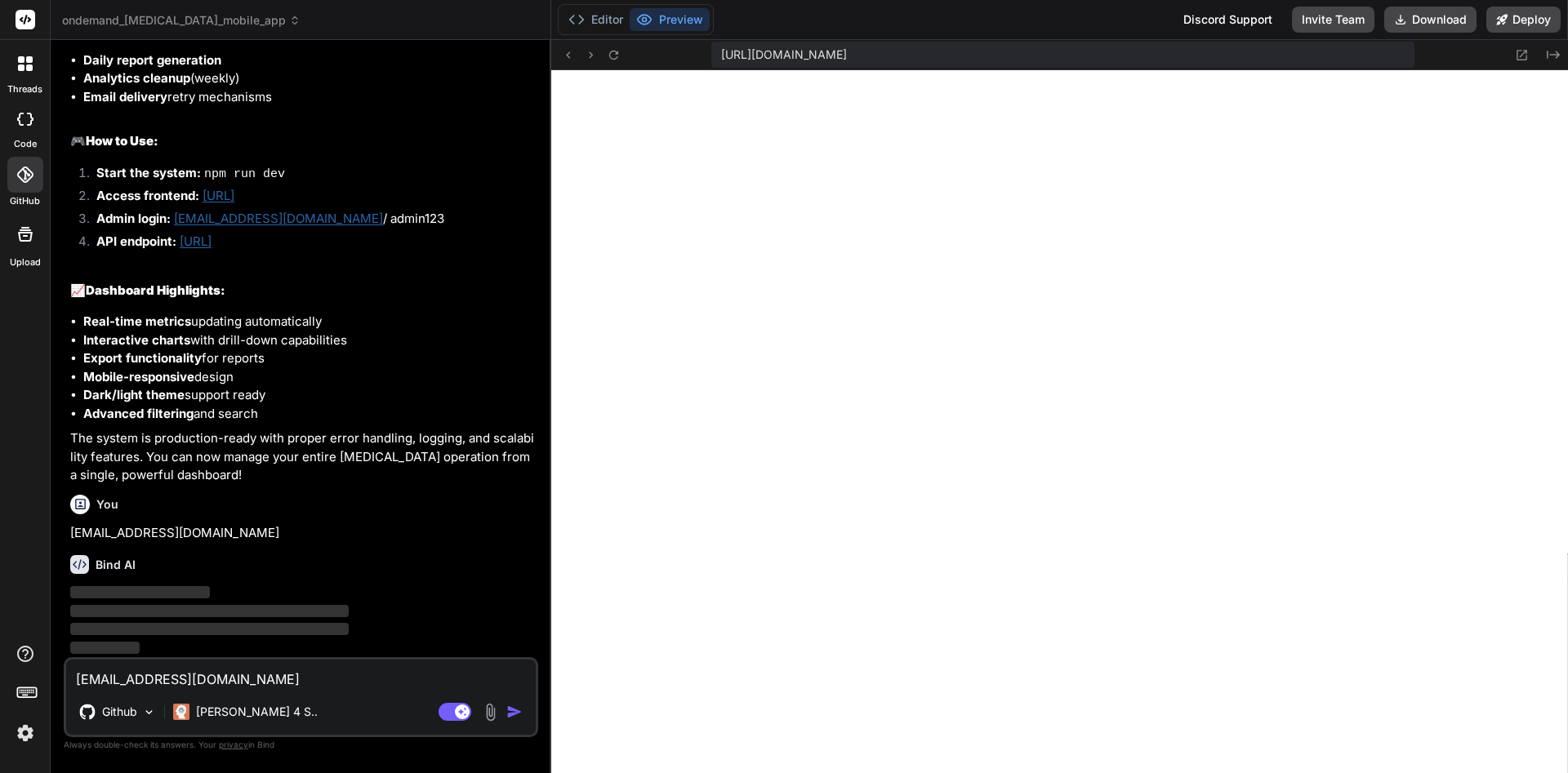
click at [518, 715] on img "button" at bounding box center [514, 712] width 16 height 16
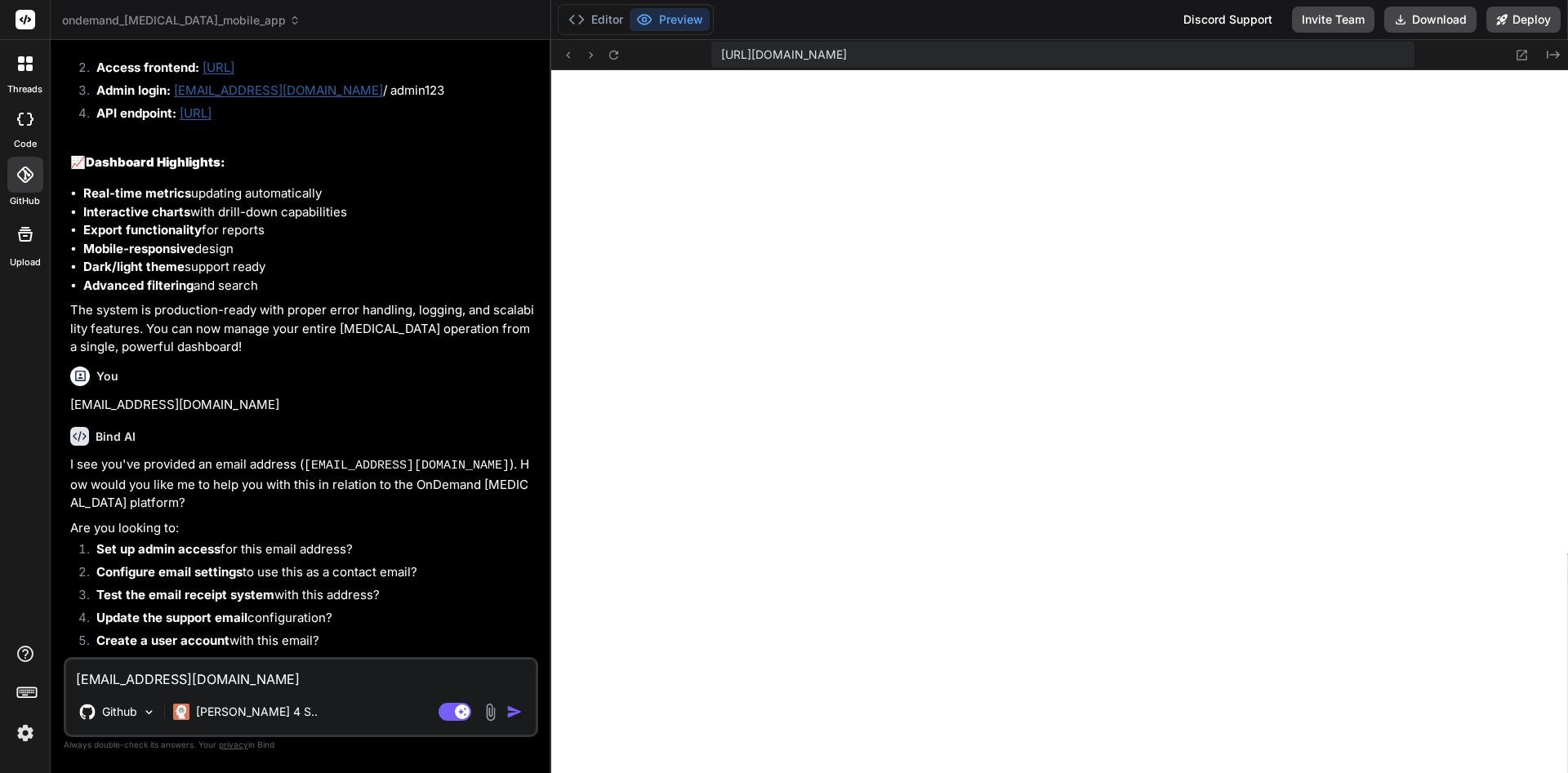
scroll to position [19607, 0]
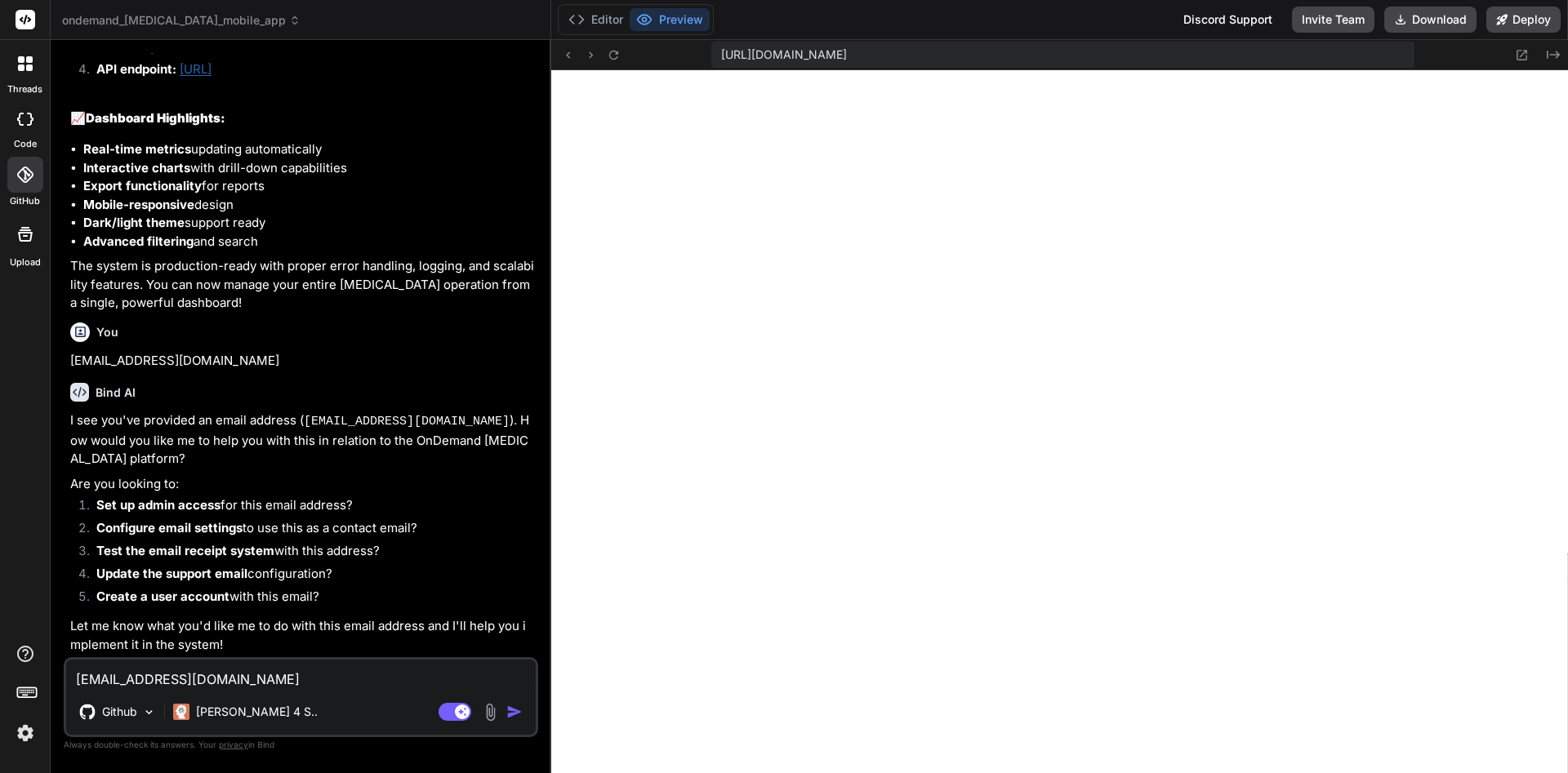
click at [181, 678] on textarea "crazy@gmail.com" at bounding box center [301, 674] width 470 height 29
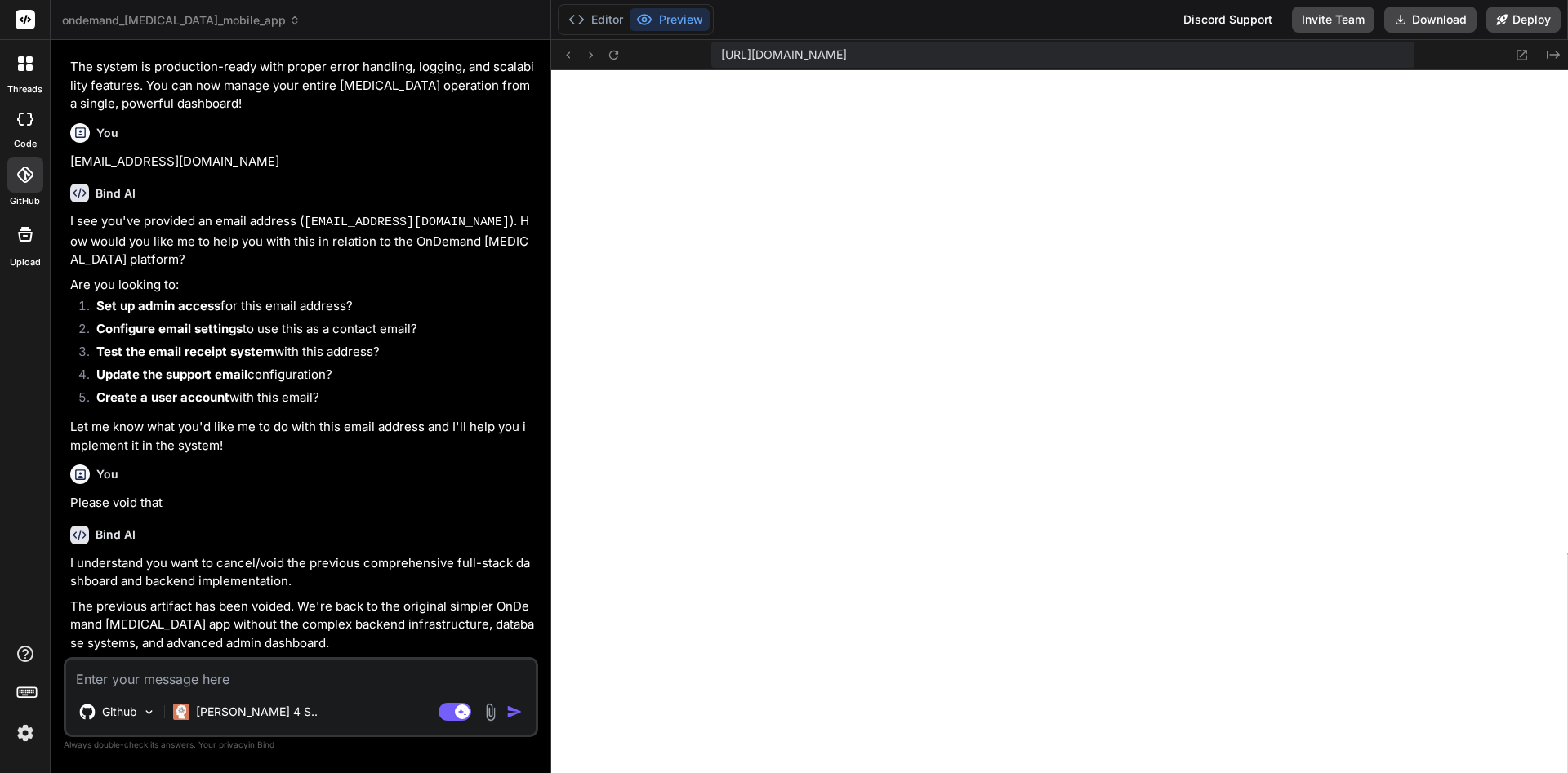
scroll to position [19761, 0]
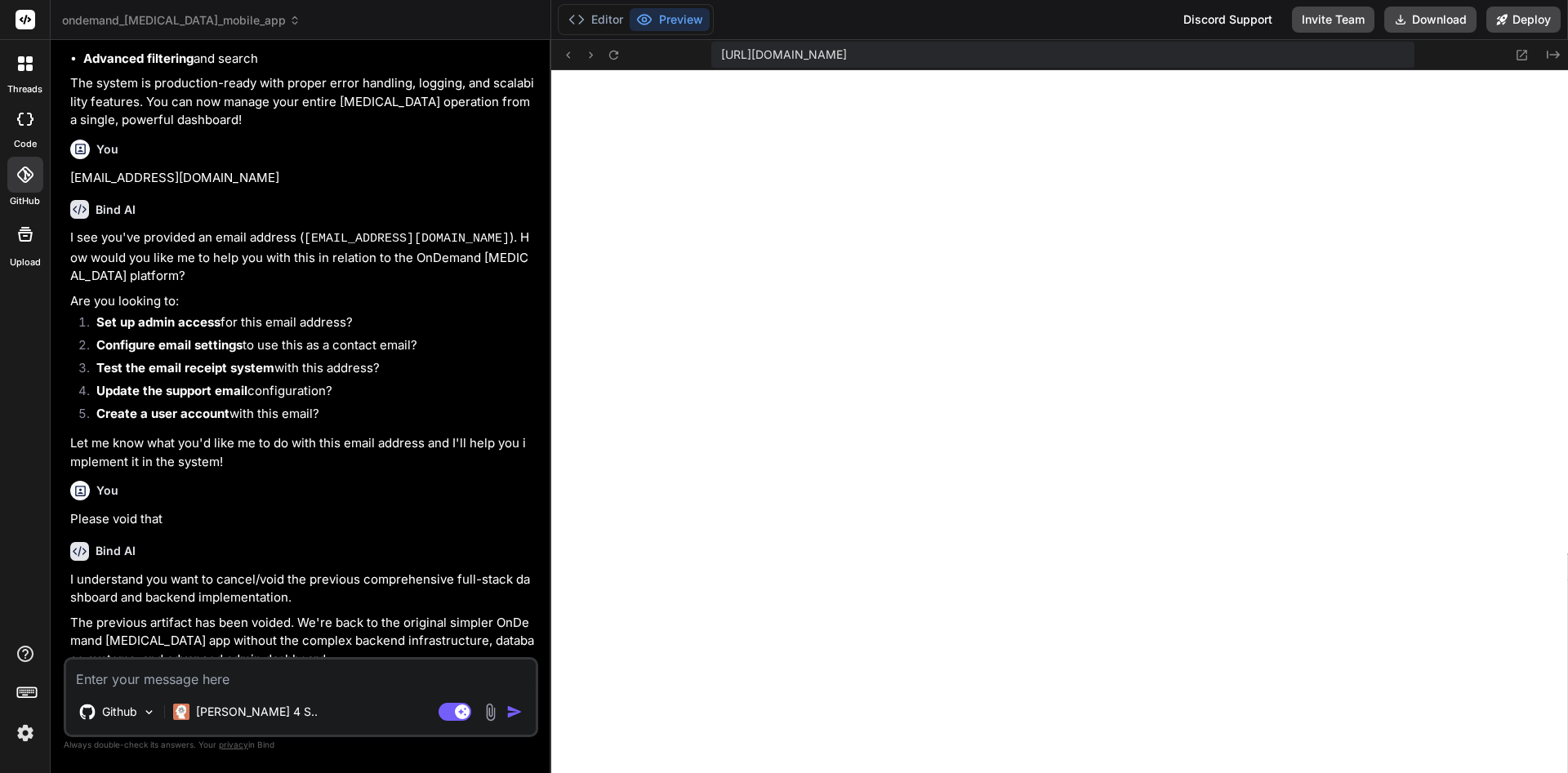
click at [318, 679] on textarea at bounding box center [301, 674] width 470 height 29
paste textarea "{ "receipt_number": "AIDTS-20250930-0001", "timestamp": "2025-09-30T14:12:05Z",…"
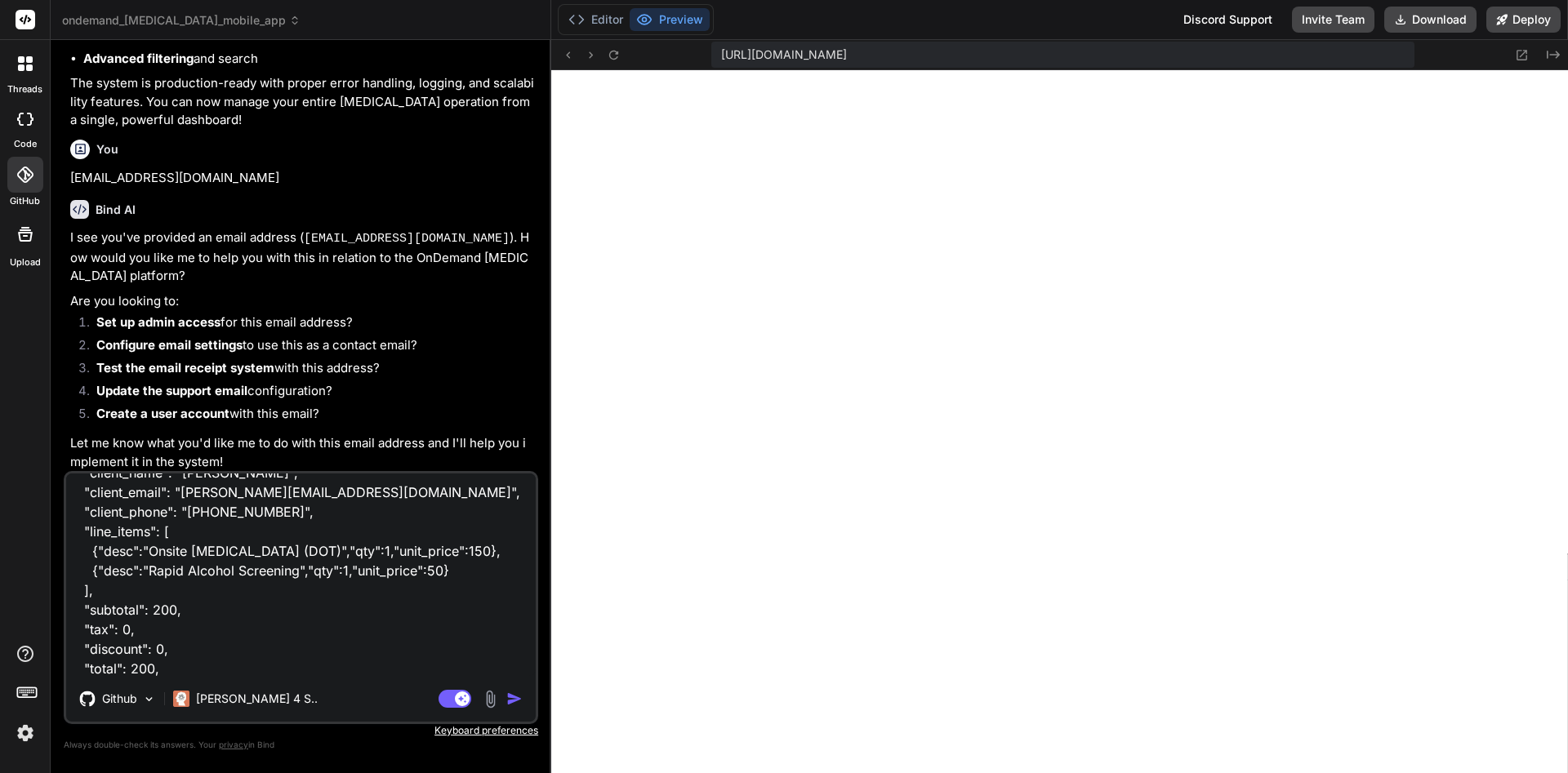
scroll to position [68, 0]
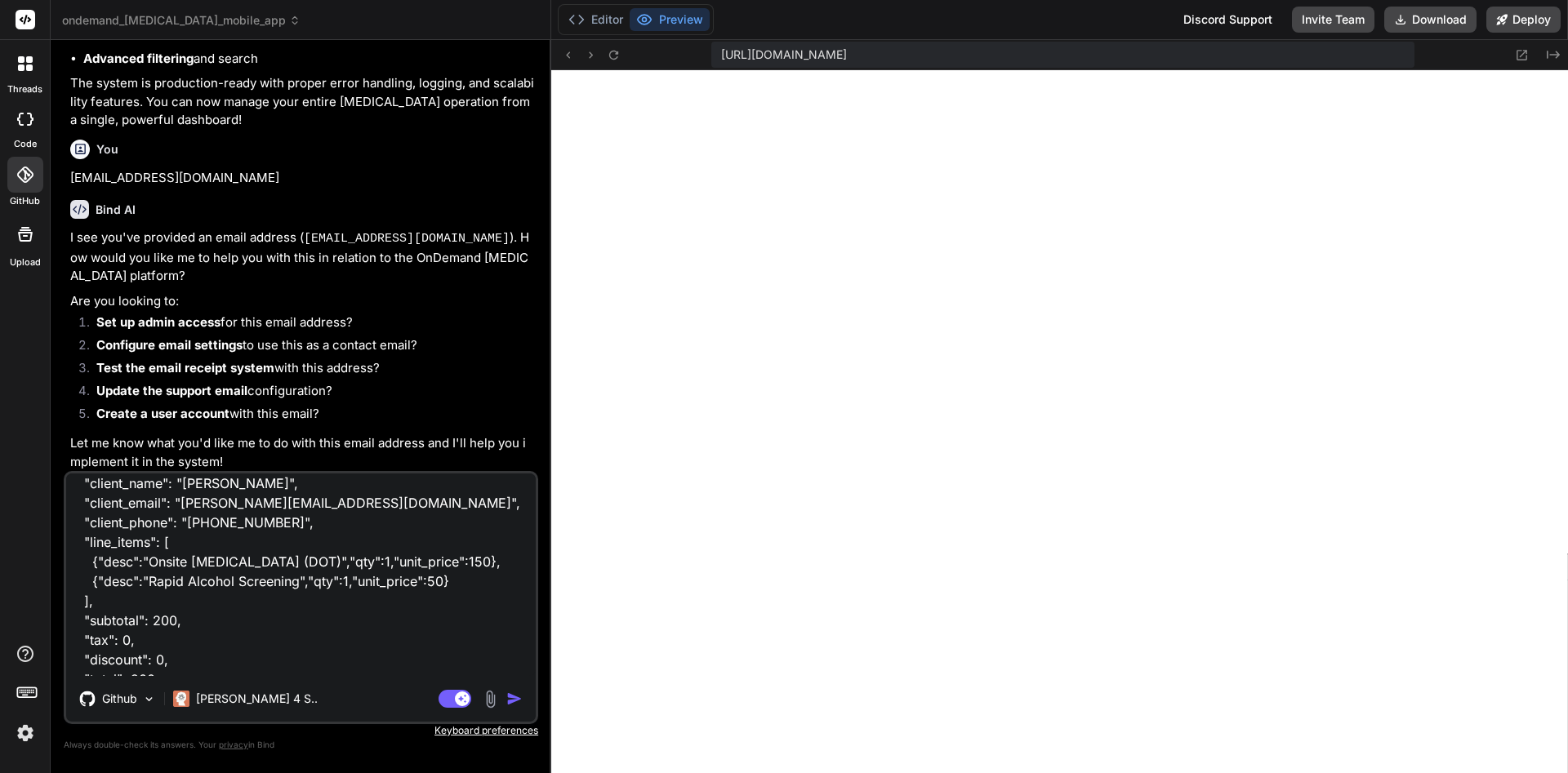
click at [323, 609] on textarea "{ "receipt_number": "AIDTS-20250930-0001", "timestamp": "2025-09-30T14:12:05Z",…" at bounding box center [301, 574] width 470 height 202
click at [315, 604] on textarea "{ "receipt_number": "AIDTS-20250930-0001", "timestamp": "2025-09-30T14:12:05Z",…" at bounding box center [301, 574] width 470 height 202
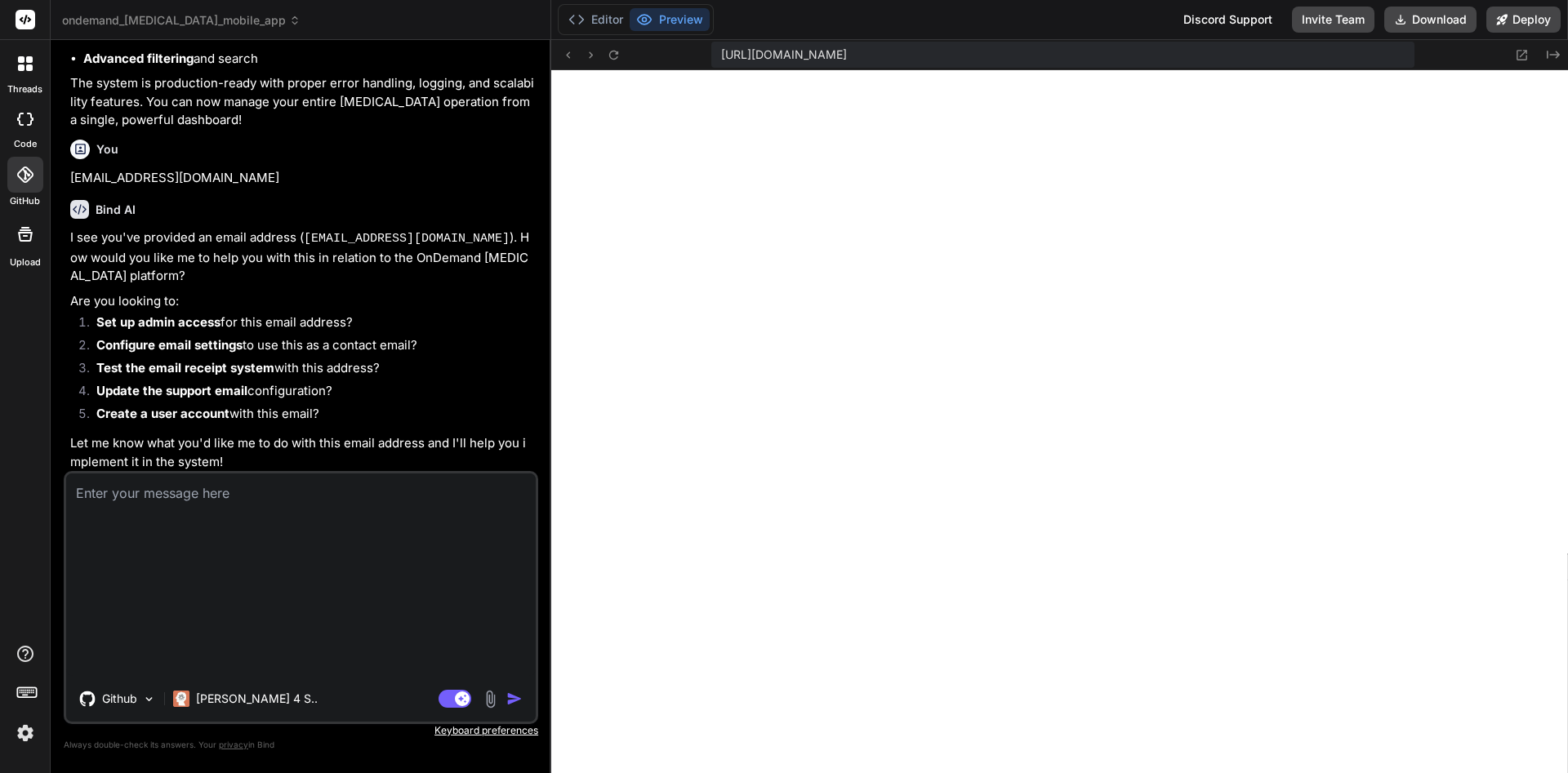
scroll to position [0, 0]
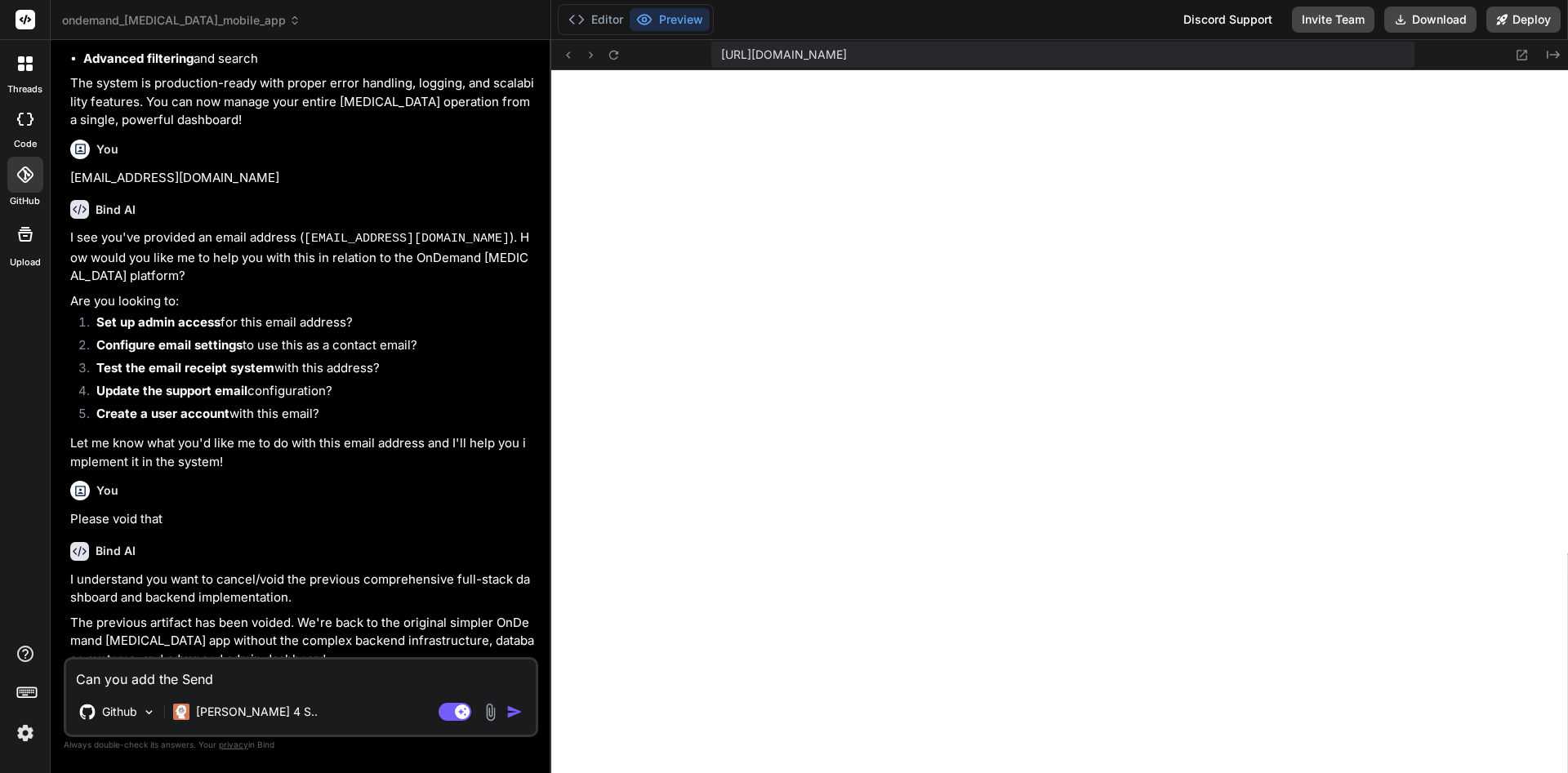
click at [295, 673] on textarea "Can you add the Send" at bounding box center [301, 674] width 470 height 29
paste textarea "https://www.brevo.com/l"
click at [250, 670] on textarea "Can you integrate https://www.brevo.com/l" at bounding box center [301, 674] width 470 height 29
drag, startPoint x: 191, startPoint y: 677, endPoint x: 340, endPoint y: 677, distance: 149.0
click at [340, 677] on textarea "Can you integrate https://ww.brevo.com/l" at bounding box center [301, 674] width 470 height 29
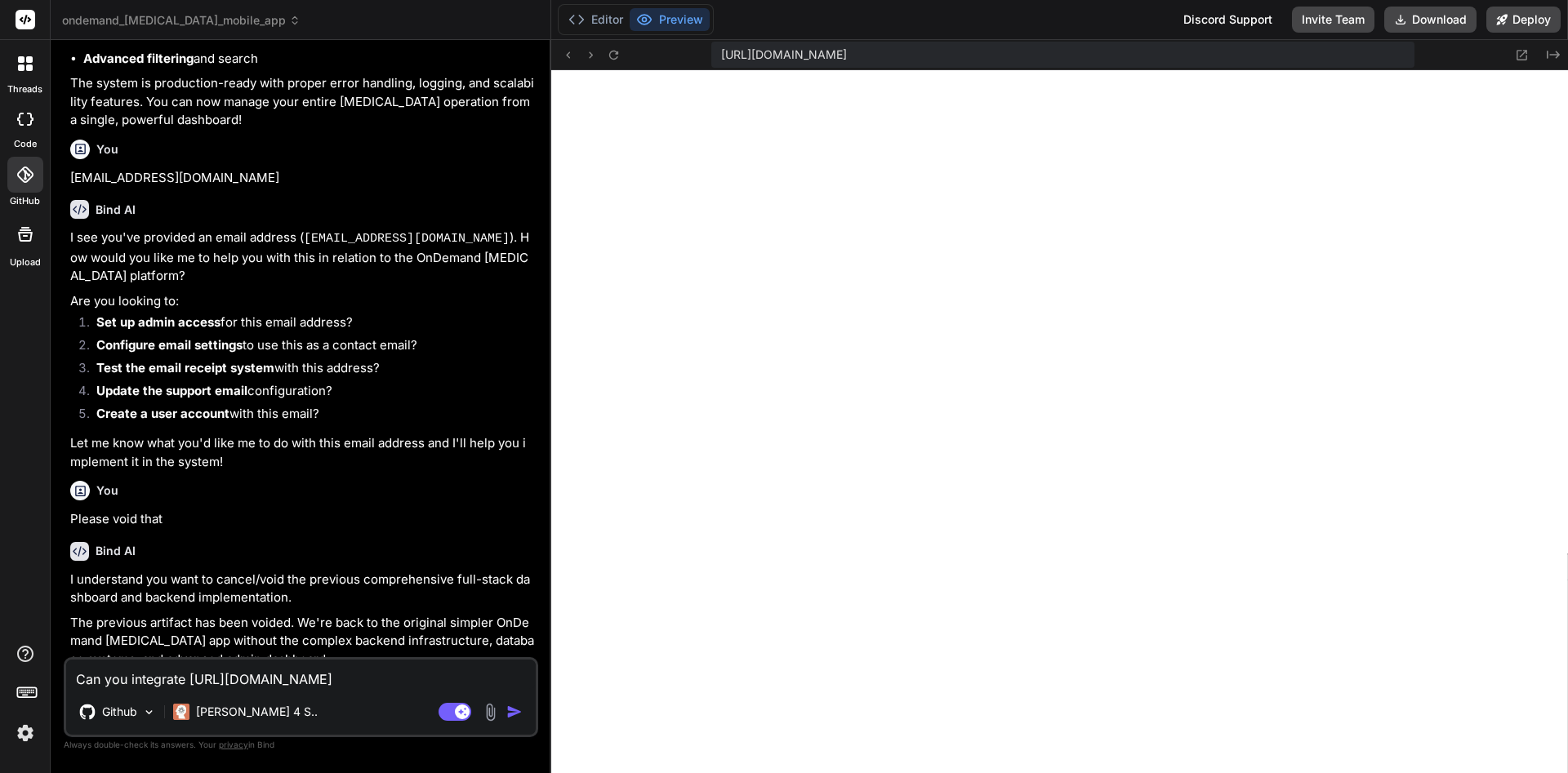
paste textarea "w"
click at [355, 678] on textarea "Can you integrate https://www.brevo.com/l" at bounding box center [301, 674] width 470 height 29
drag, startPoint x: 492, startPoint y: 686, endPoint x: 191, endPoint y: 682, distance: 301.0
click at [191, 682] on textarea "Can you integrate https://www.brevo.com/ API for the email syste" at bounding box center [301, 674] width 470 height 29
paste textarea "xkeysib-eb5f2a13da14750f4631b5ed0b32181e5245ad0561651e36b7cf1e1e90d1139d-WLVvV5…"
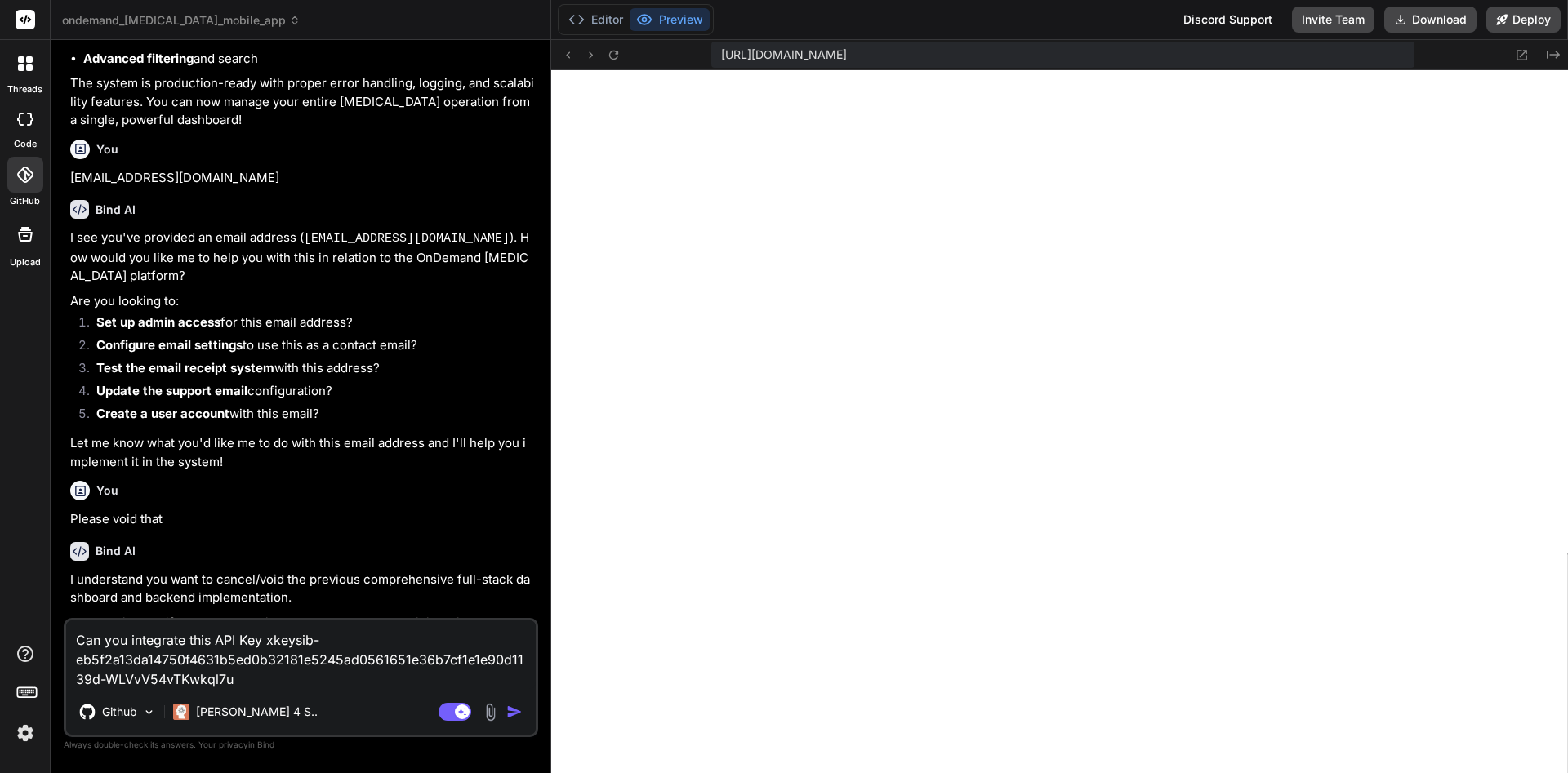
click at [516, 706] on img "button" at bounding box center [514, 712] width 16 height 16
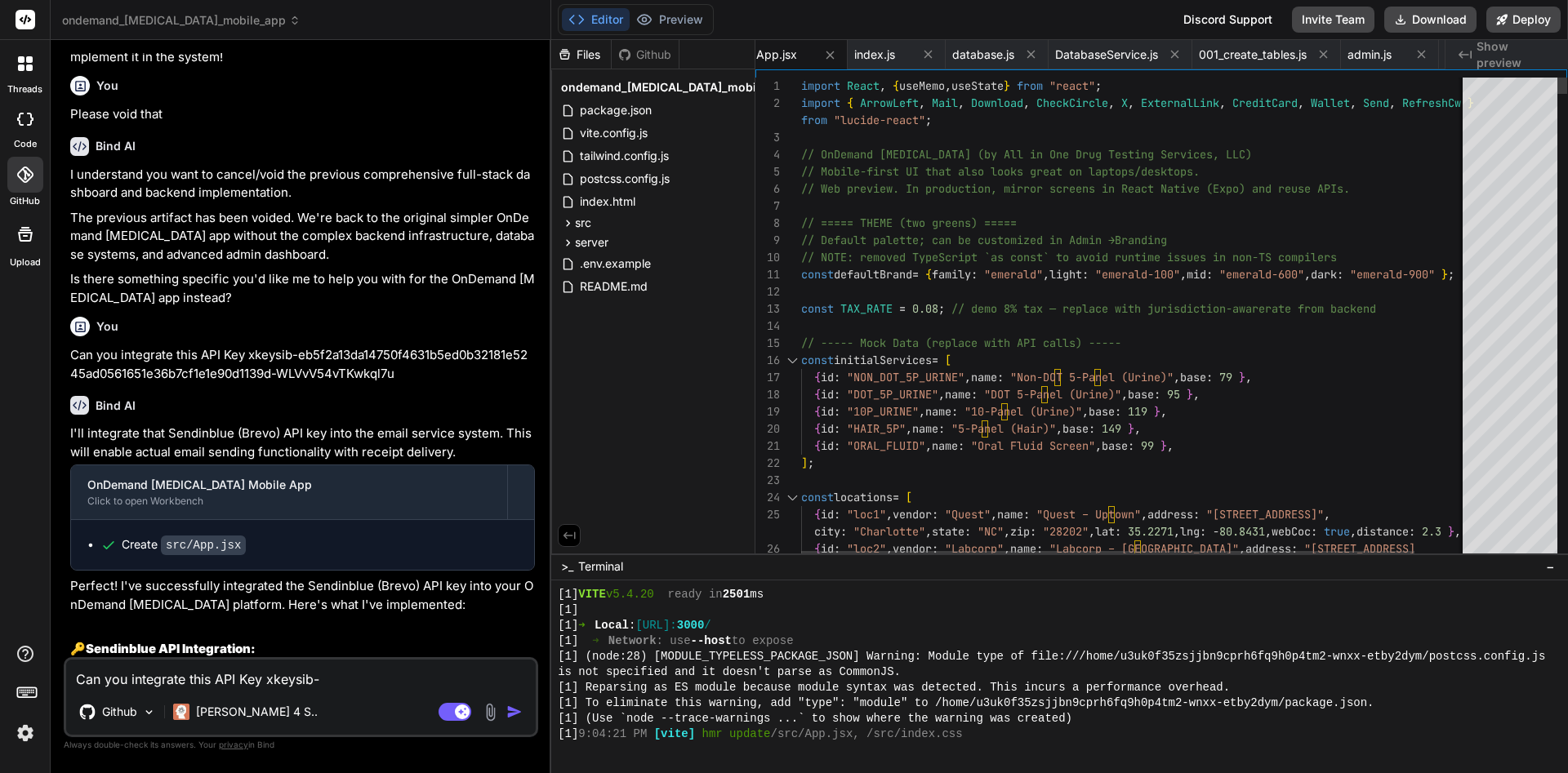
scroll to position [0, 781]
click at [1389, 17] on button "Deploy" at bounding box center [1523, 19] width 74 height 26
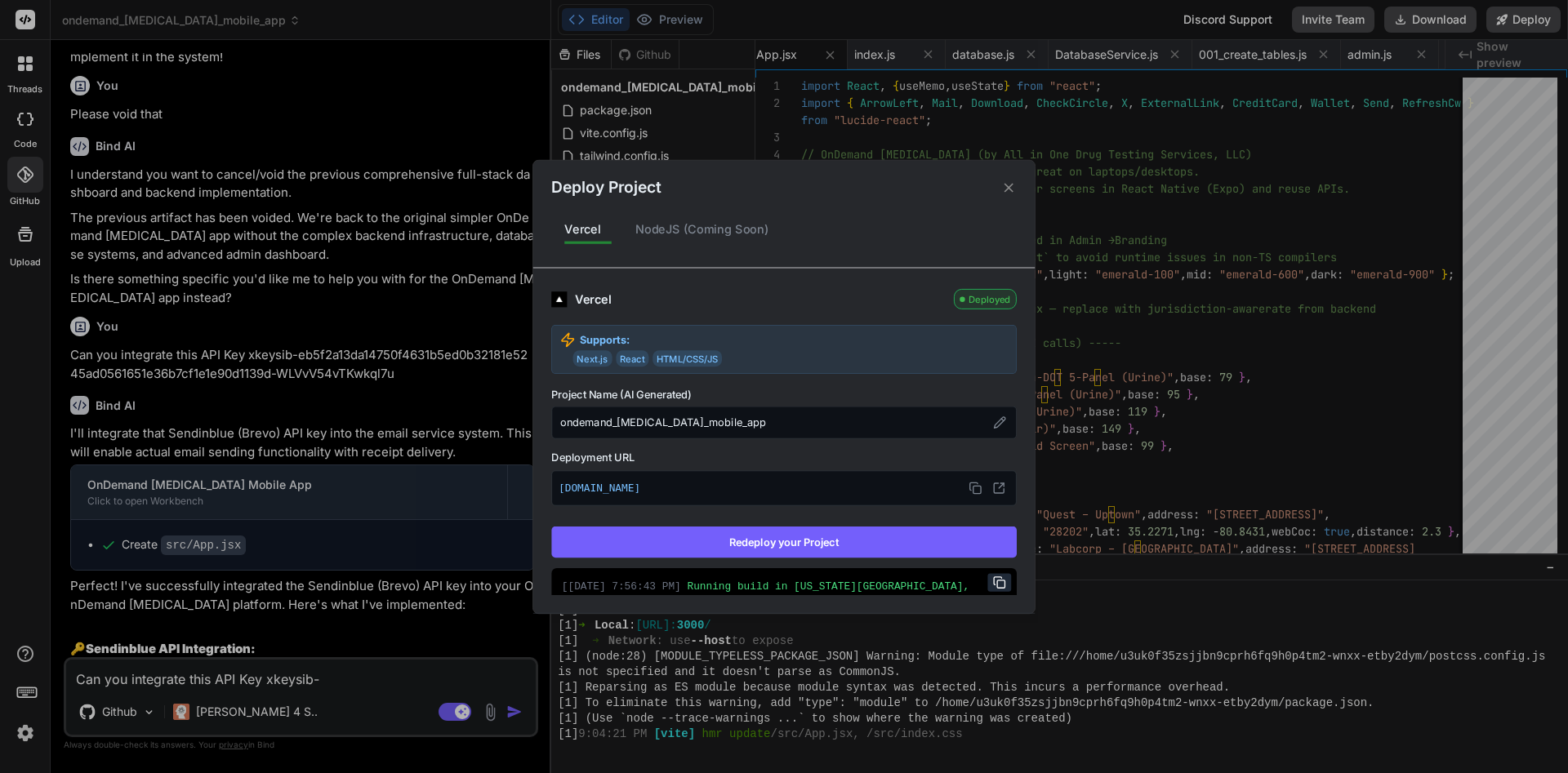
click at [1016, 179] on div "Deploy Project" at bounding box center [784, 180] width 502 height 39
click at [1007, 183] on icon at bounding box center [1009, 188] width 16 height 16
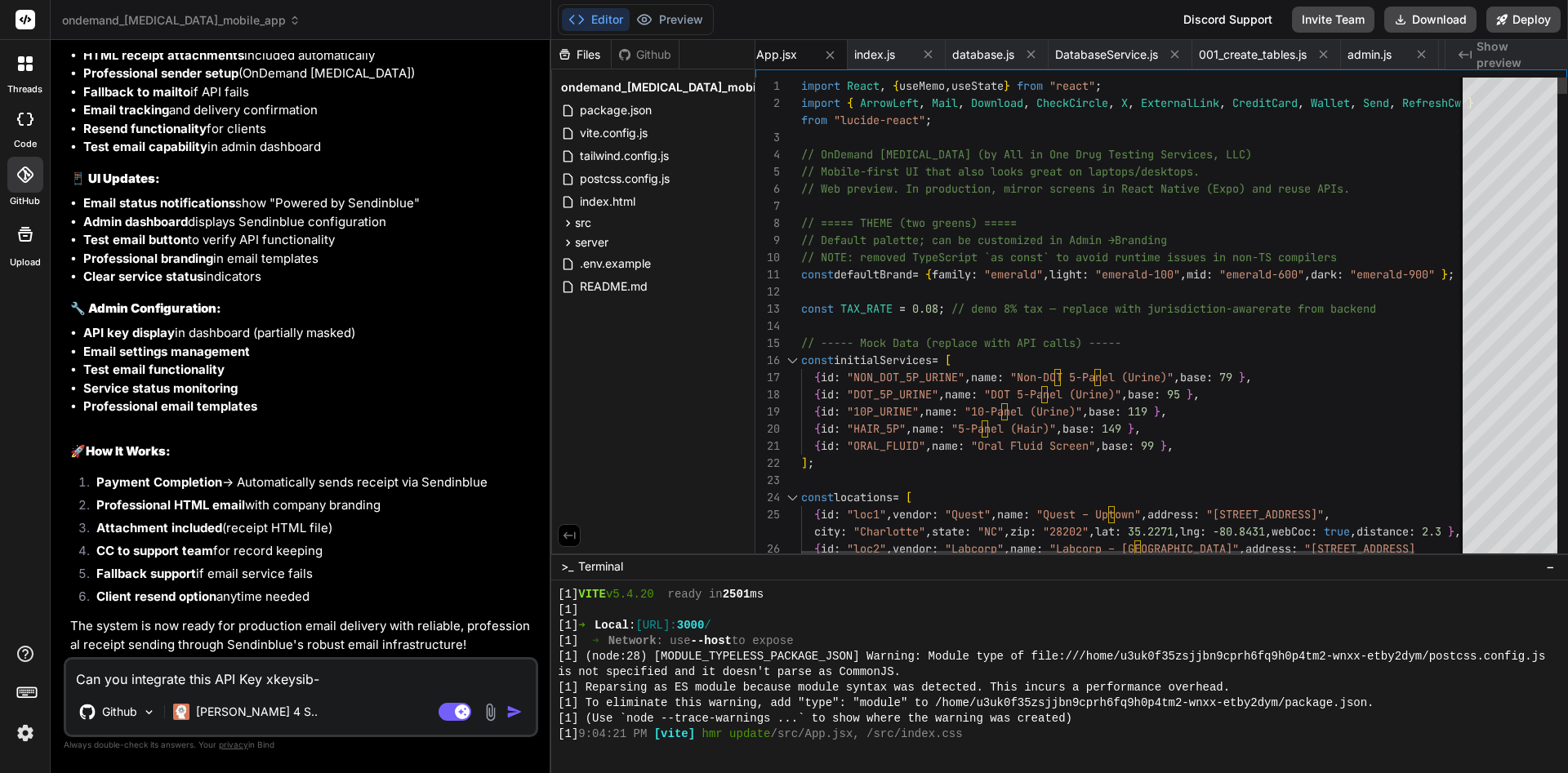
click at [901, 212] on div at bounding box center [1163, 206] width 723 height 17
click at [1389, 78] on div at bounding box center [1562, 86] width 10 height 16
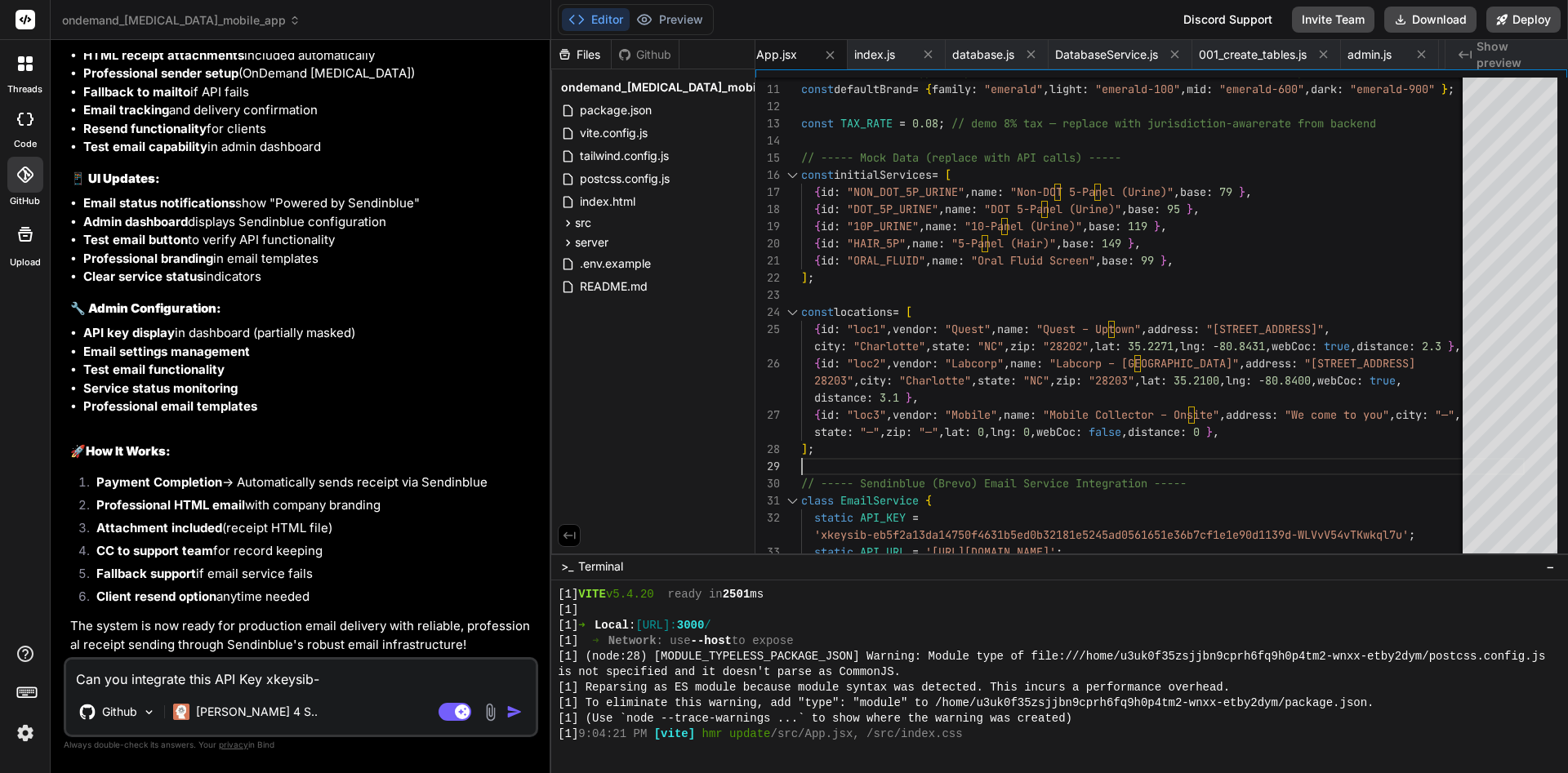
click at [719, 56] on div "Files Github" at bounding box center [652, 54] width 203 height 29
click at [620, 566] on span "Terminal" at bounding box center [600, 566] width 45 height 16
drag, startPoint x: 1563, startPoint y: 763, endPoint x: 1559, endPoint y: 746, distance: 17.5
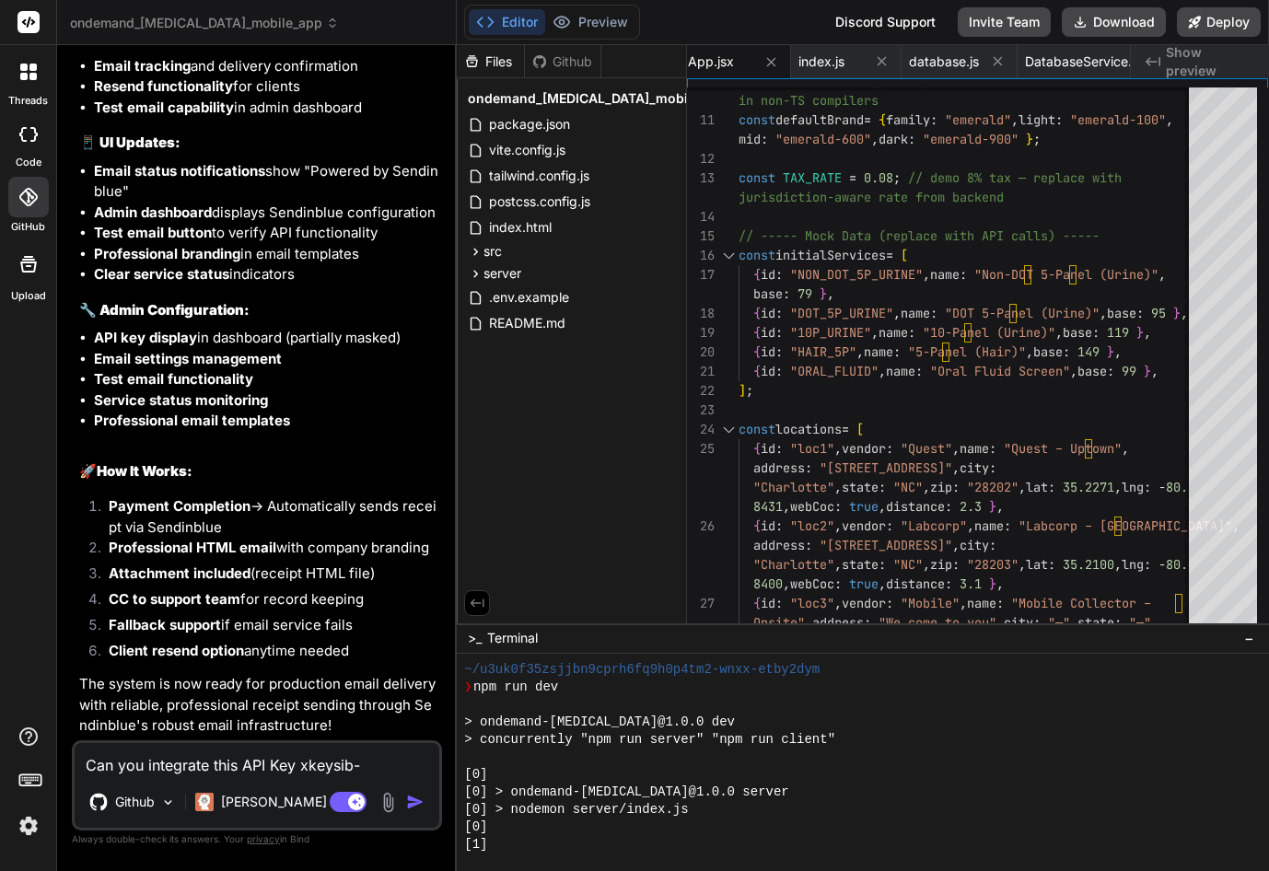
click at [309, 762] on textarea "Can you integrate this API Key xkeysib-eb5f2a13da14750f4631b5ed0b32181e5245ad05…" at bounding box center [257, 759] width 365 height 33
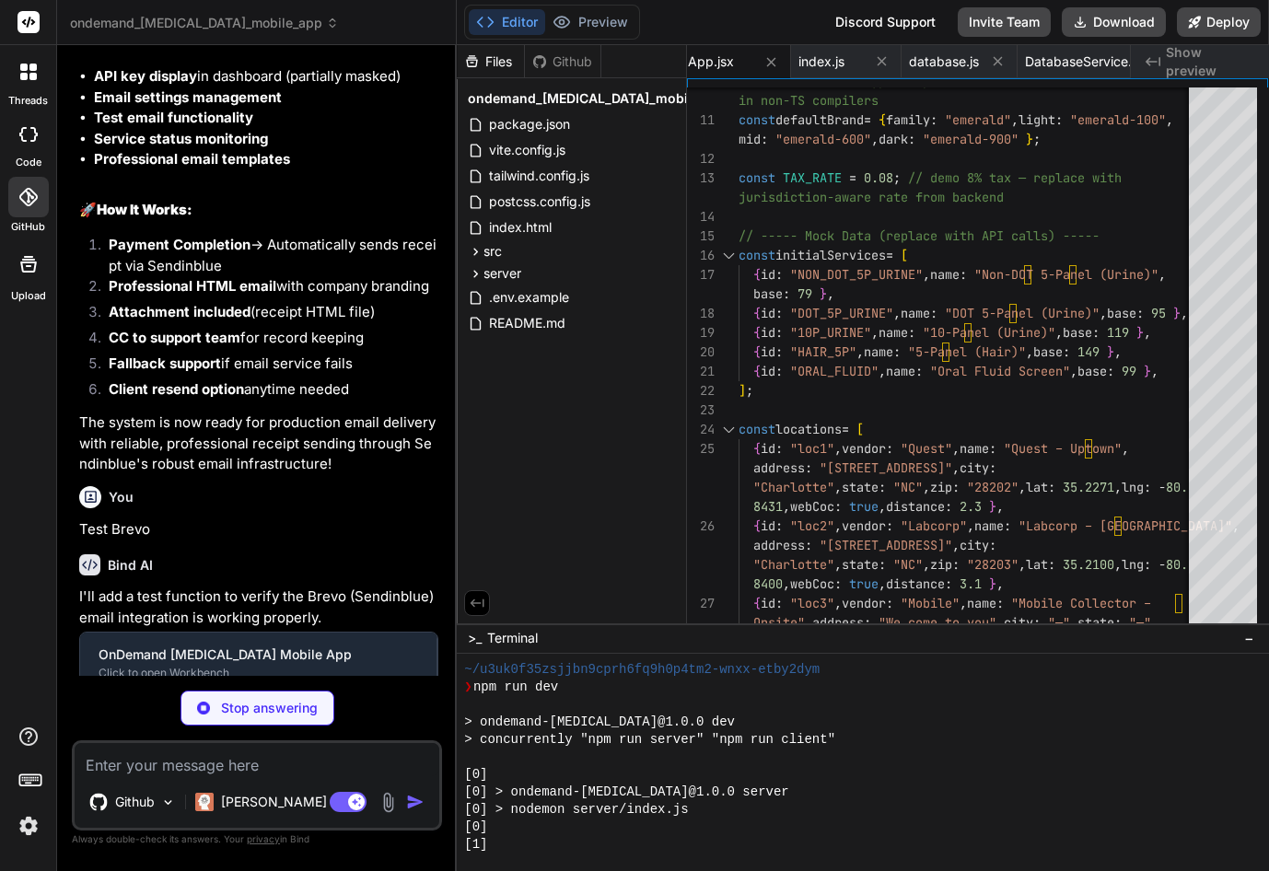
scroll to position [31214, 0]
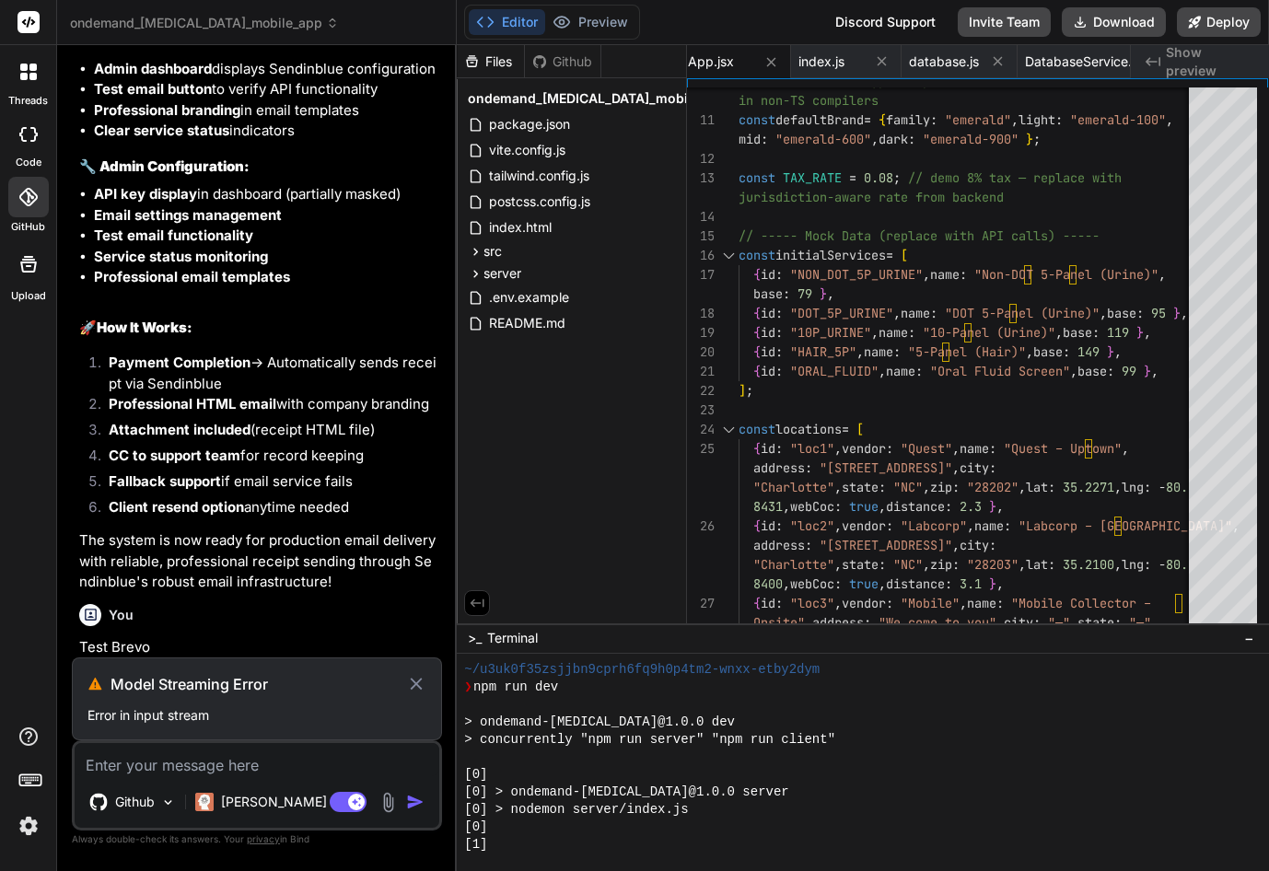
click at [142, 752] on textarea at bounding box center [257, 759] width 365 height 33
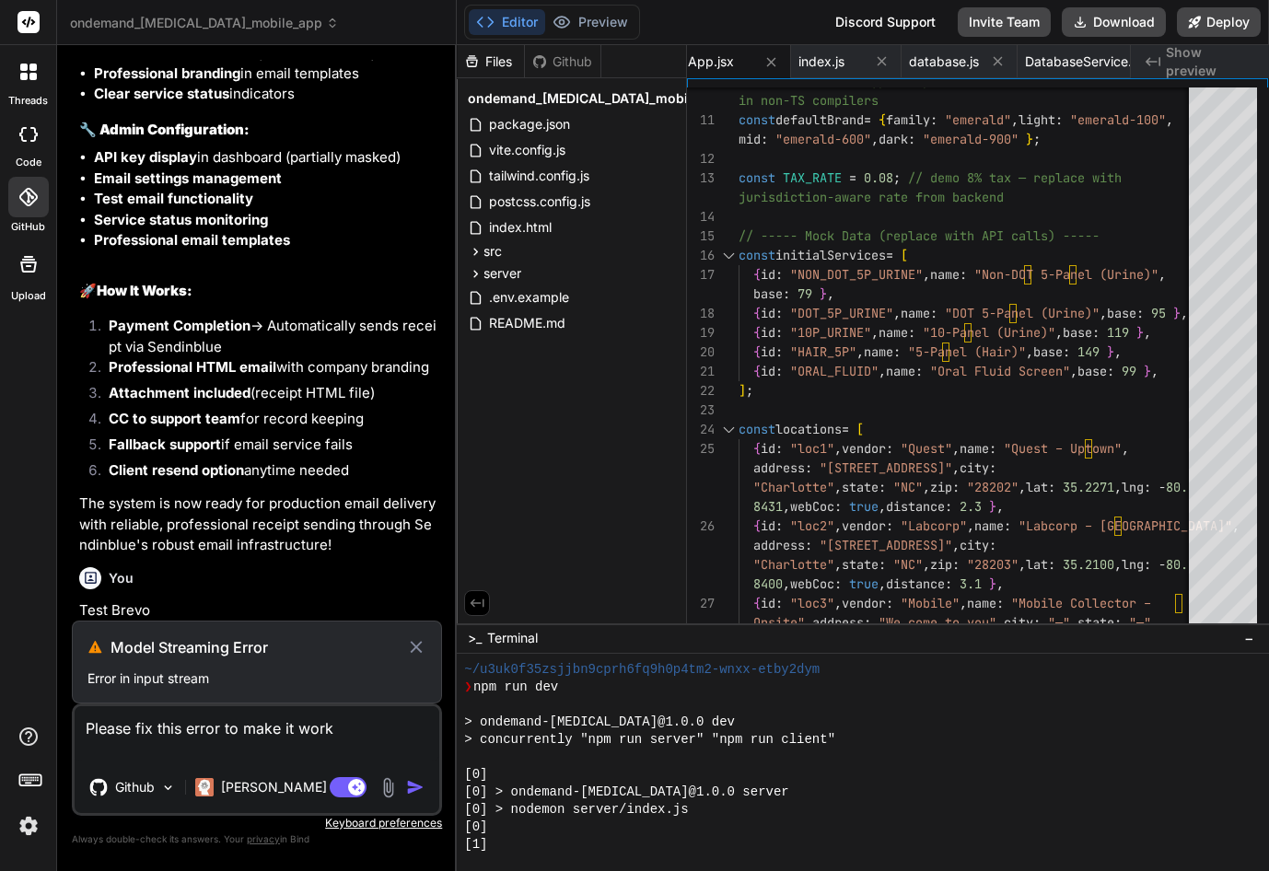
click at [415, 775] on div "Github Claude 4 S.." at bounding box center [257, 791] width 365 height 44
click at [417, 648] on icon at bounding box center [416, 647] width 12 height 12
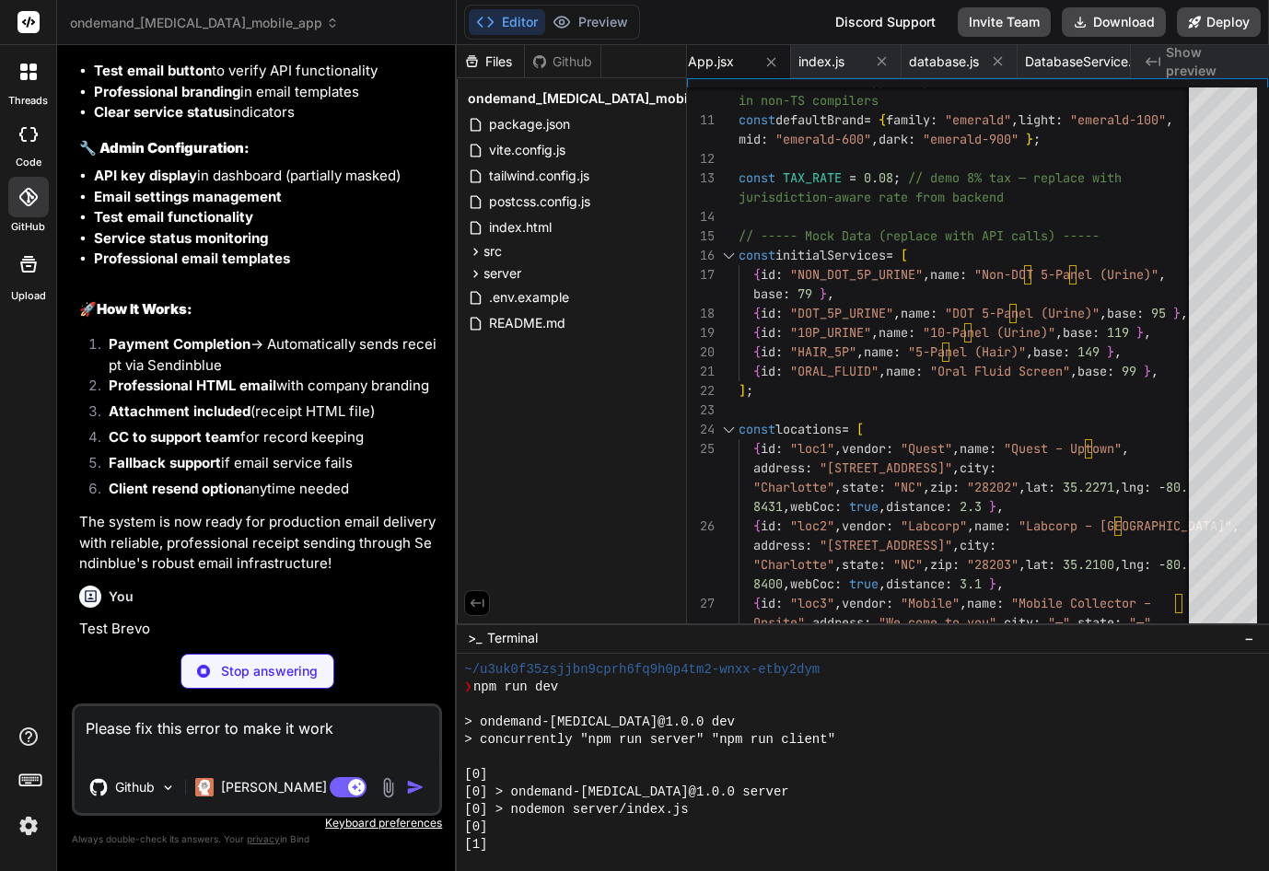
click at [369, 730] on textarea "Please fix this error to make it work" at bounding box center [257, 733] width 365 height 55
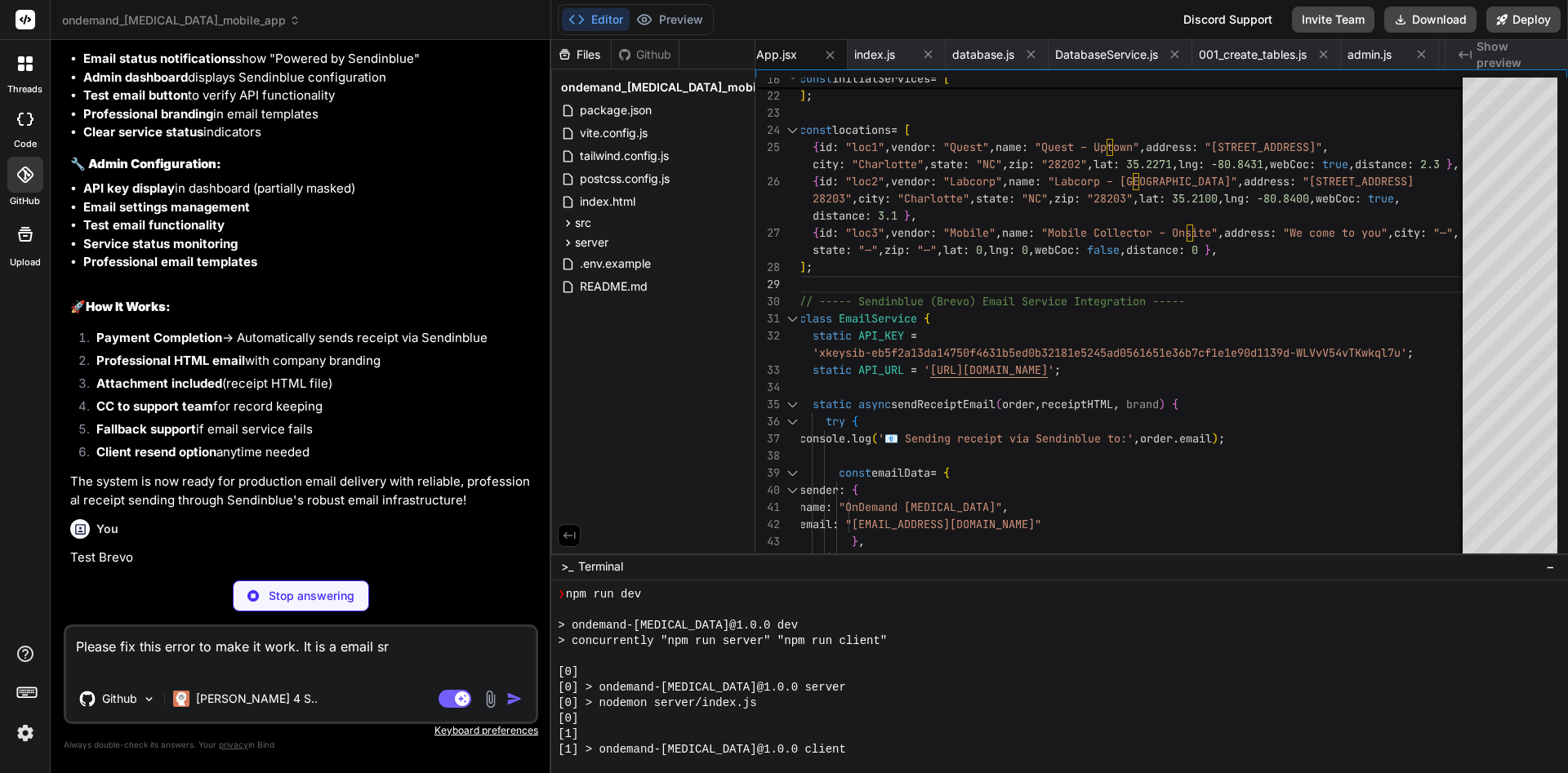
scroll to position [0, 781]
click at [1389, 16] on button "Deploy" at bounding box center [1523, 19] width 74 height 26
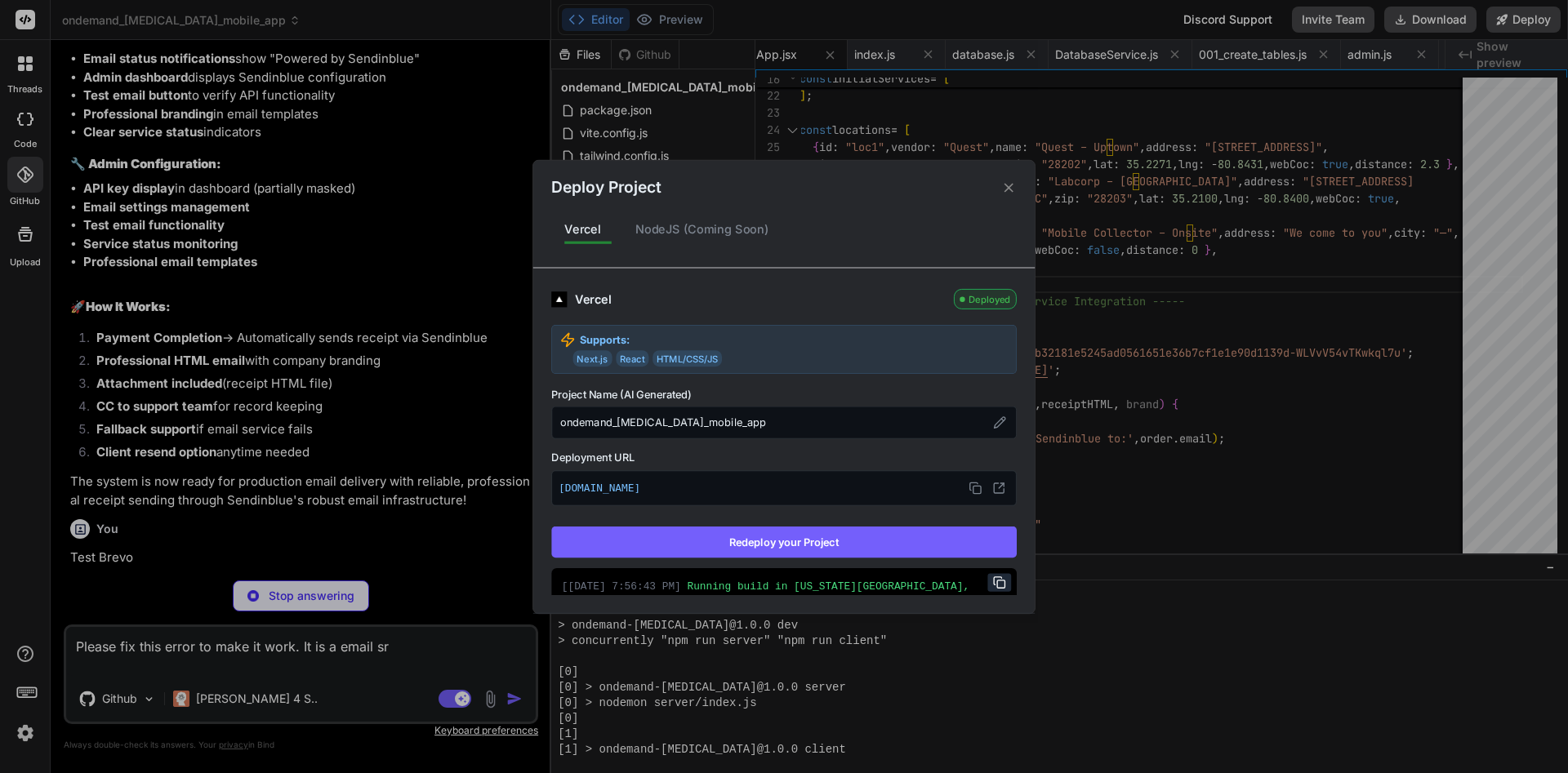
click at [835, 548] on button "Redeploy your Project" at bounding box center [784, 542] width 465 height 31
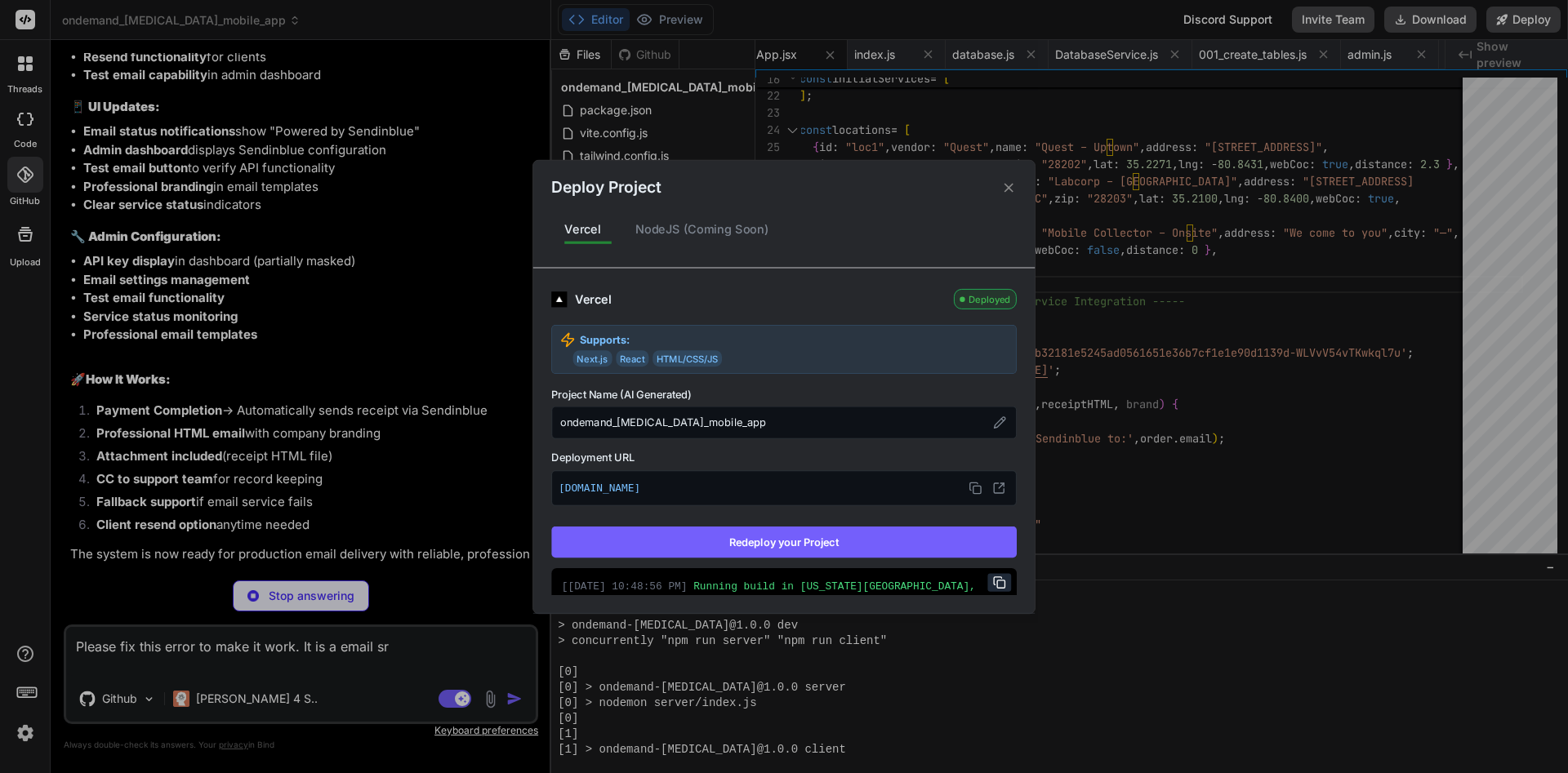
scroll to position [21139, 0]
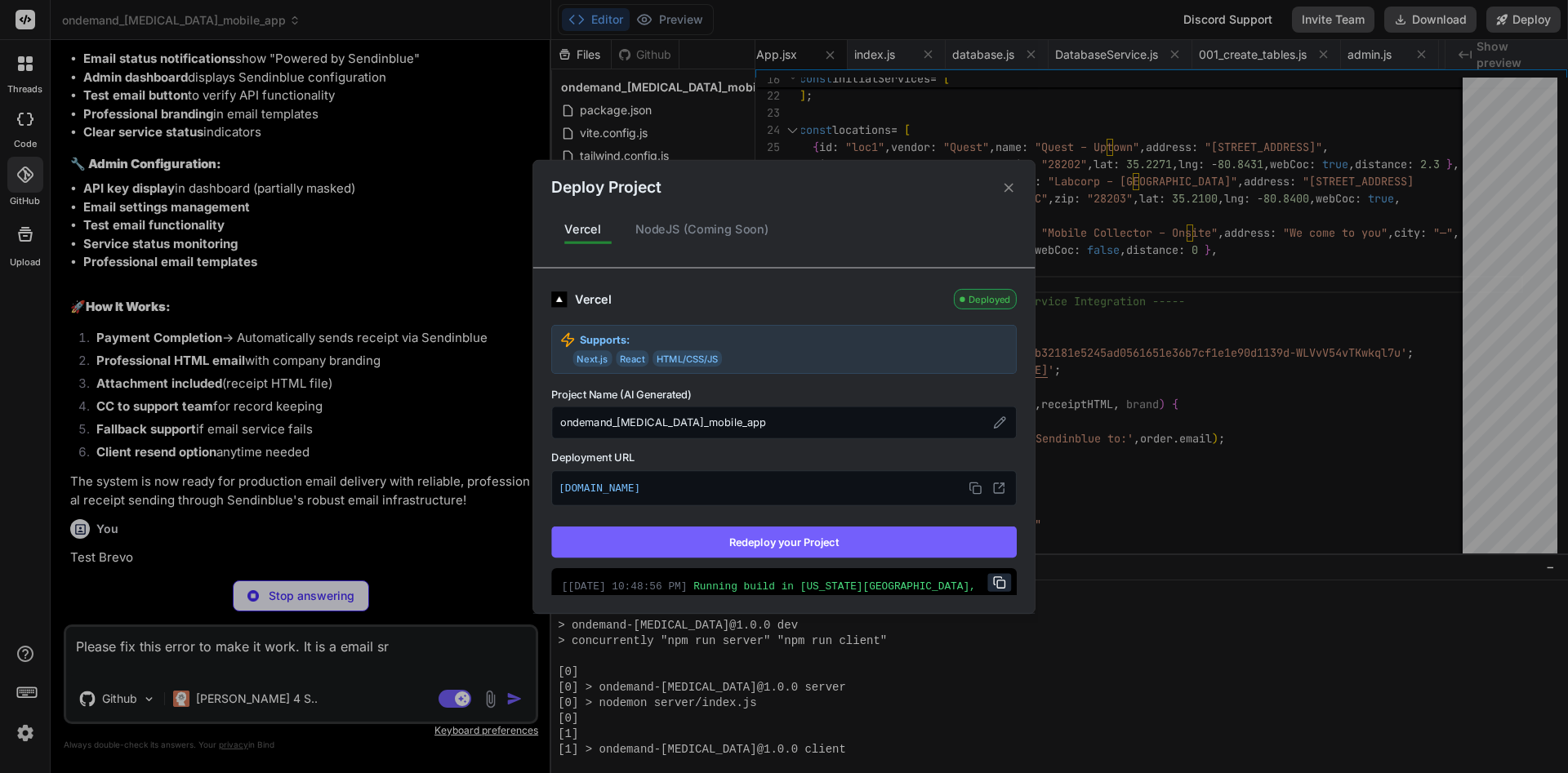
click at [1014, 193] on icon at bounding box center [1009, 188] width 16 height 16
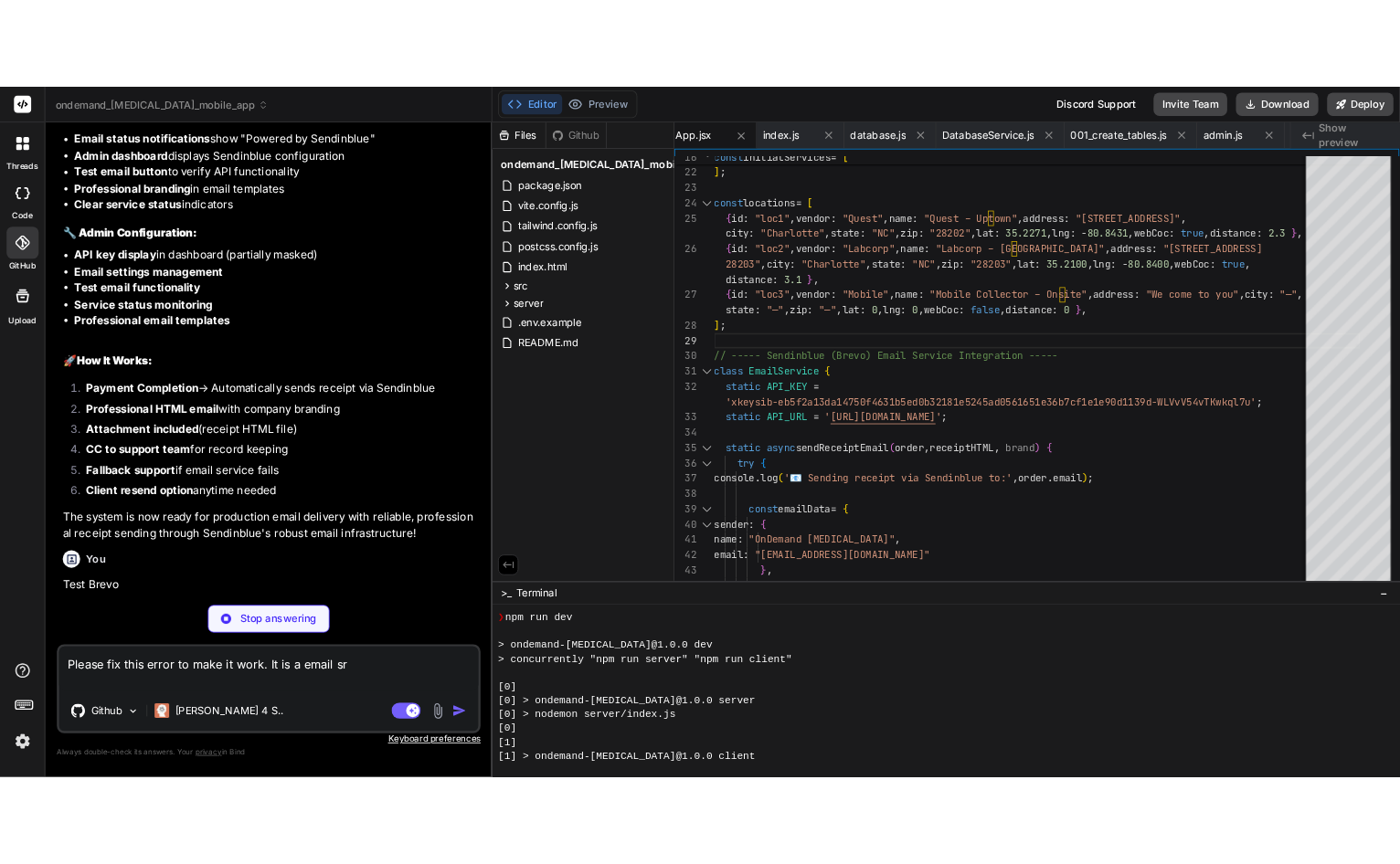
scroll to position [28158, 0]
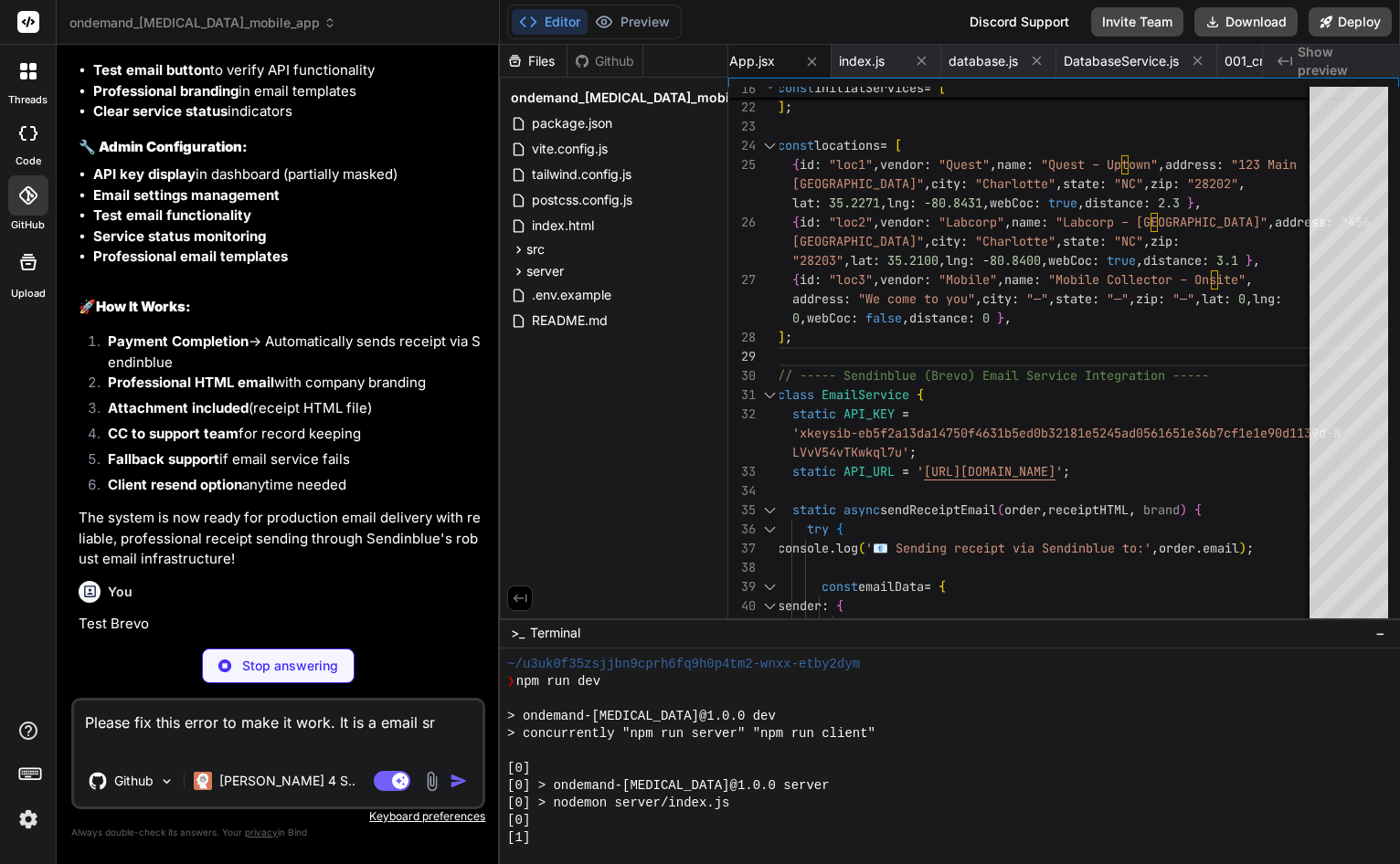
click at [334, 727] on textarea "Please fix this error to make it work. It is a email sr" at bounding box center [279, 727] width 409 height 55
click at [296, 739] on textarea at bounding box center [279, 727] width 409 height 55
click at [391, 711] on textarea "Change the email to fulltimedigitalagency" at bounding box center [279, 727] width 409 height 55
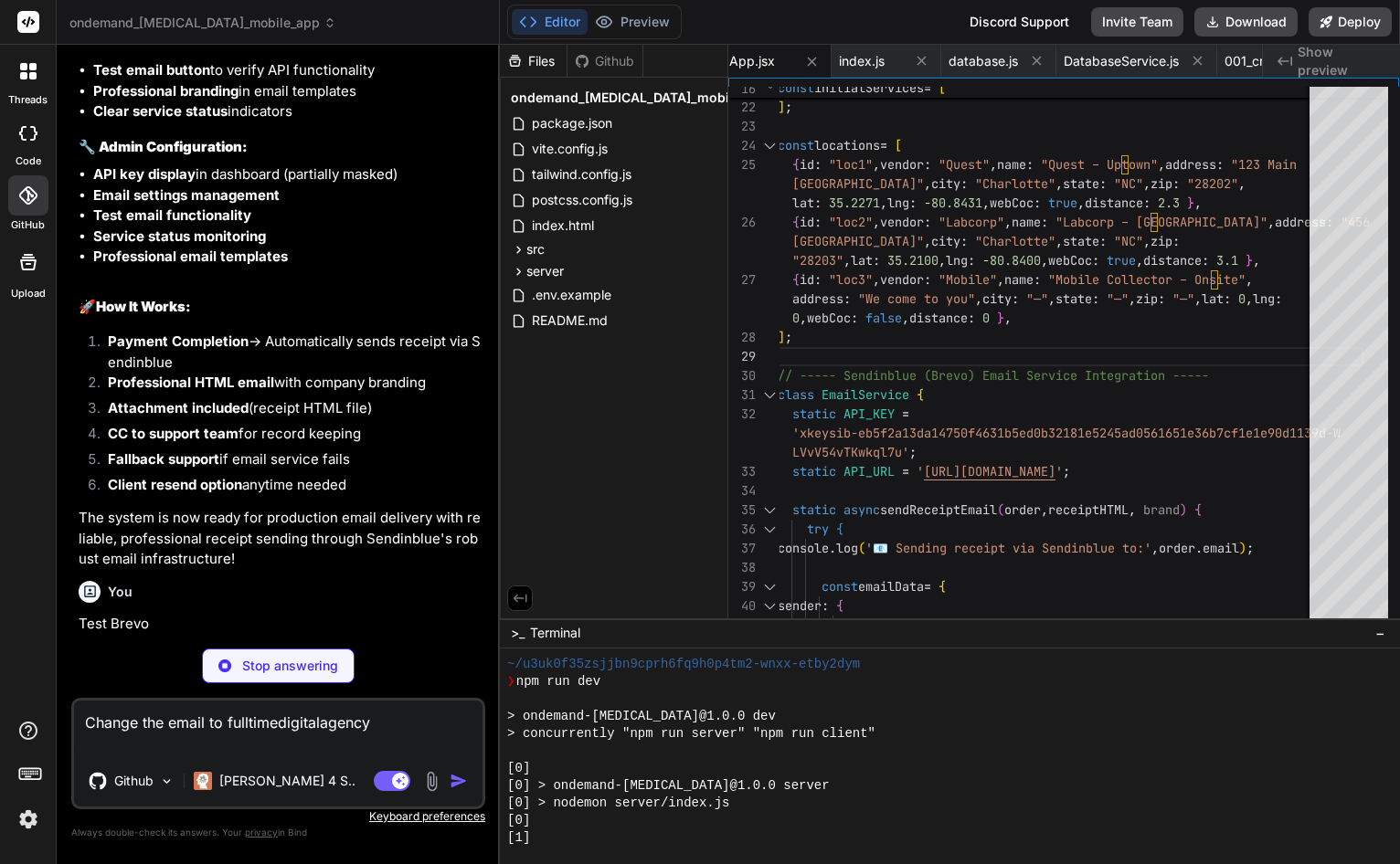
paste textarea "@"
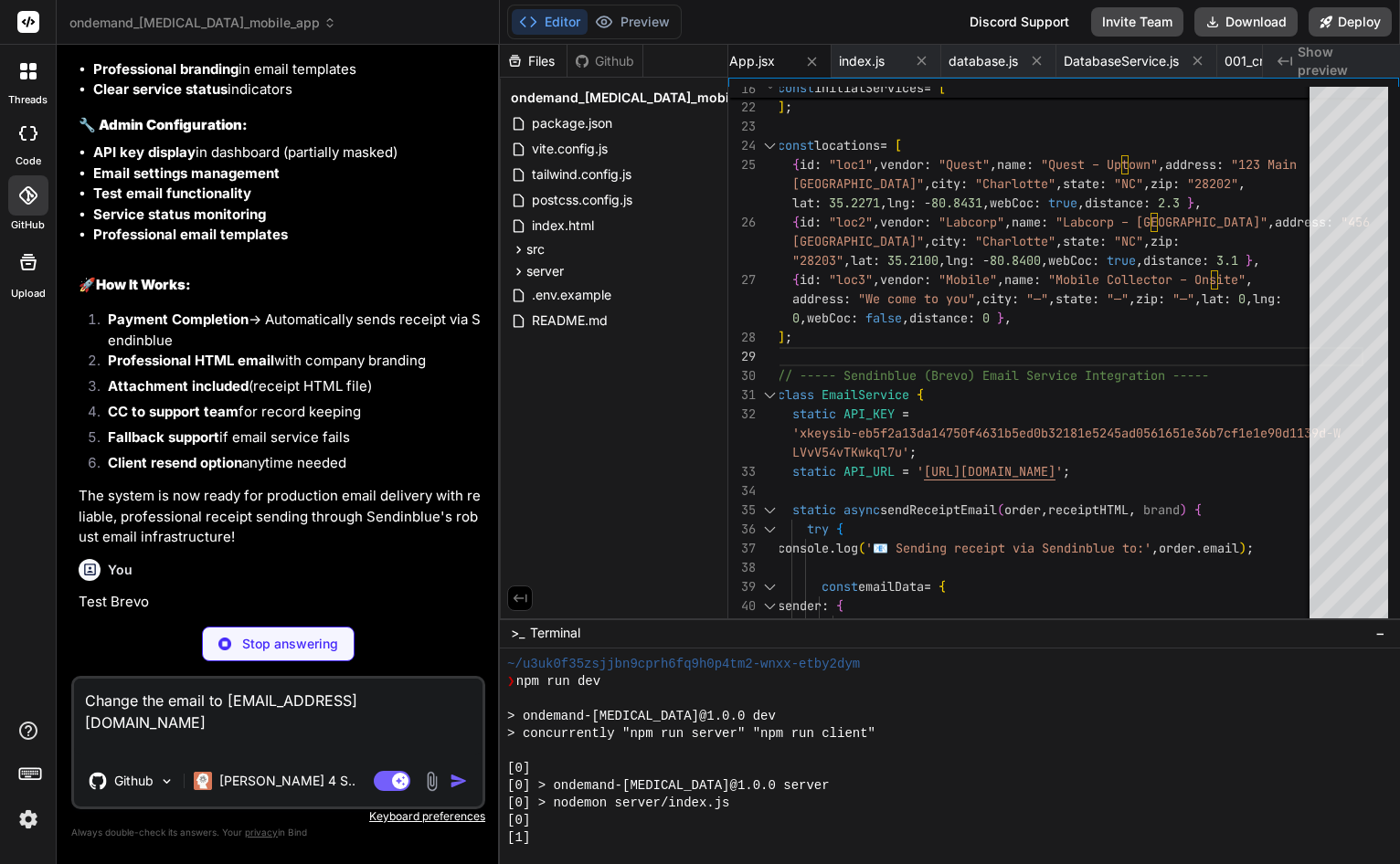
click at [333, 644] on p "Stop answering" at bounding box center [290, 644] width 96 height 18
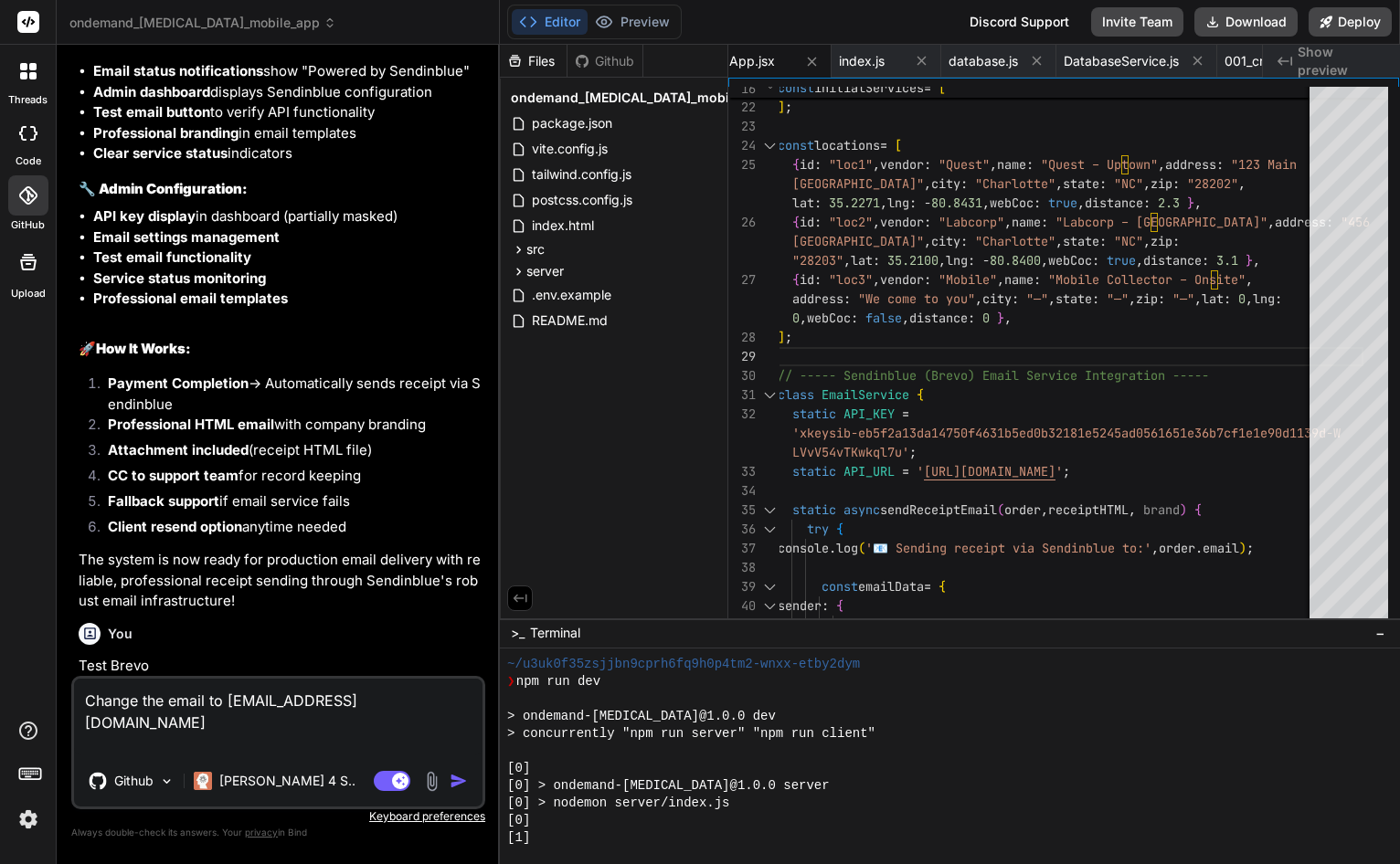
click at [457, 774] on img "button" at bounding box center [458, 781] width 18 height 18
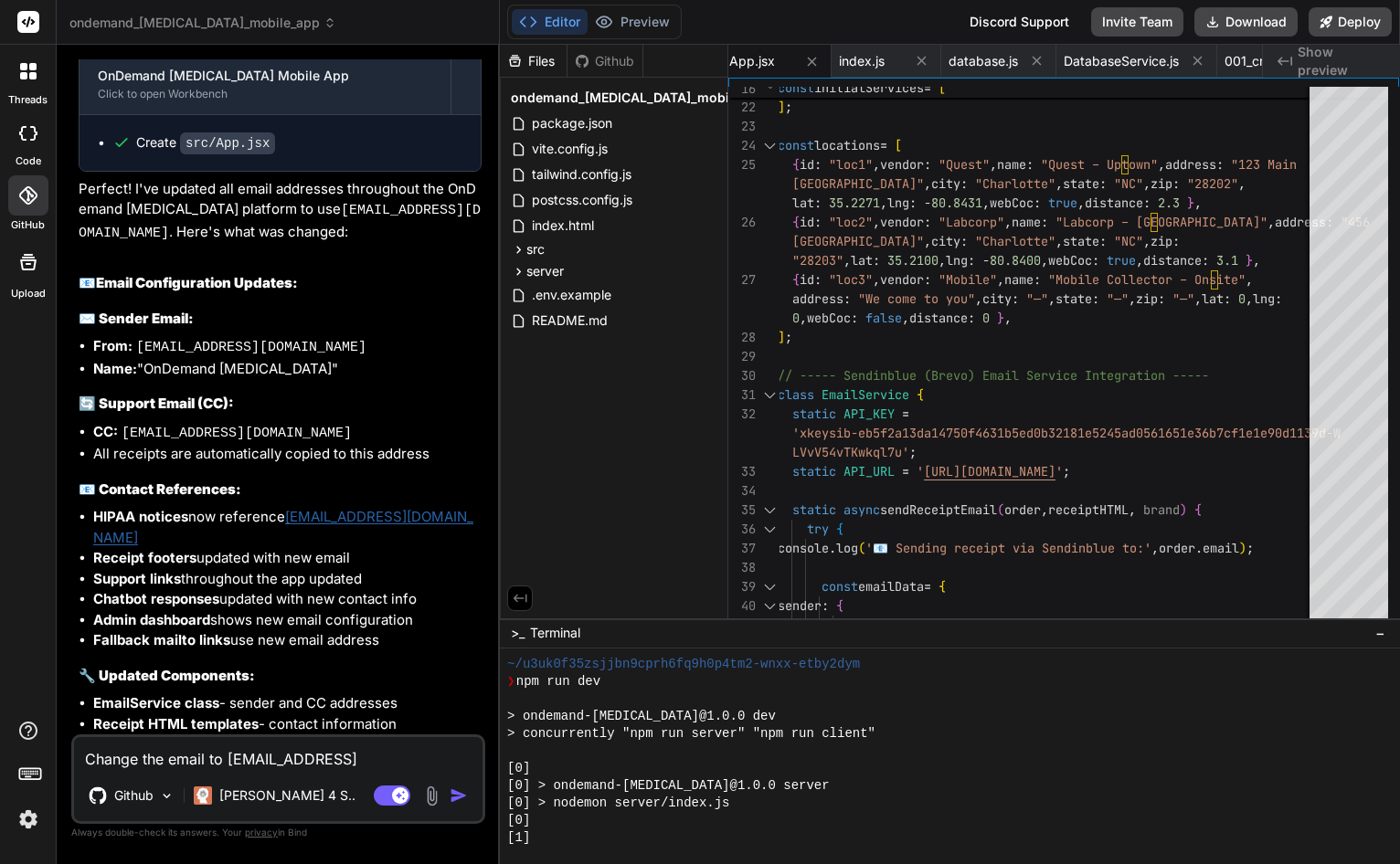
scroll to position [0, 874]
click at [1364, 31] on button "Deploy" at bounding box center [1350, 21] width 83 height 29
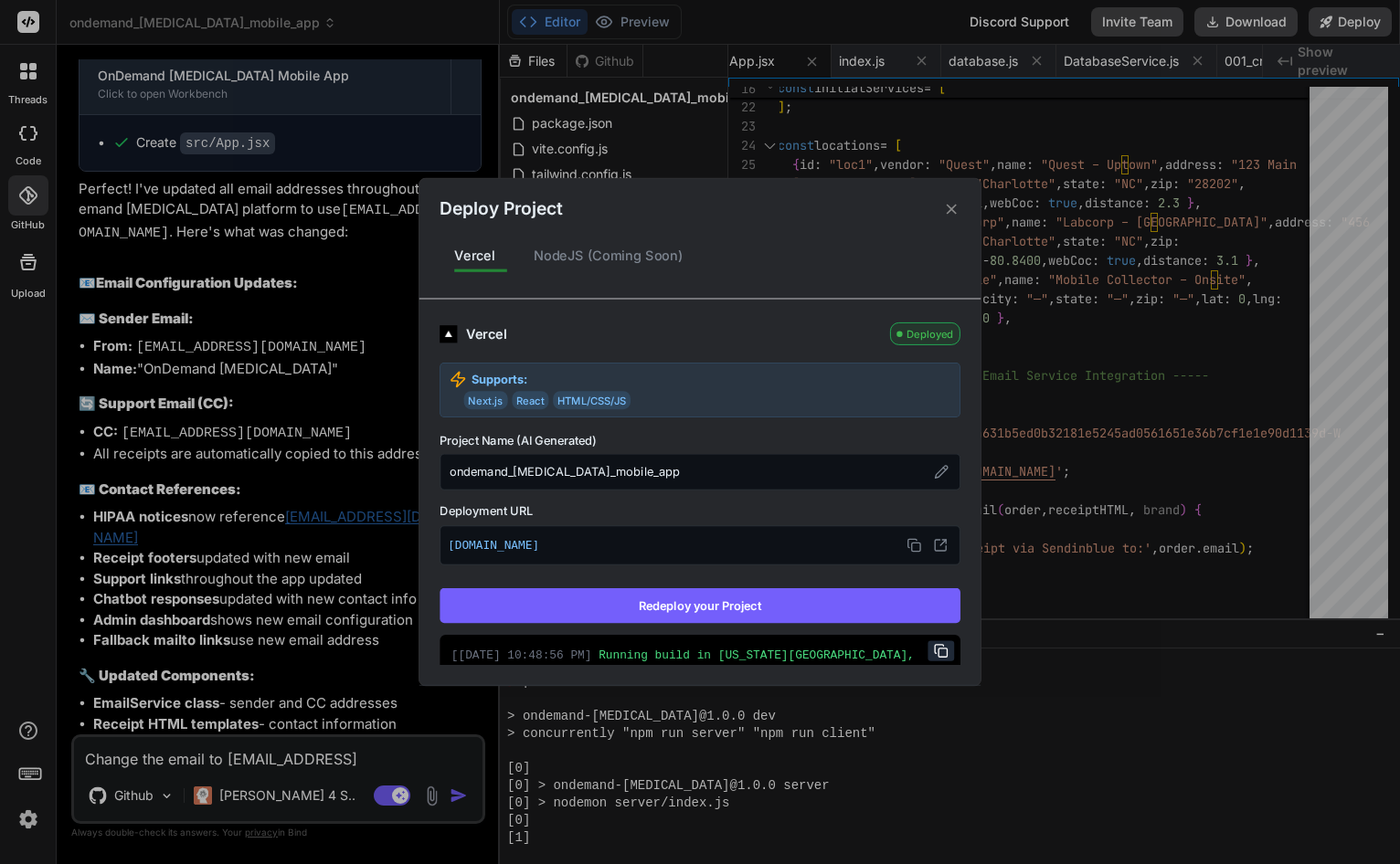
click at [843, 603] on button "Redeploy your Project" at bounding box center [700, 605] width 521 height 35
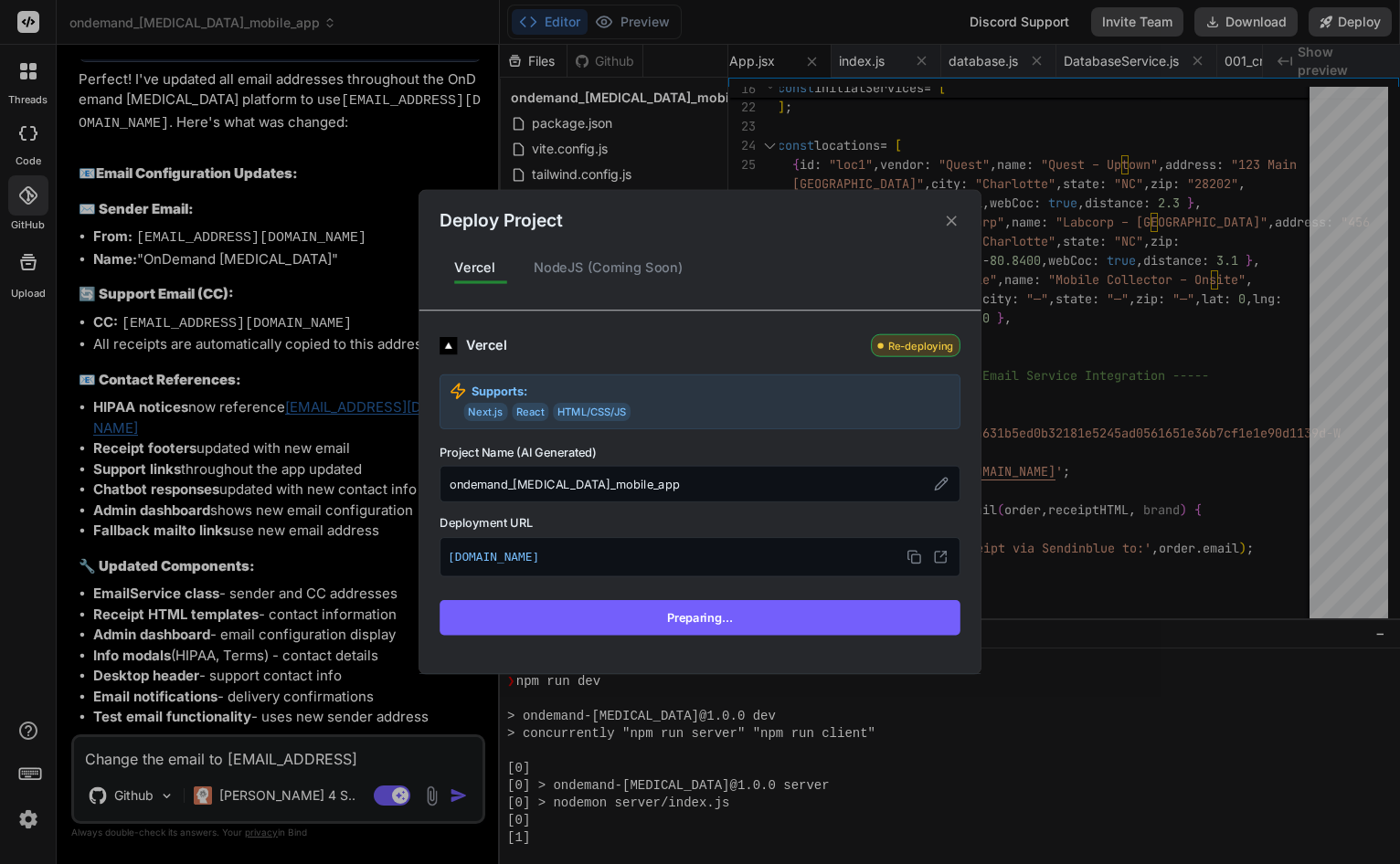
scroll to position [28711, 0]
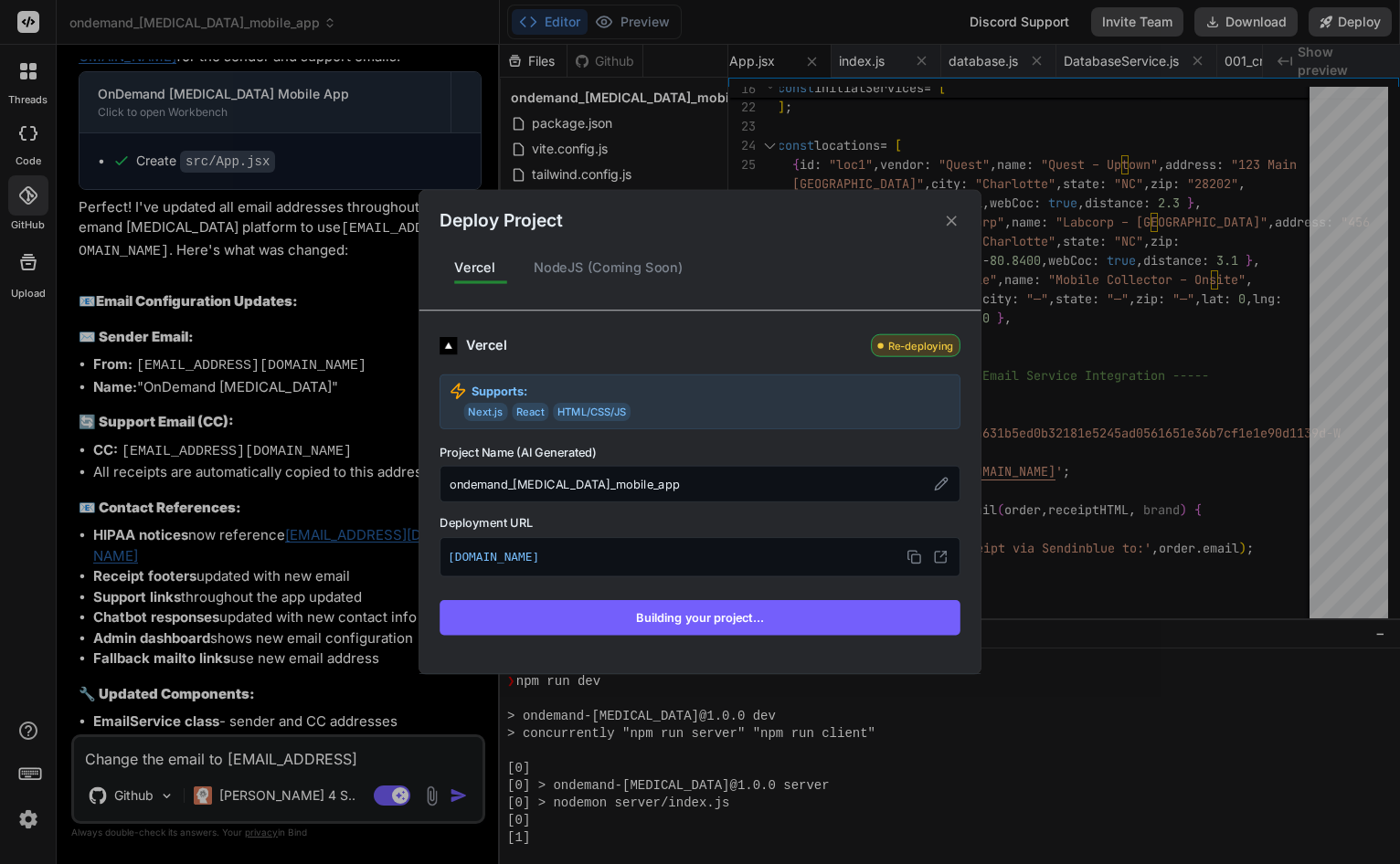
click at [690, 623] on button "Building your project..." at bounding box center [700, 617] width 521 height 35
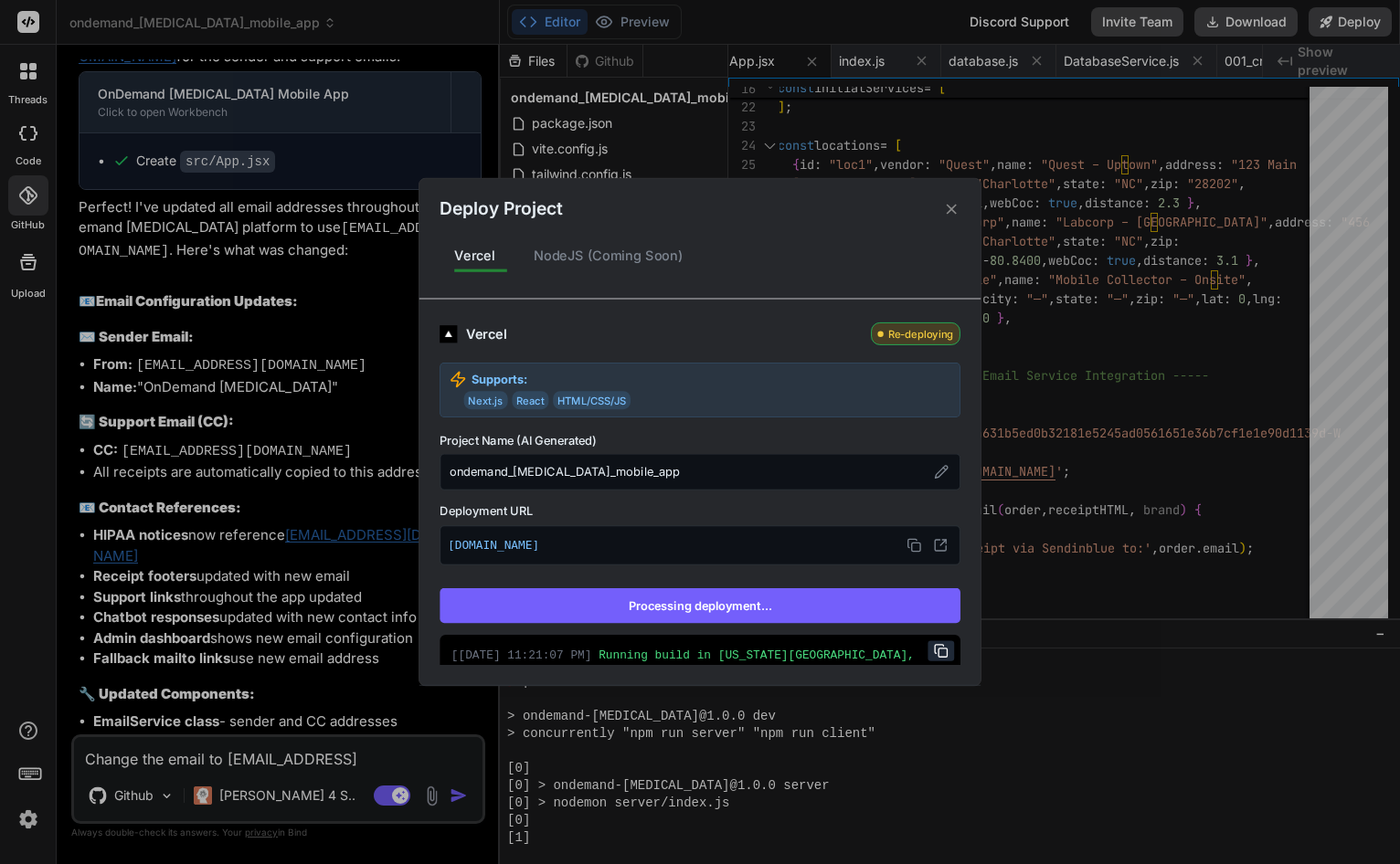
click at [809, 365] on div "Supports: Next.js React HTML/CSS/JS" at bounding box center [700, 390] width 521 height 55
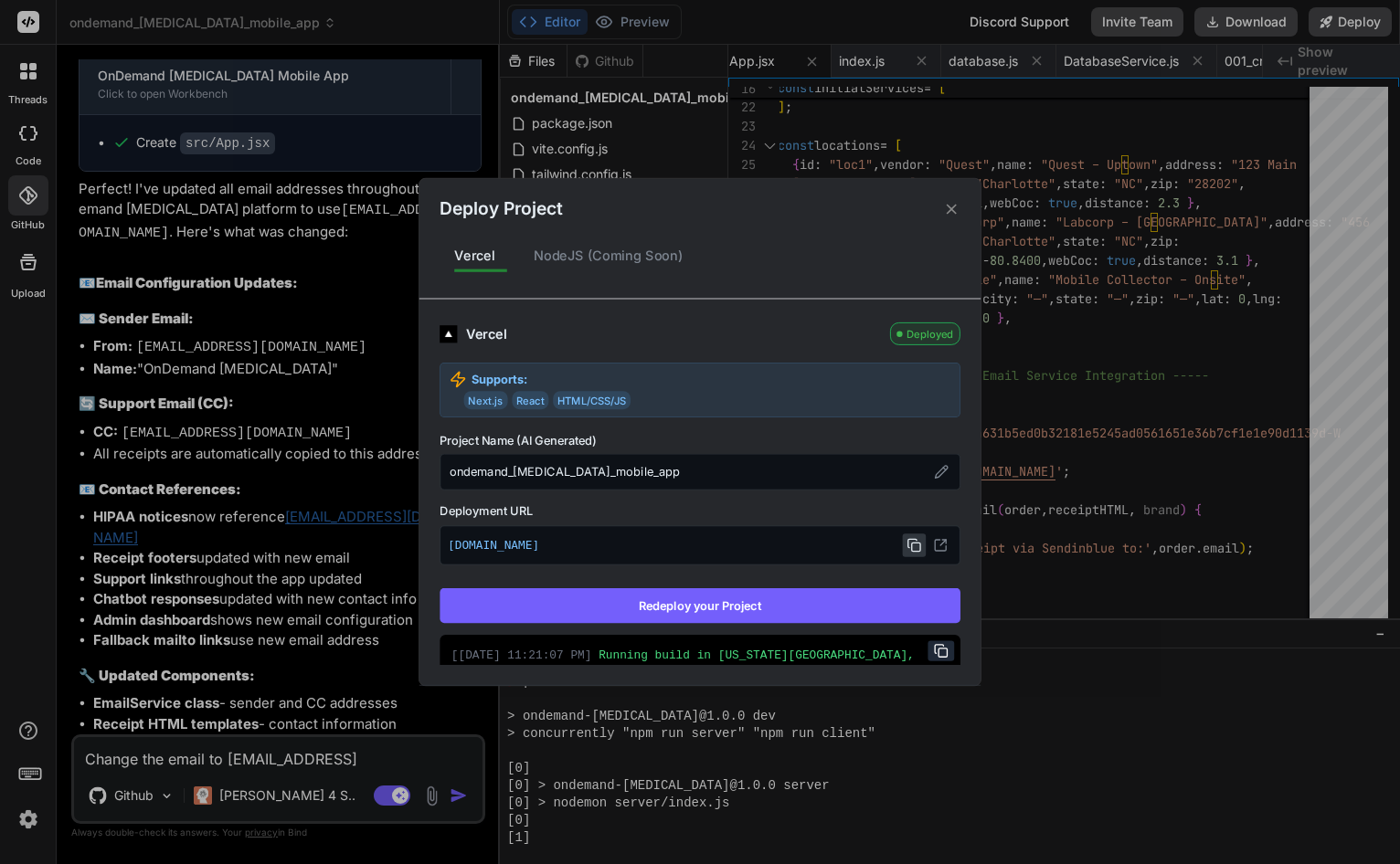
click at [909, 543] on icon at bounding box center [913, 543] width 8 height 8
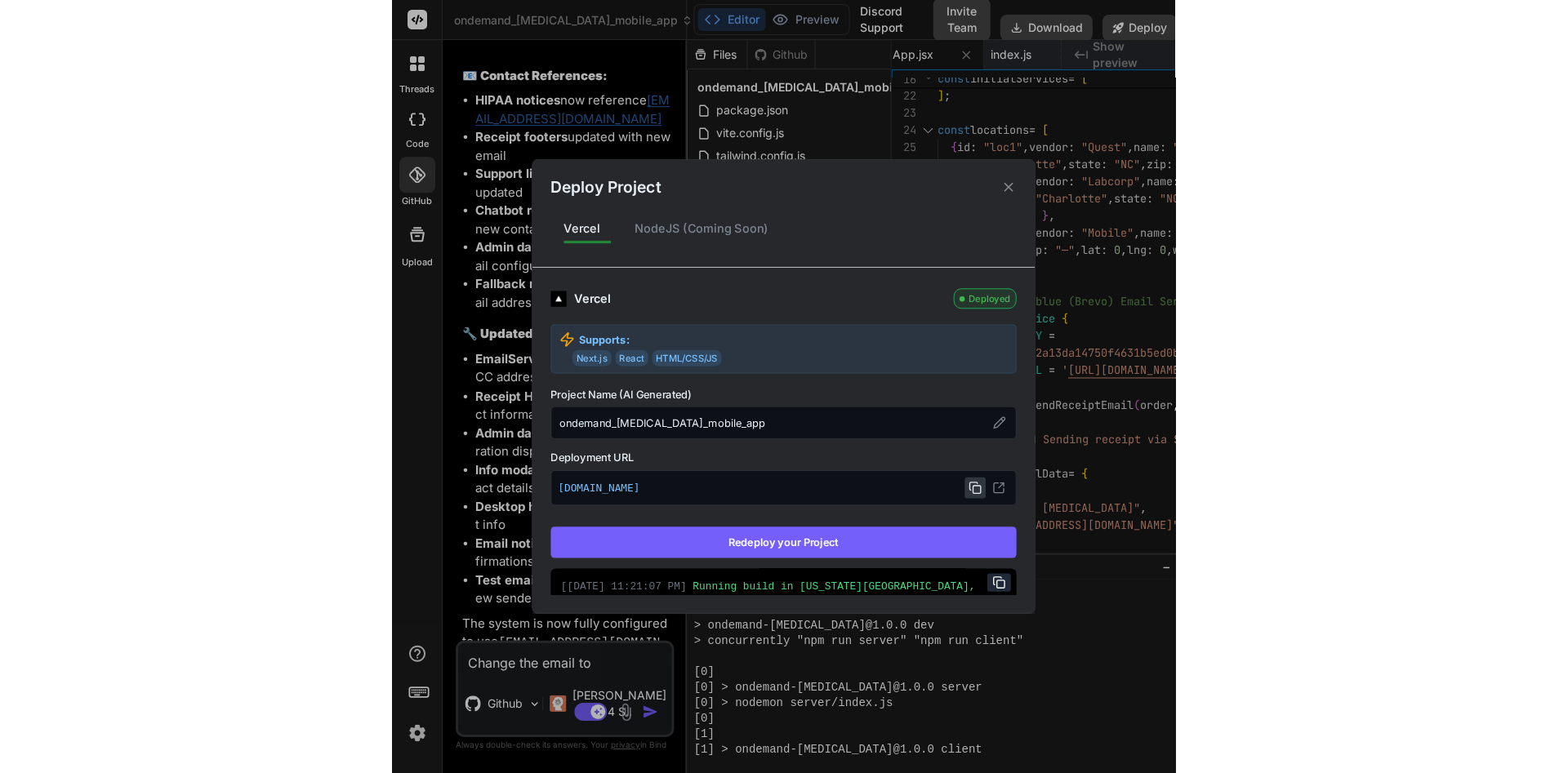
scroll to position [21716, 0]
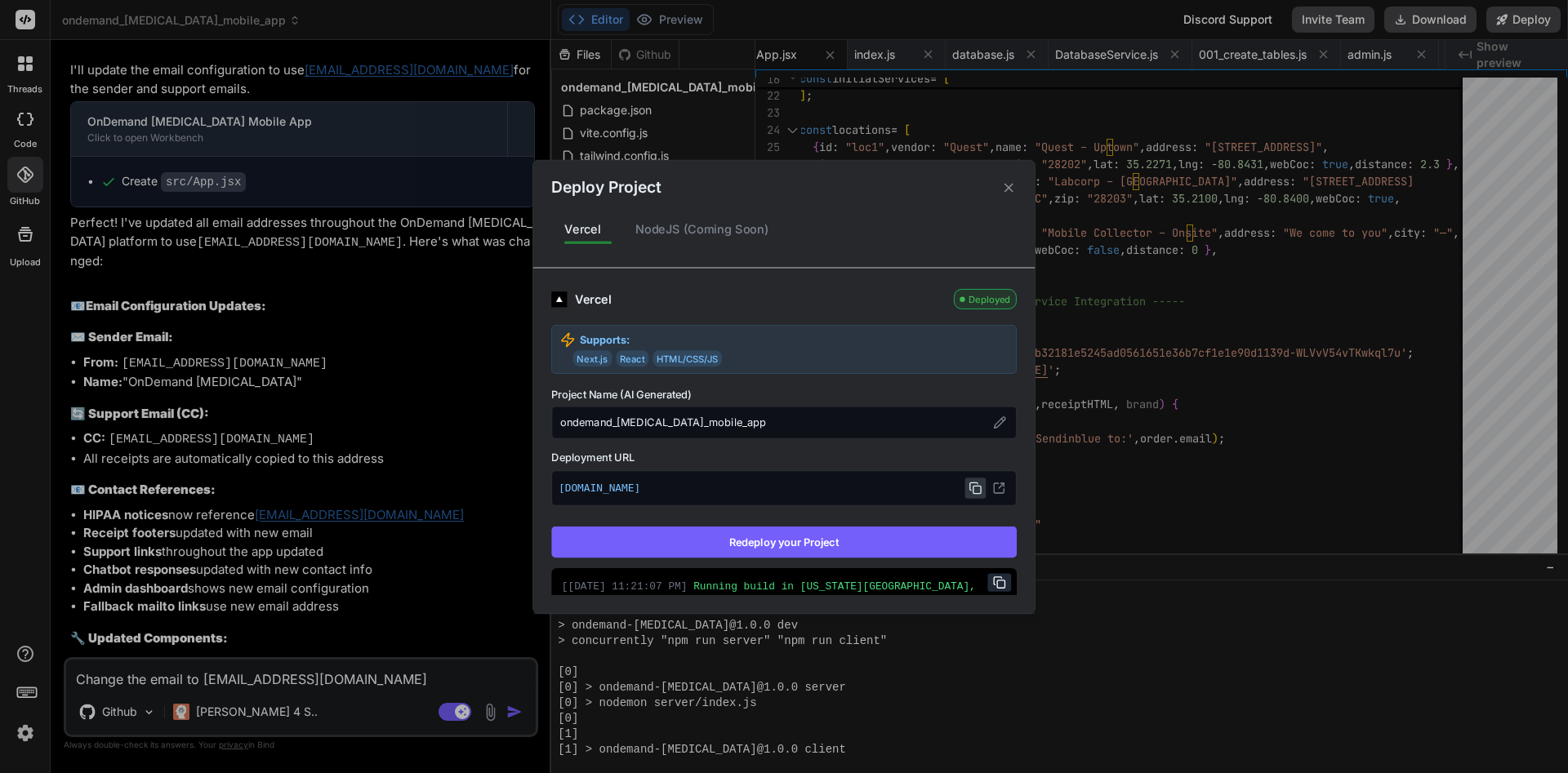
click at [1013, 186] on icon at bounding box center [1009, 188] width 16 height 16
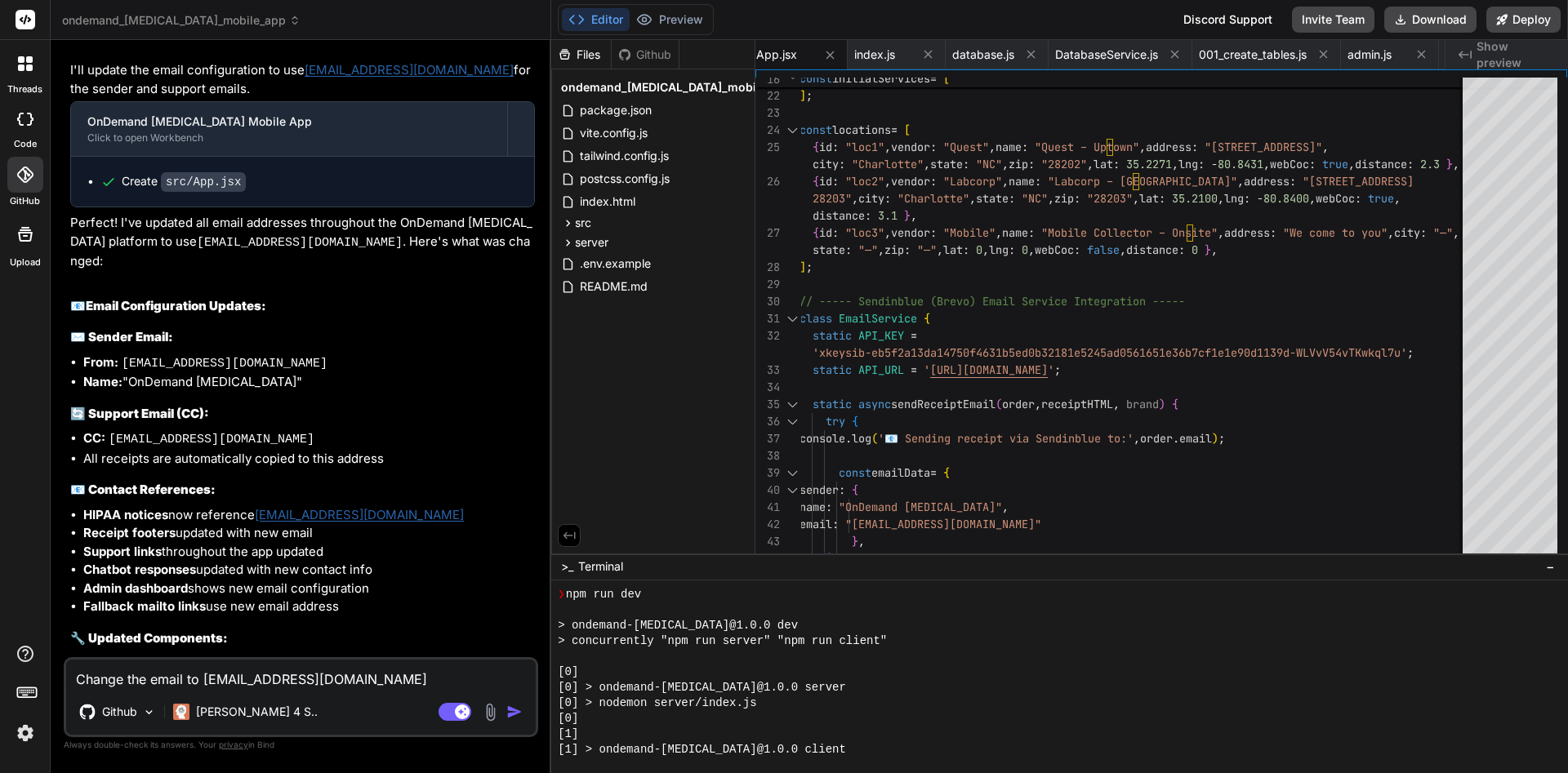
scroll to position [0, 781]
click at [685, 27] on button "Preview" at bounding box center [669, 20] width 80 height 23
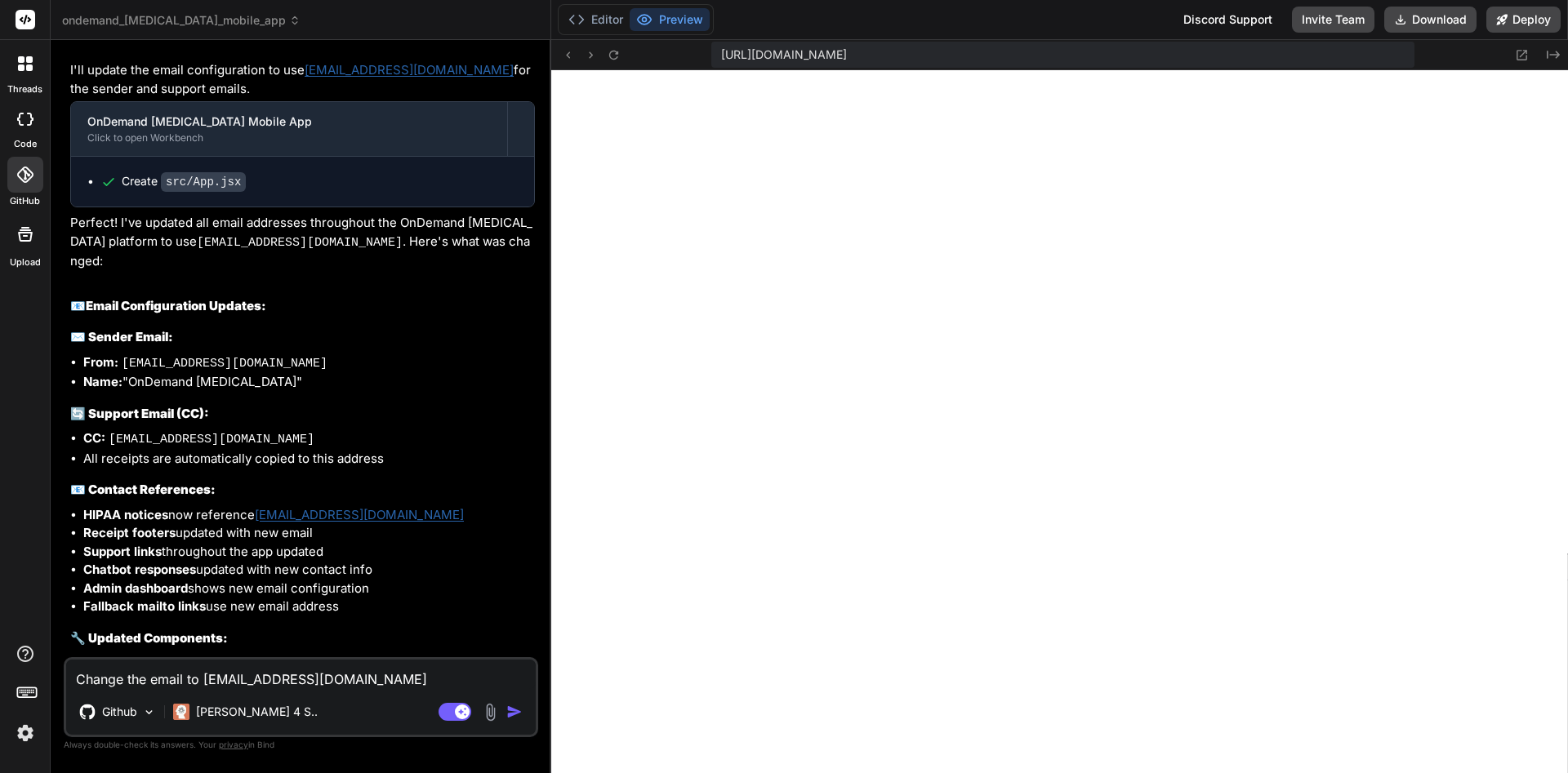
click at [259, 678] on textarea "Change the email to [EMAIL_ADDRESS][DOMAIN_NAME]" at bounding box center [301, 674] width 470 height 29
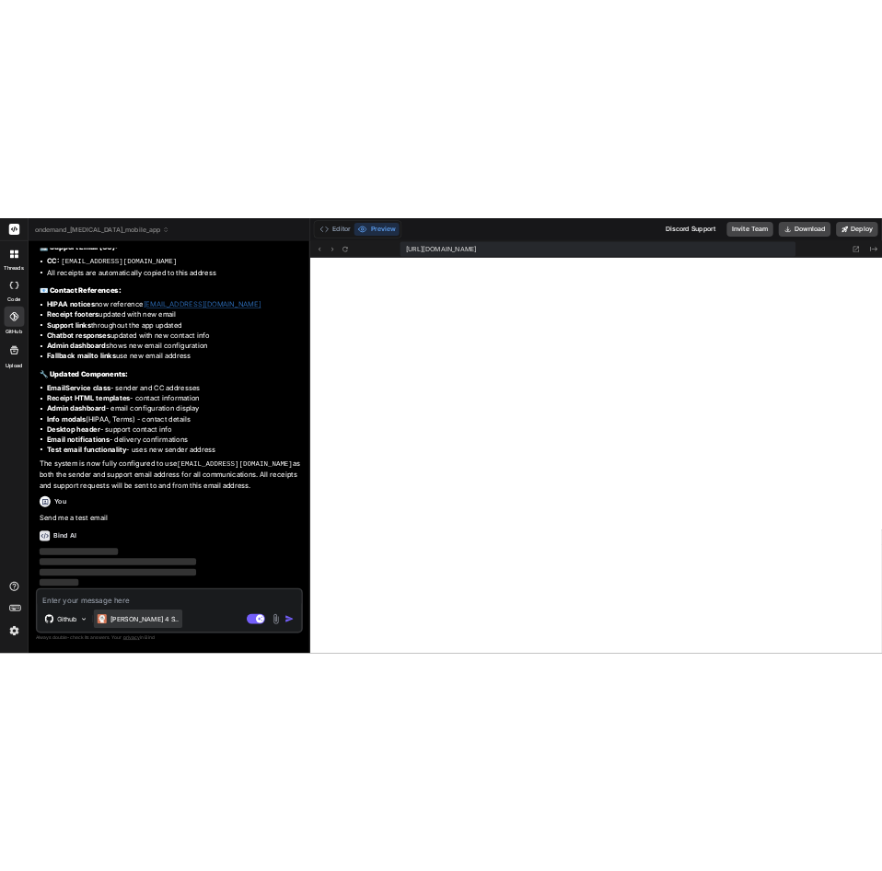
scroll to position [24909, 0]
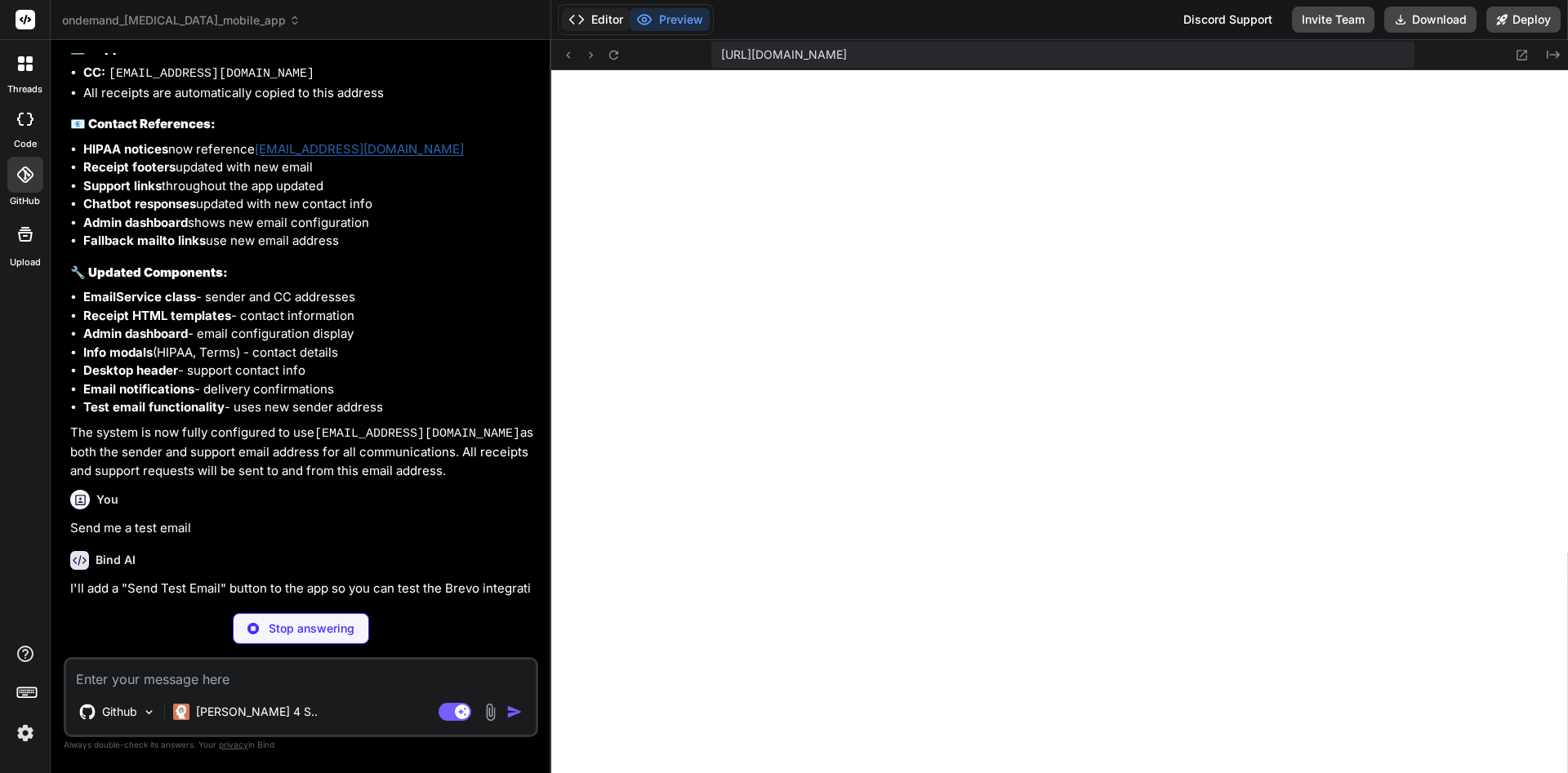
click at [596, 24] on button "Editor" at bounding box center [596, 20] width 67 height 23
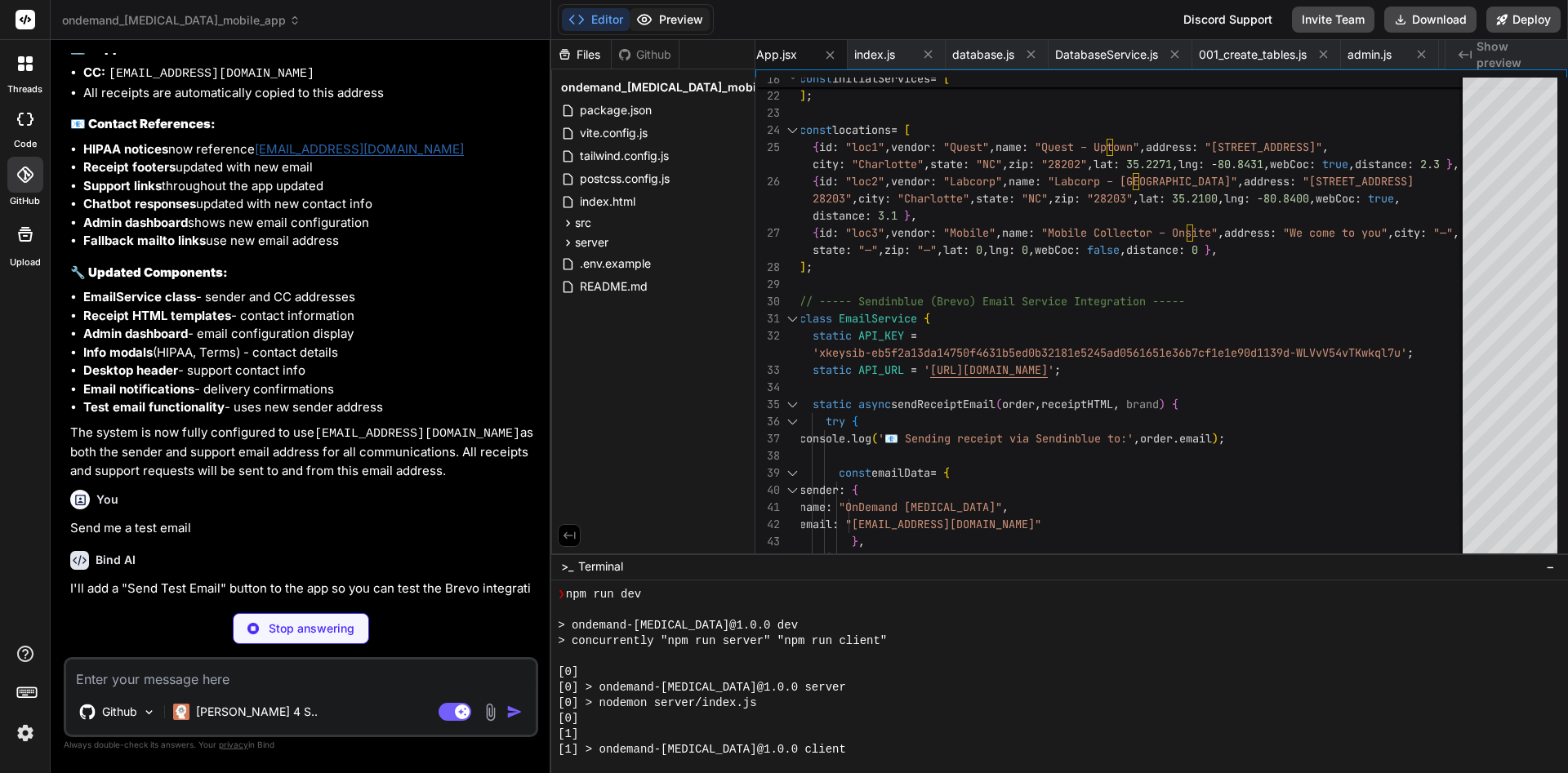
click at [661, 16] on button "Preview" at bounding box center [669, 20] width 80 height 23
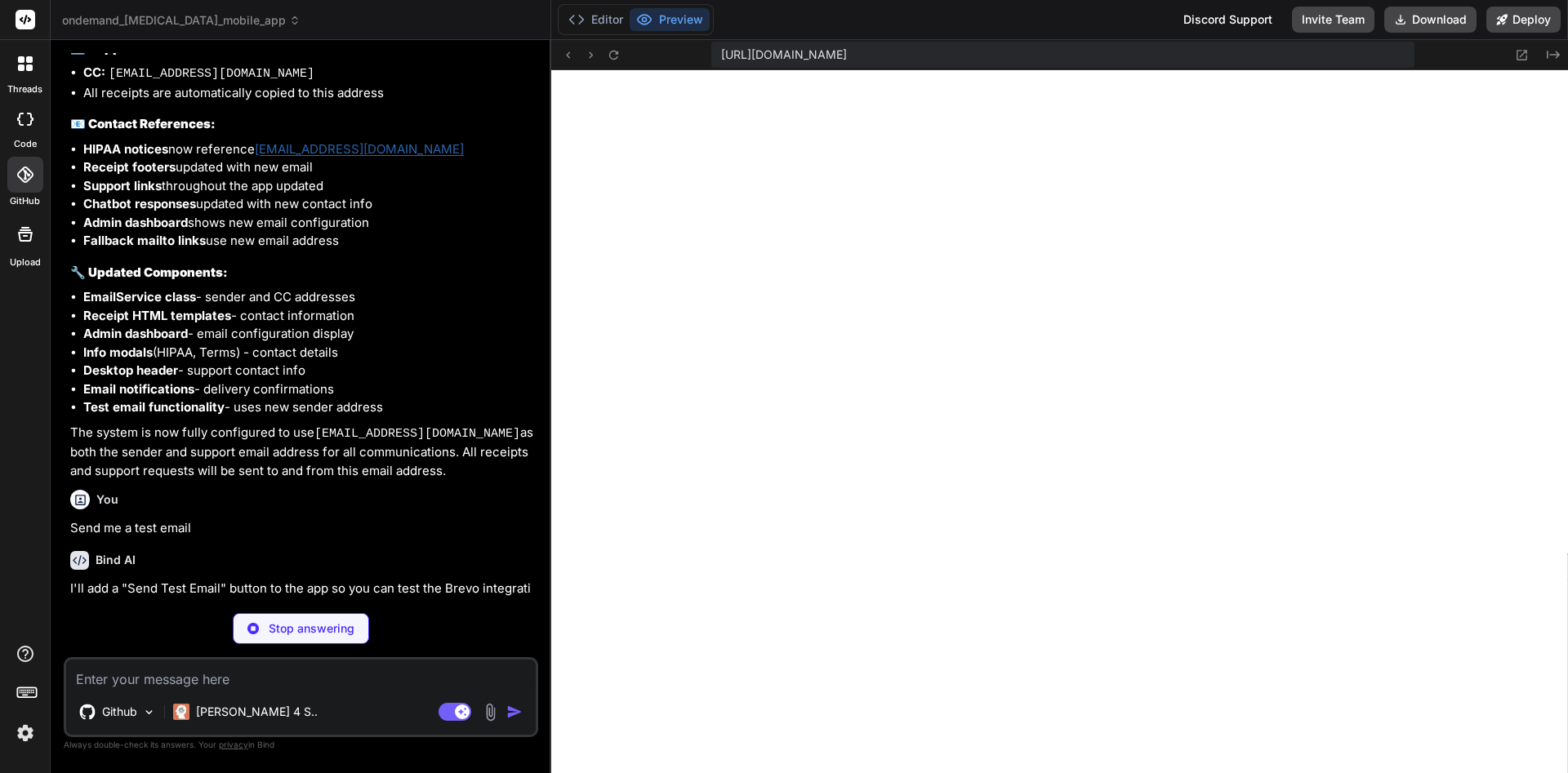
click at [662, 25] on button "Preview" at bounding box center [669, 20] width 80 height 23
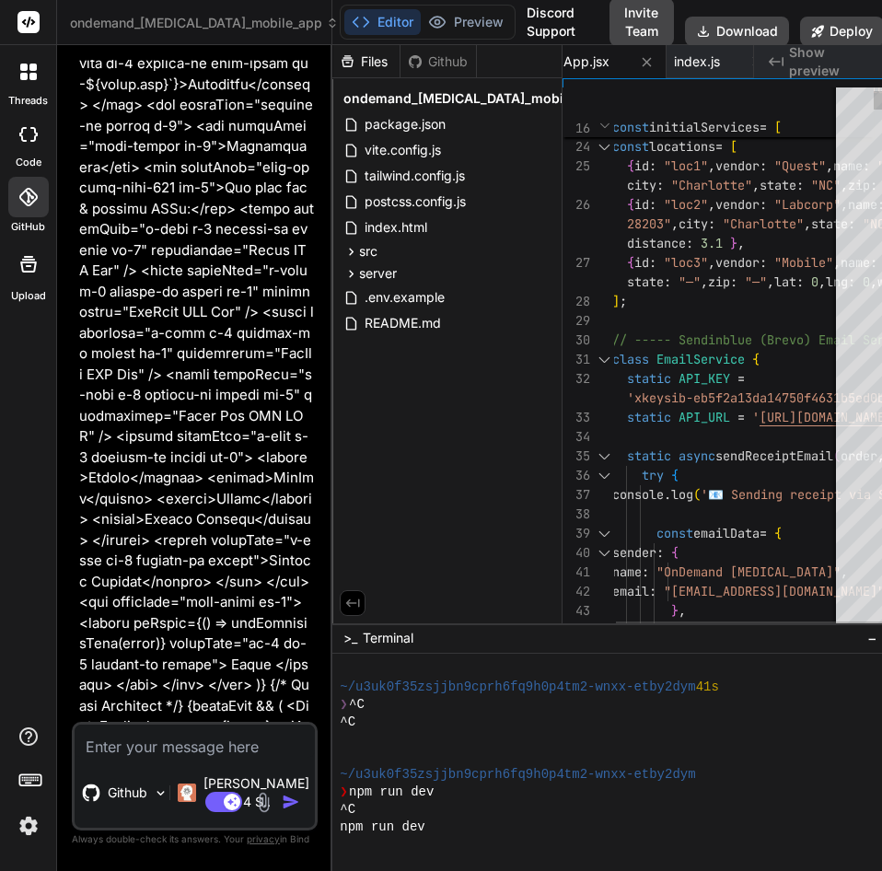
scroll to position [46375, 0]
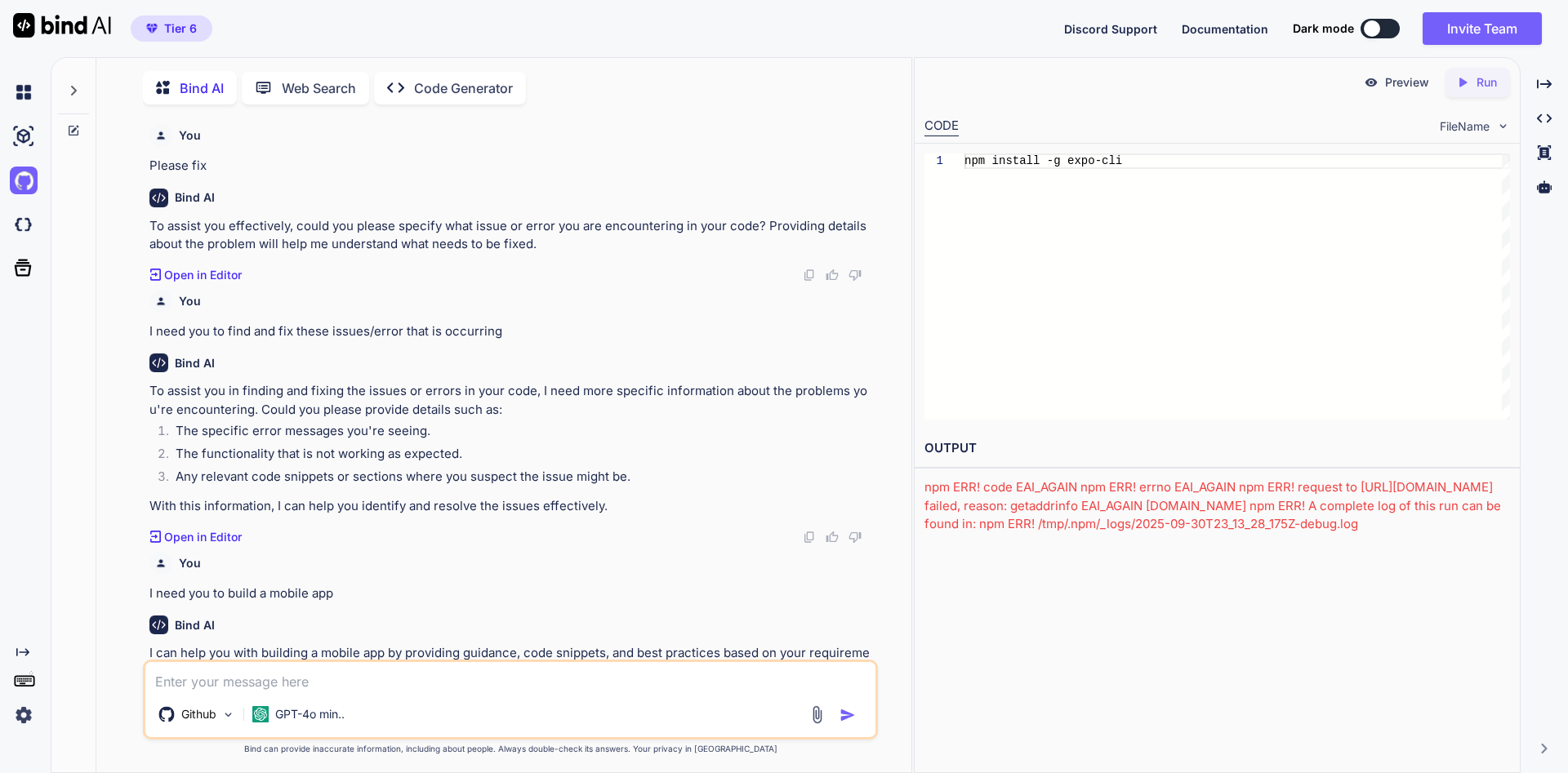
scroll to position [3, 0]
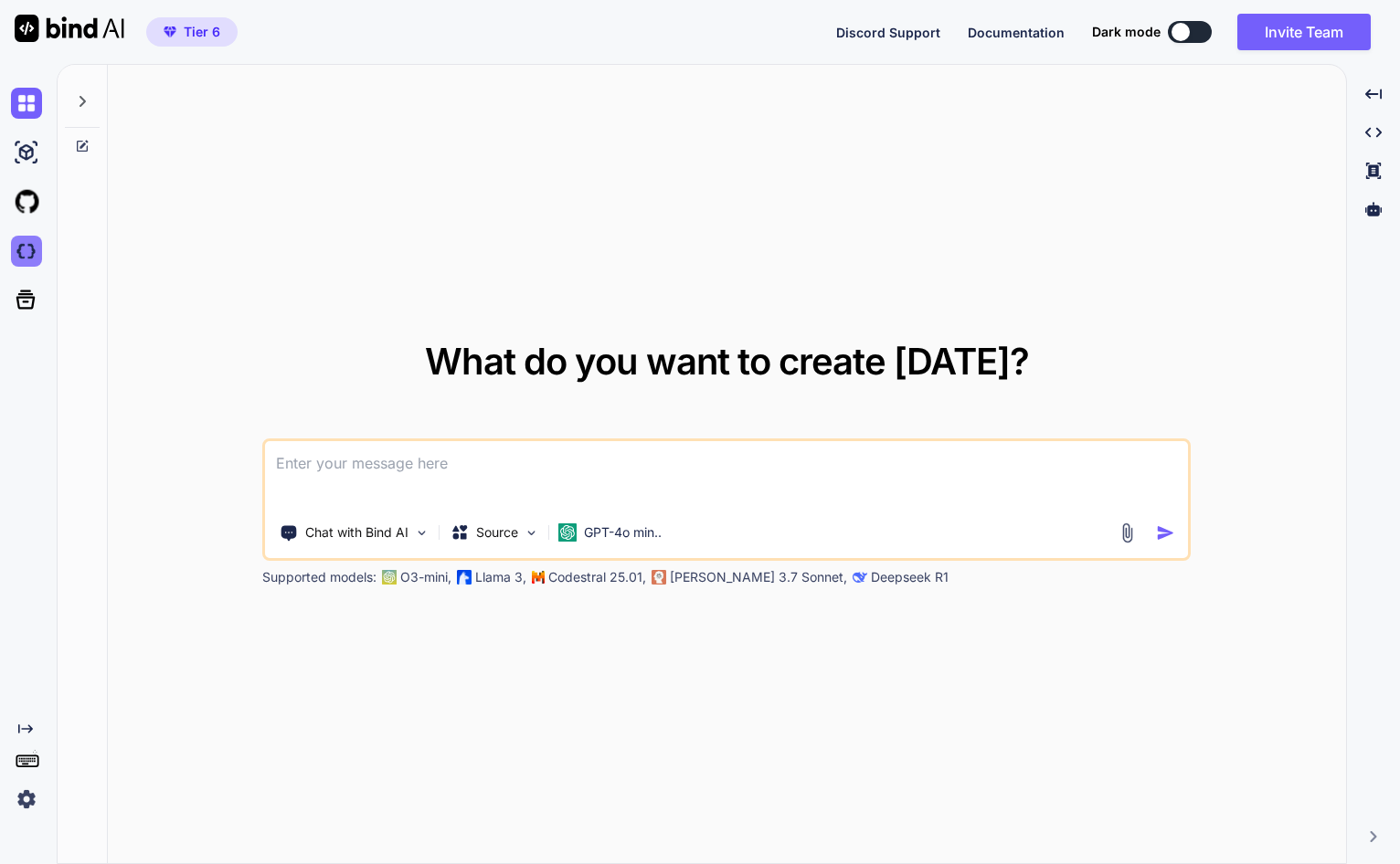
click at [23, 252] on img at bounding box center [26, 251] width 31 height 31
click at [31, 296] on icon at bounding box center [26, 300] width 19 height 19
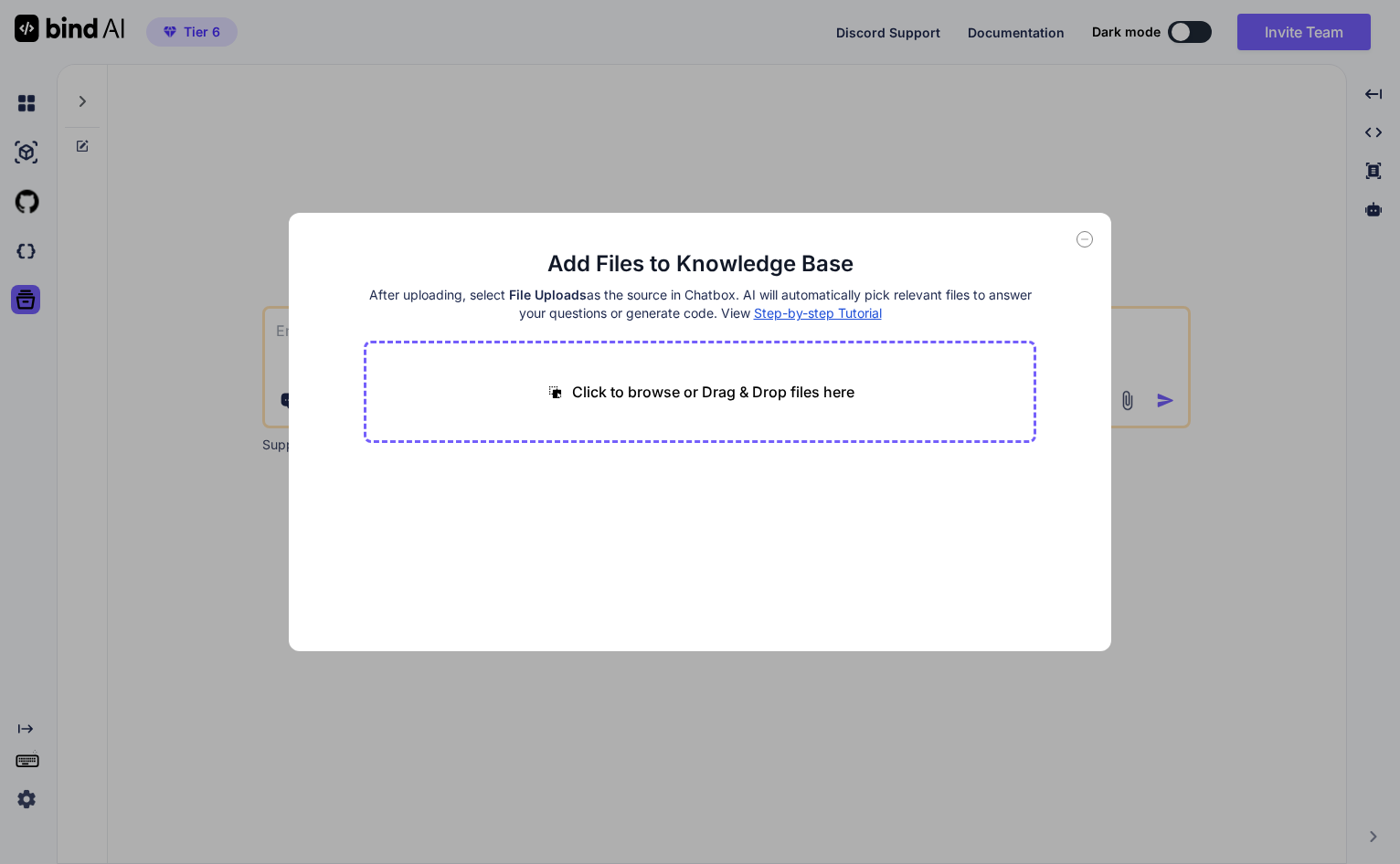
click at [783, 173] on div "Add Files to Knowledge Base After uploading, select File Uploads as the source …" at bounding box center [700, 432] width 1400 height 864
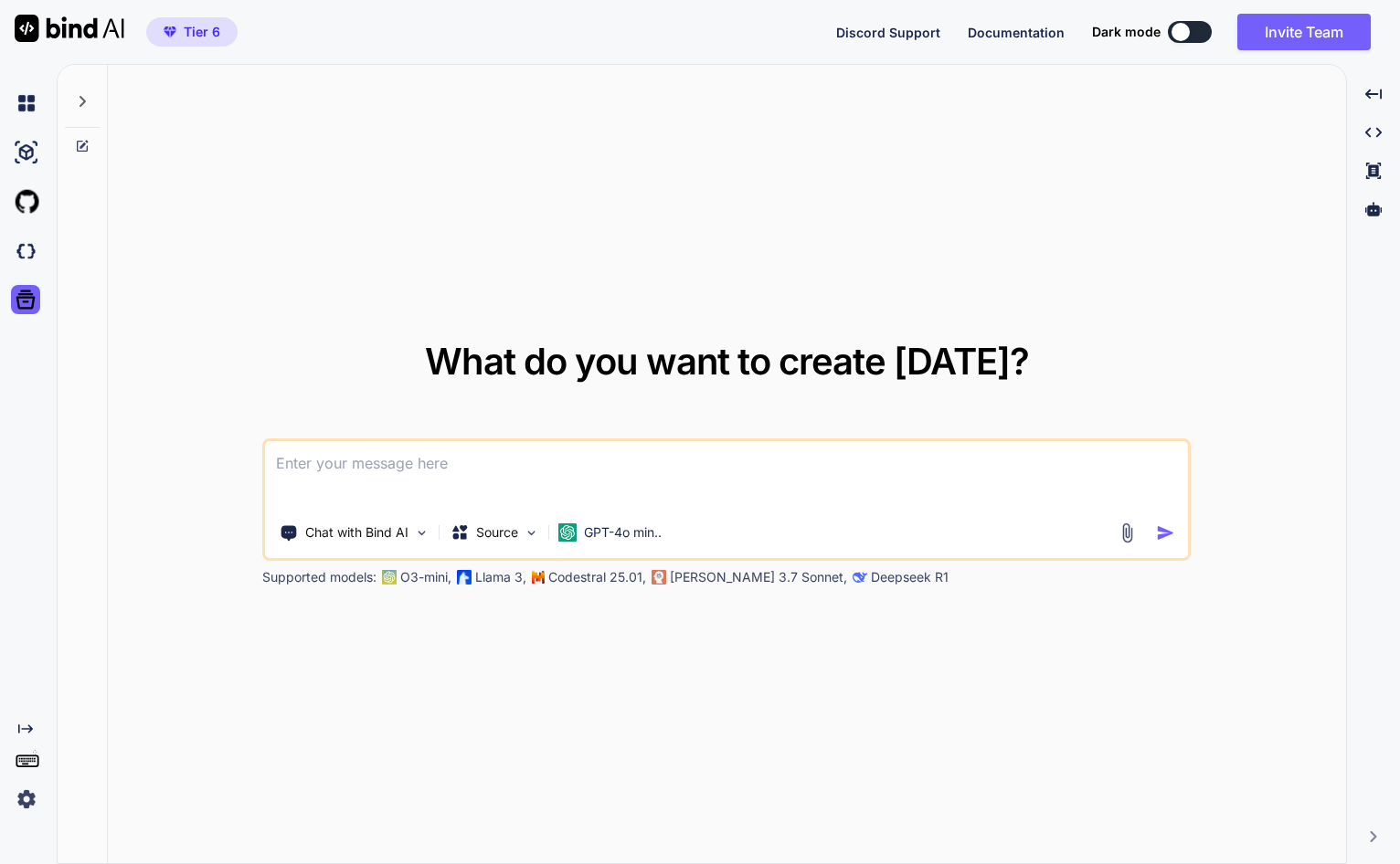
click at [28, 802] on img at bounding box center [26, 799] width 31 height 31
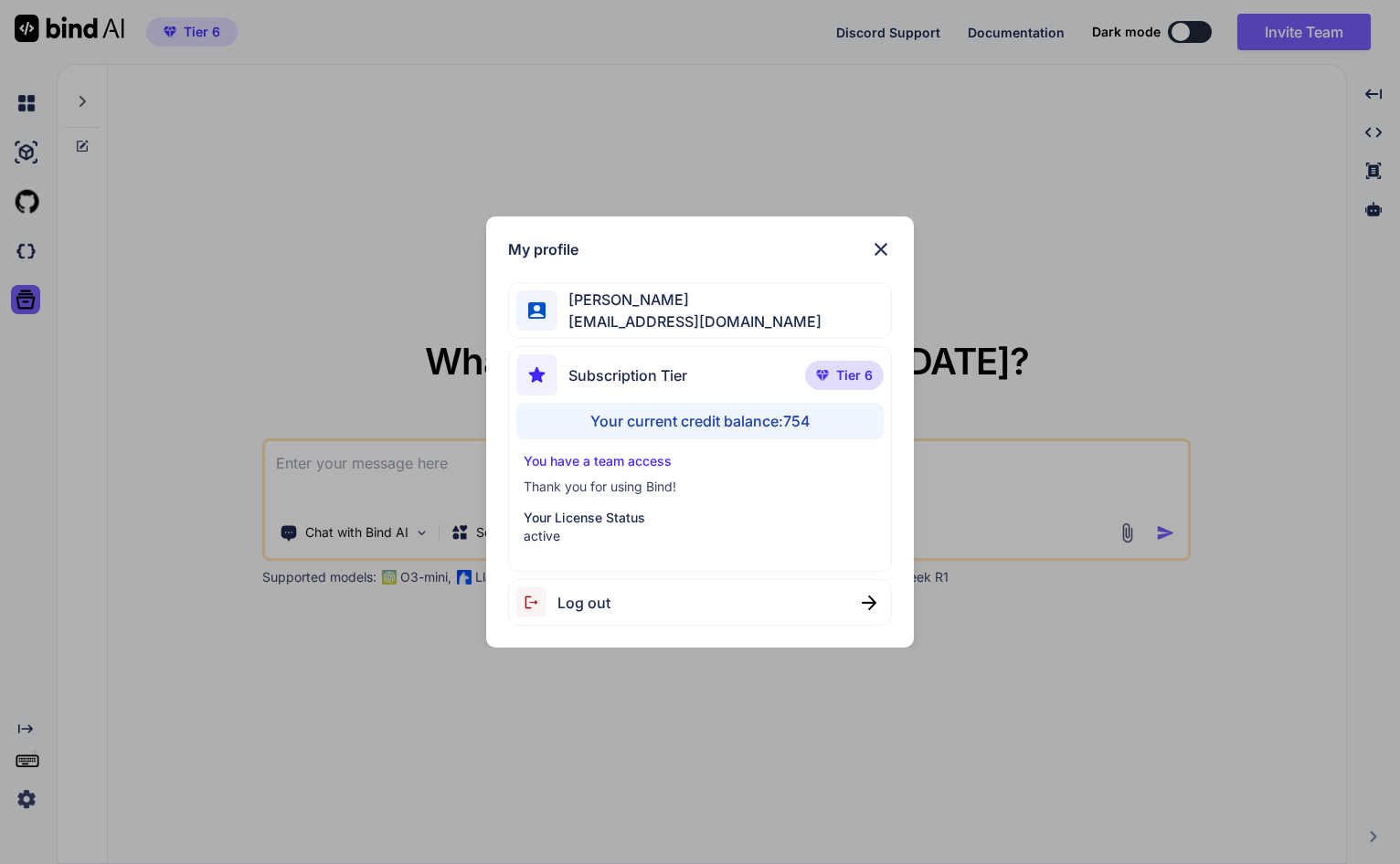
click at [876, 244] on img at bounding box center [881, 249] width 22 height 22
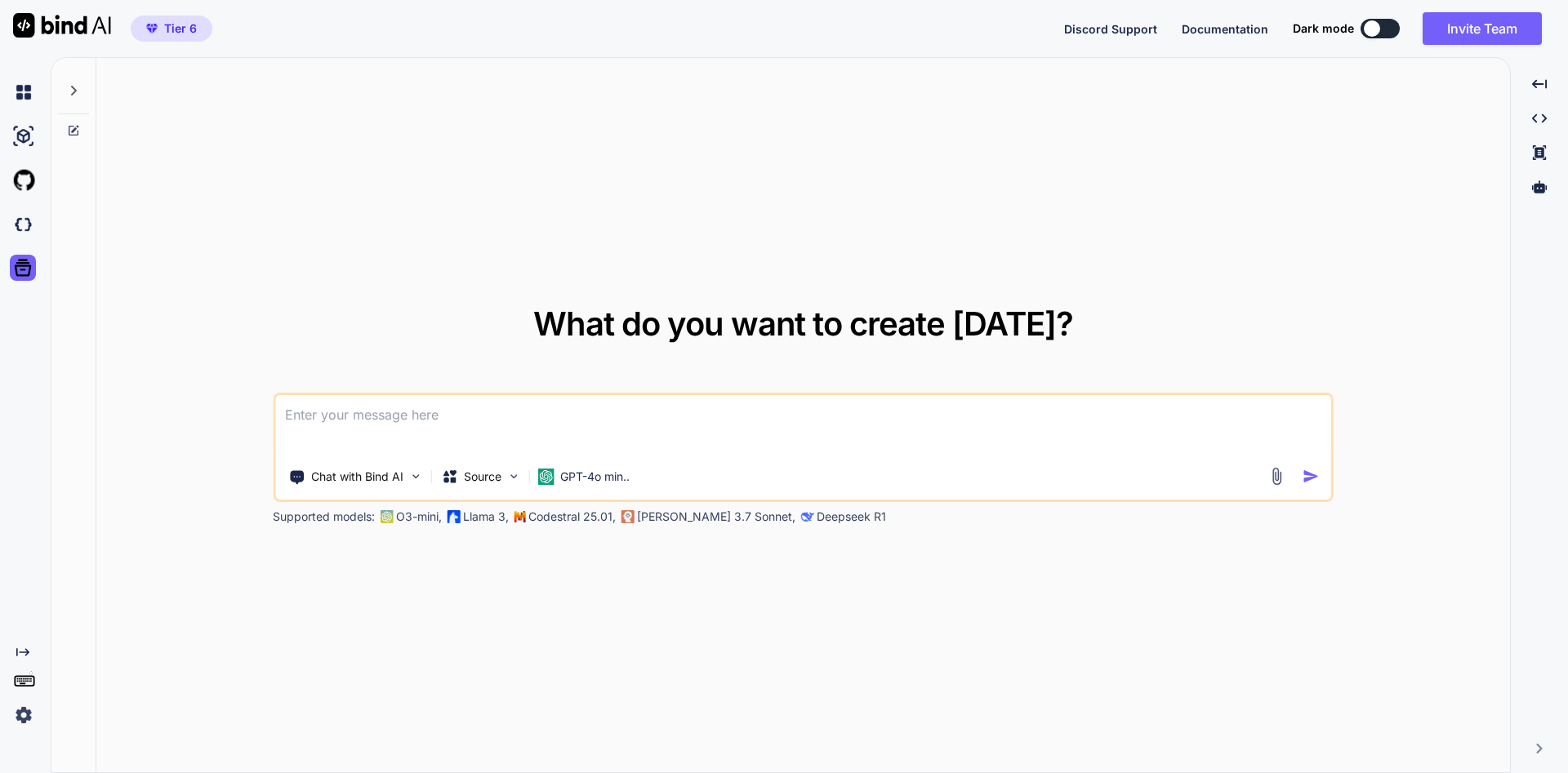
click at [20, 710] on img at bounding box center [23, 714] width 27 height 27
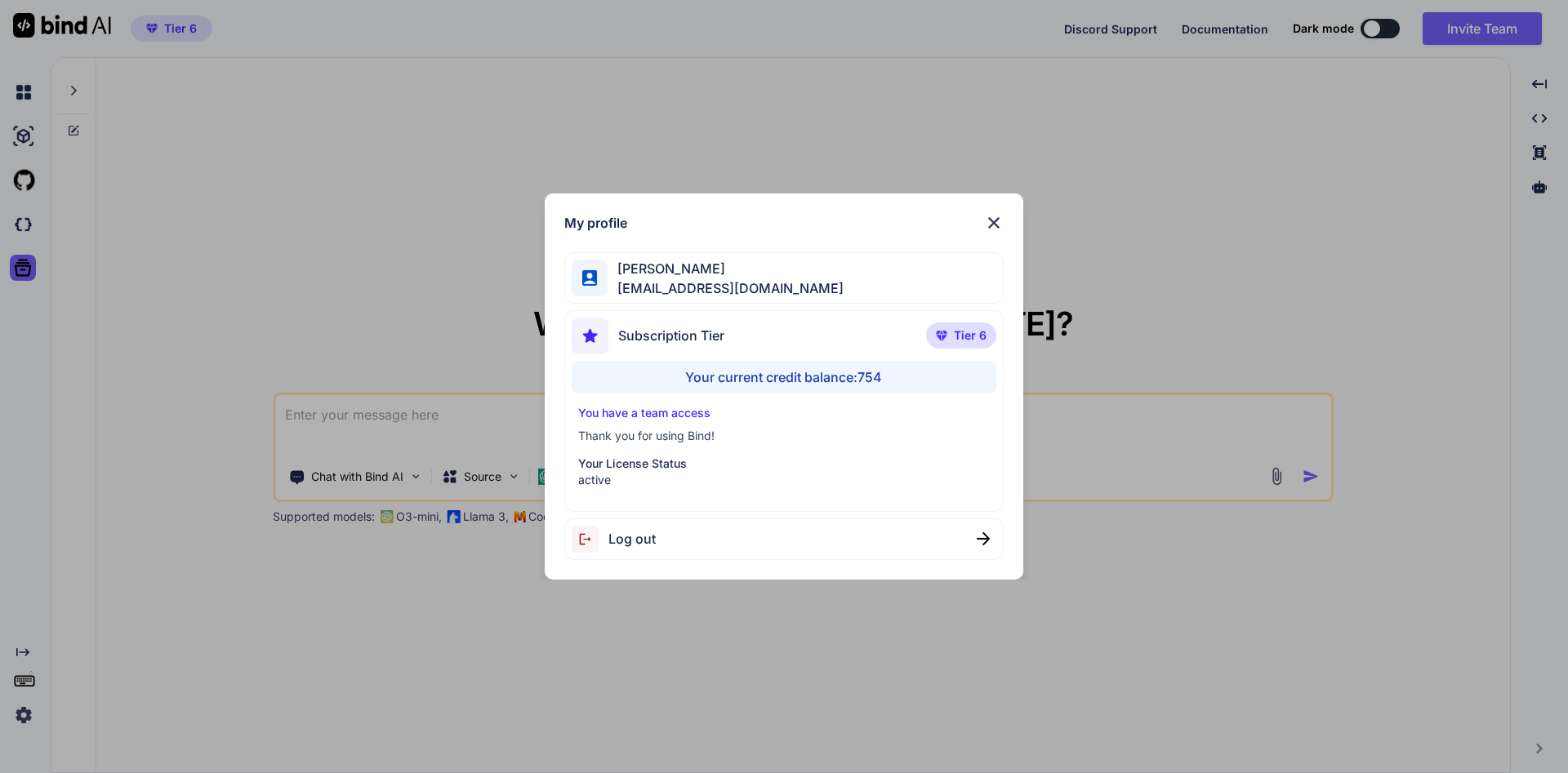
click at [1005, 222] on div "My profile Elina Smith fulltimedigitalagency@gmail.com Subscription Tier Tier 6…" at bounding box center [784, 386] width 480 height 386
click at [992, 224] on img at bounding box center [994, 223] width 20 height 20
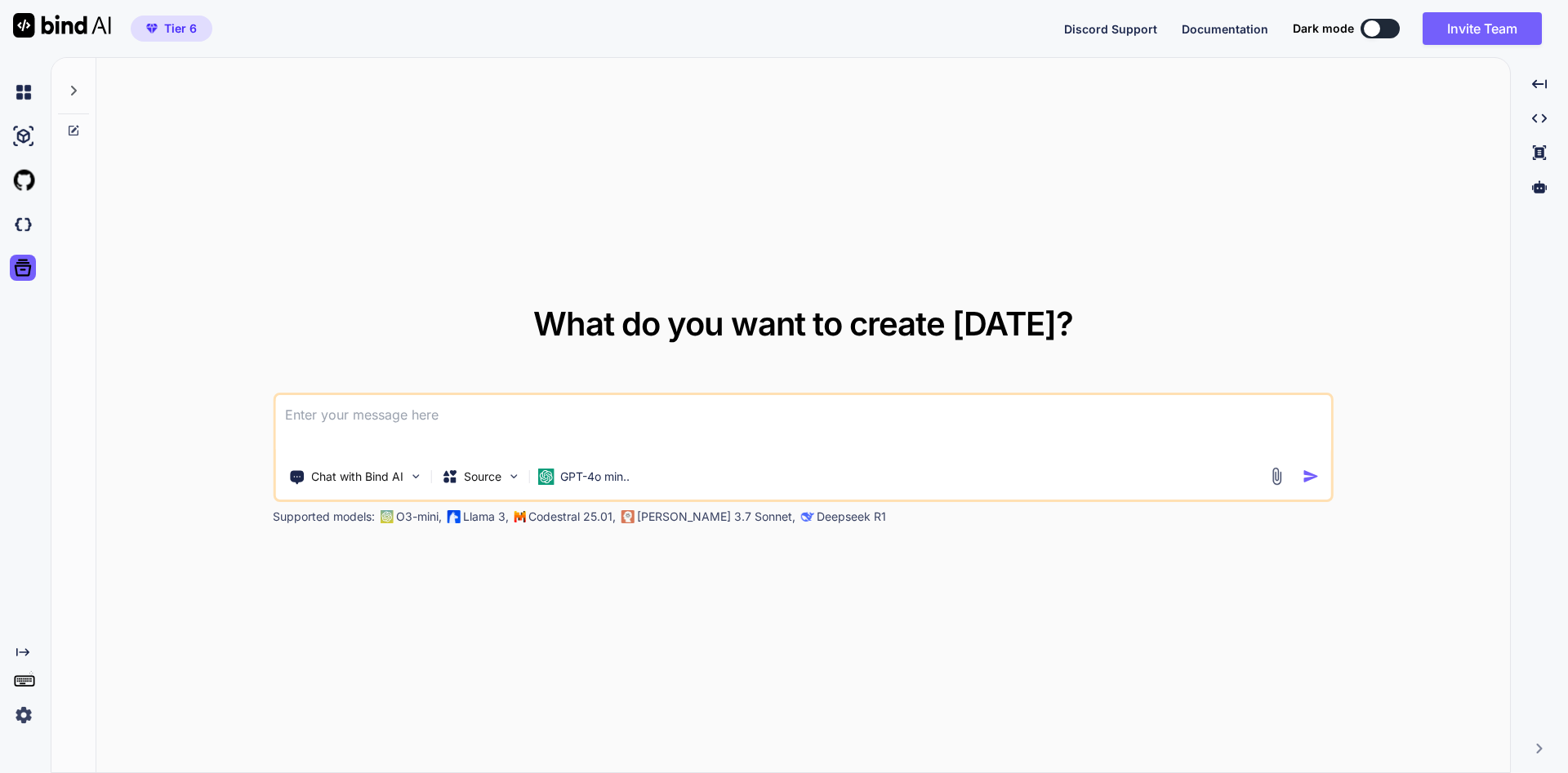
type textarea "x"
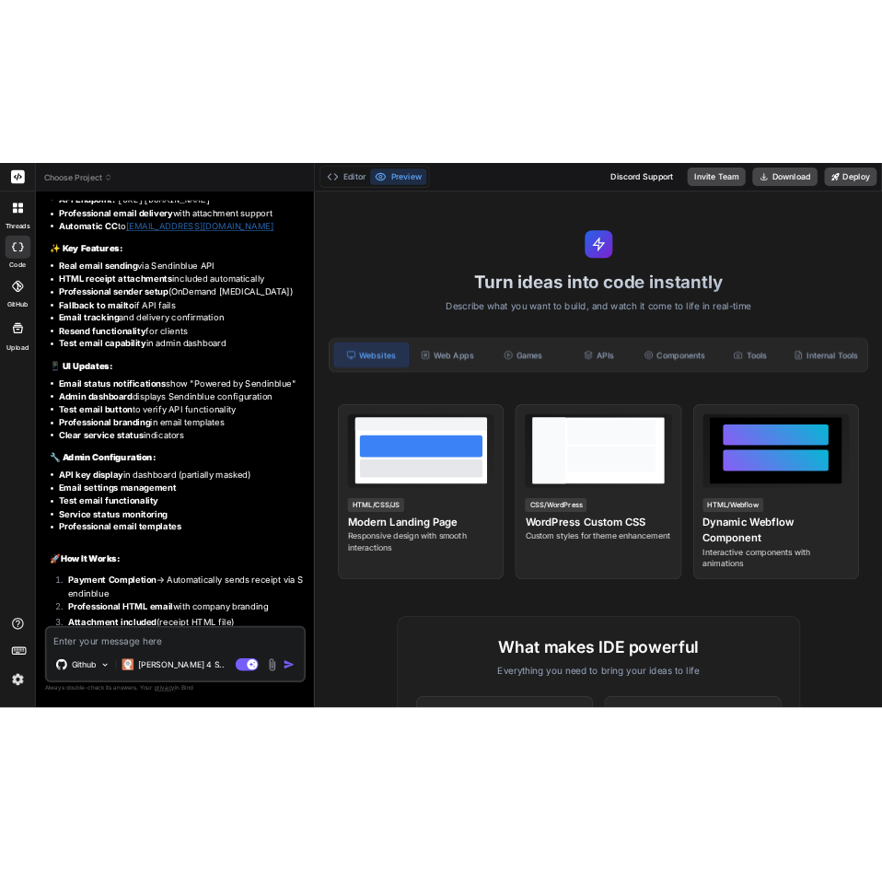
scroll to position [3076, 0]
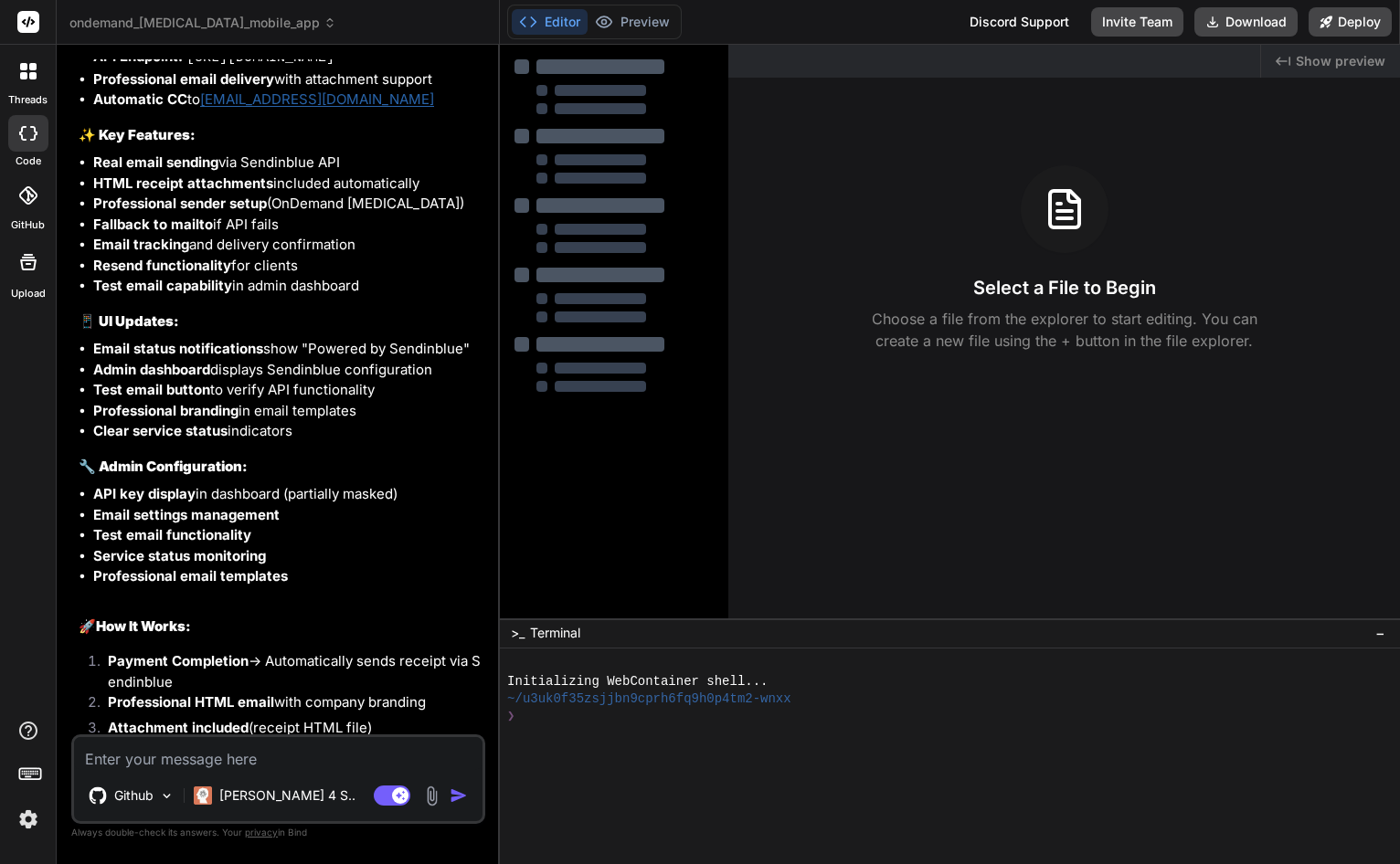
type textarea "x"
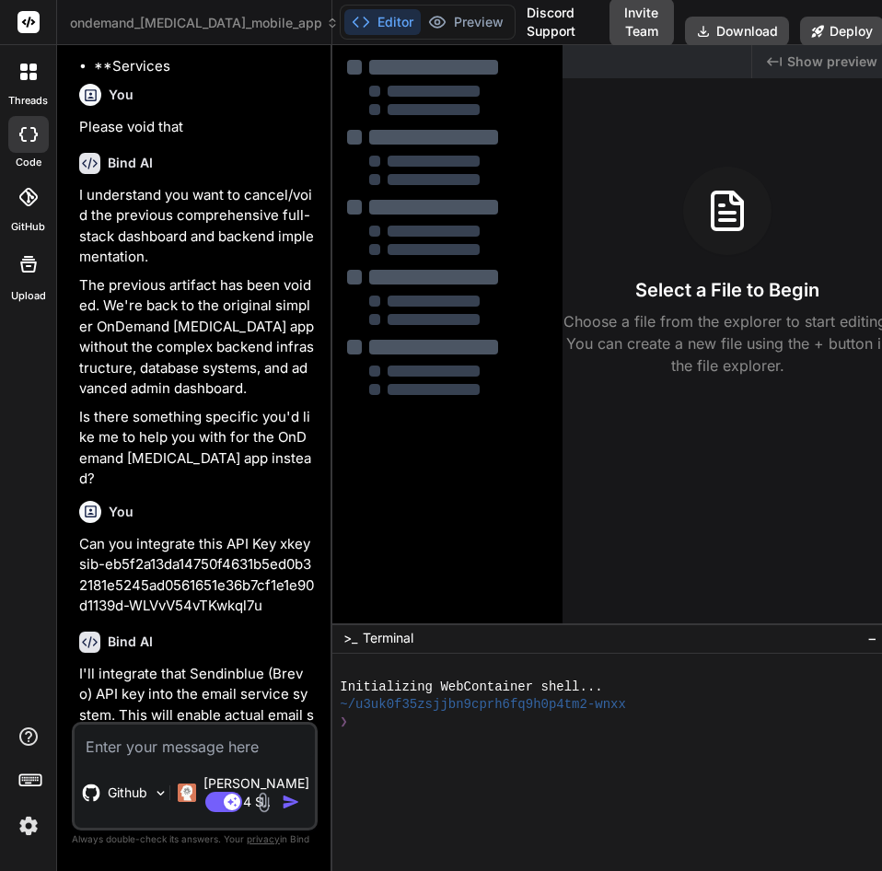
scroll to position [4272, 0]
